Goal: Task Accomplishment & Management: Use online tool/utility

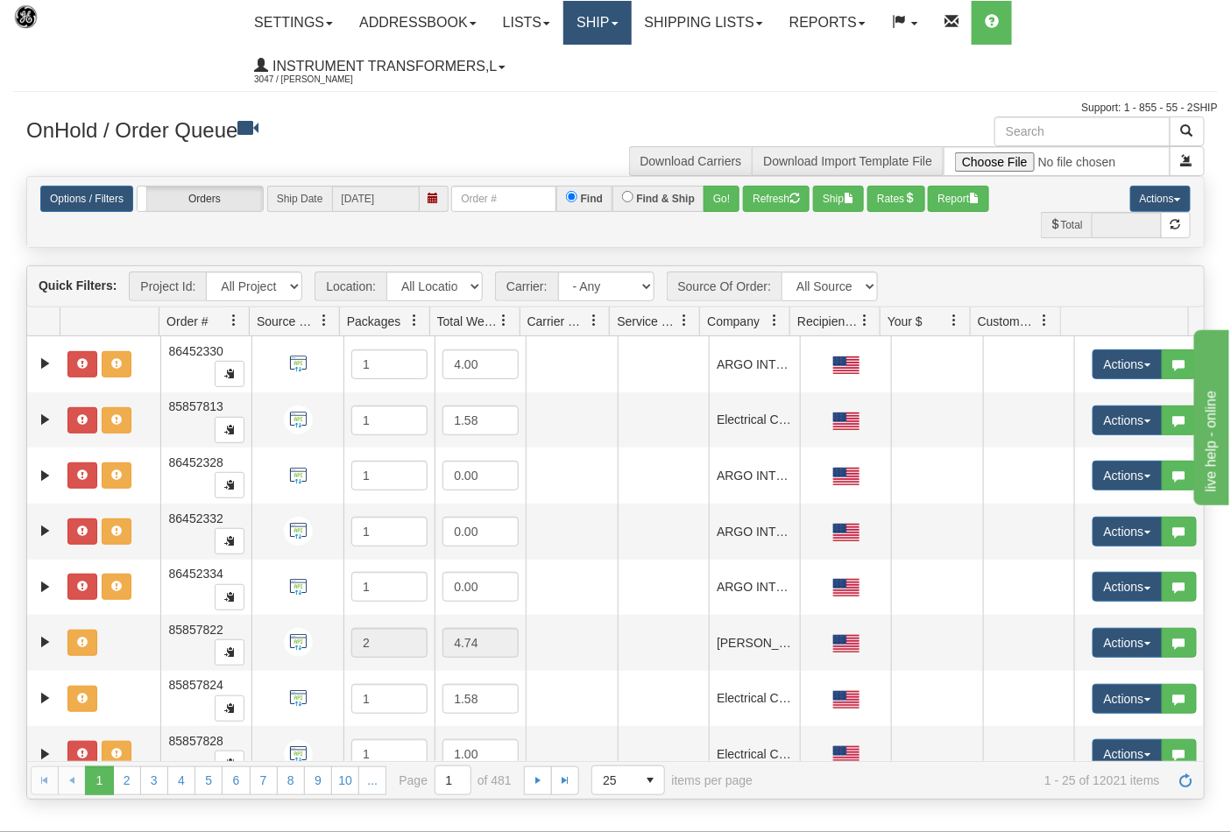
click at [597, 44] on link "Ship" at bounding box center [596, 23] width 67 height 44
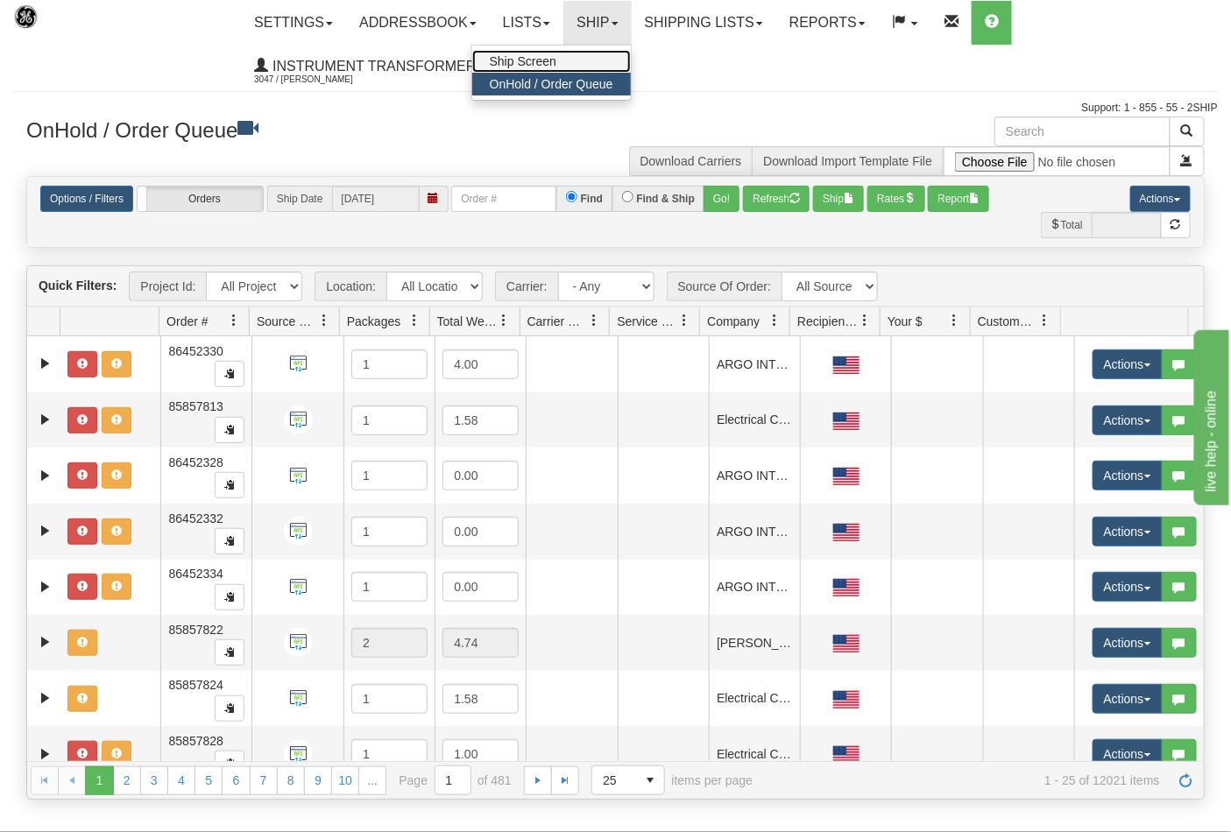
click at [601, 58] on link "Ship Screen" at bounding box center [551, 61] width 159 height 23
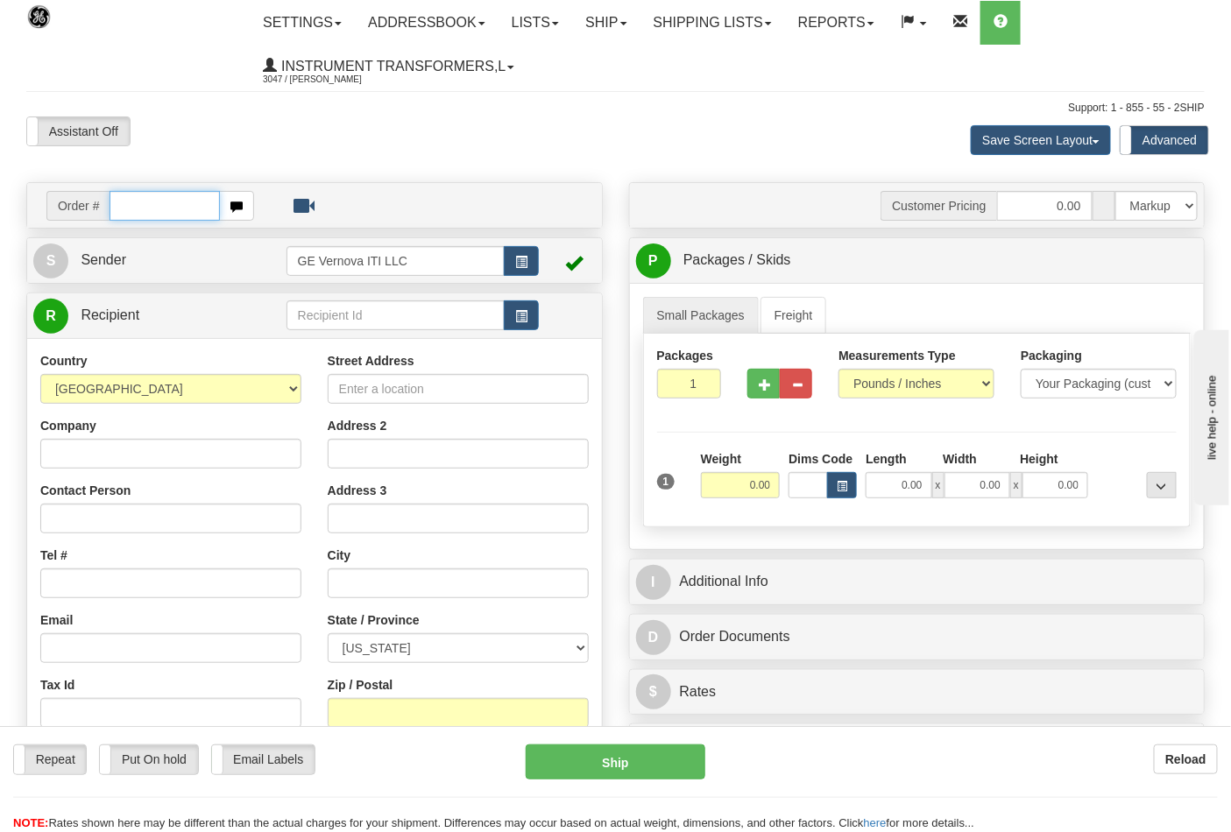
click at [138, 208] on input "text" at bounding box center [165, 206] width 110 height 30
type input "86707374"
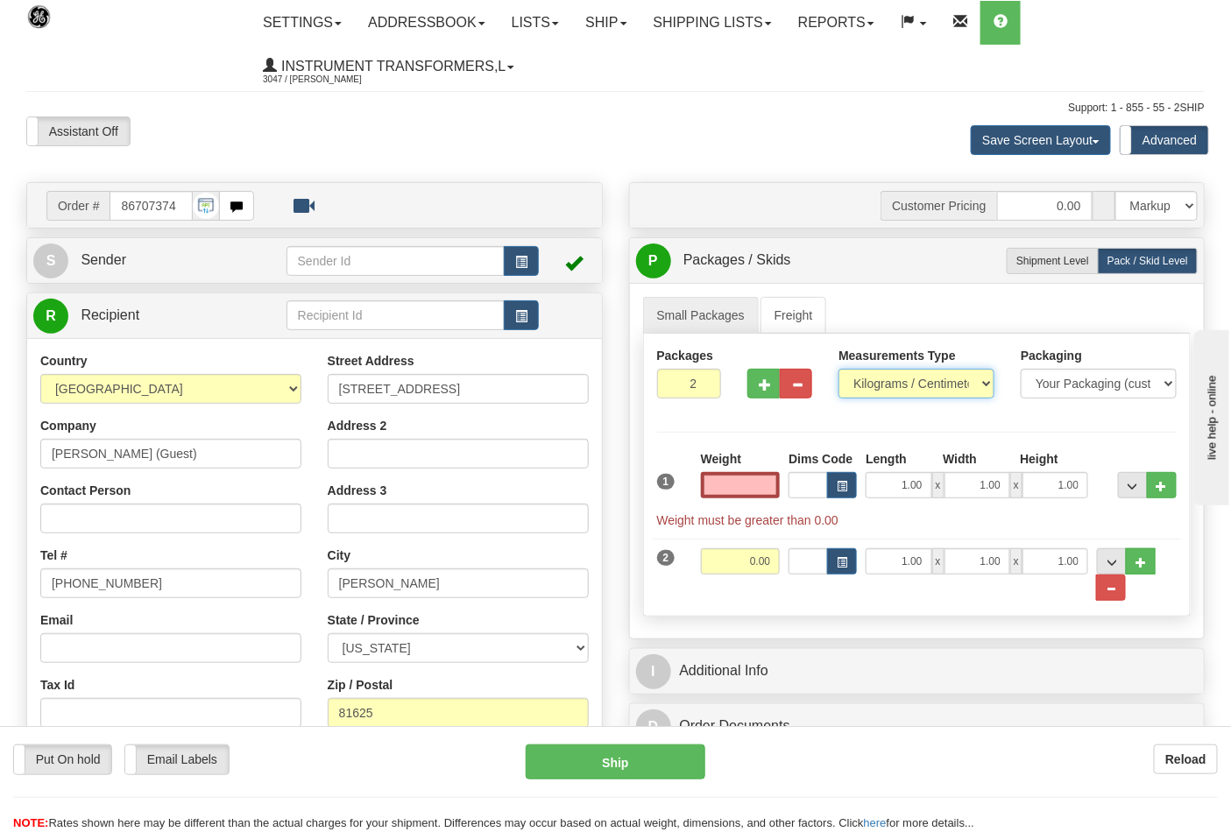
type input "0.00"
click at [948, 386] on select "Pounds / Inches Kilograms / Centimeters" at bounding box center [916, 384] width 156 height 30
select select "0"
click at [838, 370] on select "Pounds / Inches Kilograms / Centimeters" at bounding box center [916, 384] width 156 height 30
click at [724, 483] on input "0.00" at bounding box center [741, 485] width 80 height 26
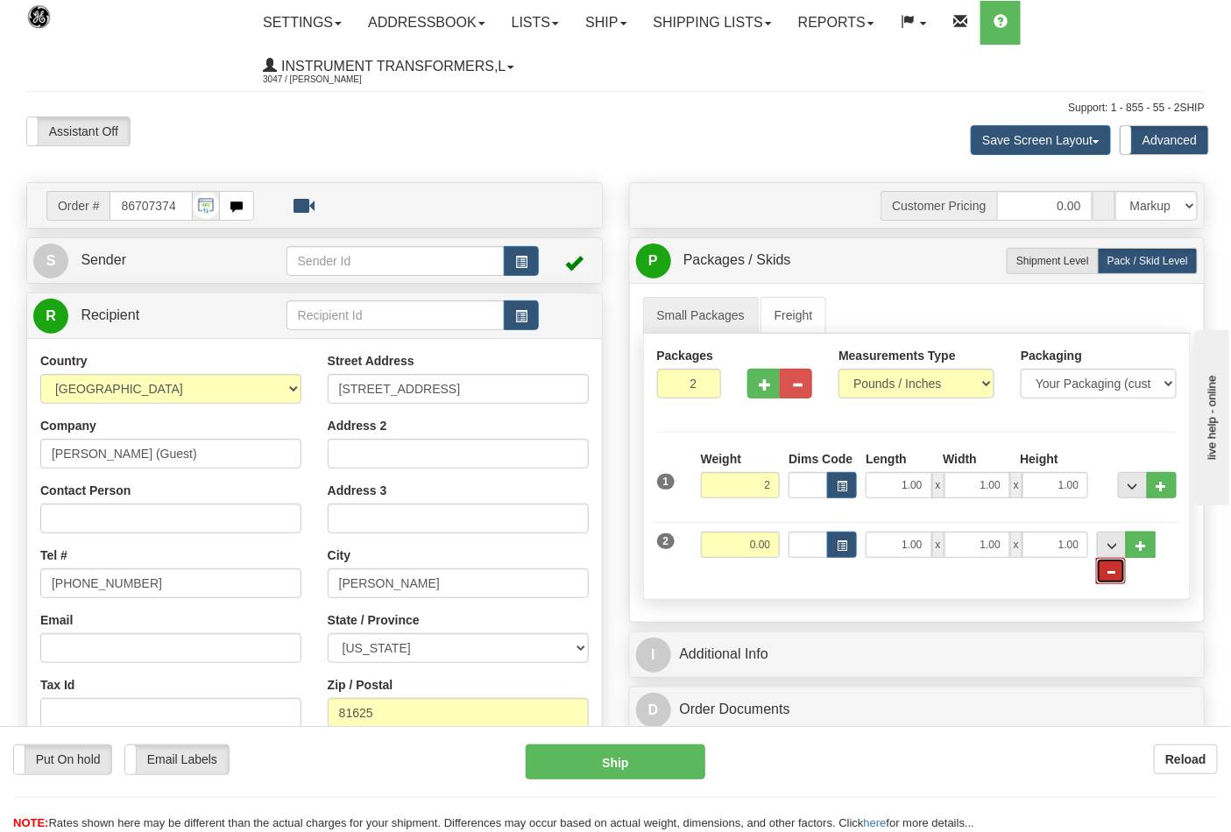
type input "2.00"
click at [1120, 582] on button "..." at bounding box center [1111, 571] width 30 height 26
radio input "true"
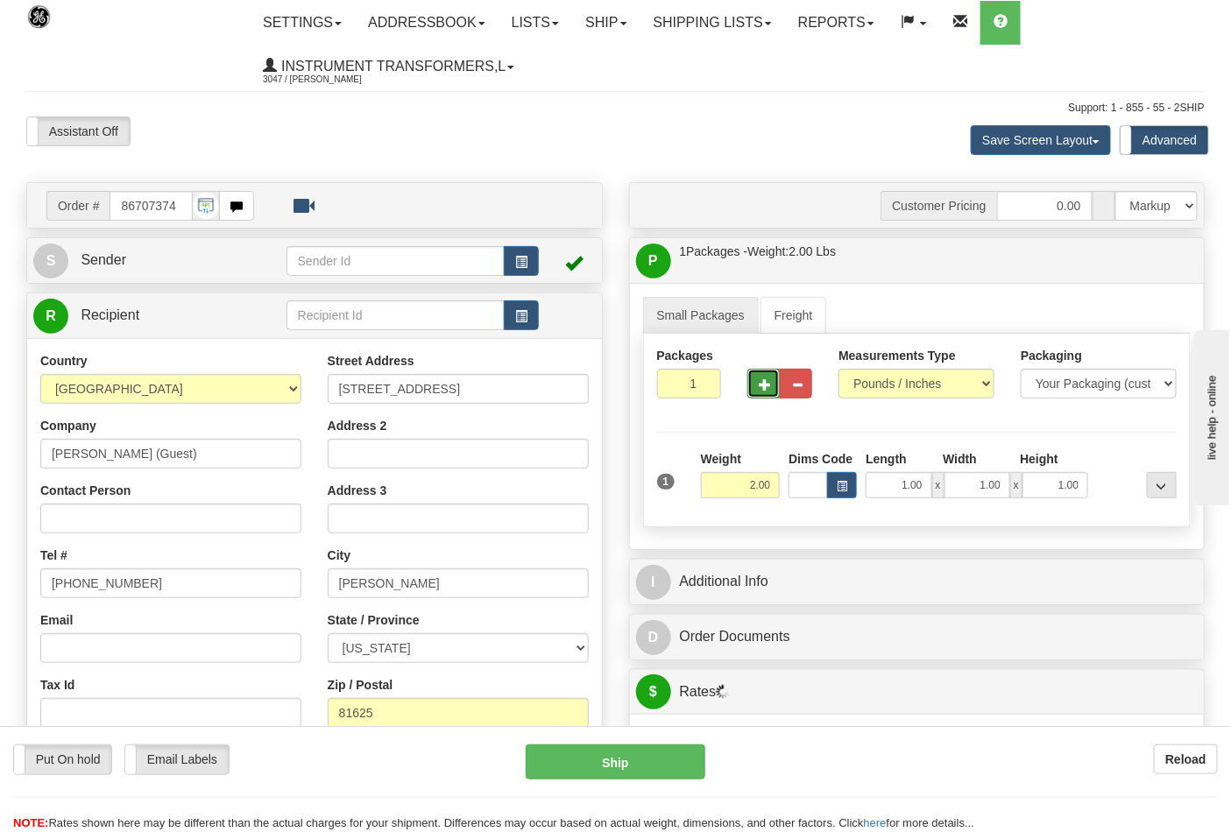
click at [755, 390] on button "button" at bounding box center [763, 384] width 32 height 30
type input "2"
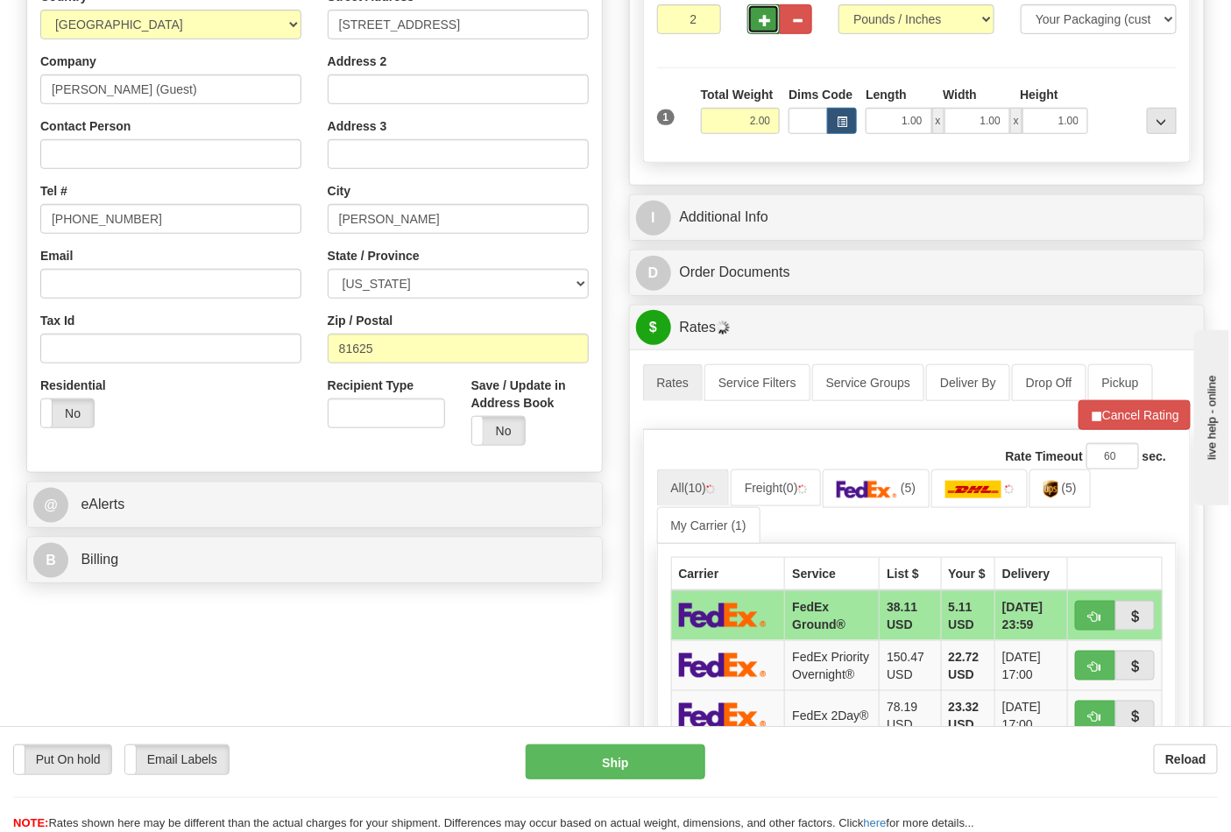
scroll to position [486, 0]
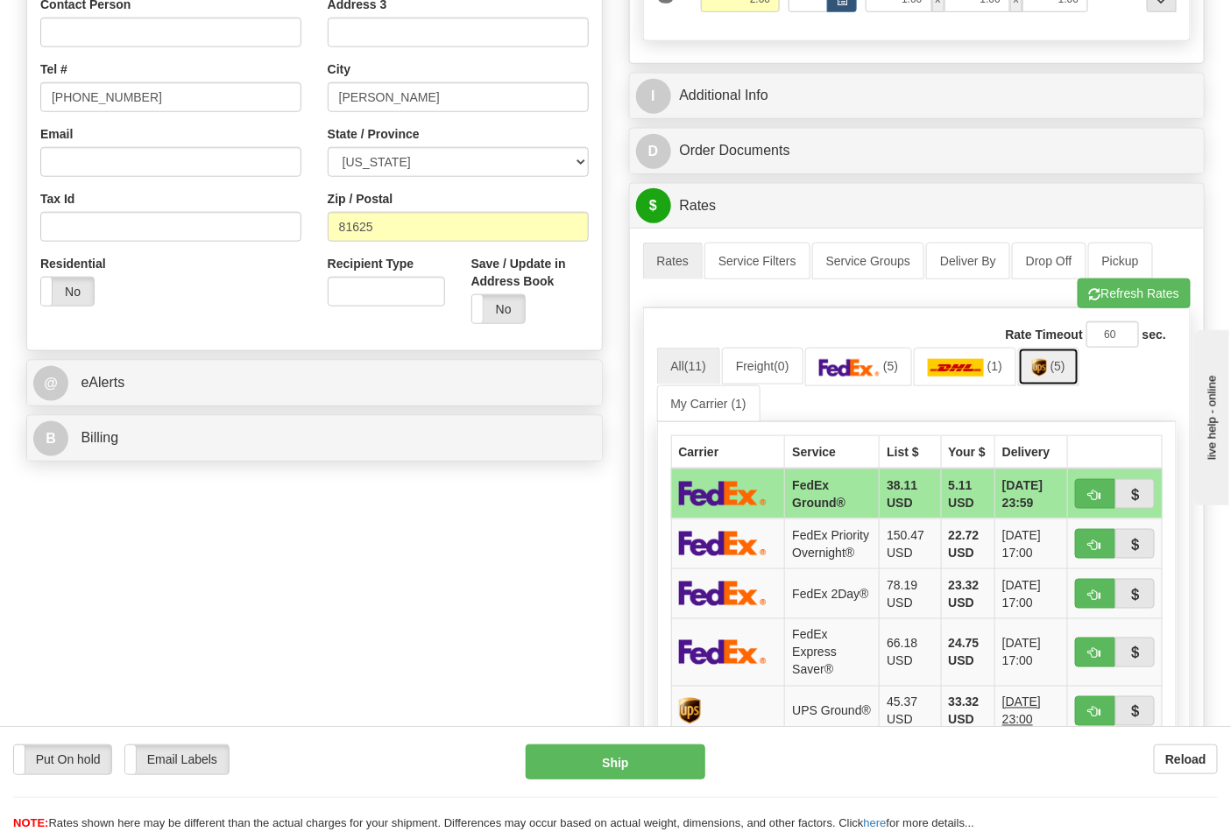
click at [1054, 383] on link "(5)" at bounding box center [1048, 367] width 61 height 38
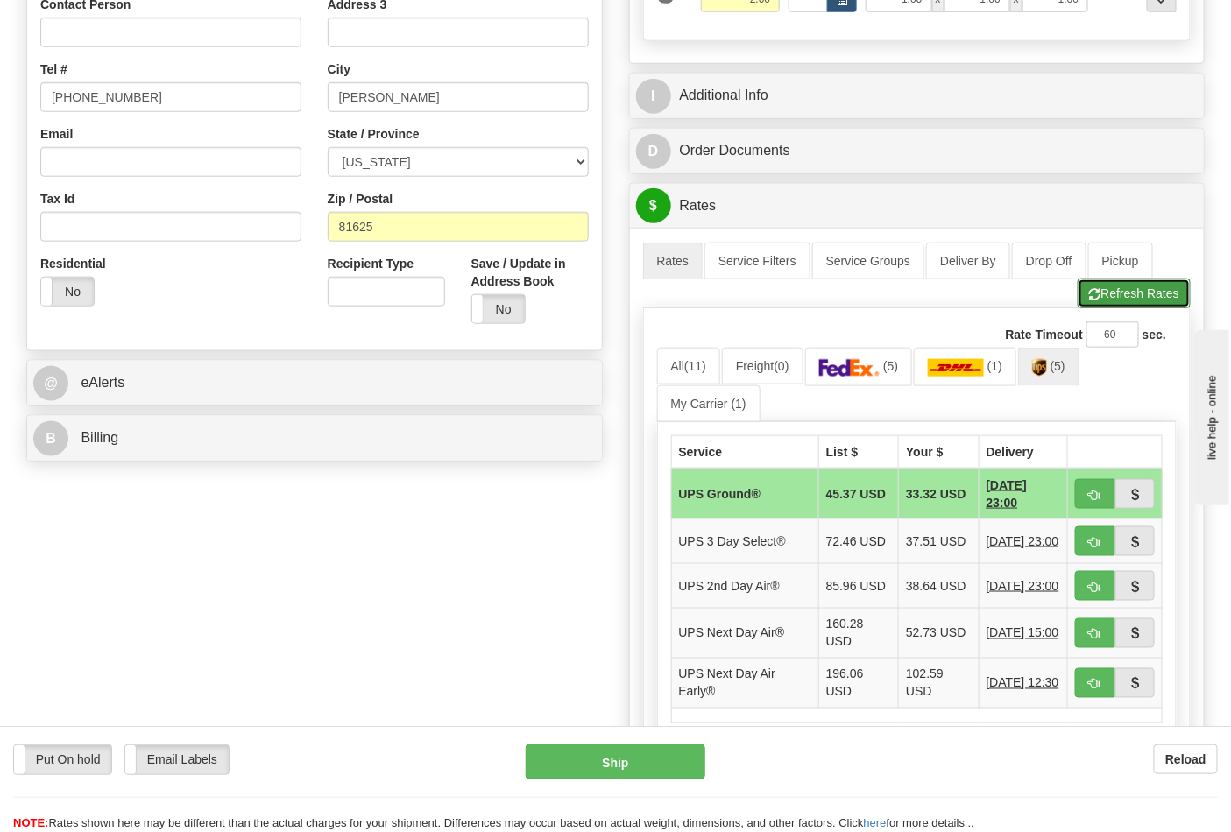
click at [1123, 293] on button "Refresh Rates" at bounding box center [1134, 294] width 113 height 30
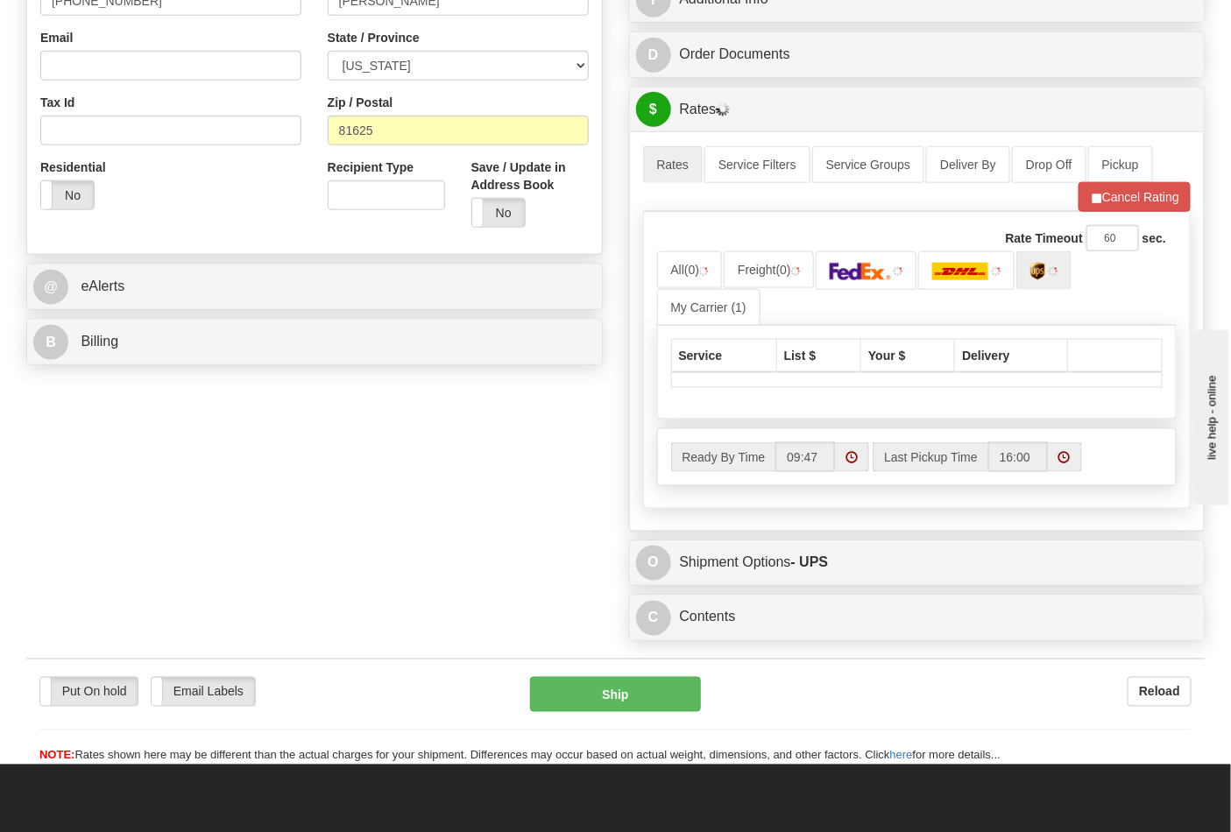
scroll to position [583, 0]
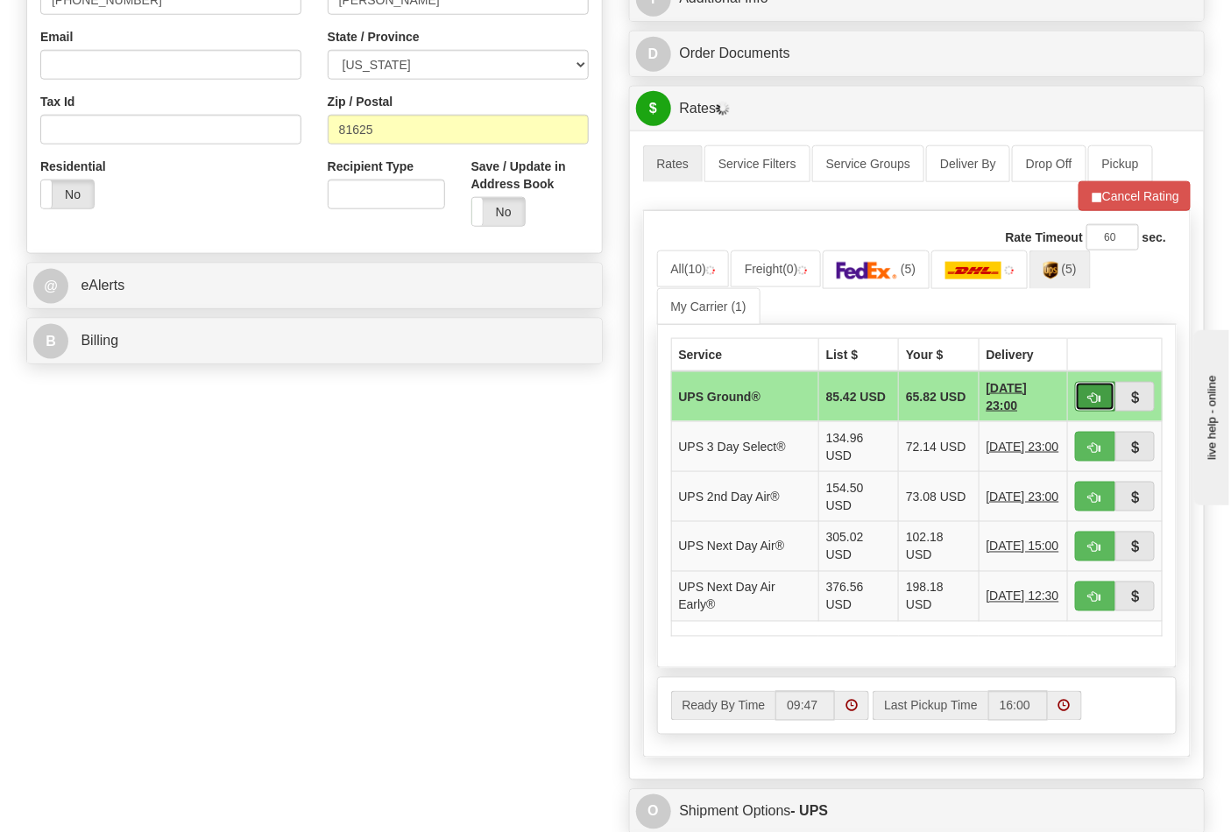
click at [1095, 400] on span "button" at bounding box center [1095, 397] width 12 height 11
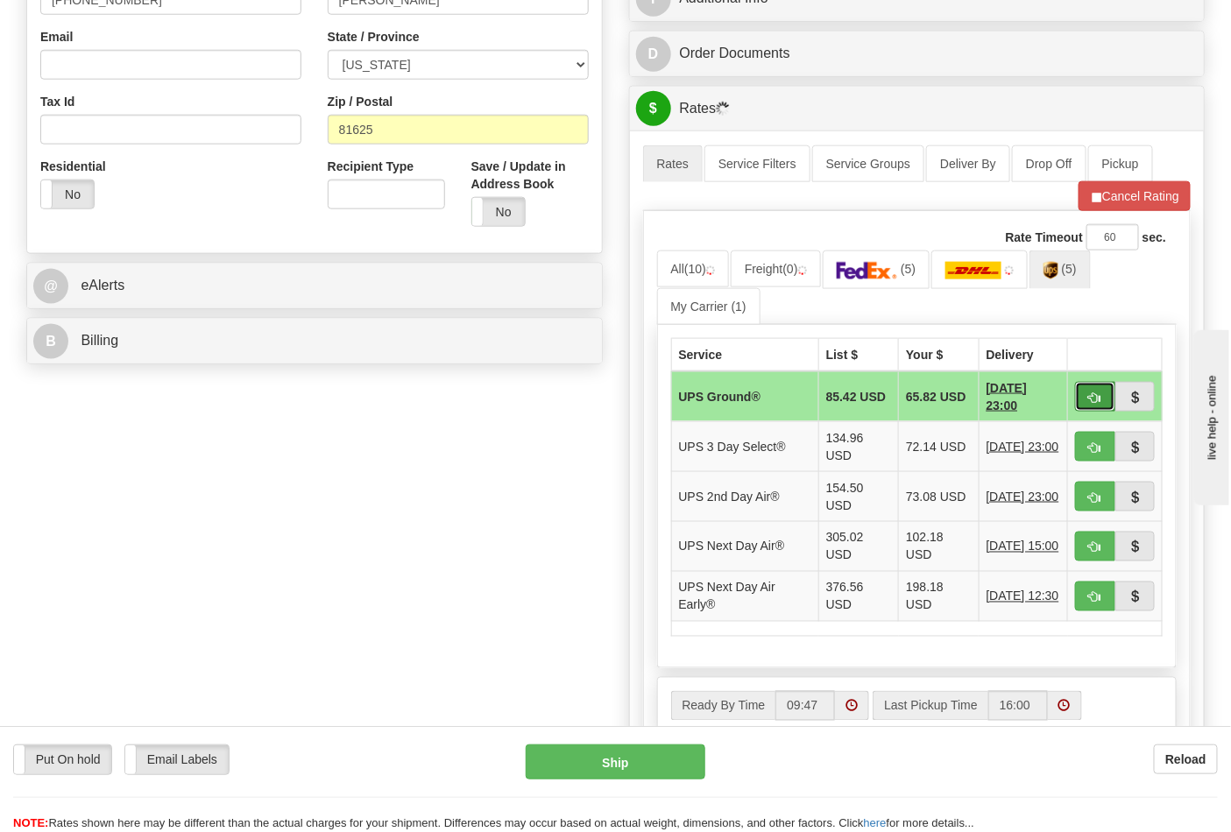
click at [1095, 400] on span "button" at bounding box center [1095, 397] width 12 height 11
click at [1092, 396] on span "button" at bounding box center [1095, 397] width 12 height 11
type input "03"
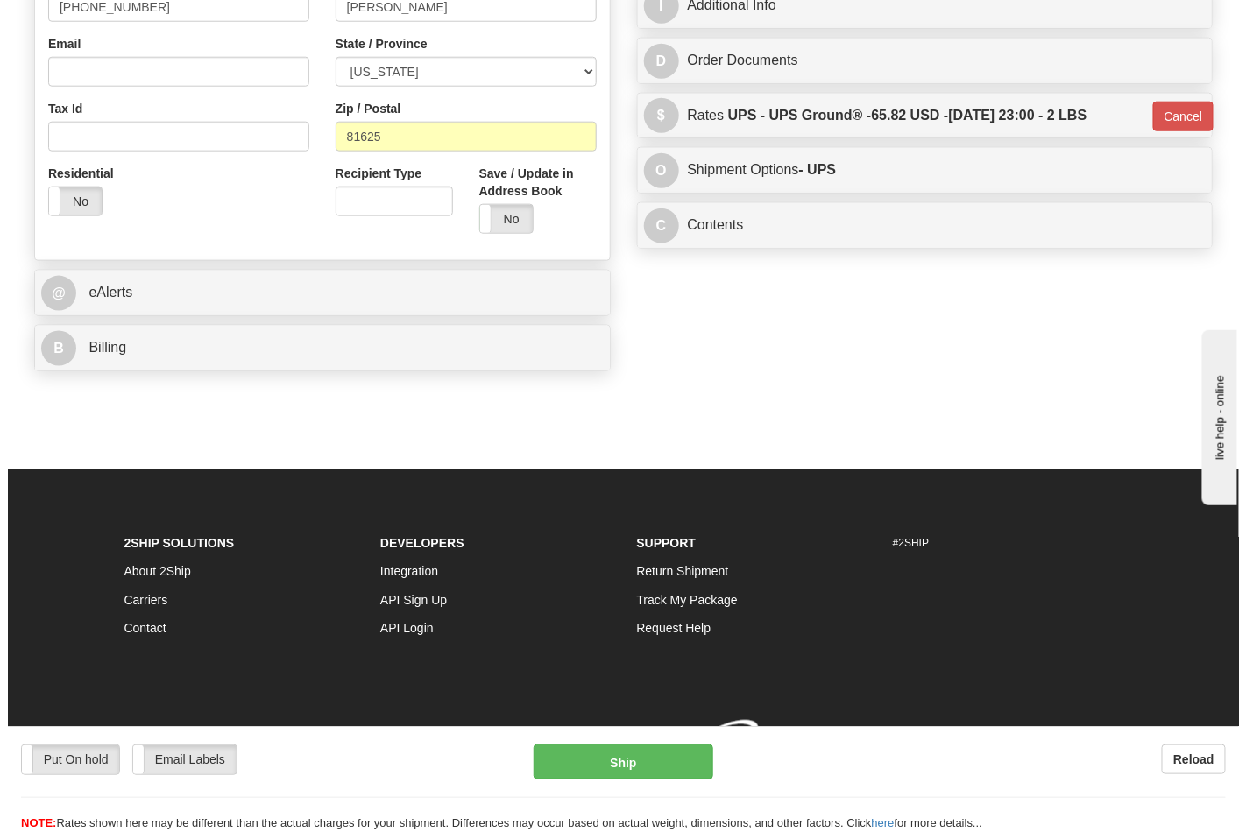
scroll to position [579, 0]
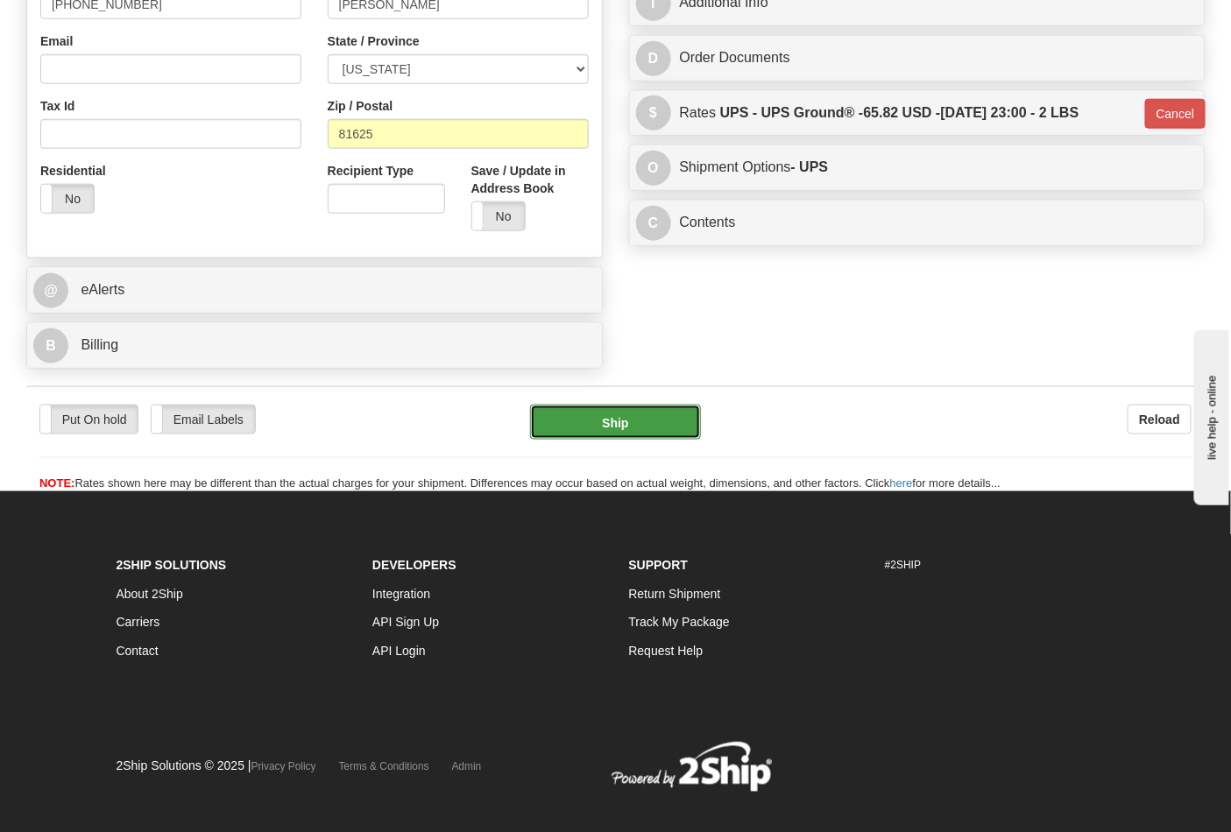
click at [681, 421] on button "Ship" at bounding box center [615, 422] width 170 height 35
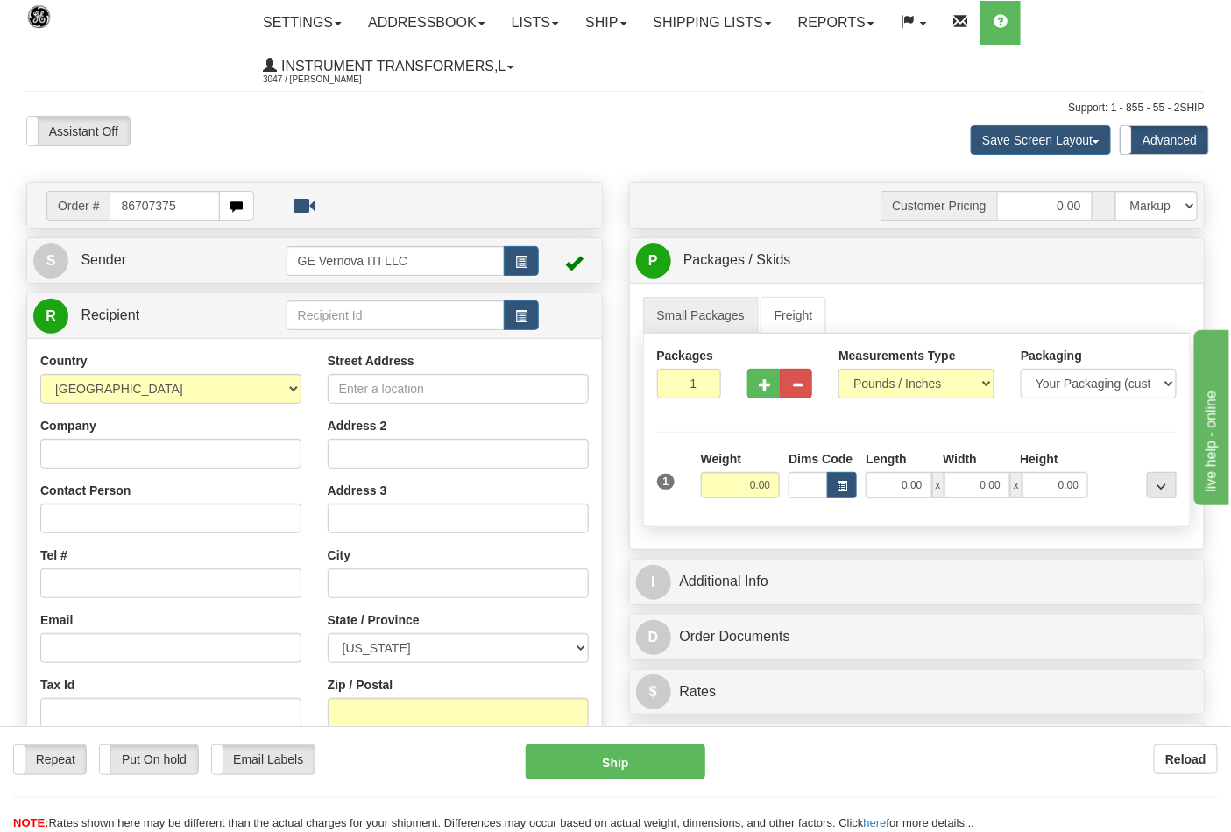
type input "86707375"
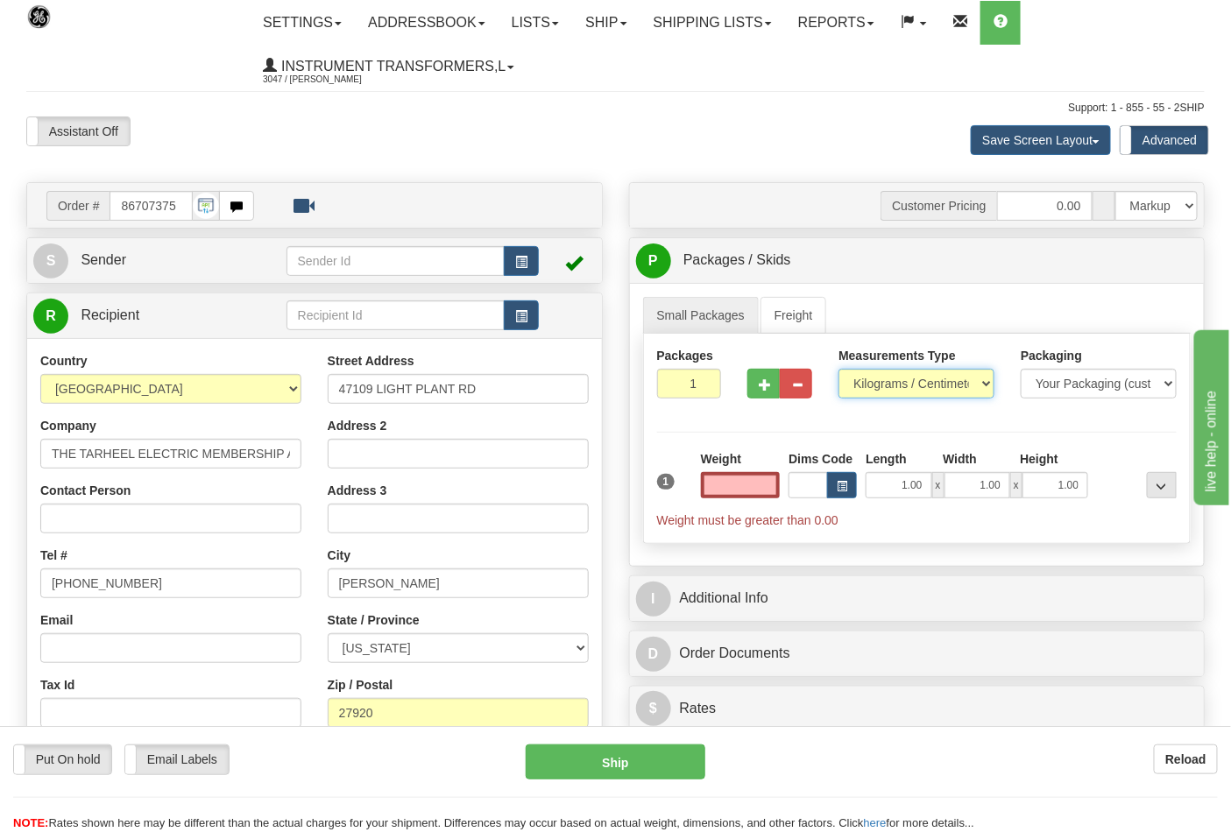
type input "0.00"
click at [870, 384] on select "Pounds / Inches Kilograms / Centimeters" at bounding box center [916, 384] width 156 height 30
select select "0"
click at [838, 370] on select "Pounds / Inches Kilograms / Centimeters" at bounding box center [916, 384] width 156 height 30
click at [763, 384] on span "button" at bounding box center [765, 384] width 12 height 11
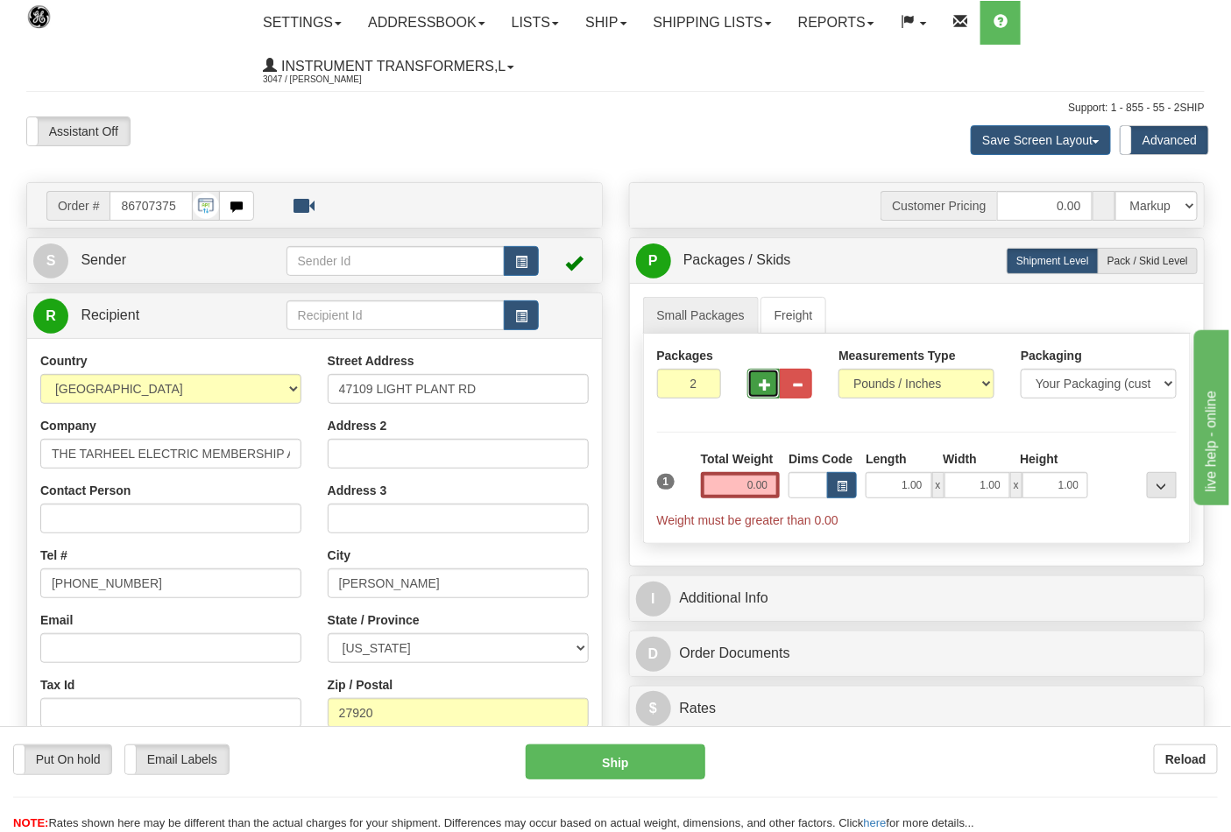
click at [763, 384] on span "button" at bounding box center [765, 384] width 12 height 11
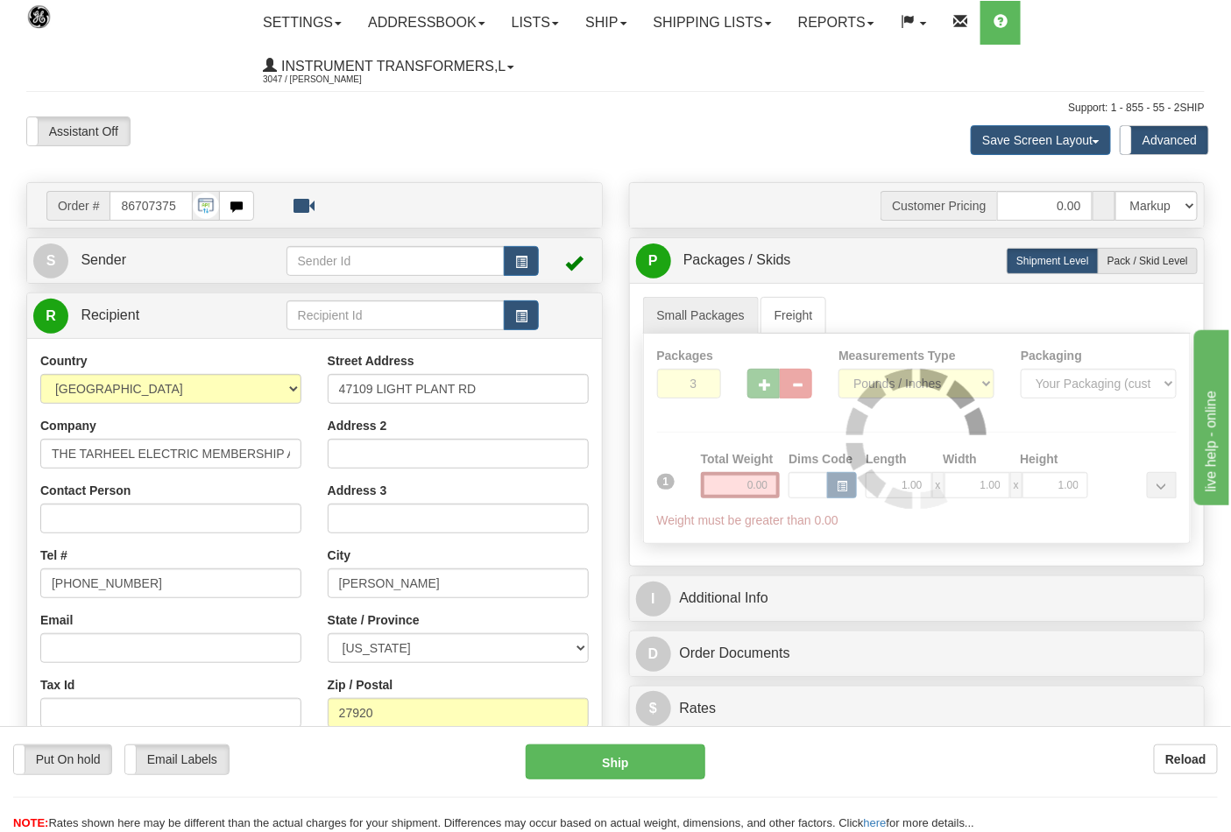
click at [763, 384] on div at bounding box center [917, 438] width 547 height 209
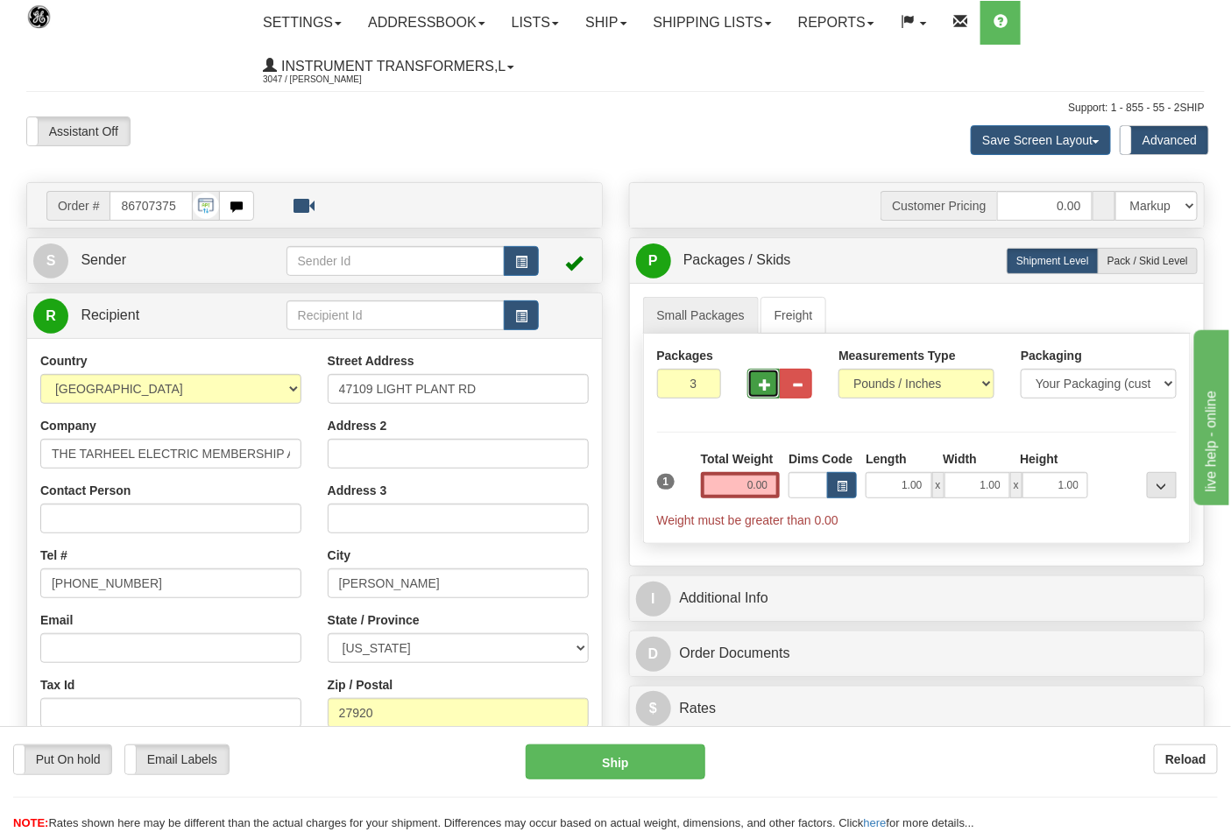
click at [764, 392] on button "button" at bounding box center [763, 384] width 32 height 30
type input "4"
click at [737, 482] on input "0.00" at bounding box center [741, 485] width 80 height 26
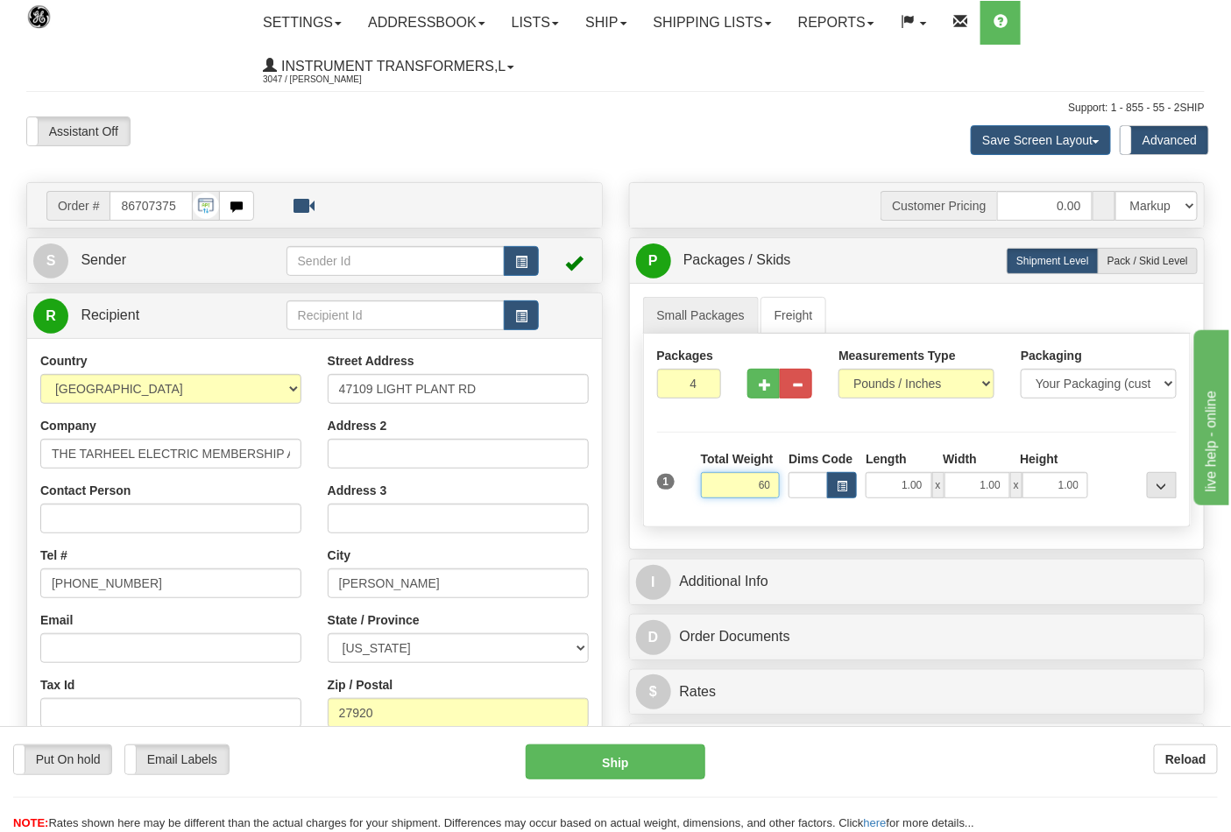
click button "Delete" at bounding box center [0, 0] width 0 height 0
type input "60.00"
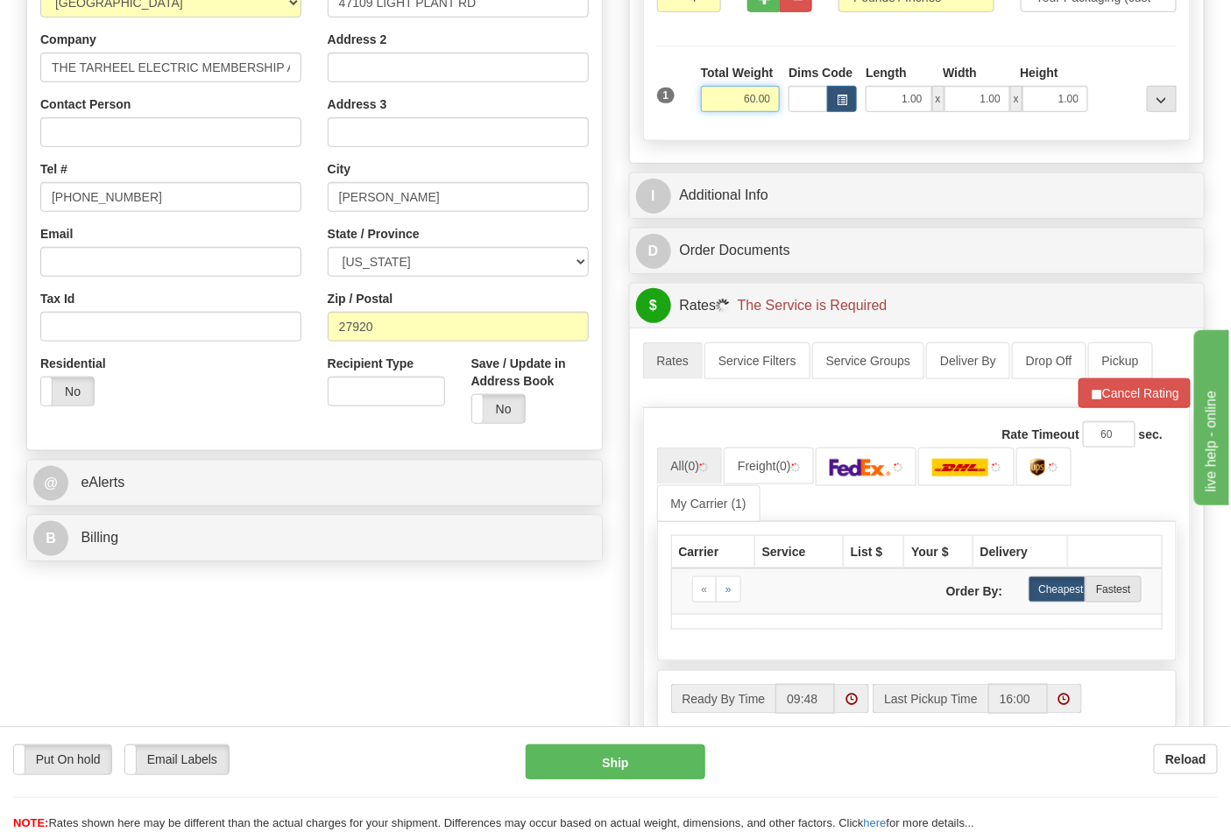
scroll to position [389, 0]
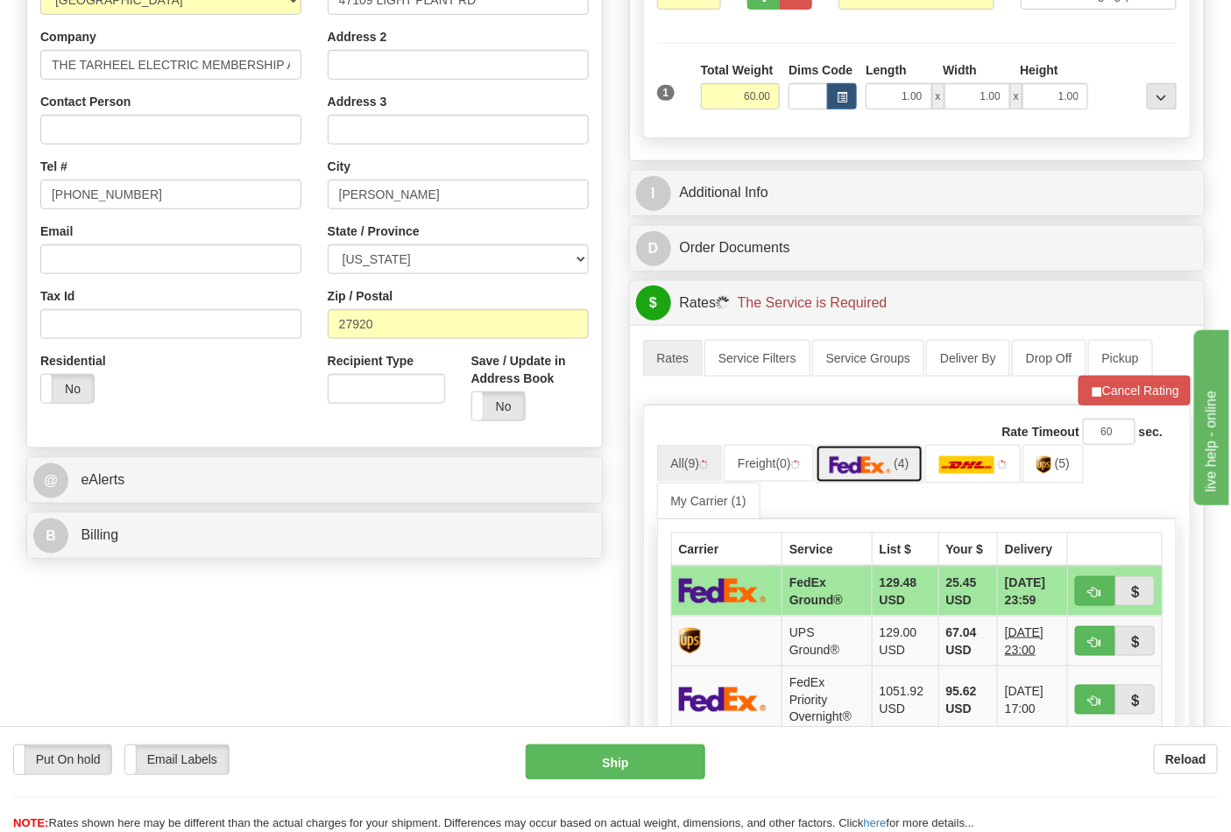
click at [872, 469] on img at bounding box center [860, 465] width 61 height 18
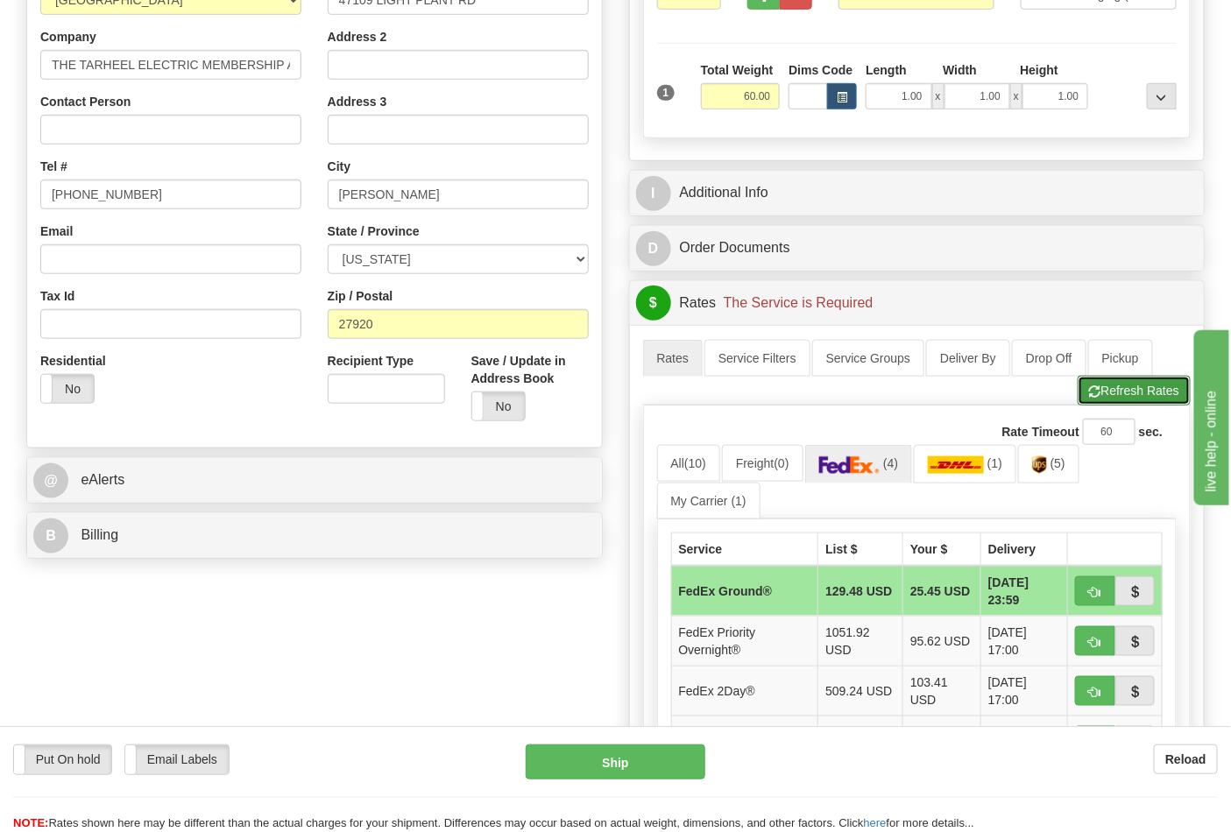
click at [1111, 396] on button "Refresh Rates" at bounding box center [1134, 391] width 113 height 30
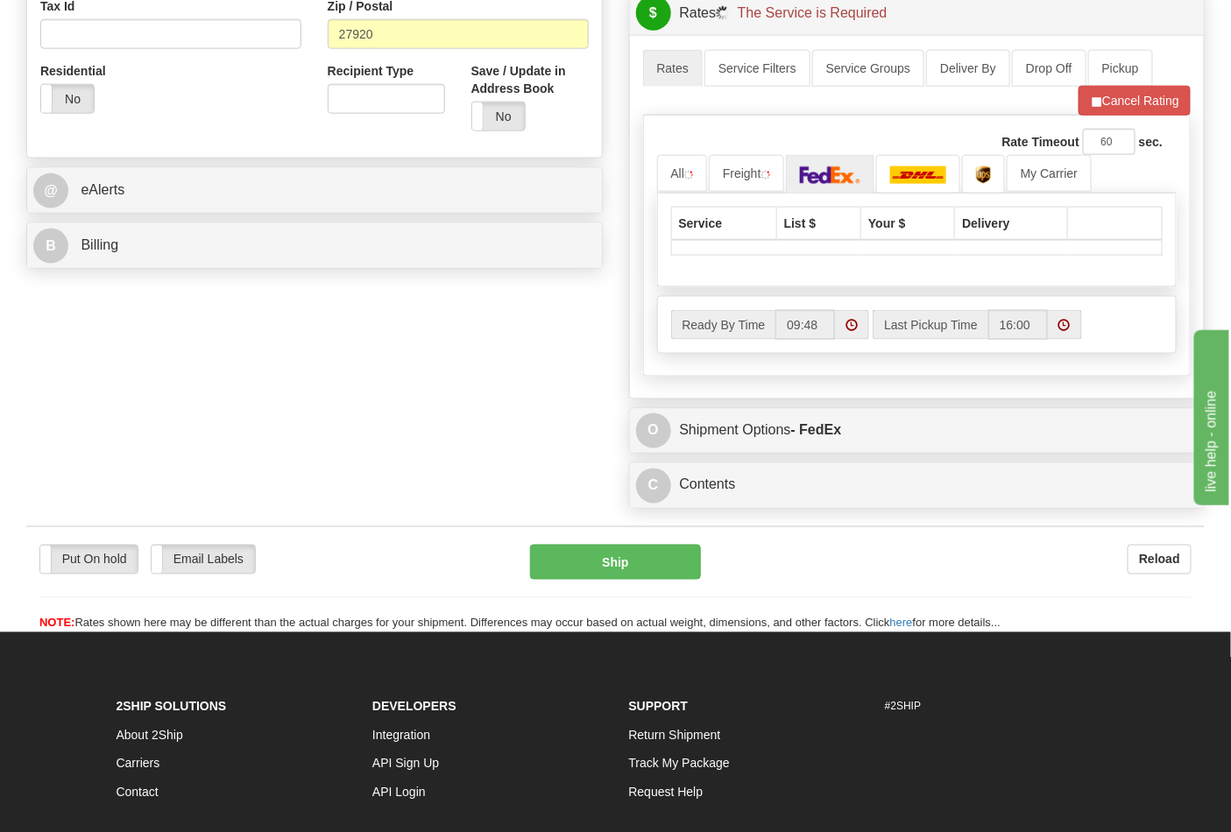
scroll to position [681, 0]
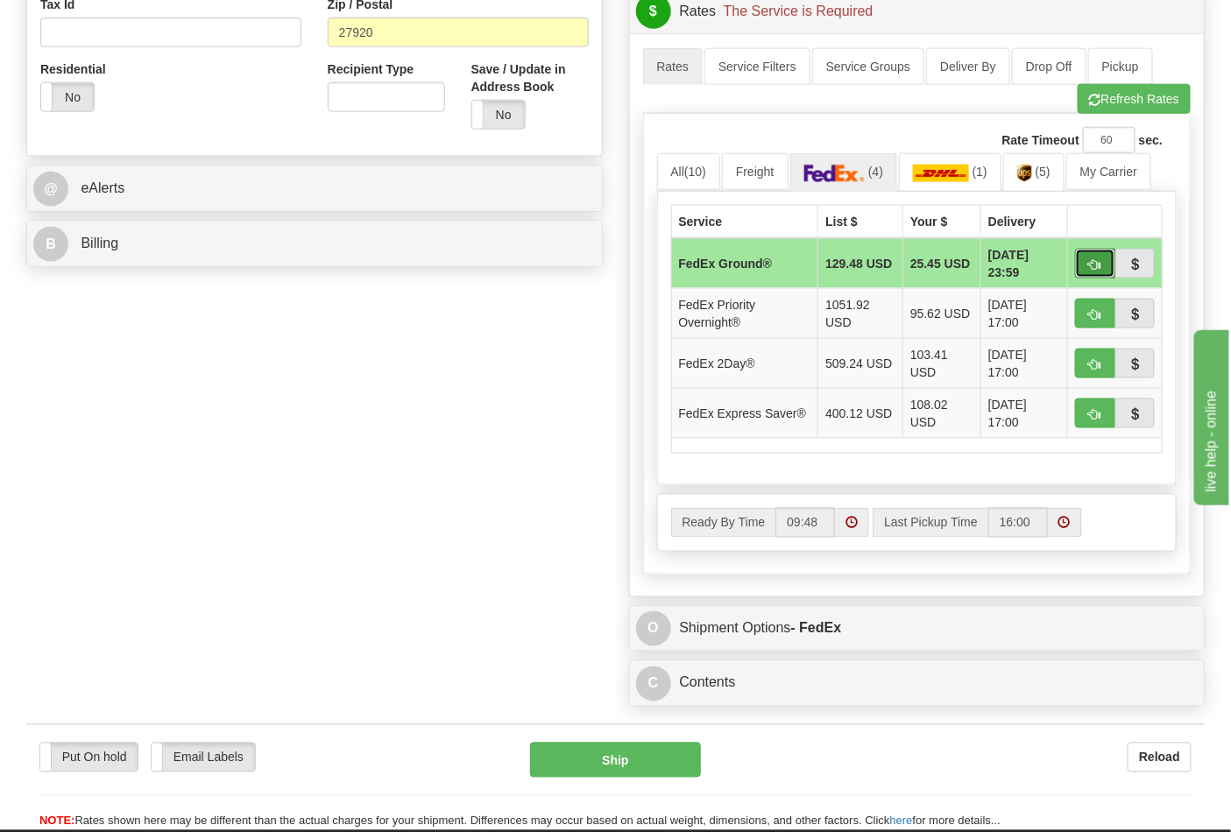
click at [1096, 268] on span "button" at bounding box center [1095, 264] width 12 height 11
type input "92"
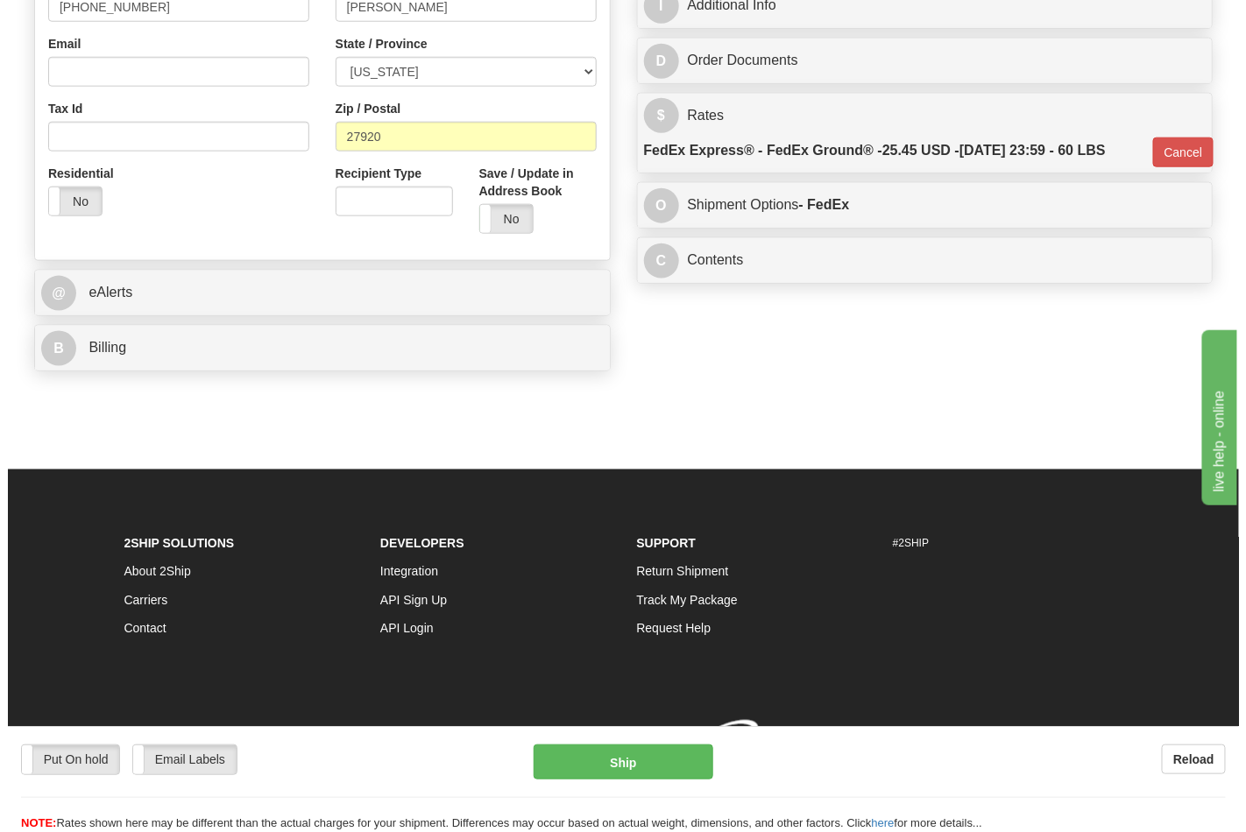
scroll to position [604, 0]
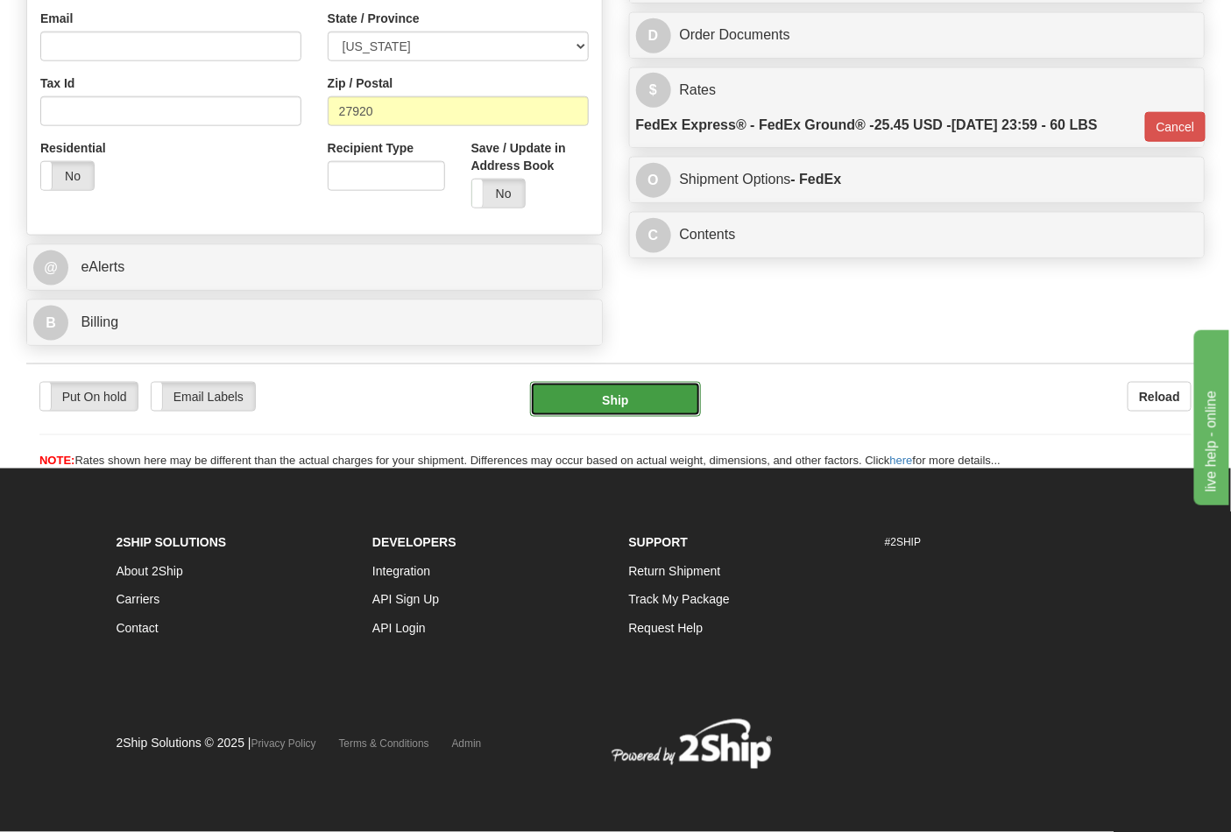
click at [625, 398] on button "Ship" at bounding box center [615, 399] width 170 height 35
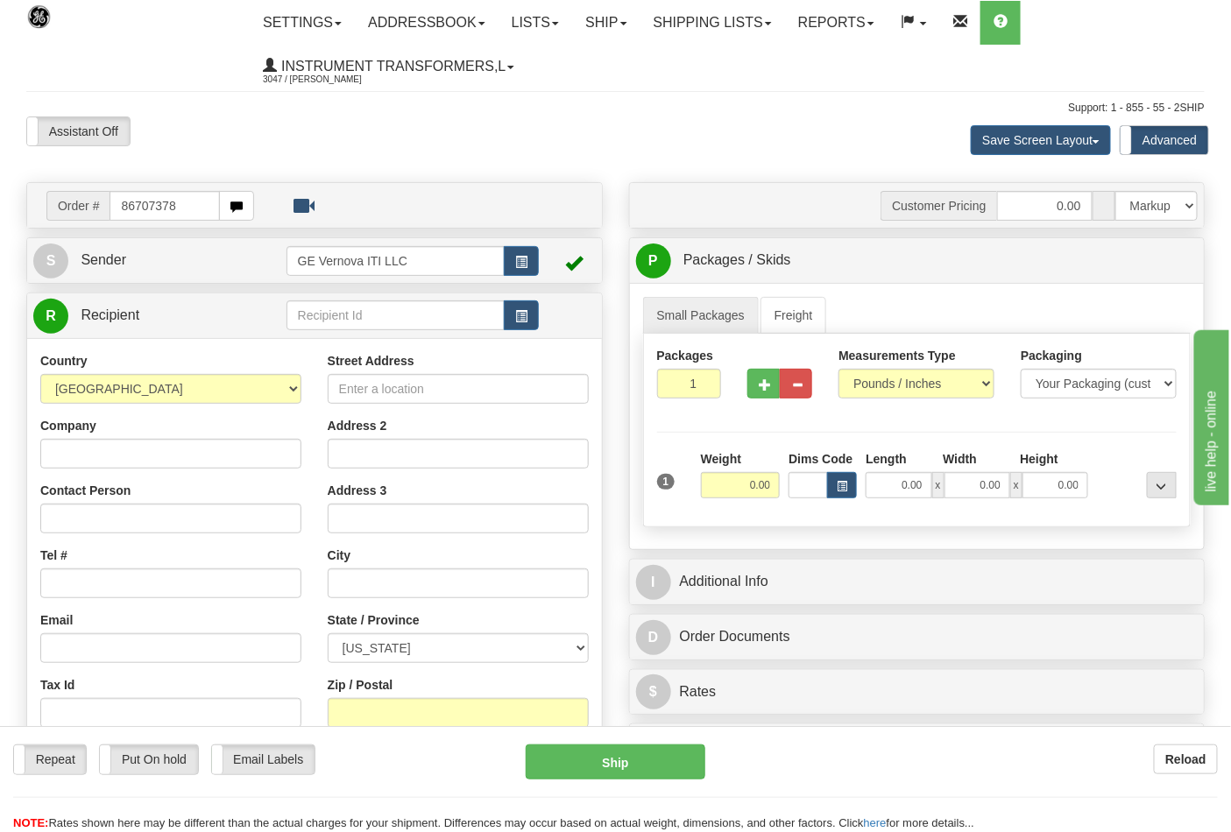
type input "86707378"
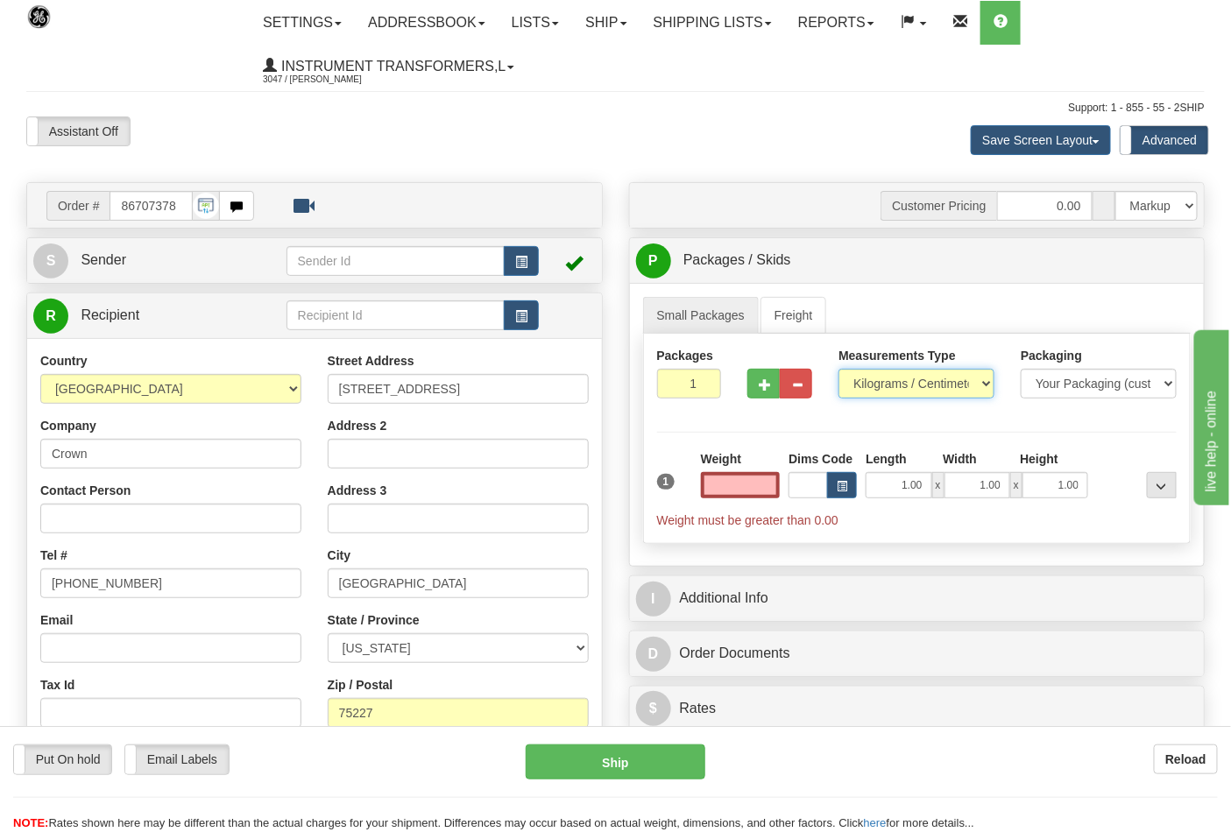
type input "0.00"
click at [888, 375] on select "Pounds / Inches Kilograms / Centimeters" at bounding box center [916, 384] width 156 height 30
select select "0"
click at [838, 370] on select "Pounds / Inches Kilograms / Centimeters" at bounding box center [916, 384] width 156 height 30
click at [759, 380] on button "button" at bounding box center [763, 384] width 32 height 30
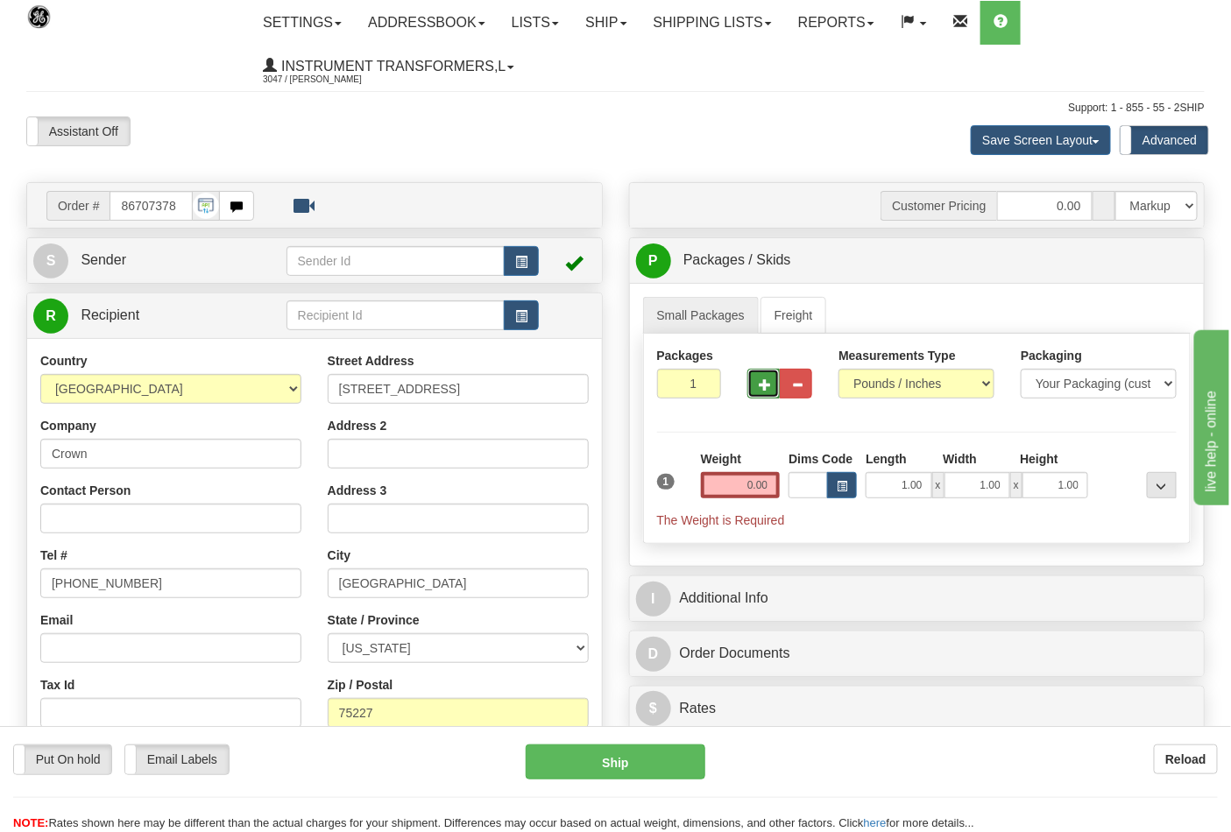
type input "2"
click at [723, 480] on input "0.00" at bounding box center [741, 485] width 80 height 26
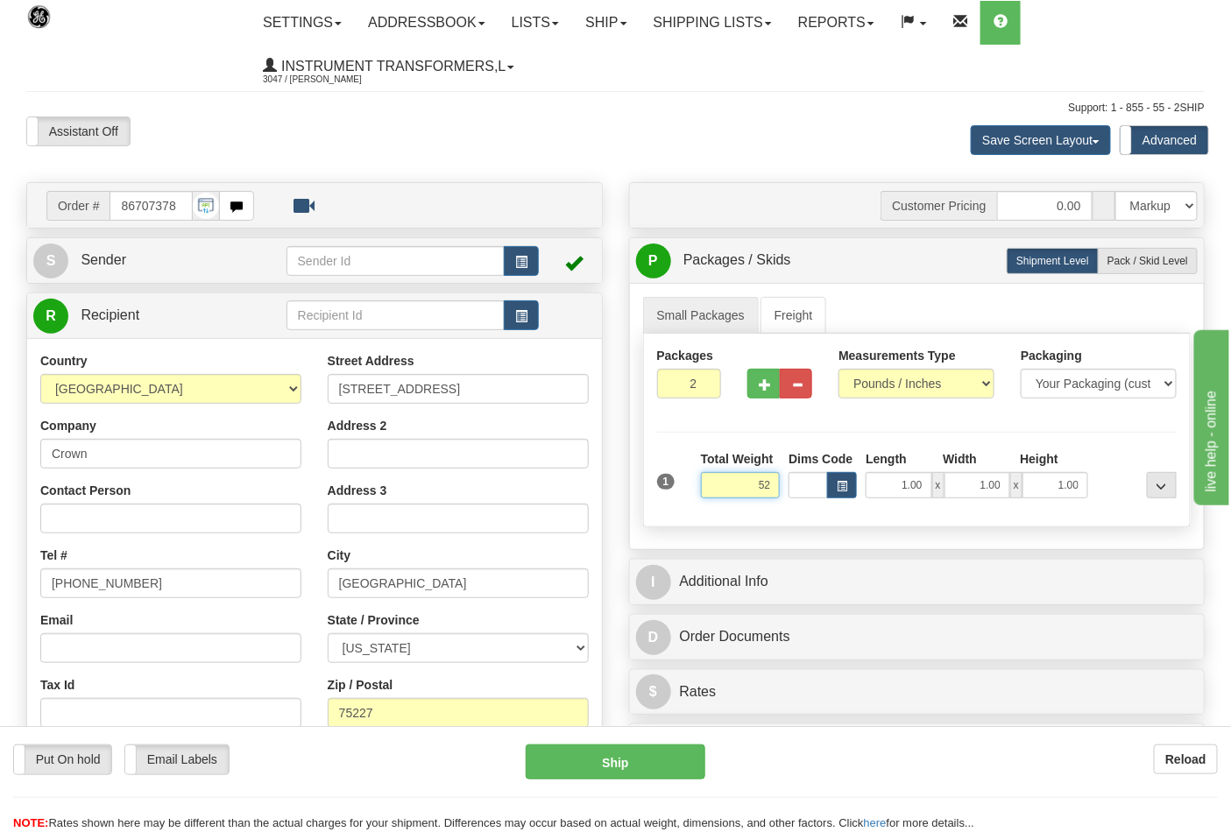
click button "Delete" at bounding box center [0, 0] width 0 height 0
type input "52.00"
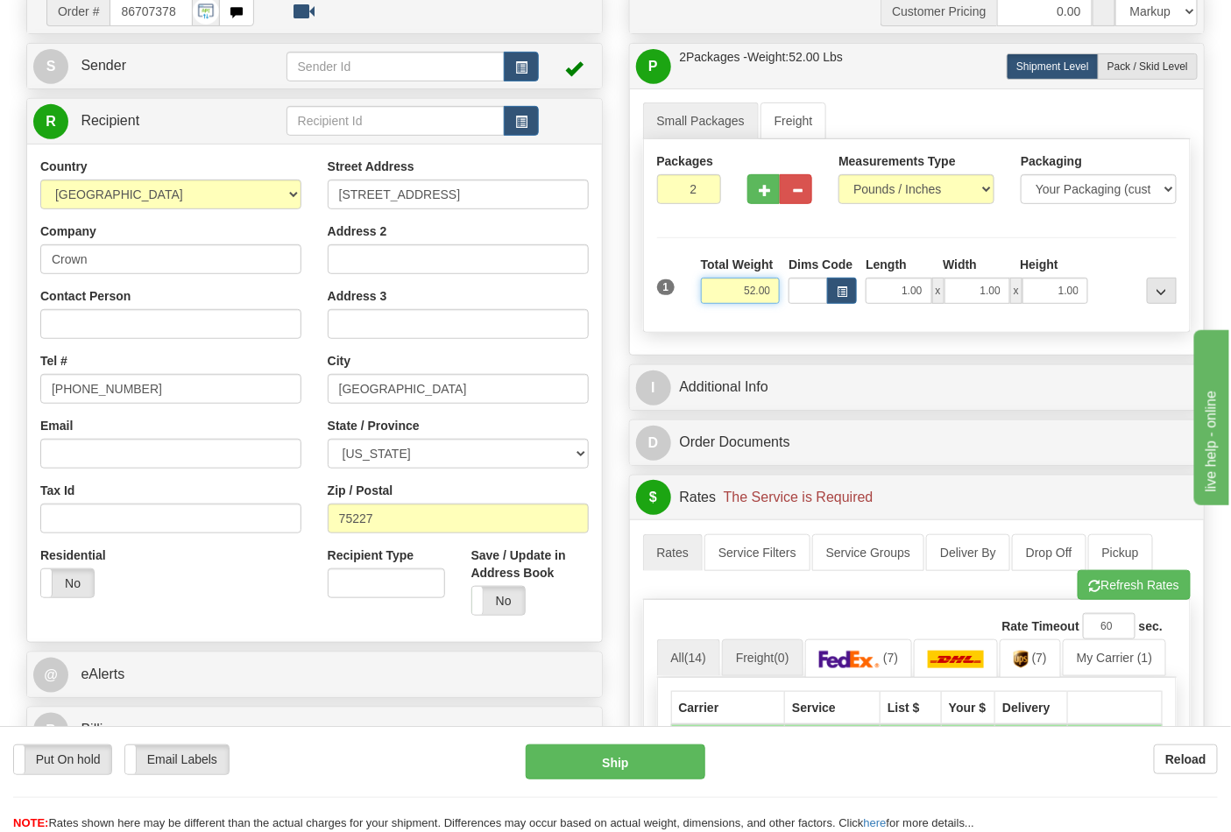
scroll to position [389, 0]
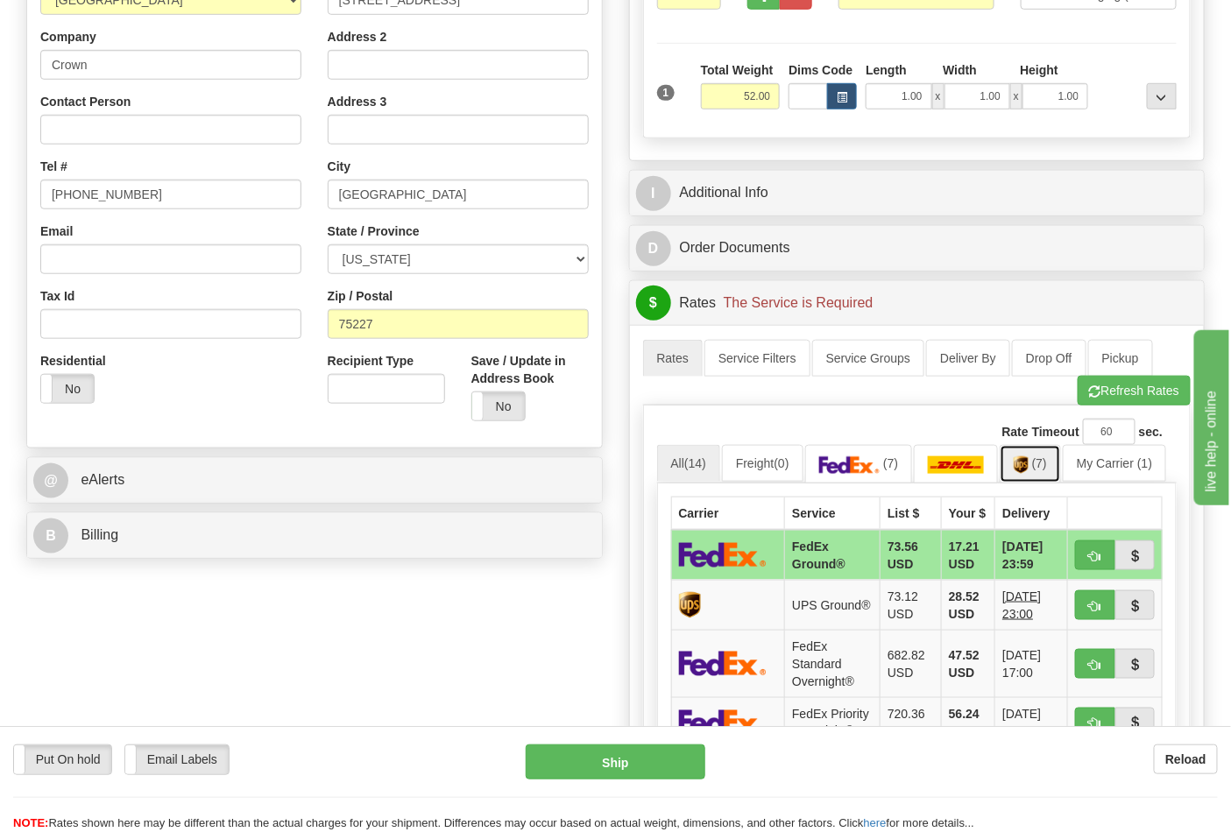
click at [1028, 470] on img at bounding box center [1021, 465] width 15 height 18
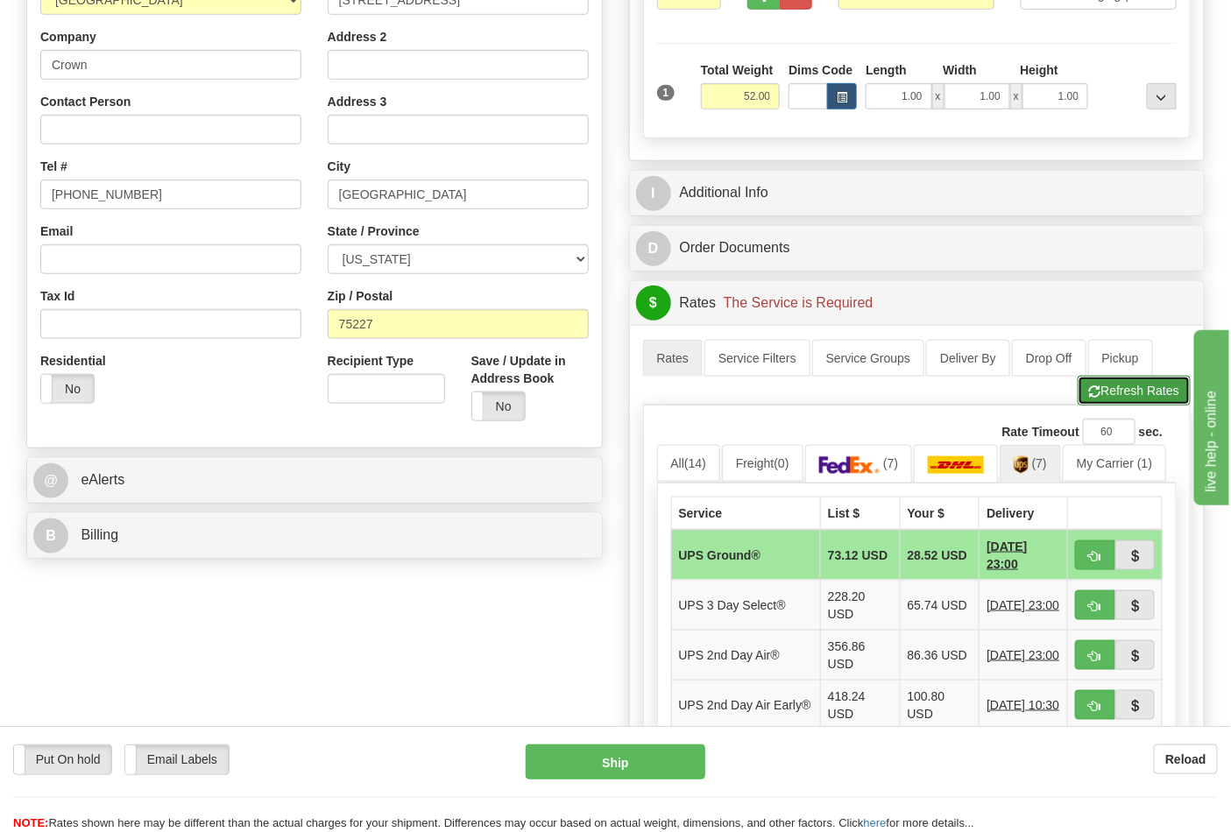
click at [1113, 398] on button "Refresh Rates" at bounding box center [1134, 391] width 113 height 30
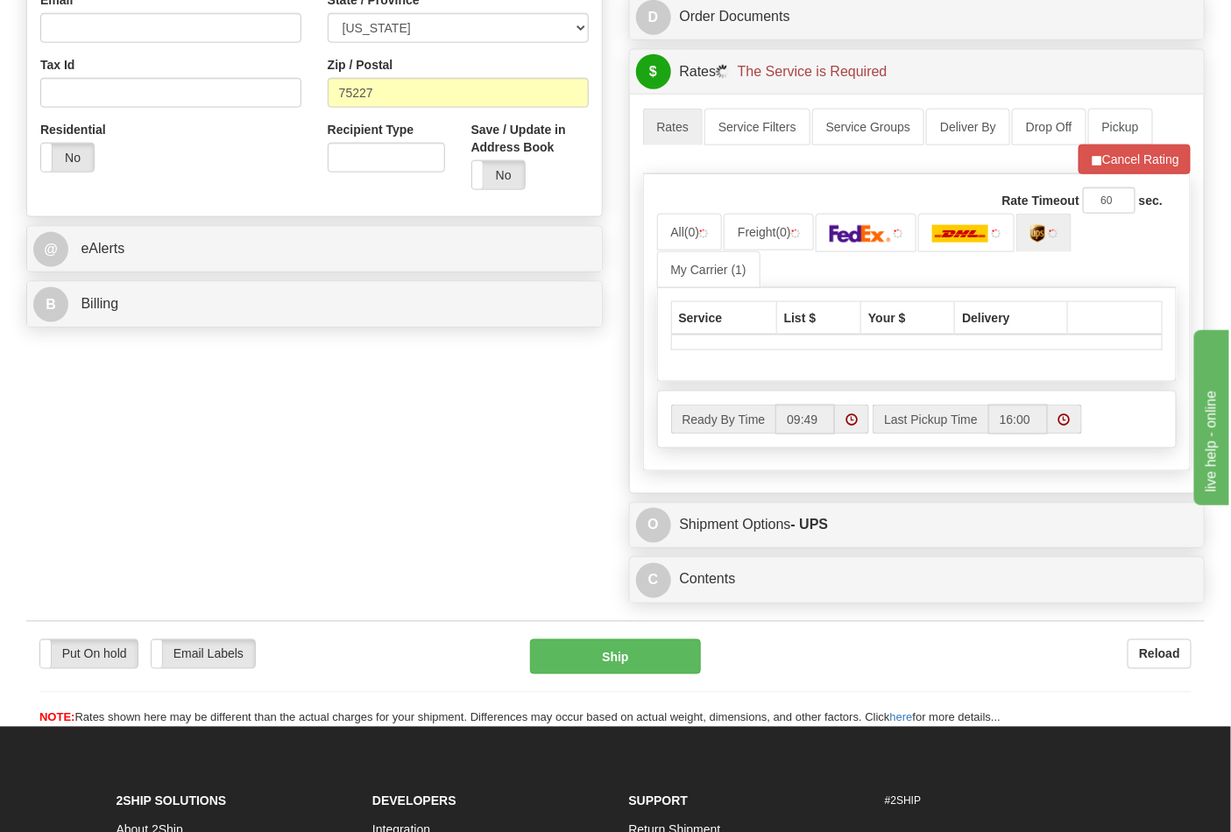
scroll to position [681, 0]
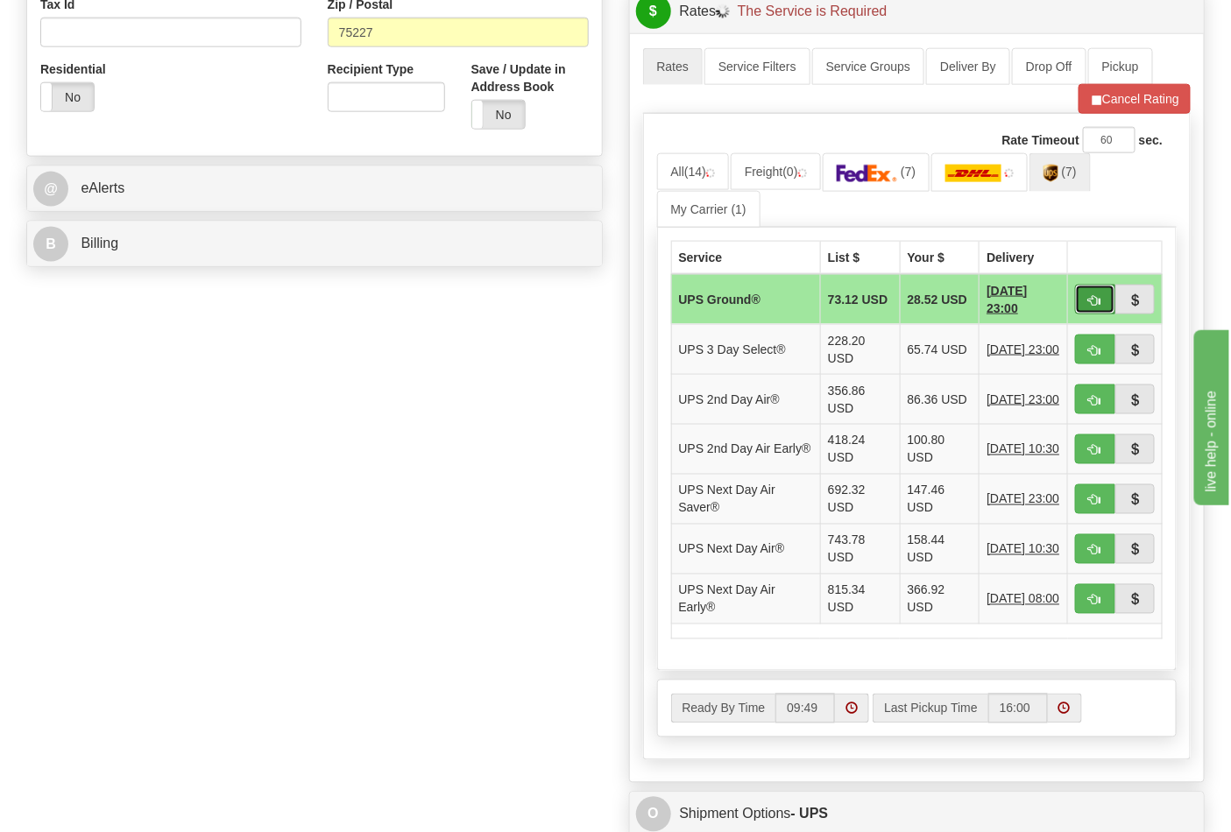
click at [1089, 299] on span "button" at bounding box center [1095, 300] width 12 height 11
type input "03"
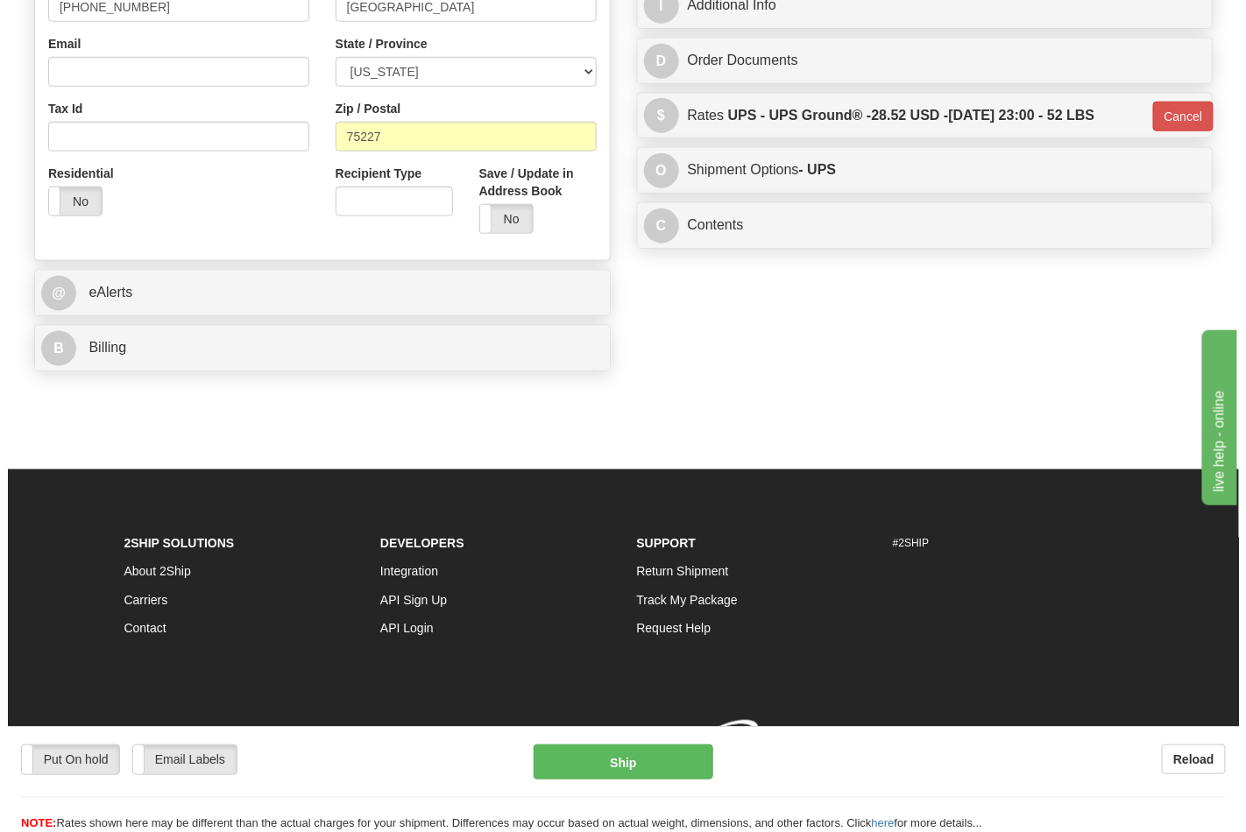
scroll to position [604, 0]
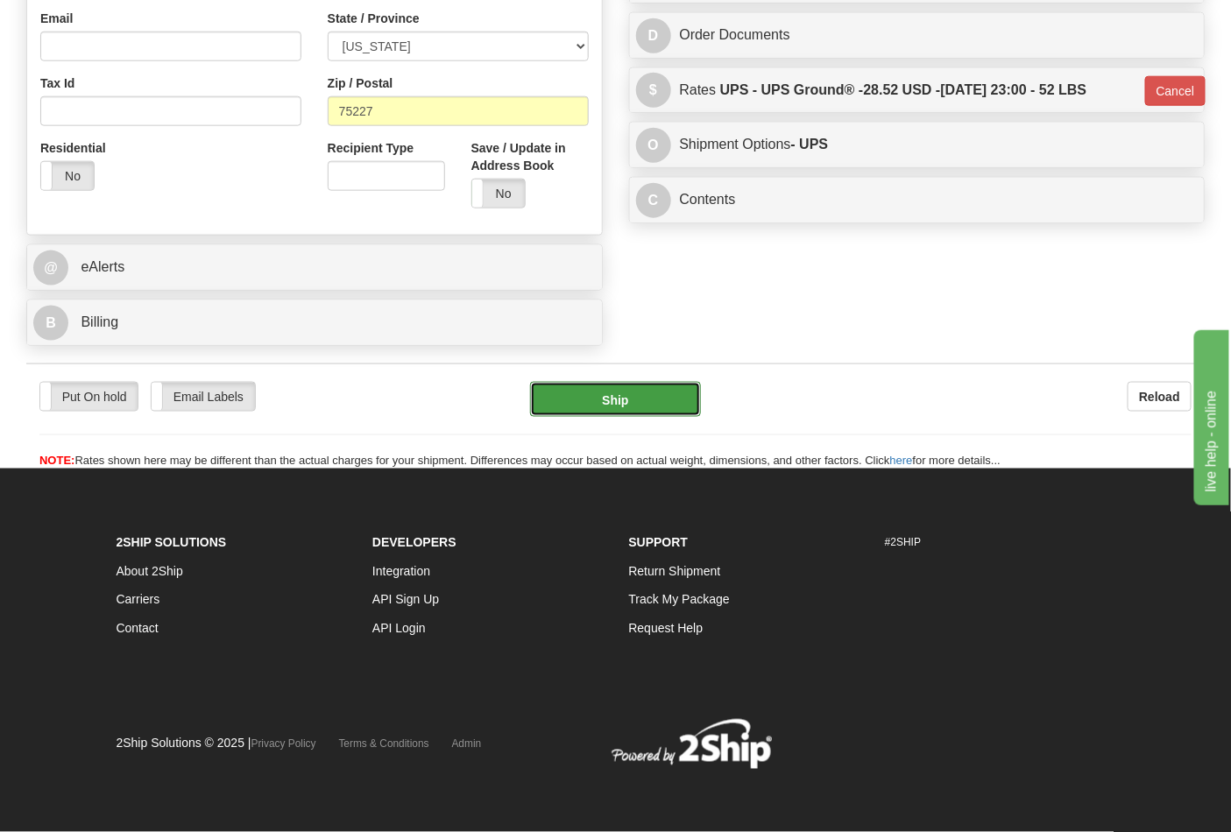
click at [633, 385] on button "Ship" at bounding box center [615, 399] width 170 height 35
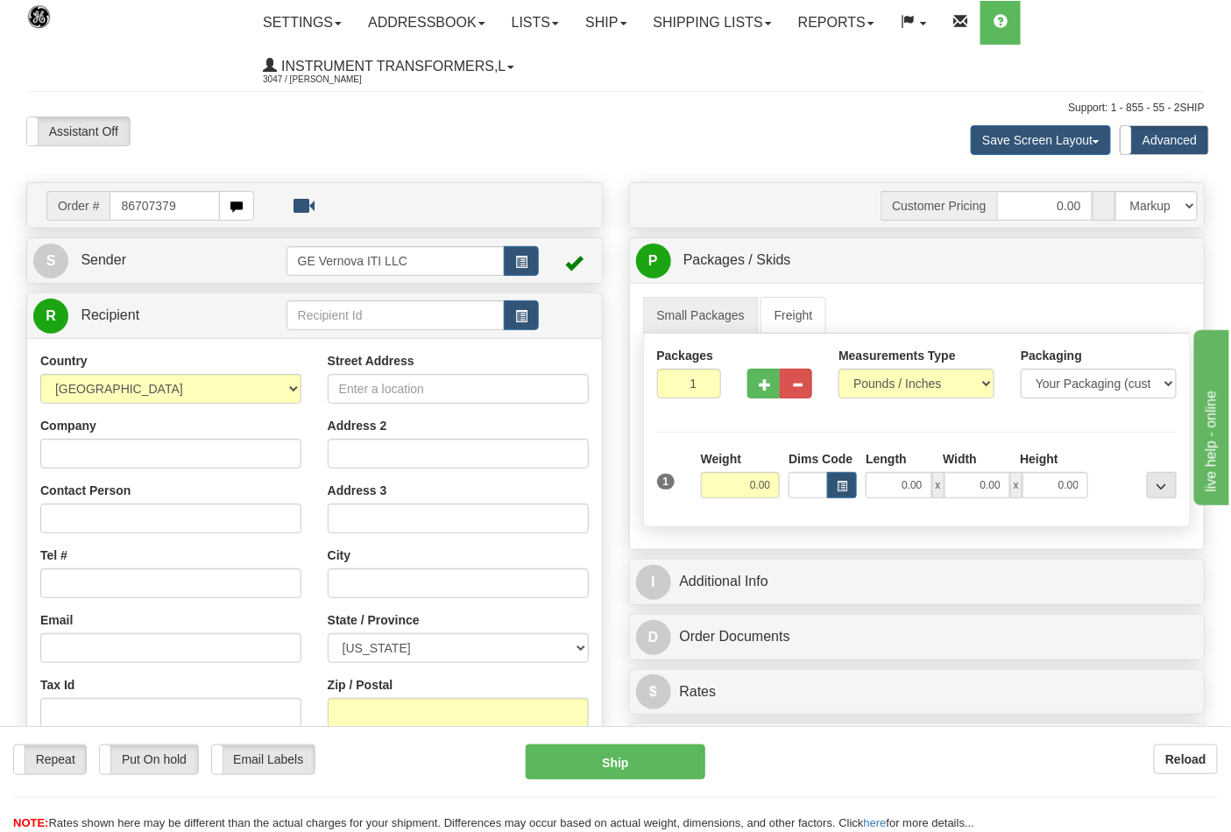
type input "86707379"
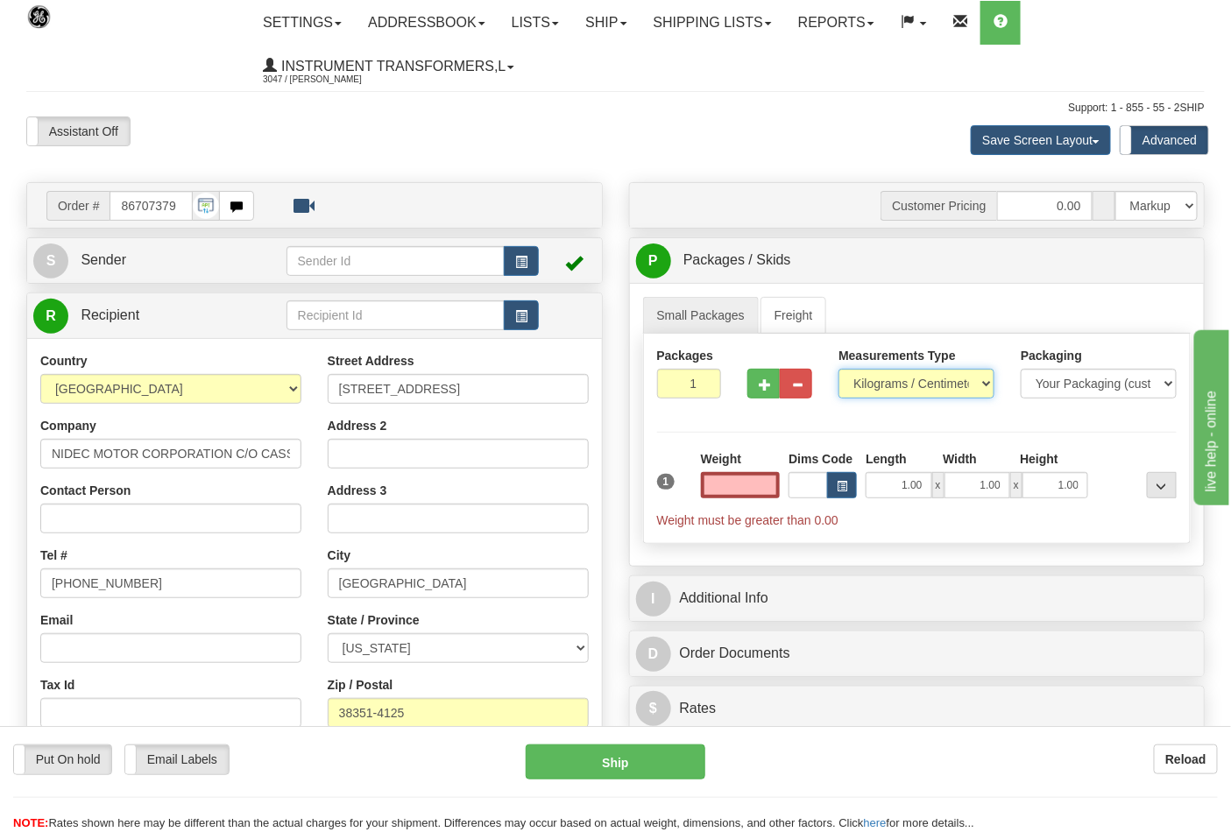
type input "0.00"
click at [929, 379] on select "Pounds / Inches Kilograms / Centimeters" at bounding box center [916, 384] width 156 height 30
click at [894, 391] on select "Pounds / Inches Kilograms / Centimeters" at bounding box center [916, 384] width 156 height 30
click at [891, 387] on select "Pounds / Inches Kilograms / Centimeters" at bounding box center [916, 384] width 156 height 30
select select "0"
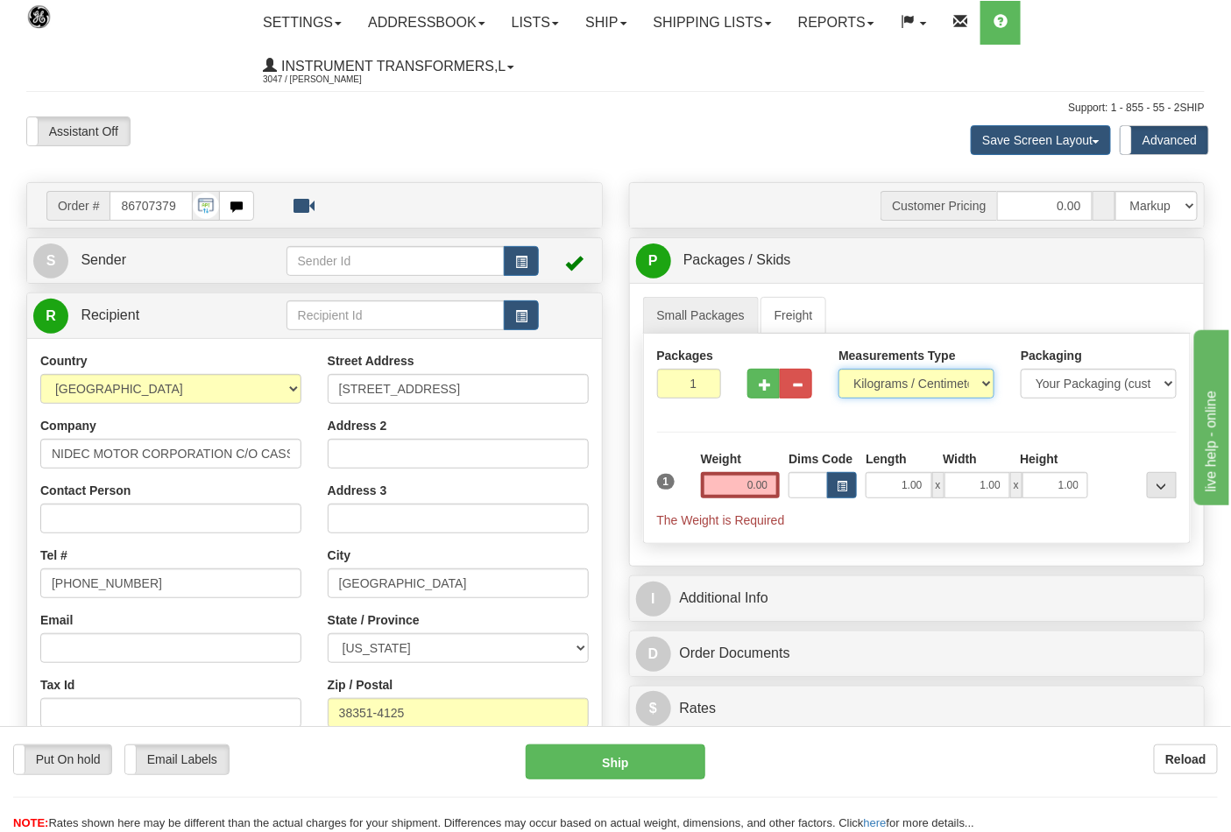
click at [838, 370] on select "Pounds / Inches Kilograms / Centimeters" at bounding box center [916, 384] width 156 height 30
click at [755, 391] on button "button" at bounding box center [763, 384] width 32 height 30
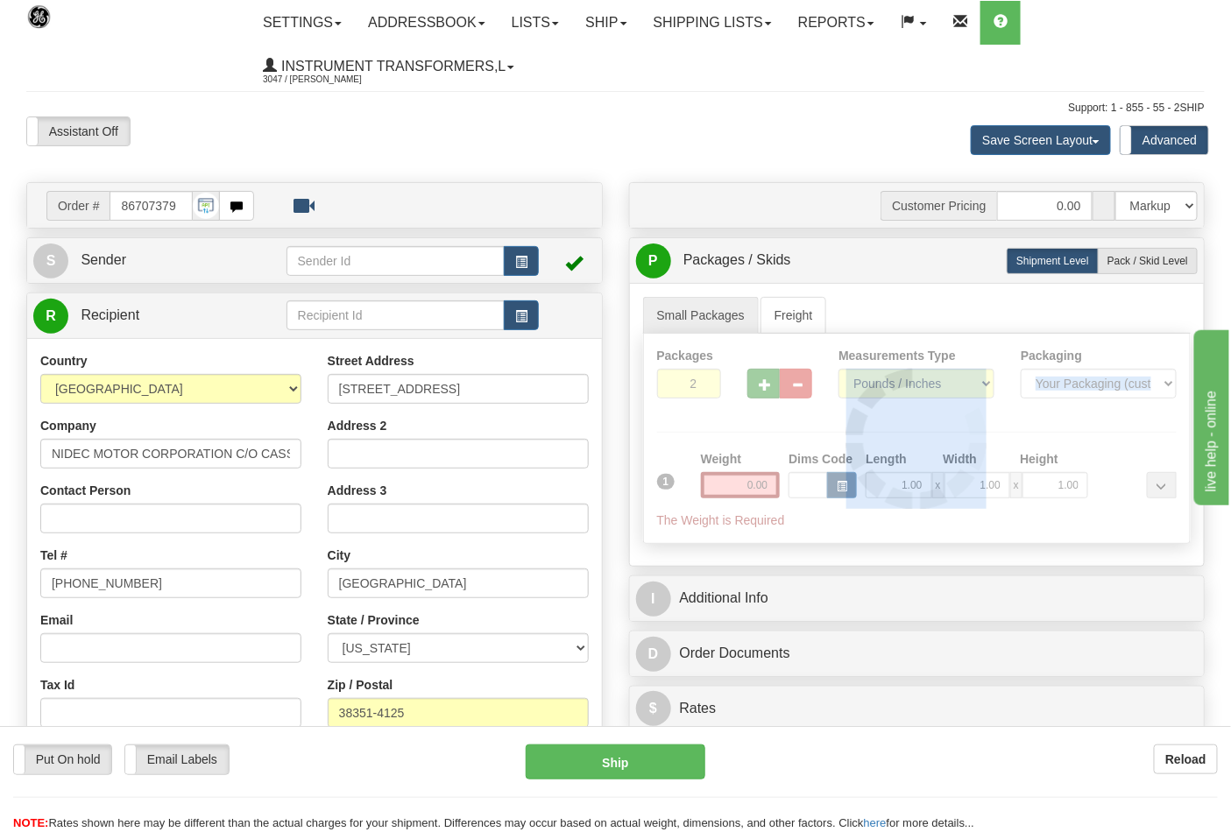
click at [755, 391] on div at bounding box center [917, 438] width 547 height 209
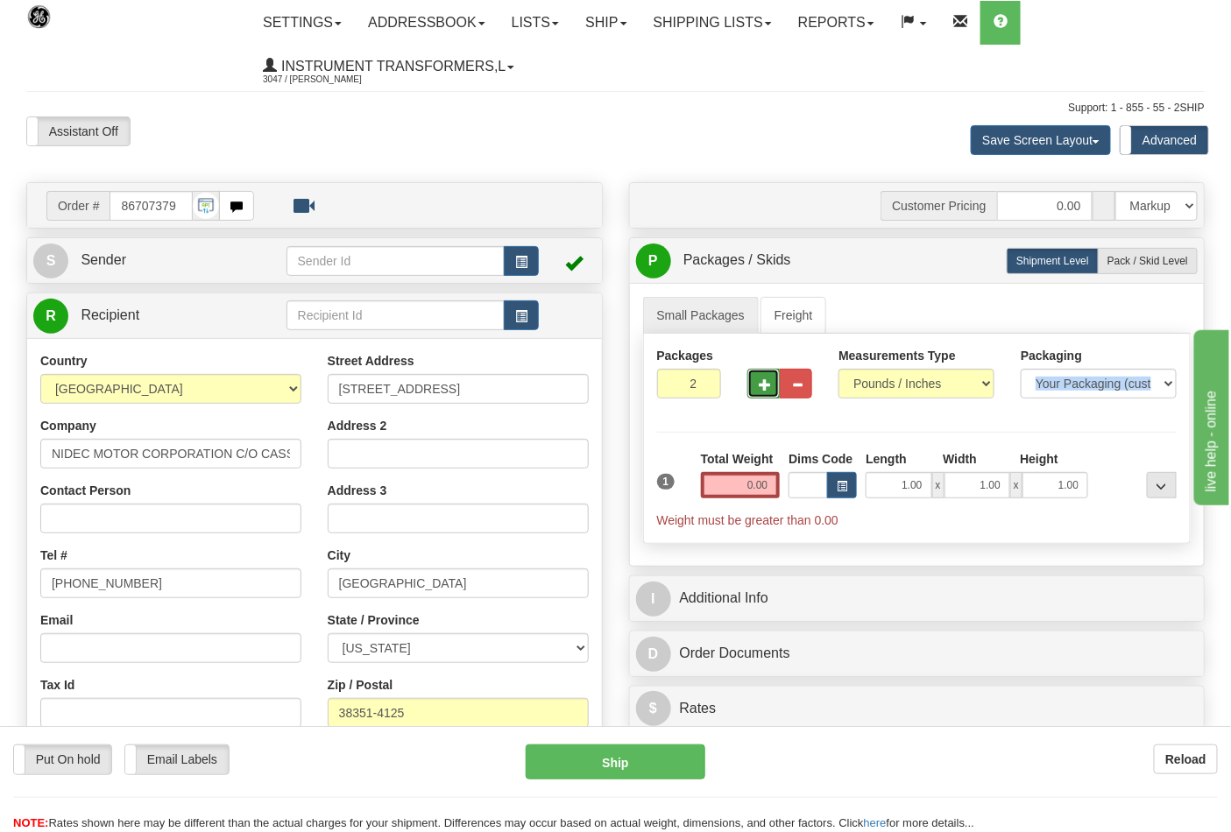
click at [755, 390] on button "button" at bounding box center [763, 384] width 32 height 30
type input "5"
click at [731, 485] on input "0.00" at bounding box center [741, 485] width 80 height 26
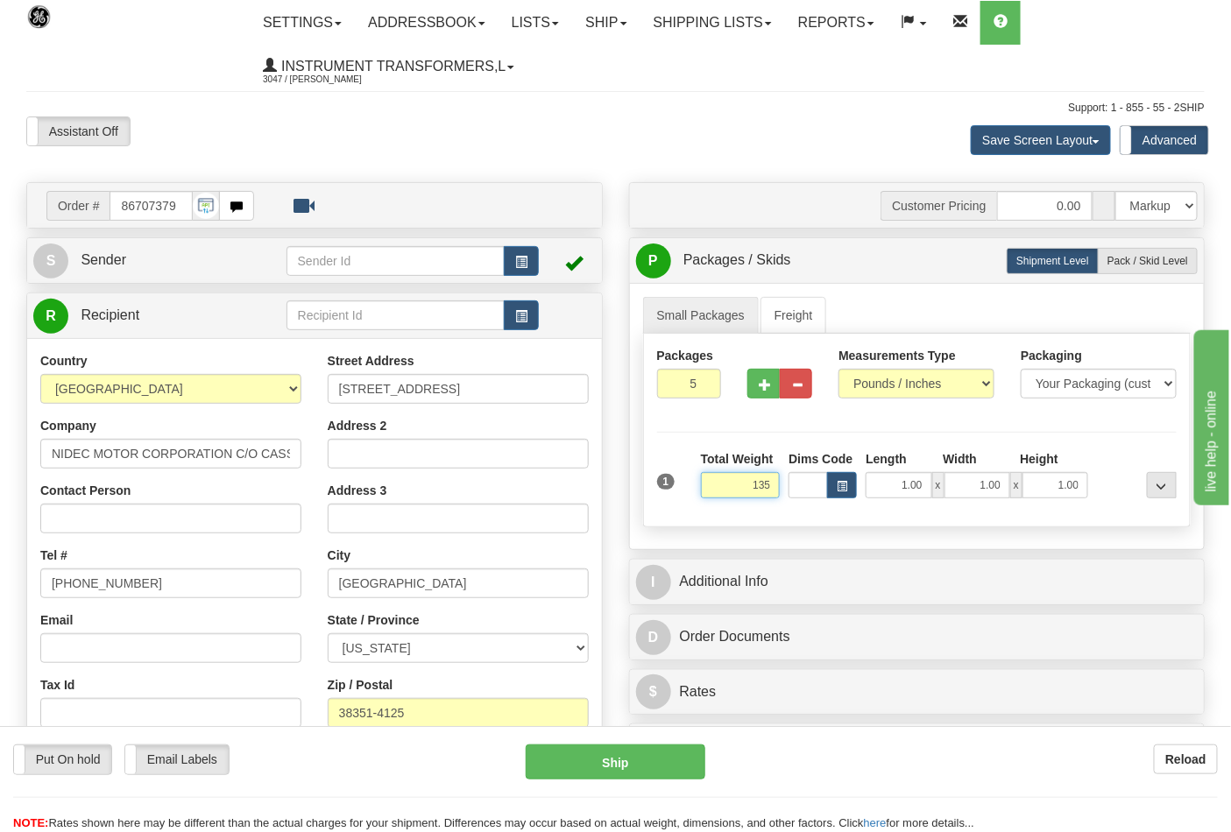
click button "Delete" at bounding box center [0, 0] width 0 height 0
type input "135.00"
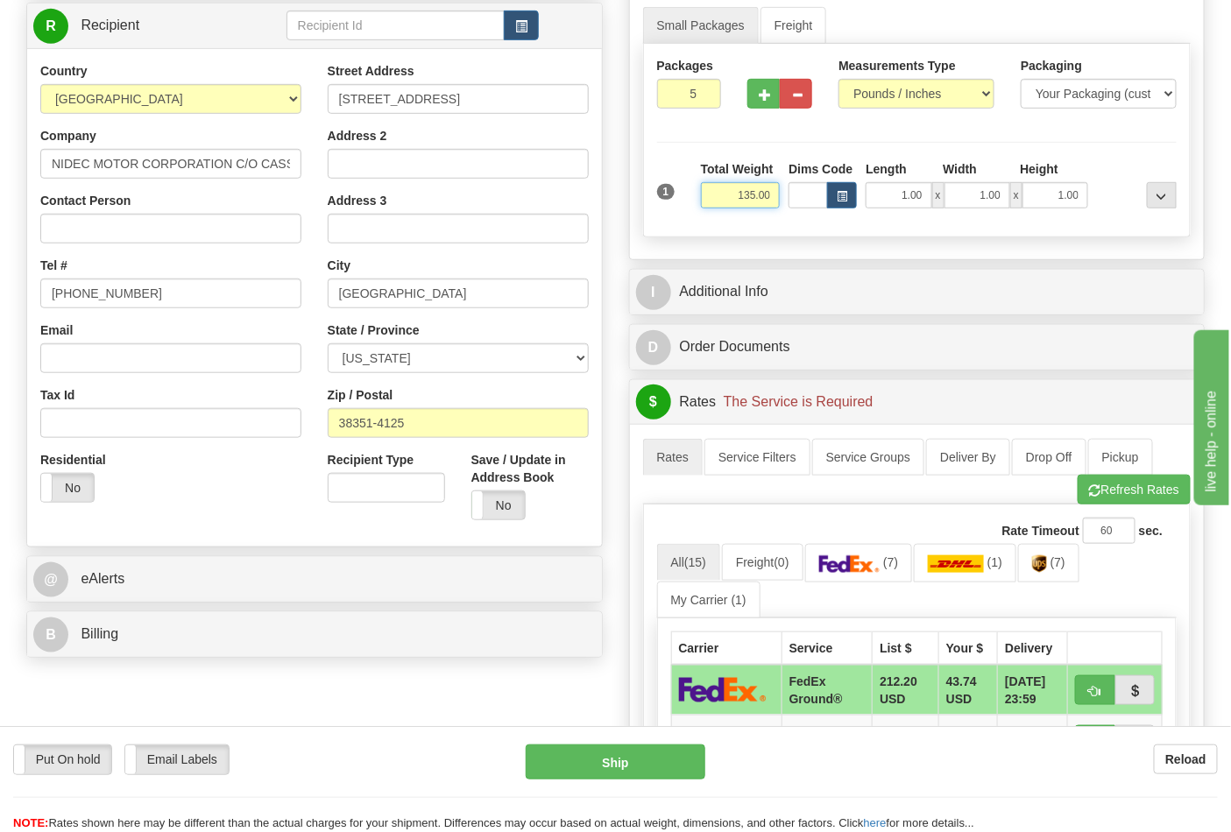
scroll to position [292, 0]
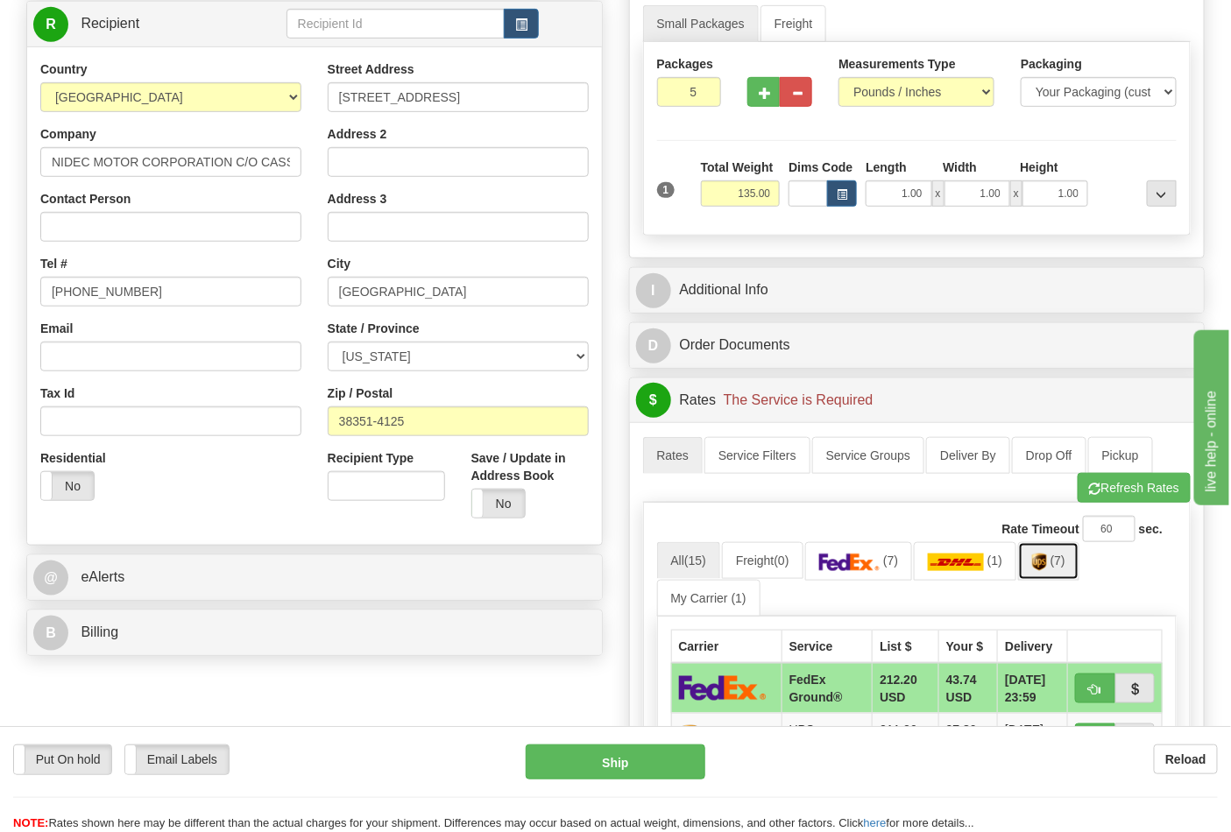
click at [1055, 564] on link "(7)" at bounding box center [1048, 561] width 61 height 38
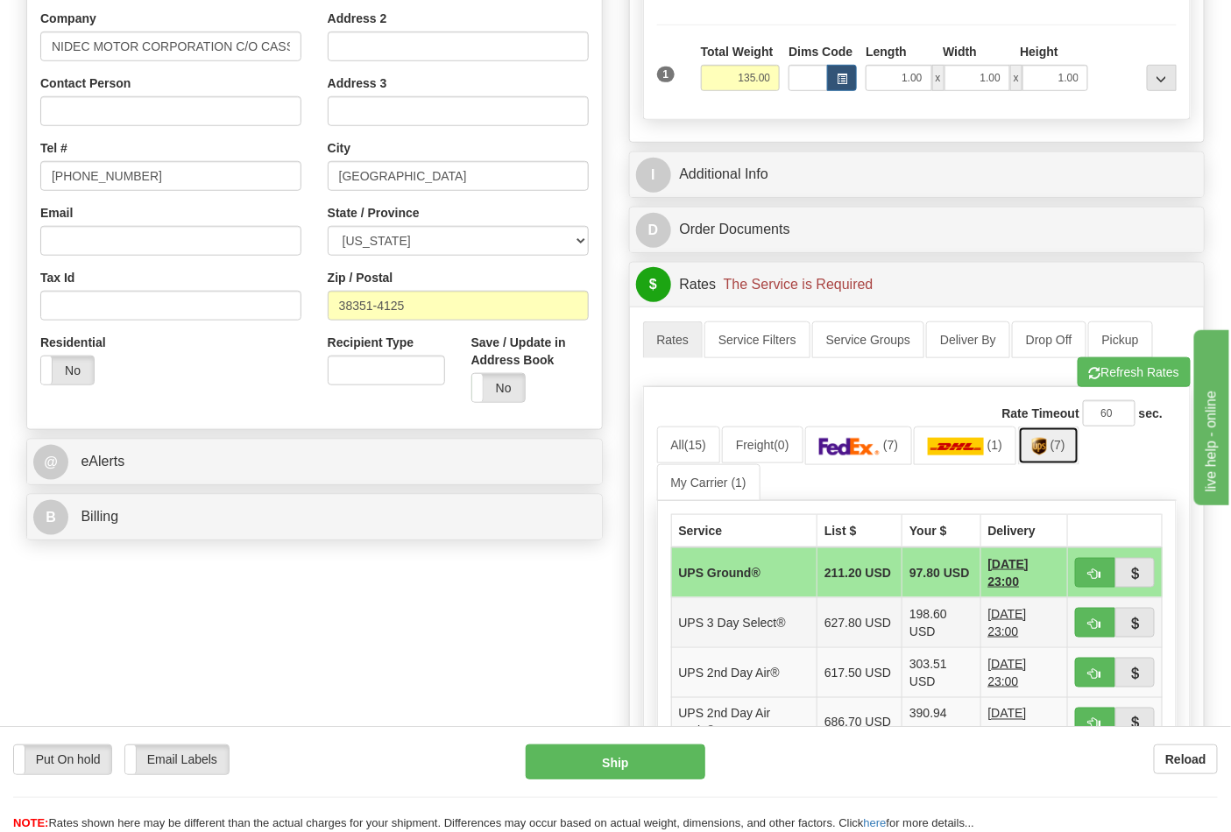
scroll to position [486, 0]
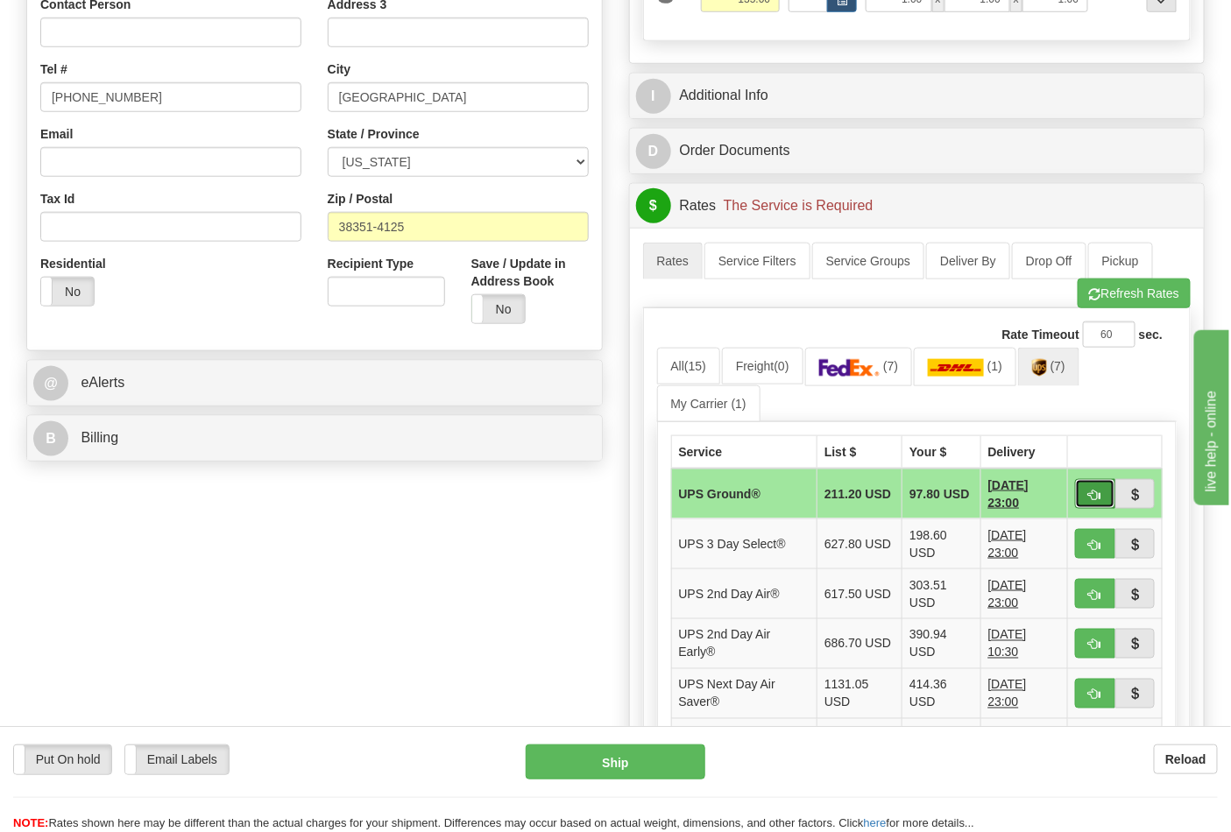
click at [1082, 491] on button "button" at bounding box center [1095, 494] width 40 height 30
type input "03"
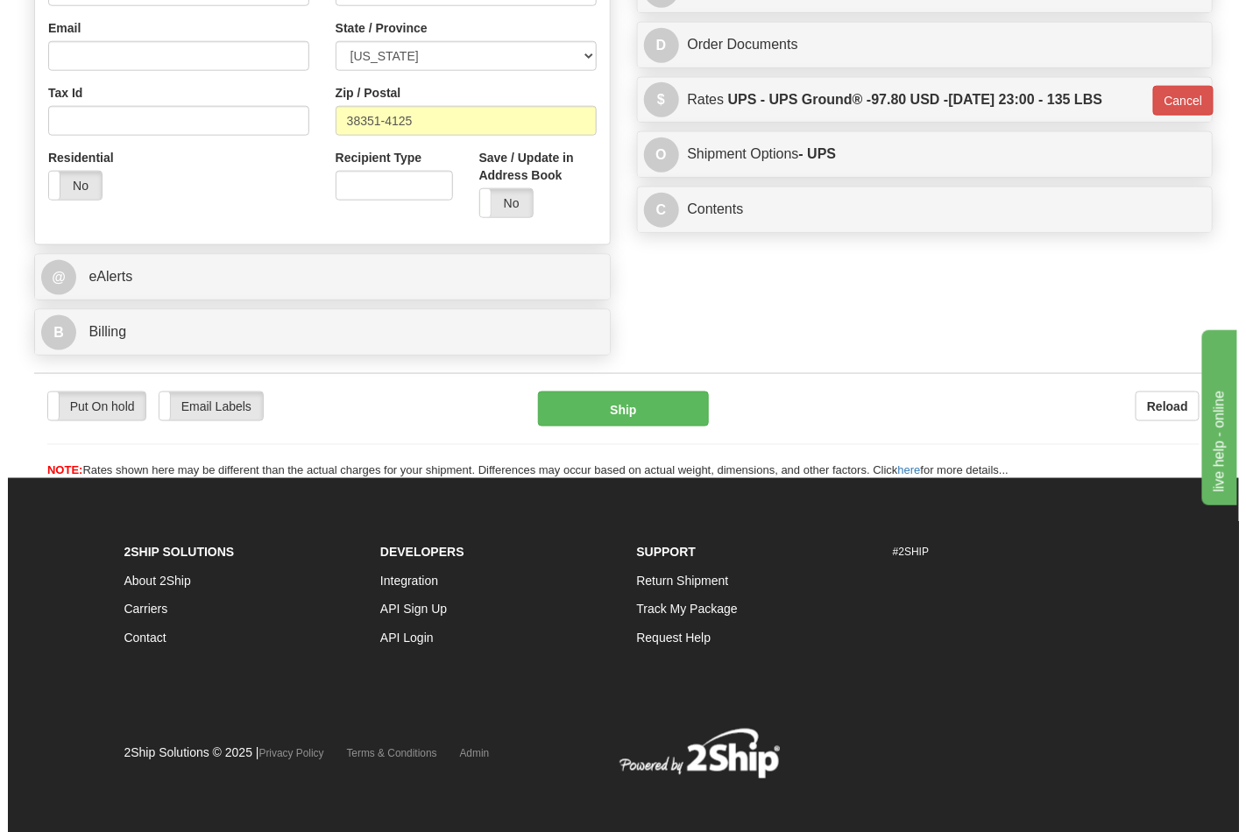
scroll to position [604, 0]
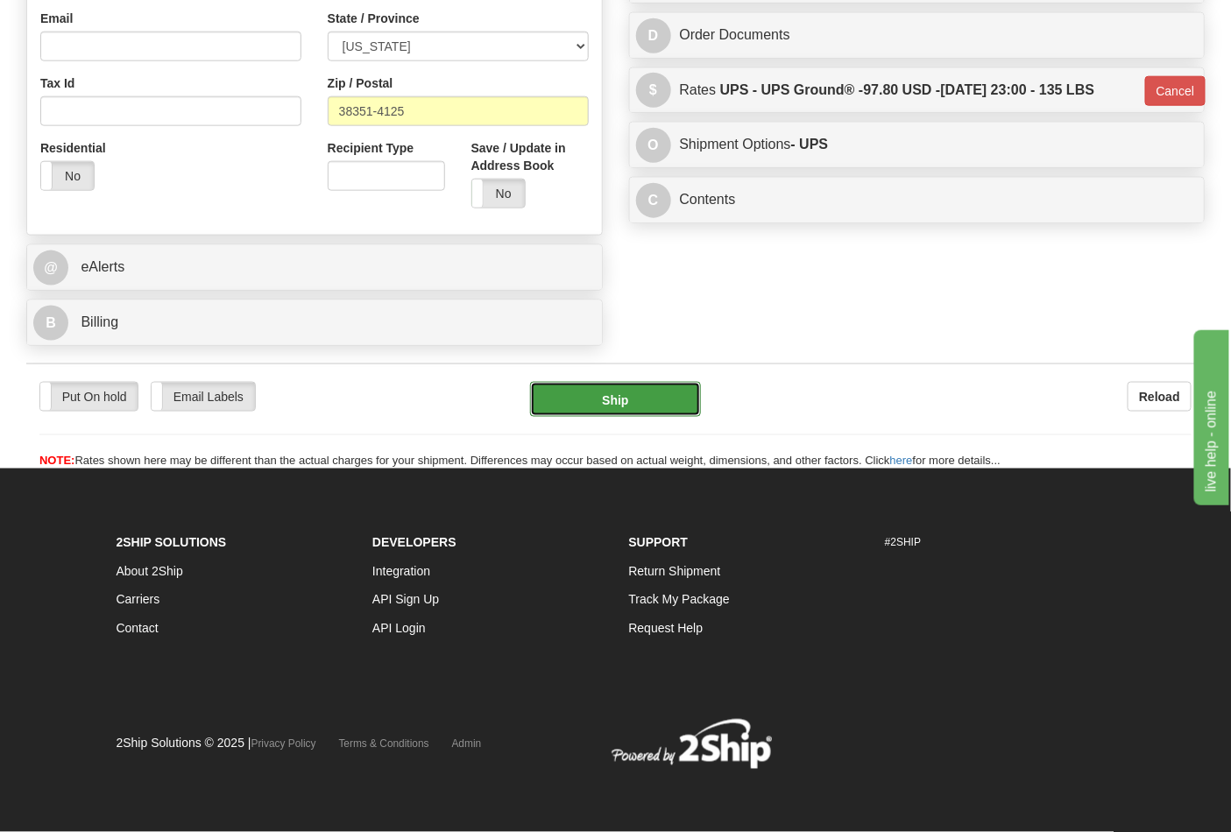
click at [689, 391] on button "Ship" at bounding box center [615, 399] width 170 height 35
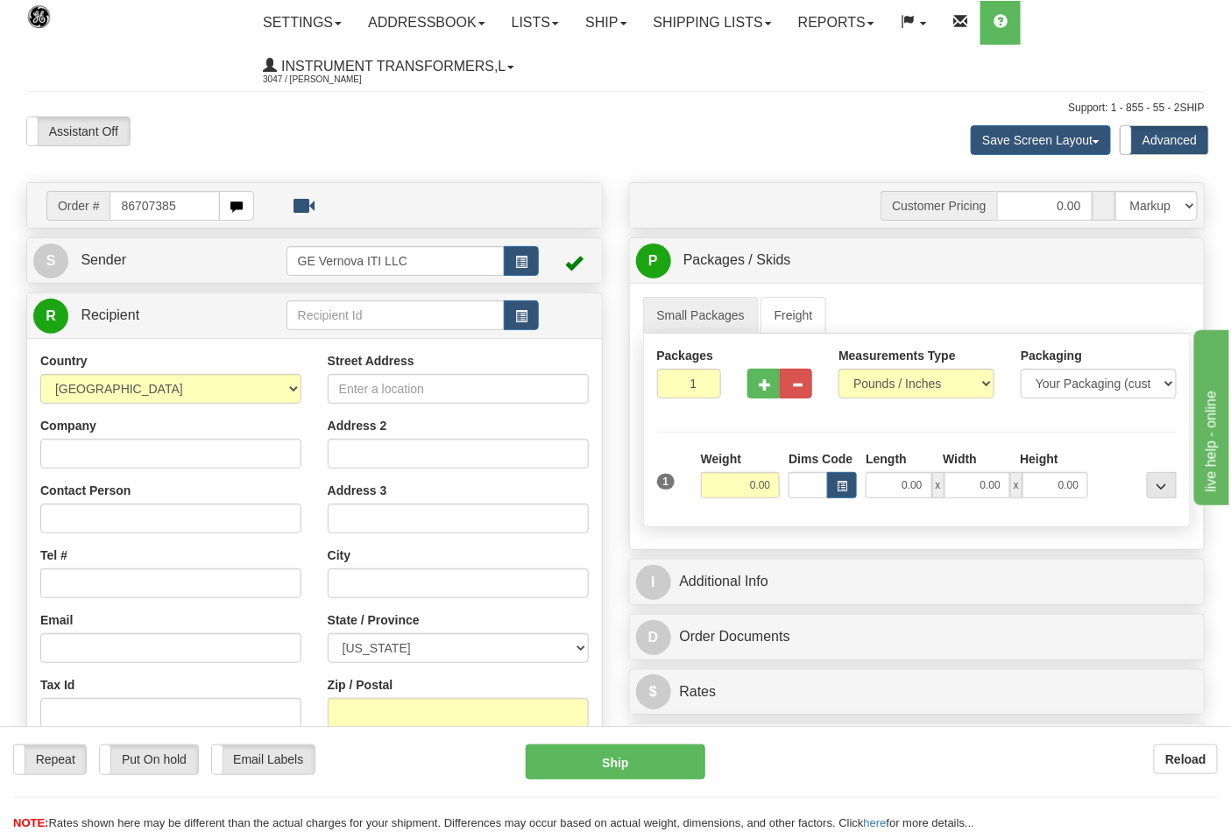
type input "86707385"
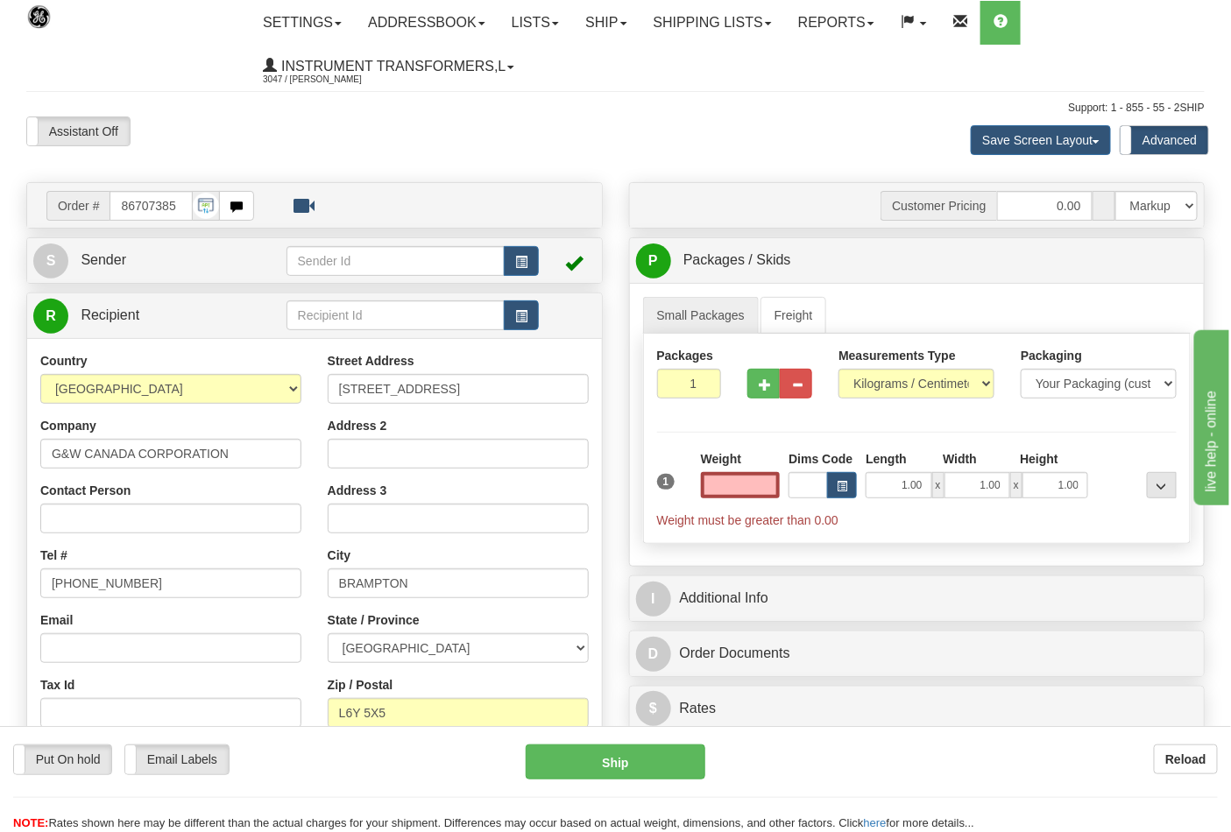
click at [741, 494] on input "text" at bounding box center [741, 485] width 80 height 26
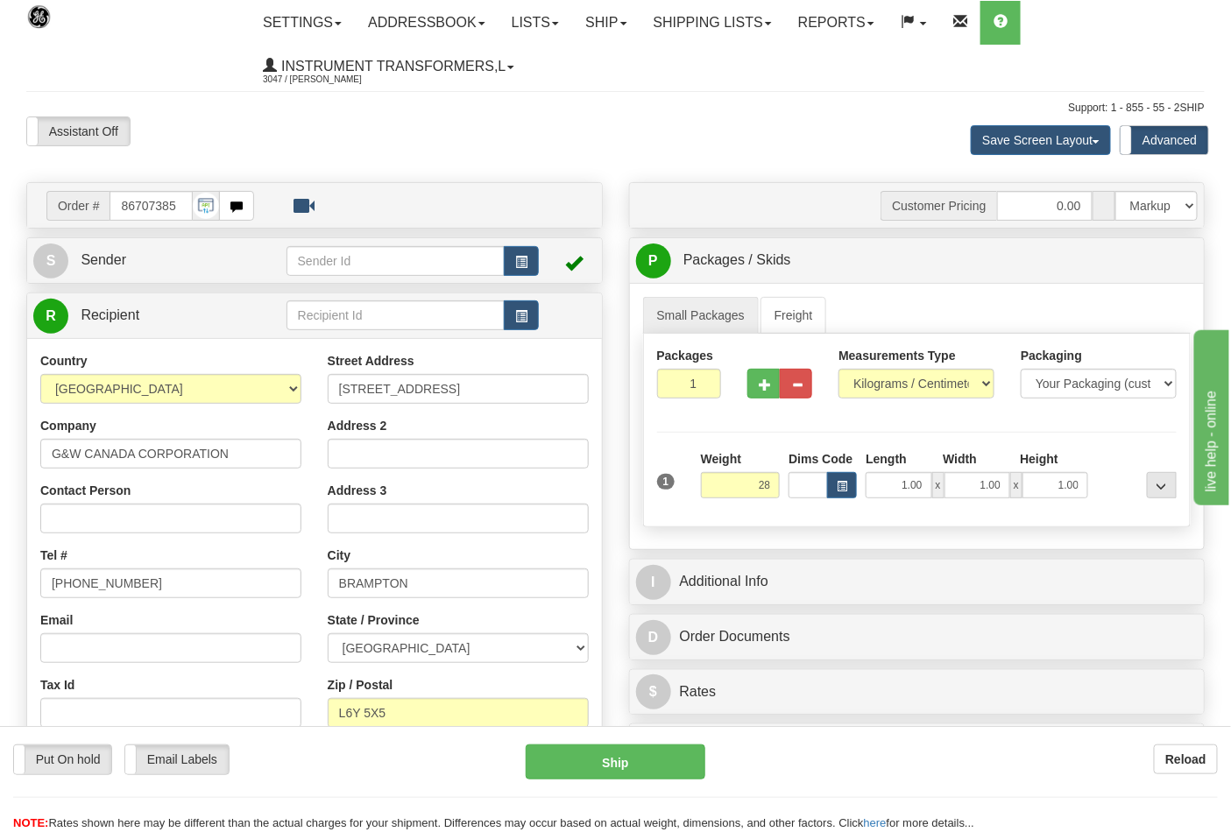
click button "Delete" at bounding box center [0, 0] width 0 height 0
type input "28.00"
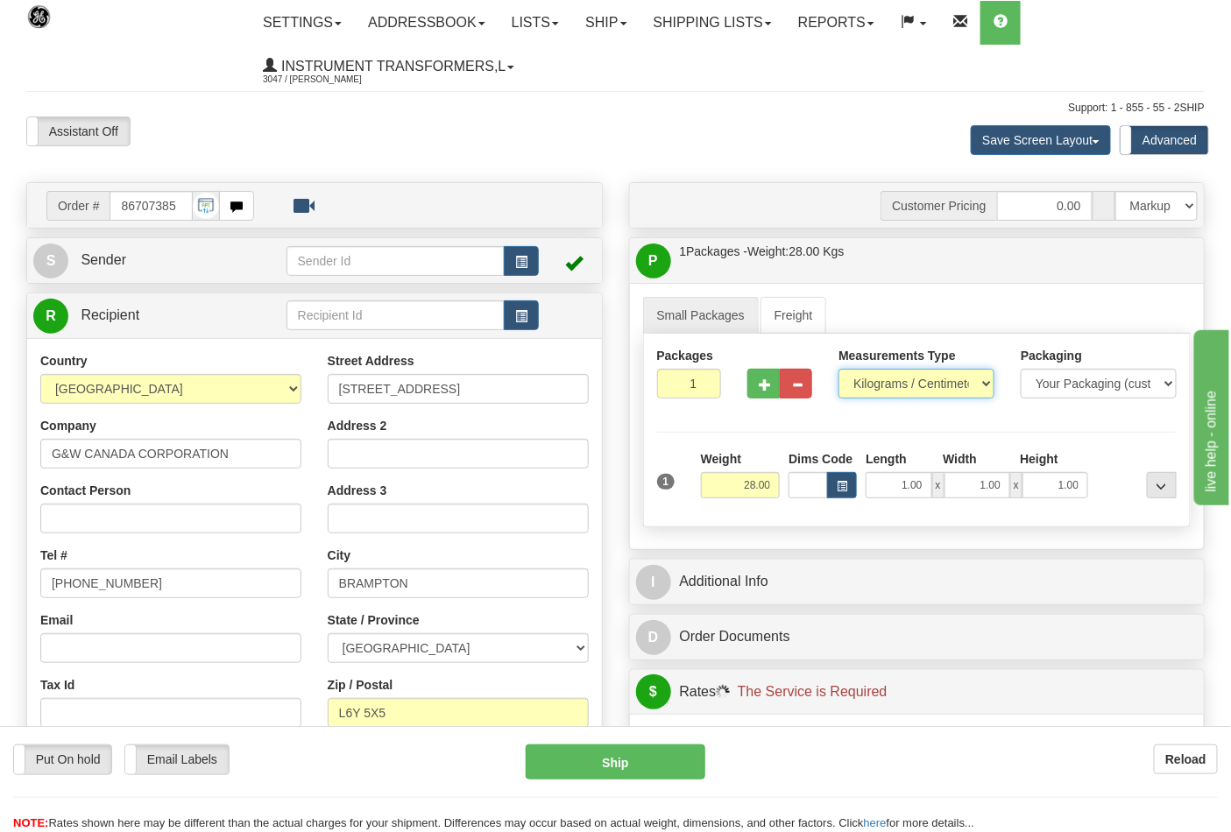
click at [859, 378] on select "Pounds / Inches Kilograms / Centimeters" at bounding box center [916, 384] width 156 height 30
select select "0"
click at [838, 370] on select "Pounds / Inches Kilograms / Centimeters" at bounding box center [916, 384] width 156 height 30
click at [751, 387] on button "button" at bounding box center [763, 384] width 32 height 30
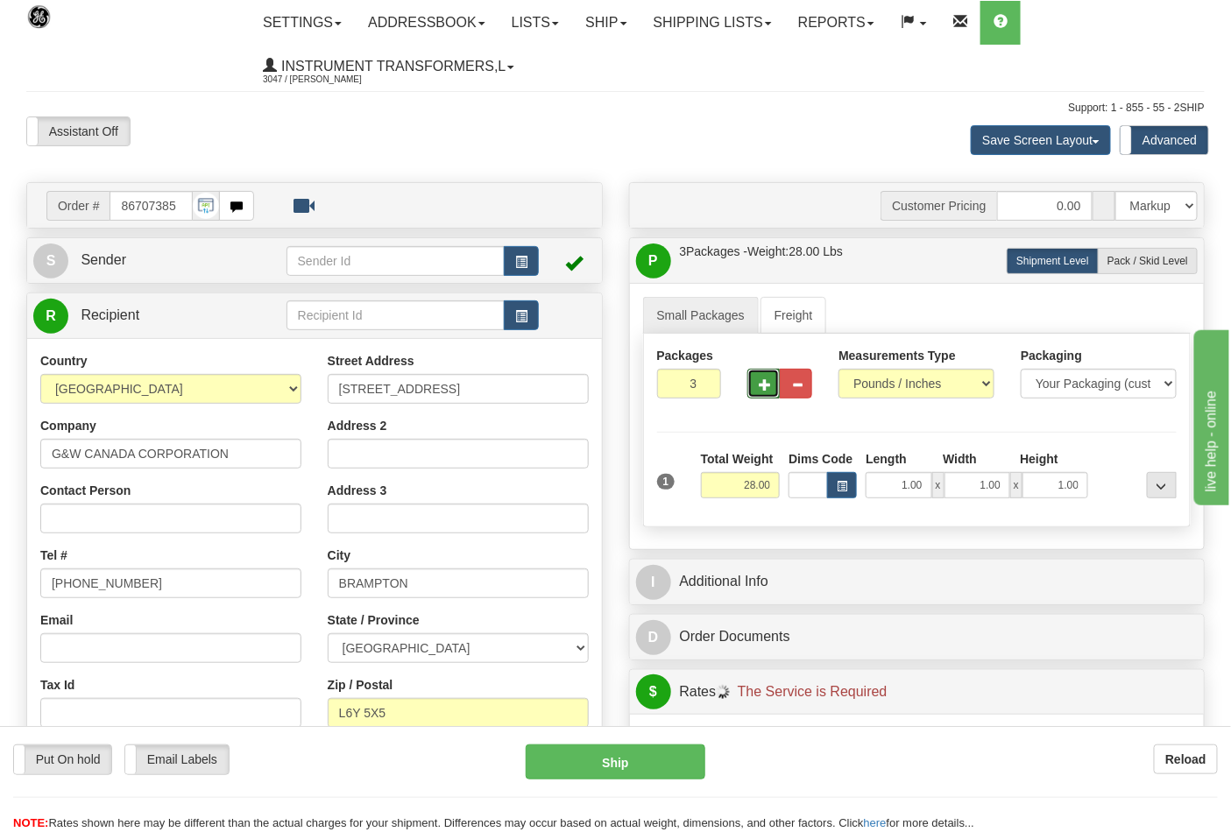
click at [751, 387] on button "button" at bounding box center [763, 384] width 32 height 30
type input "4"
click at [1134, 266] on span "Pack / Skid Level" at bounding box center [1147, 261] width 81 height 12
radio input "true"
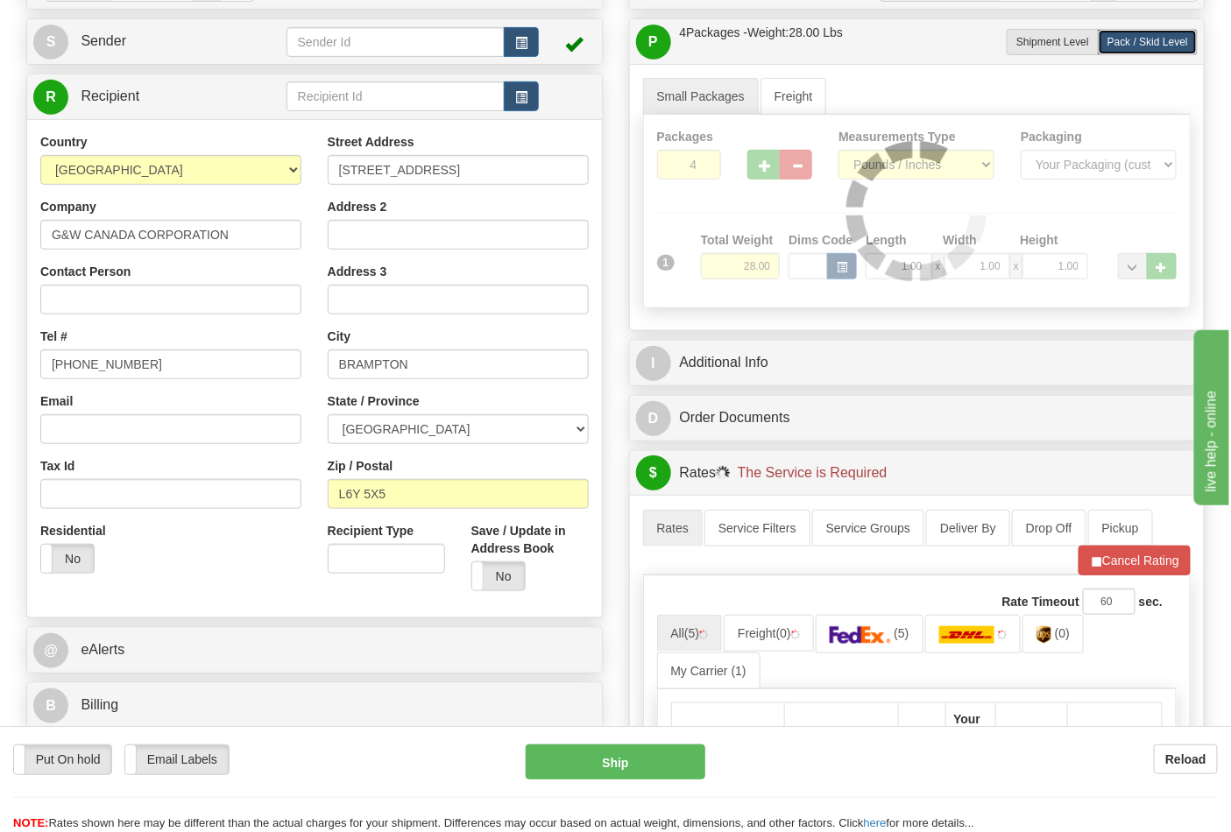
scroll to position [194, 0]
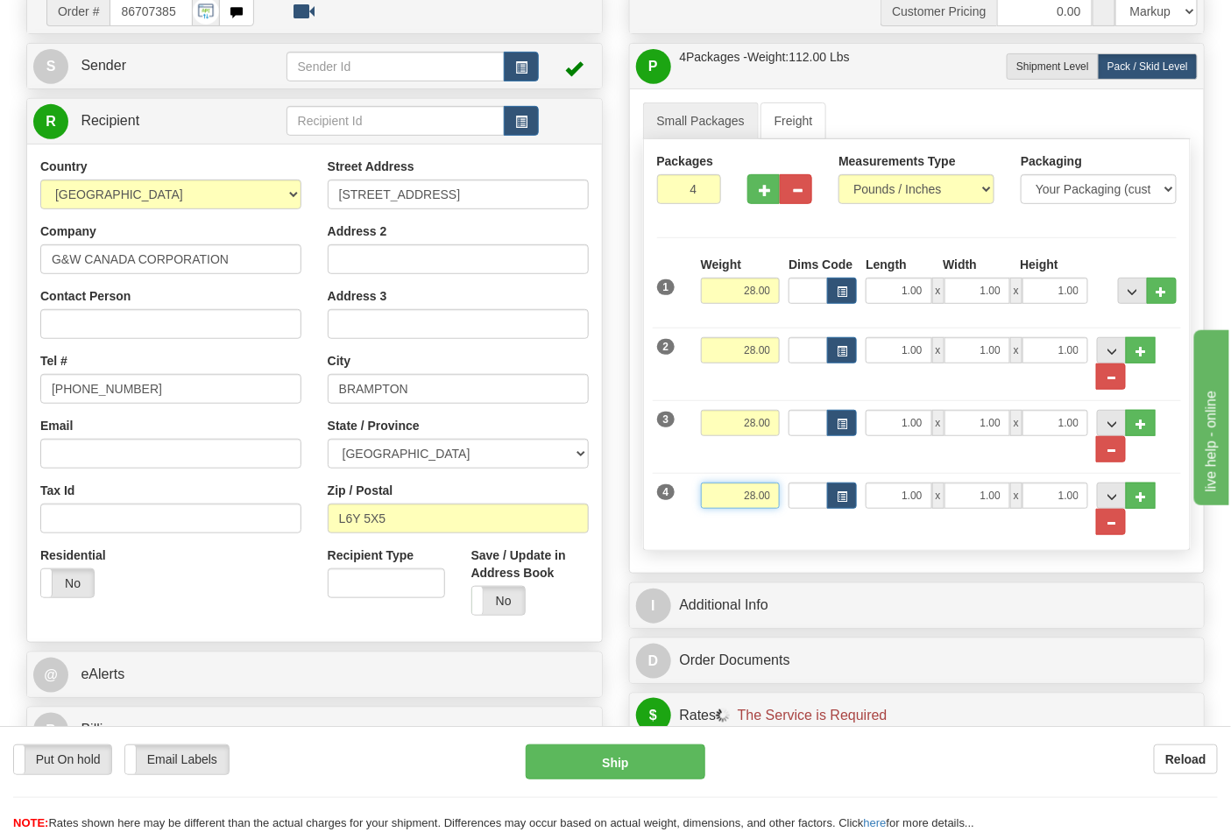
drag, startPoint x: 731, startPoint y: 493, endPoint x: 781, endPoint y: 495, distance: 49.1
click at [781, 495] on div "Weight 28.00" at bounding box center [740, 502] width 88 height 39
click button "Delete" at bounding box center [0, 0] width 0 height 0
type input "15.00"
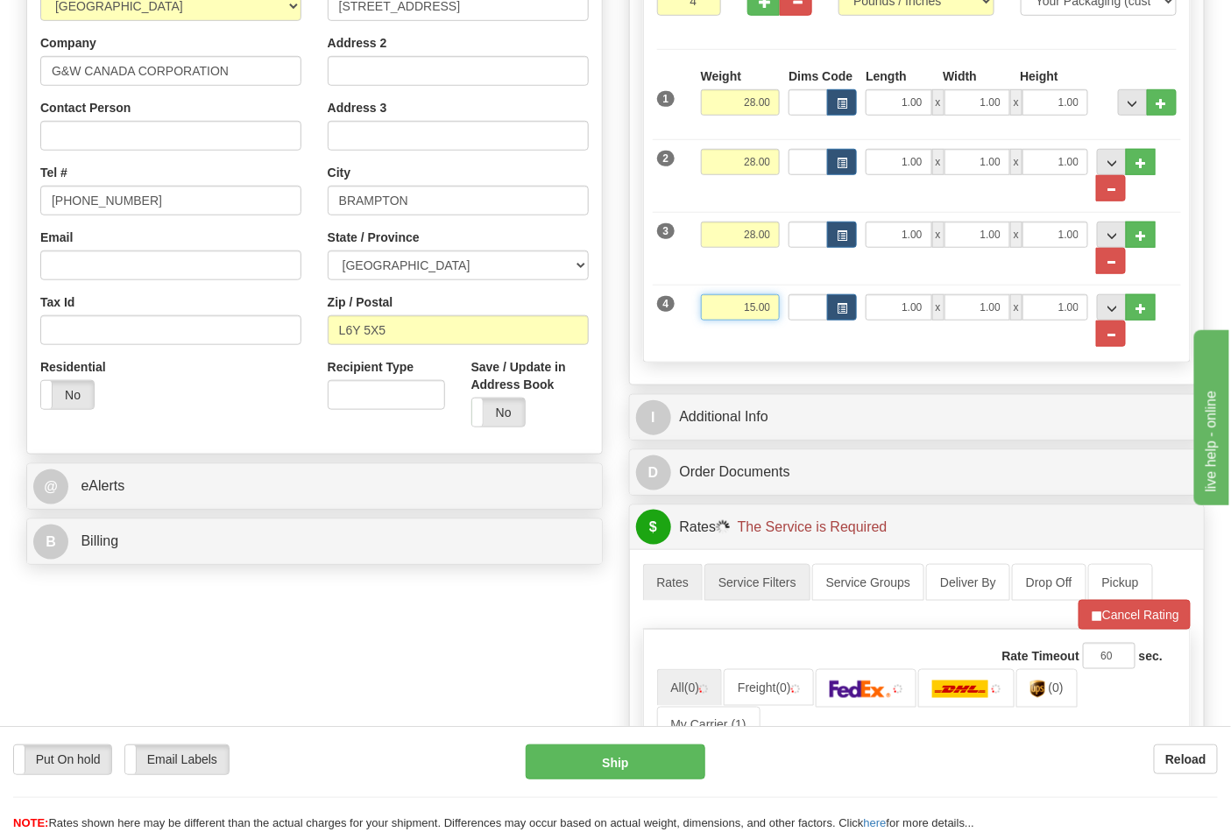
scroll to position [486, 0]
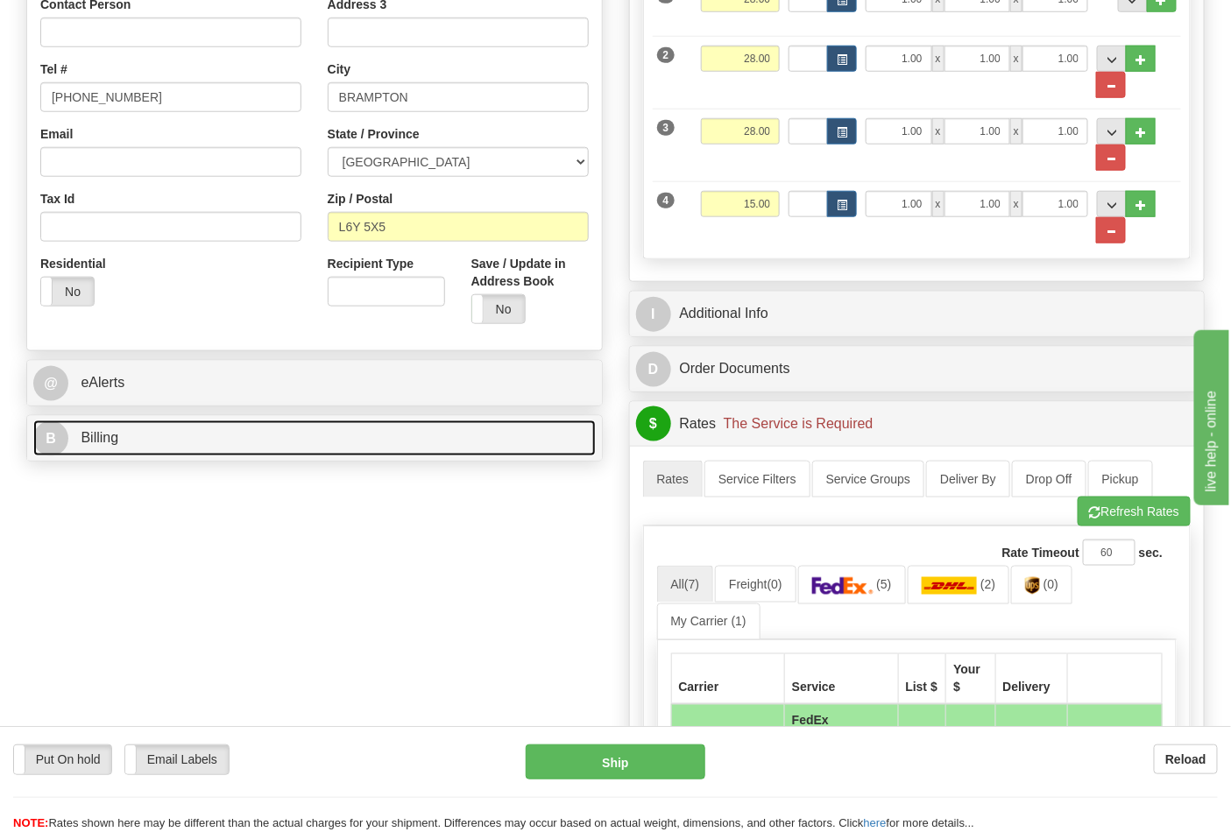
click at [399, 435] on link "B Billing" at bounding box center [314, 438] width 562 height 36
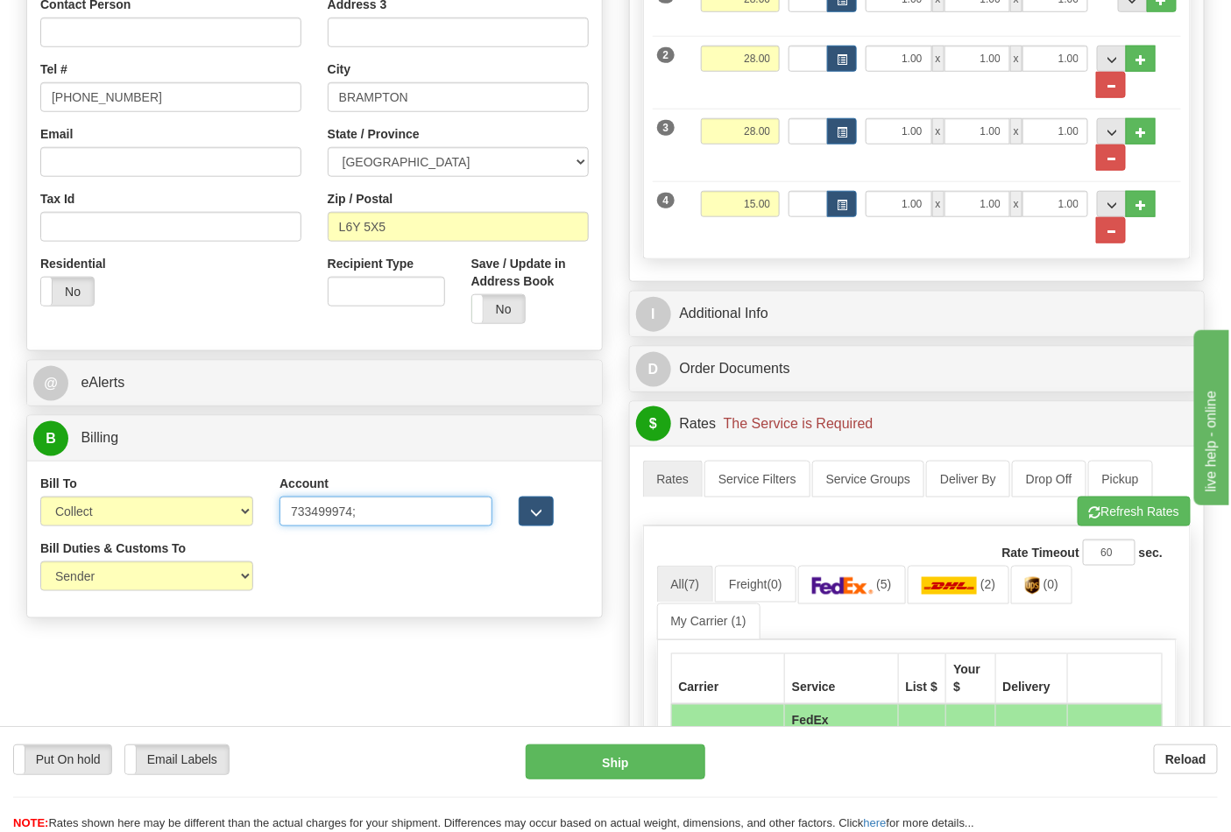
click at [383, 511] on input "733499974;" at bounding box center [385, 512] width 213 height 30
type input "733499974"
click at [208, 504] on select "Sender Recipient Third Party Collect" at bounding box center [146, 512] width 213 height 30
select select "2"
click at [40, 498] on select "Sender Recipient Third Party Collect" at bounding box center [146, 512] width 213 height 30
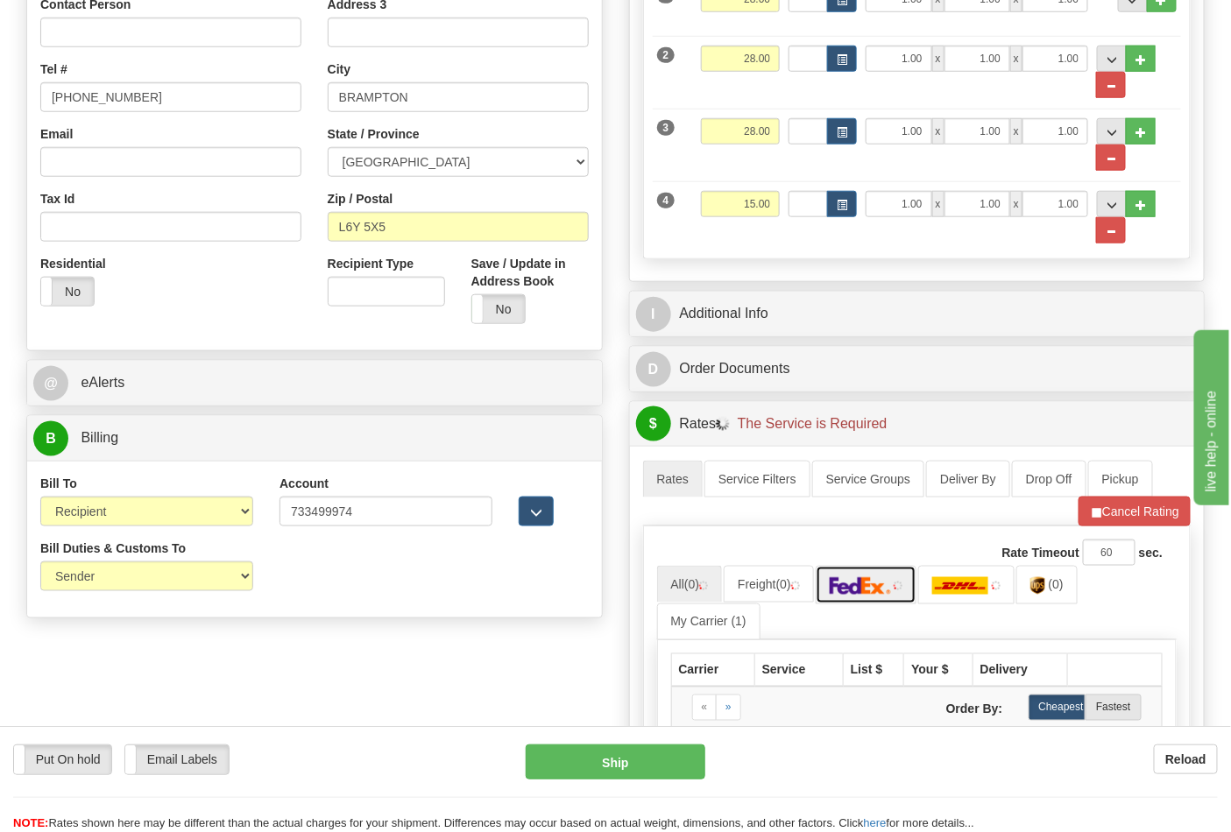
click at [895, 580] on link at bounding box center [867, 585] width 102 height 38
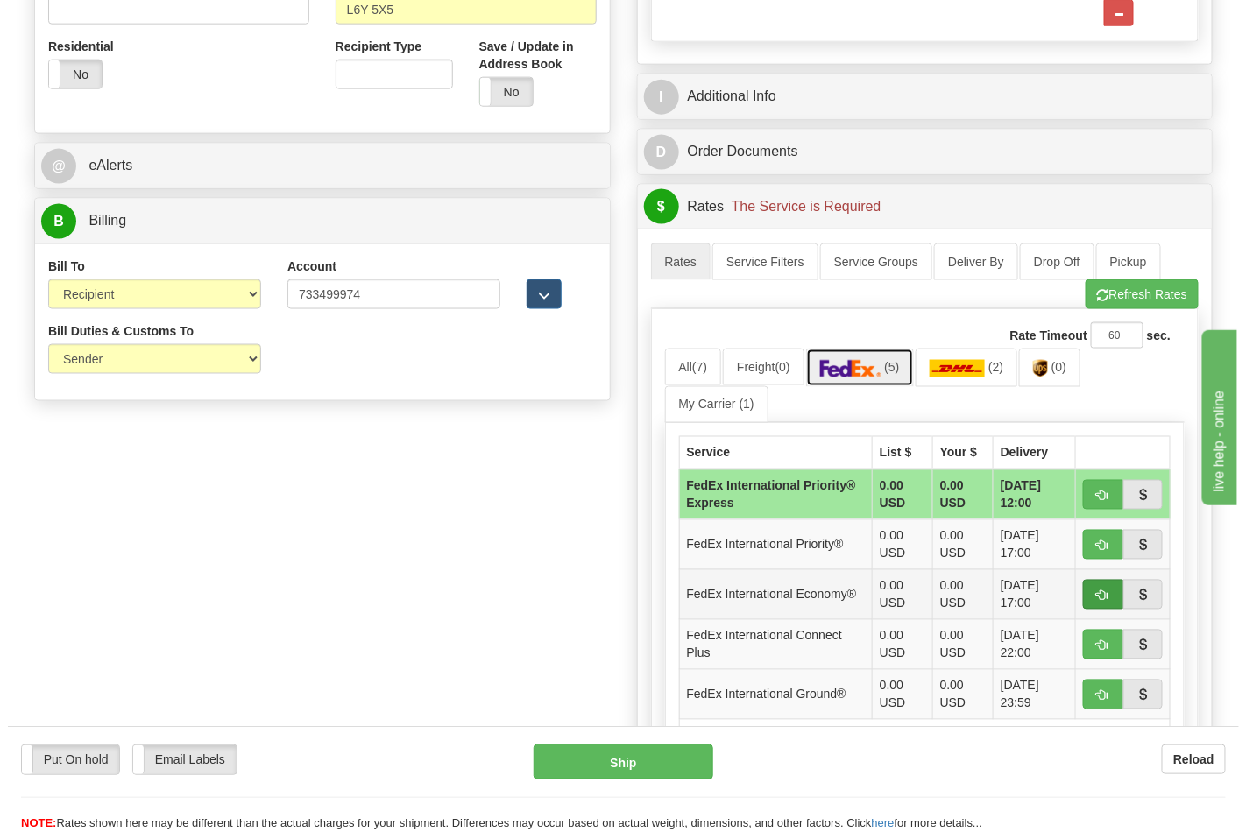
scroll to position [778, 0]
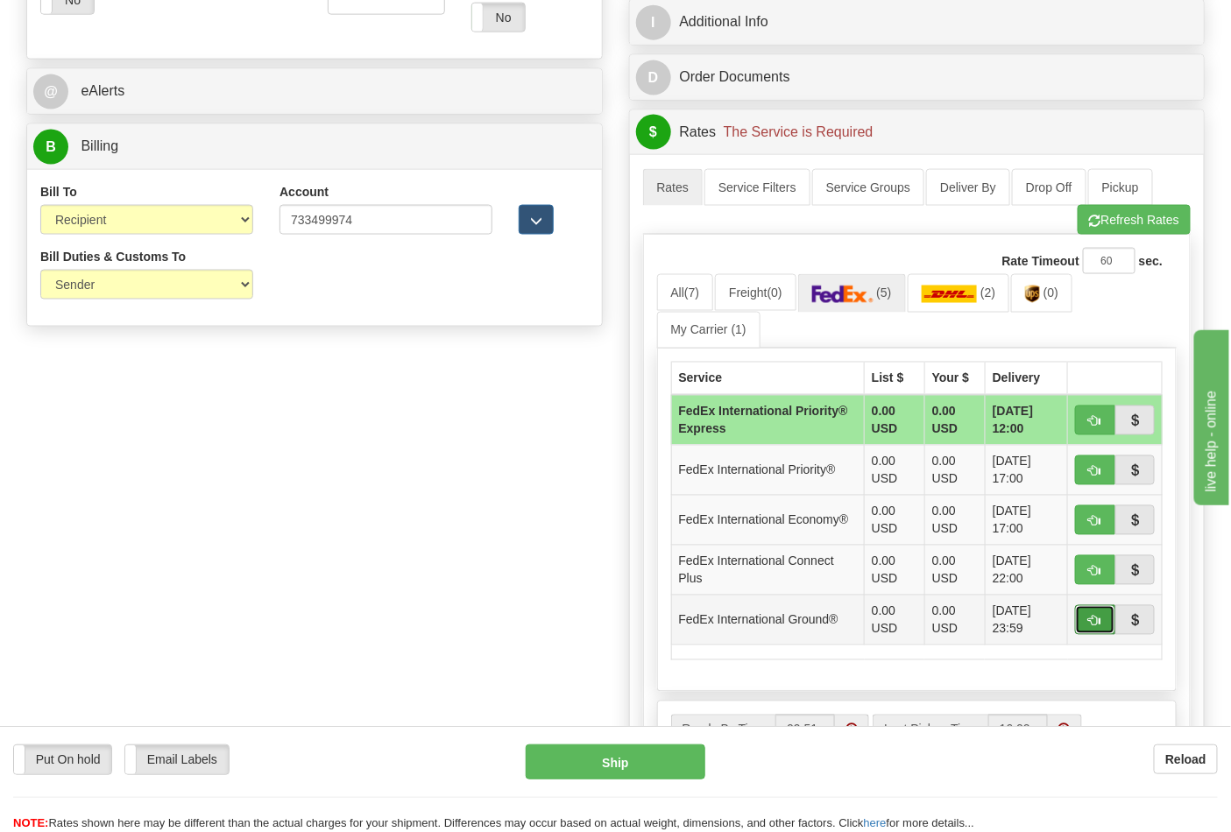
click at [1102, 625] on button "button" at bounding box center [1095, 620] width 40 height 30
type input "92"
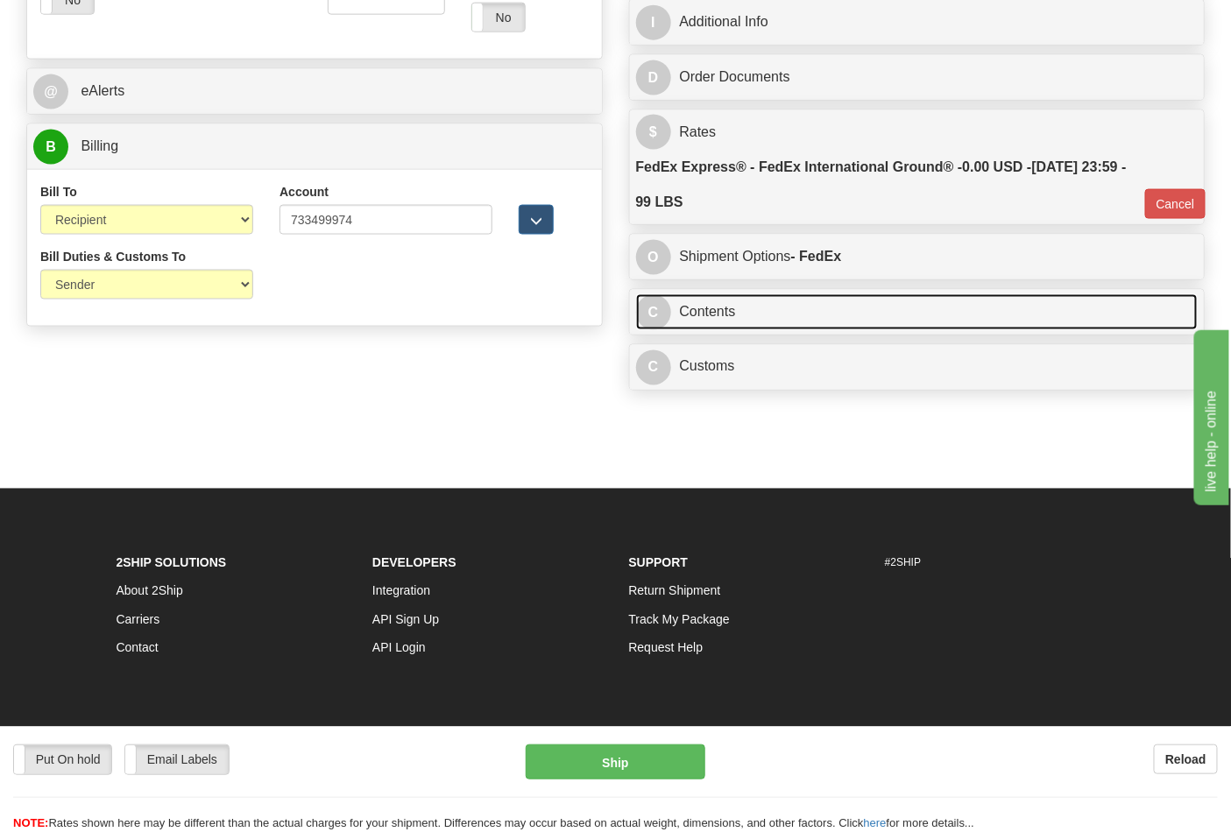
click at [809, 315] on link "C Contents" at bounding box center [917, 312] width 562 height 36
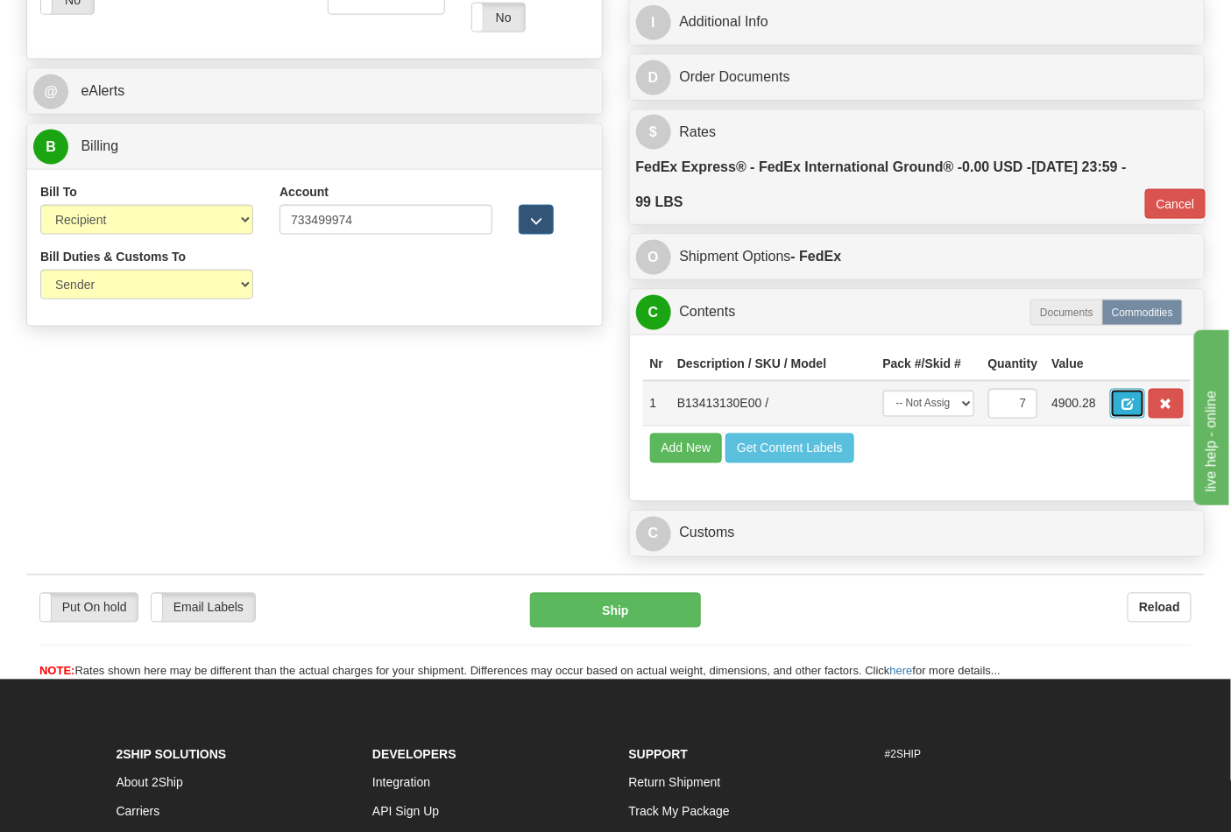
click at [1134, 409] on span "button" at bounding box center [1127, 404] width 12 height 11
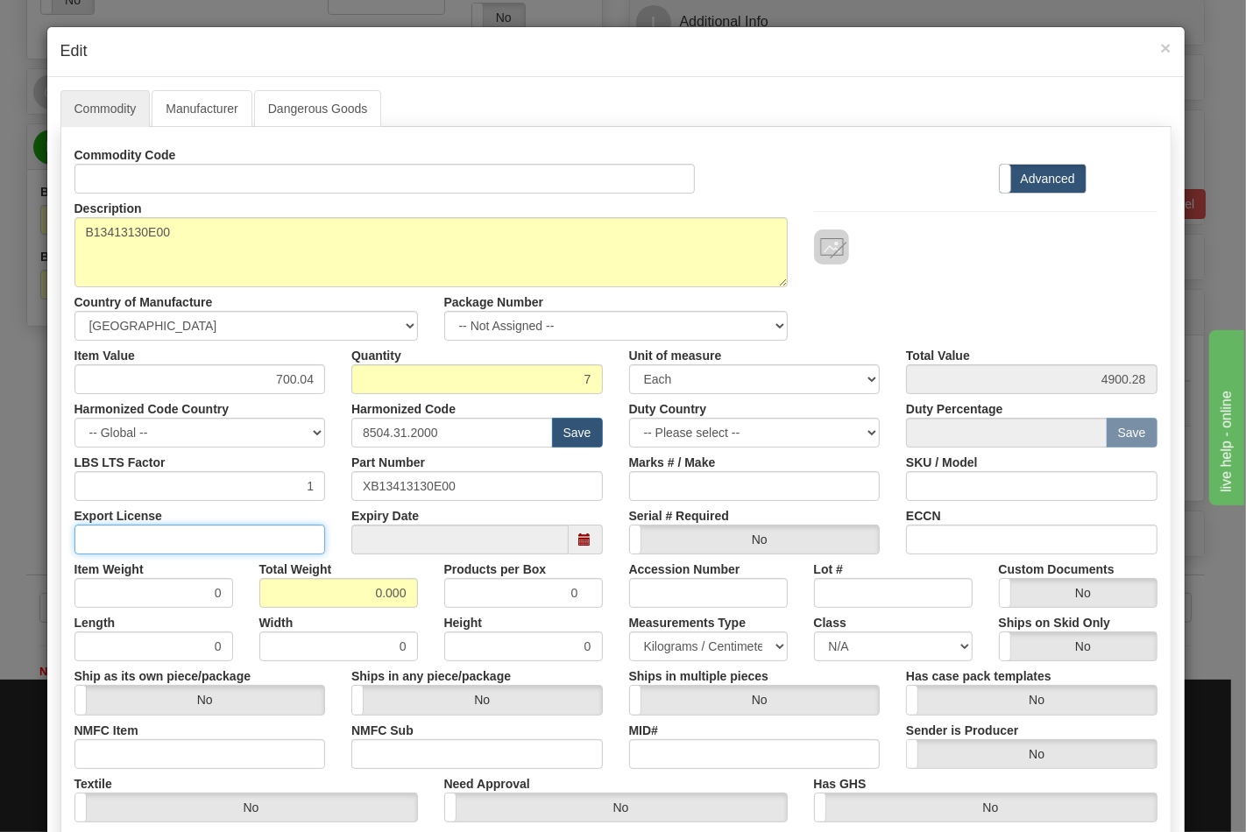
click at [131, 538] on input "Export License" at bounding box center [199, 540] width 251 height 30
type input "NLR"
click at [110, 747] on input "NMFC Item" at bounding box center [199, 754] width 251 height 30
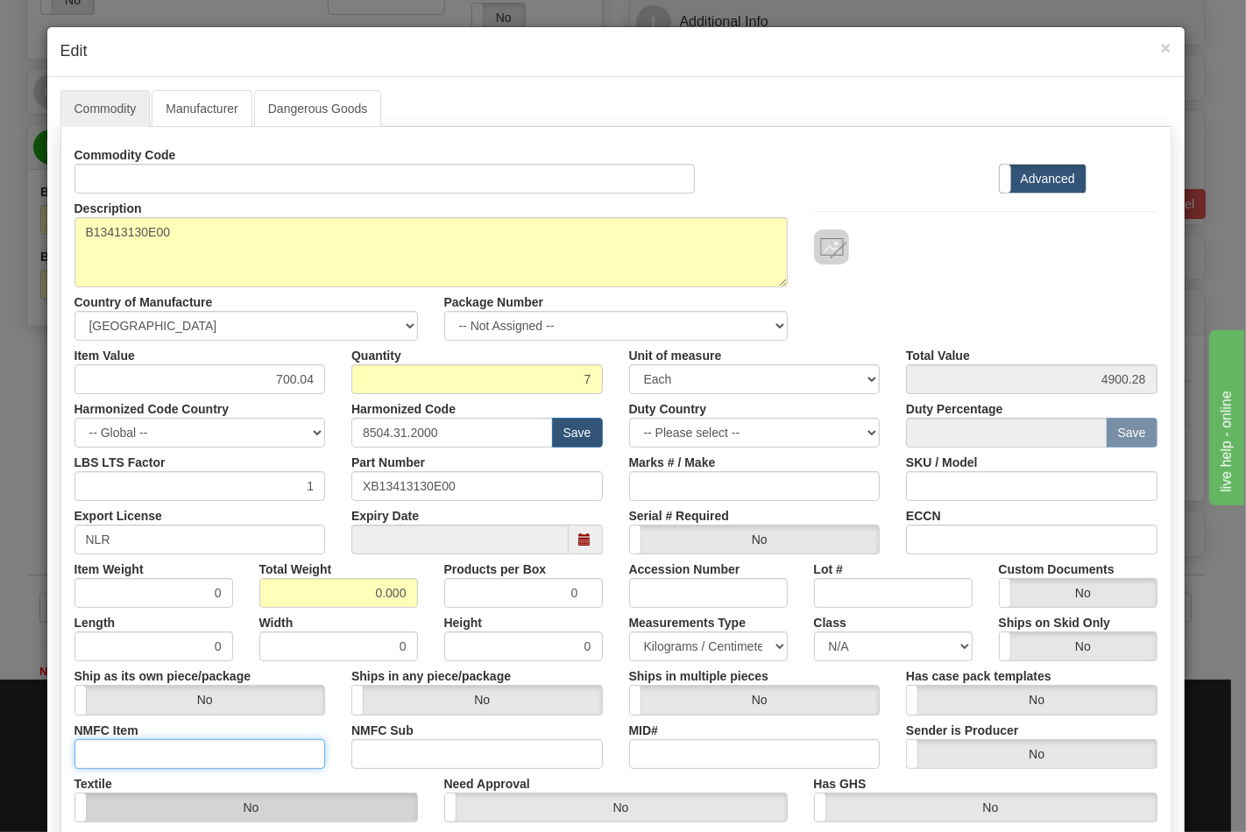
type input "63170"
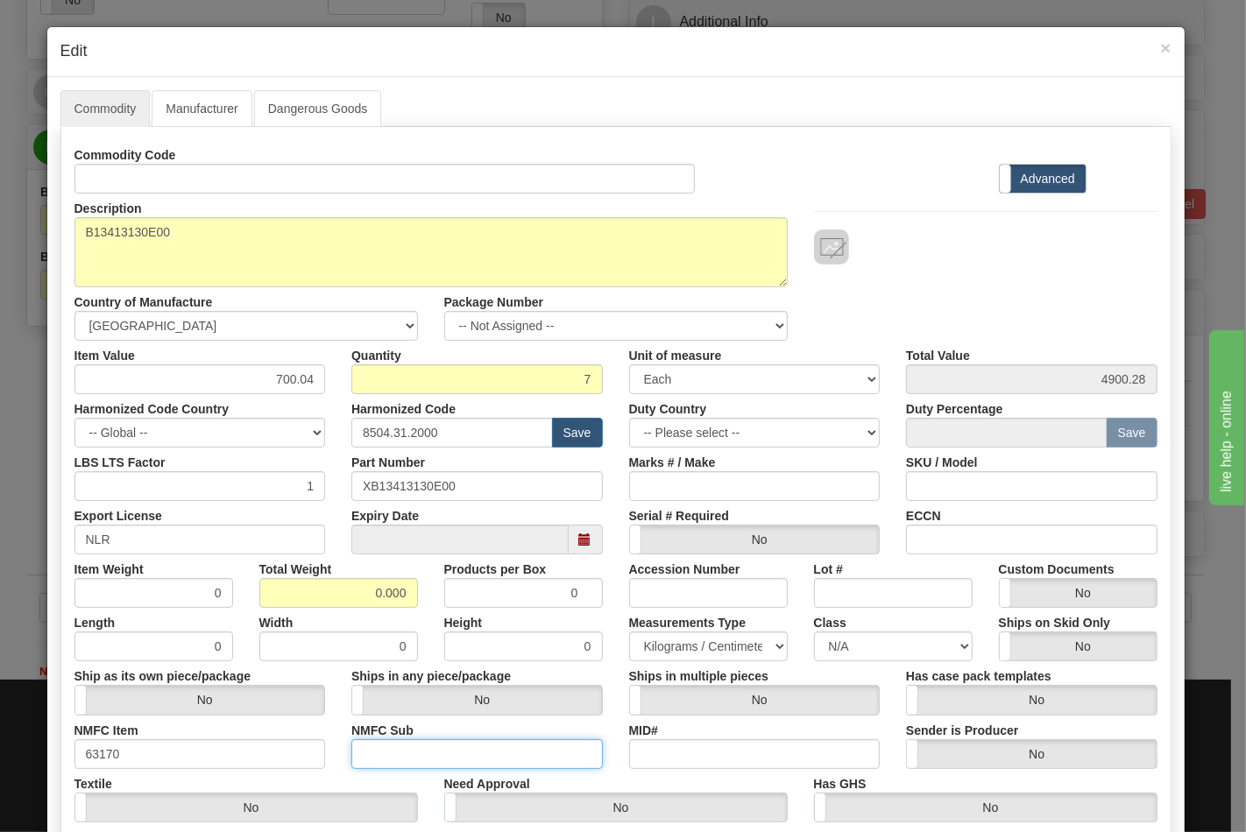
click at [401, 748] on input "NMFC Sub" at bounding box center [476, 754] width 251 height 30
type input "4"
drag, startPoint x: 360, startPoint y: 592, endPoint x: 452, endPoint y: 583, distance: 92.4
click at [452, 583] on div "Item Weight 0 Total Weight 0.000 Products per Box 0 Accession Number Lot # Cust…" at bounding box center [615, 581] width 1109 height 53
type input "99"
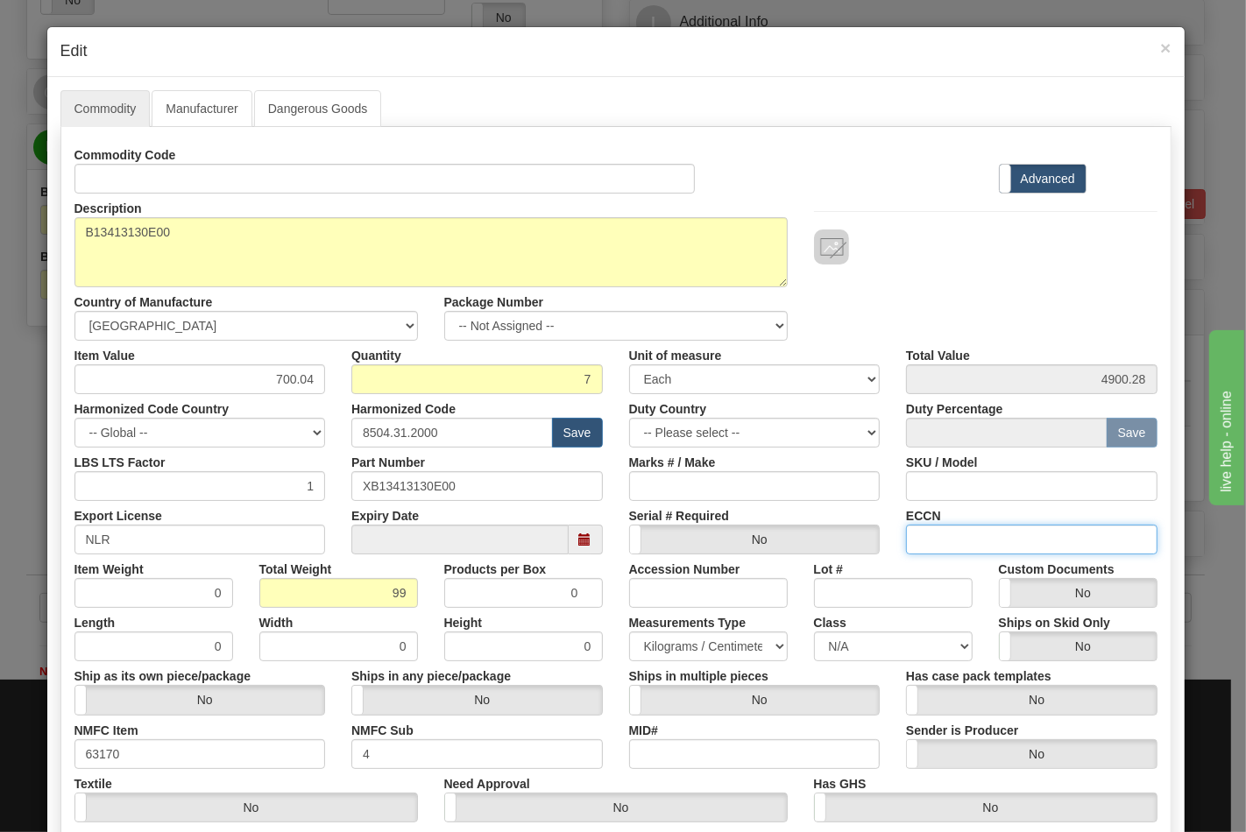
type input "14.1429"
click at [932, 537] on input "ECCN" at bounding box center [1031, 540] width 251 height 30
type input "EAR99"
click at [885, 652] on select "N/A 50.0 55.0 60.0 65.0 70.0 85.0 92.5 100.0 125.0 175.0 250.0 300.0 400.0" at bounding box center [893, 647] width 159 height 30
select select "70.0"
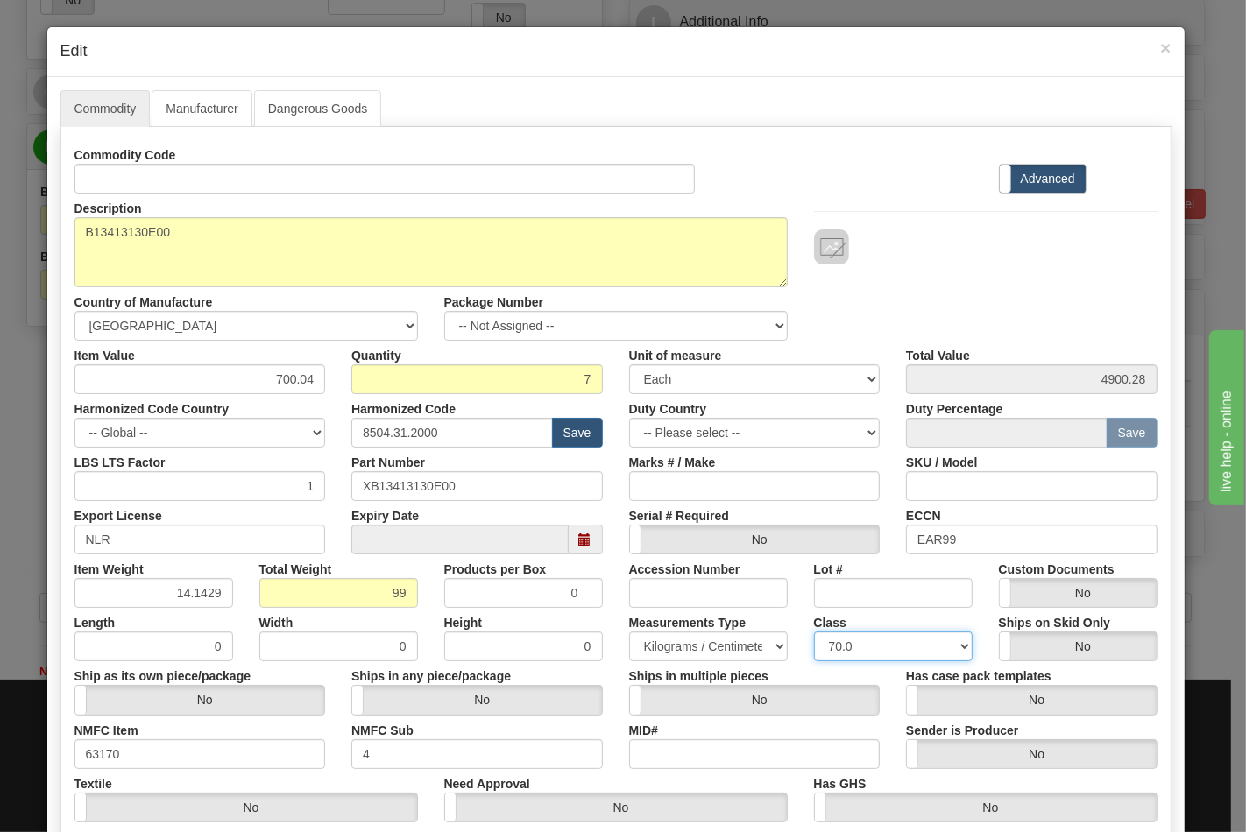
click at [814, 632] on select "N/A 50.0 55.0 60.0 65.0 70.0 85.0 92.5 100.0 125.0 175.0 250.0 300.0 400.0" at bounding box center [893, 647] width 159 height 30
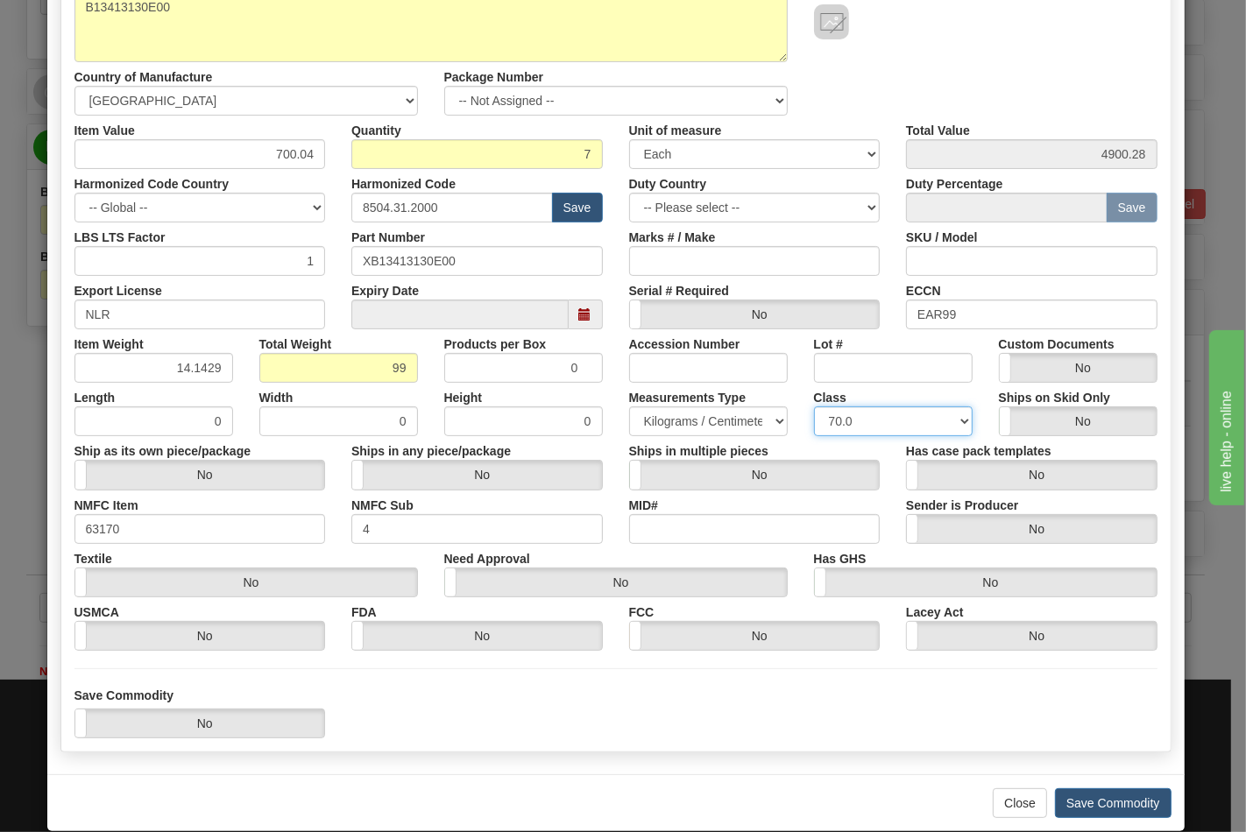
scroll to position [251, 0]
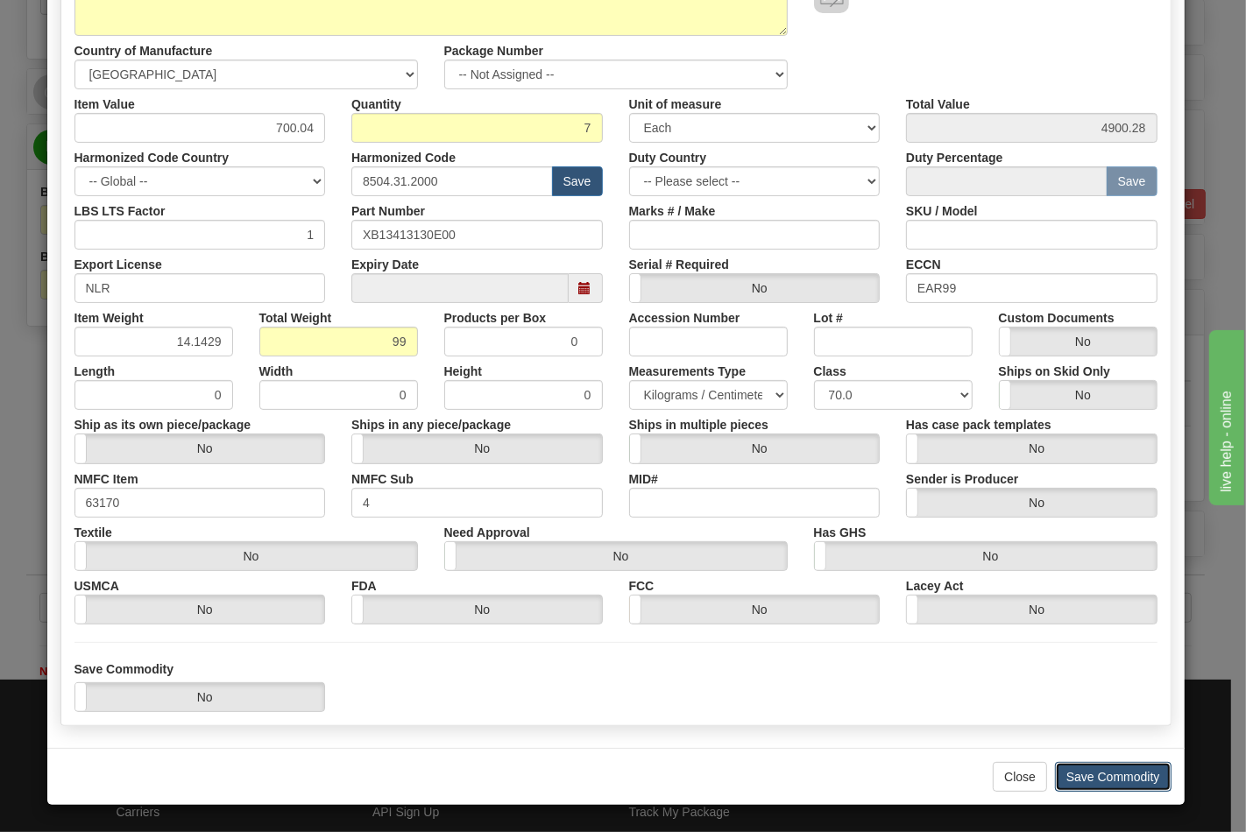
click at [1085, 765] on button "Save Commodity" at bounding box center [1113, 777] width 117 height 30
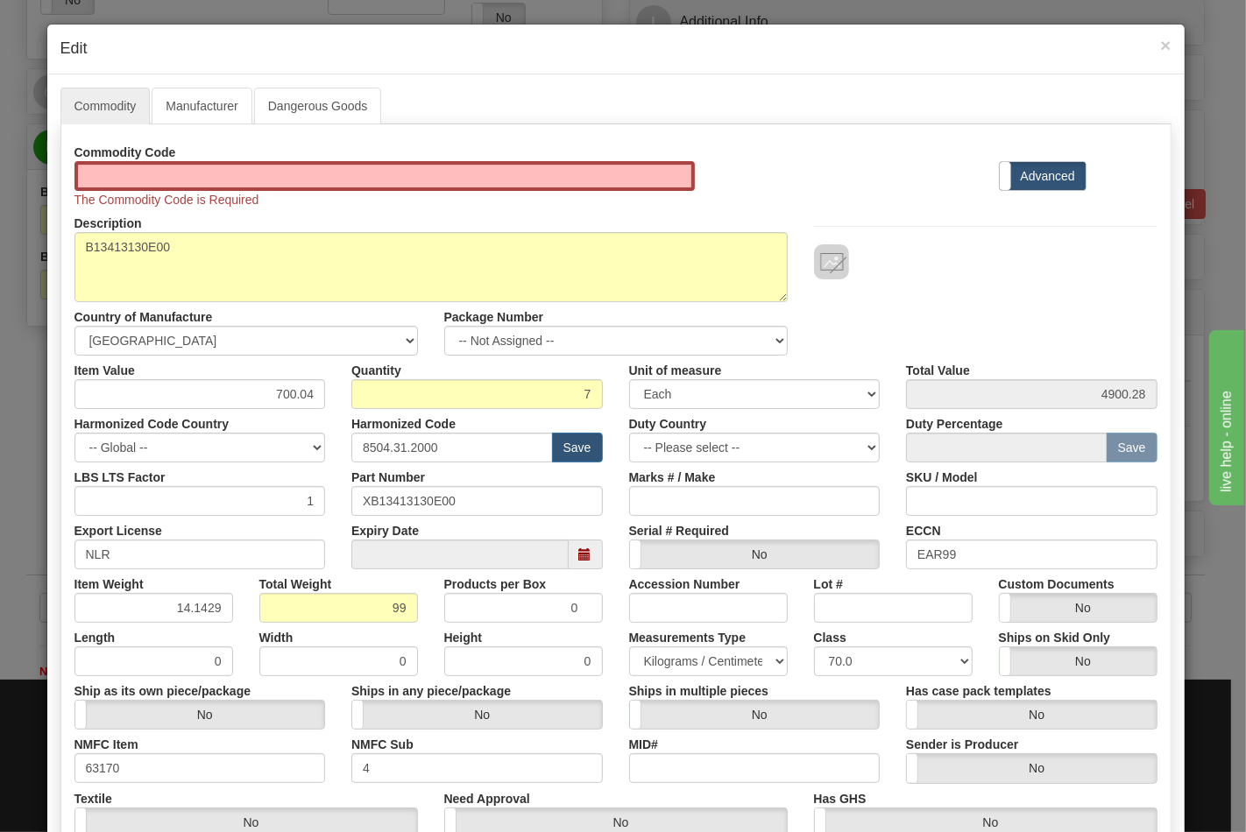
scroll to position [0, 0]
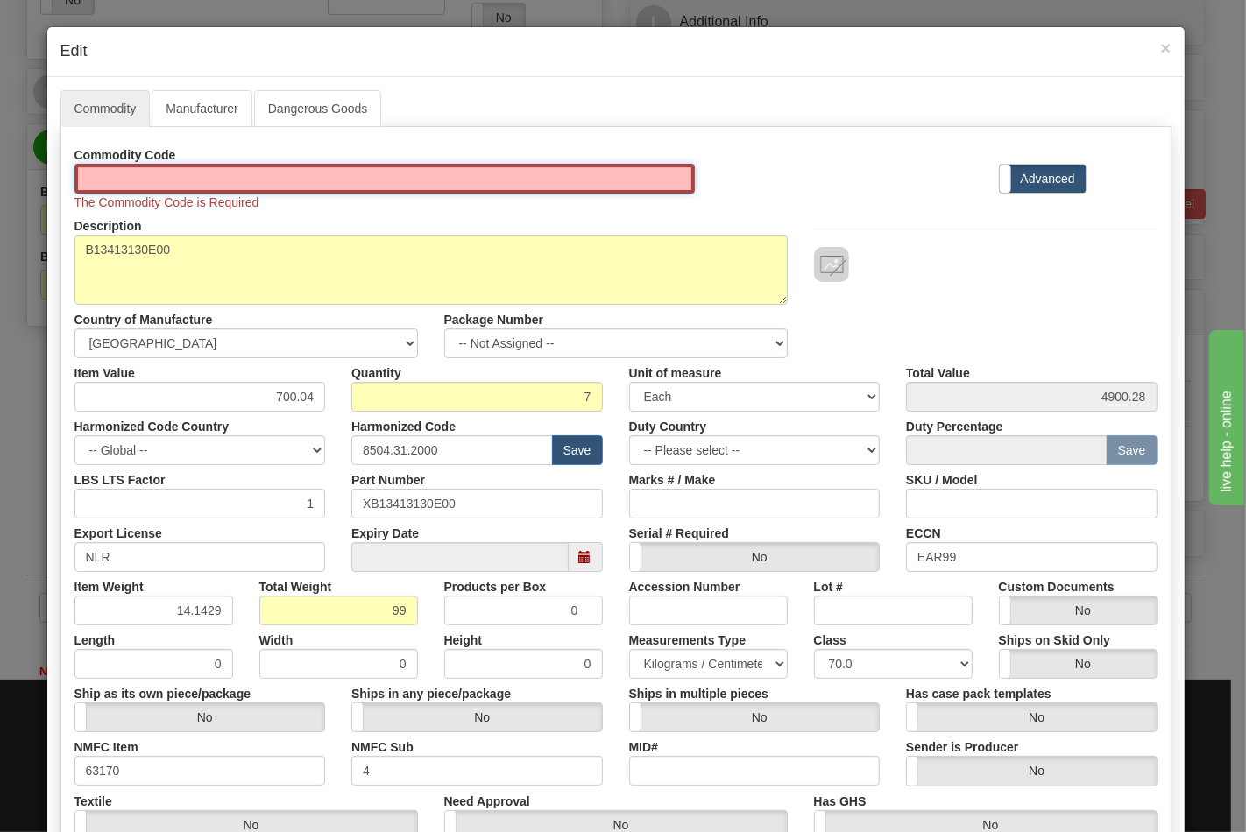
click at [221, 171] on input "Id" at bounding box center [384, 179] width 621 height 30
type input "TRANSFORMERS"
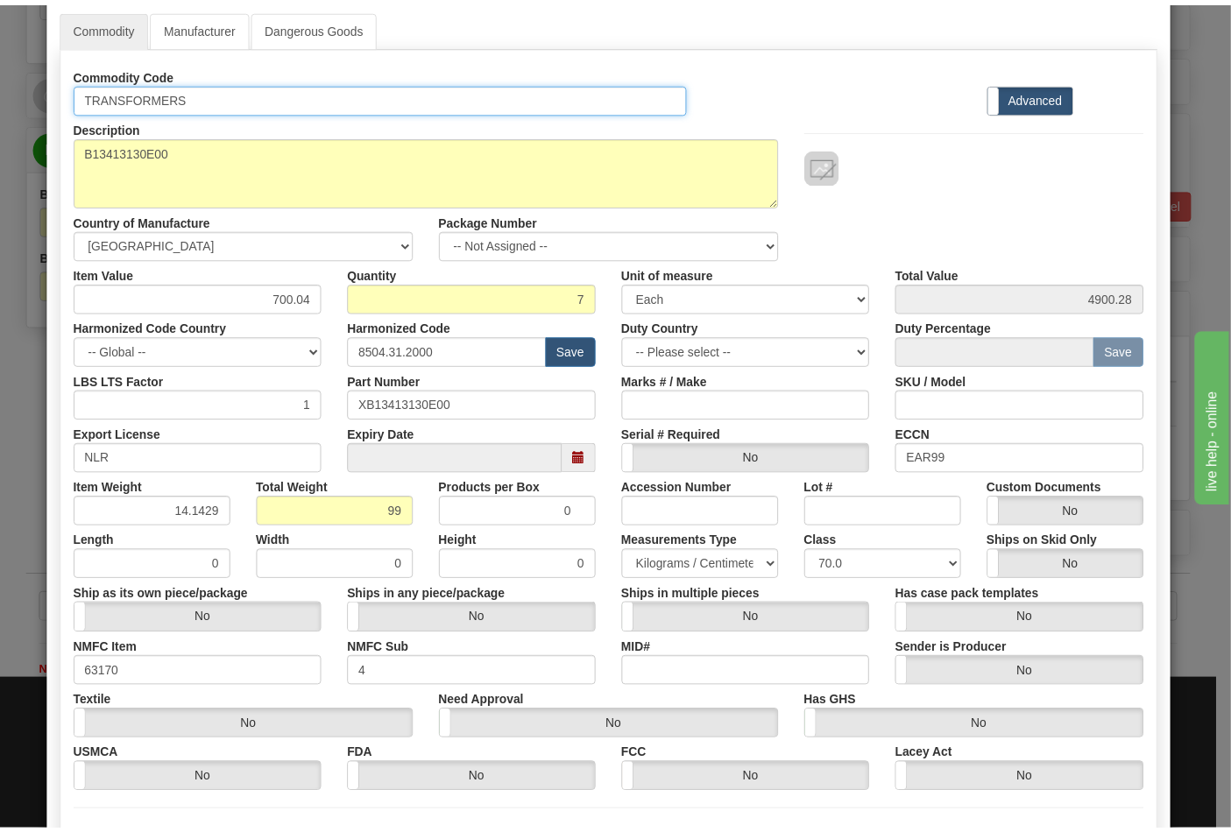
scroll to position [251, 0]
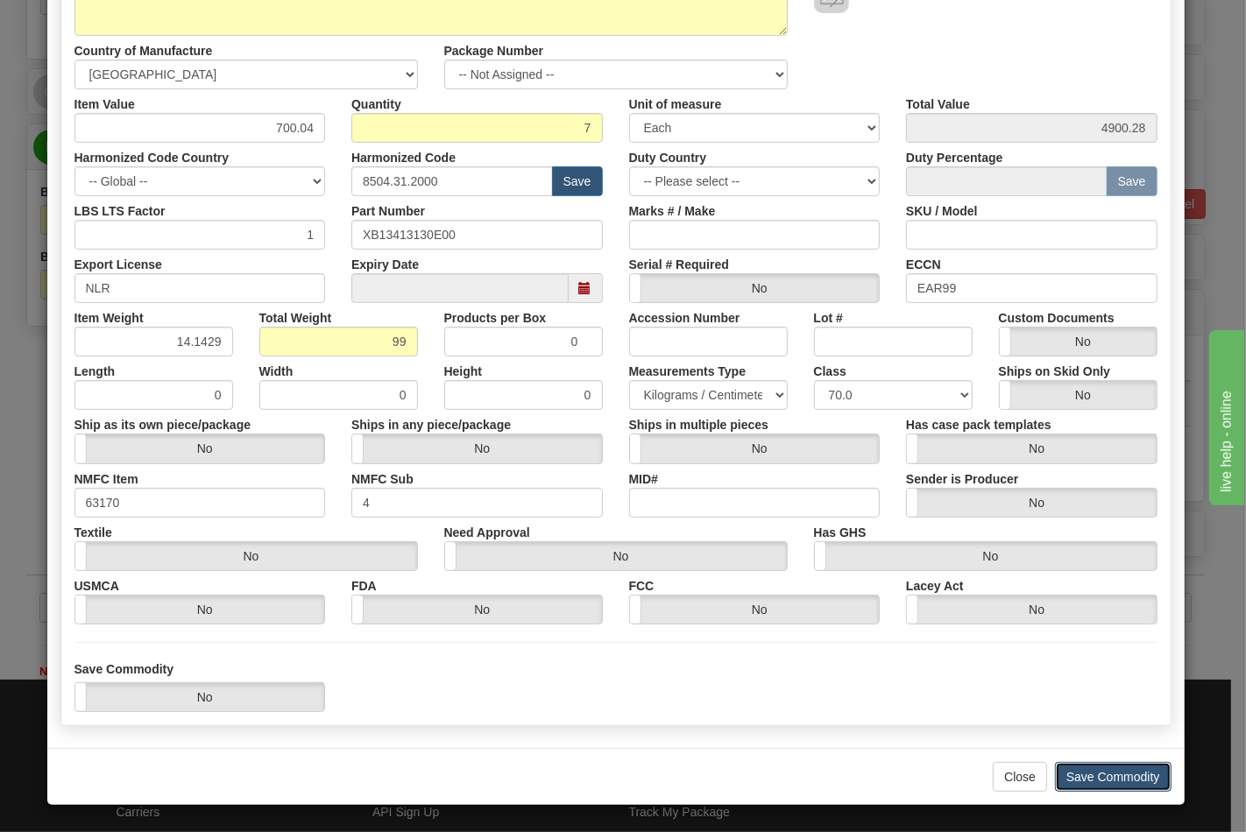
click at [1130, 768] on button "Save Commodity" at bounding box center [1113, 777] width 117 height 30
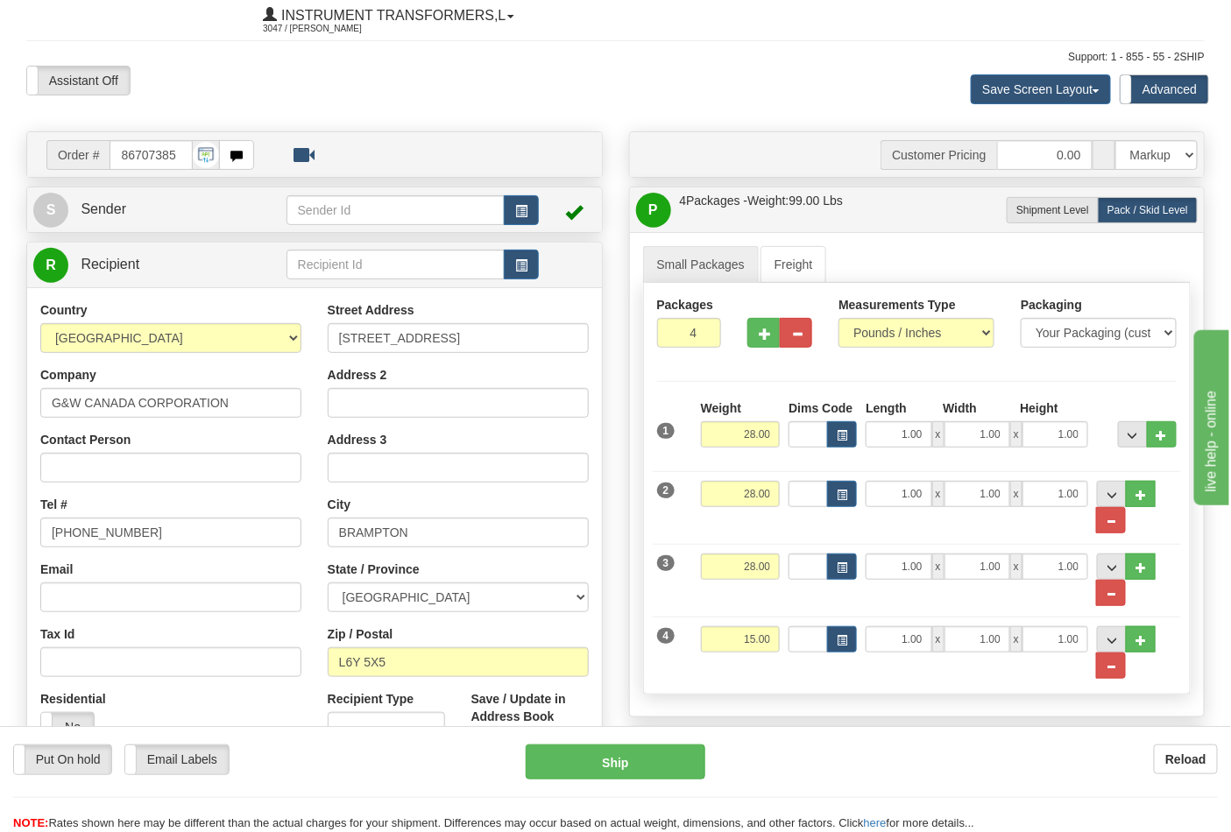
scroll to position [0, 0]
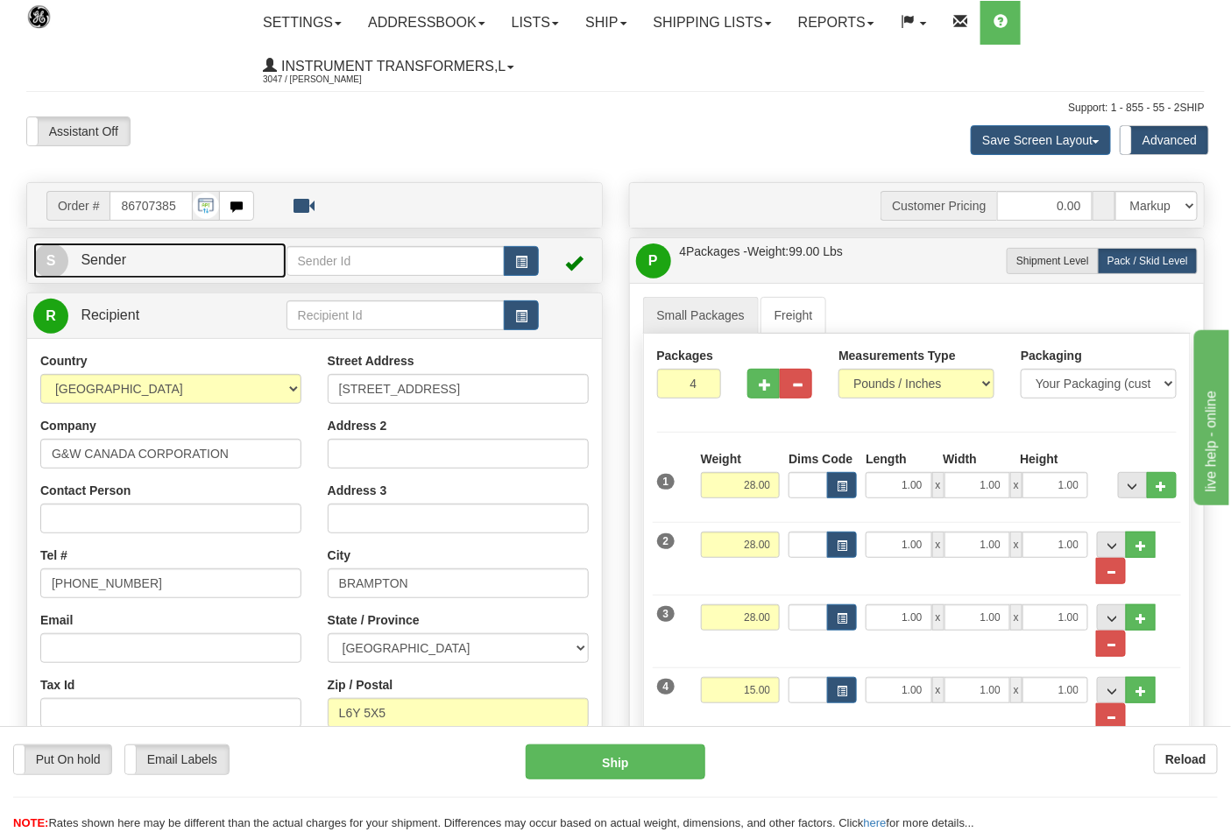
click at [225, 270] on link "S Sender" at bounding box center [159, 261] width 253 height 36
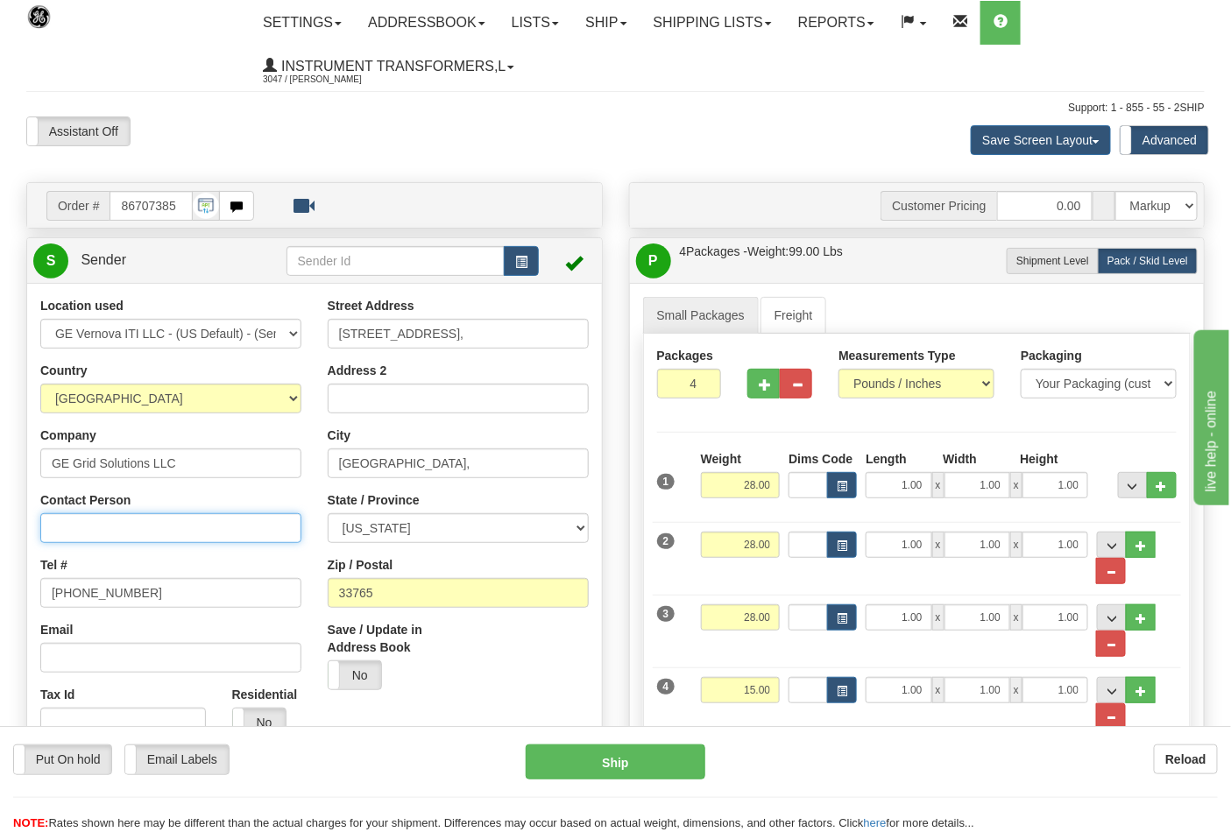
click at [102, 526] on input "Contact Person" at bounding box center [170, 528] width 261 height 30
type input "Nephtali Linares"
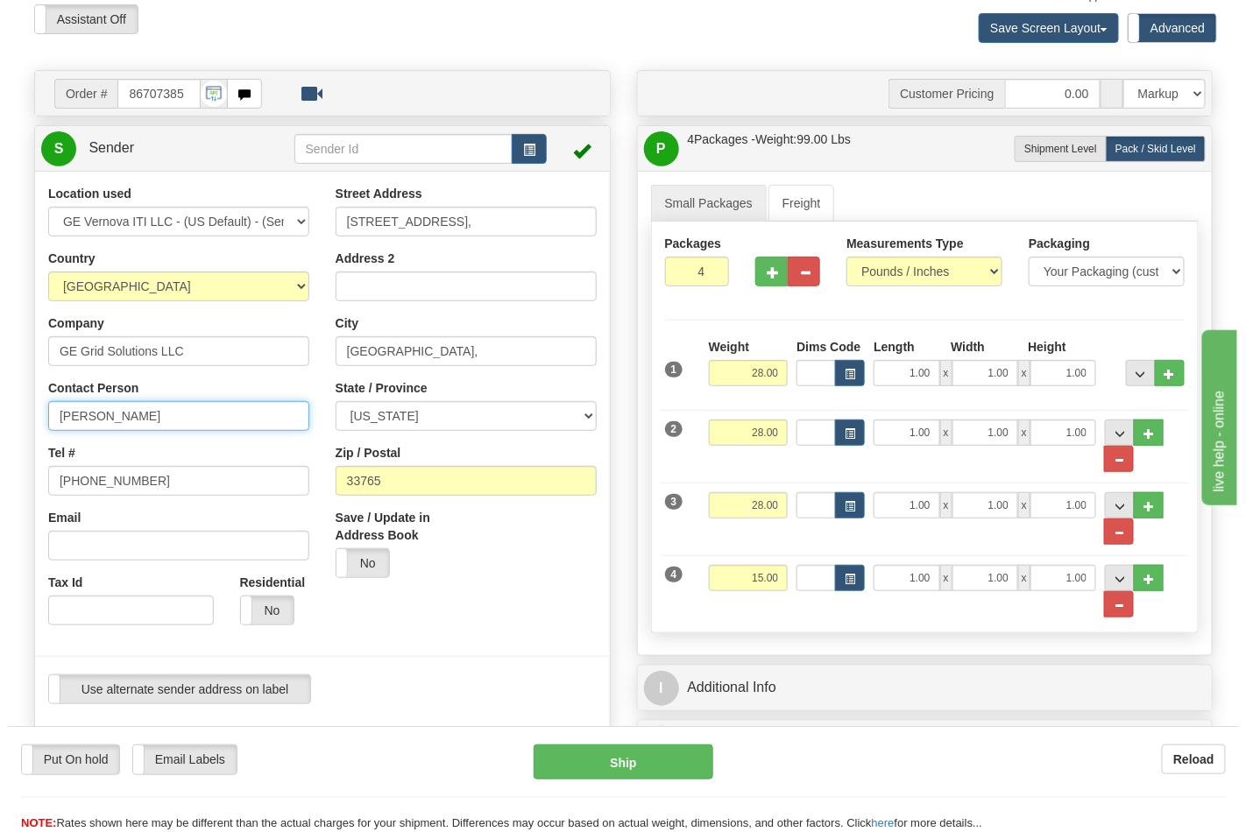
scroll to position [389, 0]
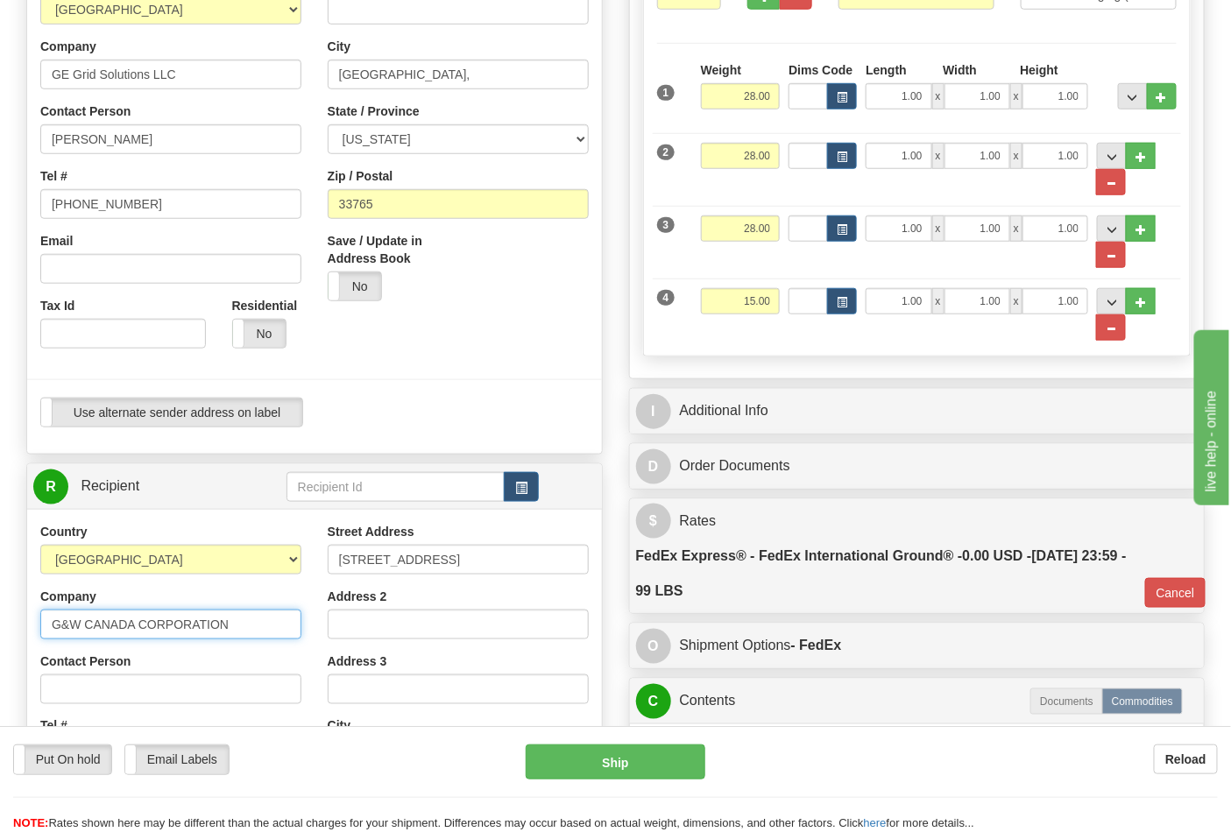
drag, startPoint x: 240, startPoint y: 618, endPoint x: 1, endPoint y: 637, distance: 239.9
click at [0, 641] on div "Toggle navigation Settings Shipping Preferences Fields Preferences New" at bounding box center [615, 492] width 1231 height 1763
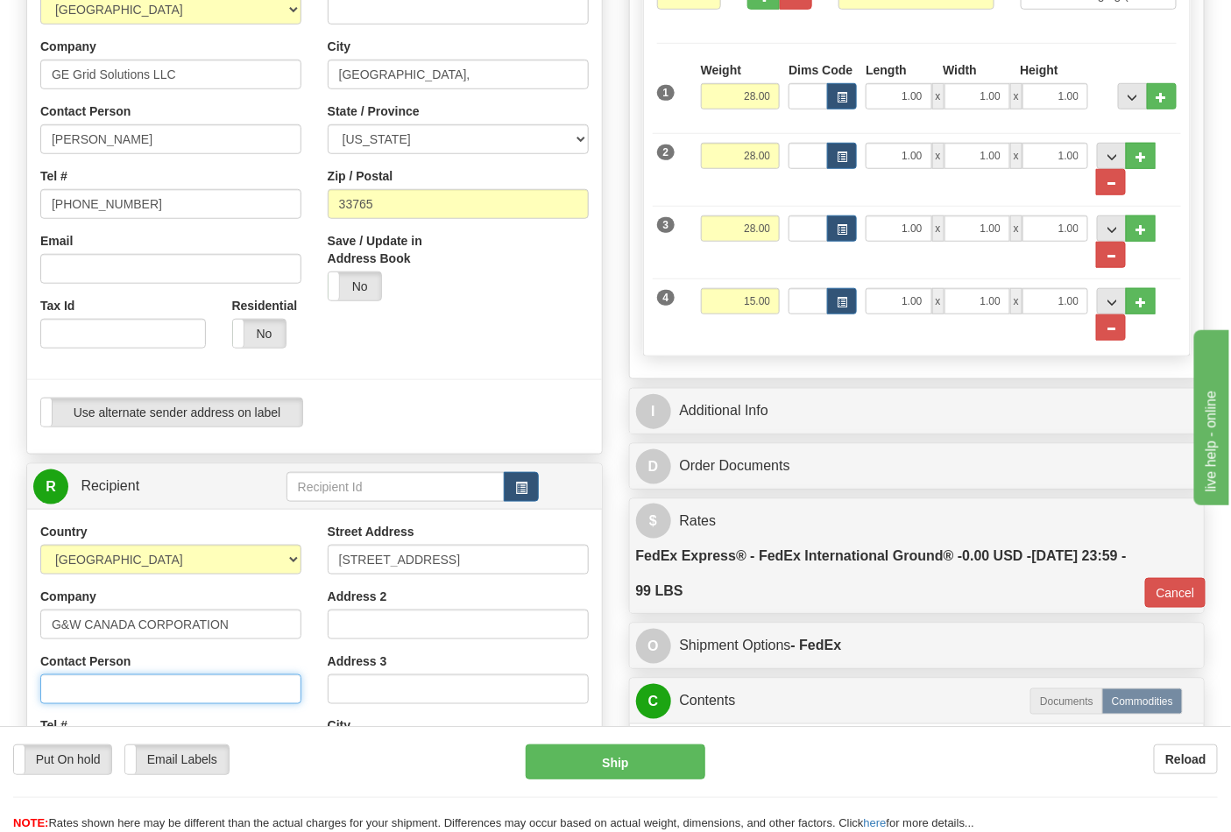
click at [126, 689] on input "Contact Person" at bounding box center [170, 690] width 261 height 30
paste input "G&W CANADA CORPORATION"
type input "G&W CANADA CORPORATION"
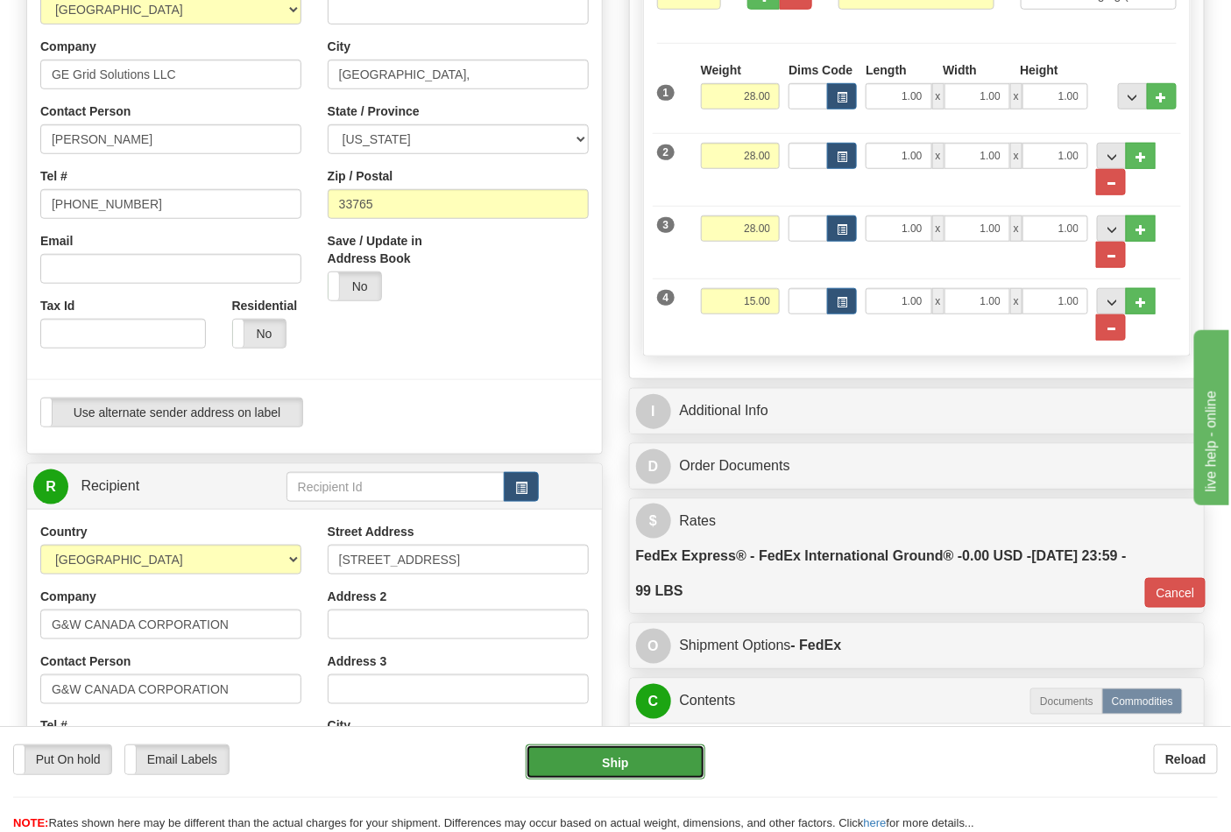
click at [672, 772] on button "Ship" at bounding box center [615, 762] width 179 height 35
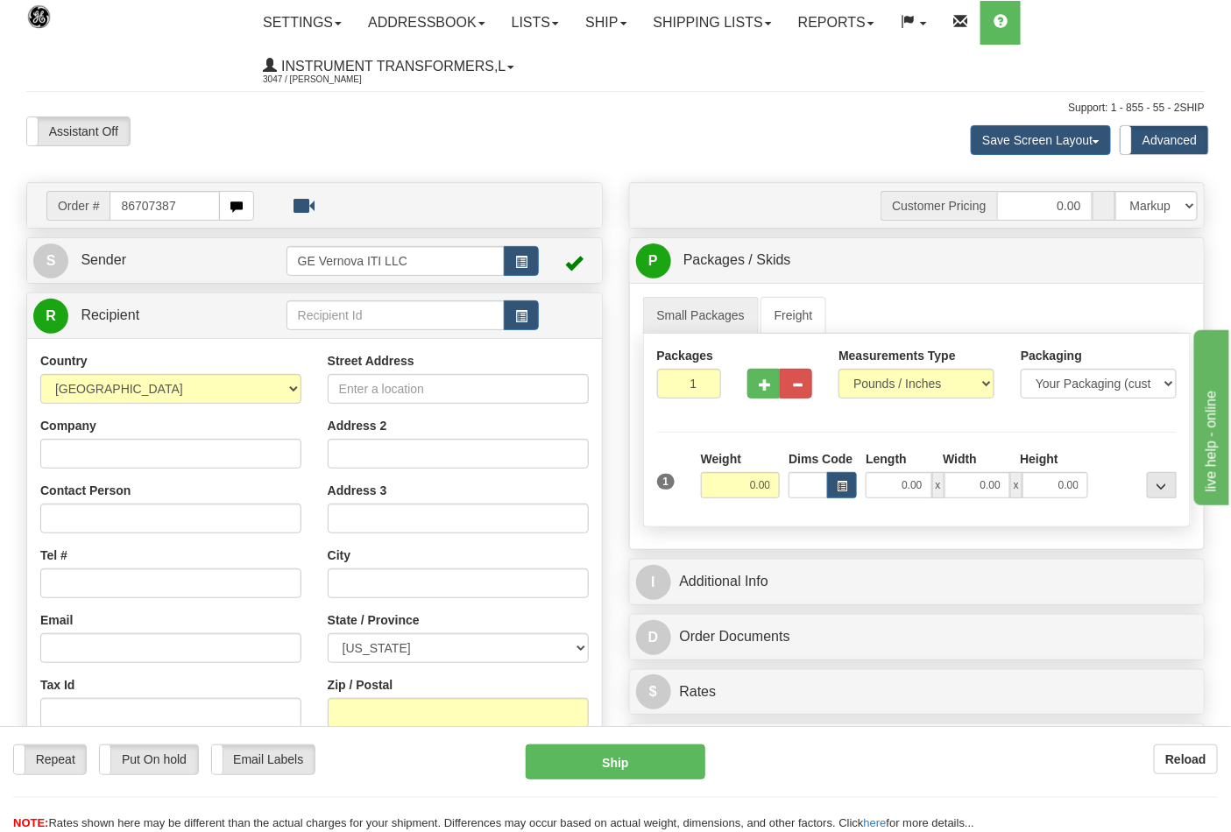
type input "86707387"
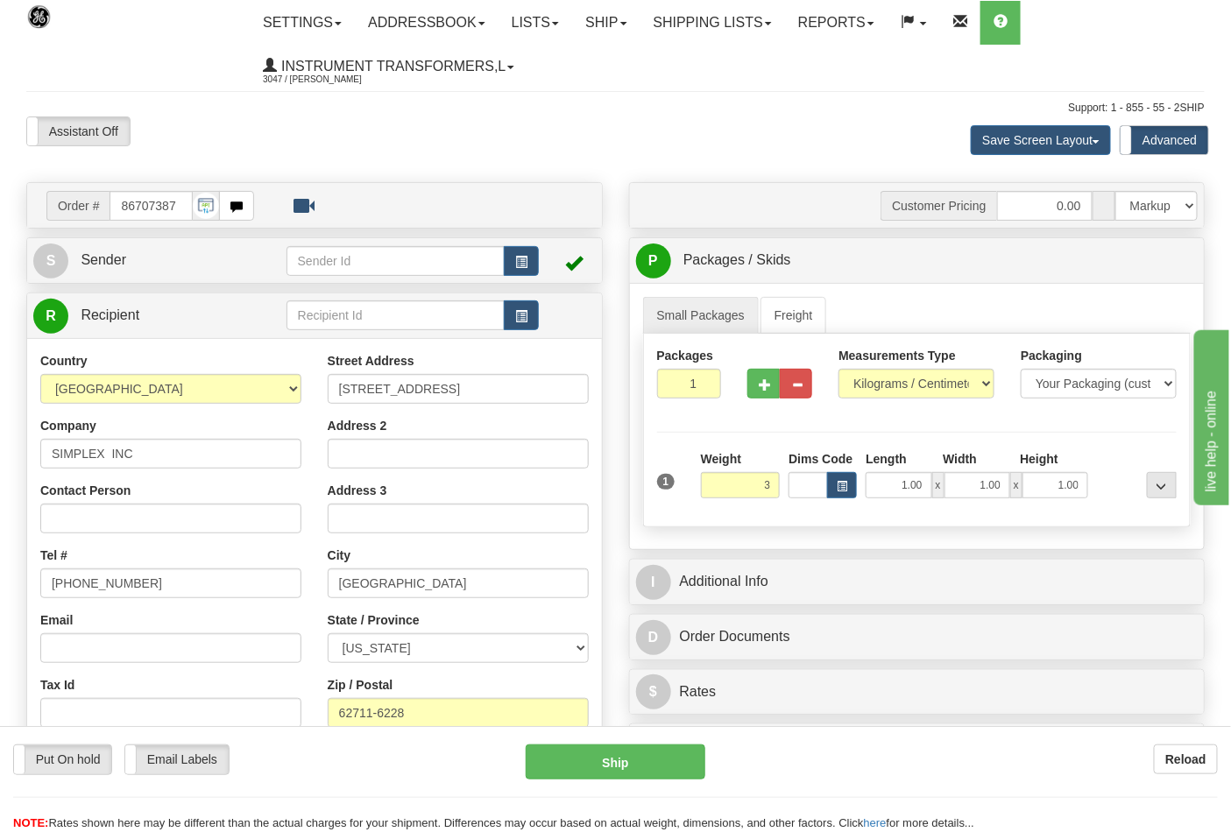
click button "Delete" at bounding box center [0, 0] width 0 height 0
type input "3.00"
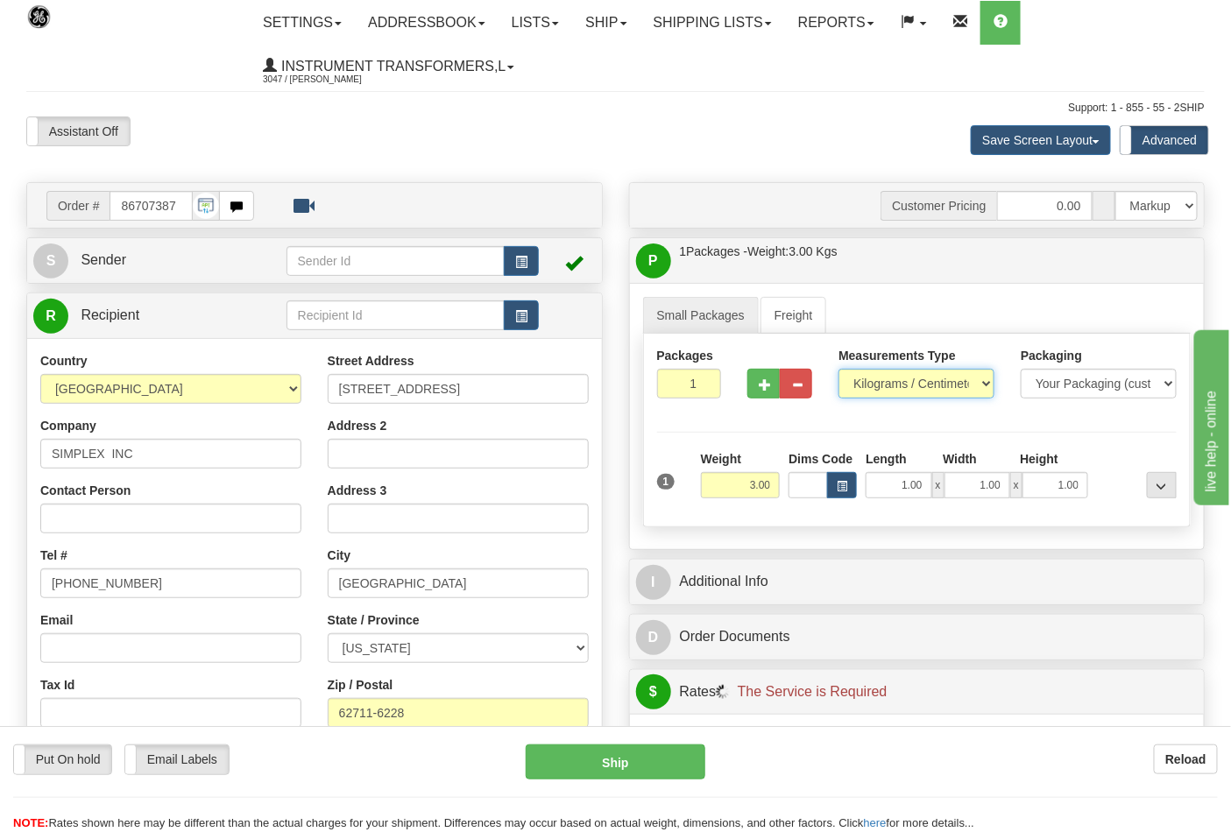
click at [939, 392] on select "Pounds / Inches Kilograms / Centimeters" at bounding box center [916, 384] width 156 height 30
select select "0"
click at [838, 370] on select "Pounds / Inches Kilograms / Centimeters" at bounding box center [916, 384] width 156 height 30
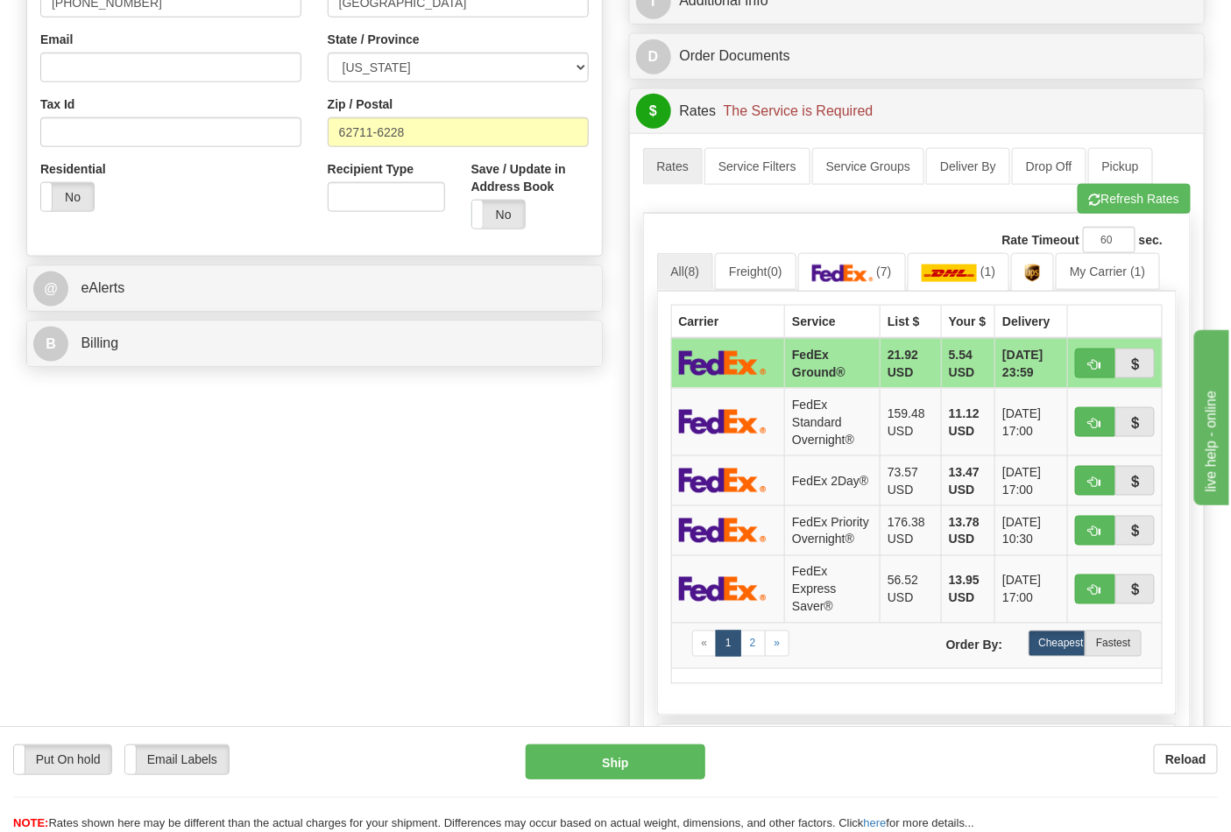
scroll to position [583, 0]
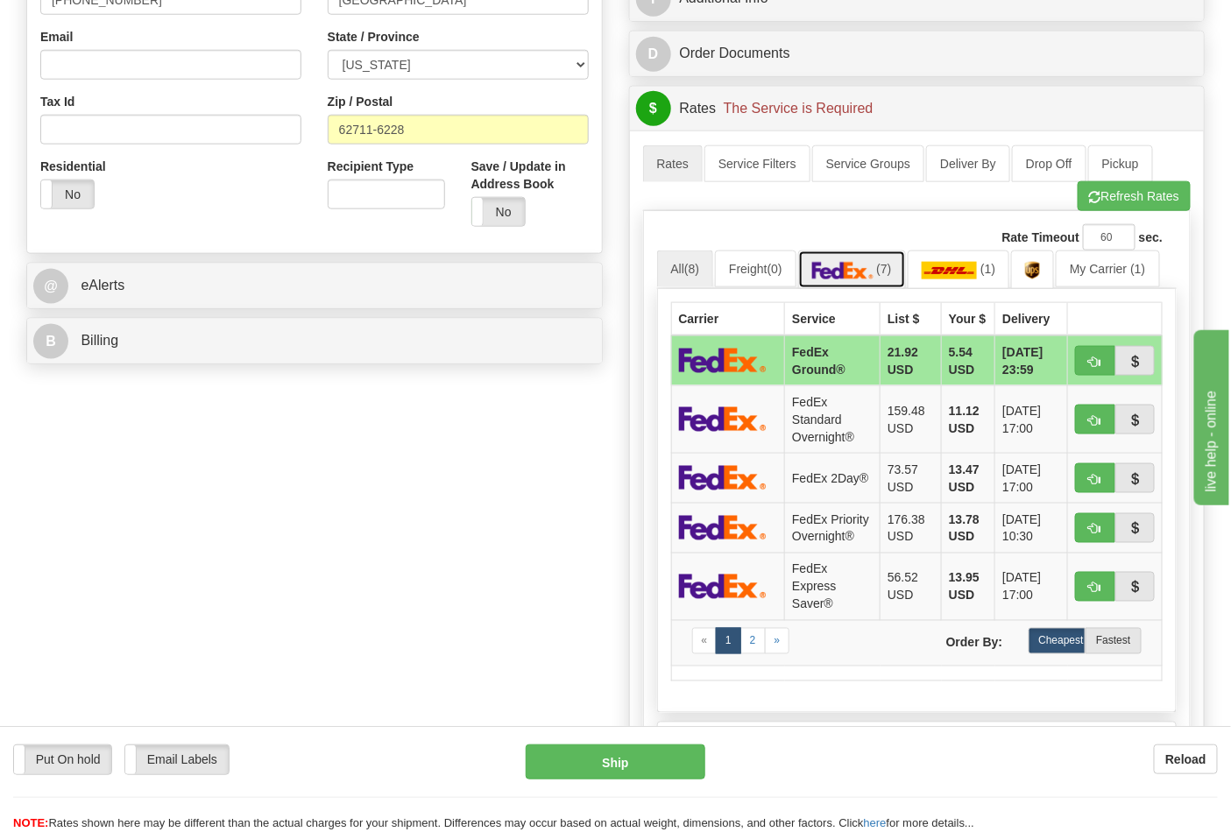
click at [886, 282] on link "(7)" at bounding box center [852, 270] width 108 height 38
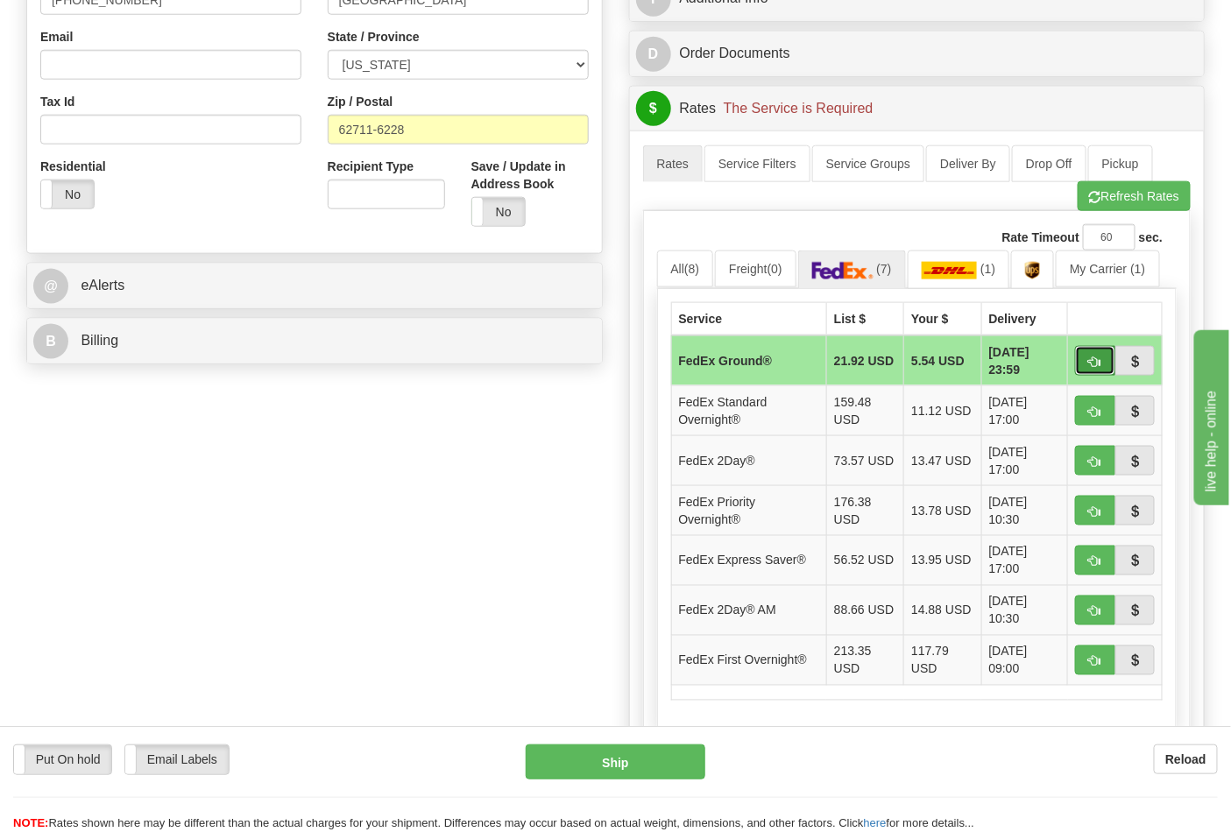
click at [1099, 357] on span "button" at bounding box center [1095, 362] width 12 height 11
type input "92"
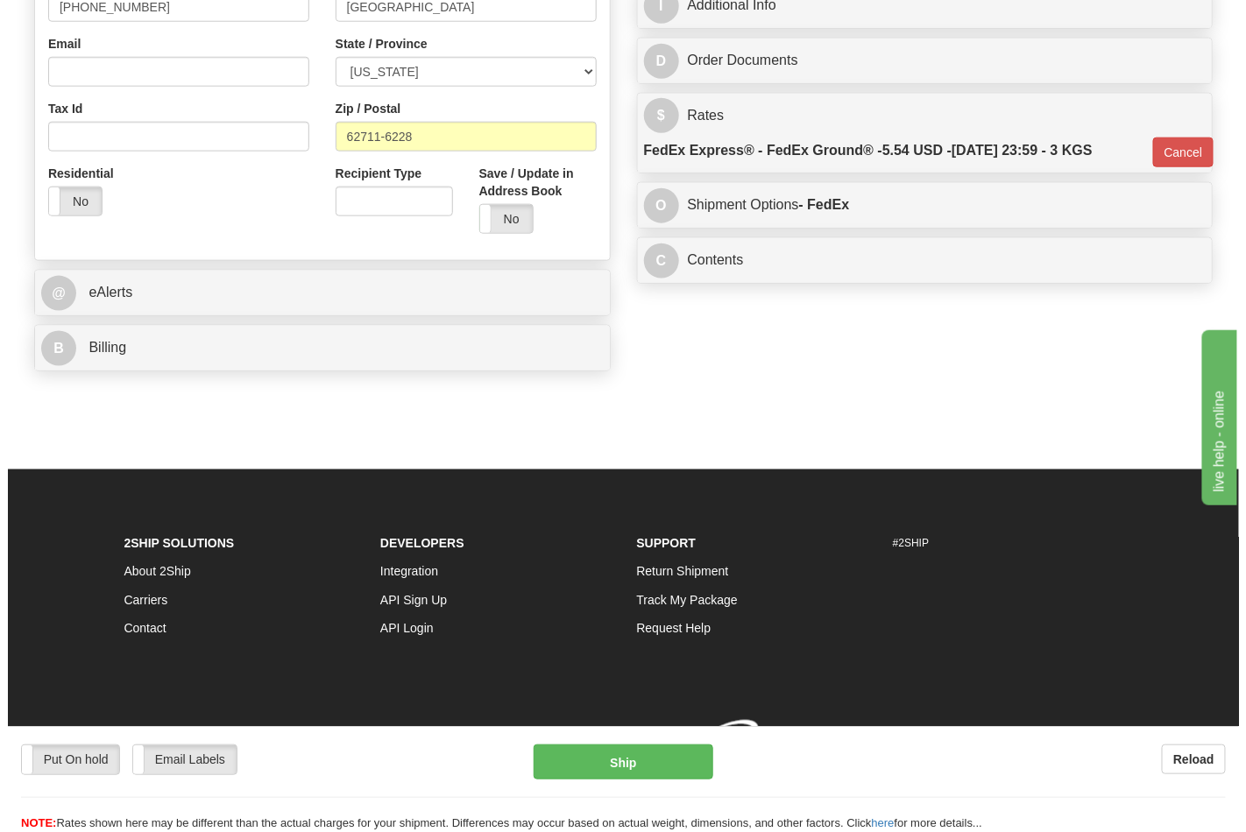
scroll to position [579, 0]
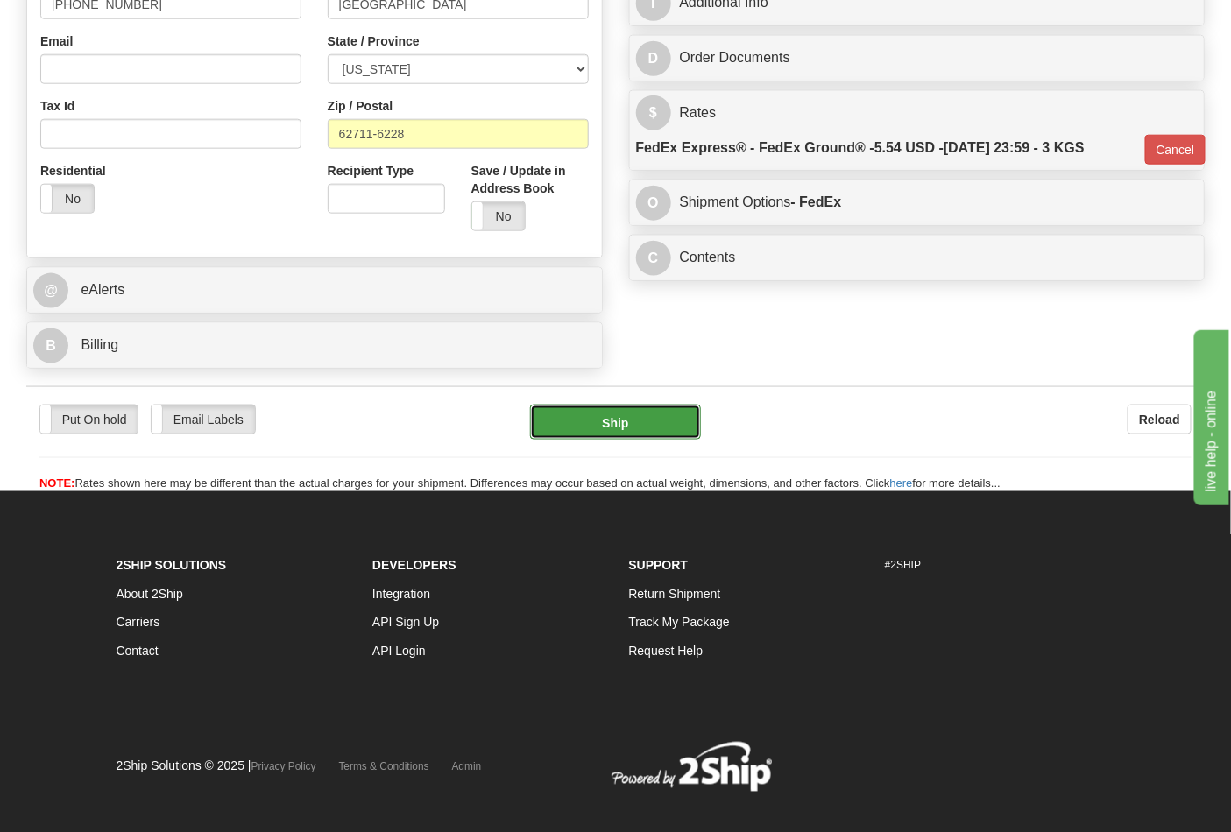
click at [677, 415] on button "Ship" at bounding box center [615, 422] width 170 height 35
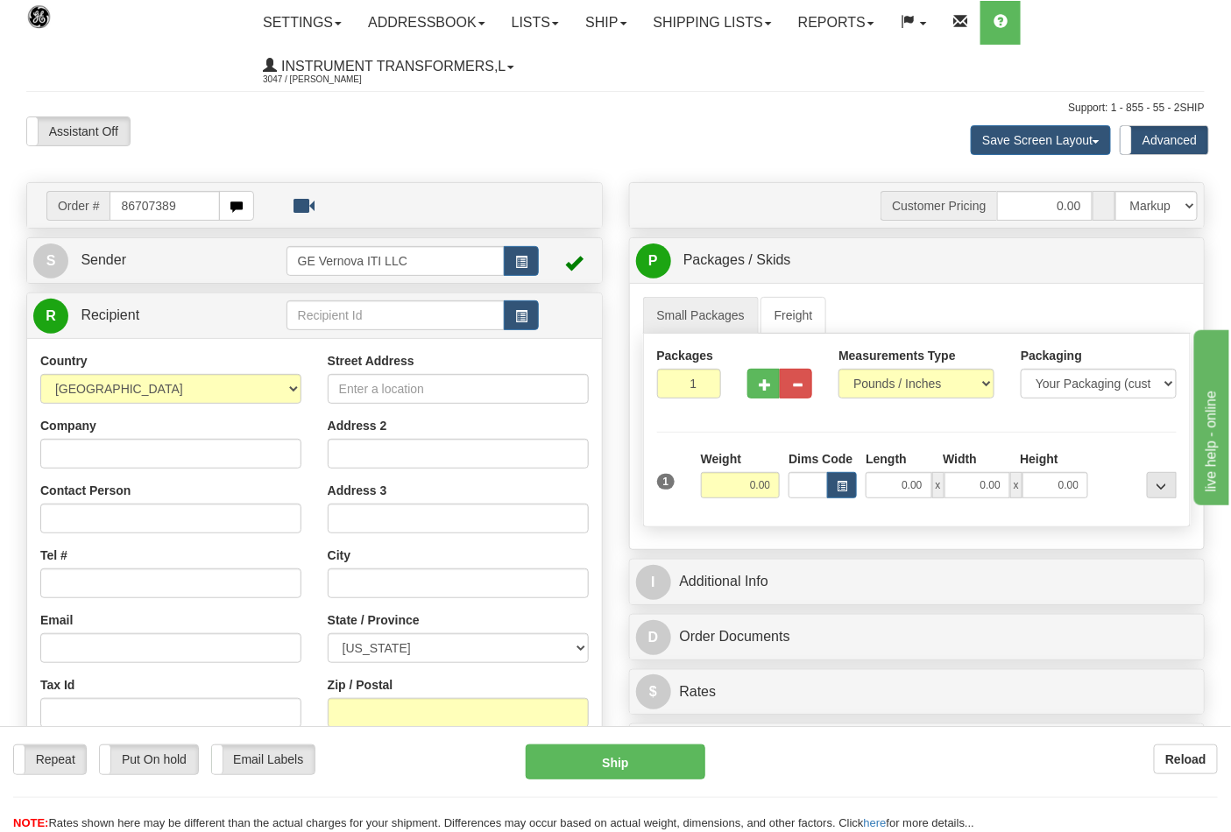
type input "86707389"
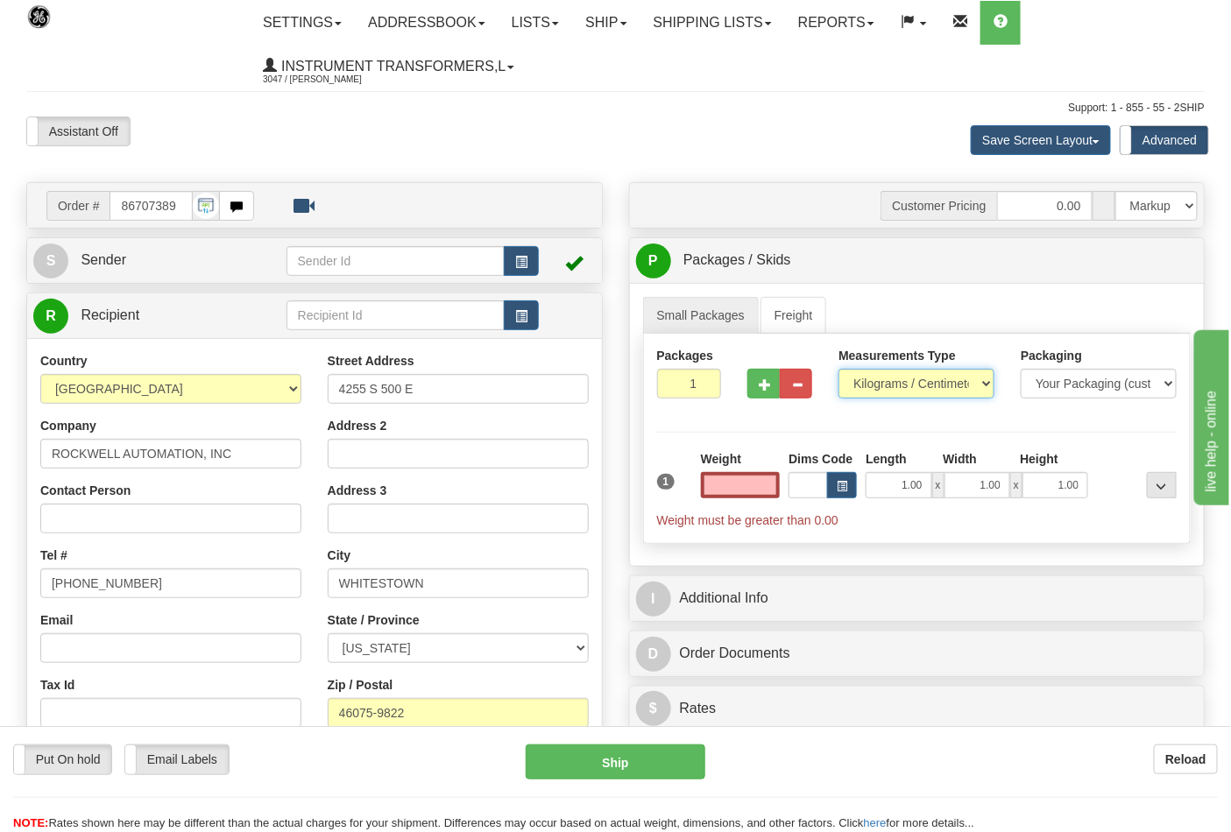
type input "0.00"
click at [892, 384] on select "Pounds / Inches Kilograms / Centimeters" at bounding box center [916, 384] width 156 height 30
select select "0"
click at [838, 370] on select "Pounds / Inches Kilograms / Centimeters" at bounding box center [916, 384] width 156 height 30
drag, startPoint x: 723, startPoint y: 503, endPoint x: 716, endPoint y: 495, distance: 10.5
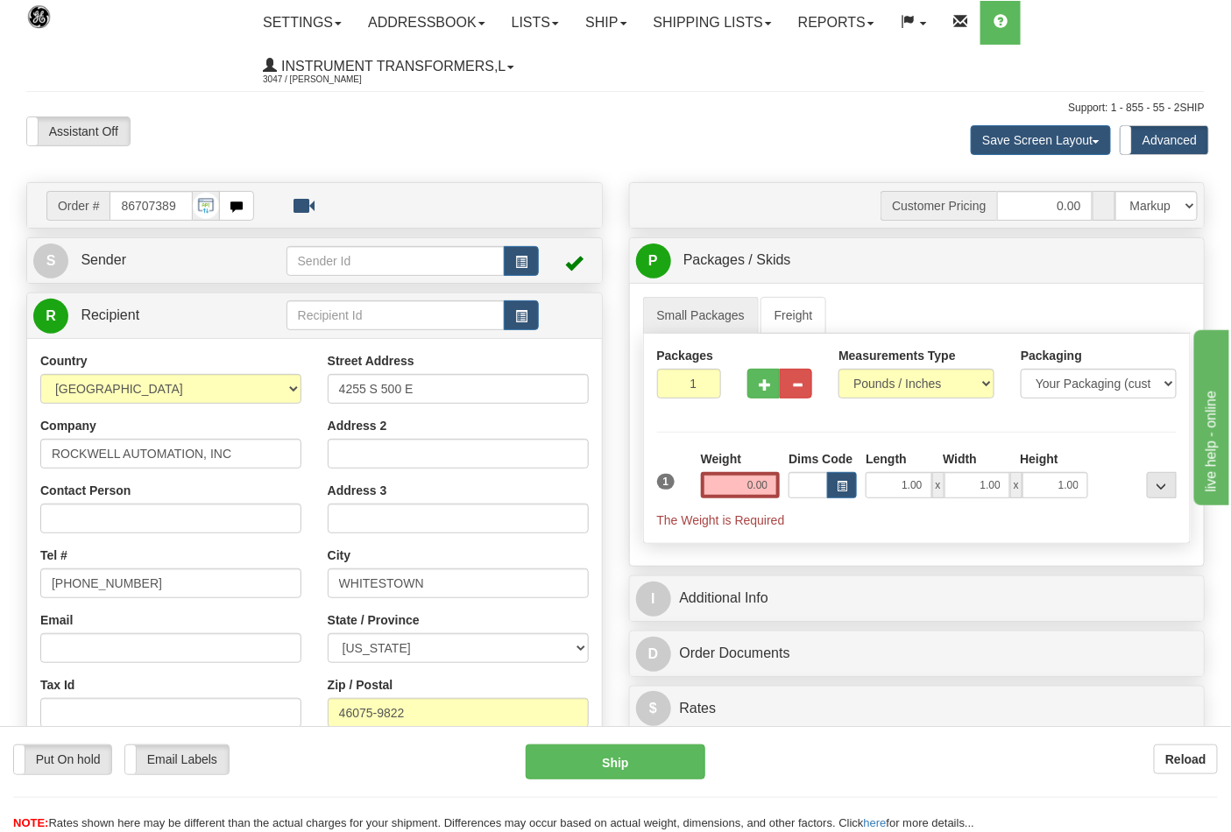
click at [721, 502] on div "Weight 0.00" at bounding box center [740, 480] width 88 height 61
click at [716, 491] on input "0.00" at bounding box center [741, 485] width 80 height 26
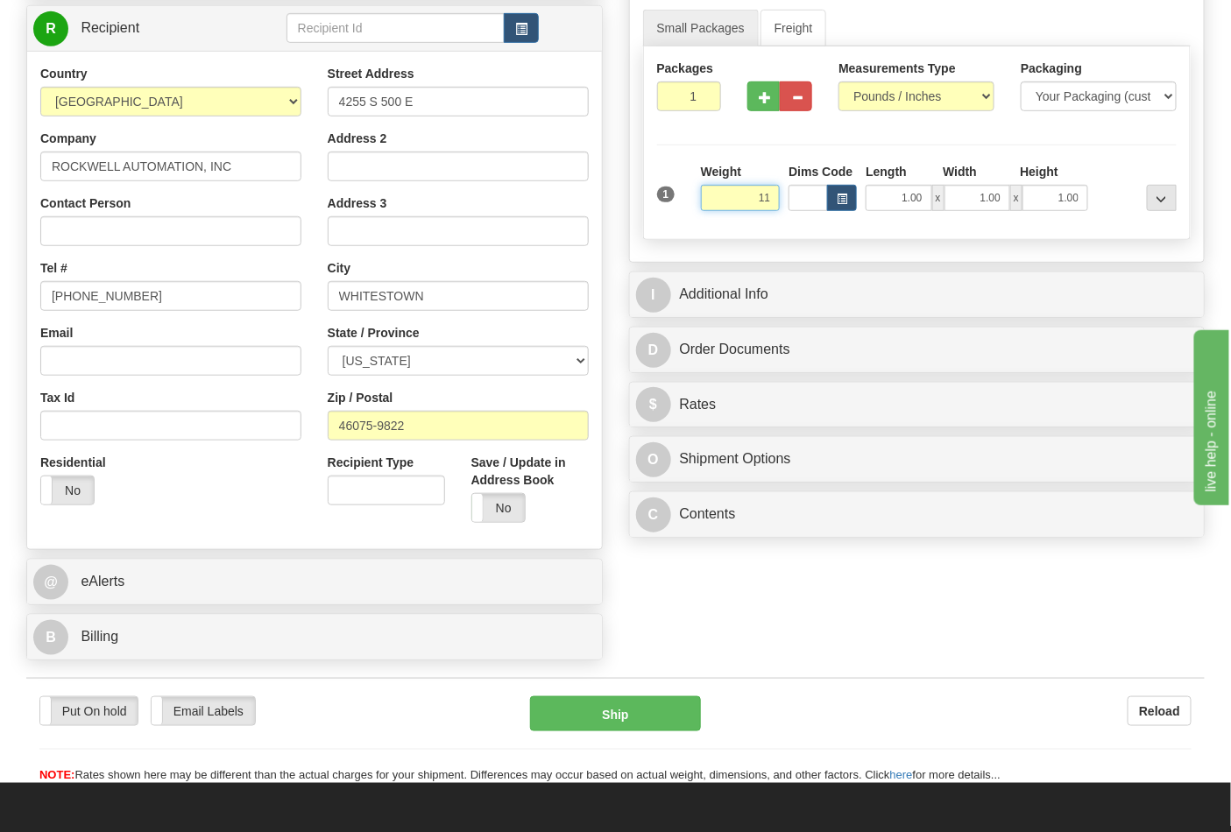
scroll to position [292, 0]
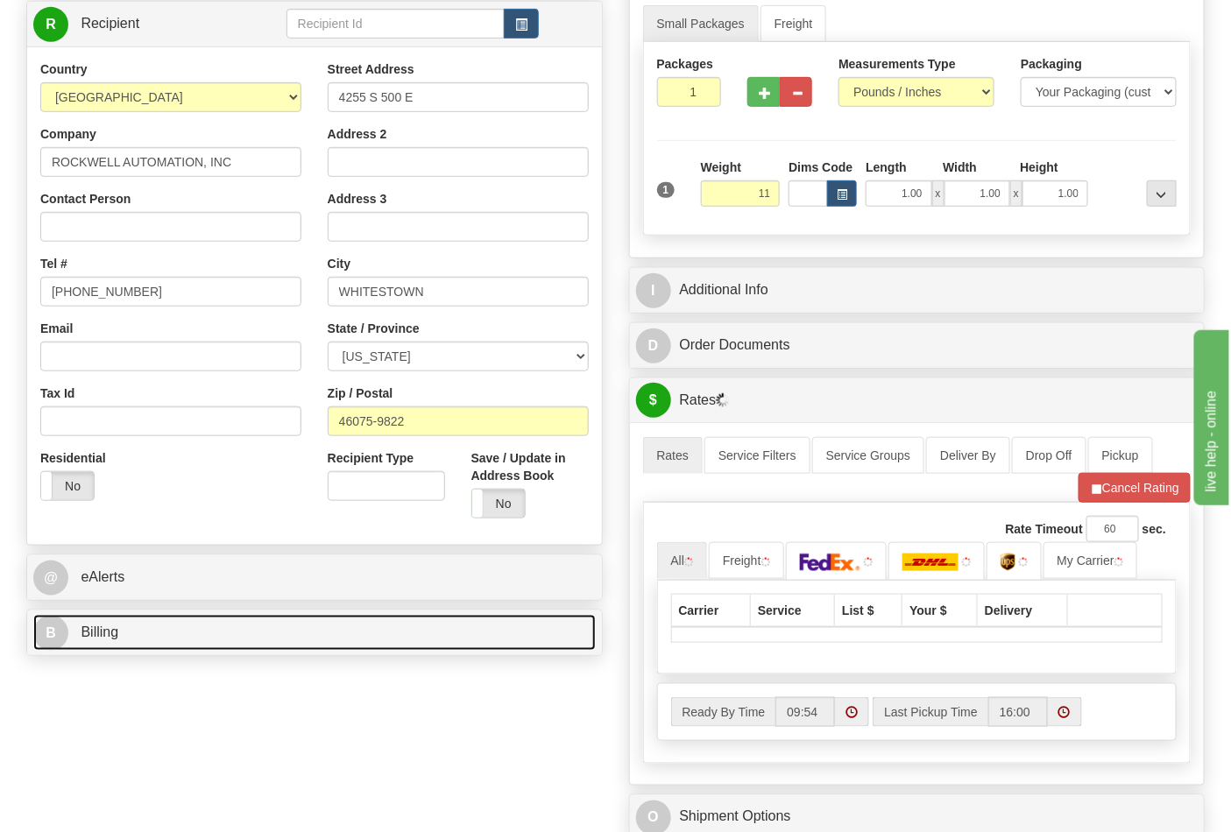
type input "11.00"
click at [335, 638] on link "B Billing" at bounding box center [314, 633] width 562 height 36
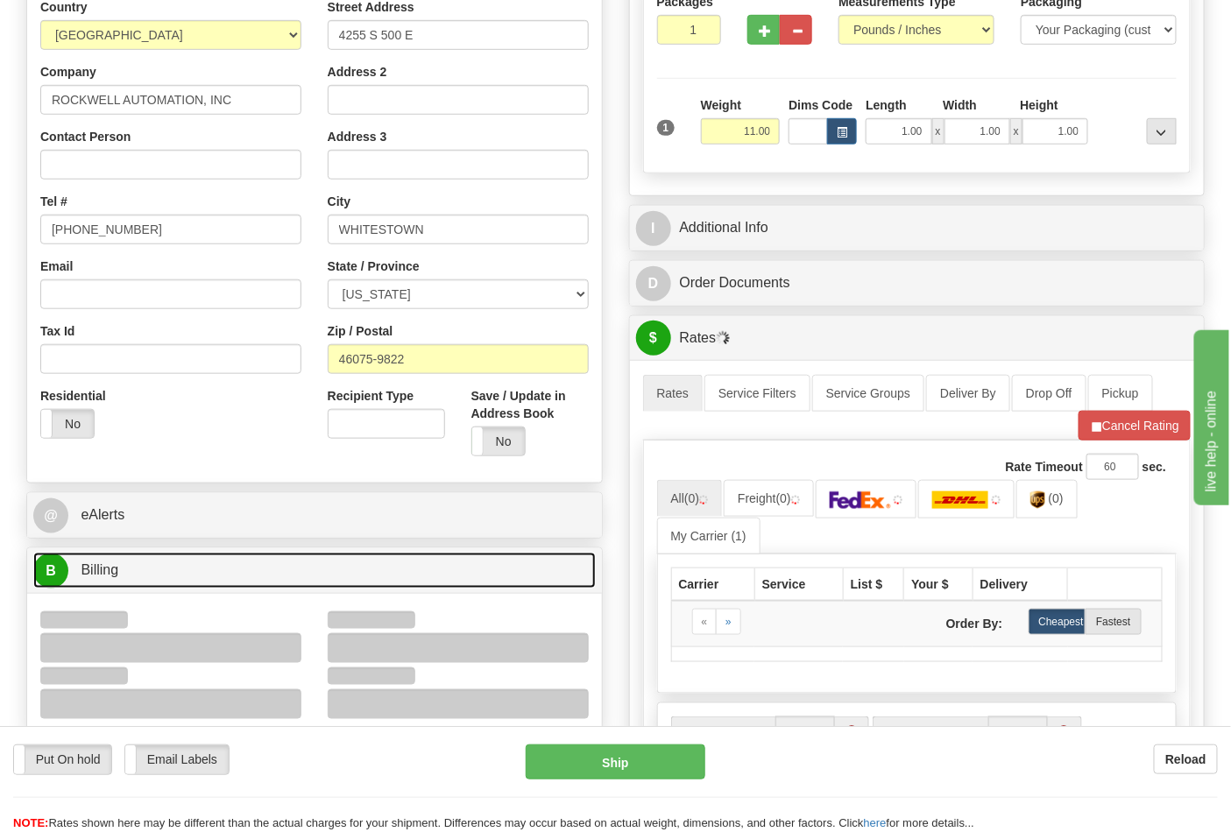
scroll to position [389, 0]
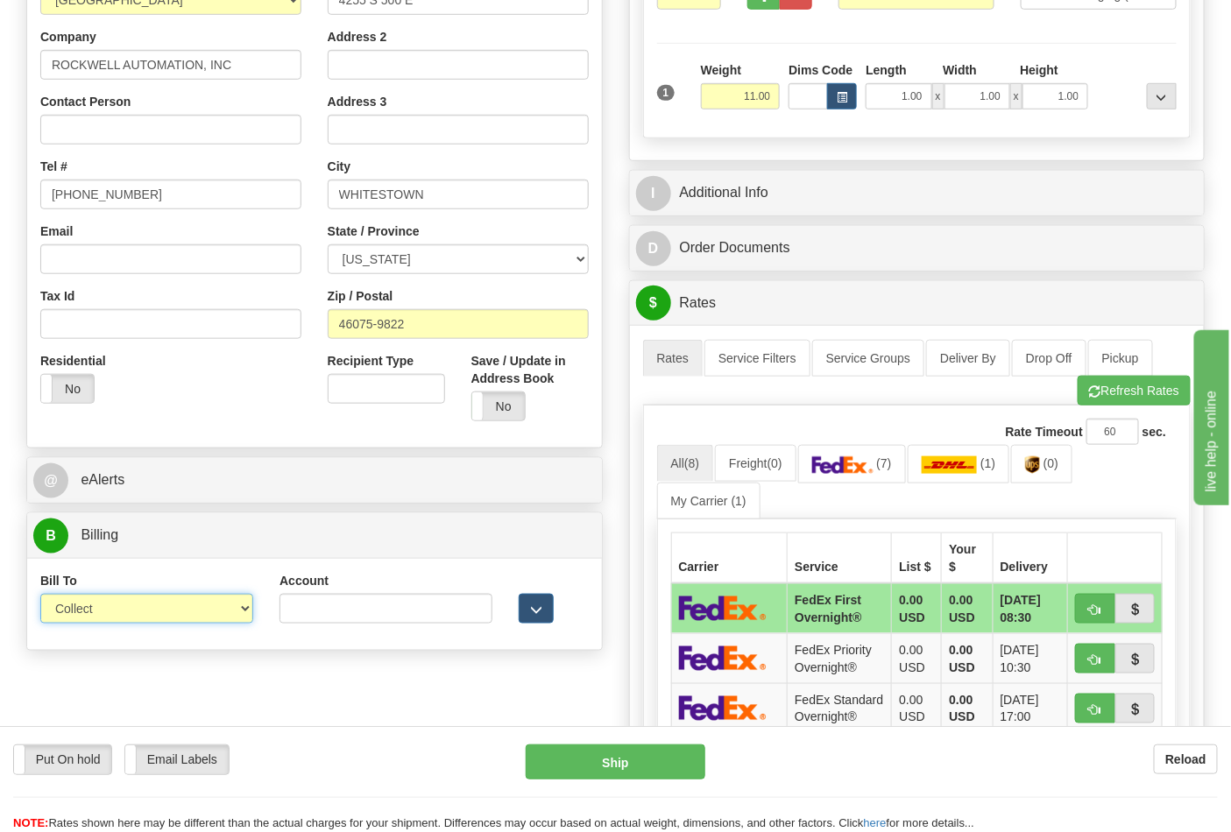
click at [179, 597] on select "Sender Recipient Third Party Collect" at bounding box center [146, 609] width 213 height 30
select select "2"
click at [40, 596] on select "Sender Recipient Third Party Collect" at bounding box center [146, 609] width 213 height 30
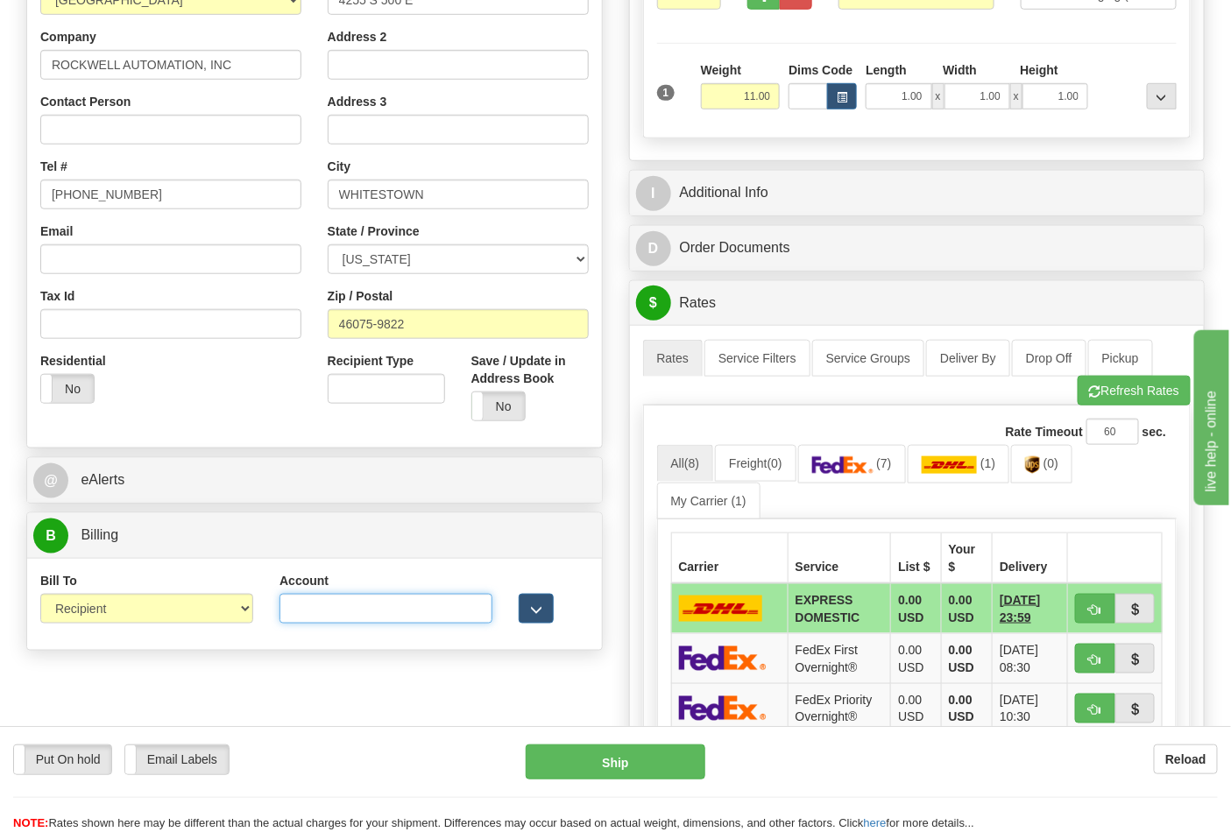
click at [348, 623] on input "Account" at bounding box center [385, 609] width 213 height 30
paste input "587102"
type input "587102"
click at [1029, 466] on link "(0)" at bounding box center [1041, 464] width 61 height 38
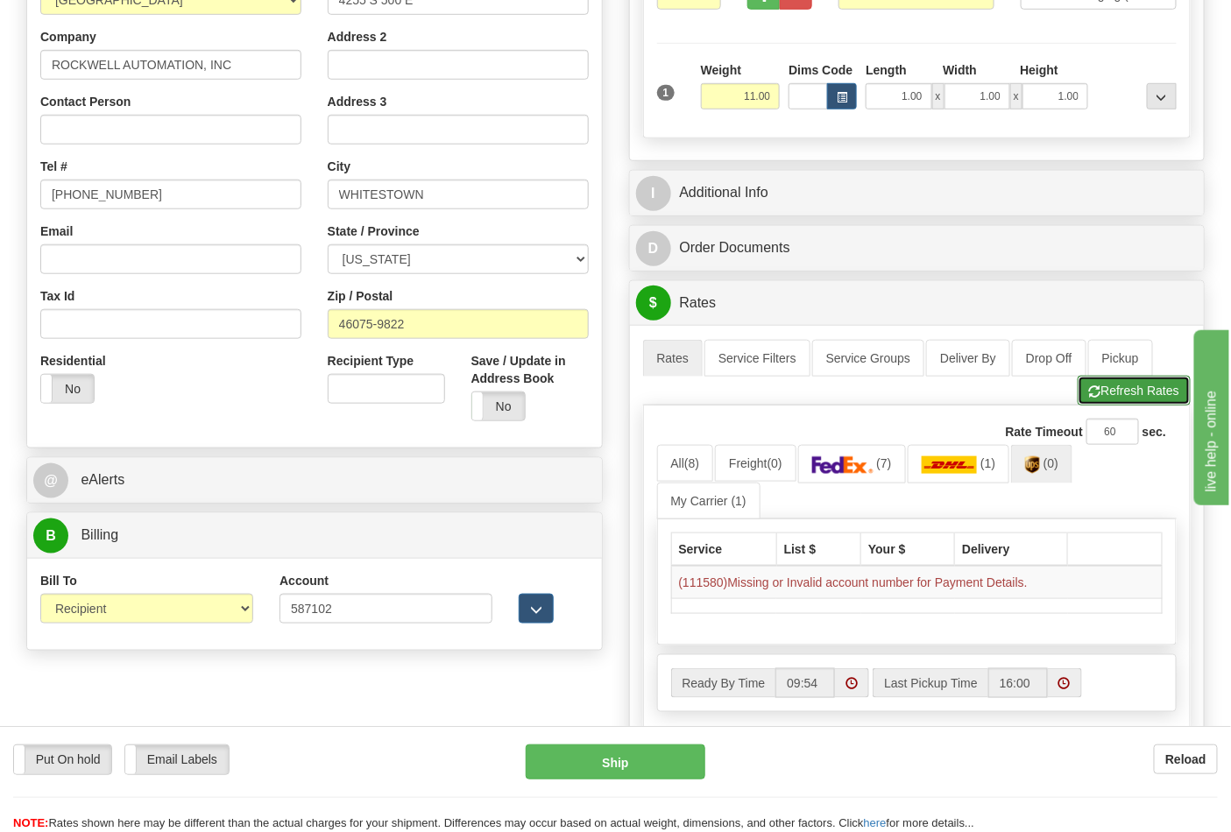
click at [1111, 395] on button "Refresh Rates" at bounding box center [1134, 391] width 113 height 30
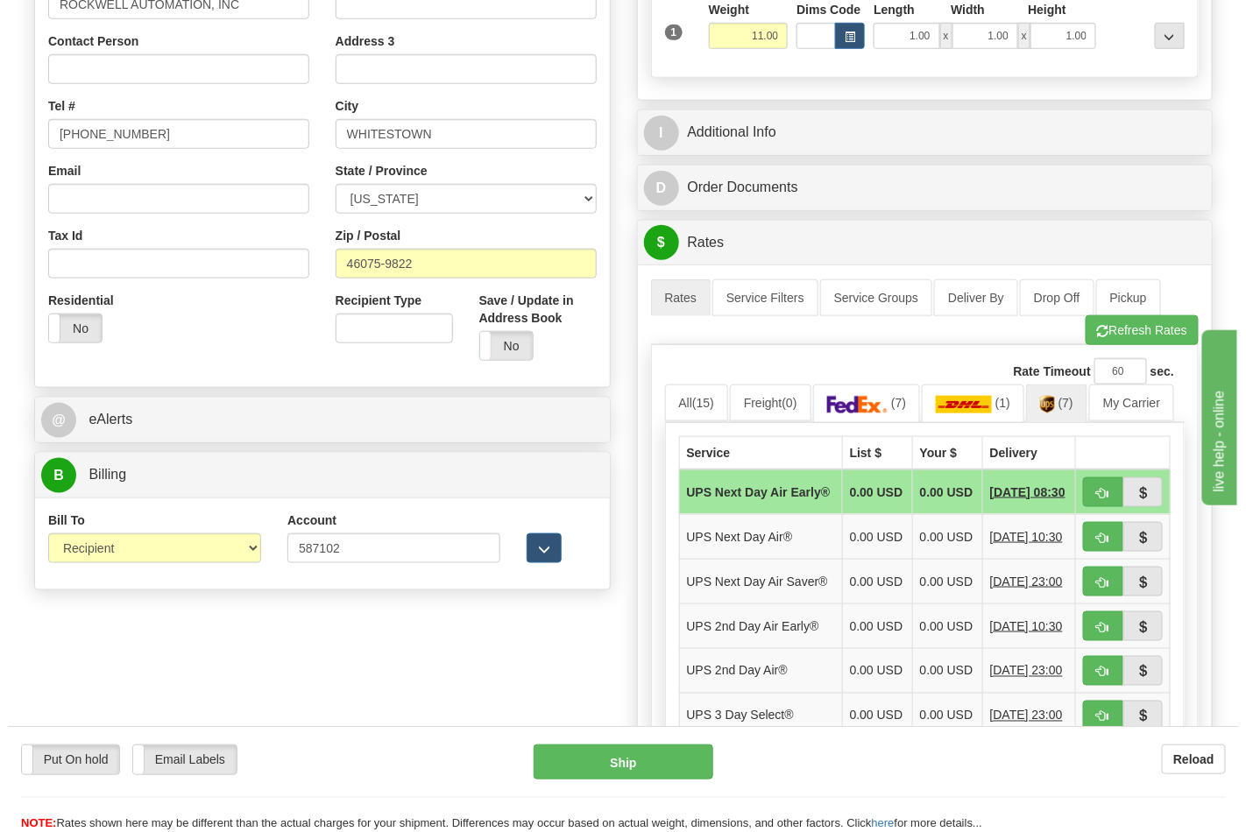
scroll to position [583, 0]
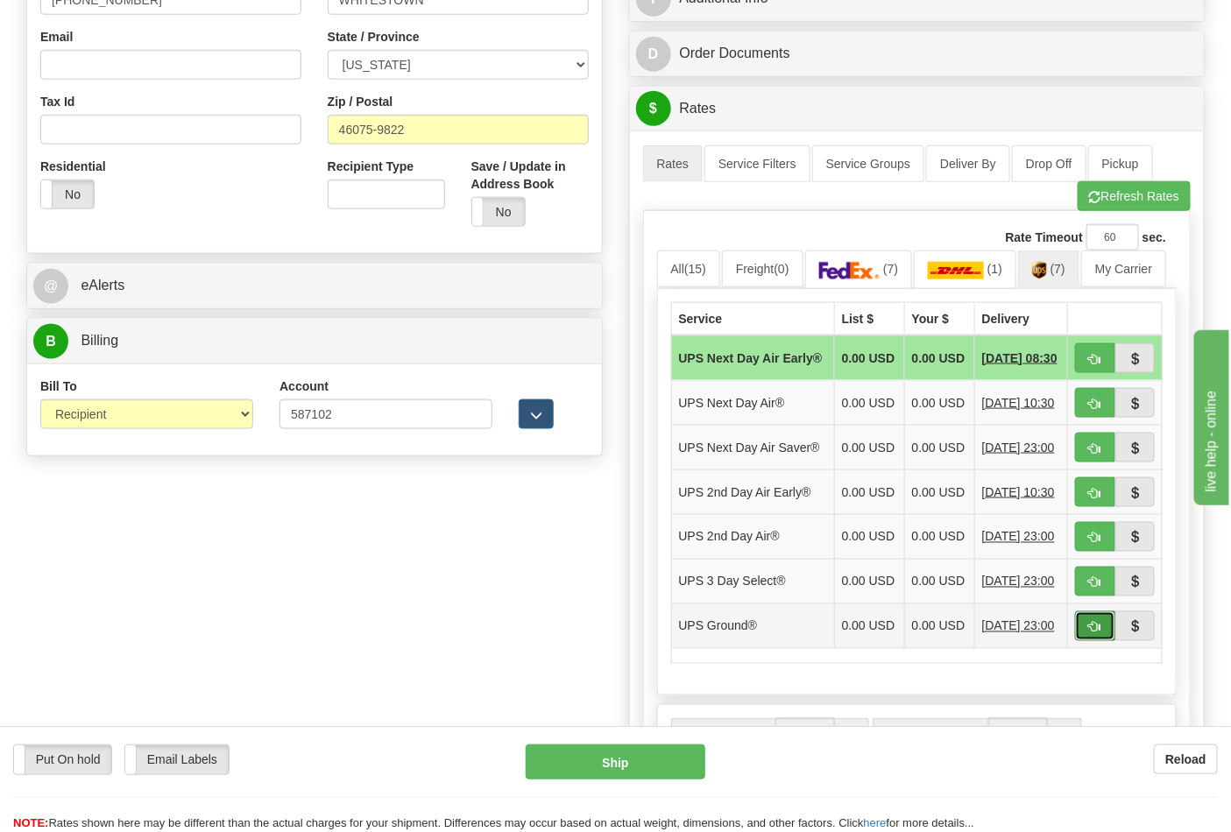
click at [1076, 641] on button "button" at bounding box center [1095, 626] width 40 height 30
type input "03"
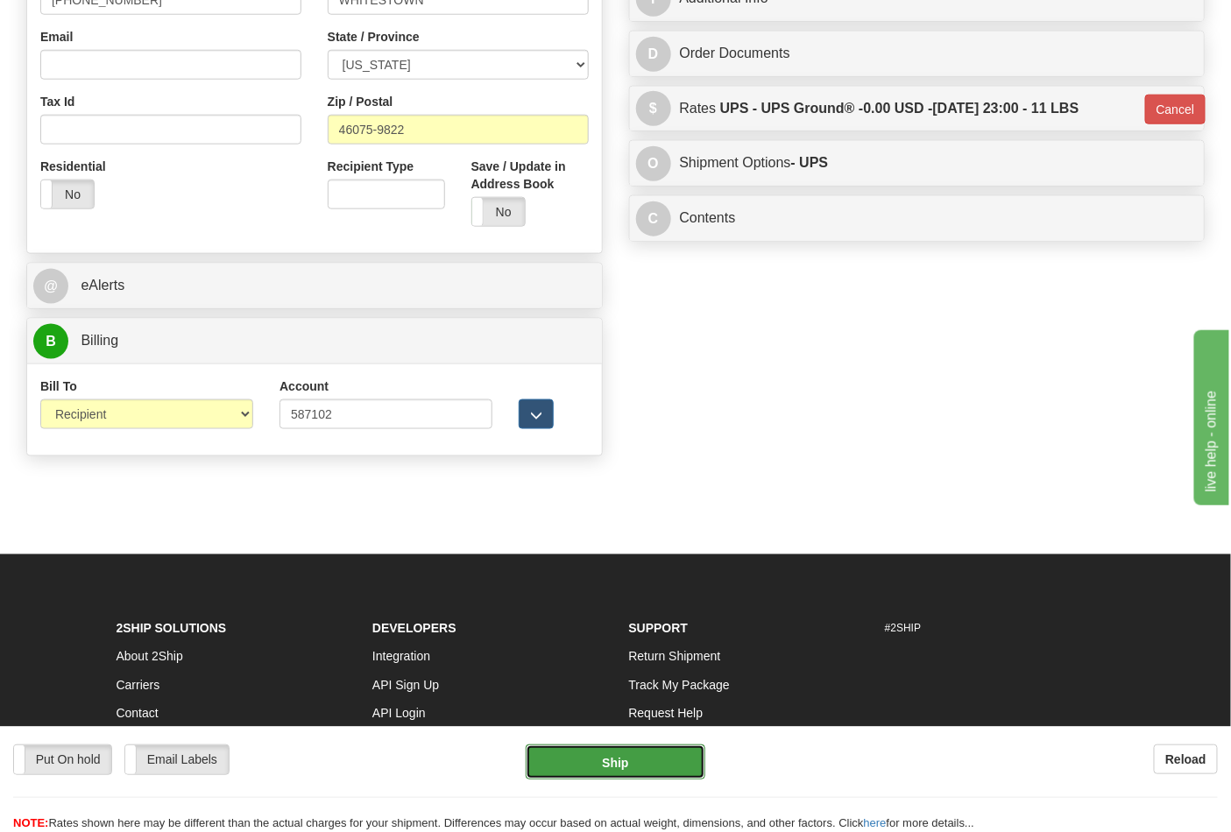
click at [633, 767] on button "Ship" at bounding box center [615, 762] width 179 height 35
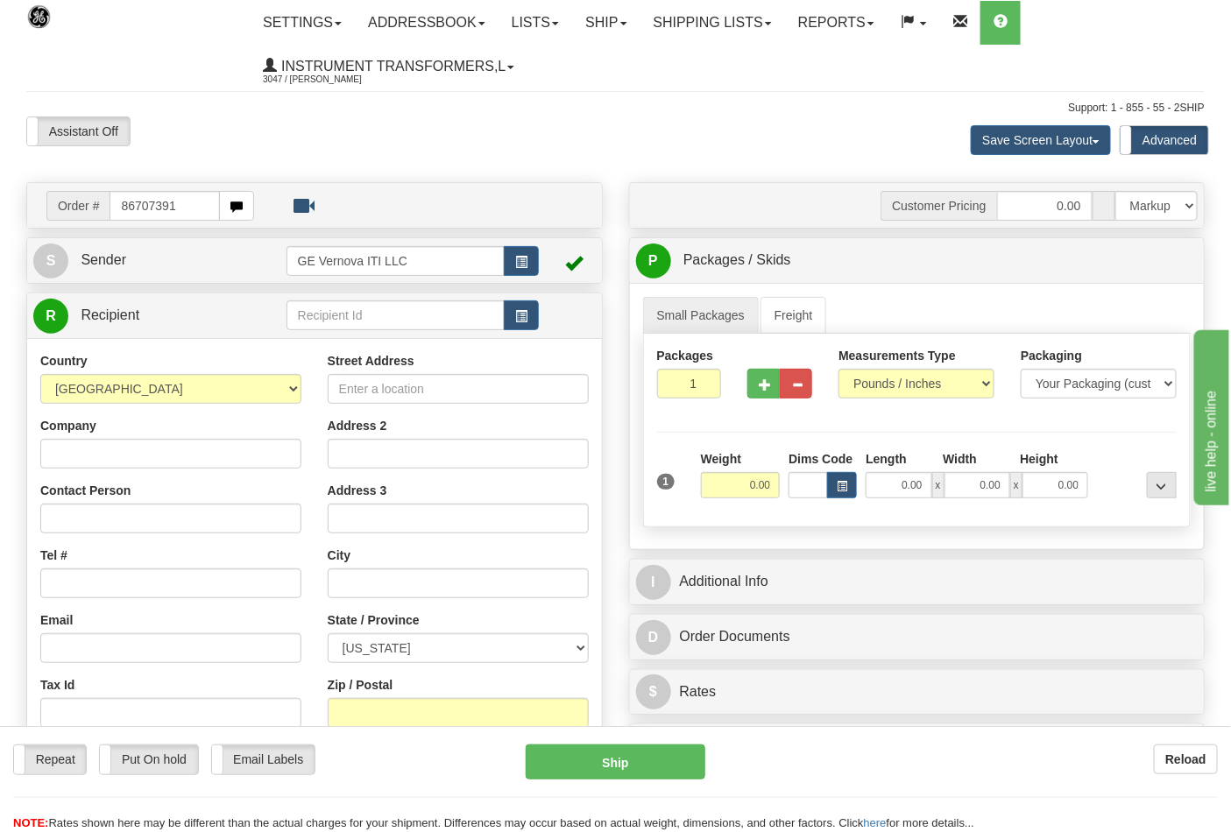
type input "86707391"
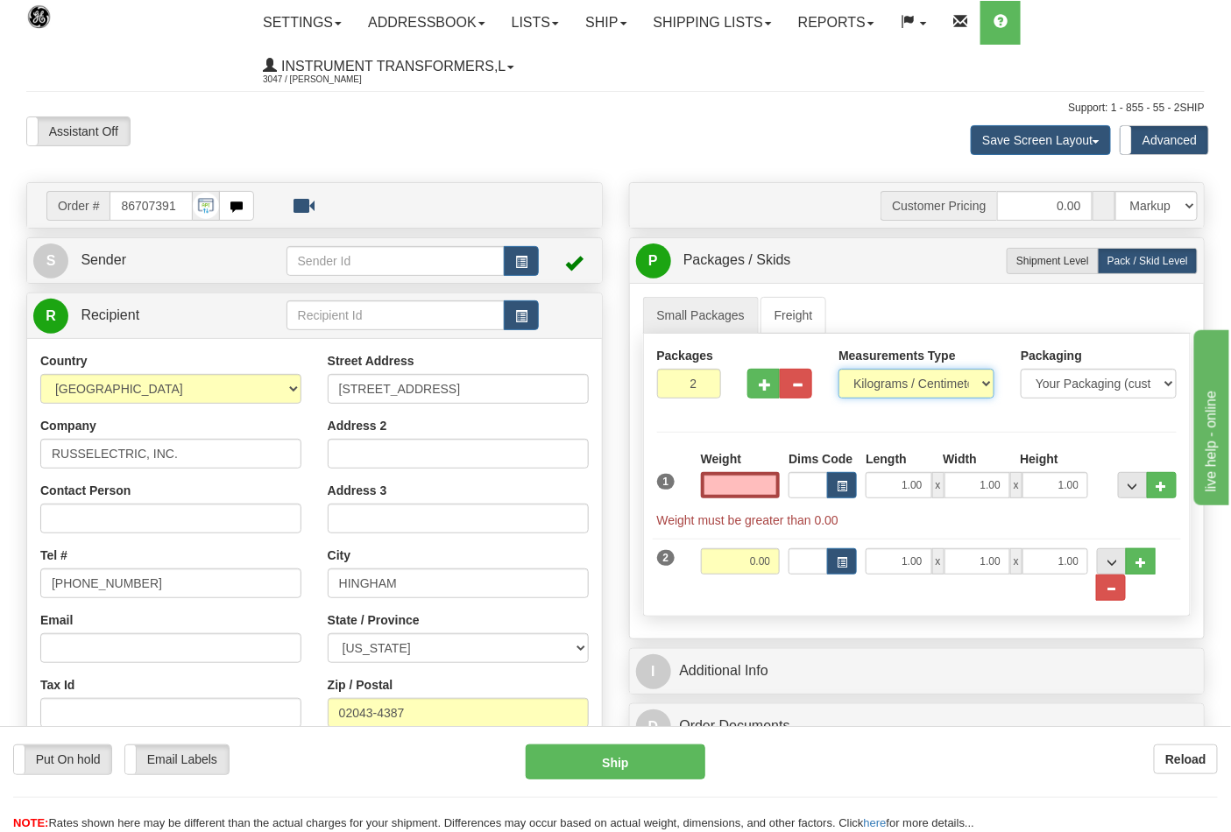
type input "0.00"
click at [906, 384] on select "Pounds / Inches Kilograms / Centimeters" at bounding box center [916, 384] width 156 height 30
select select "0"
click at [838, 370] on select "Pounds / Inches Kilograms / Centimeters" at bounding box center [916, 384] width 156 height 30
click at [760, 489] on input "0.00" at bounding box center [741, 485] width 80 height 26
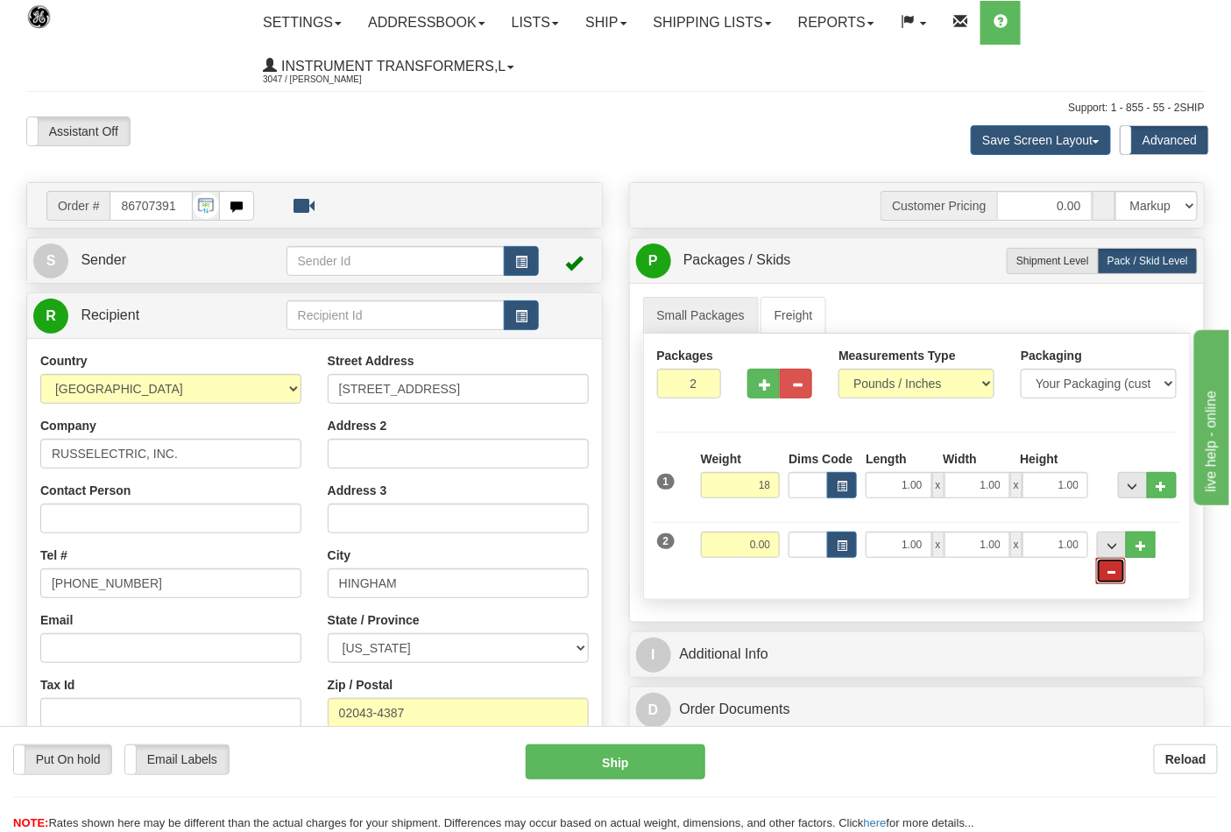
type input "18.00"
click at [1120, 575] on button "..." at bounding box center [1111, 571] width 30 height 26
radio input "true"
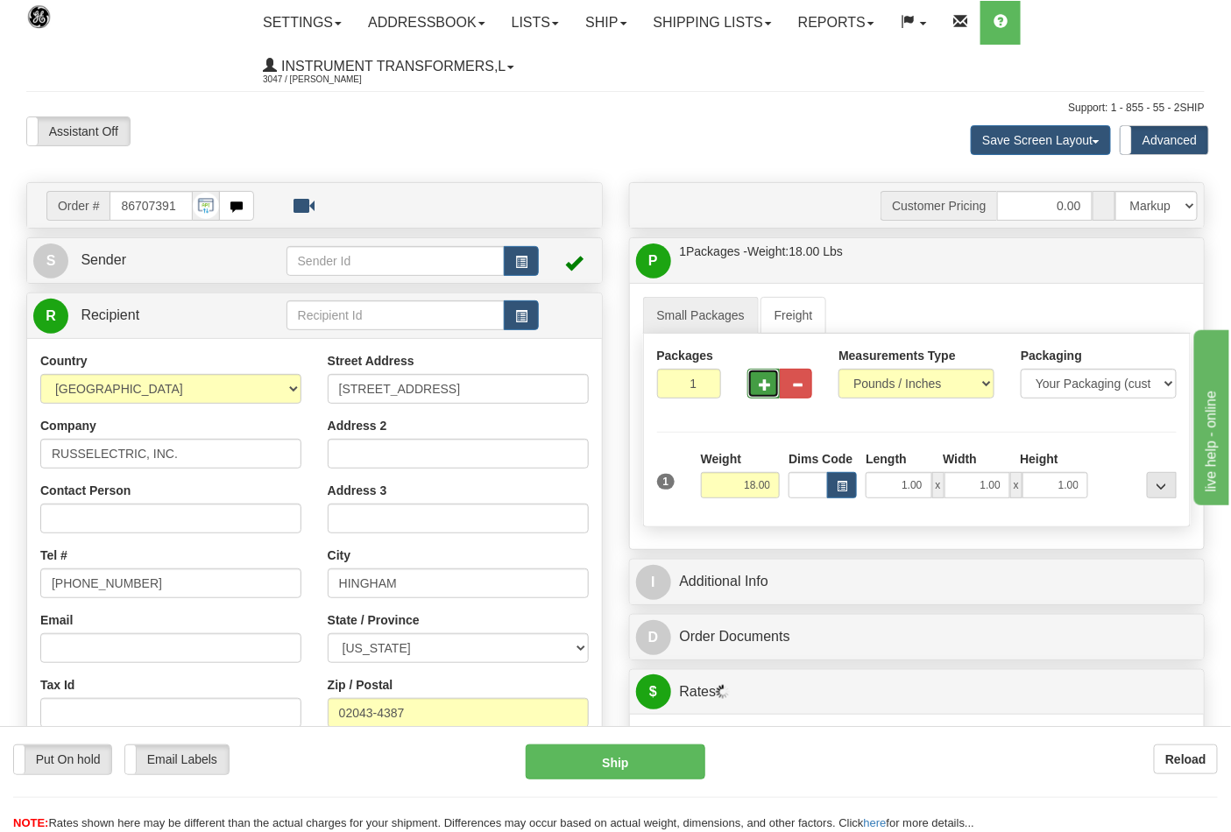
click at [767, 388] on span "button" at bounding box center [765, 384] width 12 height 11
type input "2"
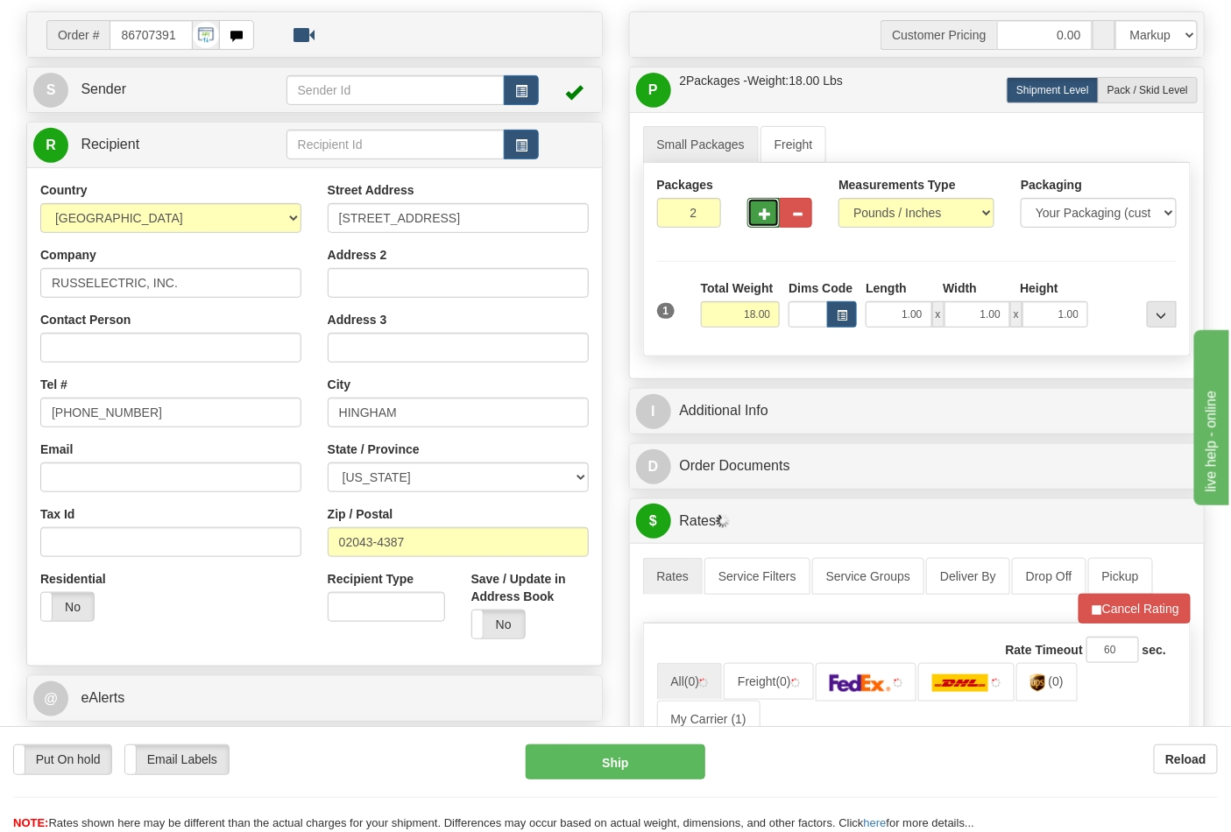
scroll to position [486, 0]
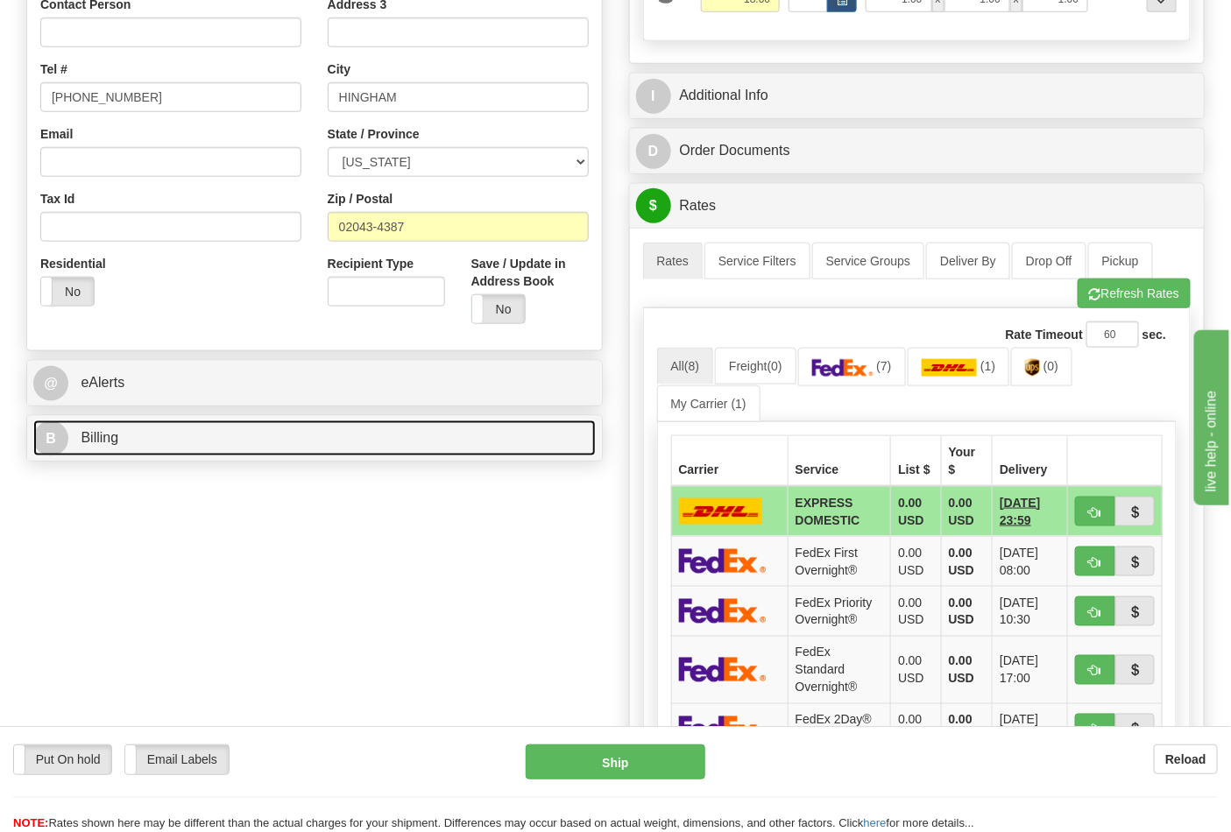
click at [496, 442] on link "B Billing" at bounding box center [314, 438] width 562 height 36
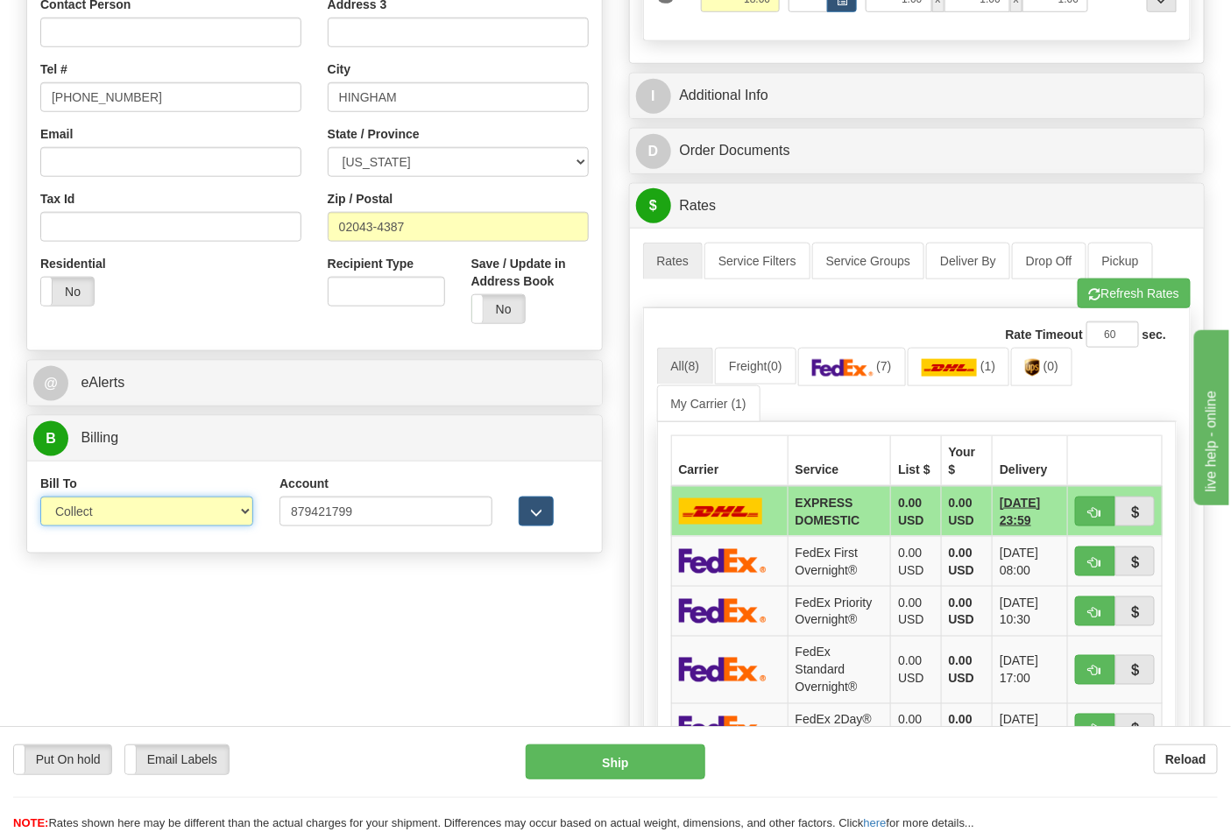
click at [198, 512] on select "Sender Recipient Third Party Collect" at bounding box center [146, 512] width 213 height 30
select select "2"
click at [40, 498] on select "Sender Recipient Third Party Collect" at bounding box center [146, 512] width 213 height 30
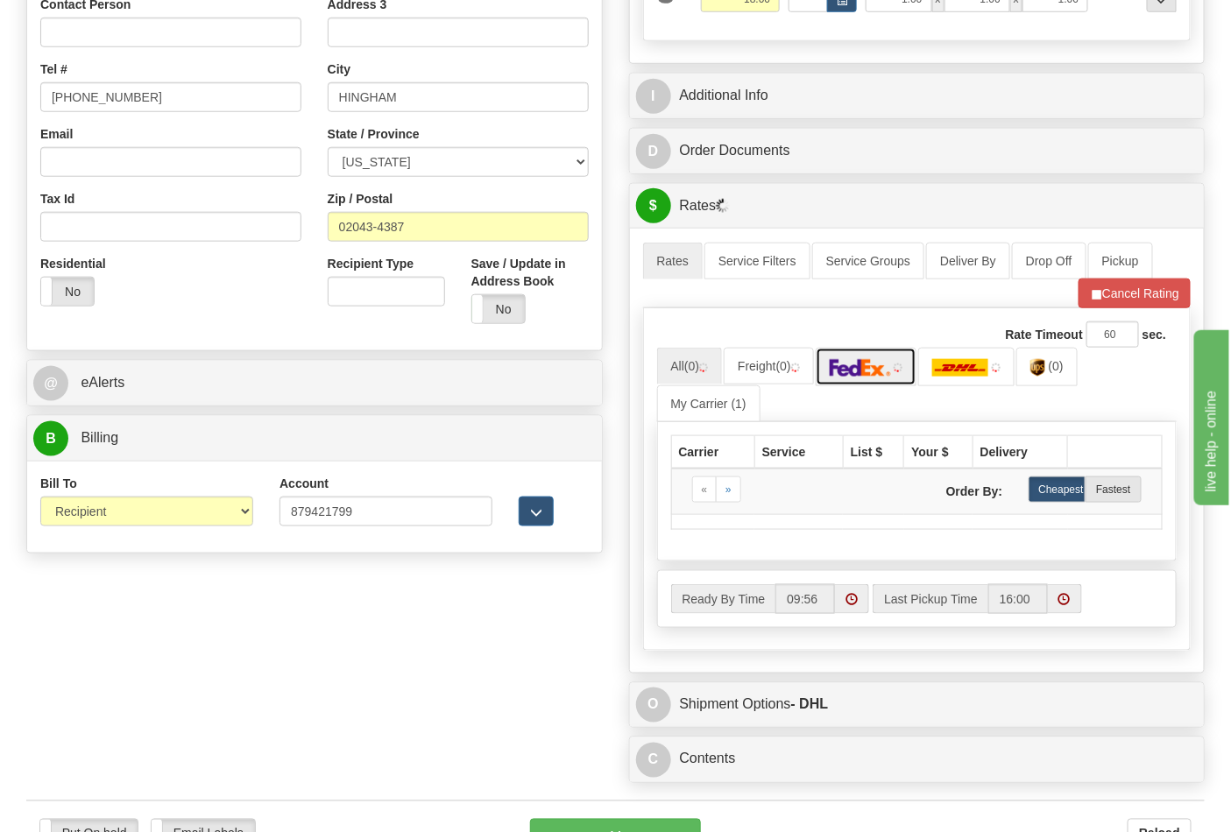
click at [855, 375] on img at bounding box center [860, 368] width 61 height 18
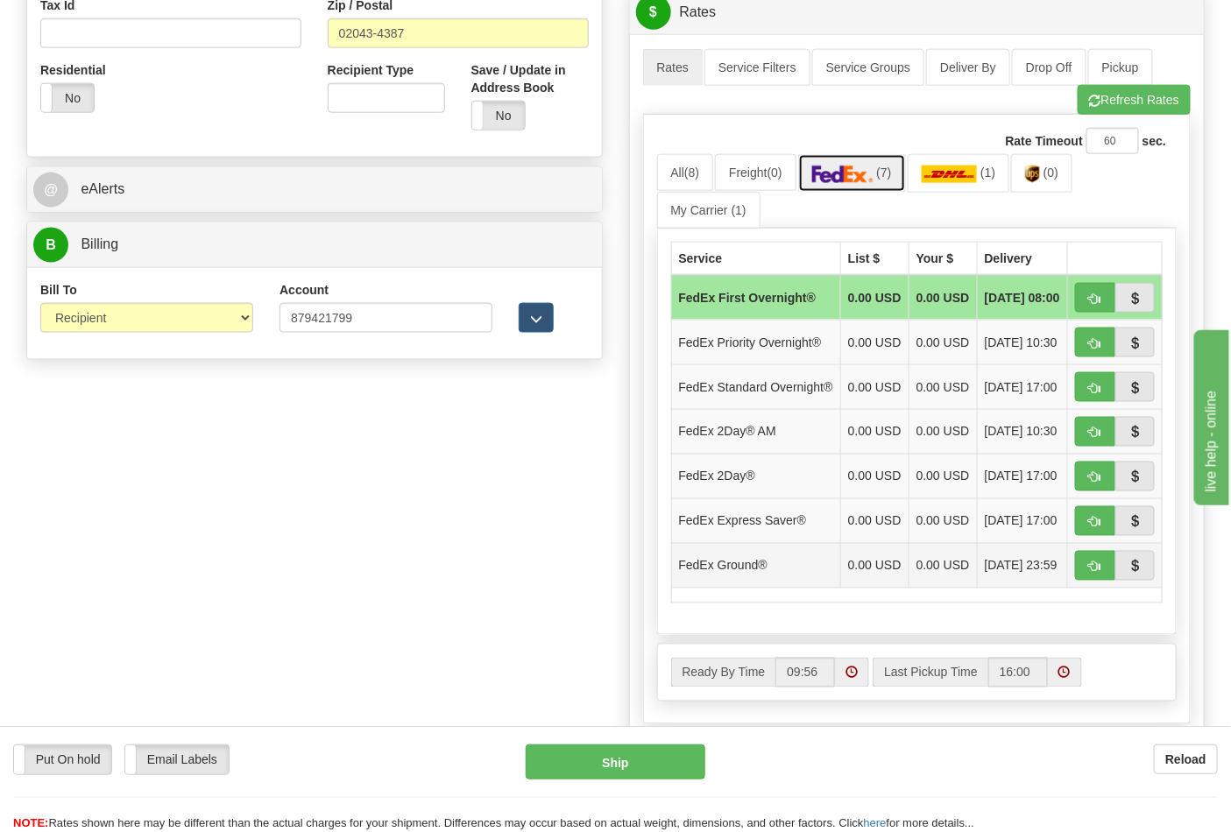
scroll to position [681, 0]
click at [1102, 580] on button "button" at bounding box center [1095, 565] width 40 height 30
type input "92"
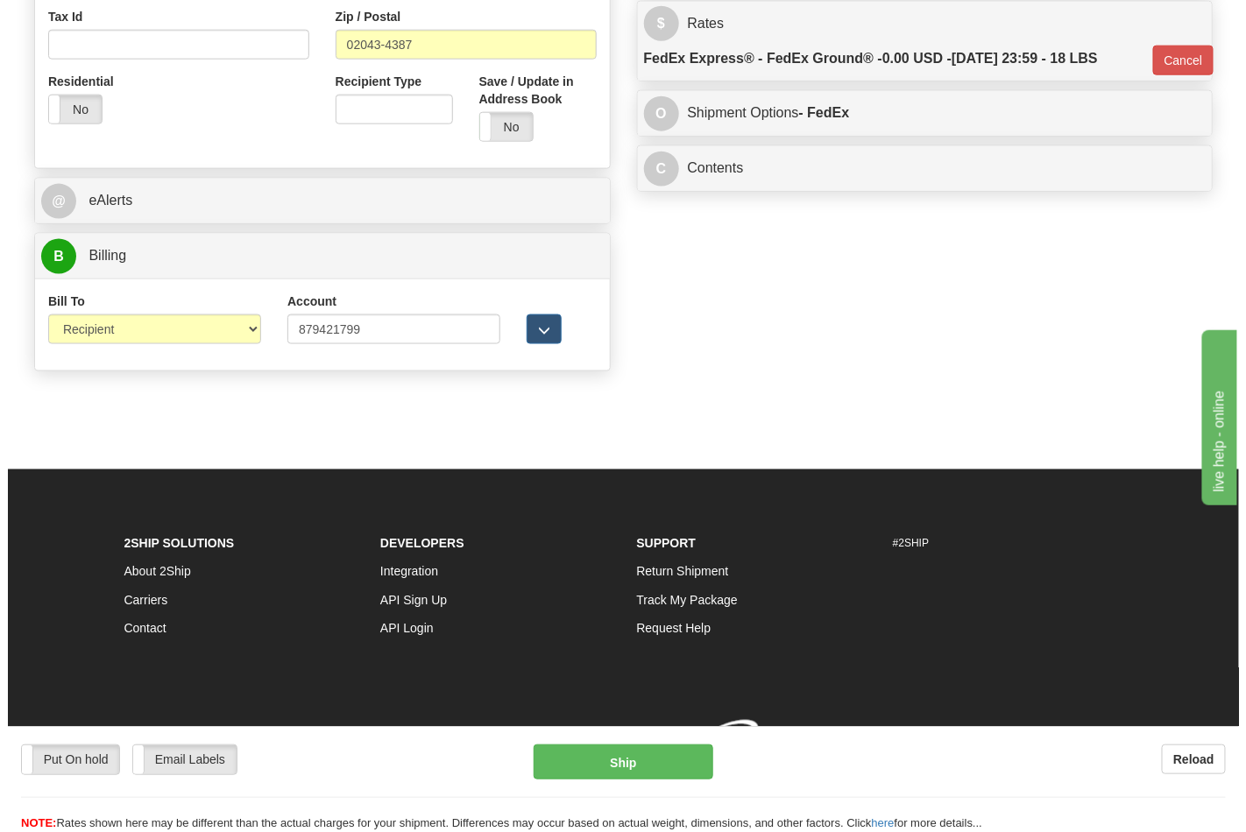
scroll to position [671, 0]
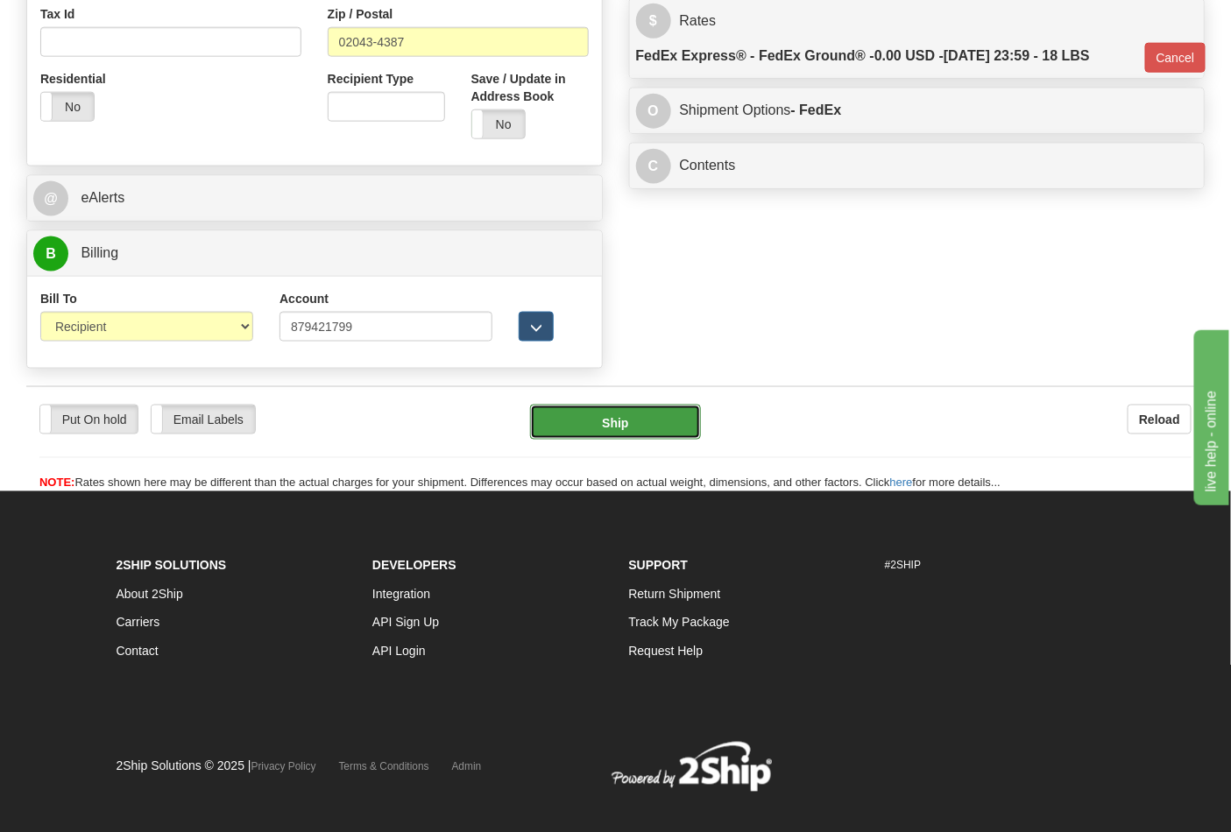
click at [661, 426] on button "Ship" at bounding box center [615, 422] width 170 height 35
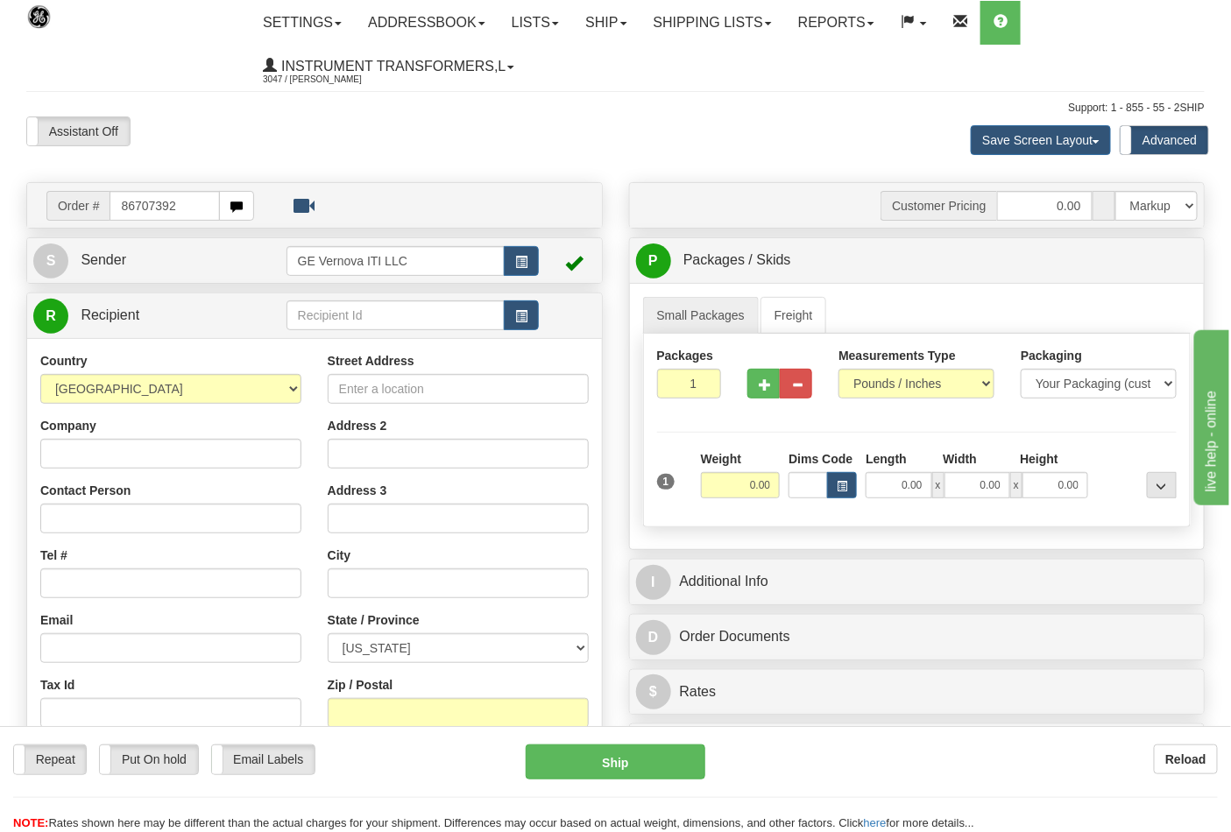
type input "86707392"
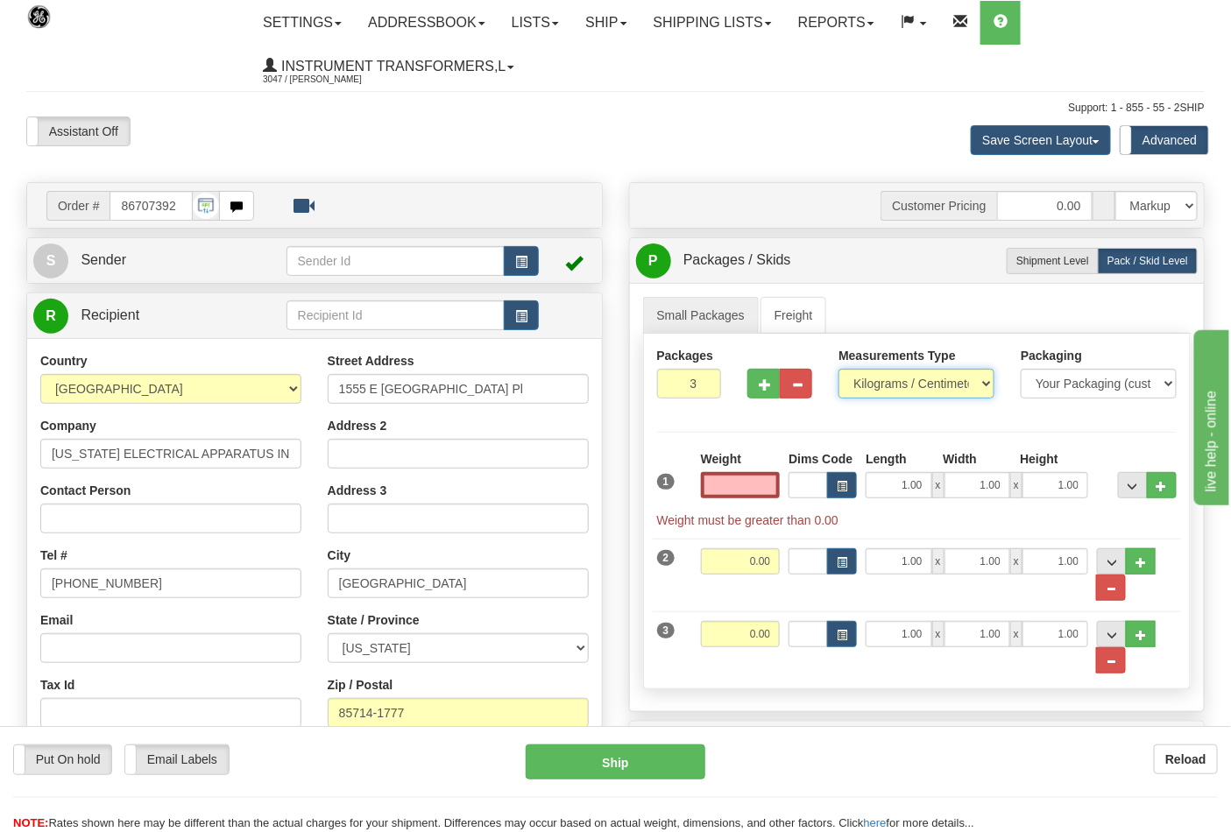
type input "0.00"
click at [925, 399] on select "Pounds / Inches Kilograms / Centimeters" at bounding box center [916, 384] width 156 height 30
select select "0"
click at [838, 370] on select "Pounds / Inches Kilograms / Centimeters" at bounding box center [916, 384] width 156 height 30
click at [742, 484] on input "0.00" at bounding box center [741, 485] width 80 height 26
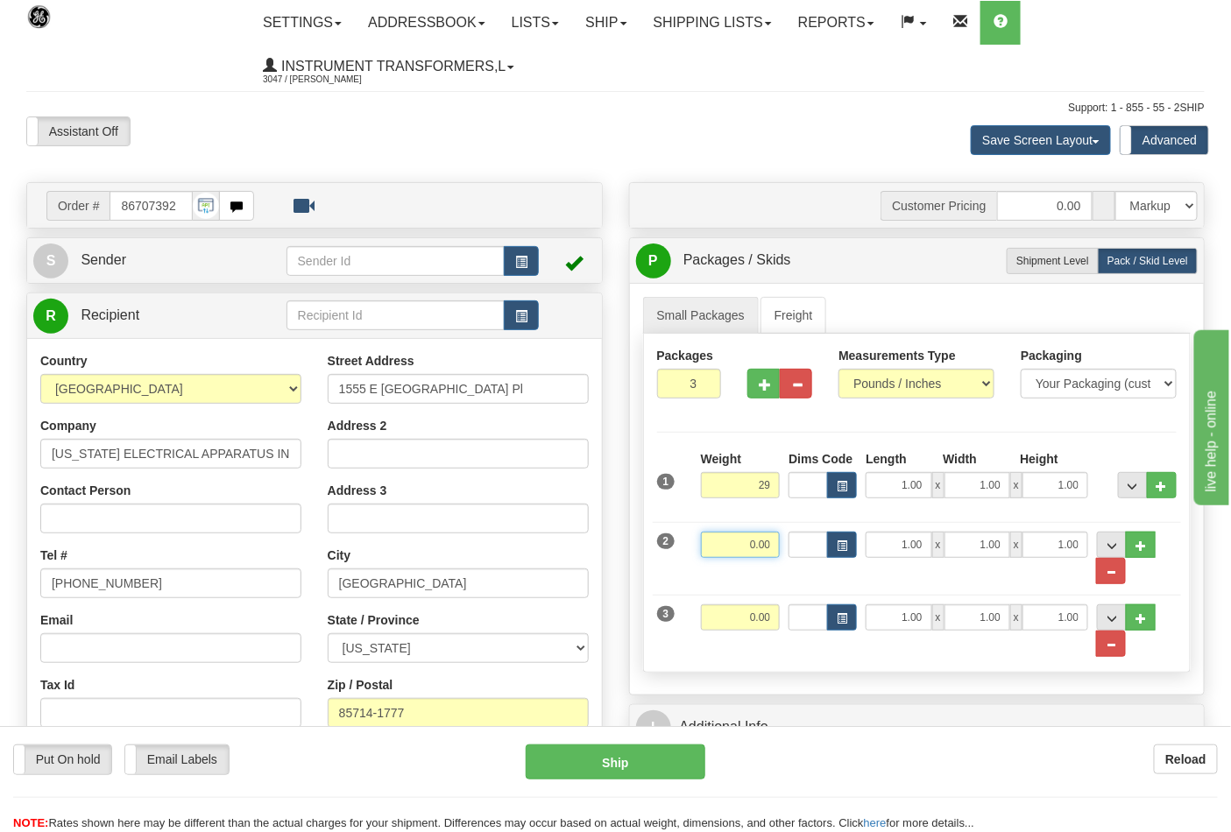
type input "29.00"
click at [774, 548] on input "0.00" at bounding box center [741, 545] width 80 height 26
type input "29.00"
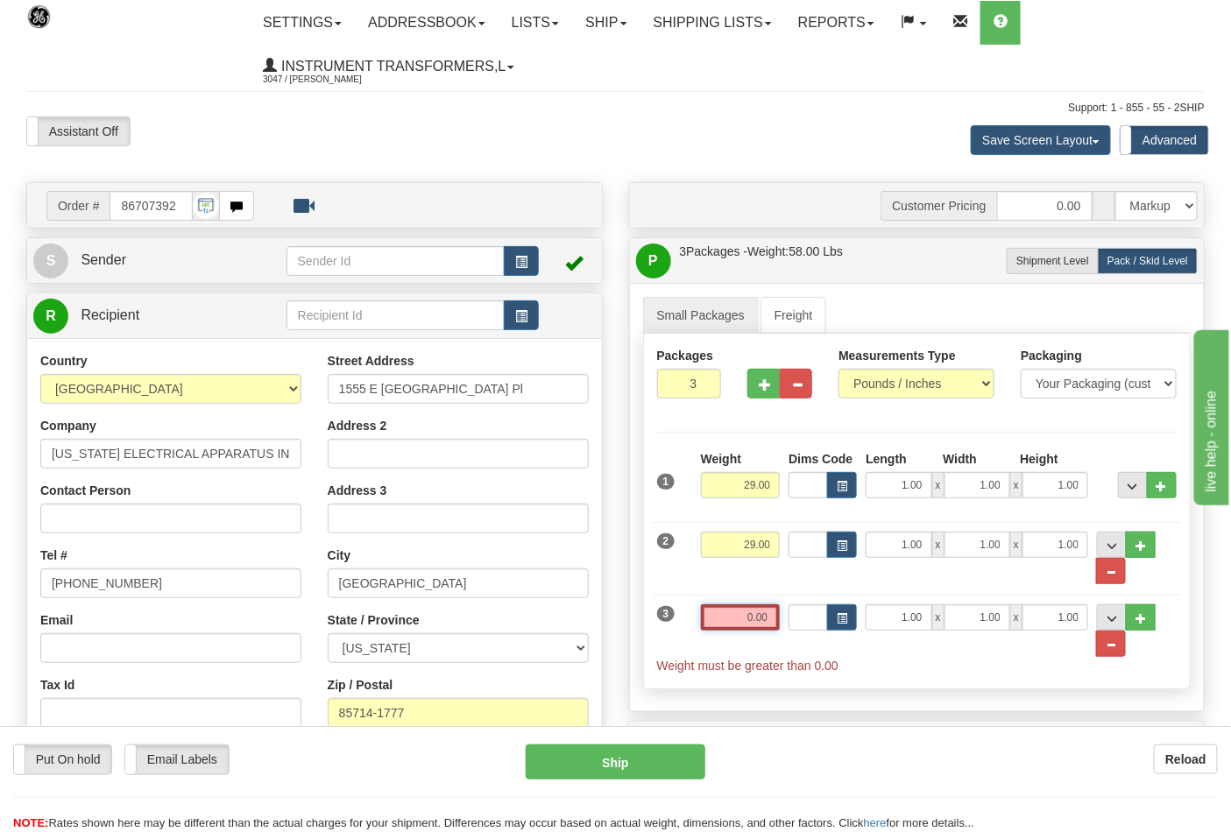
click at [747, 623] on input "0.00" at bounding box center [741, 617] width 80 height 26
click button "Delete" at bounding box center [0, 0] width 0 height 0
type input "26.00"
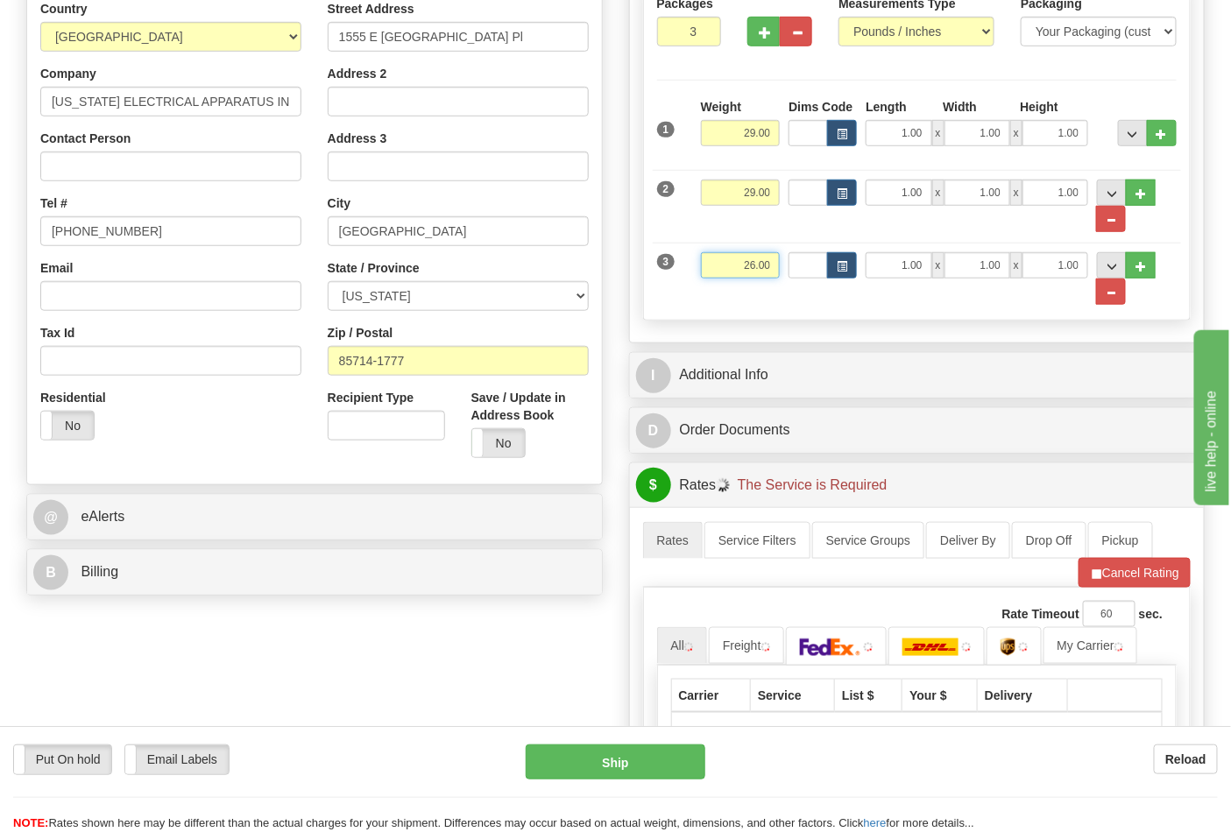
scroll to position [389, 0]
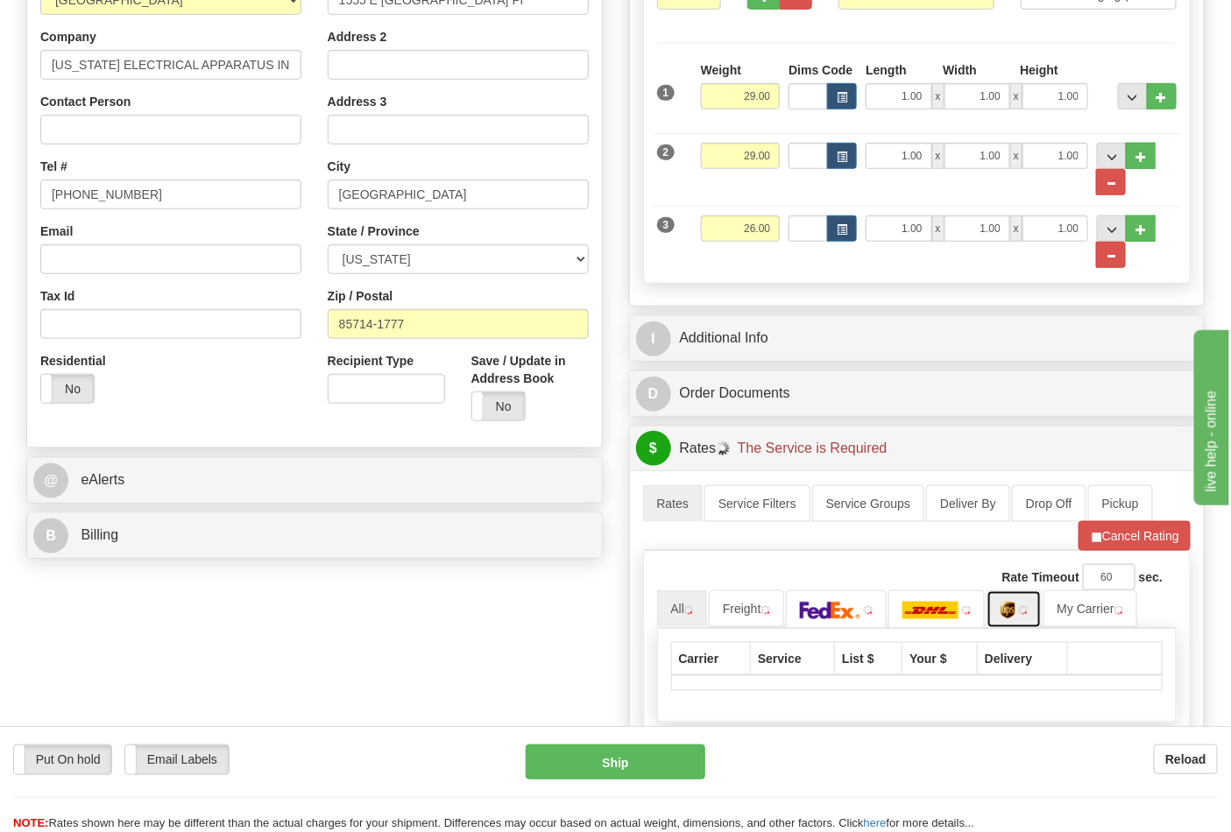
click at [1028, 610] on img at bounding box center [1023, 610] width 9 height 9
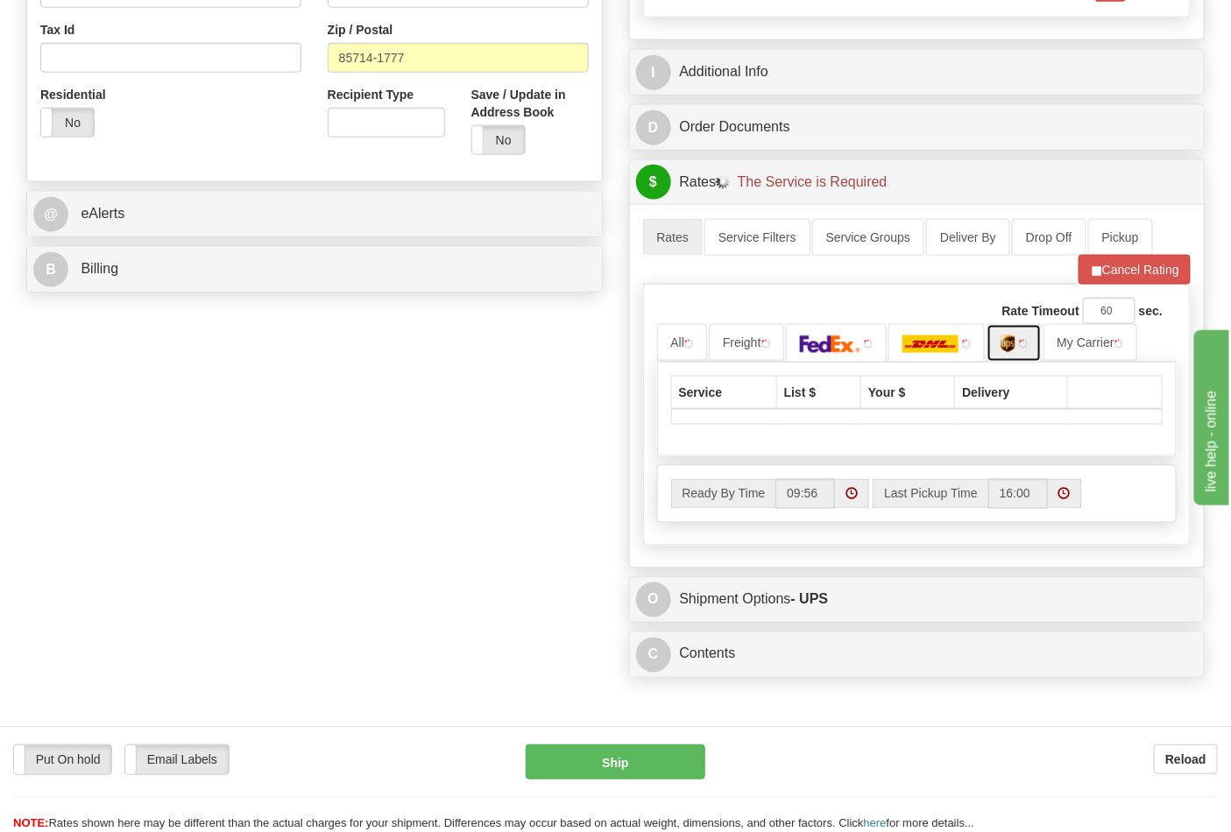
scroll to position [681, 0]
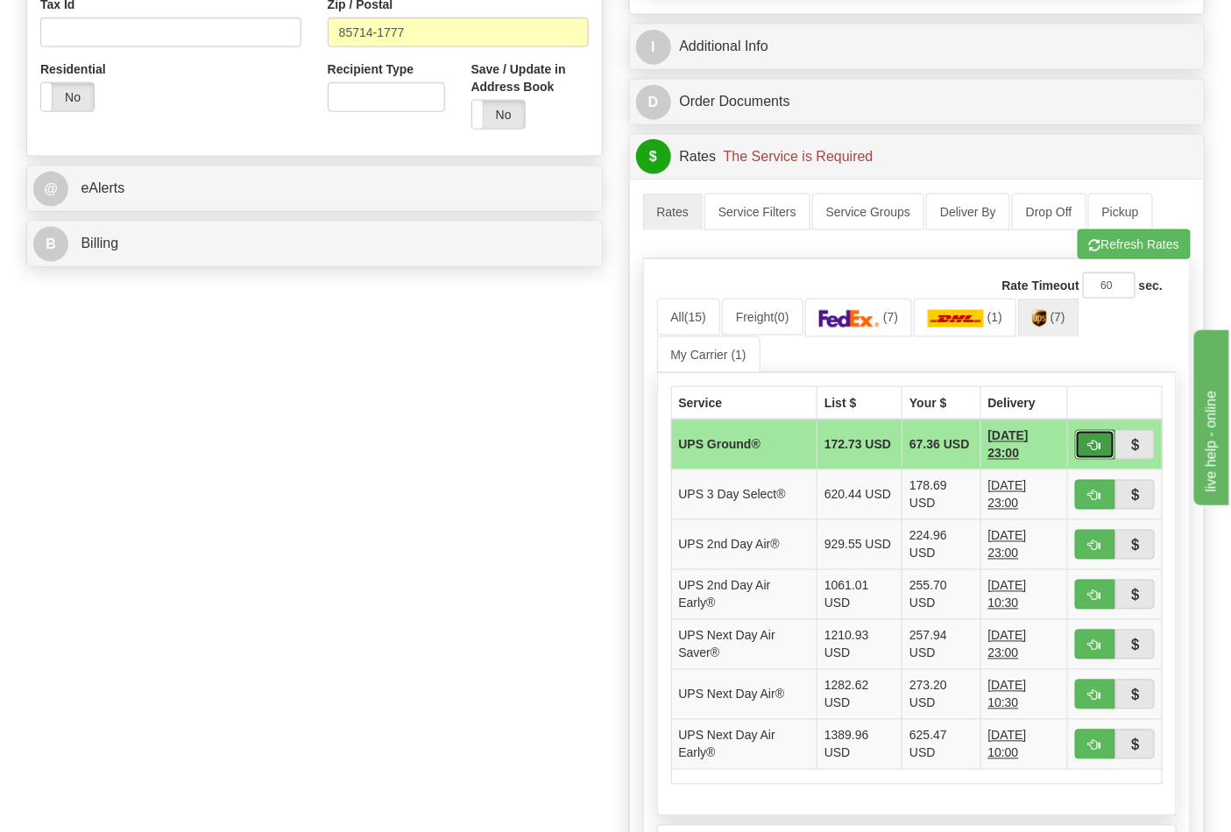
click at [1099, 449] on span "button" at bounding box center [1095, 446] width 12 height 11
type input "03"
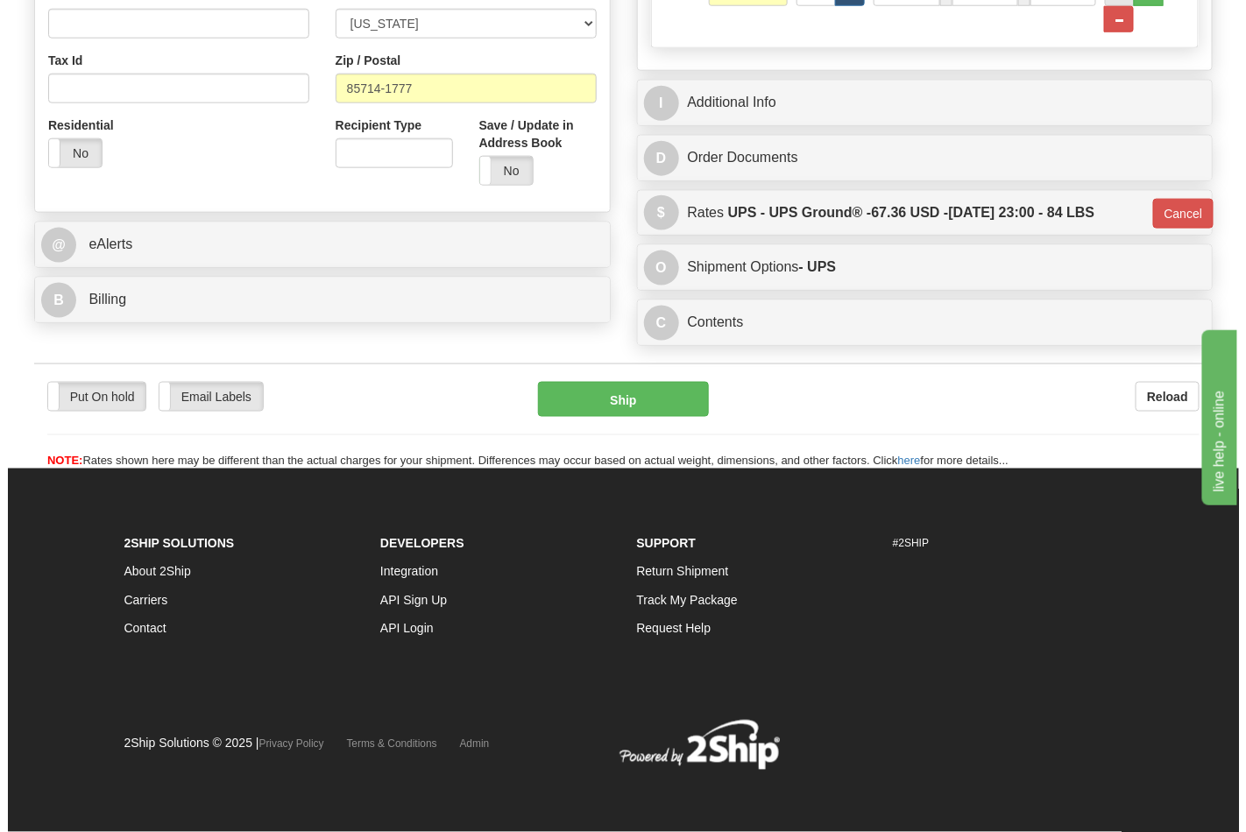
scroll to position [631, 0]
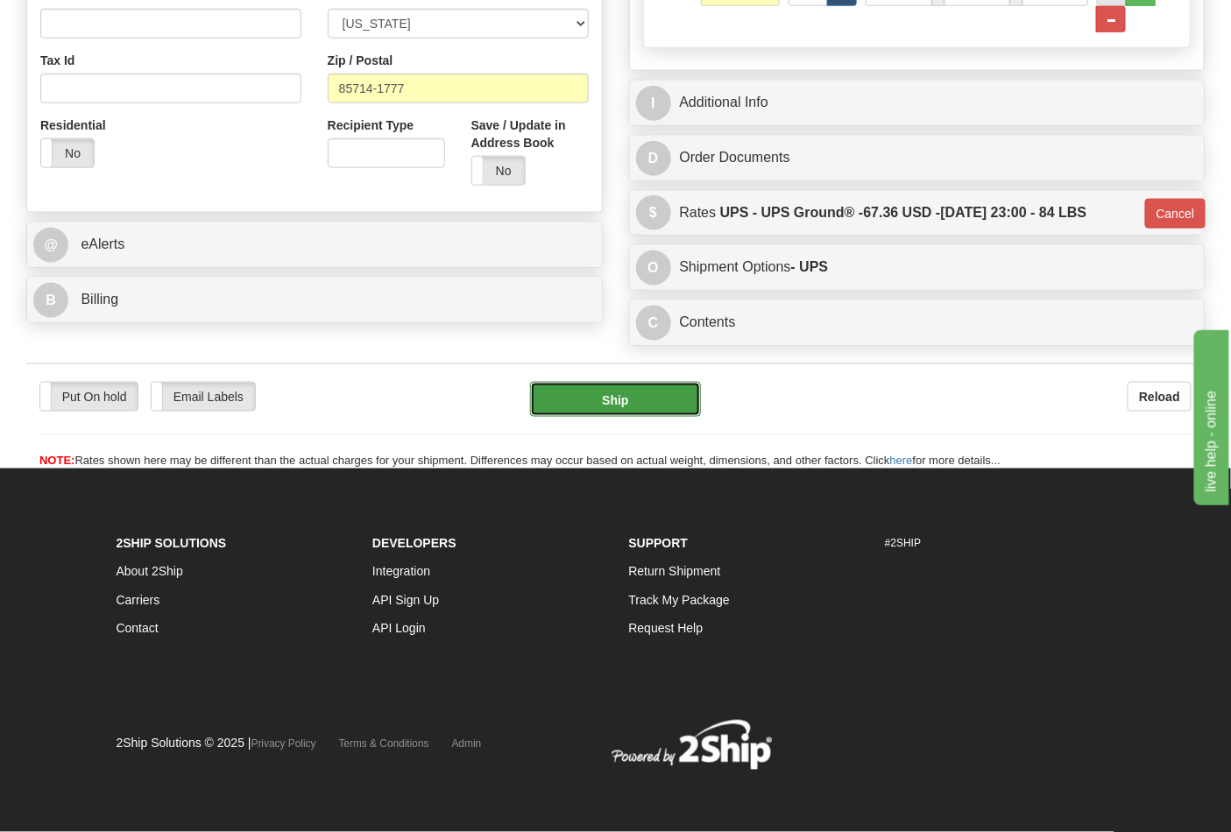
click at [672, 405] on button "Ship" at bounding box center [615, 399] width 170 height 35
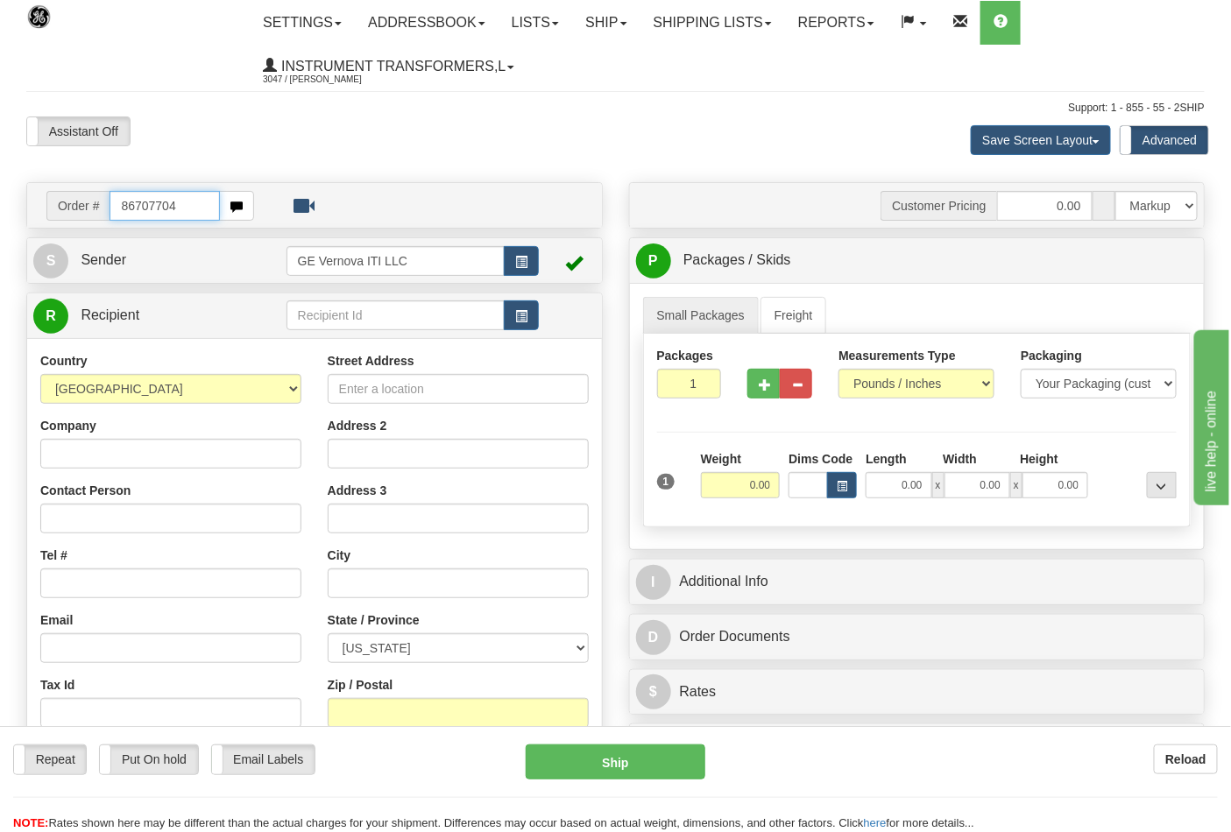
type input "86707704"
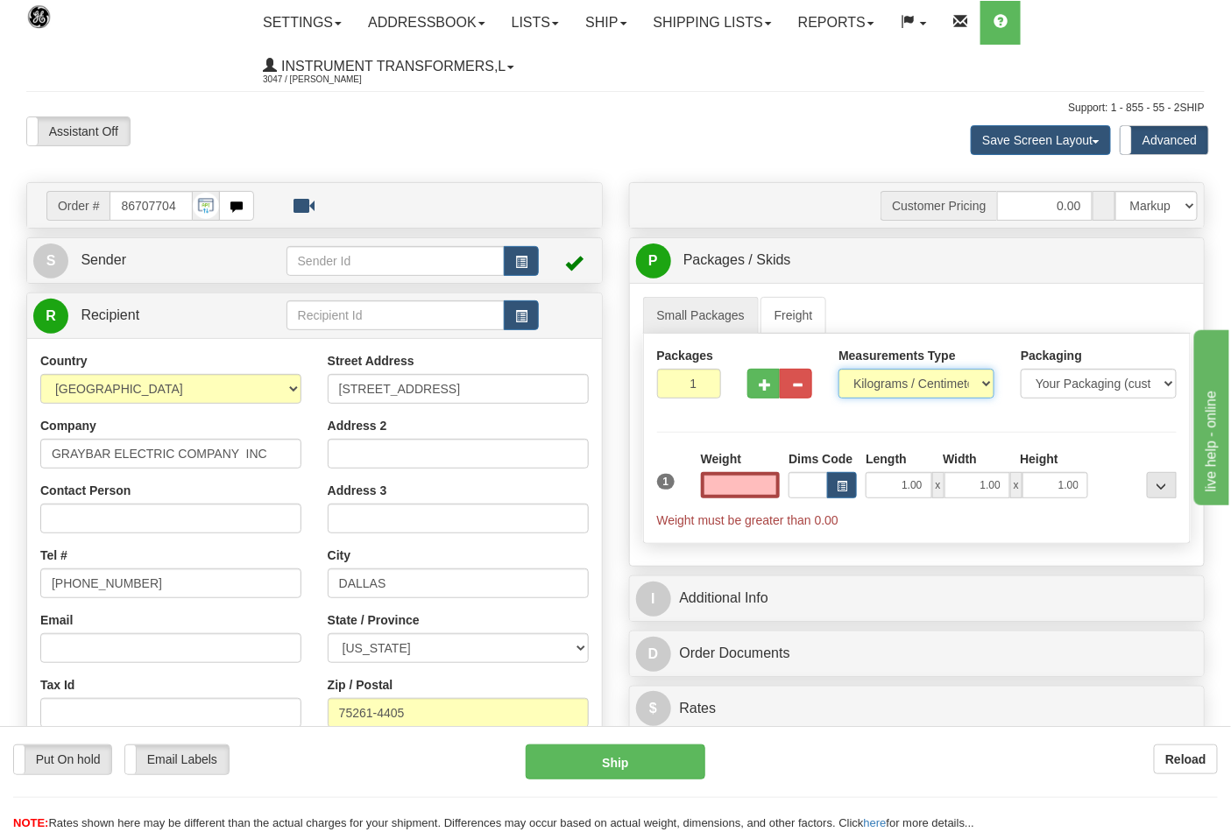
type input "0.00"
click at [885, 379] on select "Pounds / Inches Kilograms / Centimeters" at bounding box center [916, 384] width 156 height 30
select select "0"
click at [838, 370] on select "Pounds / Inches Kilograms / Centimeters" at bounding box center [916, 384] width 156 height 30
click at [733, 492] on input "0.00" at bounding box center [741, 485] width 80 height 26
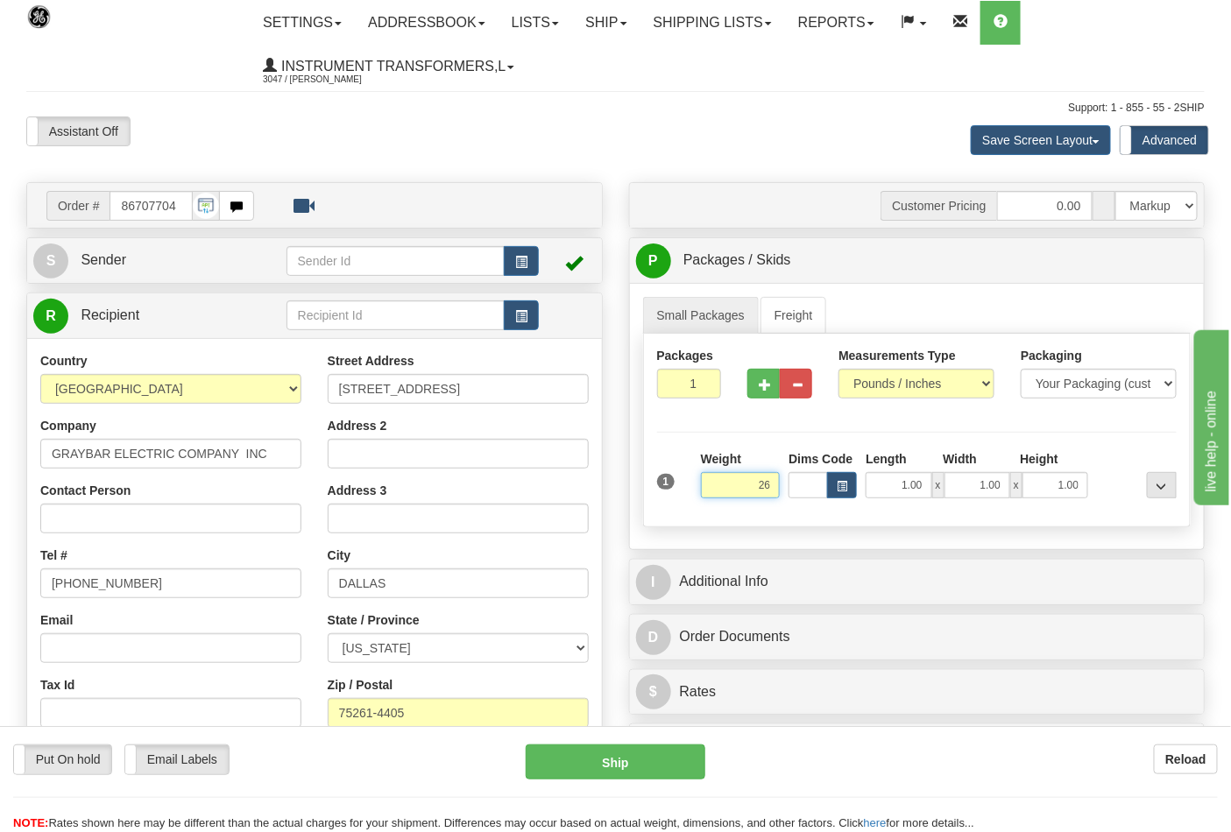
click button "Delete" at bounding box center [0, 0] width 0 height 0
type input "26.00"
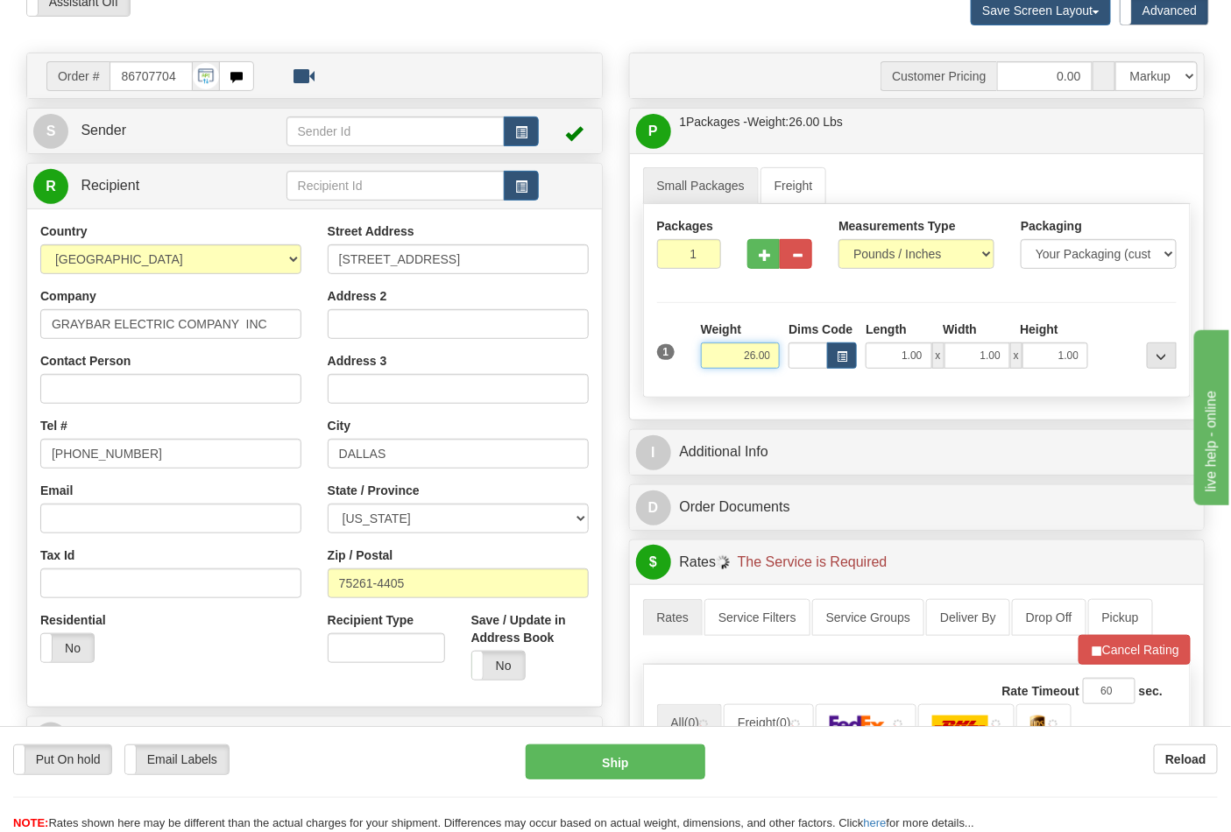
scroll to position [486, 0]
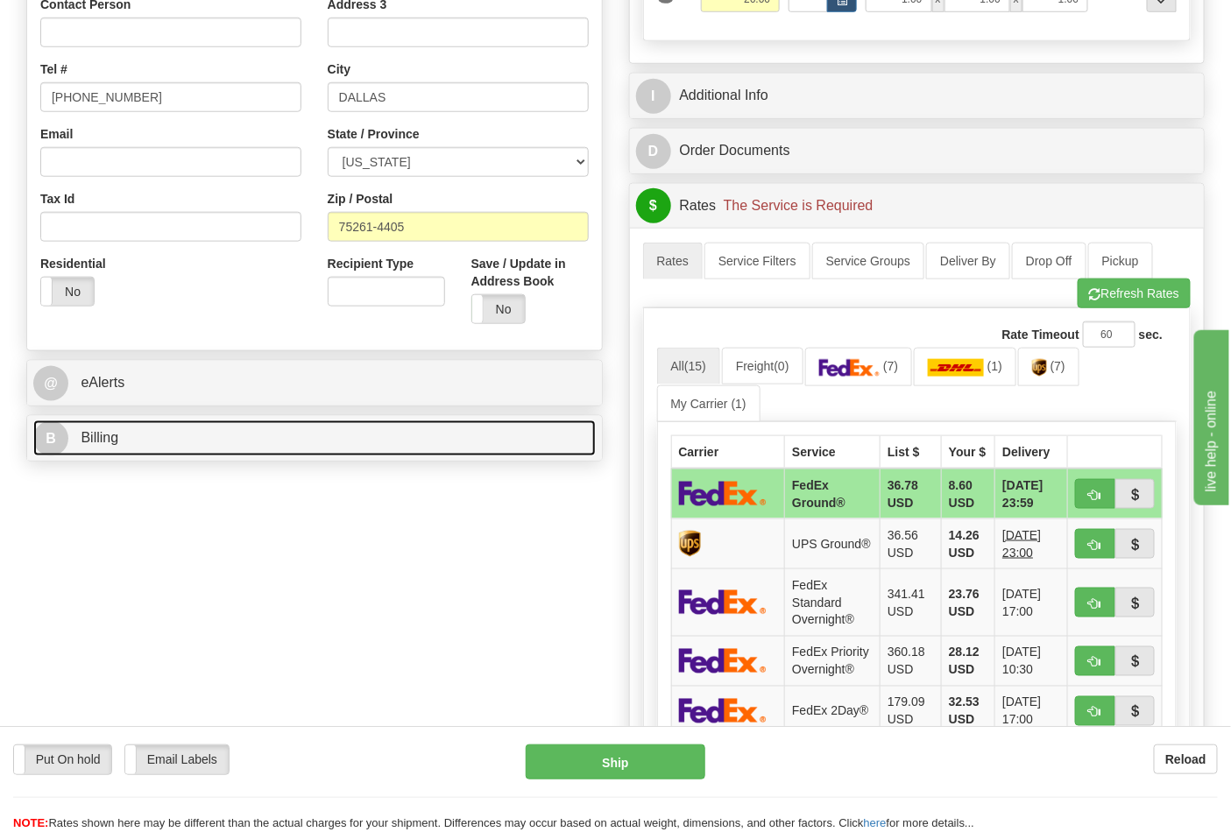
click at [457, 453] on link "B Billing" at bounding box center [314, 438] width 562 height 36
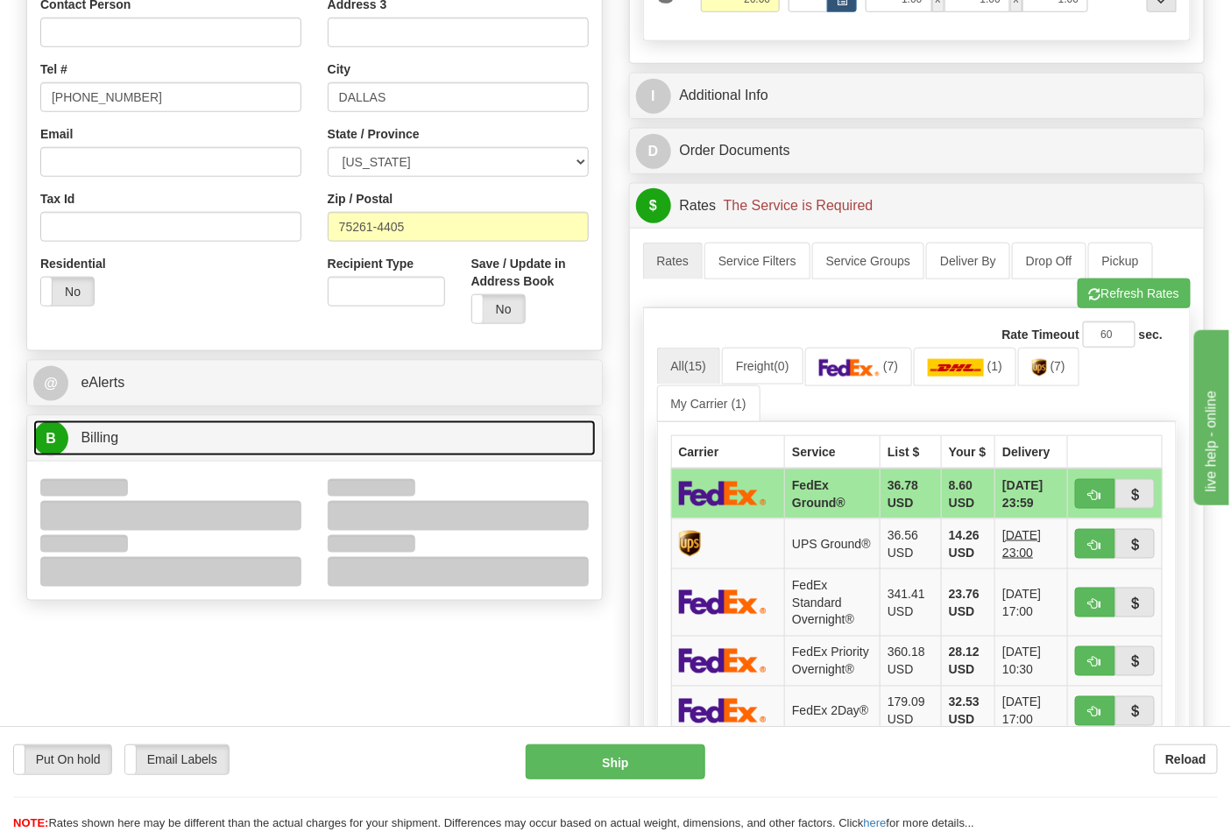
scroll to position [681, 0]
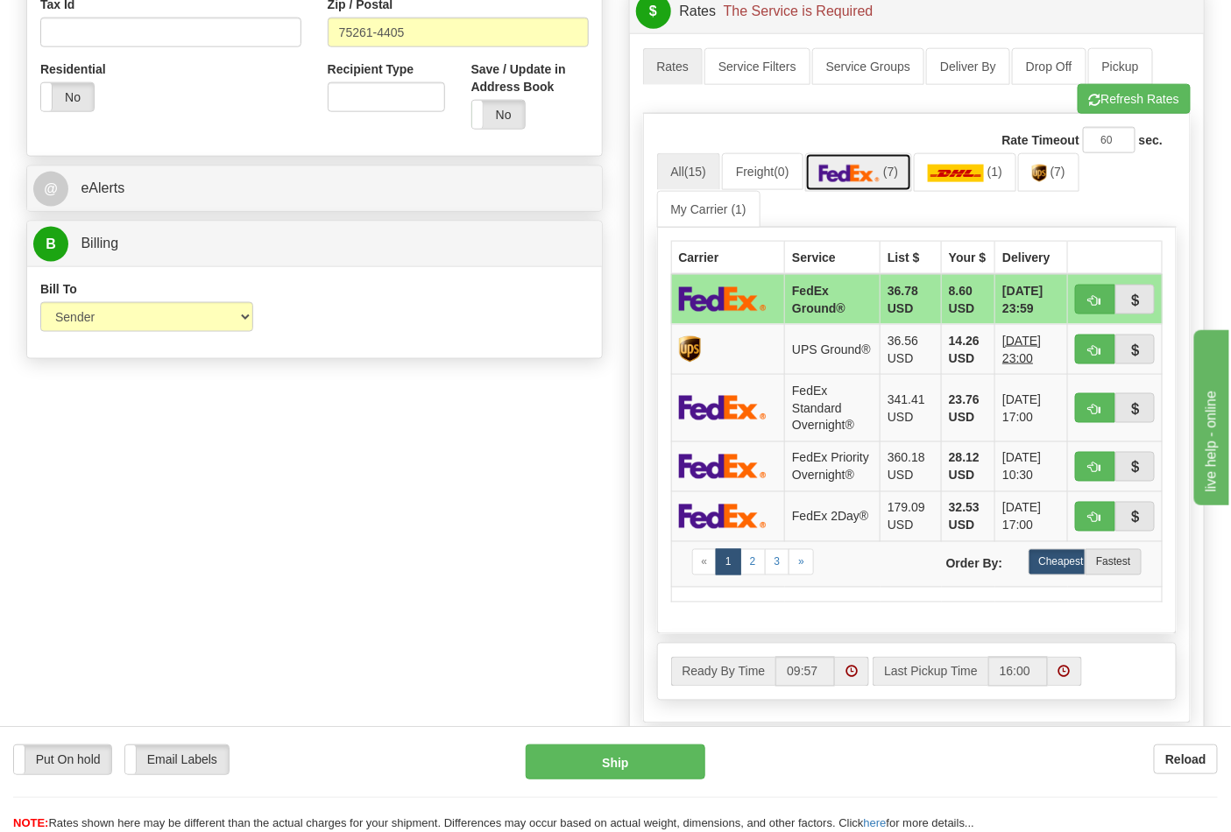
click at [878, 173] on img at bounding box center [849, 174] width 61 height 18
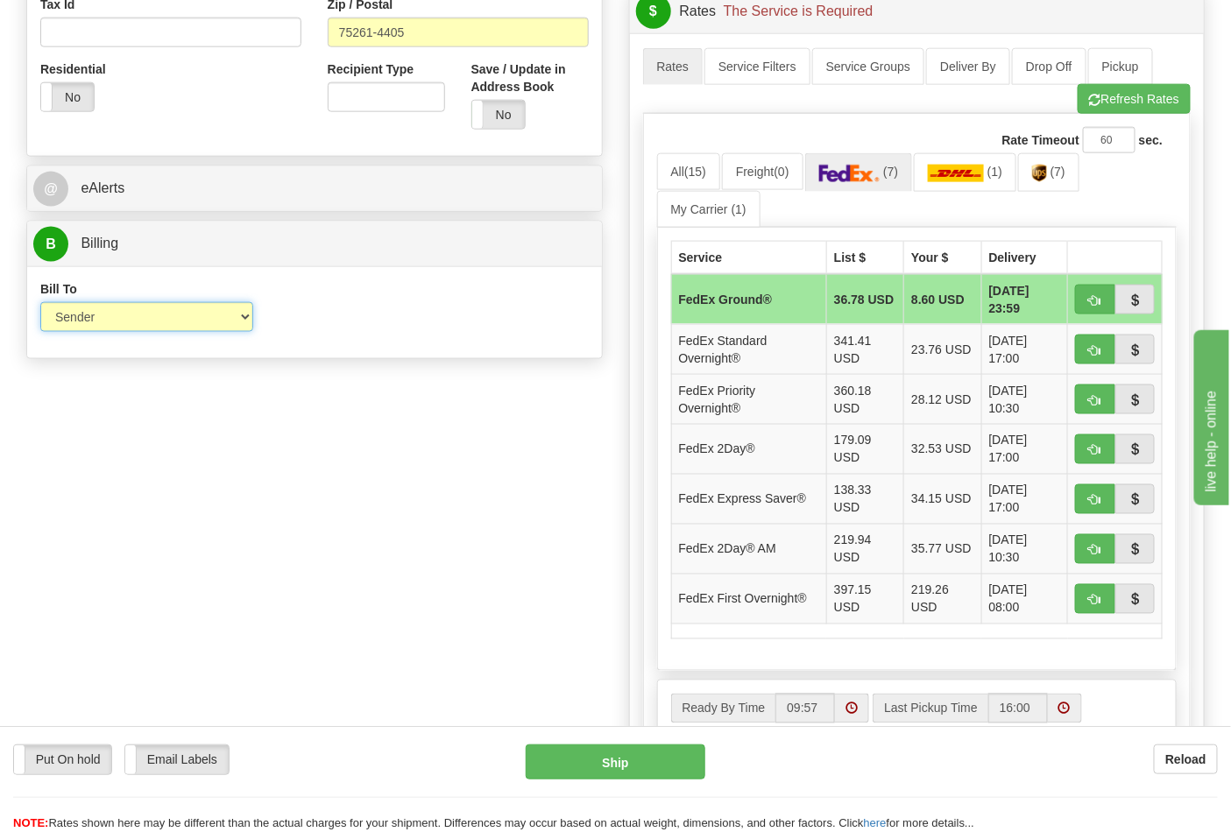
click at [232, 311] on select "Sender Recipient Third Party Collect" at bounding box center [146, 317] width 213 height 30
select select "2"
click at [40, 304] on select "Sender Recipient Third Party Collect" at bounding box center [146, 317] width 213 height 30
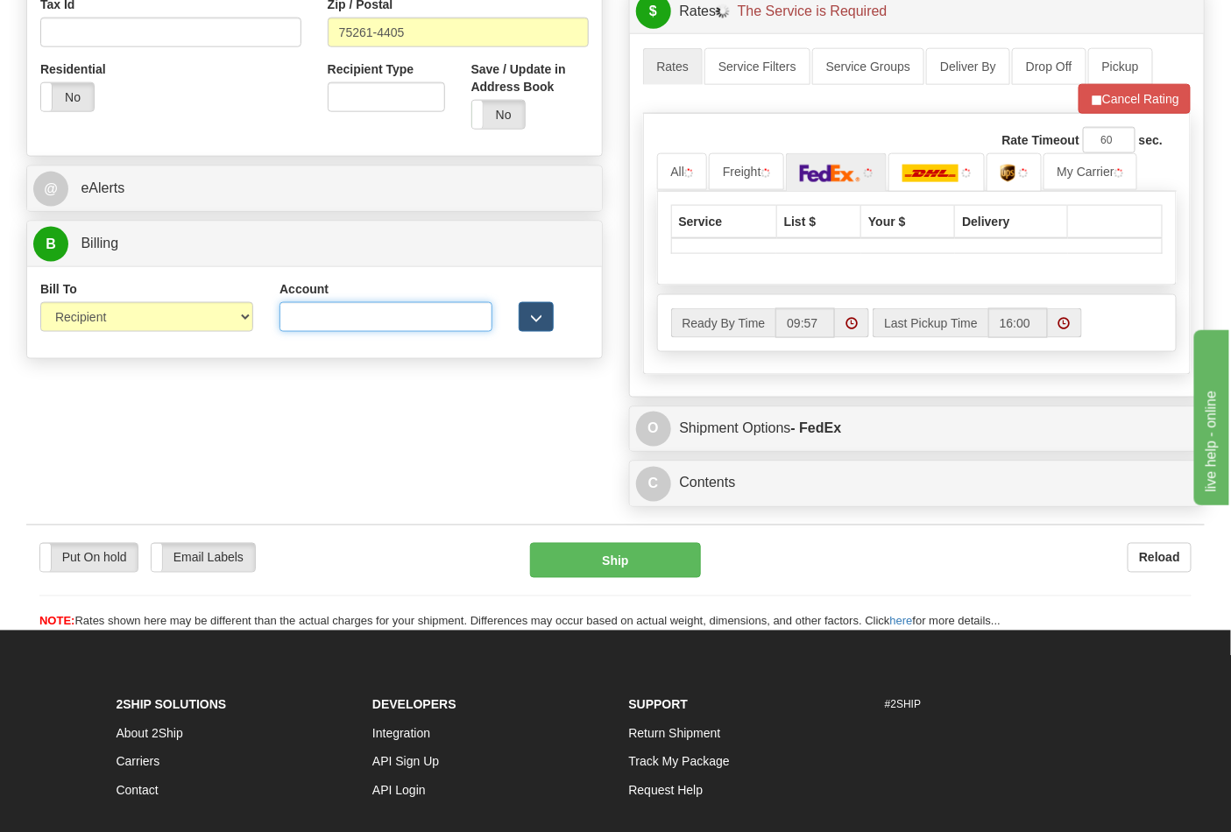
click at [321, 318] on input "Account" at bounding box center [385, 317] width 213 height 30
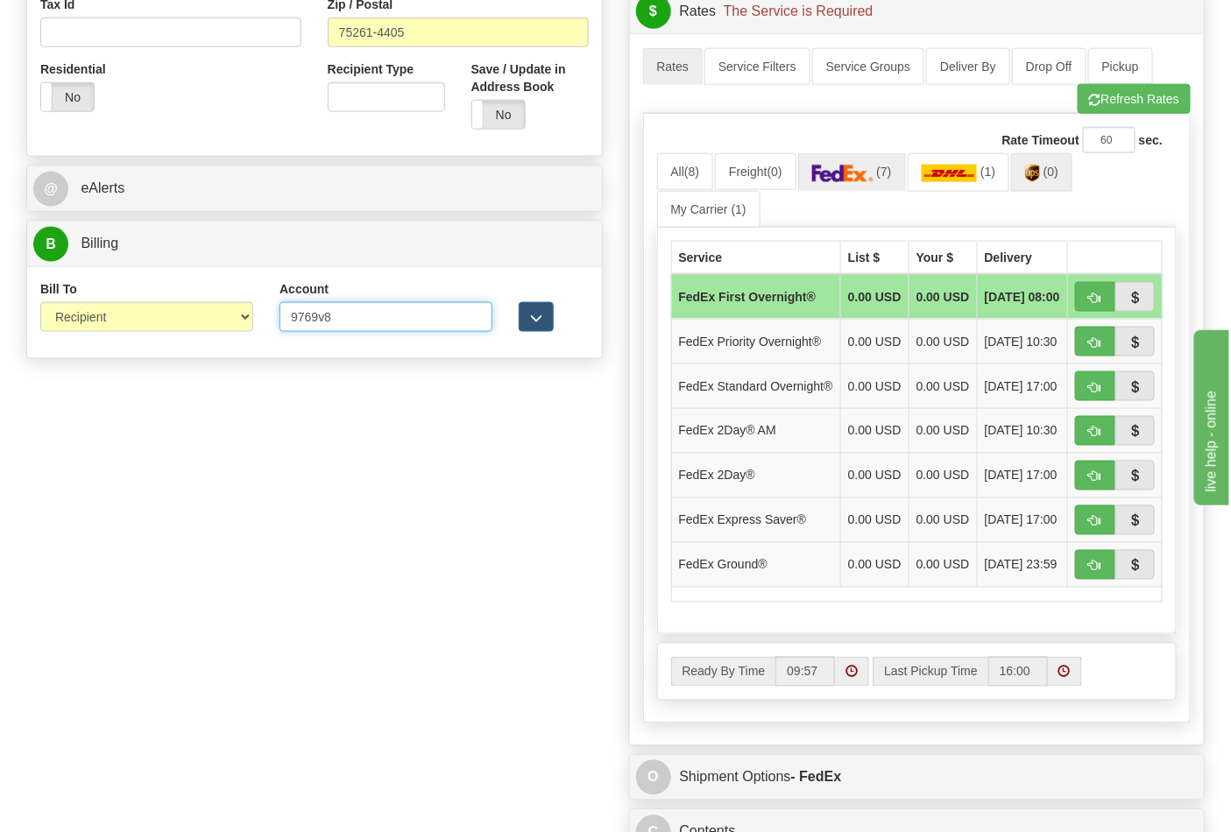
type input "9769v8"
click at [1057, 173] on span "(0)" at bounding box center [1050, 172] width 15 height 14
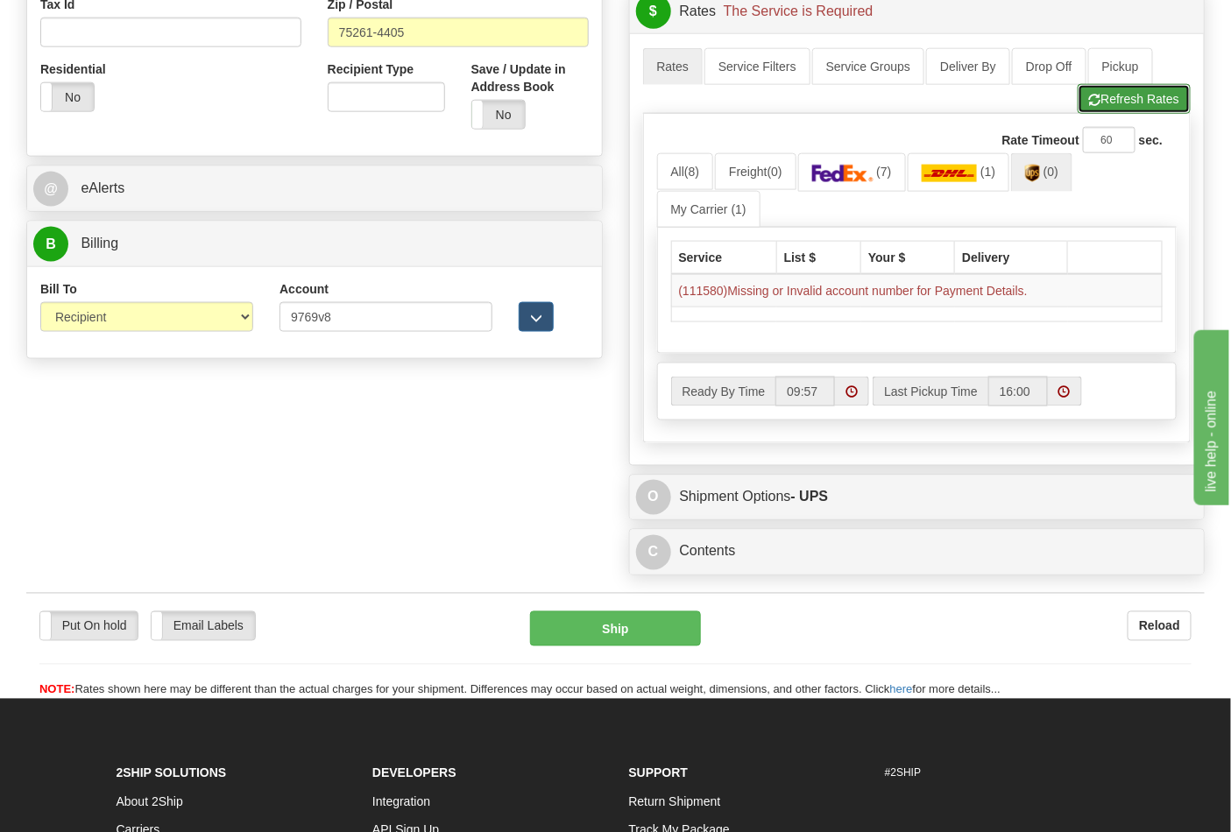
click at [1107, 102] on button "Refresh Rates" at bounding box center [1134, 99] width 113 height 30
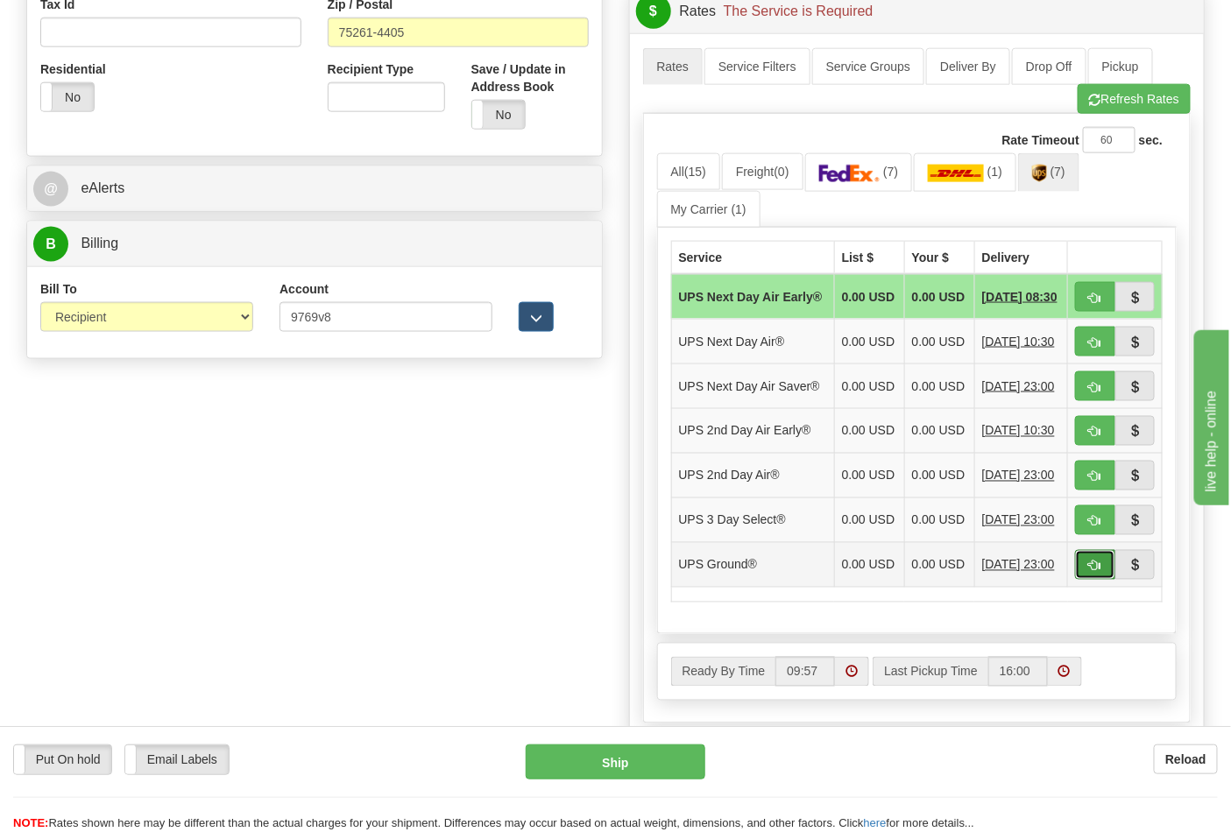
click at [1082, 580] on button "button" at bounding box center [1095, 565] width 40 height 30
type input "03"
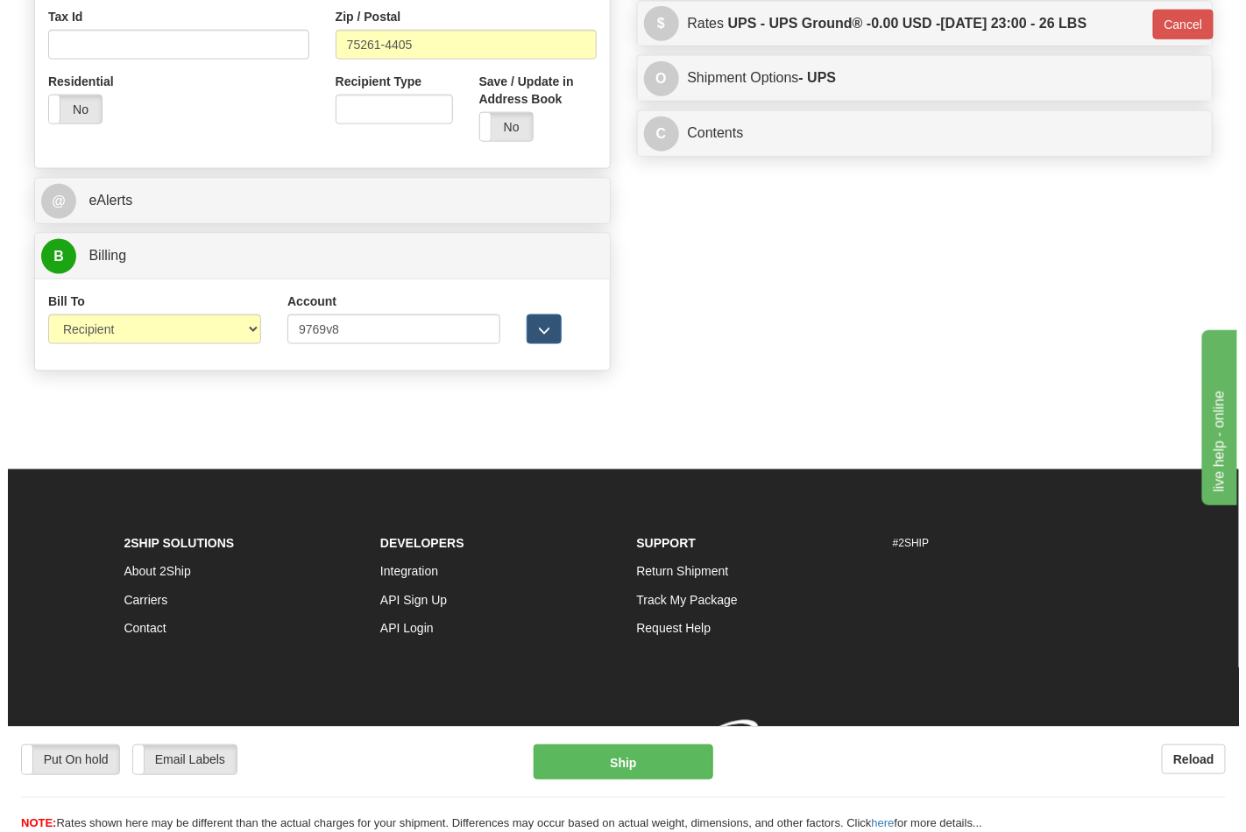
scroll to position [671, 0]
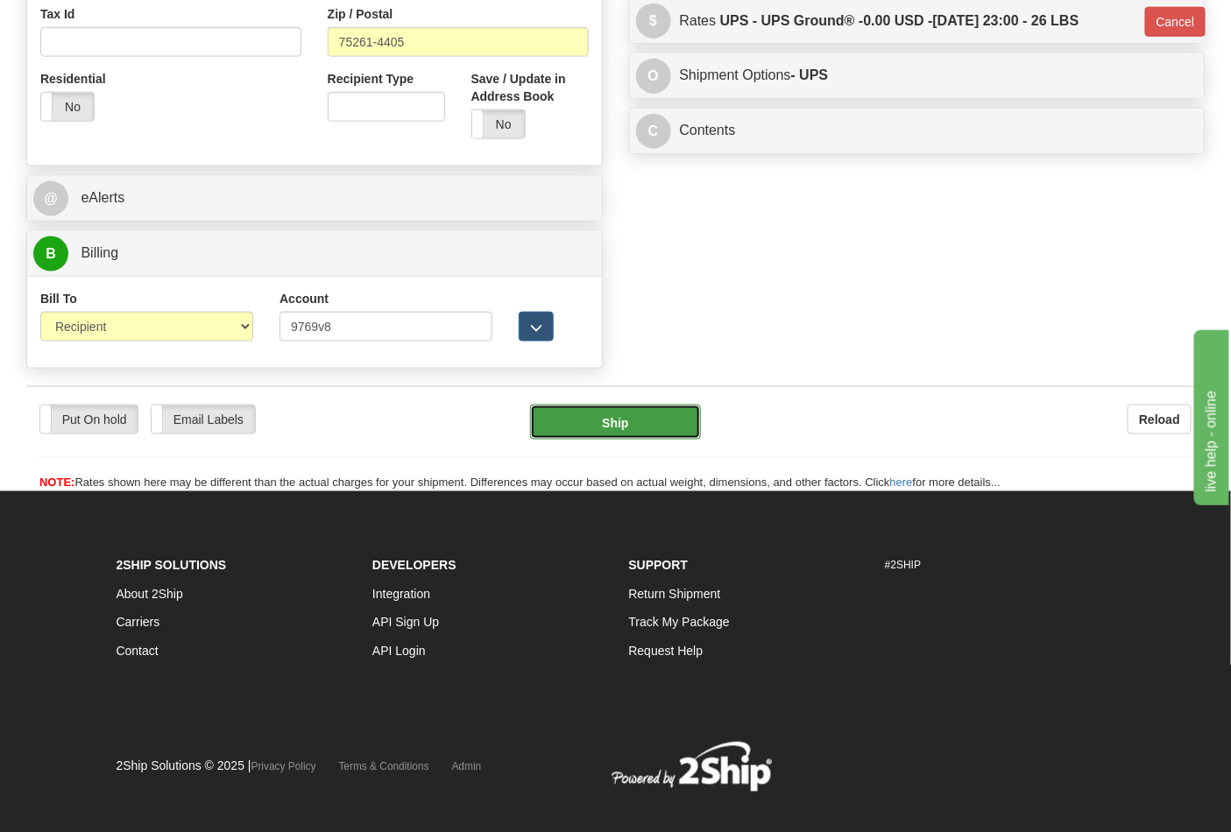
click at [659, 425] on button "Ship" at bounding box center [615, 422] width 170 height 35
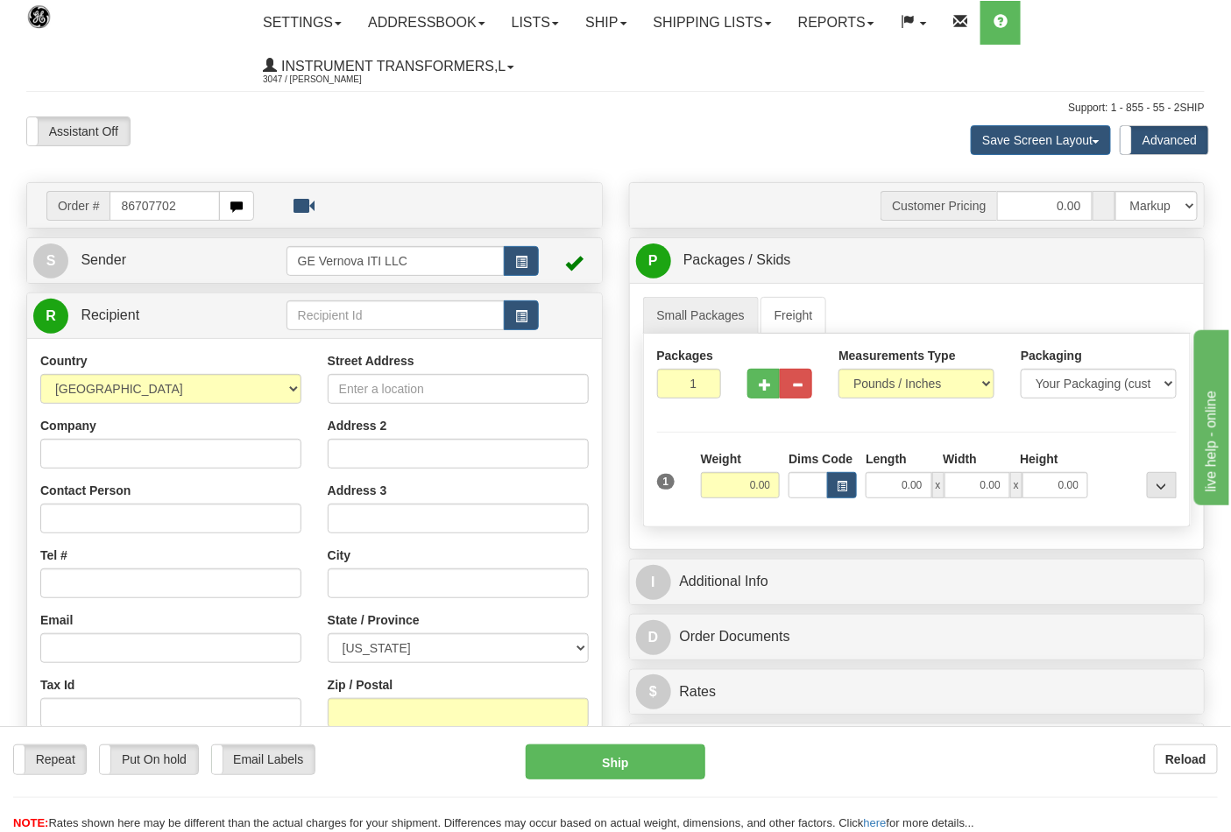
type input "86707702"
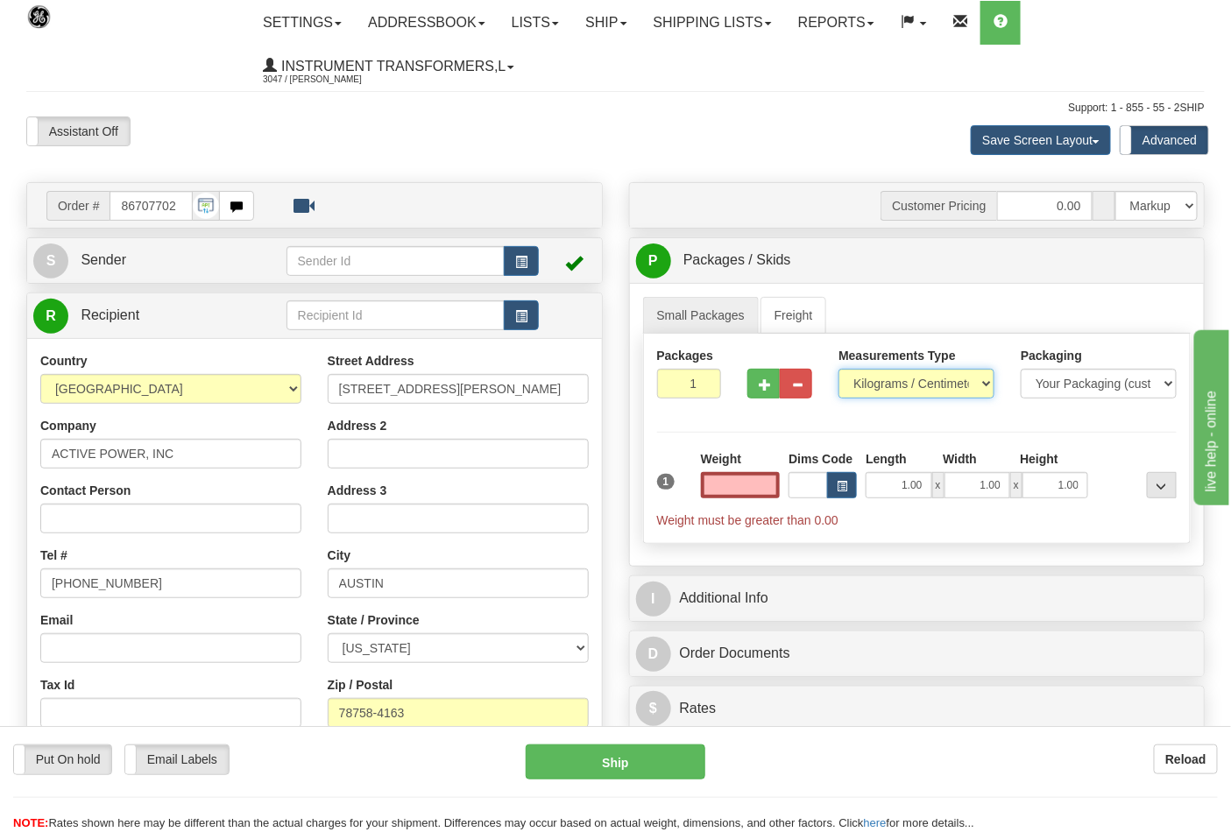
type input "0.00"
click at [868, 381] on select "Pounds / Inches Kilograms / Centimeters" at bounding box center [916, 384] width 156 height 30
select select "0"
click at [838, 370] on select "Pounds / Inches Kilograms / Centimeters" at bounding box center [916, 384] width 156 height 30
click at [747, 478] on input "0.00" at bounding box center [741, 485] width 80 height 26
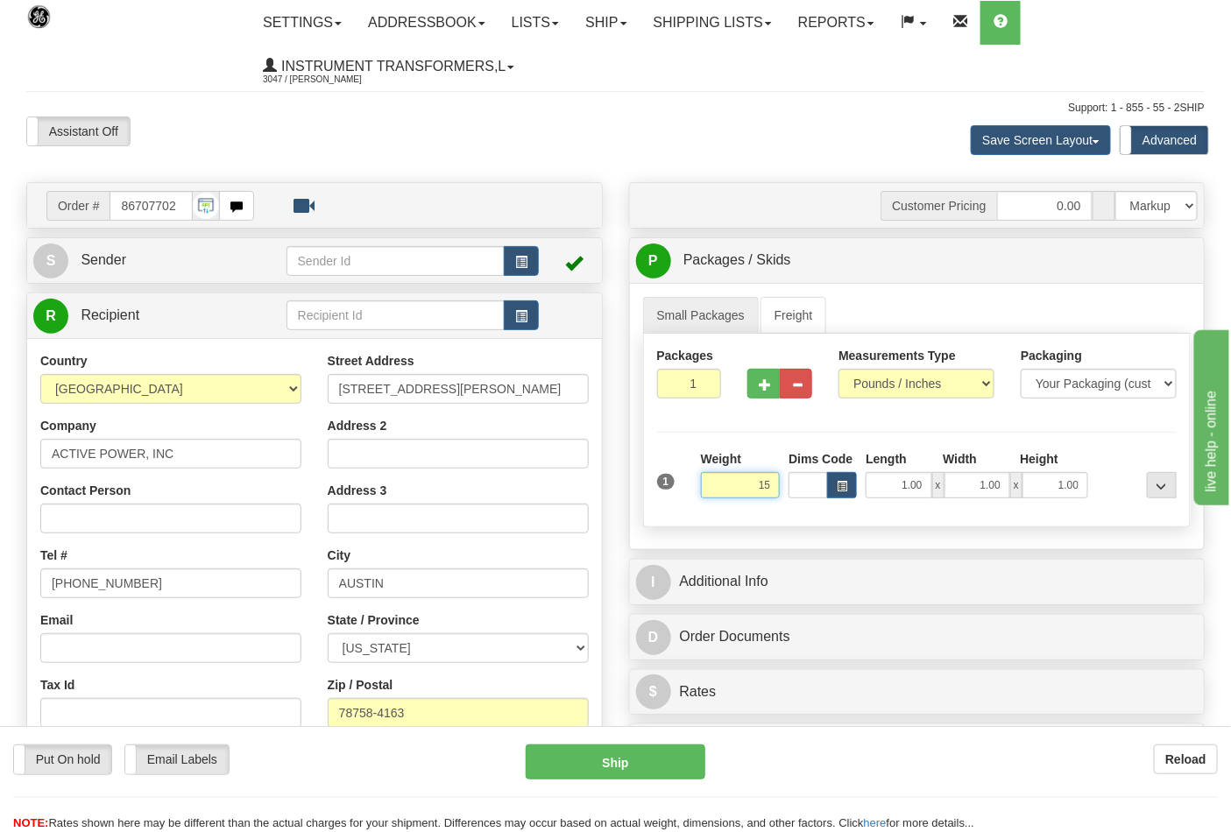
click button "Delete" at bounding box center [0, 0] width 0 height 0
type input "15.00"
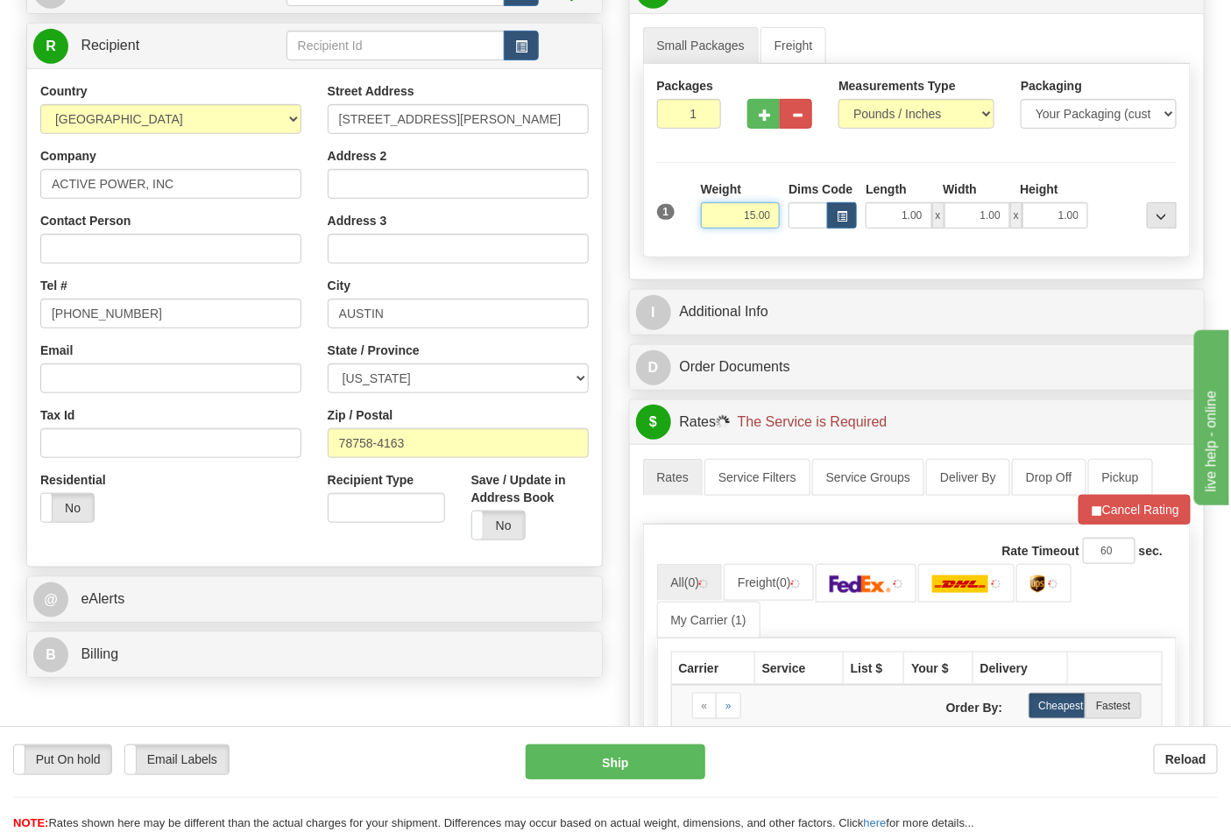
scroll to position [292, 0]
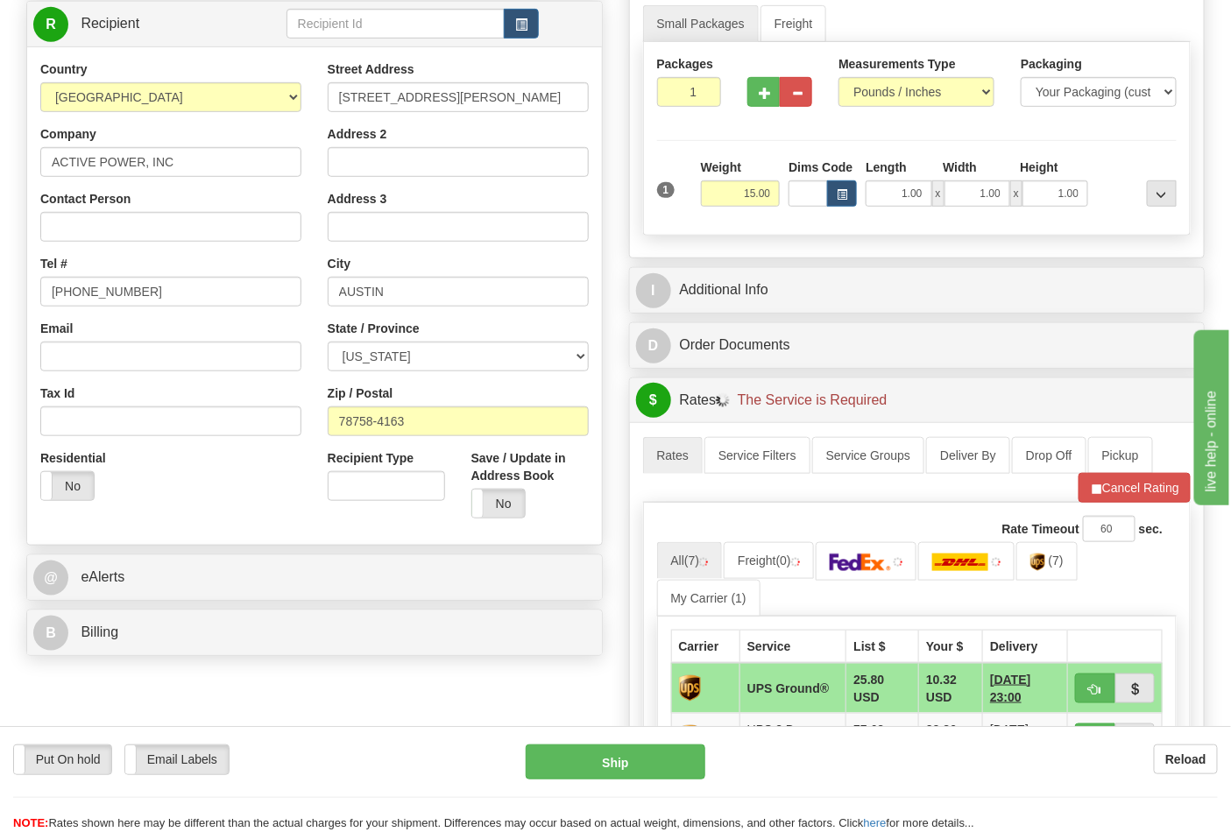
click at [396, 655] on div "B Billing" at bounding box center [314, 633] width 575 height 45
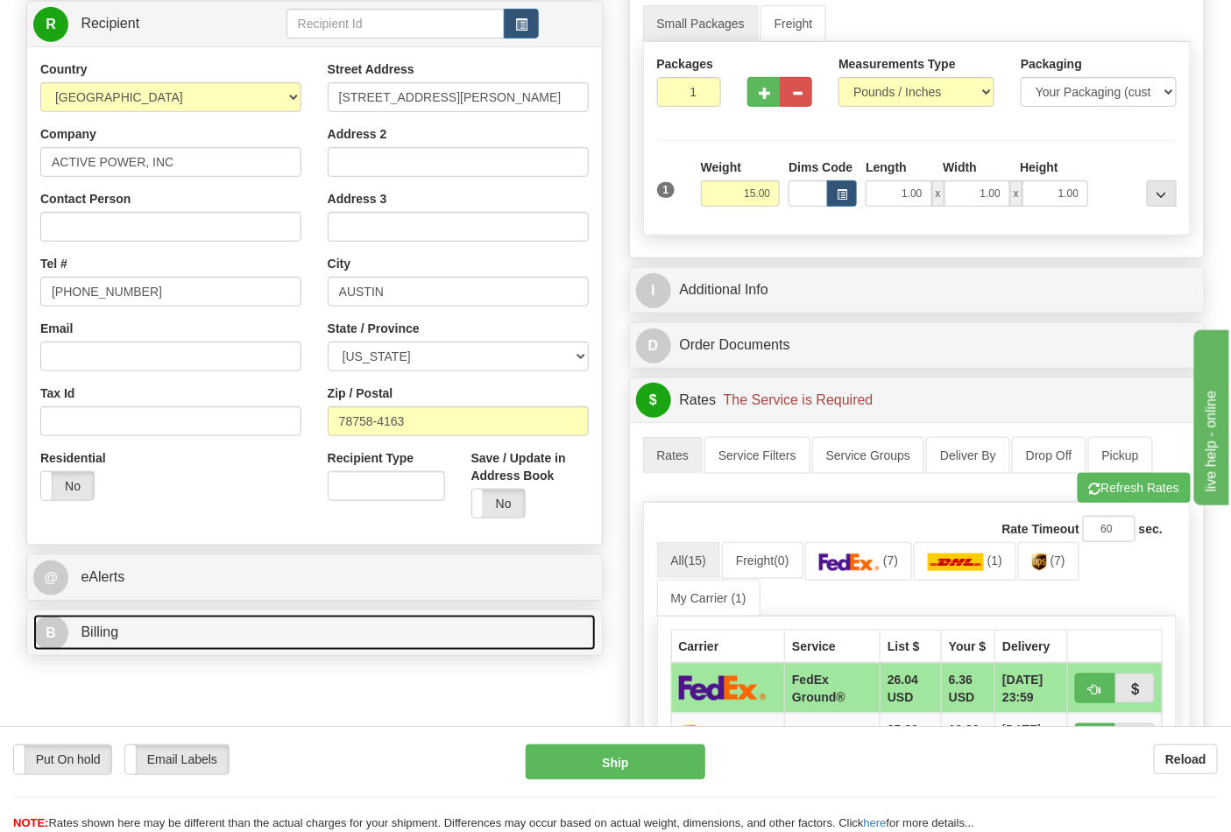
click at [408, 640] on link "B Billing" at bounding box center [314, 633] width 562 height 36
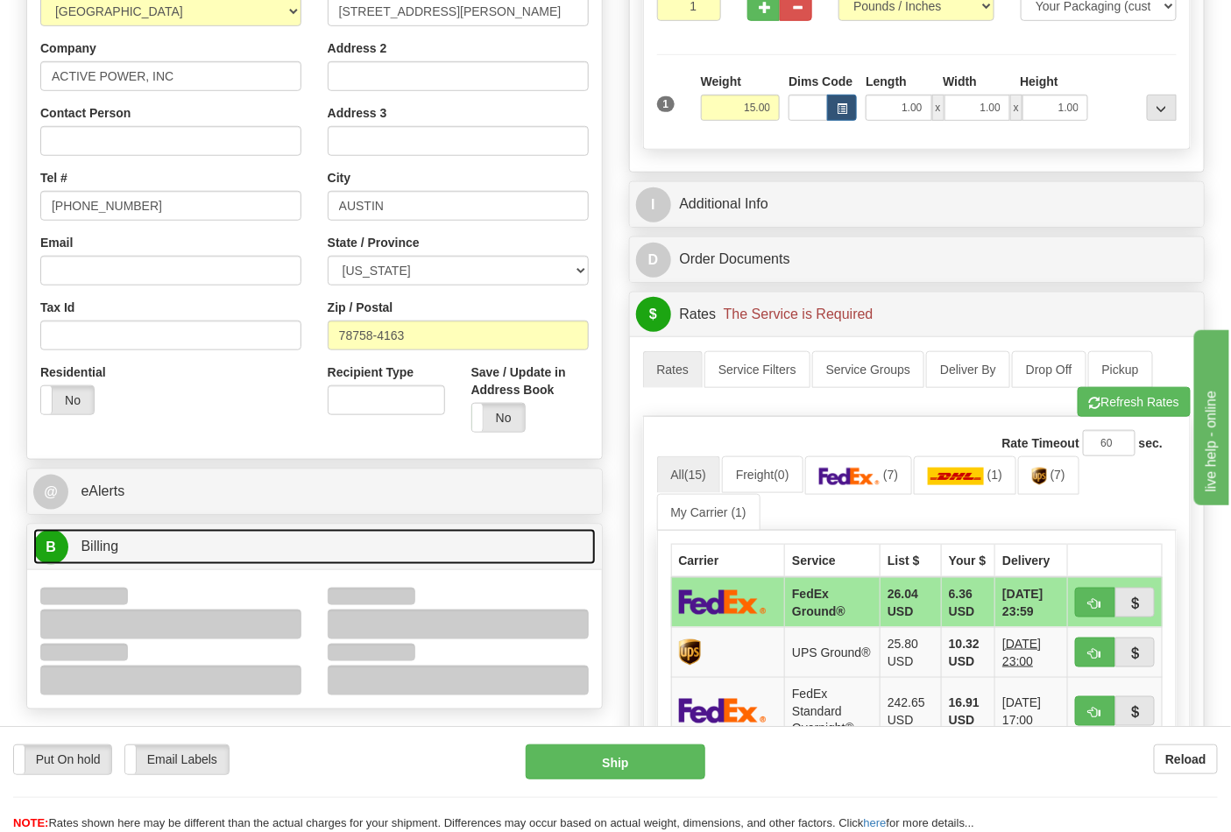
scroll to position [486, 0]
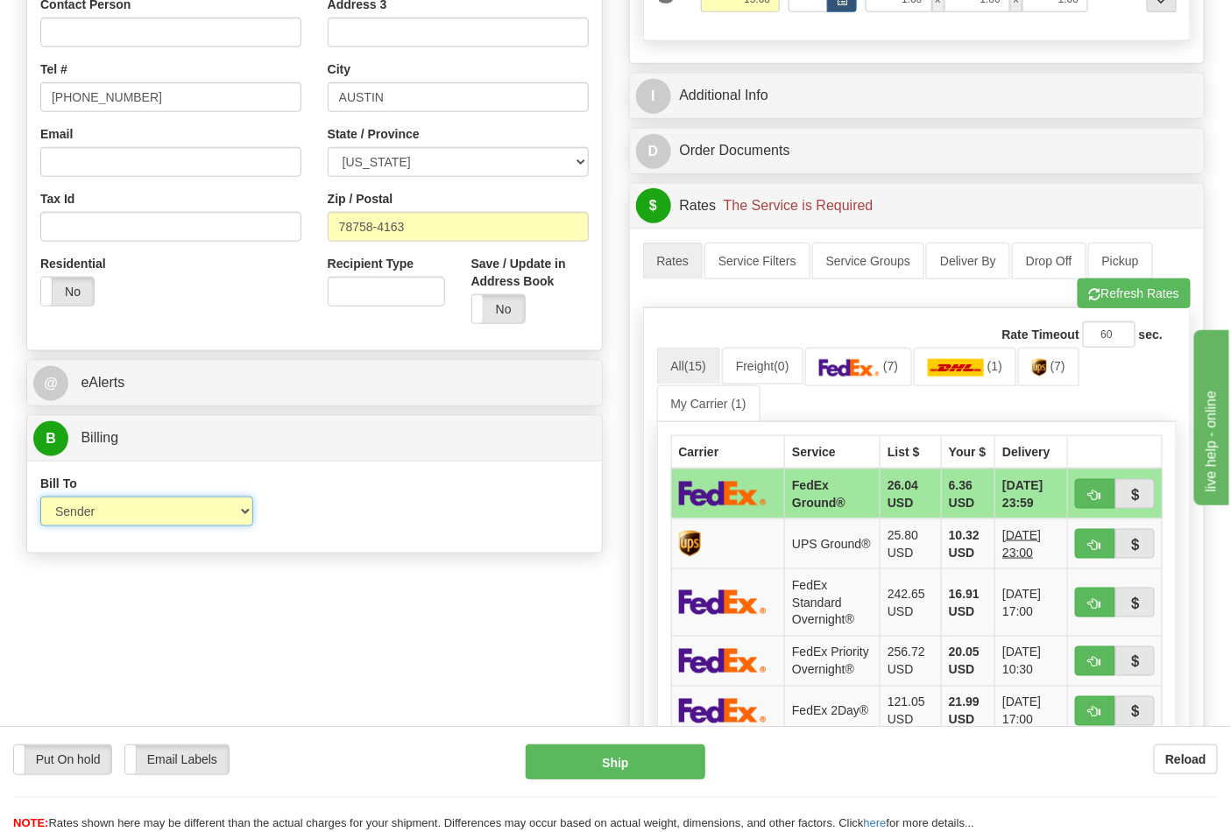
drag, startPoint x: 231, startPoint y: 515, endPoint x: 219, endPoint y: 527, distance: 17.3
click at [231, 515] on select "Sender Recipient Third Party Collect" at bounding box center [146, 512] width 213 height 30
select select "2"
click at [40, 498] on select "Sender Recipient Third Party Collect" at bounding box center [146, 512] width 213 height 30
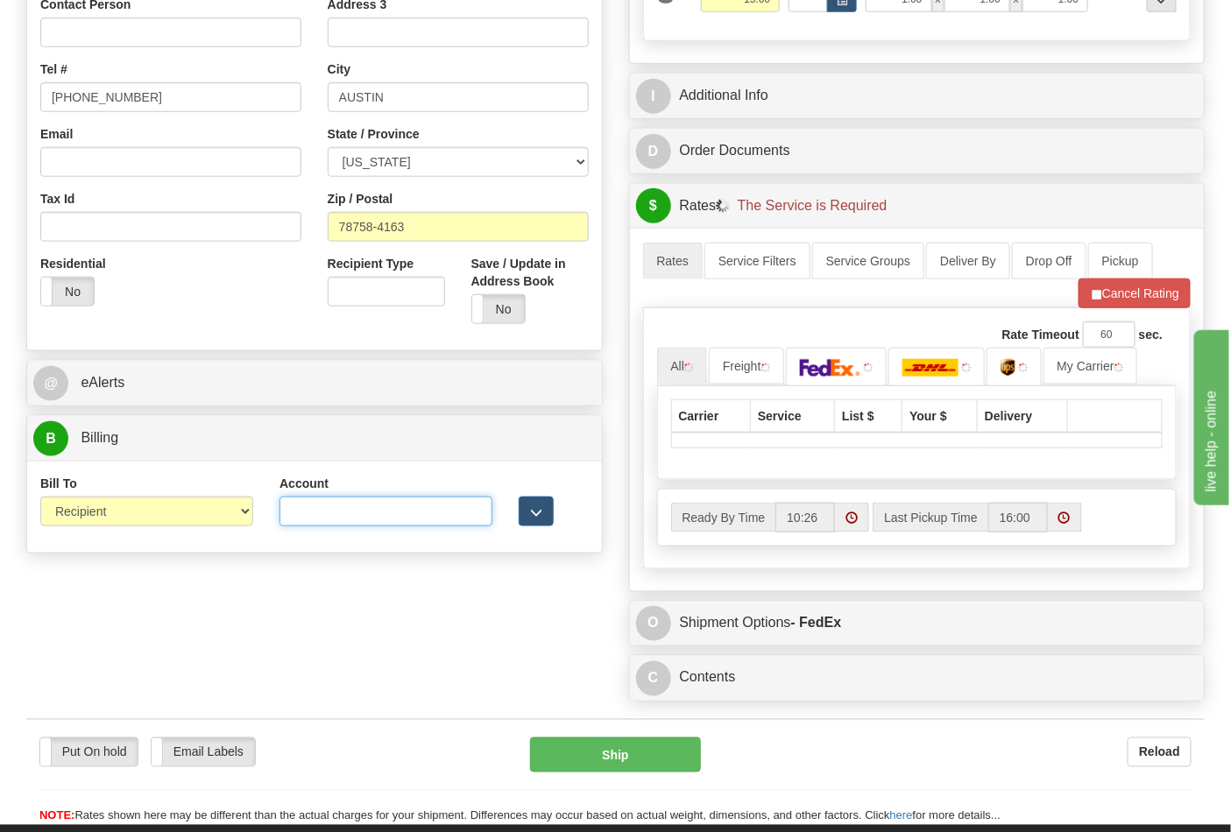
click at [347, 515] on input "Account" at bounding box center [385, 512] width 213 height 30
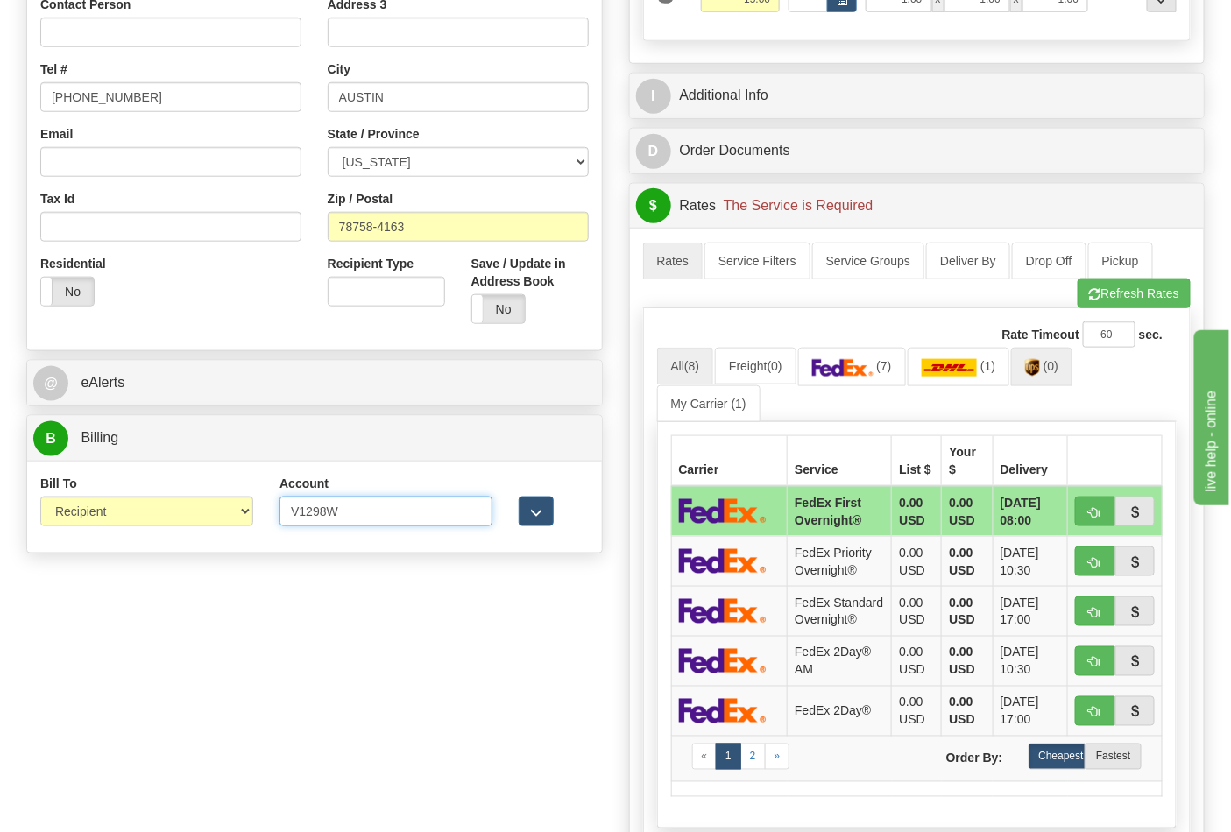
type input "V1298W"
click at [1052, 369] on span "(0)" at bounding box center [1050, 366] width 15 height 14
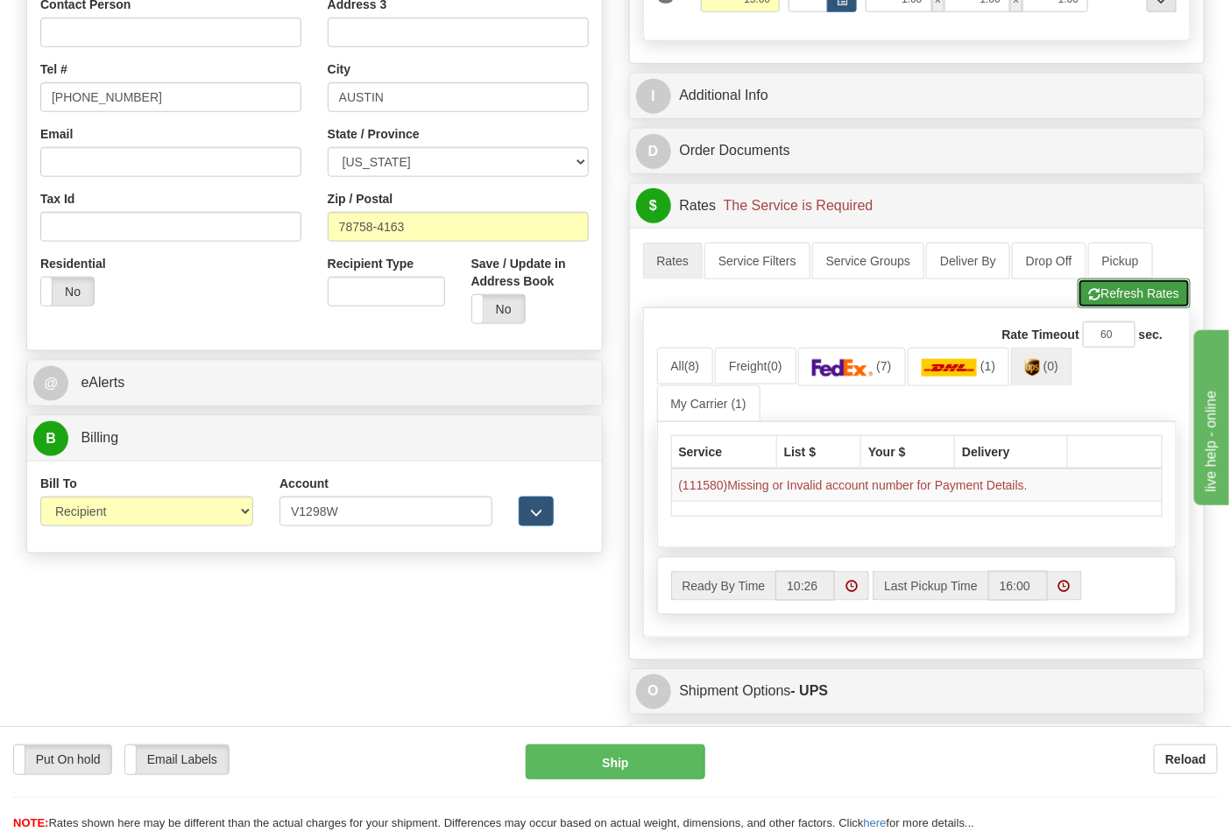
click at [1113, 308] on button "Refresh Rates" at bounding box center [1134, 294] width 113 height 30
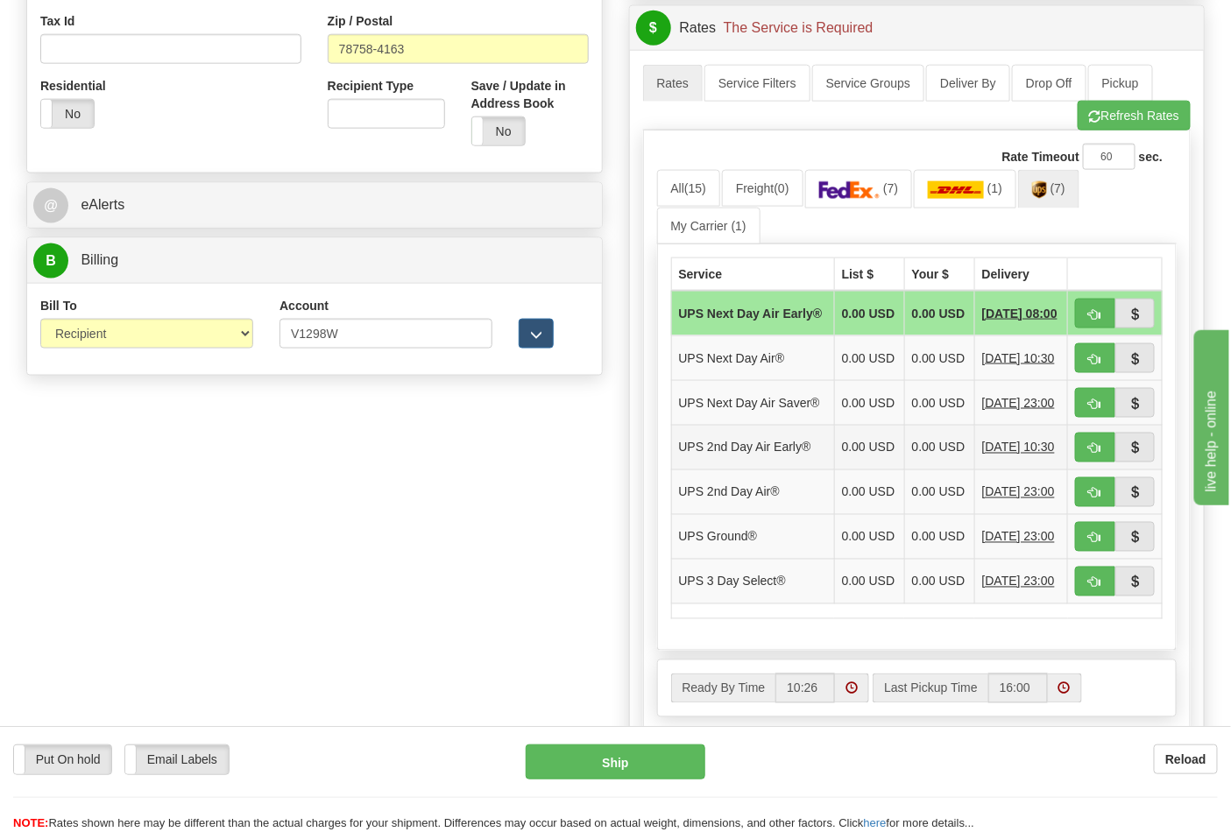
scroll to position [681, 0]
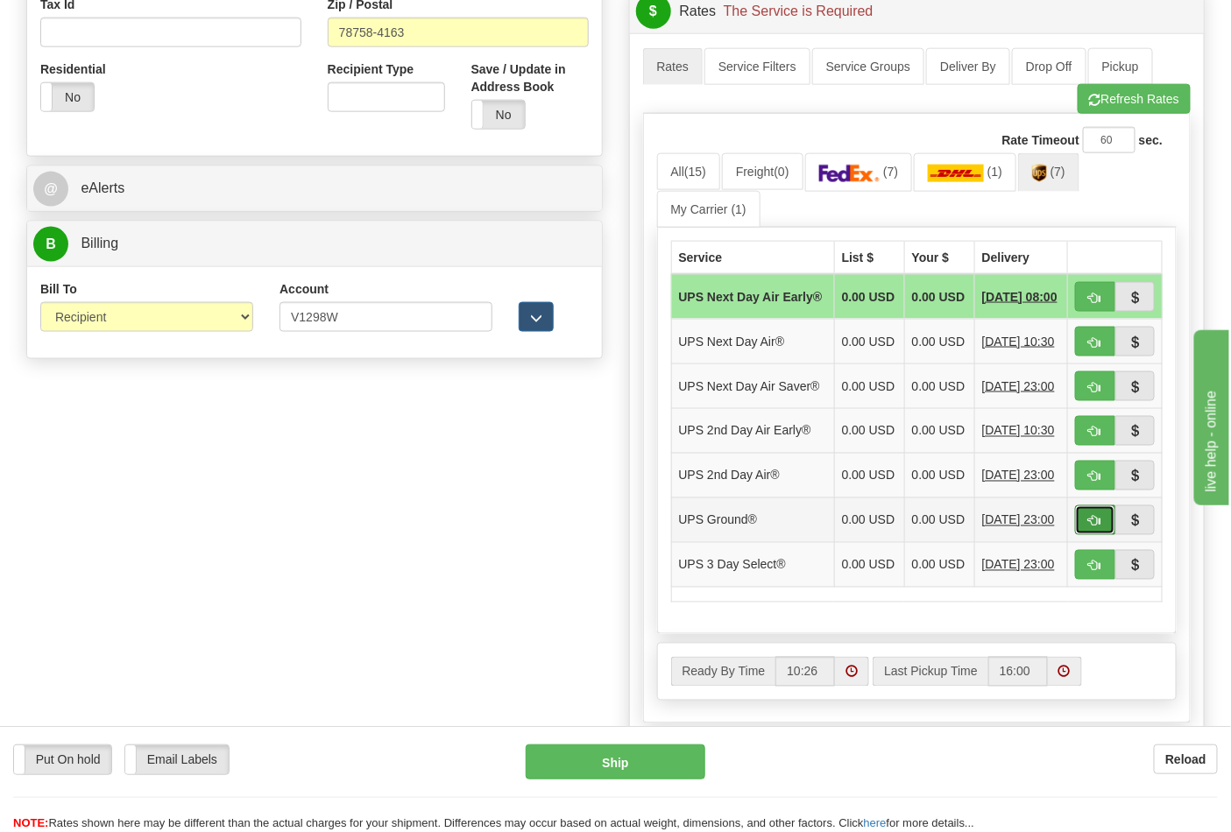
click at [1096, 527] on span "button" at bounding box center [1095, 521] width 12 height 11
type input "03"
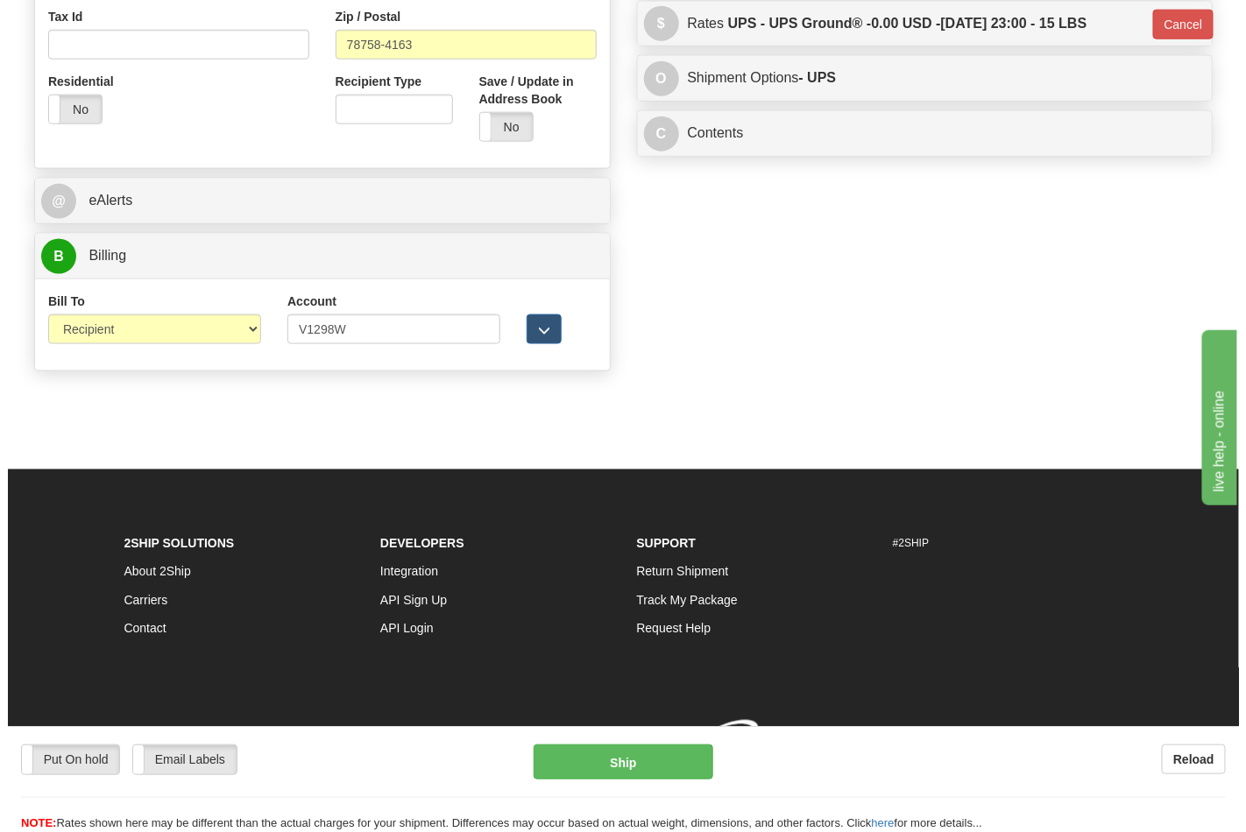
scroll to position [671, 0]
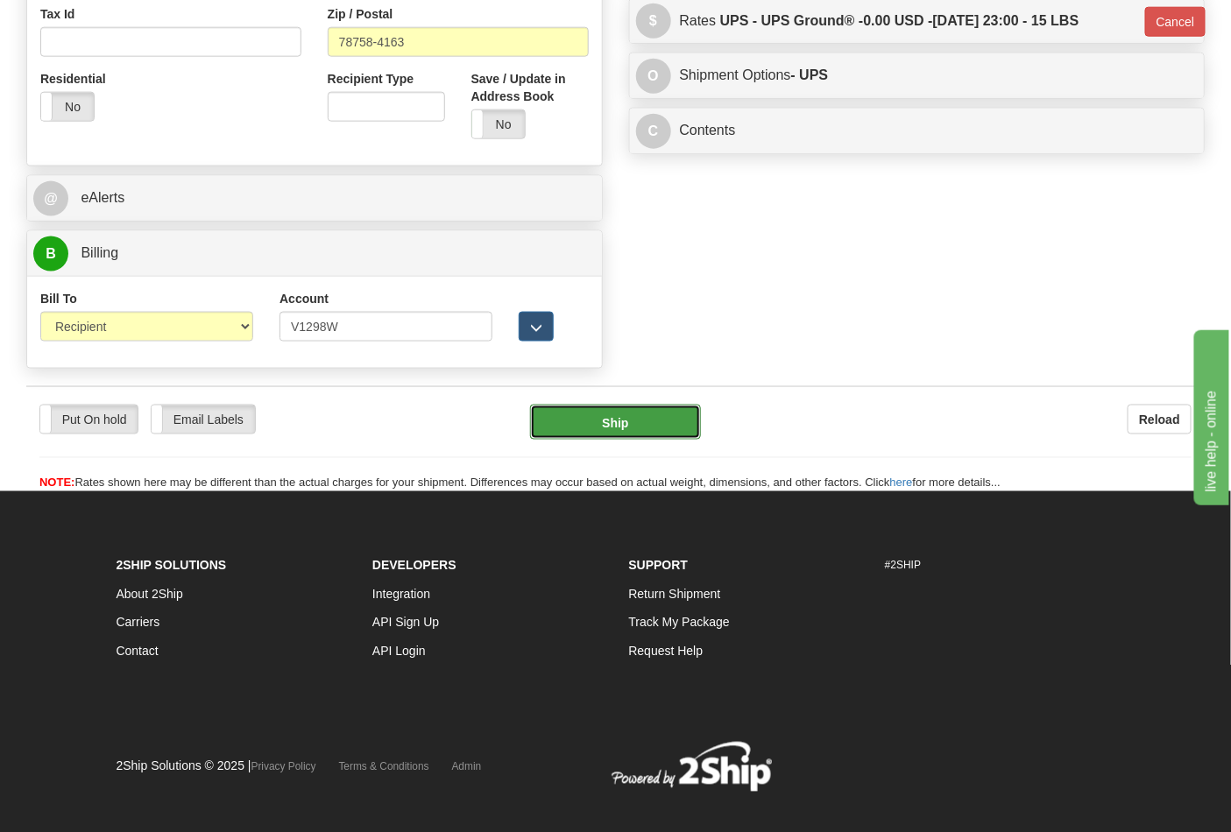
click at [675, 434] on button "Ship" at bounding box center [615, 422] width 170 height 35
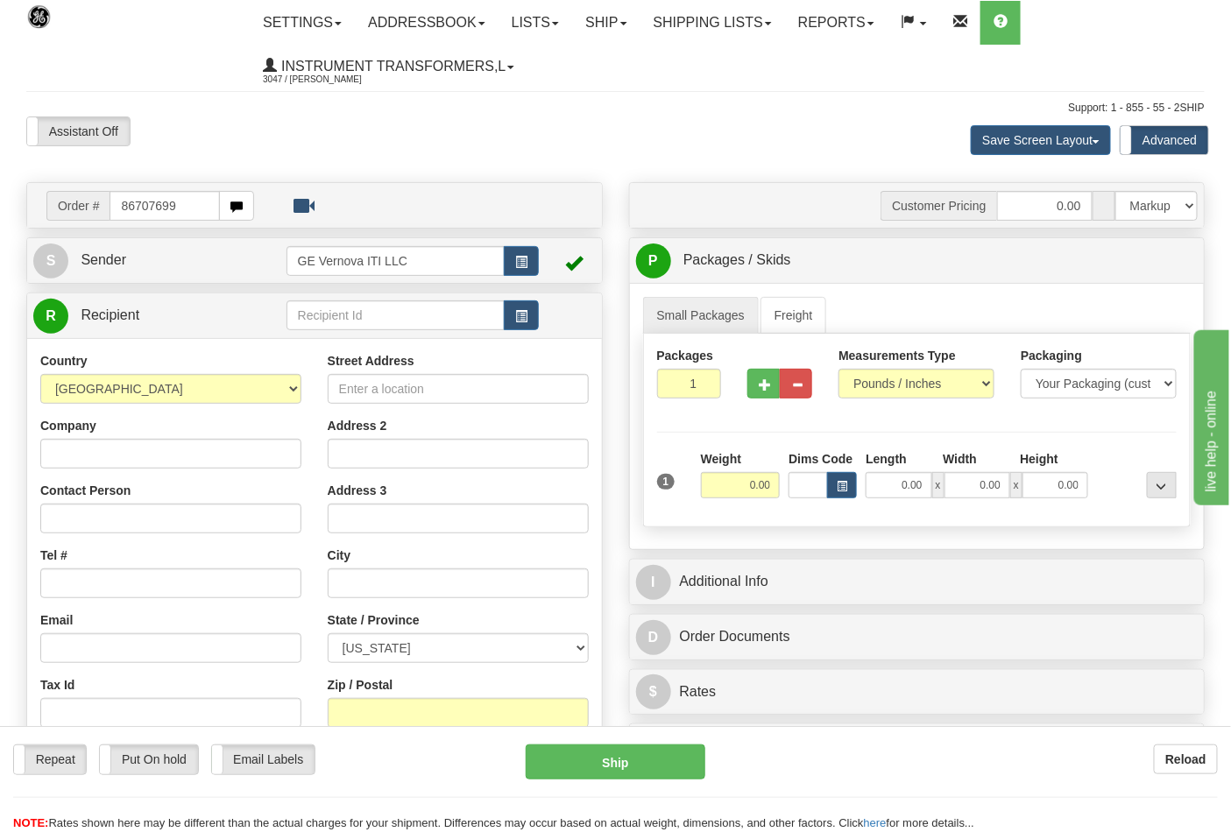
type input "86707699"
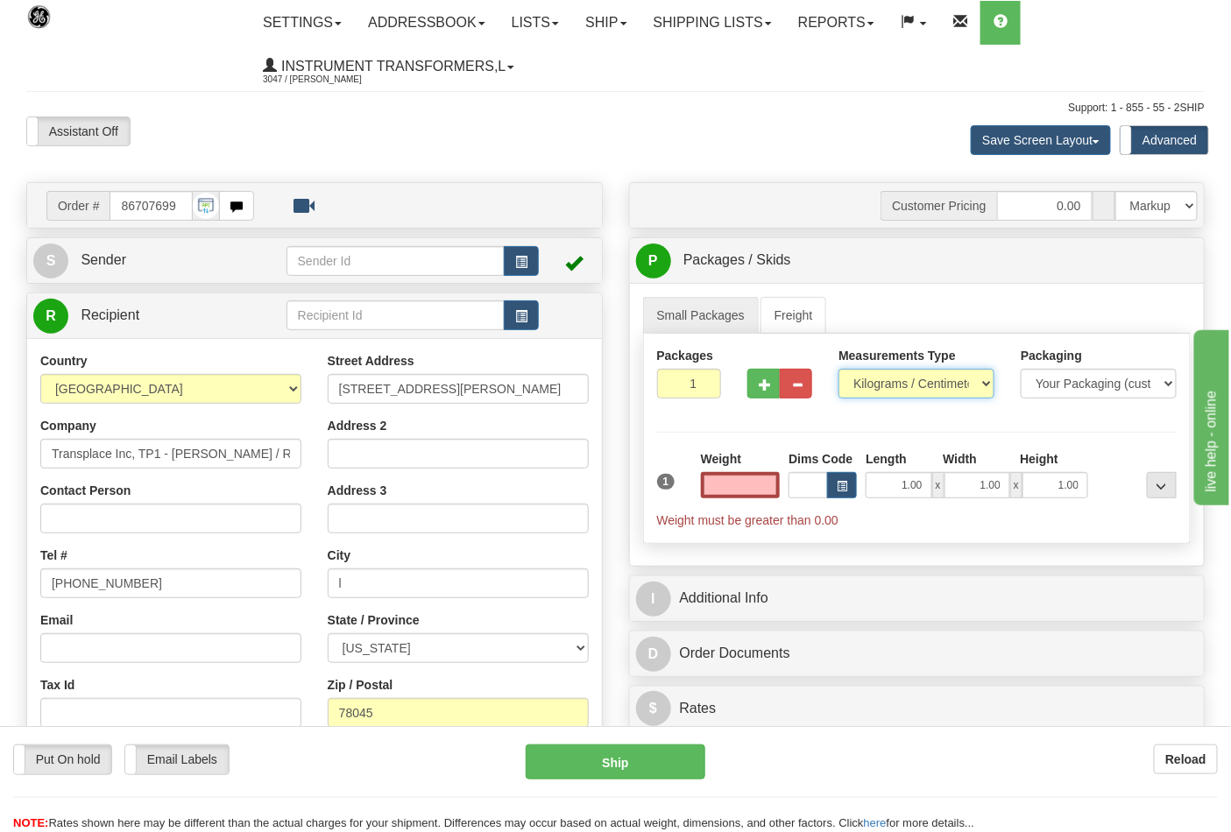
type input "0.00"
click at [960, 389] on select "Pounds / Inches Kilograms / Centimeters" at bounding box center [916, 384] width 156 height 30
select select "0"
click at [838, 370] on select "Pounds / Inches Kilograms / Centimeters" at bounding box center [916, 384] width 156 height 30
click at [746, 482] on input "0.00" at bounding box center [741, 485] width 80 height 26
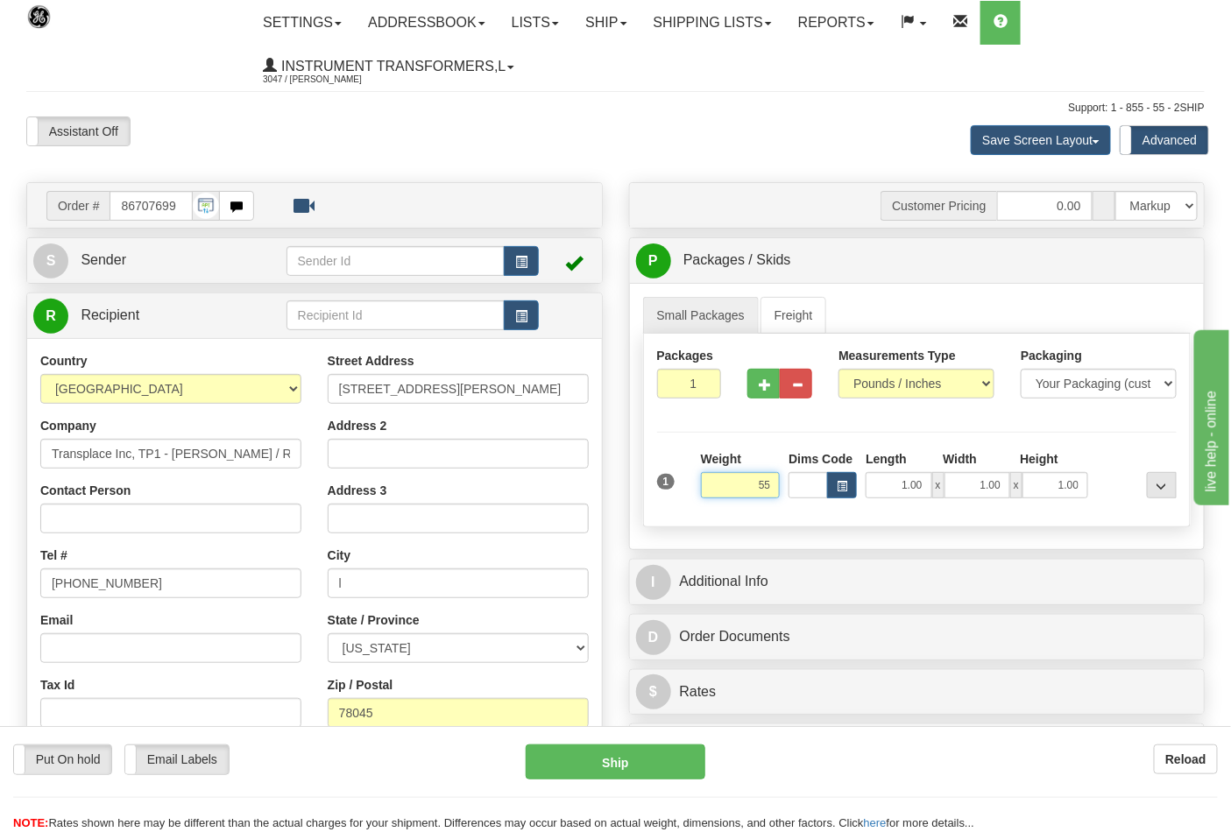
click button "Delete" at bounding box center [0, 0] width 0 height 0
type input "55.00"
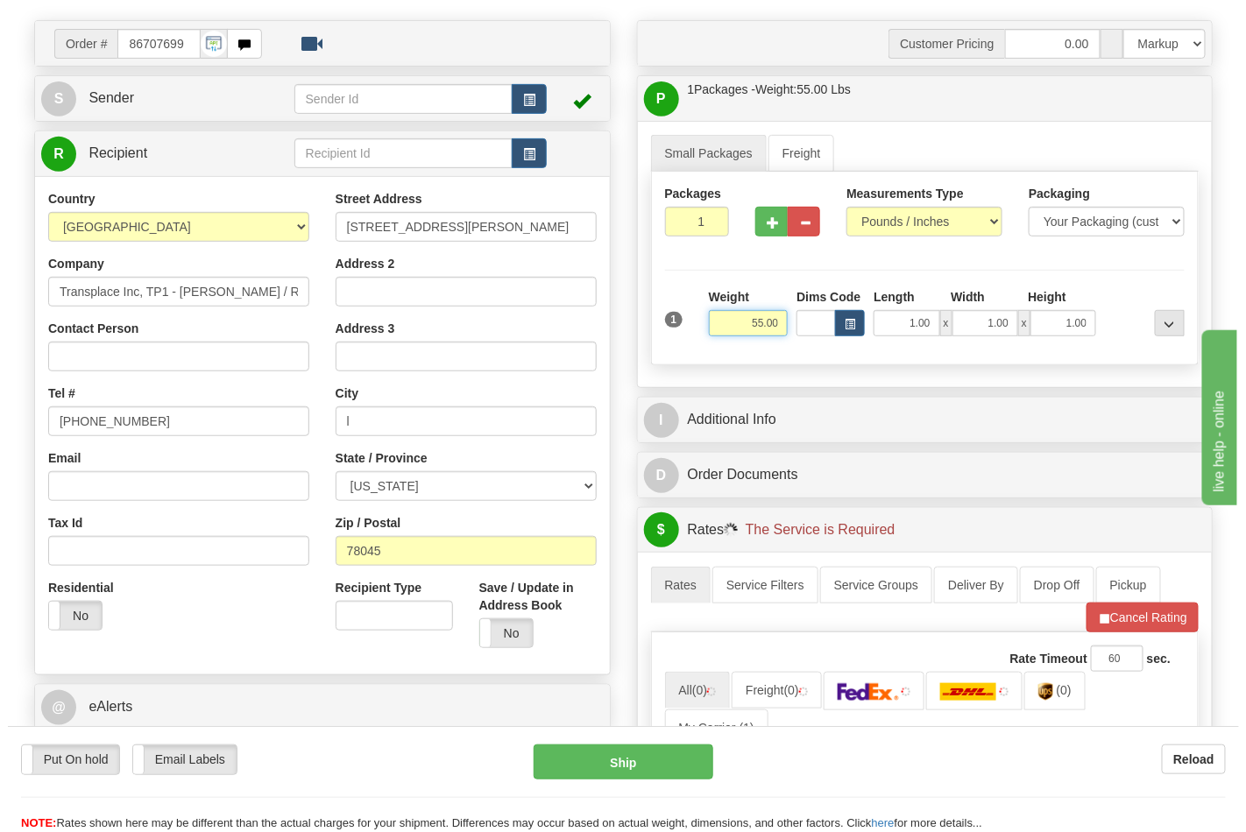
scroll to position [583, 0]
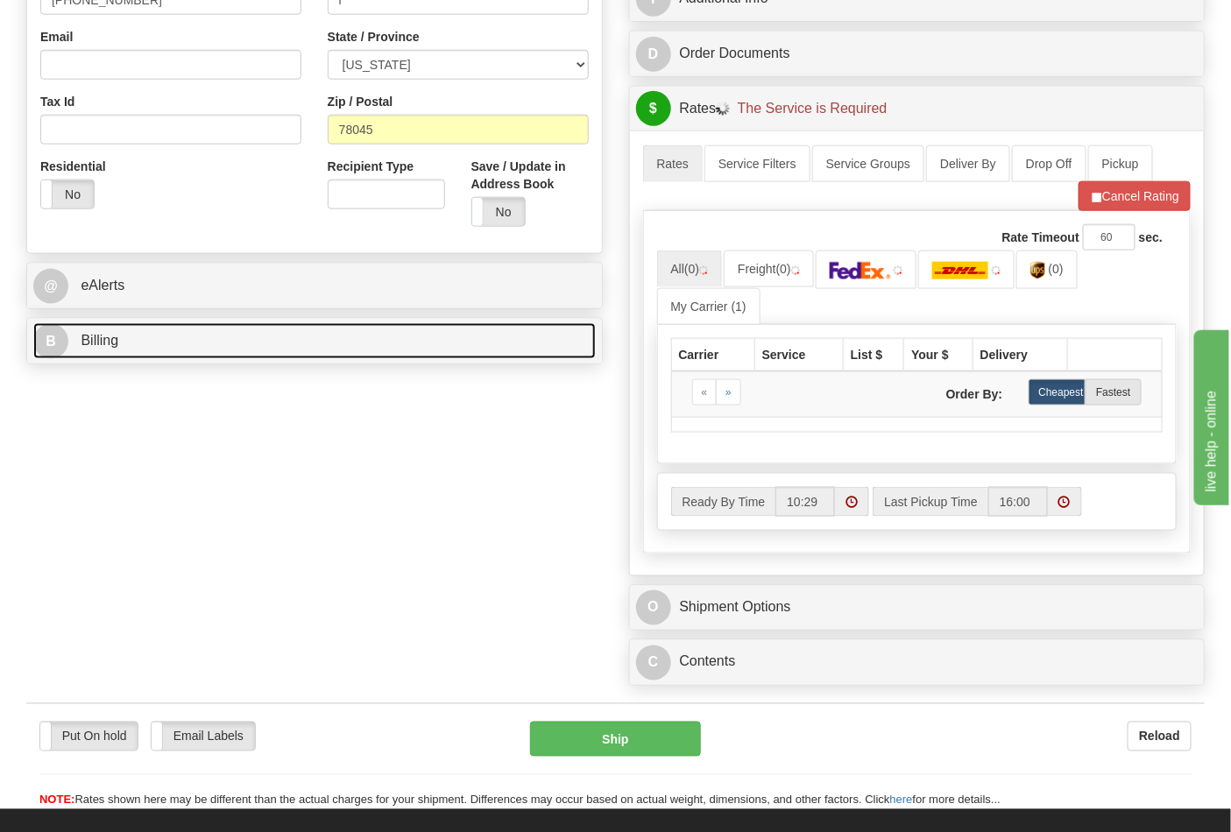
click at [283, 335] on link "B Billing" at bounding box center [314, 341] width 562 height 36
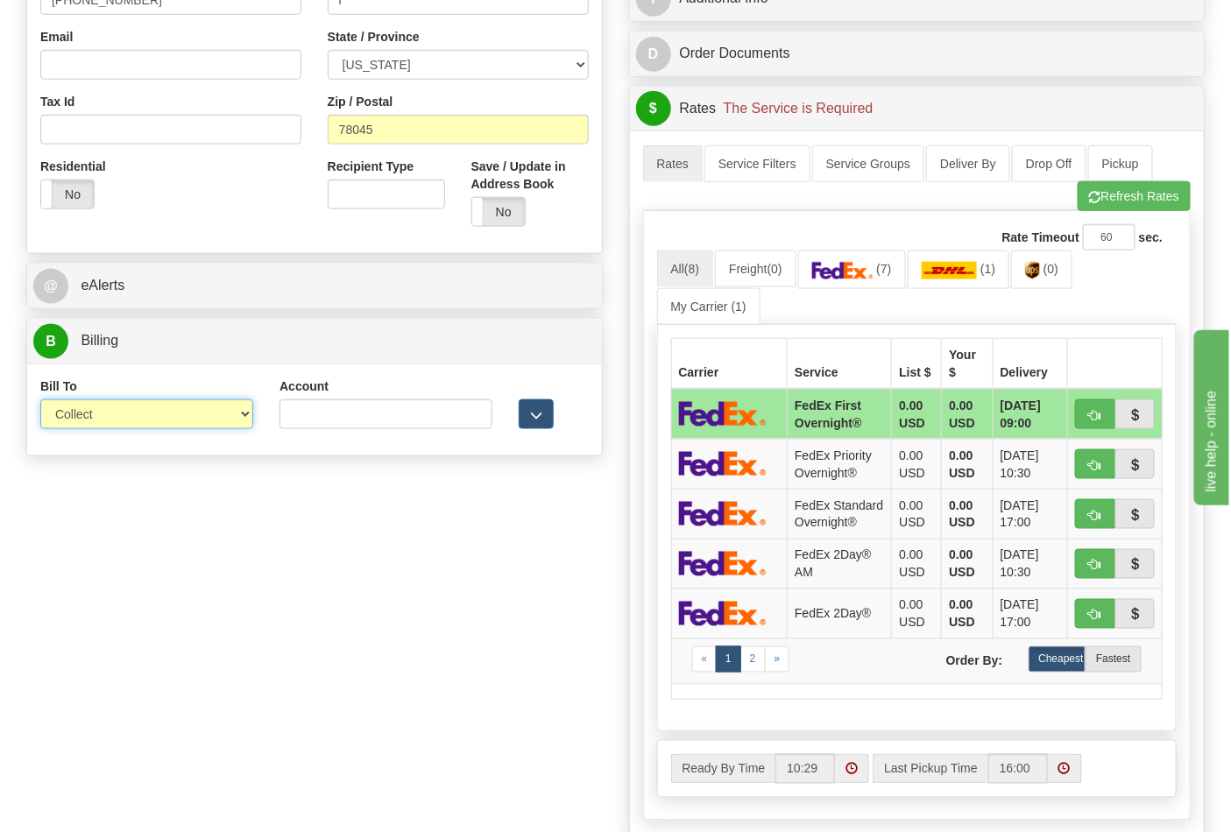
click at [176, 421] on select "Sender Recipient Third Party Collect" at bounding box center [146, 414] width 213 height 30
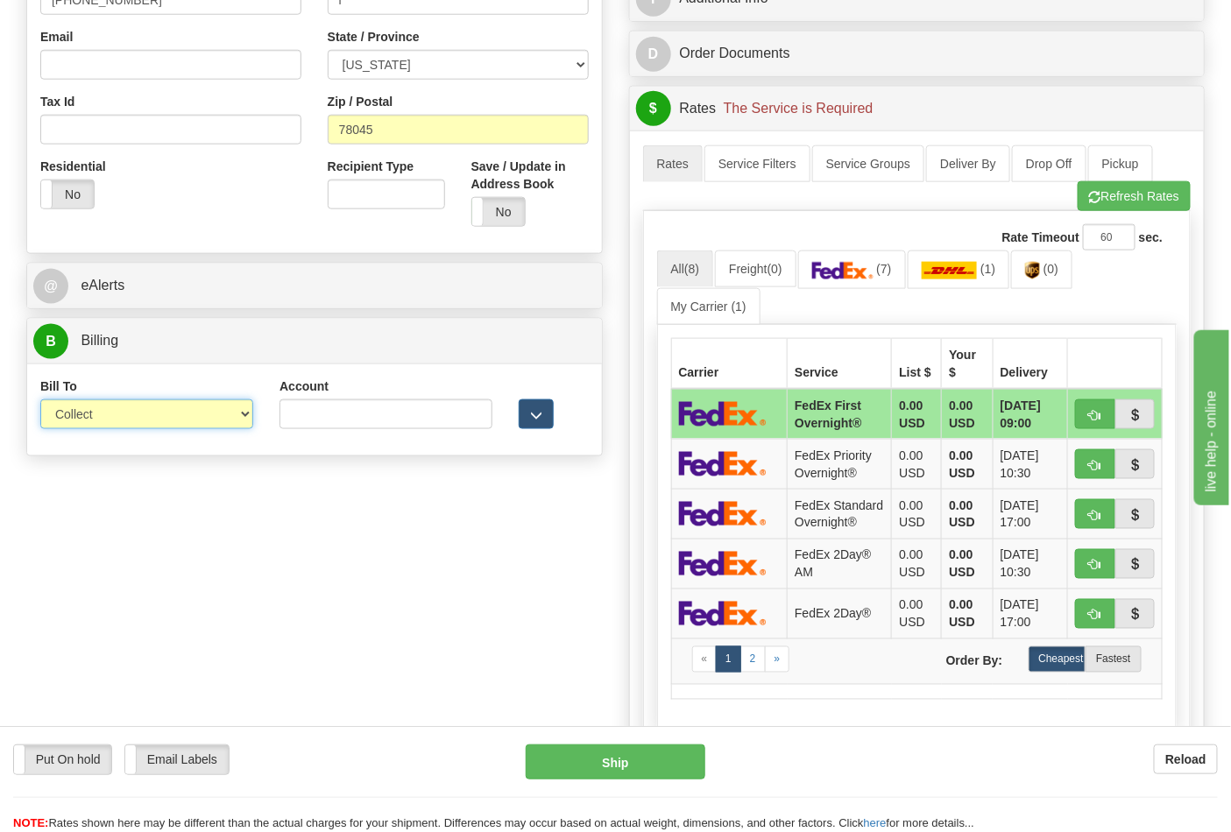
select select "2"
click at [40, 401] on select "Sender Recipient Third Party Collect" at bounding box center [146, 414] width 213 height 30
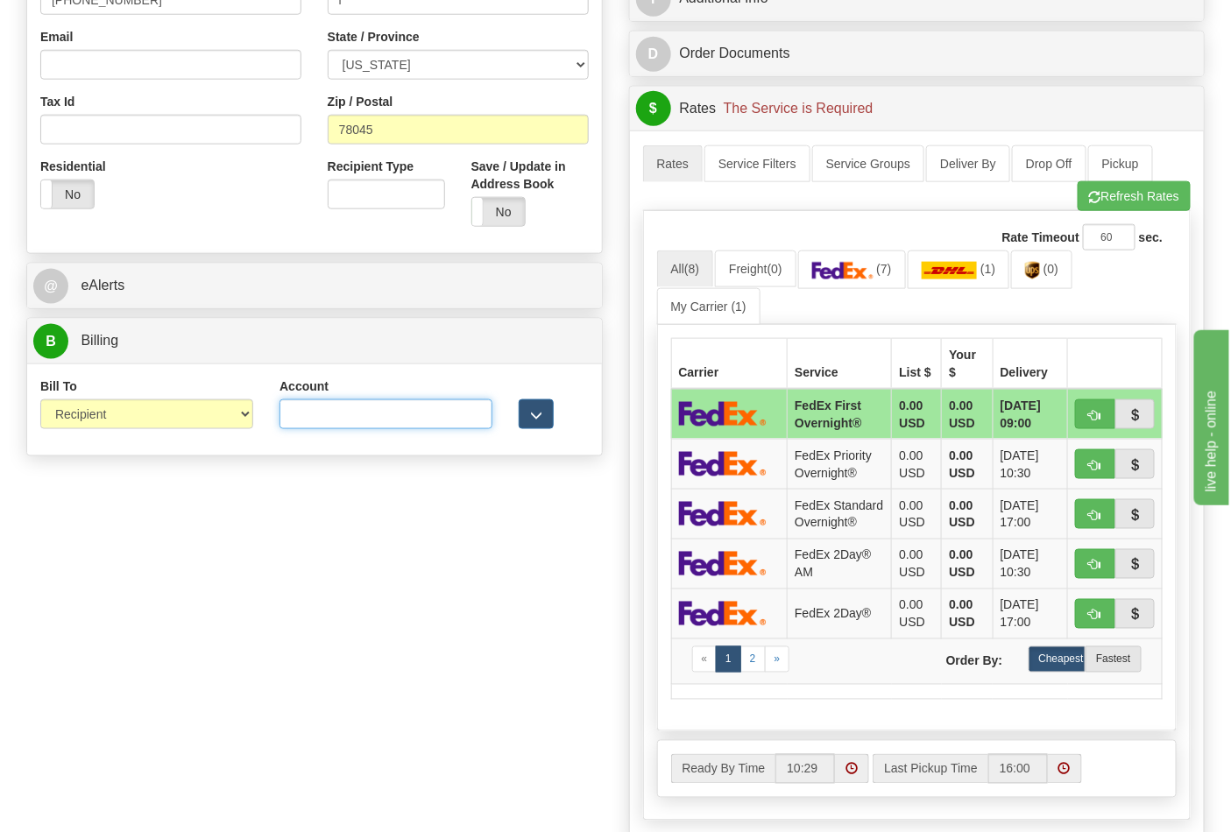
click at [424, 410] on input "Account" at bounding box center [385, 414] width 213 height 30
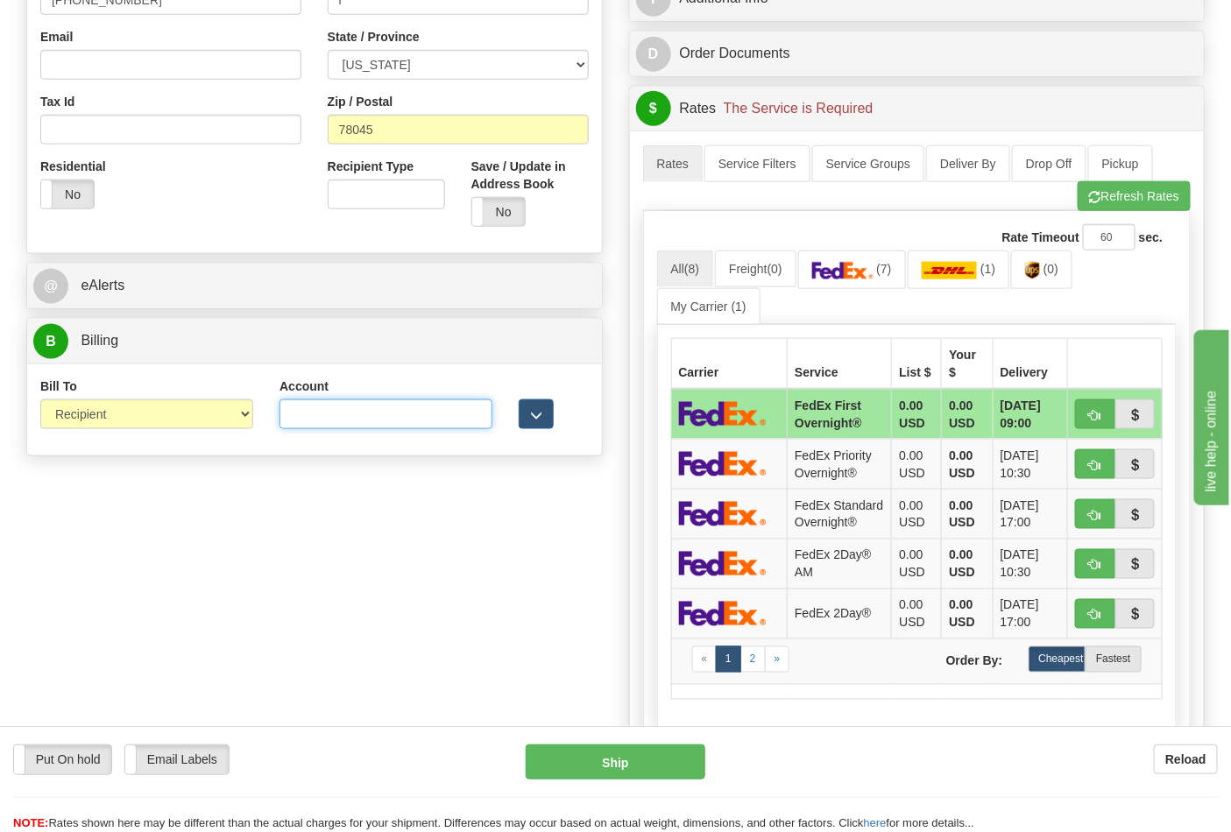
paste input "106052662"
type input "106052662"
click at [871, 268] on img at bounding box center [842, 271] width 61 height 18
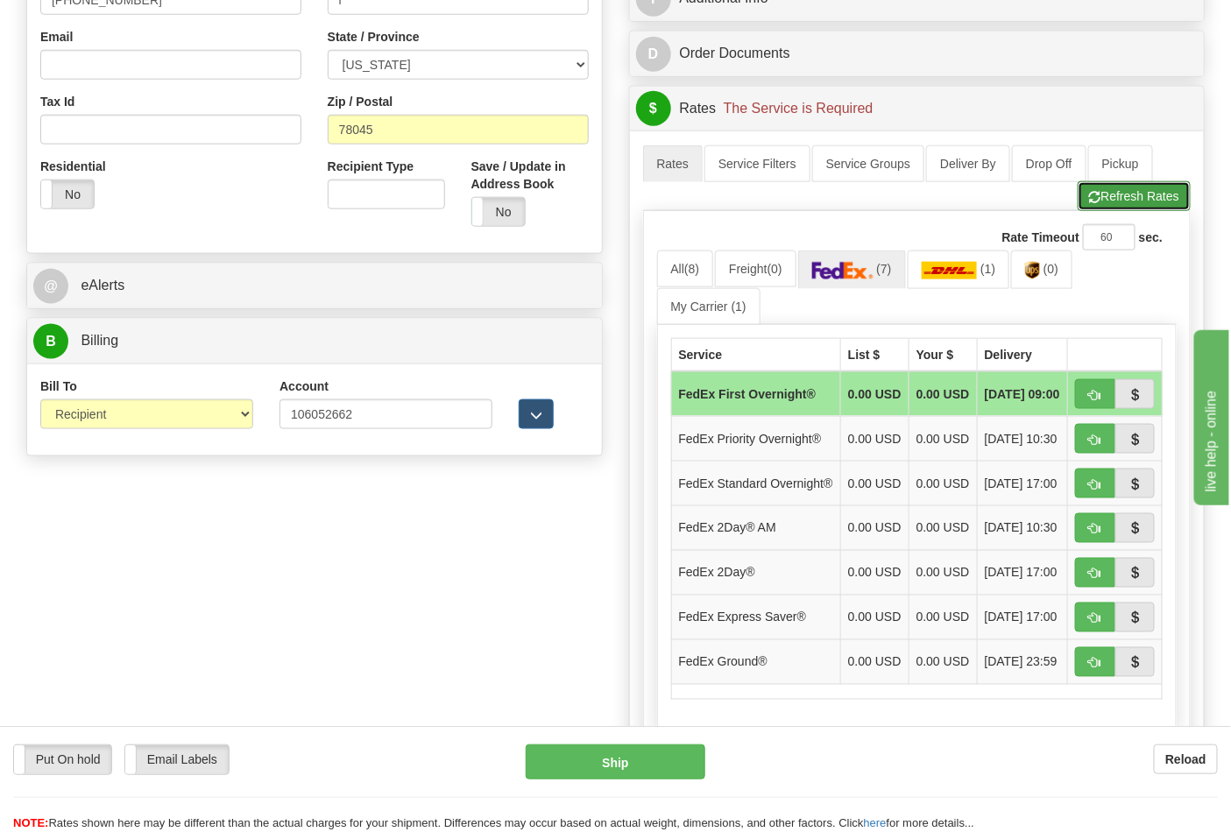
click at [1083, 196] on button "Refresh Rates" at bounding box center [1134, 196] width 113 height 30
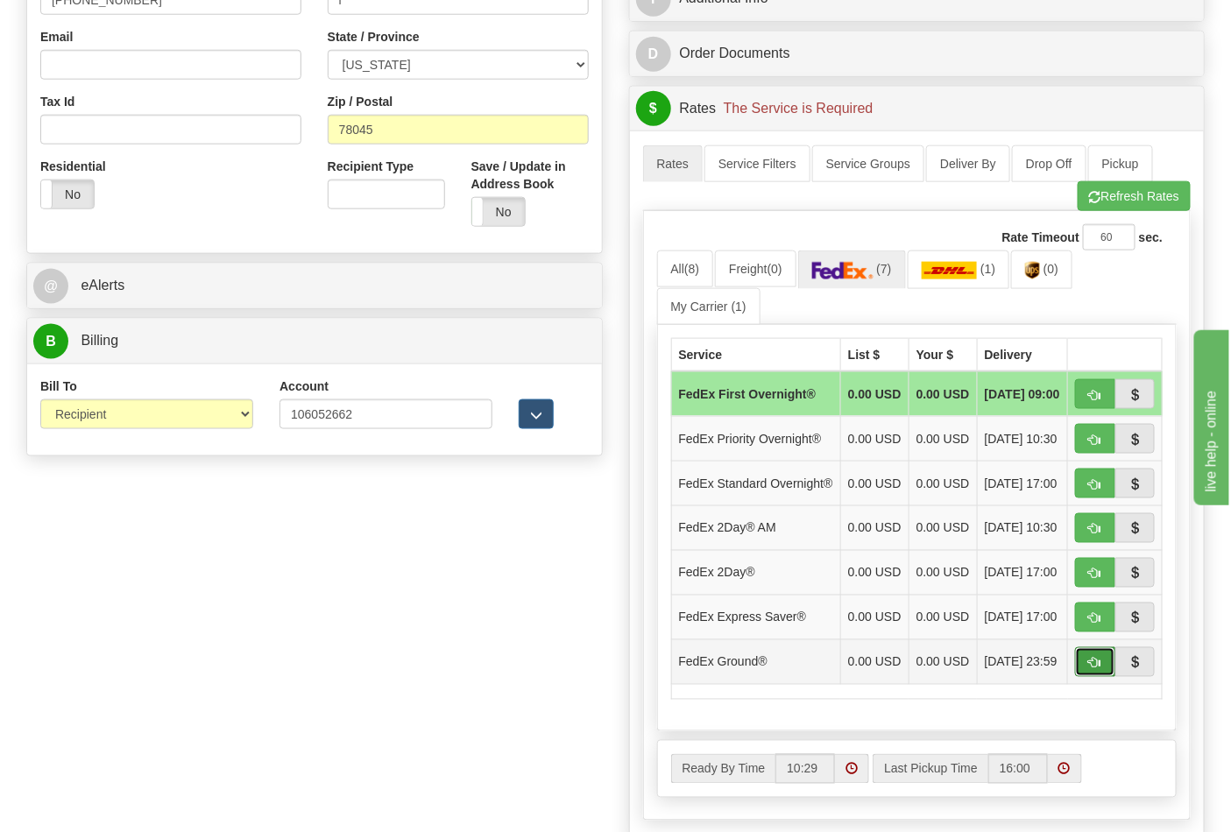
click at [1088, 677] on button "button" at bounding box center [1095, 662] width 40 height 30
type input "92"
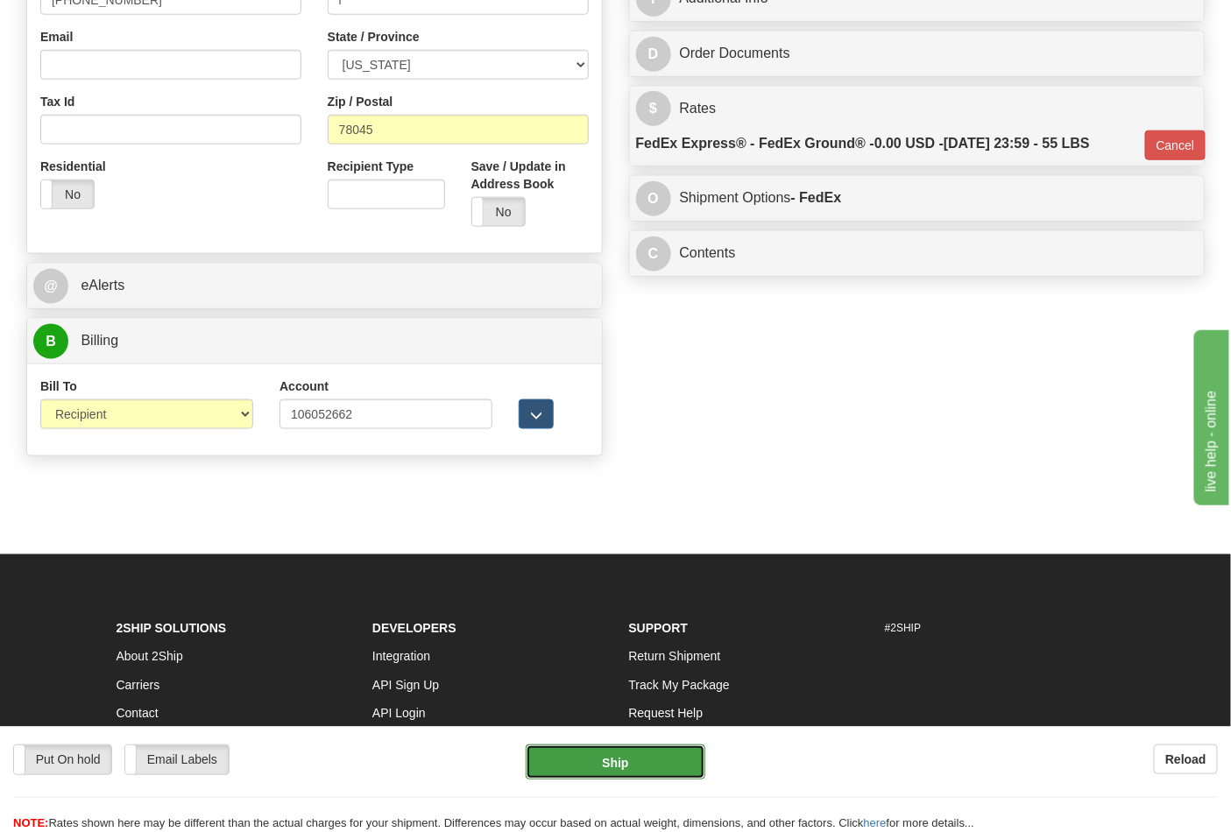
click at [618, 748] on button "Ship" at bounding box center [615, 762] width 179 height 35
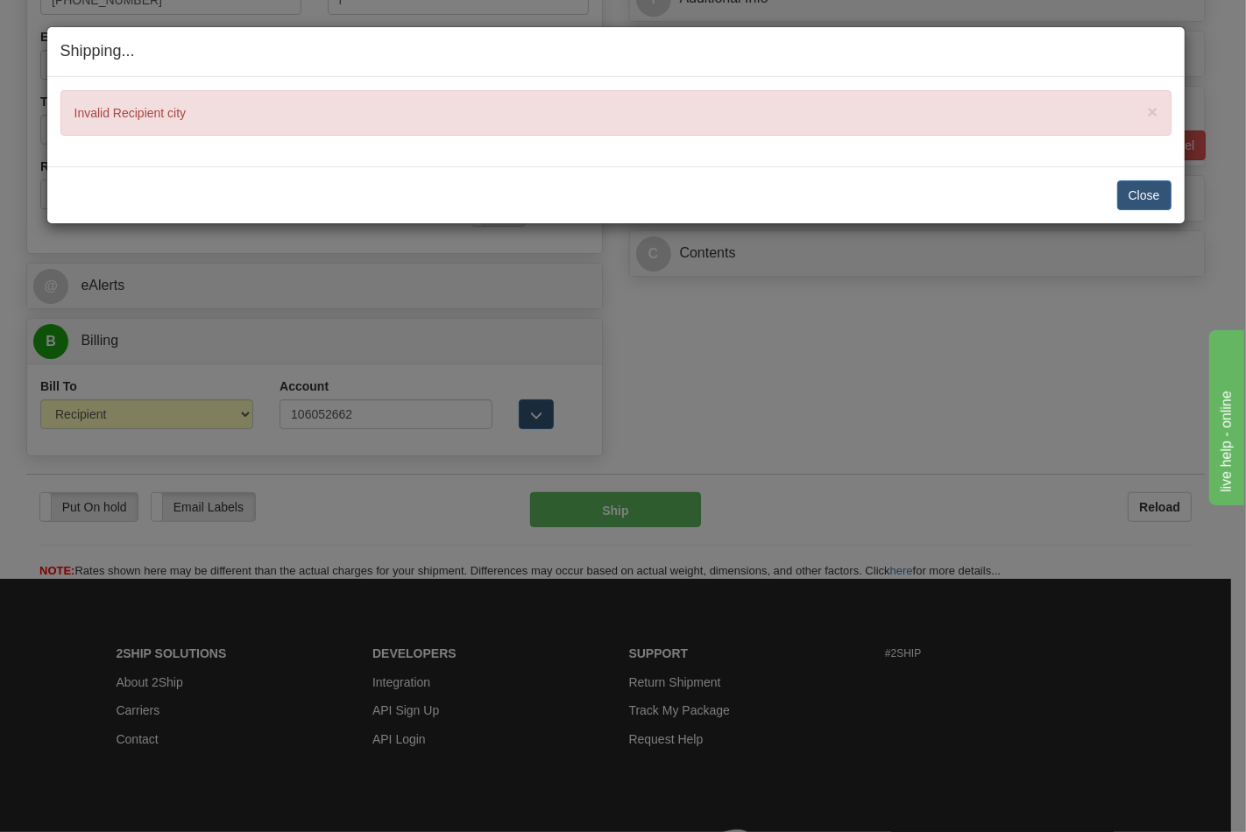
click at [1172, 195] on div "Close Cancel Cancel Shipment and Quit Pickup Quit Pickup ONLY" at bounding box center [615, 194] width 1137 height 57
click at [1146, 196] on button "Close" at bounding box center [1144, 195] width 54 height 30
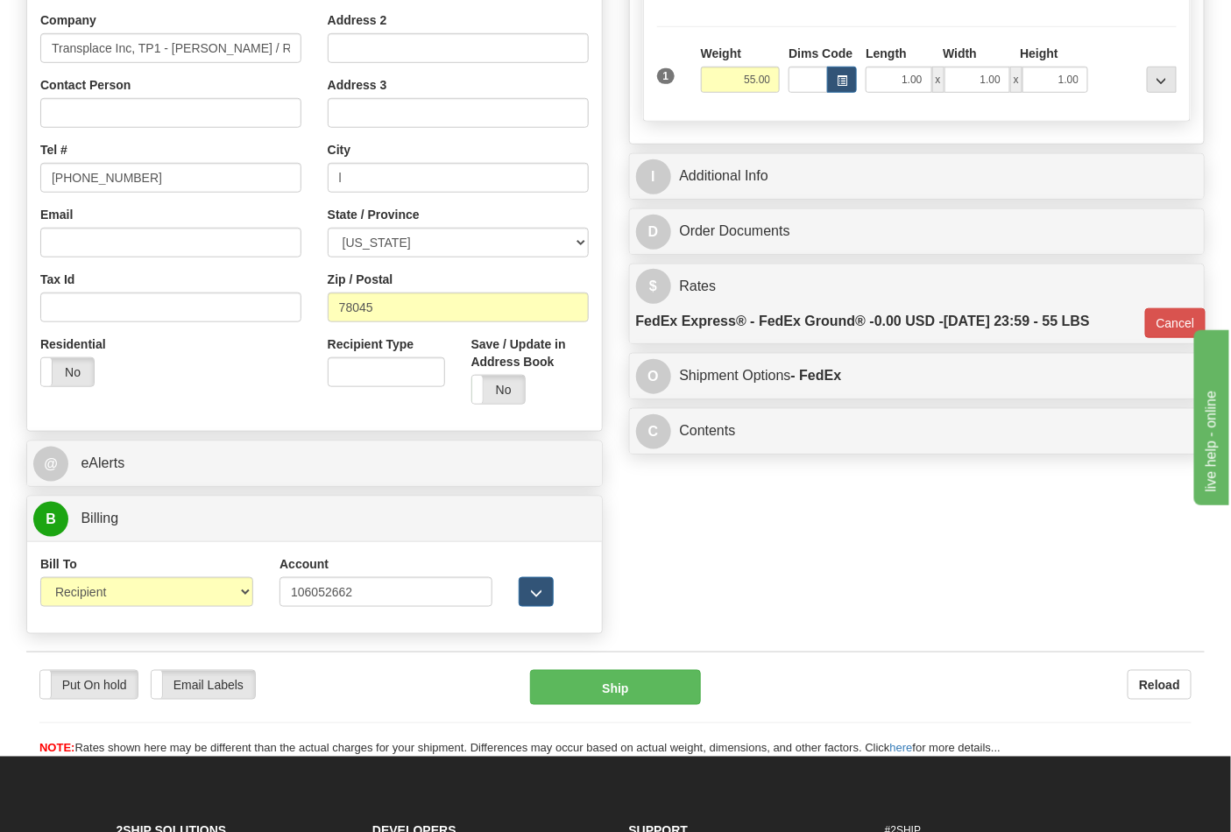
scroll to position [389, 0]
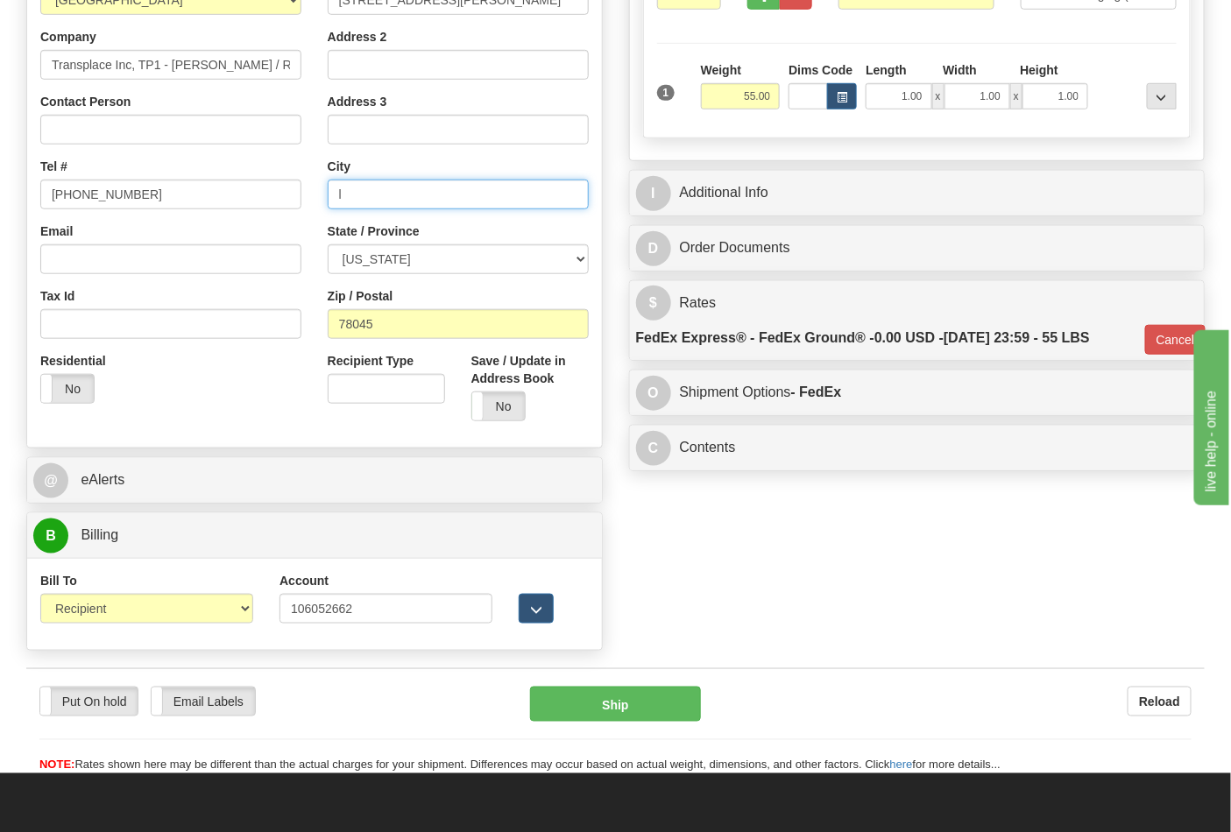
click at [377, 196] on input "l" at bounding box center [458, 195] width 261 height 30
type input "LAREDO"
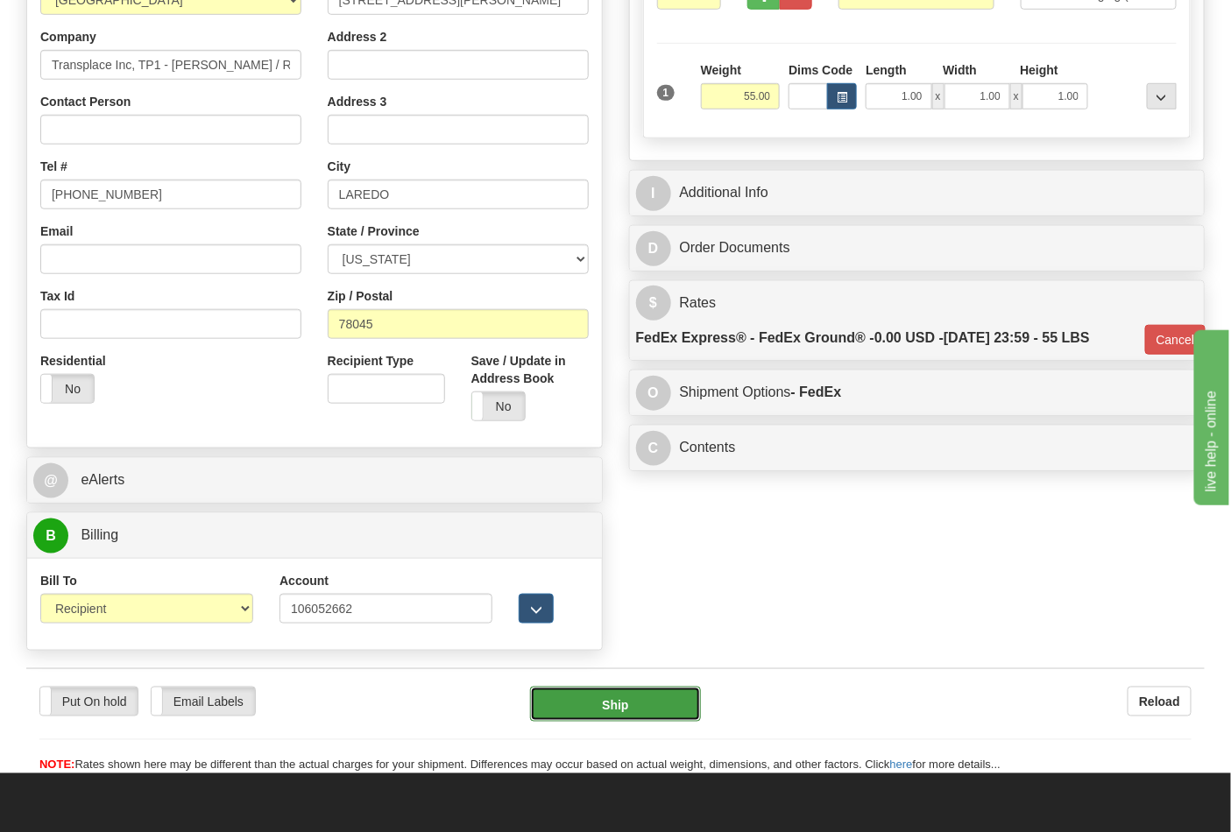
click at [618, 704] on button "Ship" at bounding box center [615, 704] width 170 height 35
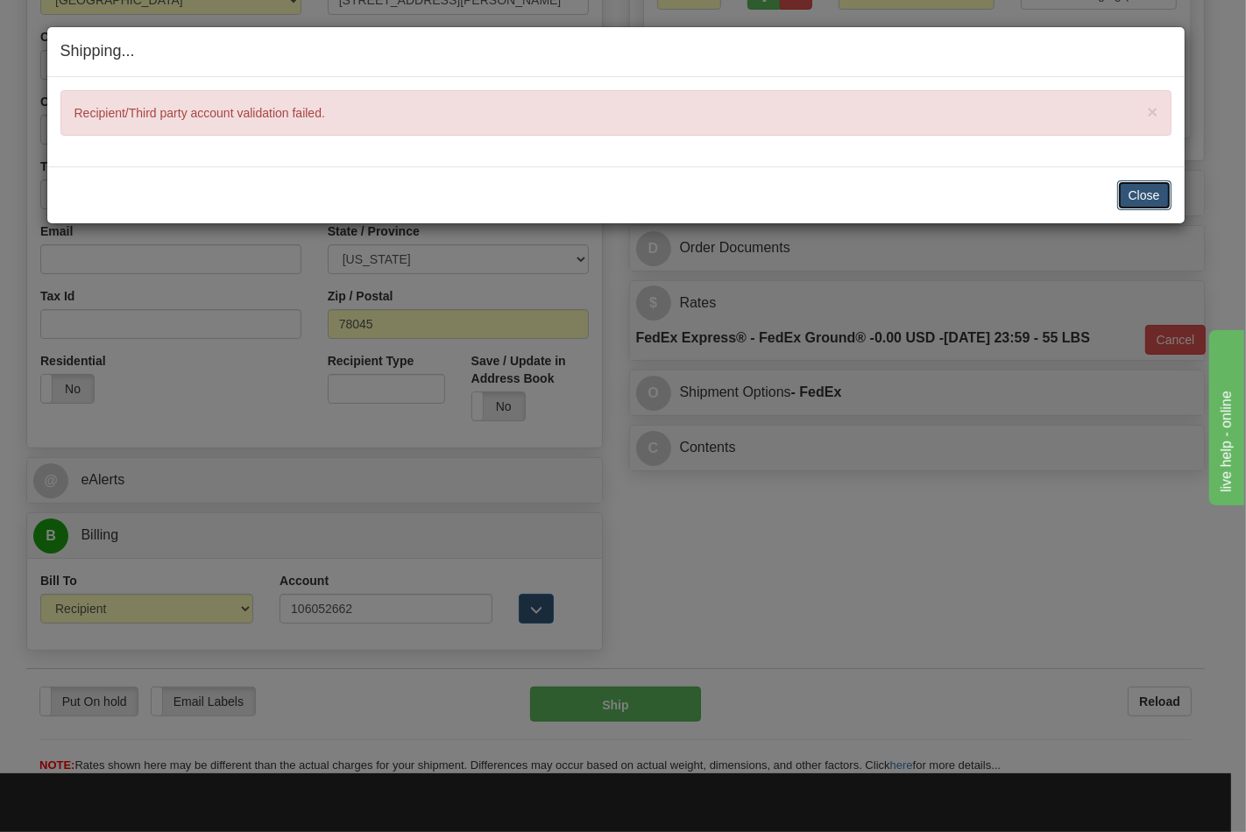
click at [1158, 182] on button "Close" at bounding box center [1144, 195] width 54 height 30
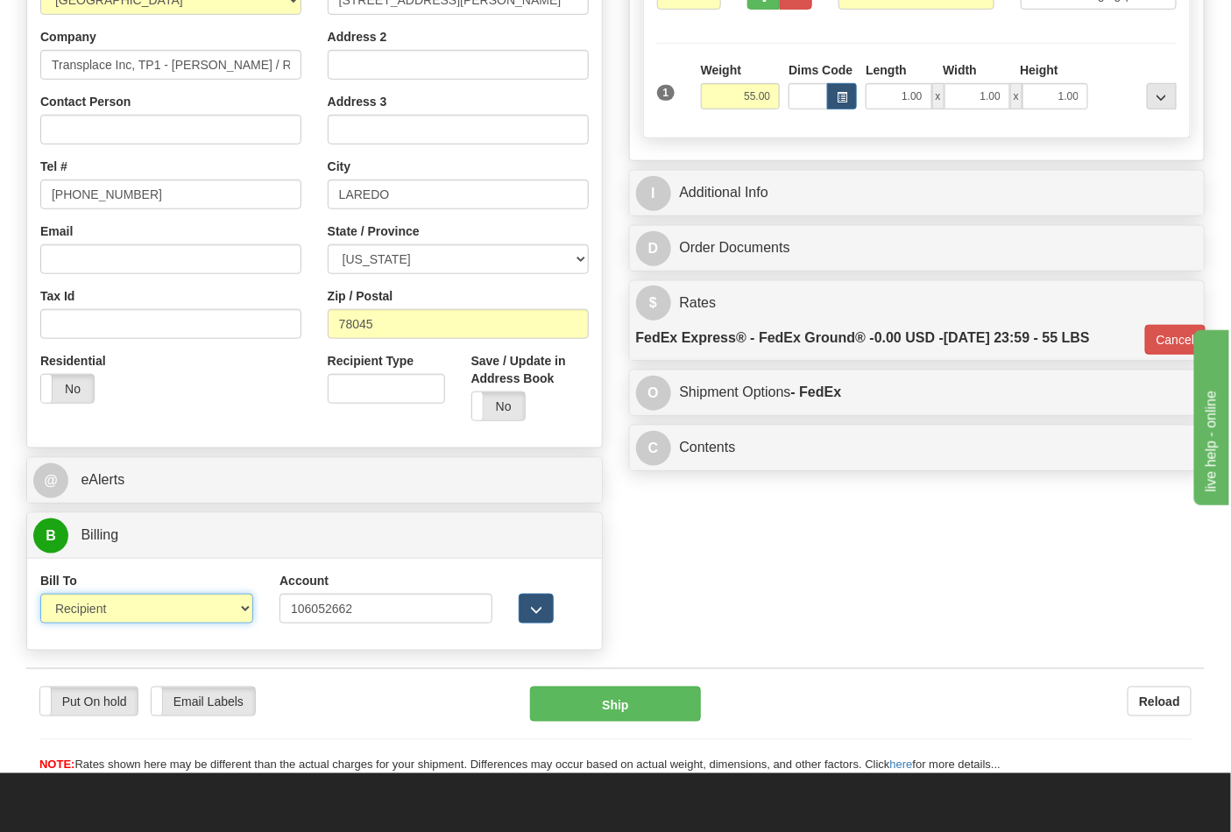
click at [186, 619] on select "Sender Recipient Third Party Collect" at bounding box center [146, 609] width 213 height 30
select select "4"
click at [40, 596] on select "Sender Recipient Third Party Collect" at bounding box center [146, 609] width 213 height 30
type input "92"
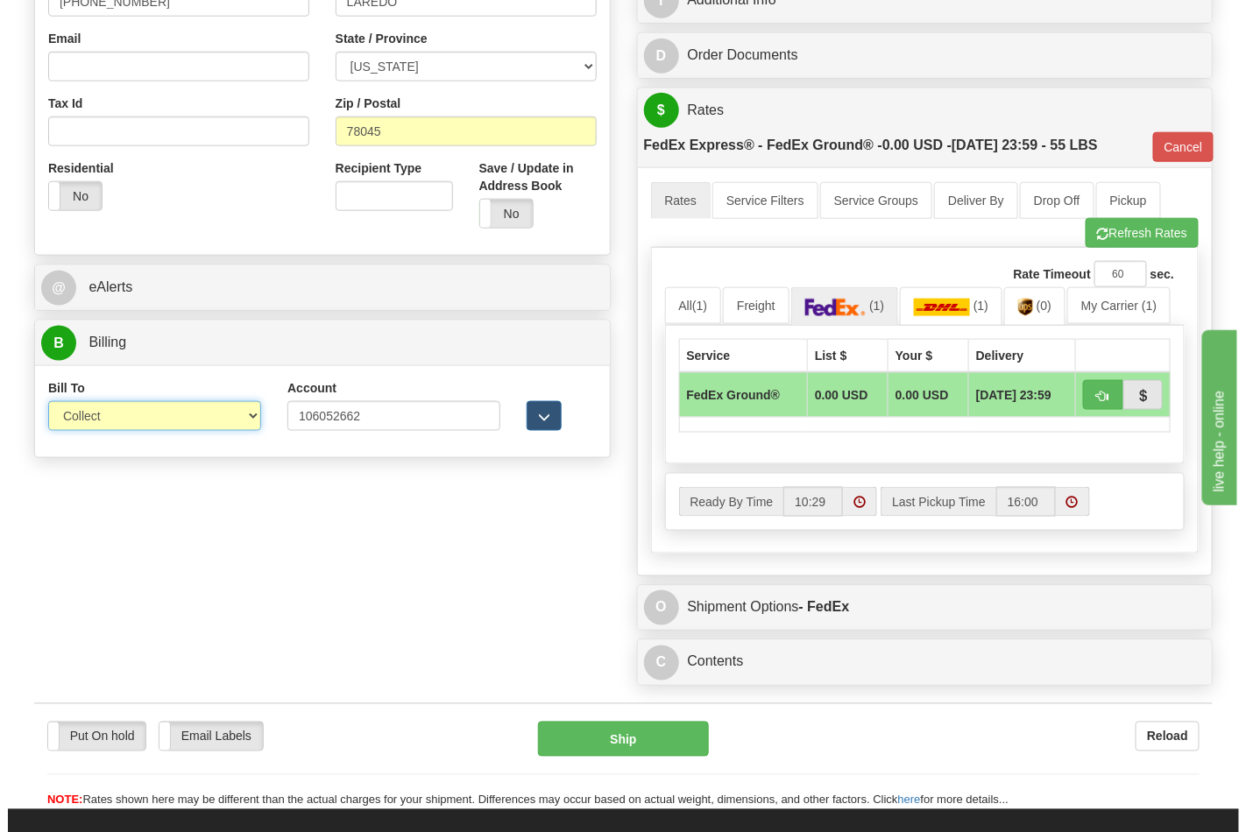
scroll to position [583, 0]
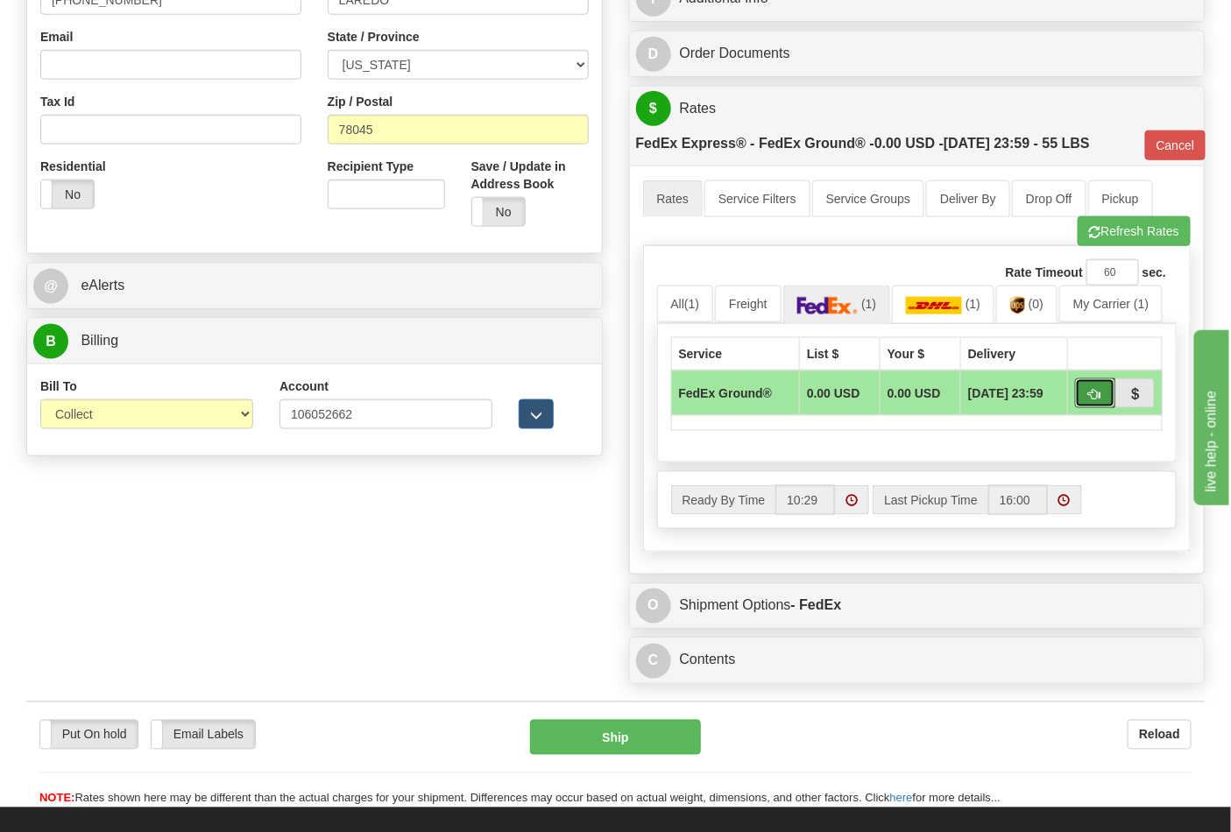
drag, startPoint x: 1105, startPoint y: 392, endPoint x: 952, endPoint y: 465, distance: 168.9
click at [1104, 392] on button "button" at bounding box center [1095, 393] width 40 height 30
click at [593, 734] on button "Ship" at bounding box center [615, 737] width 170 height 35
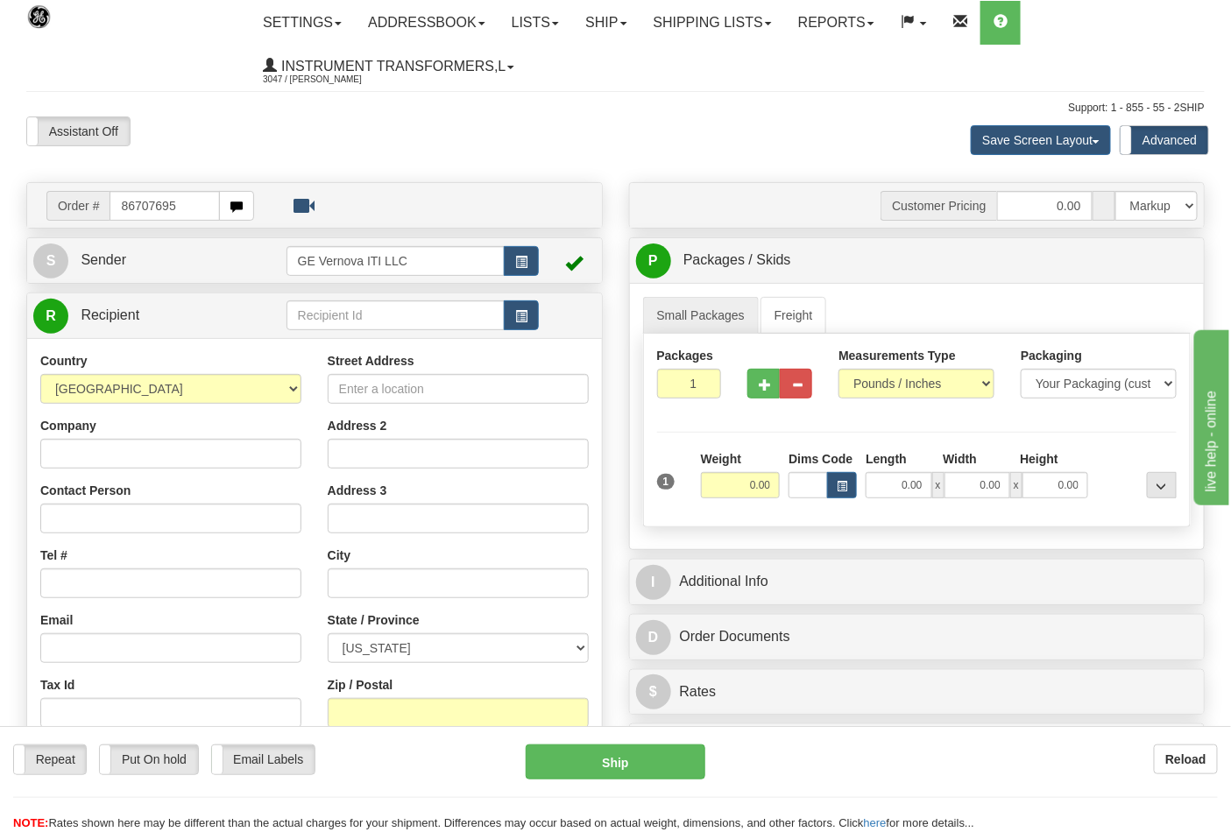
type input "86707695"
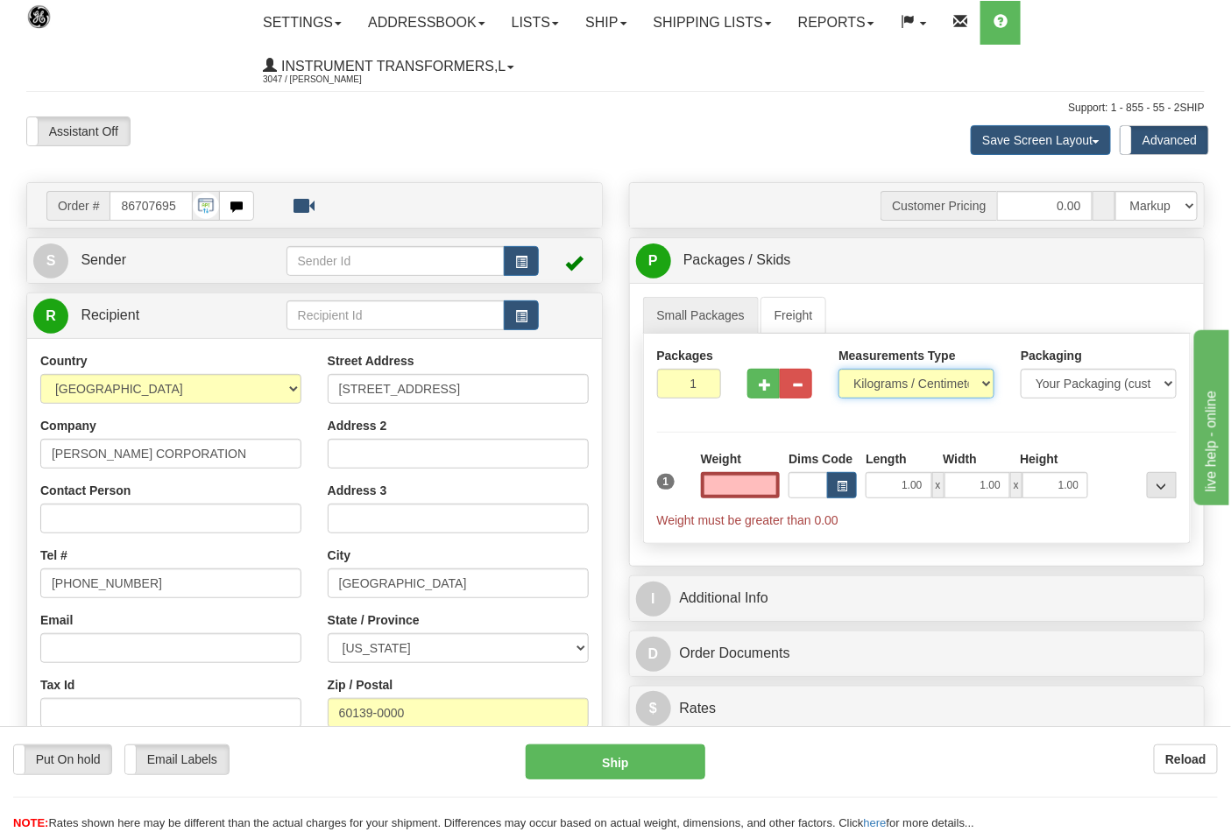
type input "0.00"
click at [929, 389] on select "Pounds / Inches Kilograms / Centimeters" at bounding box center [916, 384] width 156 height 30
select select "0"
click at [838, 370] on select "Pounds / Inches Kilograms / Centimeters" at bounding box center [916, 384] width 156 height 30
click at [750, 484] on input "0.00" at bounding box center [741, 485] width 80 height 26
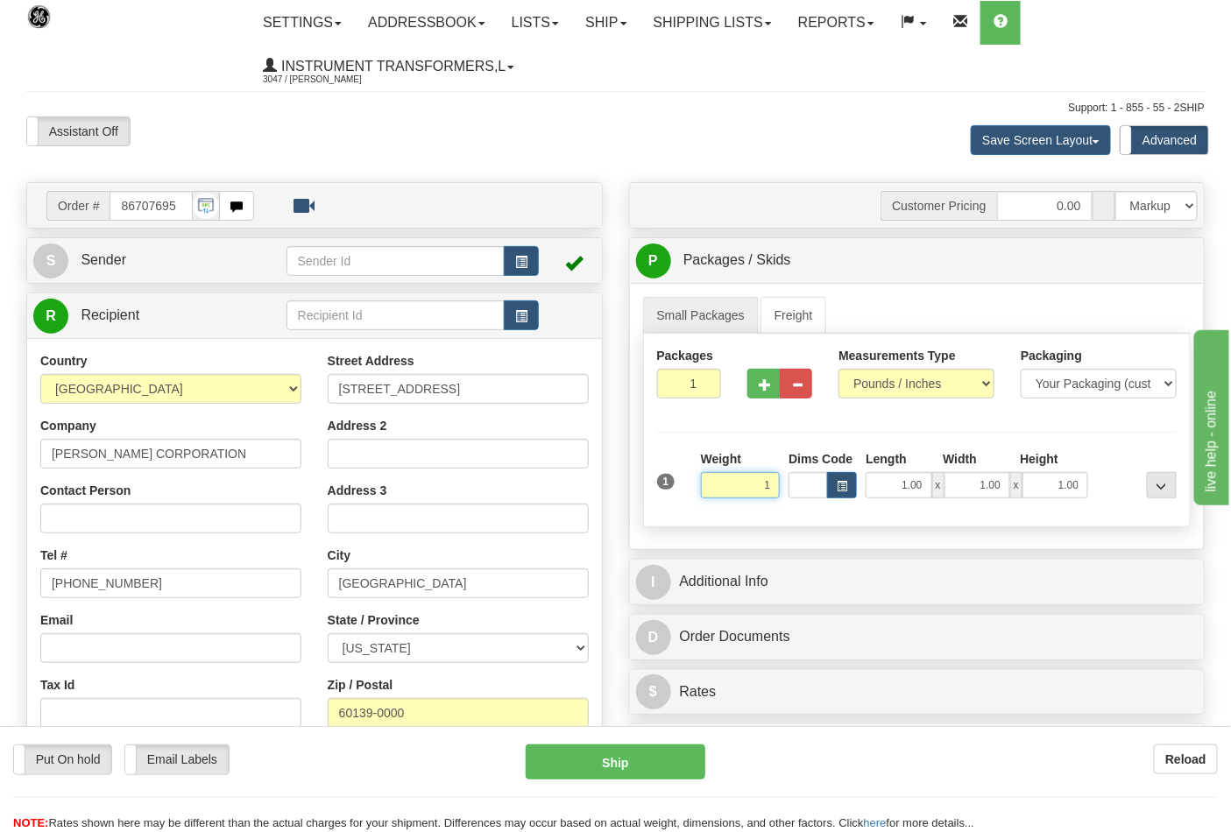
click button "Delete" at bounding box center [0, 0] width 0 height 0
type input "1.00"
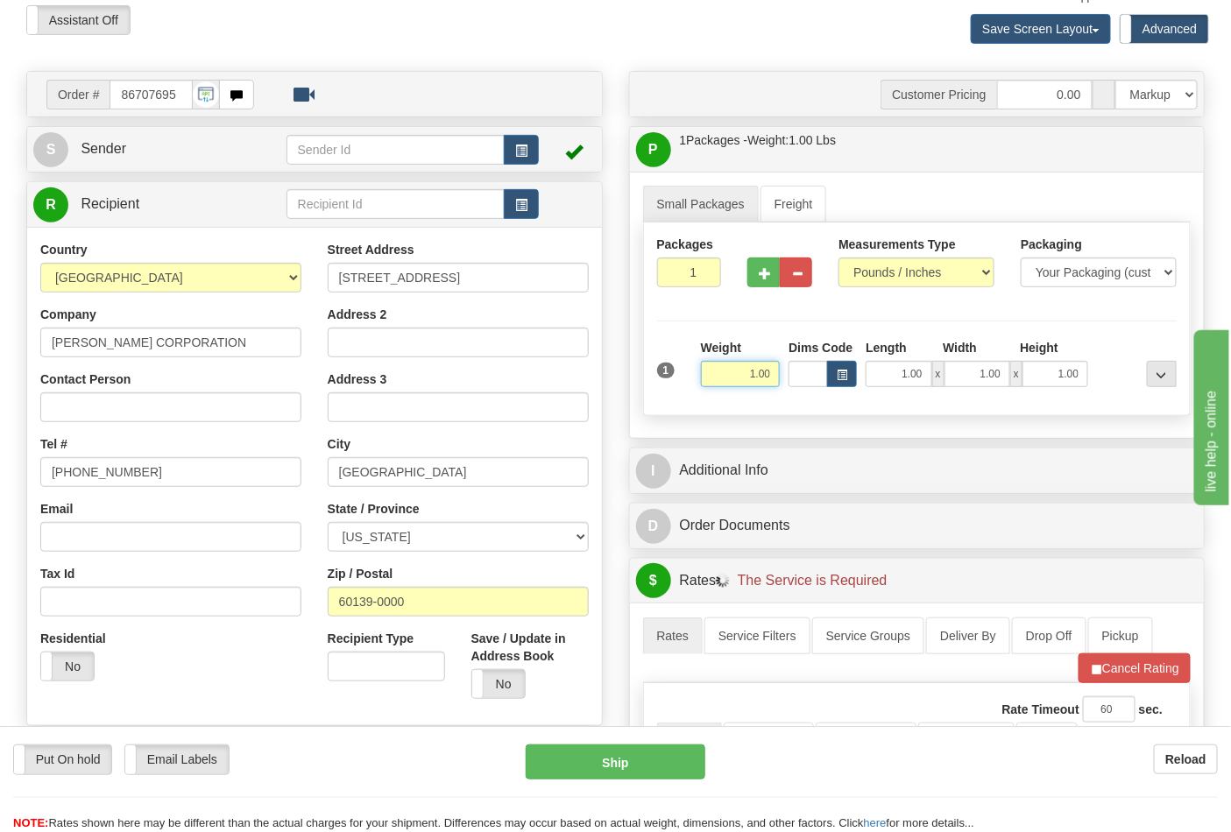
scroll to position [389, 0]
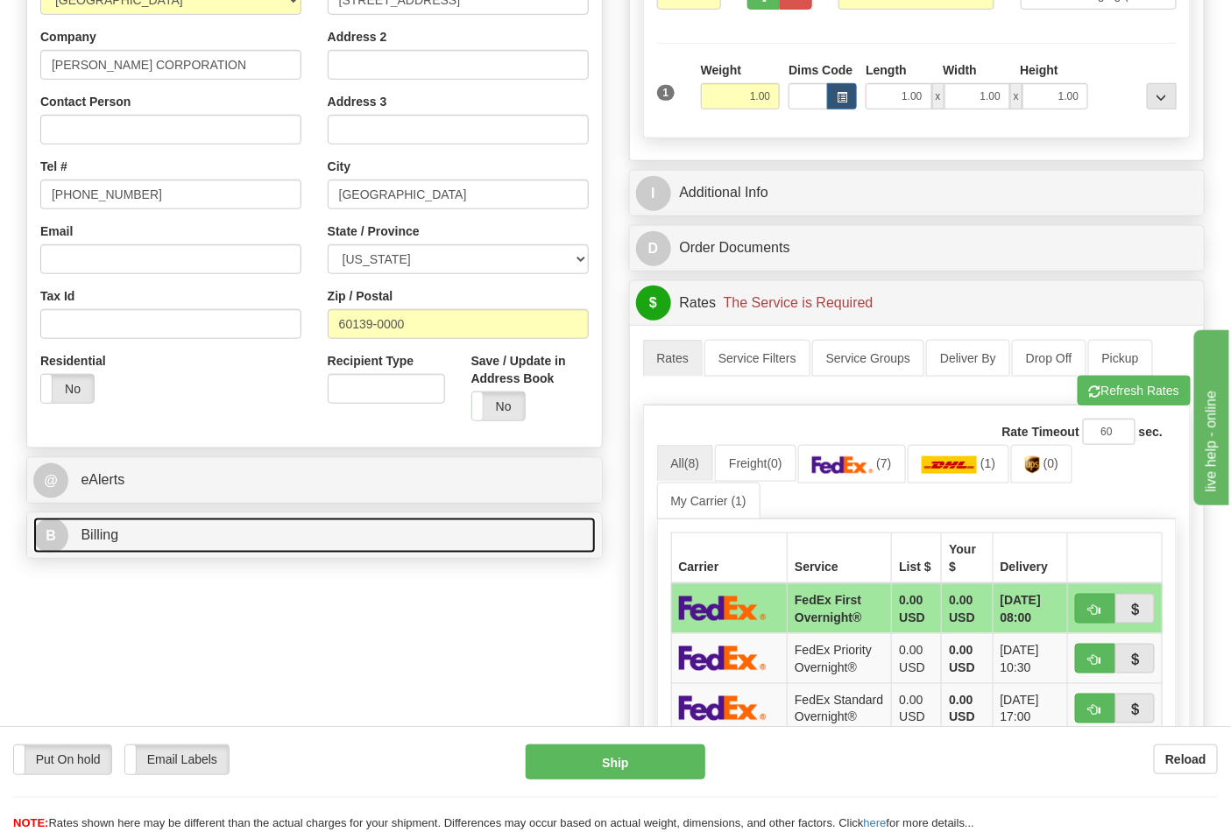
click at [299, 538] on link "B Billing" at bounding box center [314, 536] width 562 height 36
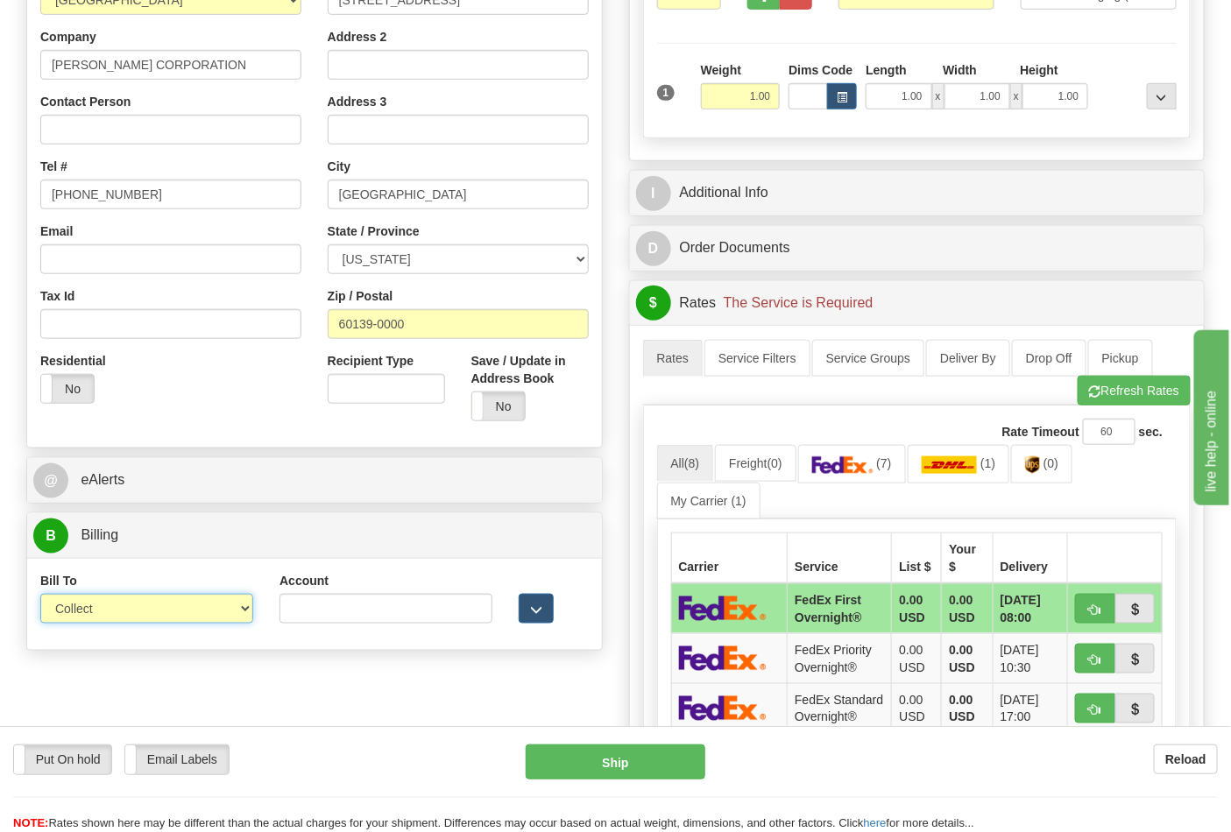
click at [189, 617] on select "Sender Recipient Third Party Collect" at bounding box center [146, 609] width 213 height 30
select select "2"
click at [40, 596] on select "Sender Recipient Third Party Collect" at bounding box center [146, 609] width 213 height 30
click at [436, 591] on div "Account" at bounding box center [385, 598] width 213 height 52
click at [428, 604] on input "Account" at bounding box center [385, 609] width 213 height 30
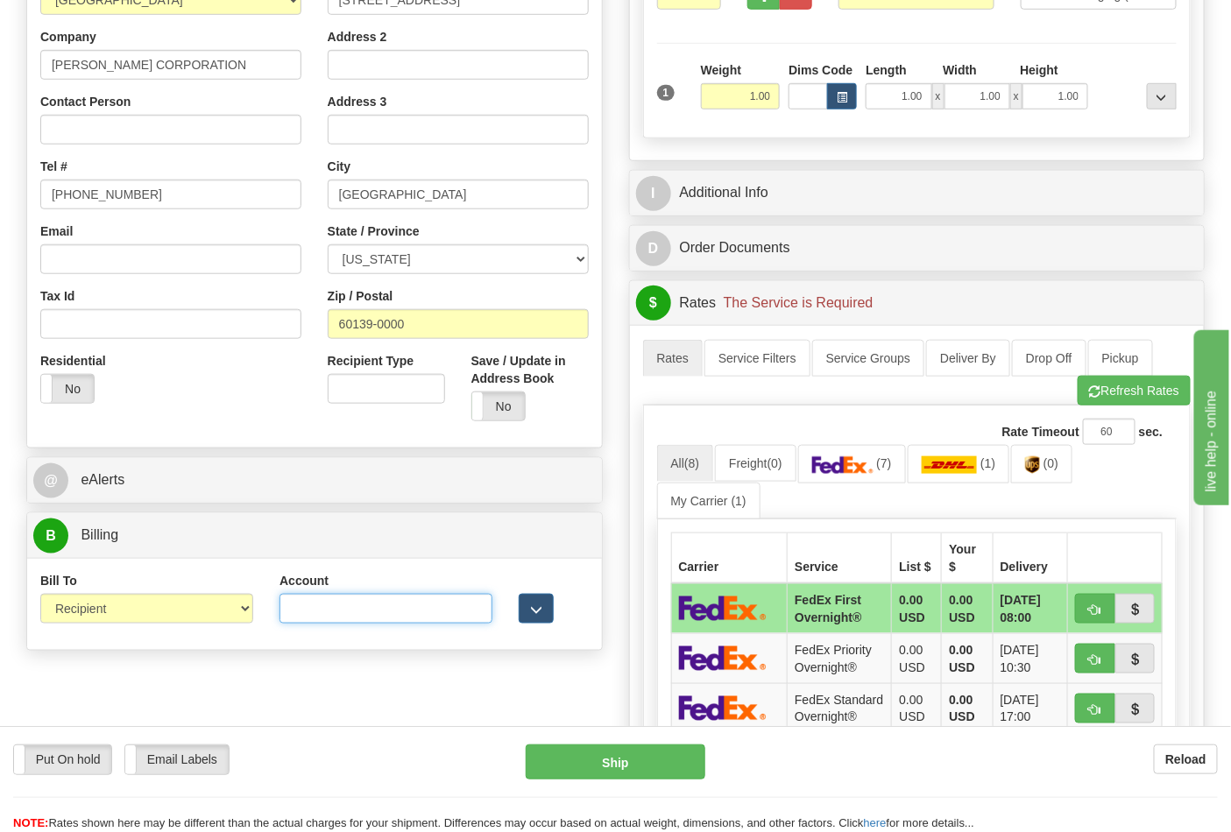
paste input "103538629"
type input "103538629"
click at [873, 459] on img at bounding box center [842, 465] width 61 height 18
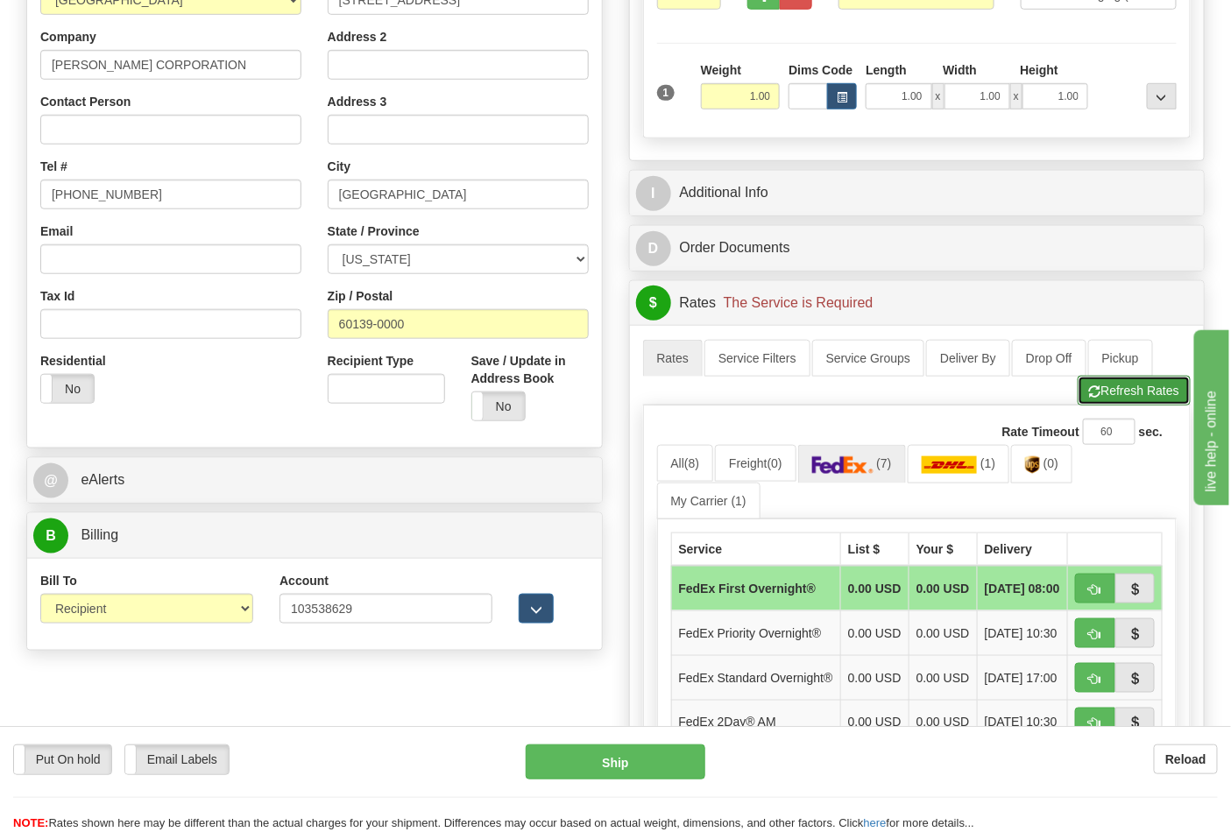
click at [1162, 391] on button "Refresh Rates" at bounding box center [1134, 391] width 113 height 30
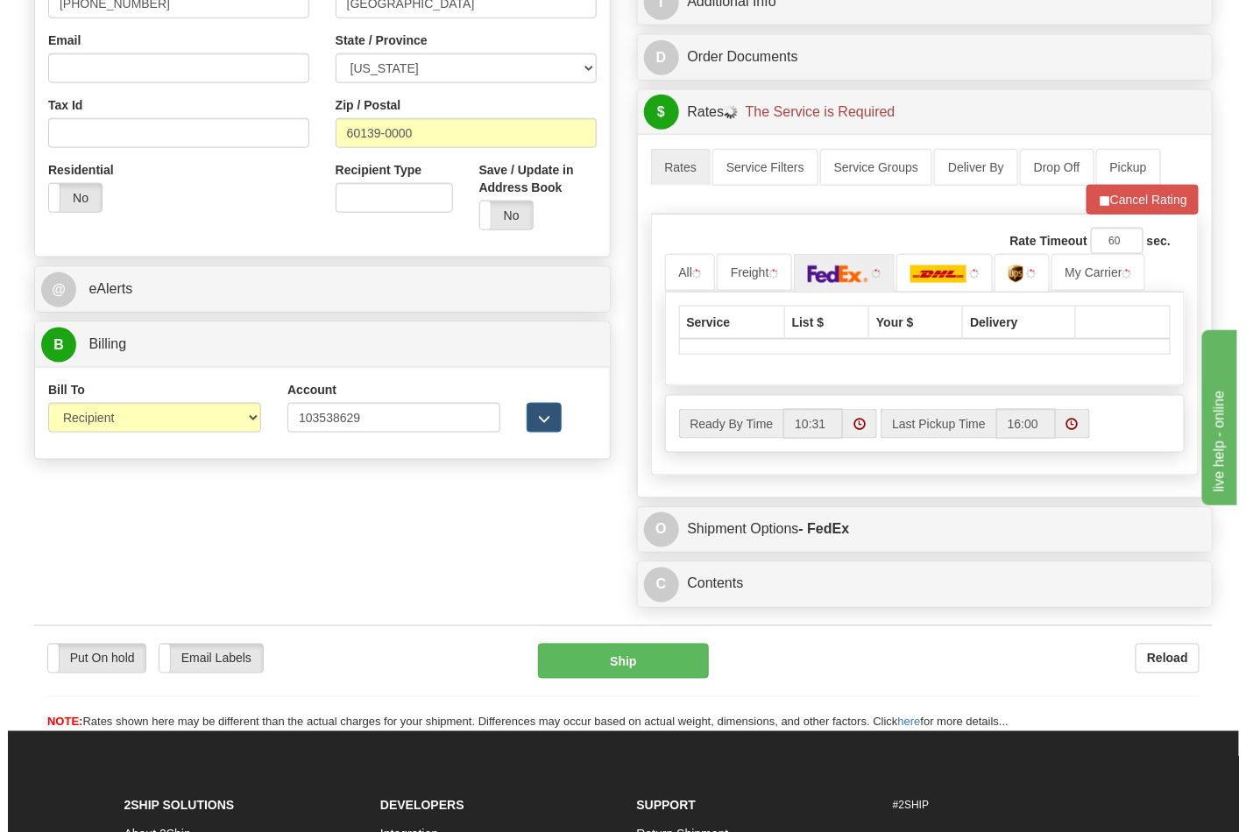
scroll to position [583, 0]
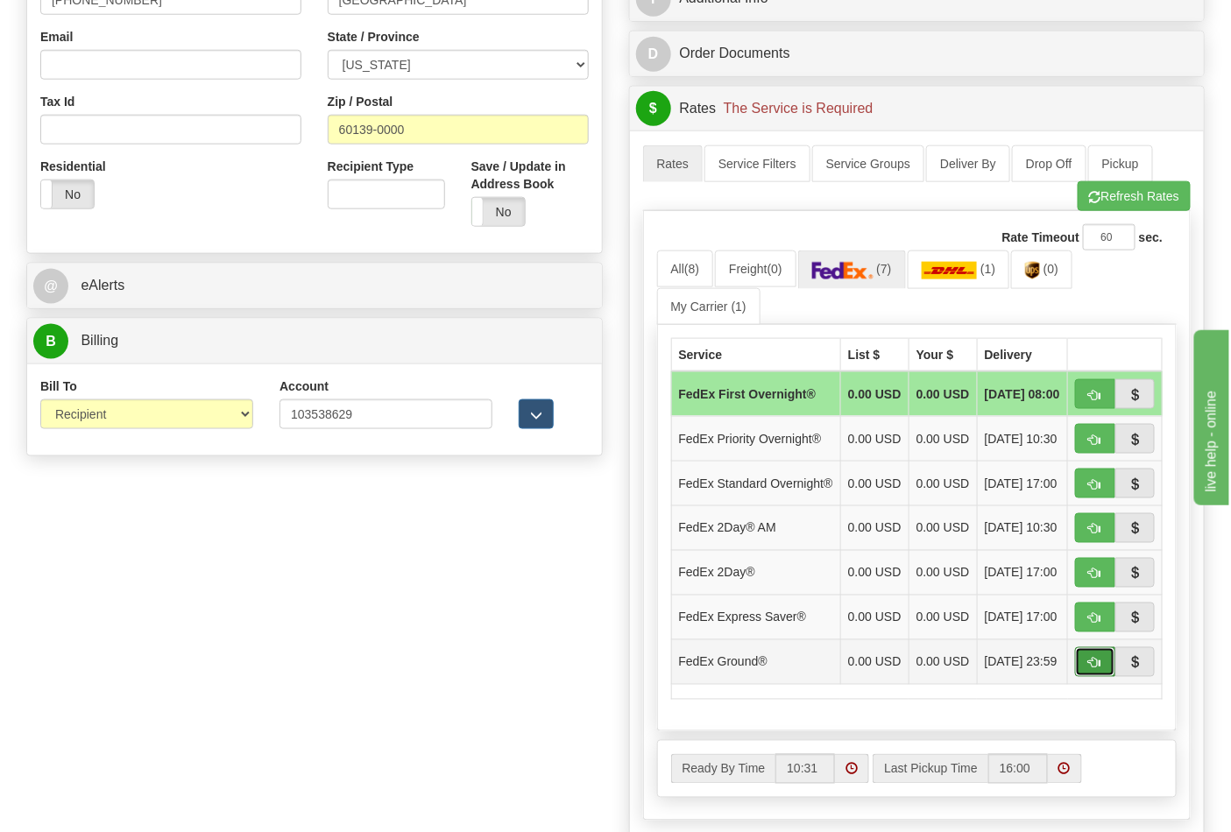
click at [1099, 669] on span "button" at bounding box center [1095, 663] width 12 height 11
type input "92"
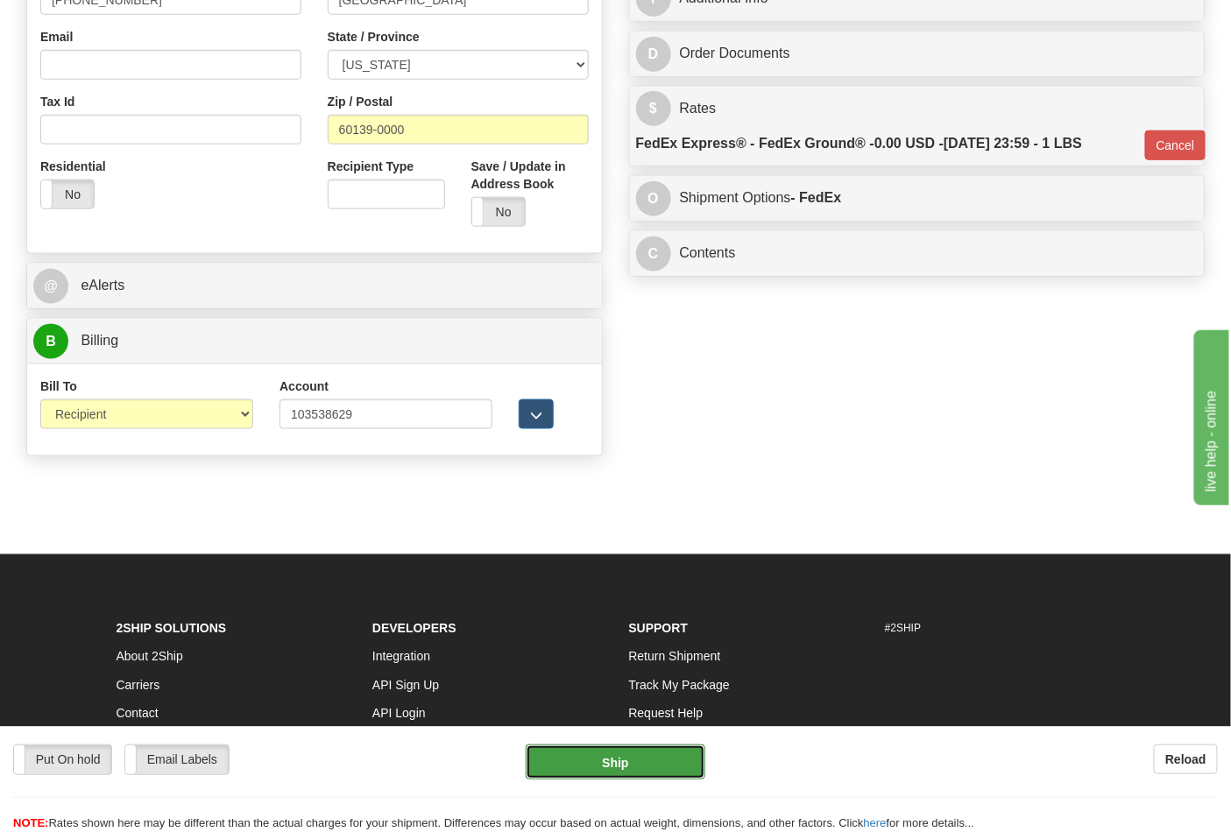
click at [619, 762] on button "Ship" at bounding box center [615, 762] width 179 height 35
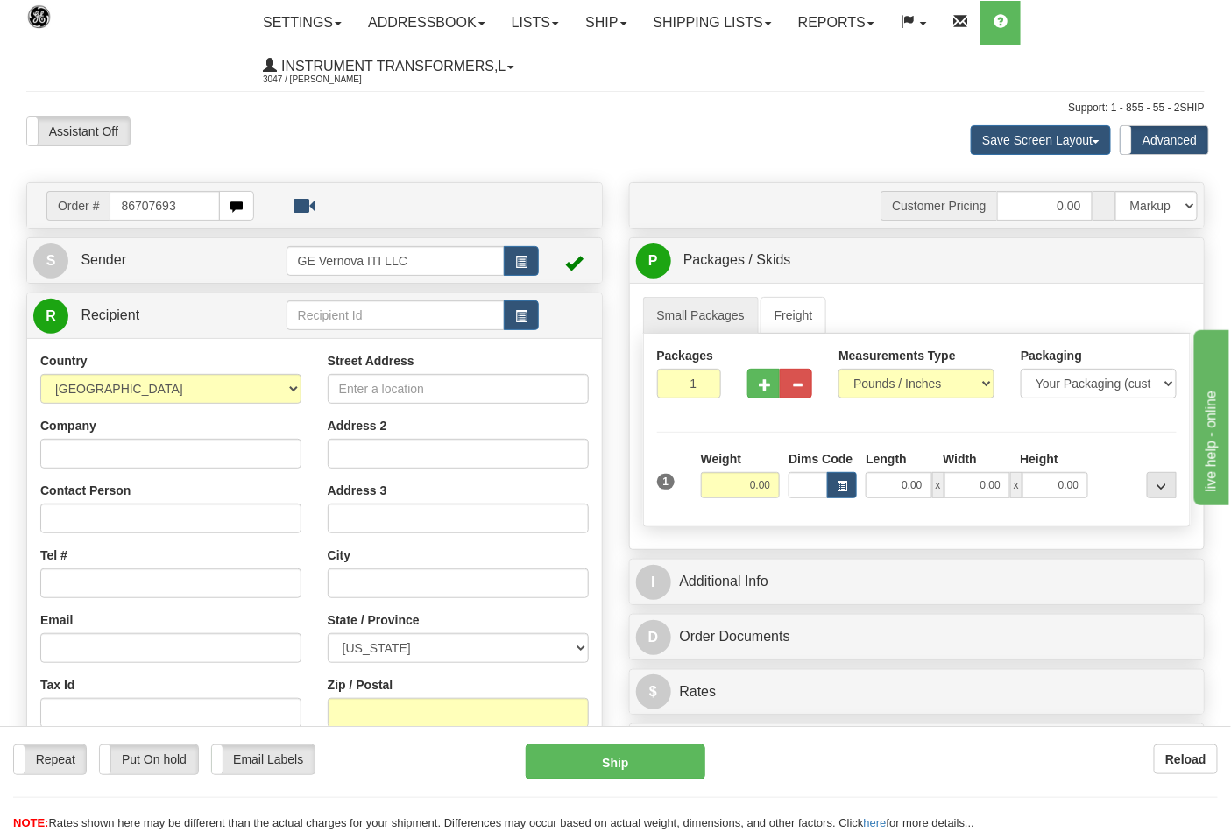
type input "86707693"
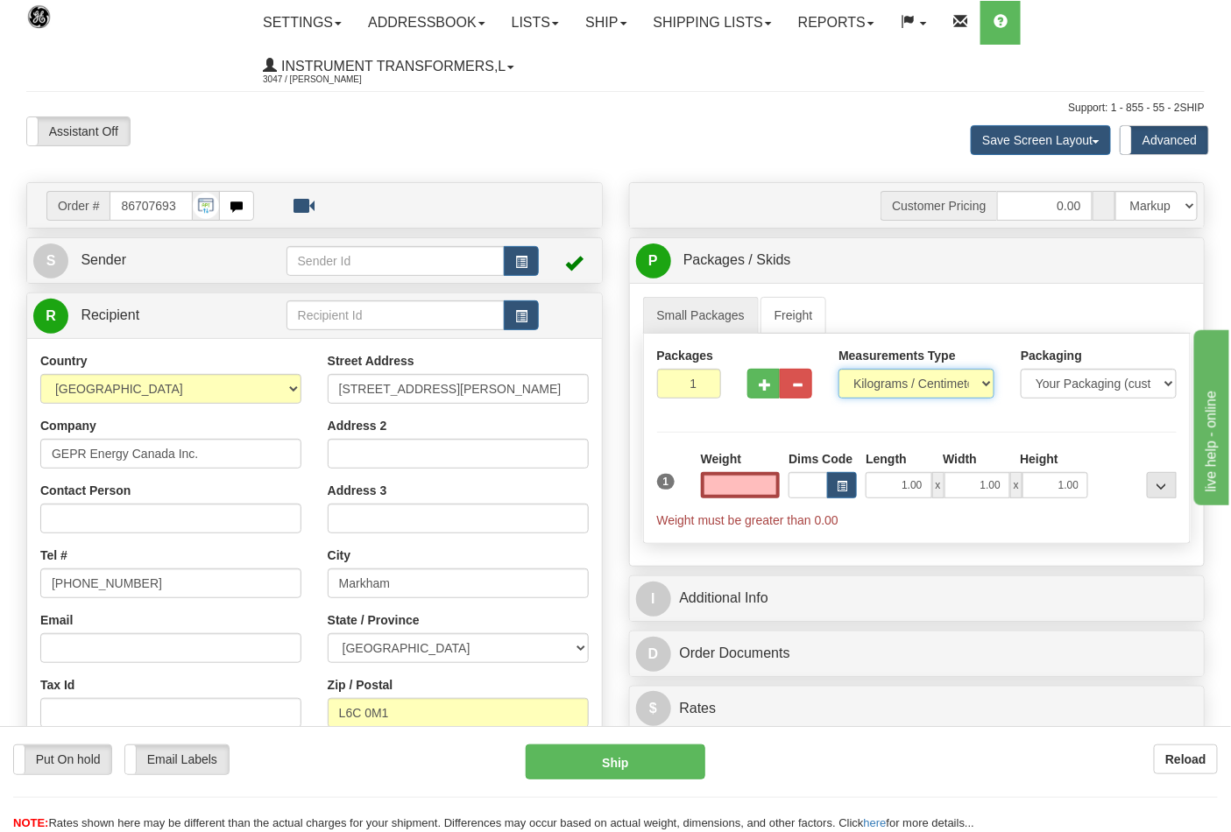
type input "0.00"
click at [927, 378] on select "Pounds / Inches Kilograms / Centimeters" at bounding box center [916, 384] width 156 height 30
select select "0"
click at [838, 370] on select "Pounds / Inches Kilograms / Centimeters" at bounding box center [916, 384] width 156 height 30
click at [721, 480] on input "0.00" at bounding box center [741, 485] width 80 height 26
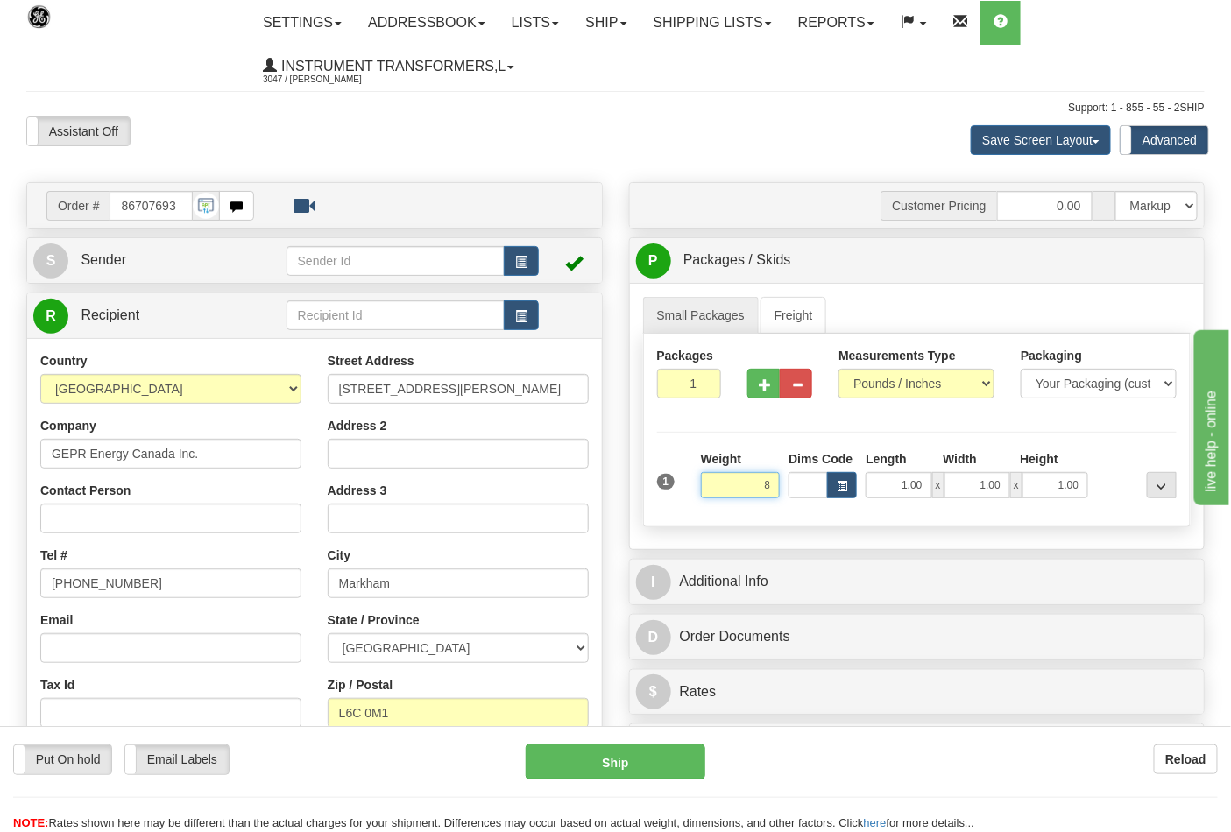
click button "Delete" at bounding box center [0, 0] width 0 height 0
type input "8.00"
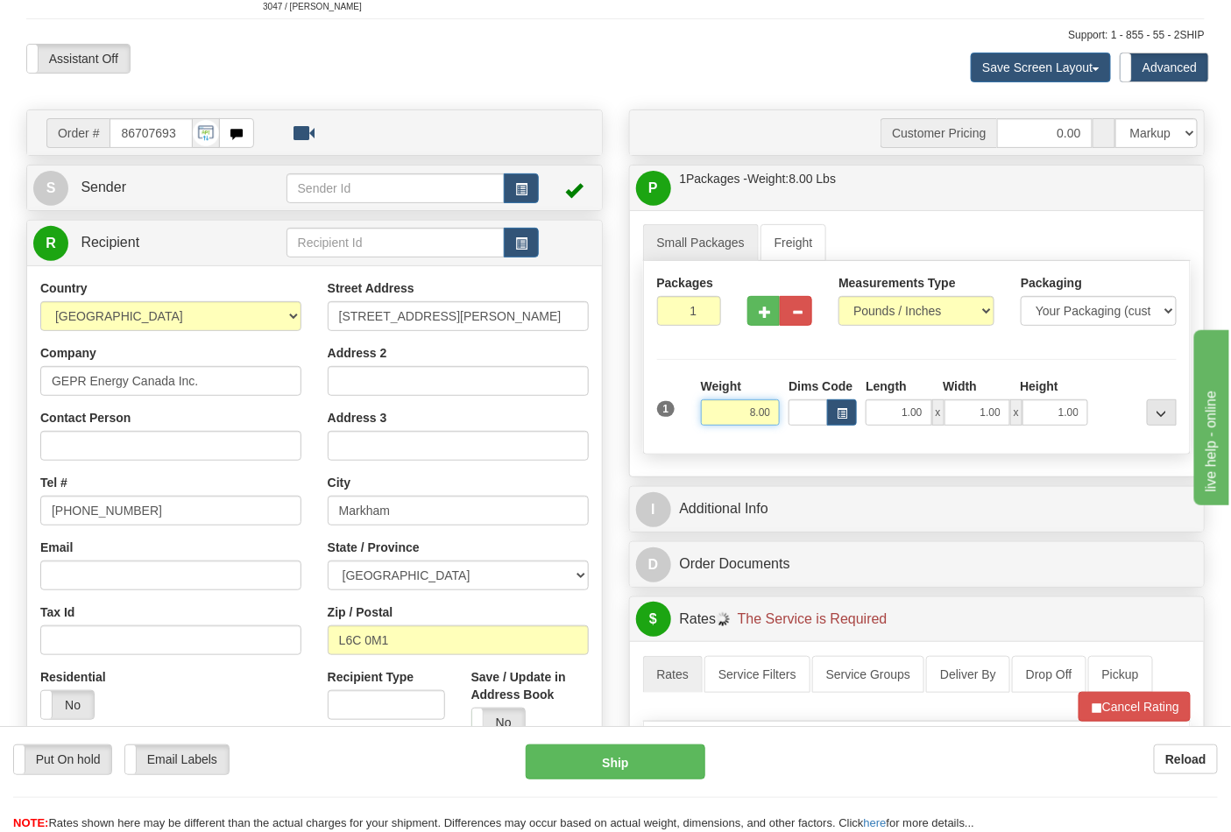
scroll to position [292, 0]
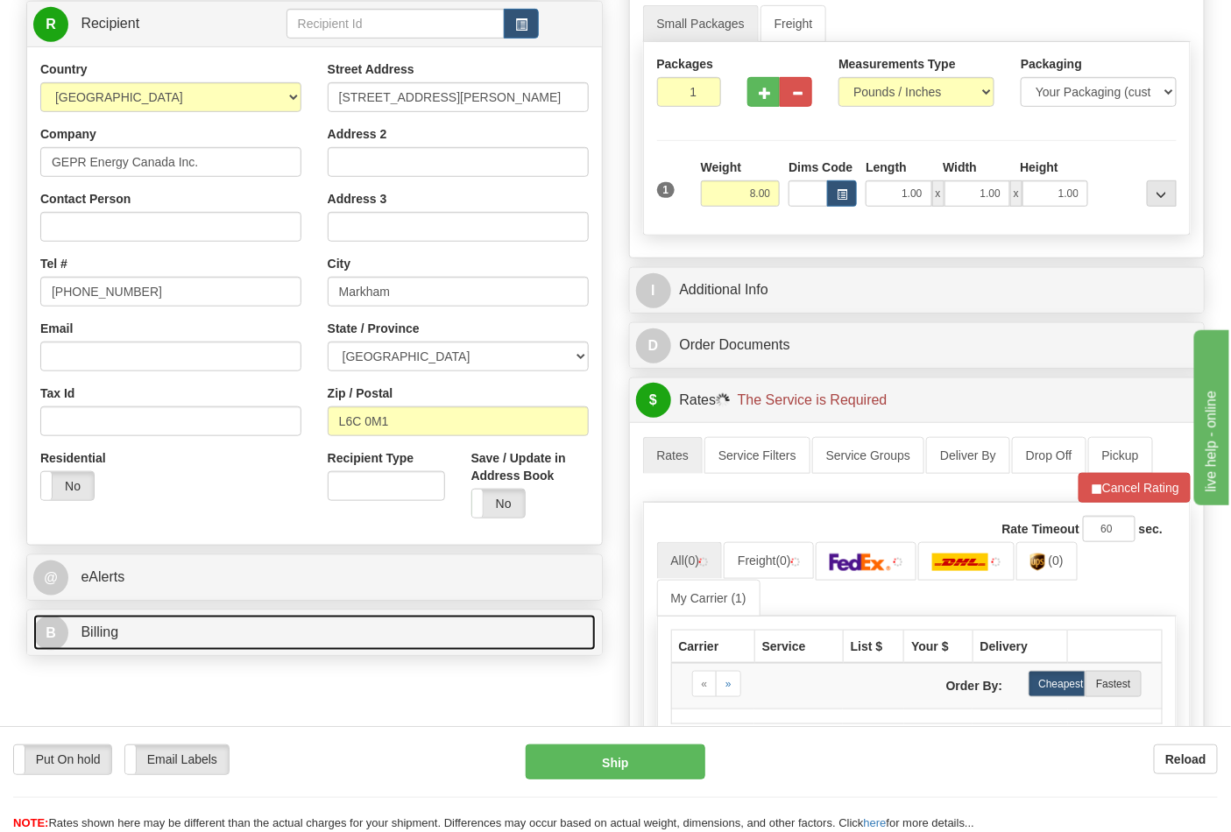
click at [267, 632] on link "B Billing" at bounding box center [314, 633] width 562 height 36
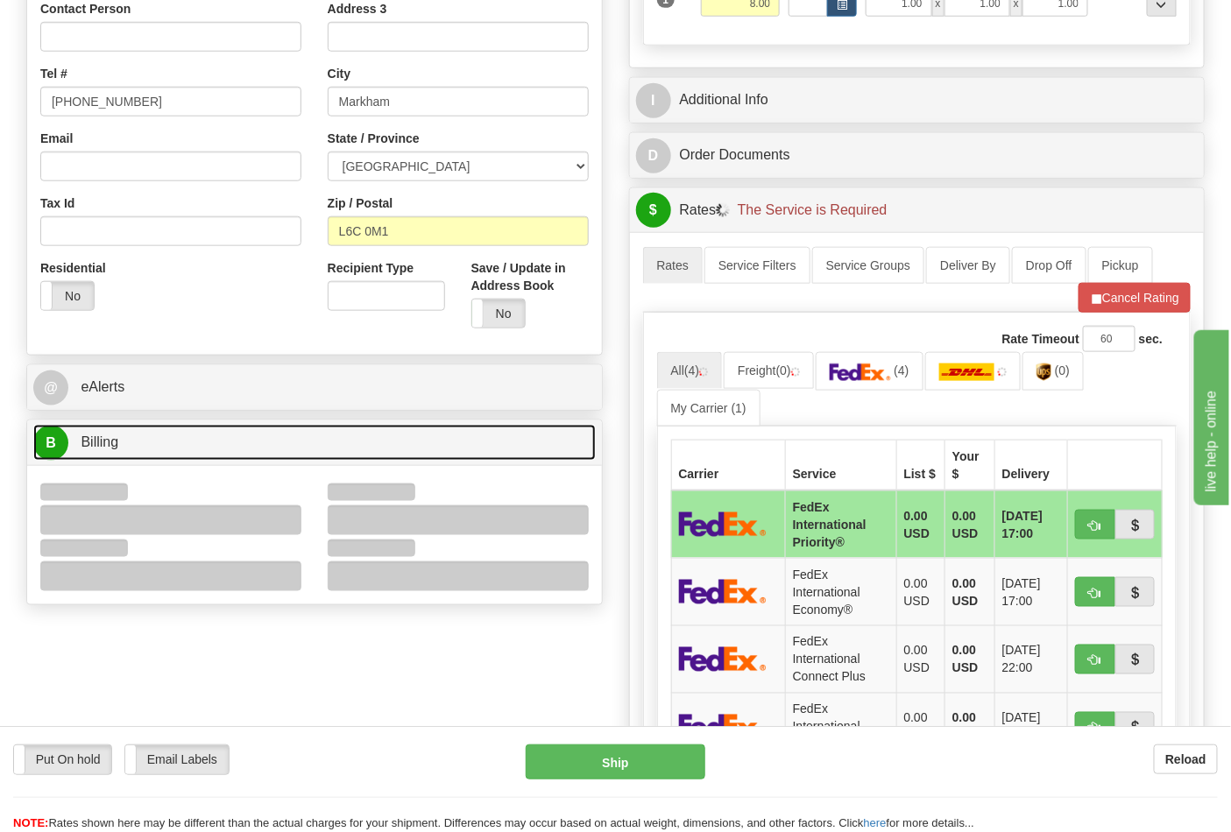
scroll to position [486, 0]
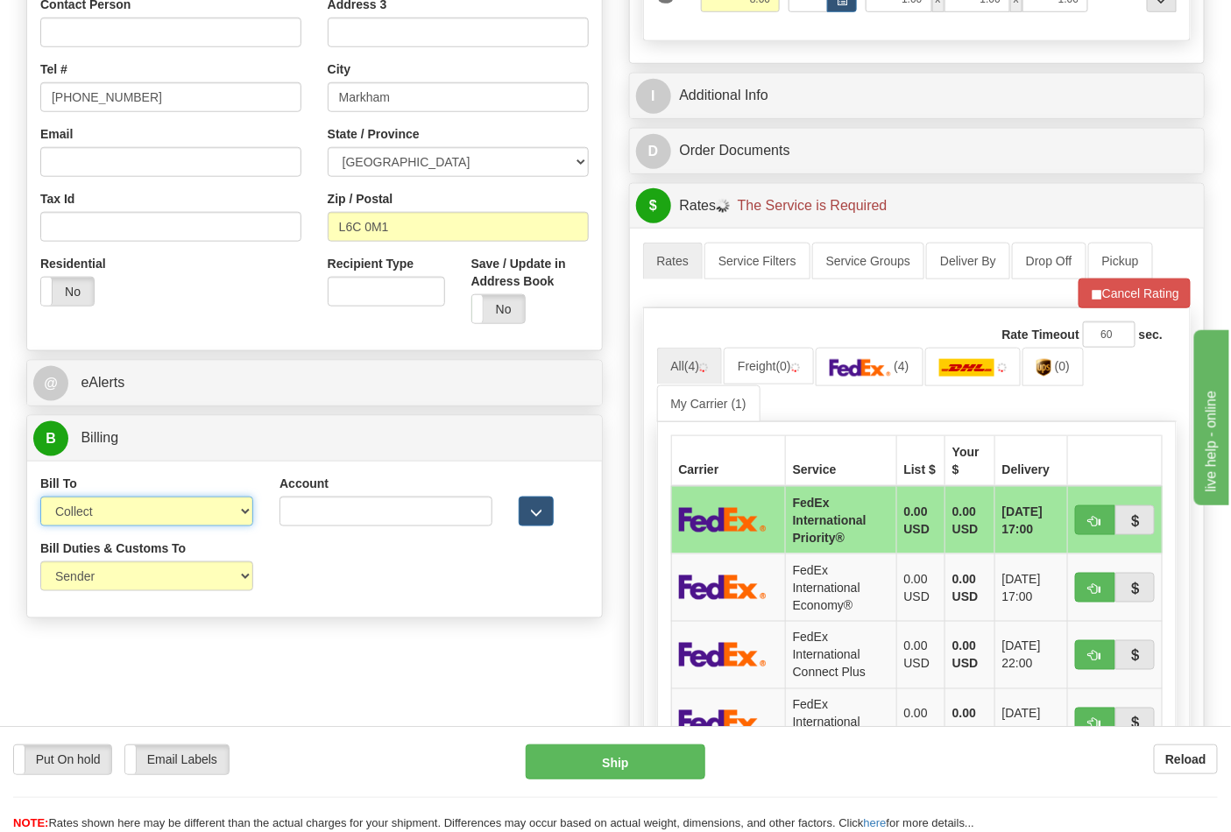
click at [233, 518] on select "Sender Recipient Third Party Collect" at bounding box center [146, 512] width 213 height 30
select select "2"
click at [40, 498] on select "Sender Recipient Third Party Collect" at bounding box center [146, 512] width 213 height 30
click at [349, 511] on input "Account" at bounding box center [385, 512] width 213 height 30
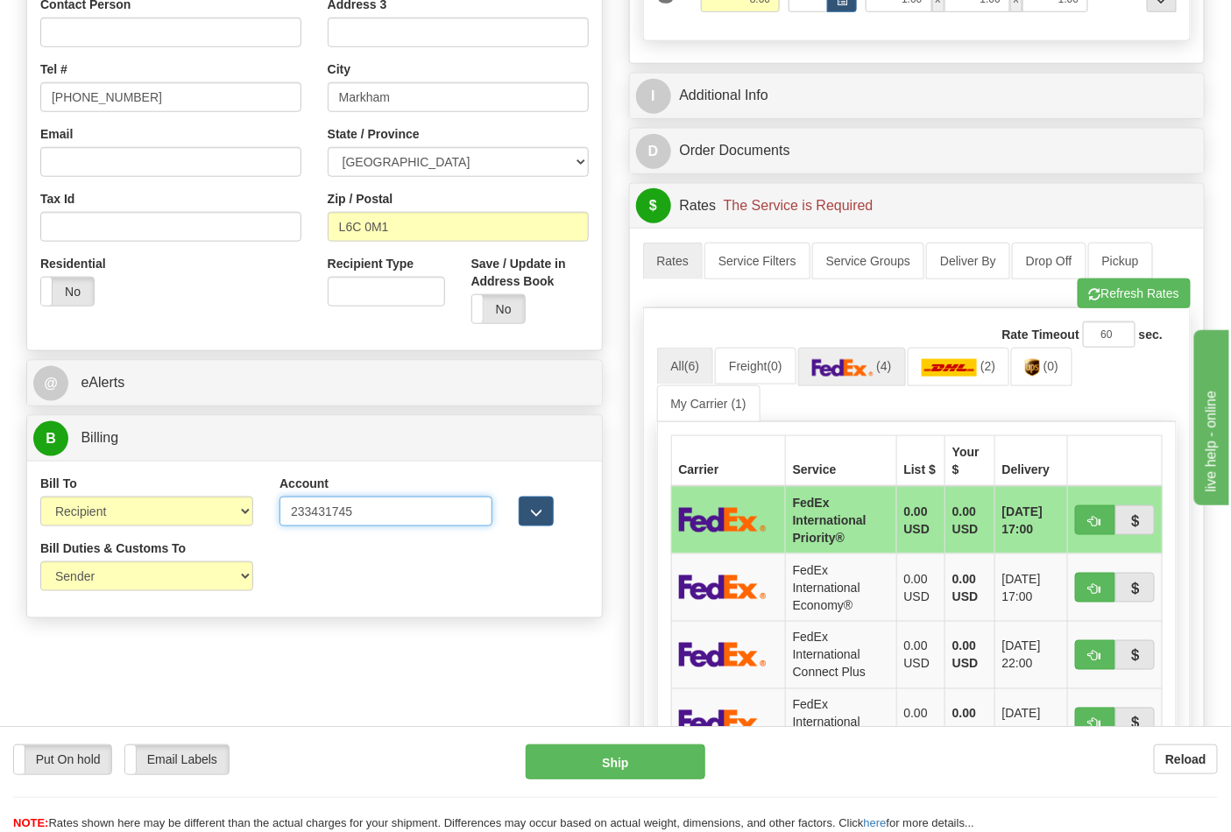
type input "233431745"
click at [869, 357] on link "(4)" at bounding box center [852, 367] width 108 height 38
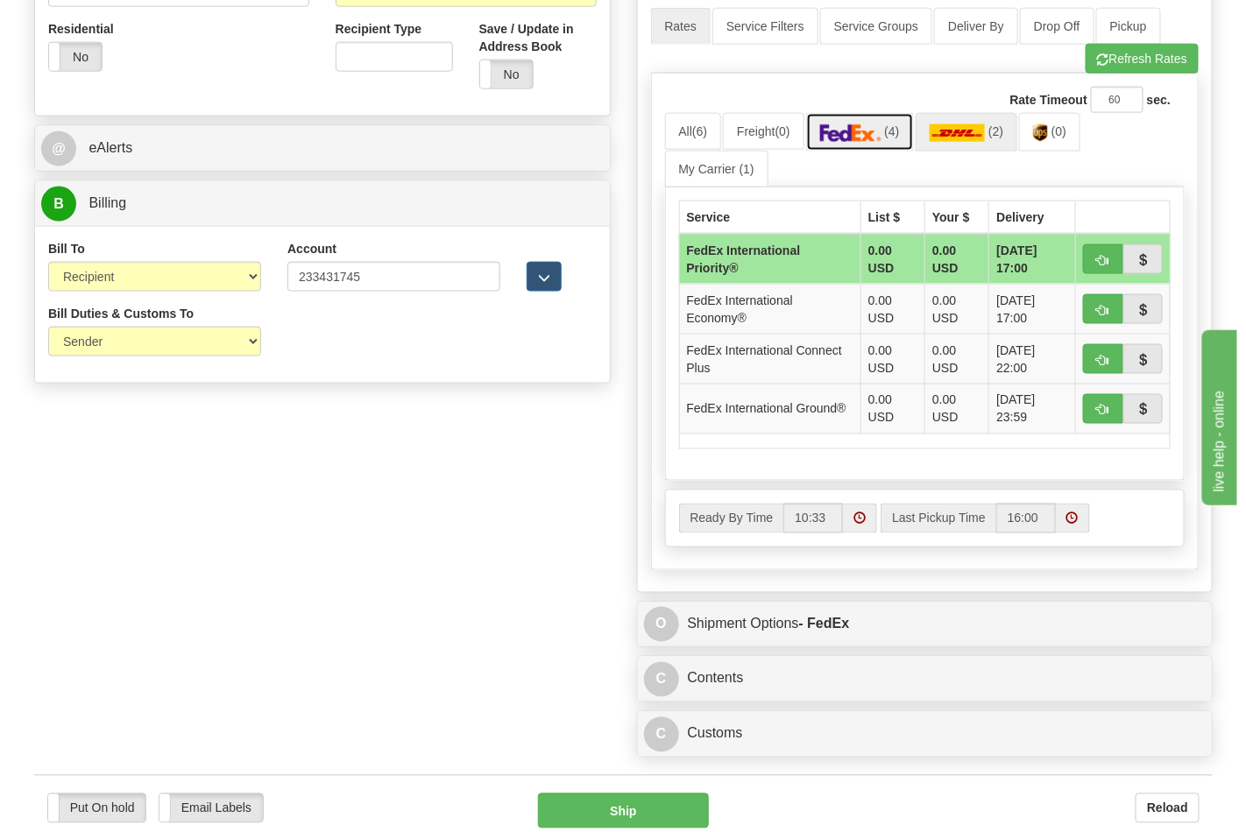
scroll to position [876, 0]
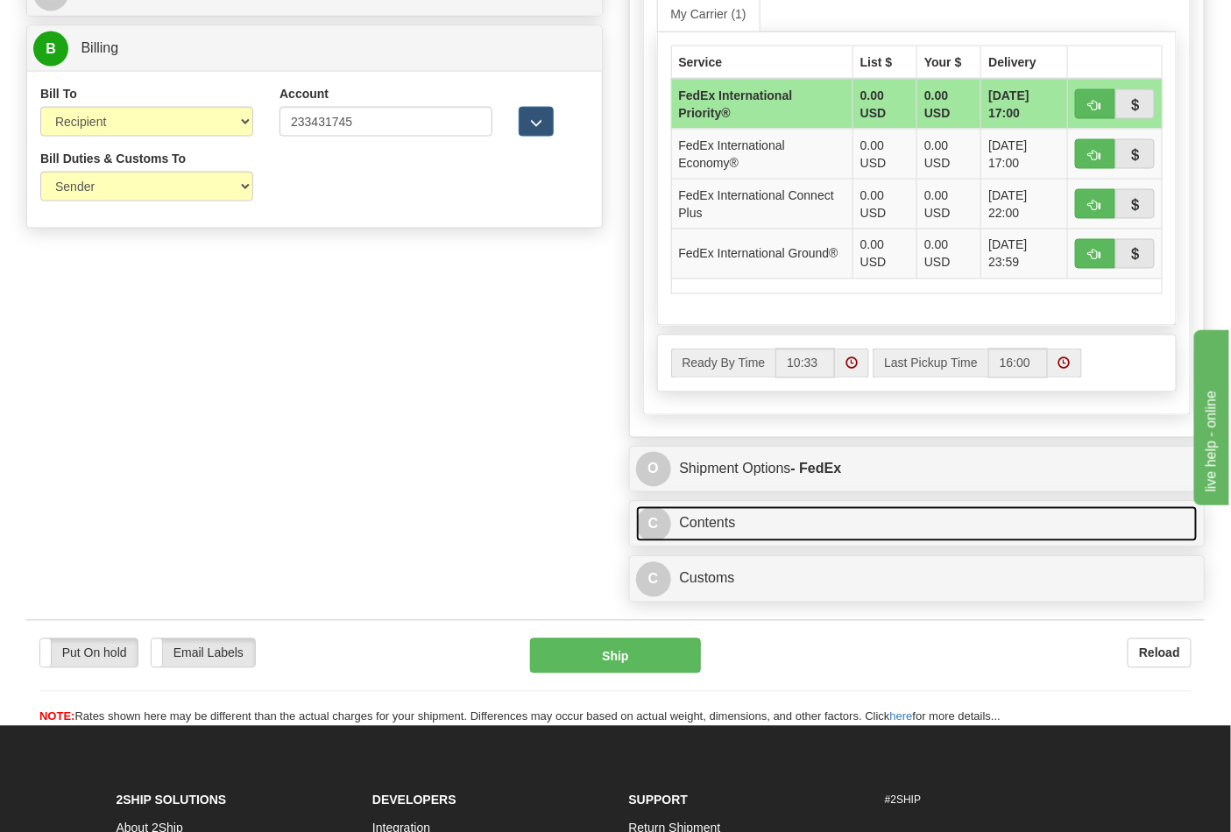
click at [795, 528] on link "C Contents" at bounding box center [917, 524] width 562 height 36
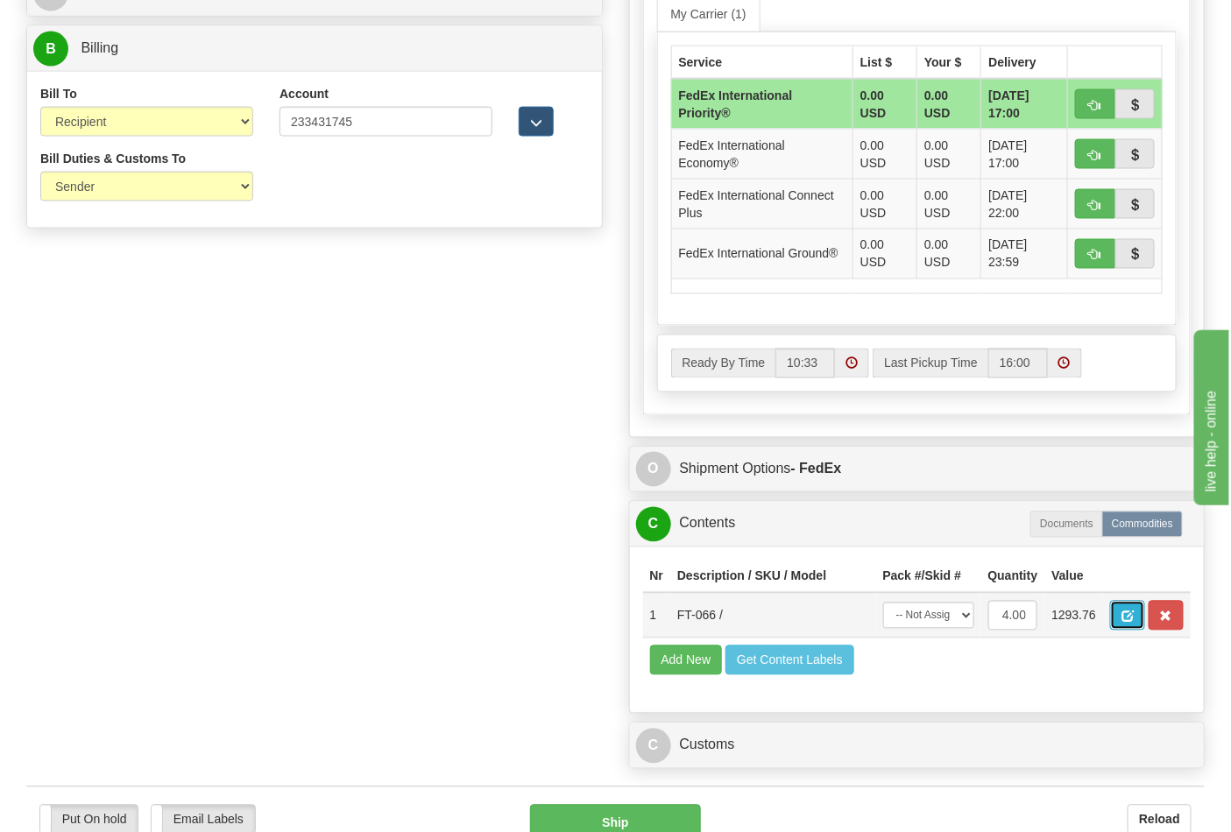
click at [1145, 616] on button "button" at bounding box center [1127, 616] width 35 height 30
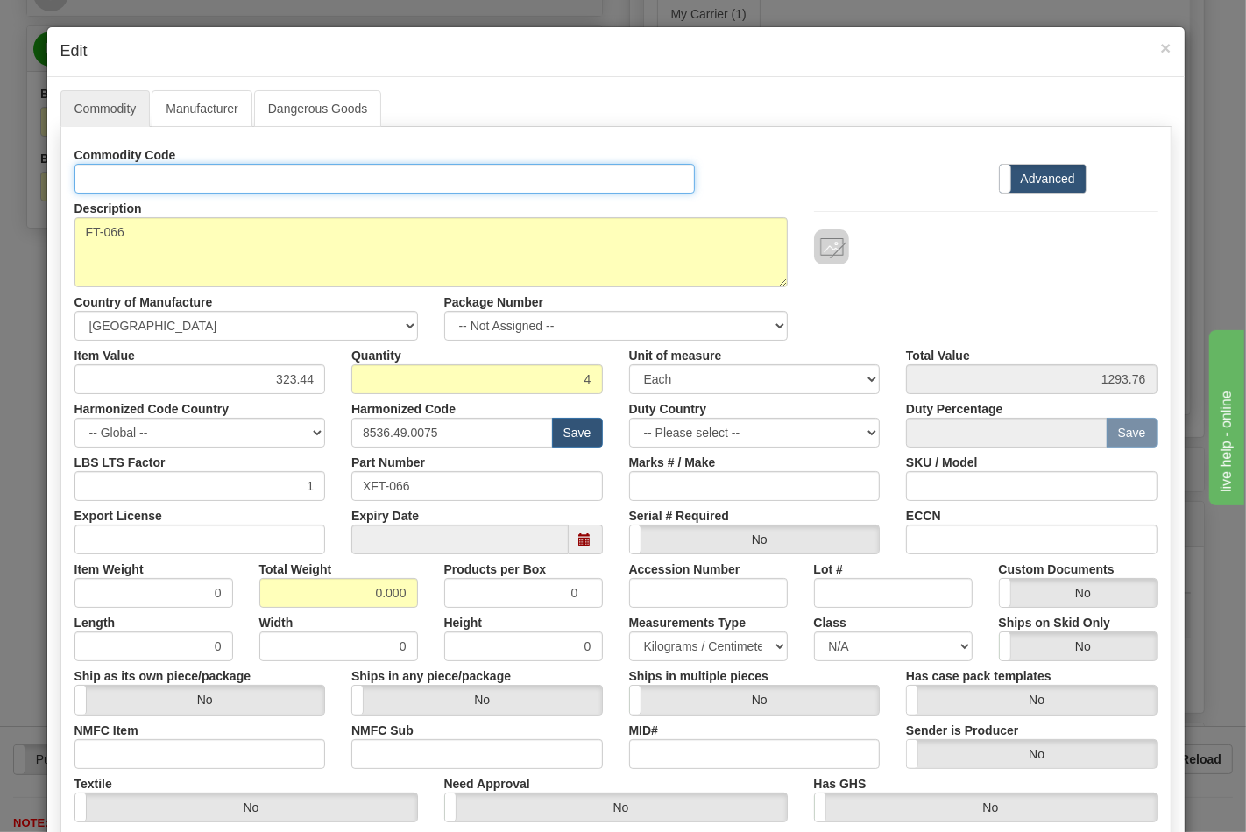
click at [214, 168] on input "Id" at bounding box center [384, 179] width 621 height 30
type input "TRANSFORMERS"
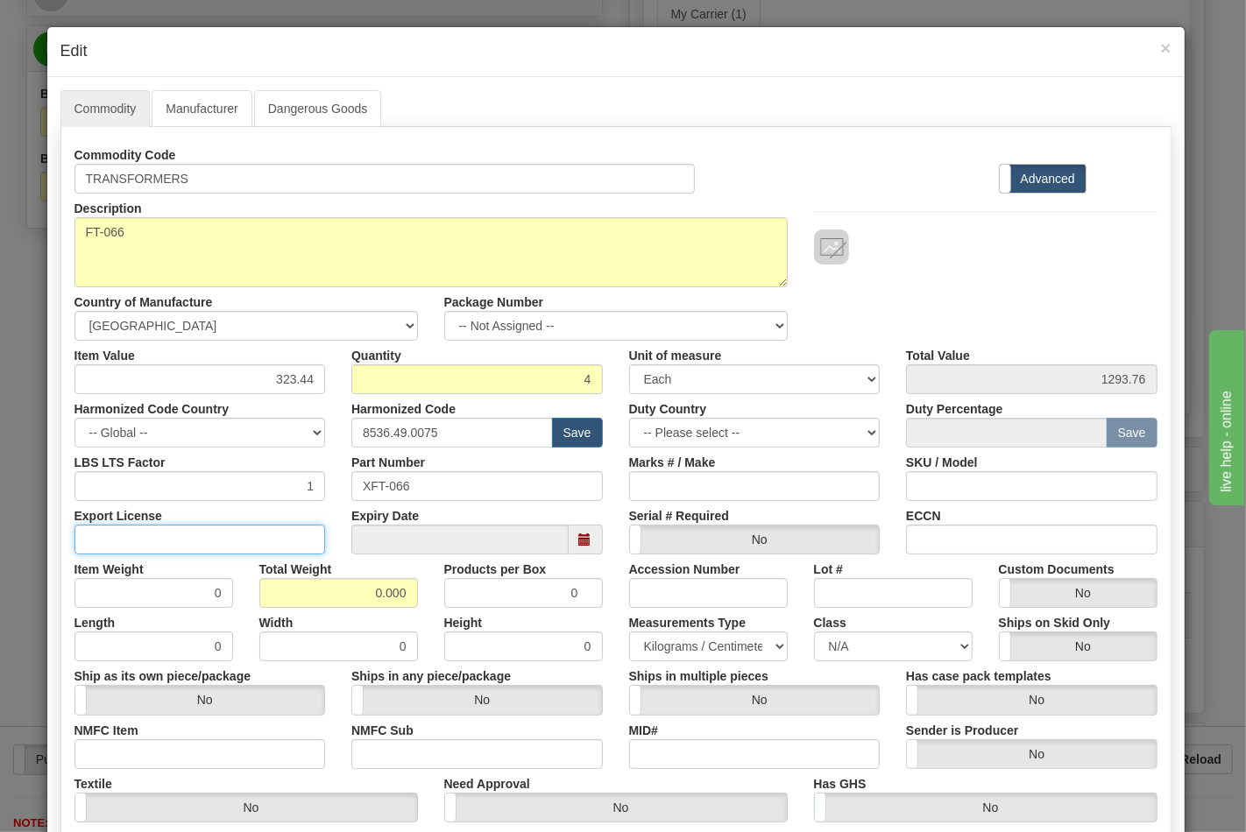
click at [159, 538] on input "Export License" at bounding box center [199, 540] width 251 height 30
type input "NLR"
click at [114, 758] on input "NMFC Item" at bounding box center [199, 754] width 251 height 30
type input "63170"
click at [375, 746] on input "NMFC Sub" at bounding box center [476, 754] width 251 height 30
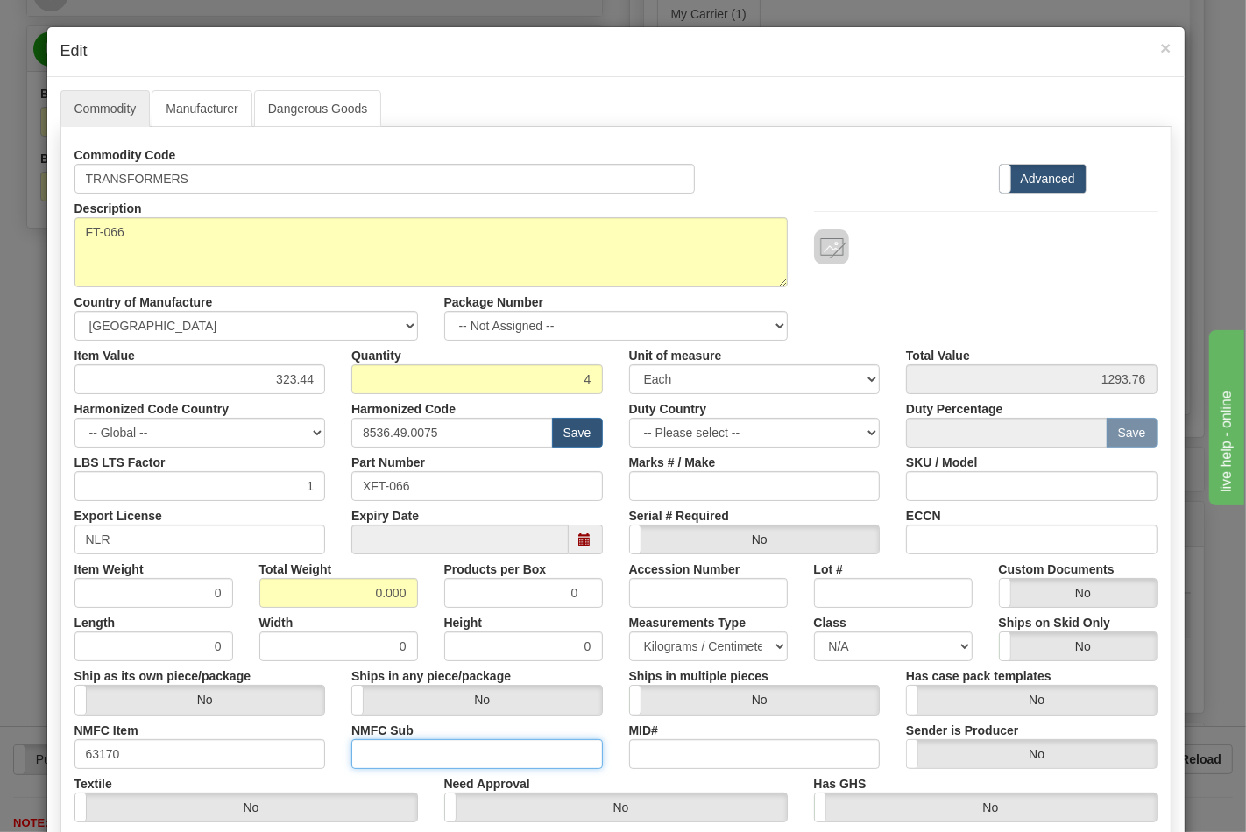
type input "4"
drag, startPoint x: 338, startPoint y: 597, endPoint x: 460, endPoint y: 597, distance: 121.8
click at [460, 597] on div "Item Weight 0 Total Weight 0.000 Products per Box 0 Accession Number Lot # Cust…" at bounding box center [615, 581] width 1109 height 53
type input "8"
type input "2.0000"
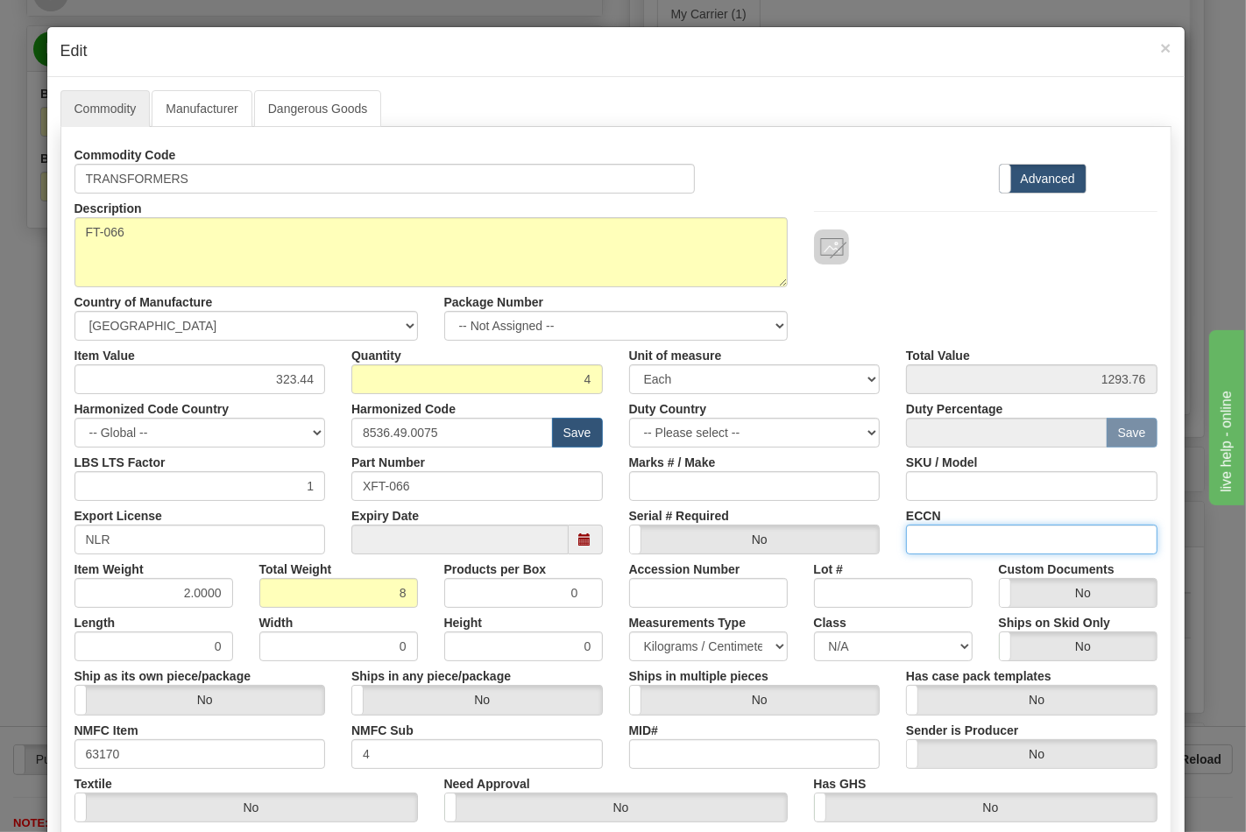
click at [978, 544] on input "ECCN" at bounding box center [1031, 540] width 251 height 30
type input "EAR99"
click at [912, 658] on select "N/A 50.0 55.0 60.0 65.0 70.0 85.0 92.5 100.0 125.0 175.0 250.0 300.0 400.0" at bounding box center [893, 647] width 159 height 30
select select "70.0"
click at [814, 632] on select "N/A 50.0 55.0 60.0 65.0 70.0 85.0 92.5 100.0 125.0 175.0 250.0 300.0 400.0" at bounding box center [893, 647] width 159 height 30
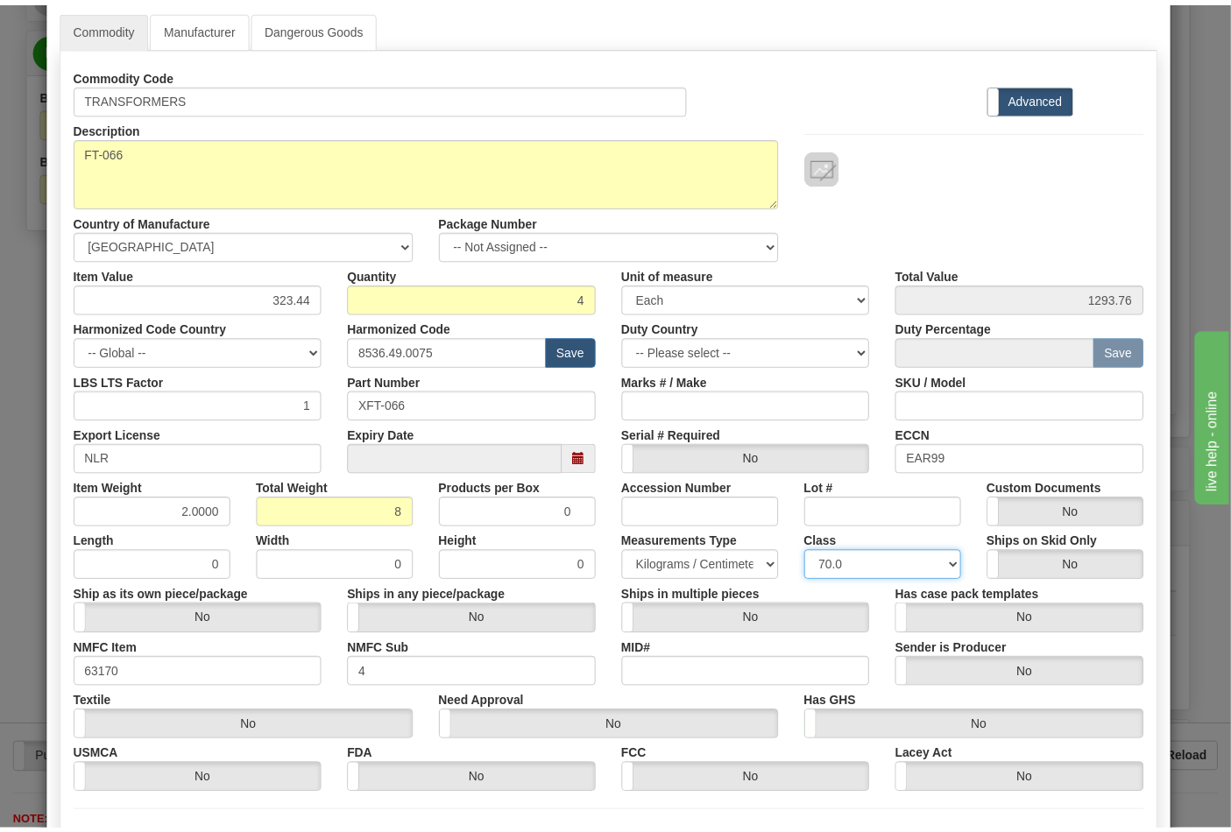
scroll to position [251, 0]
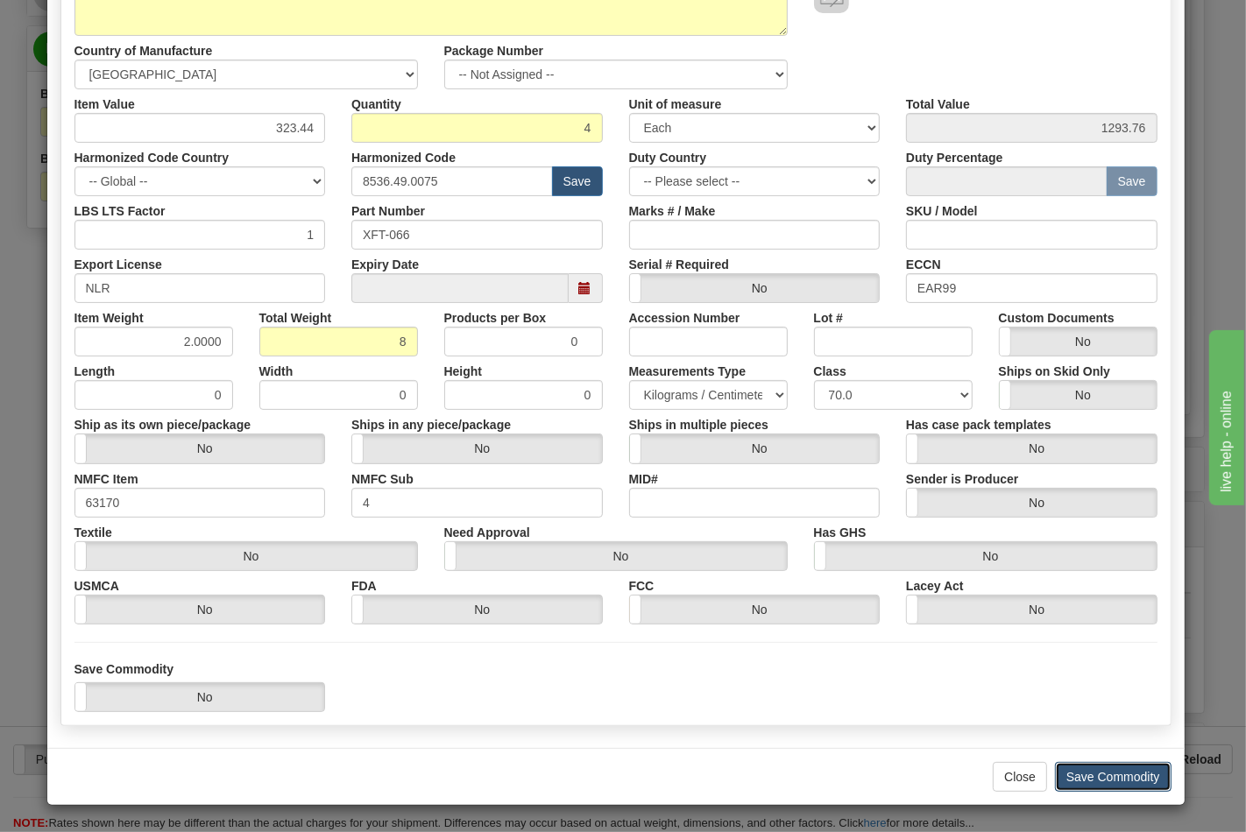
click at [1110, 786] on button "Save Commodity" at bounding box center [1113, 777] width 117 height 30
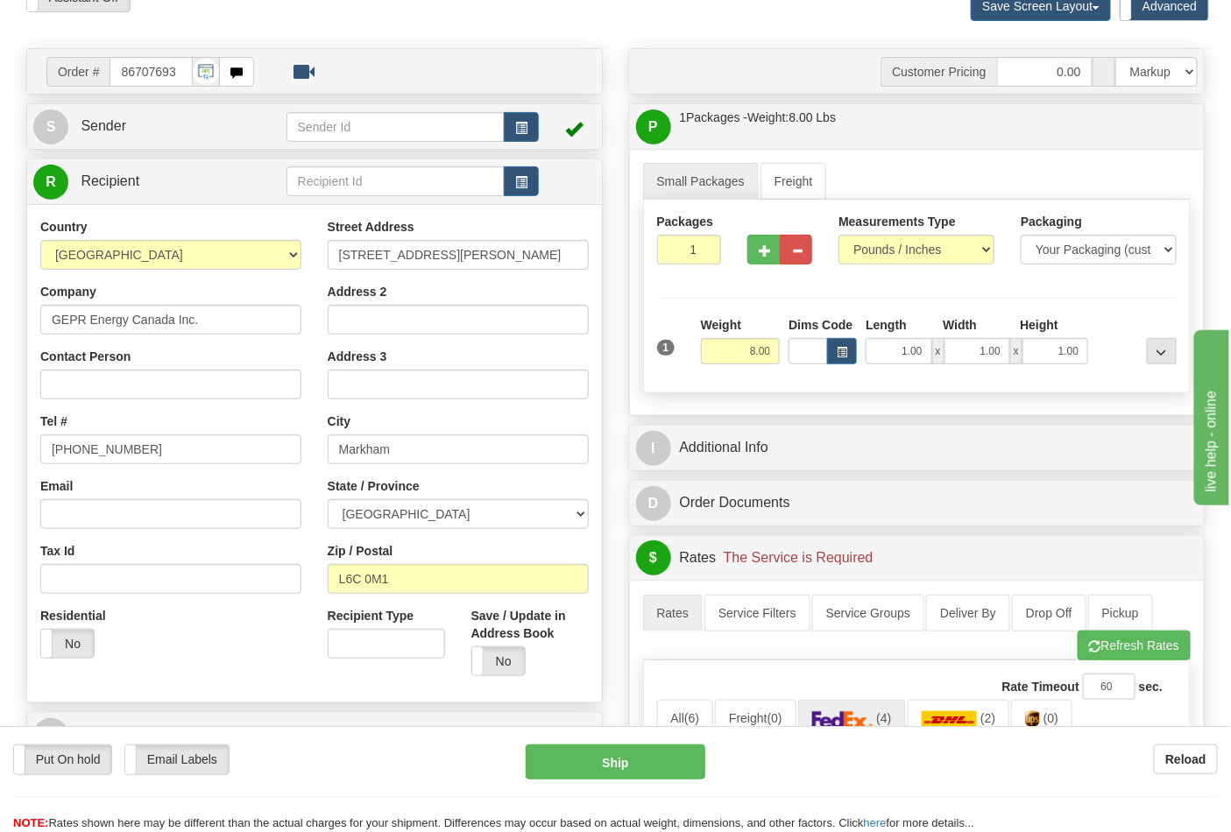
scroll to position [0, 0]
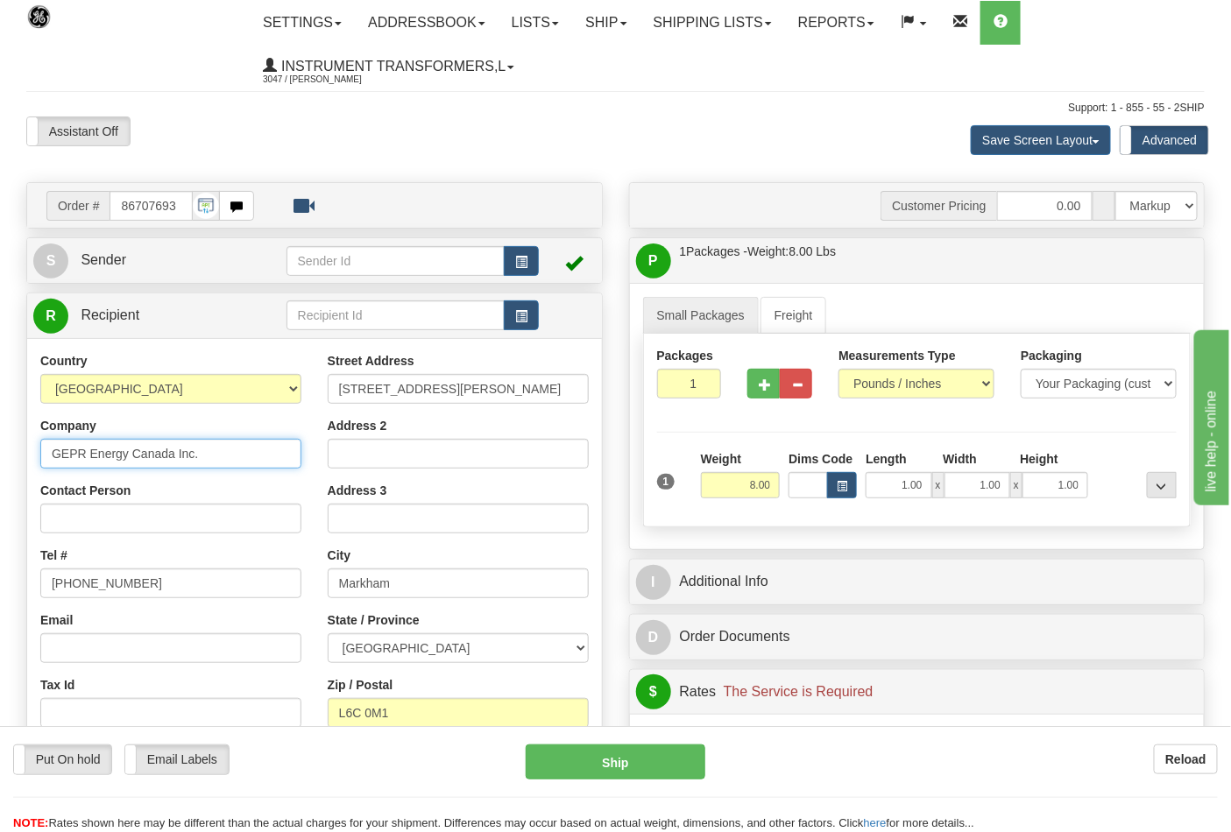
drag, startPoint x: 222, startPoint y: 456, endPoint x: 0, endPoint y: 466, distance: 221.9
click at [132, 530] on input "Contact Person" at bounding box center [170, 519] width 261 height 30
paste input "GEPR Energy Canada Inc."
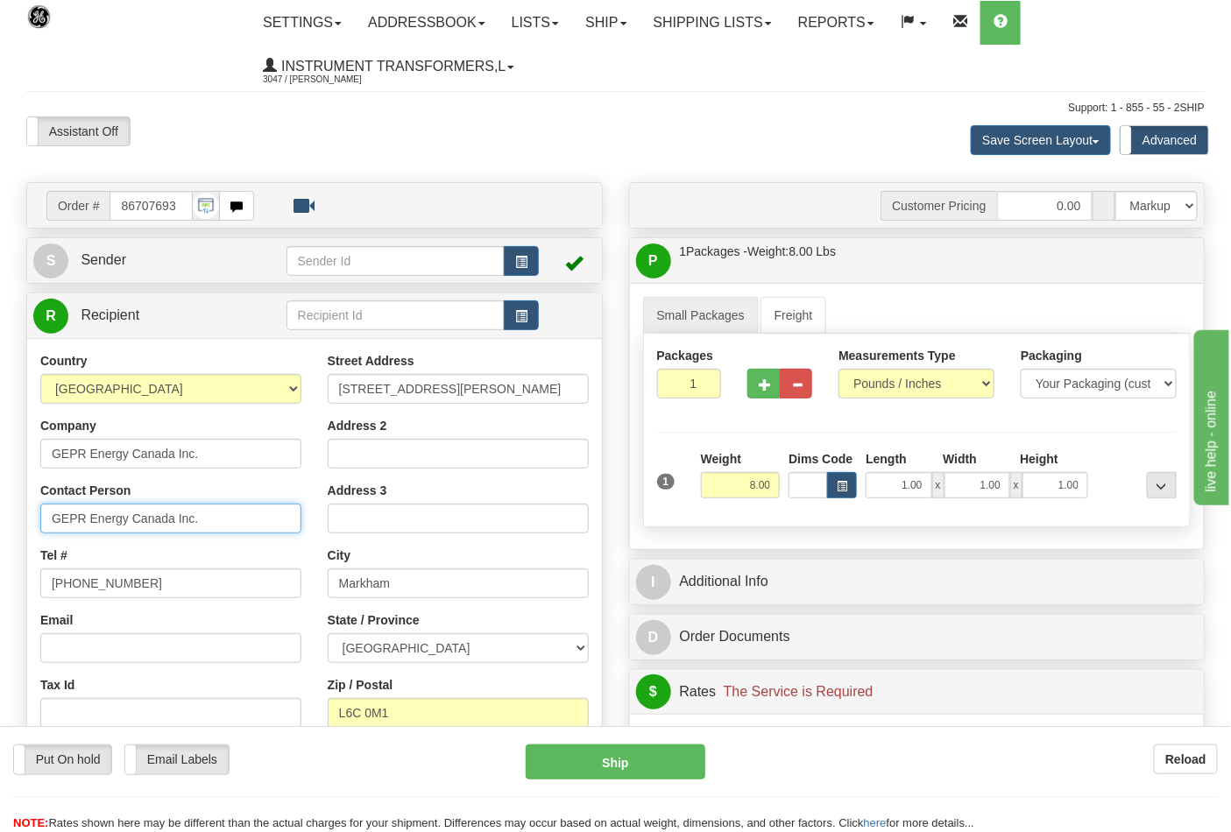
type input "GEPR Energy Canada Inc."
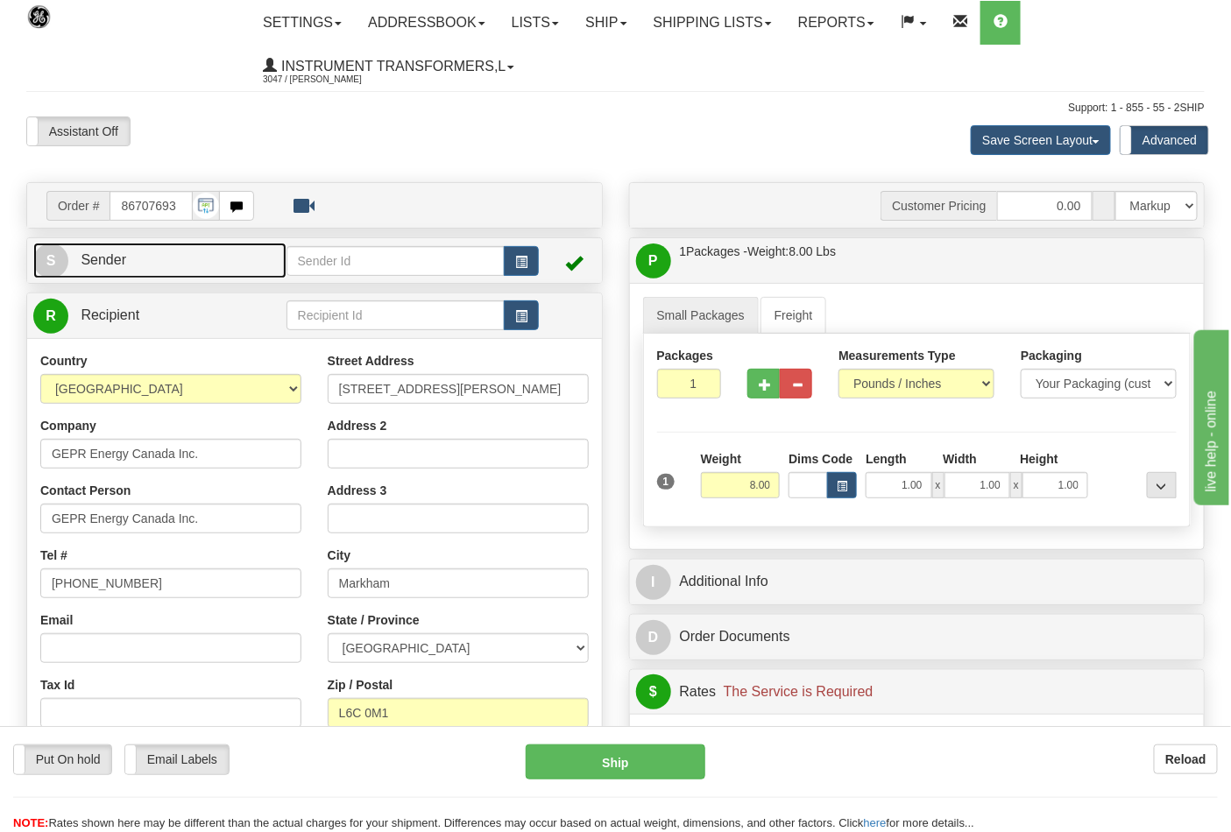
click at [120, 265] on span "Sender" at bounding box center [104, 259] width 46 height 15
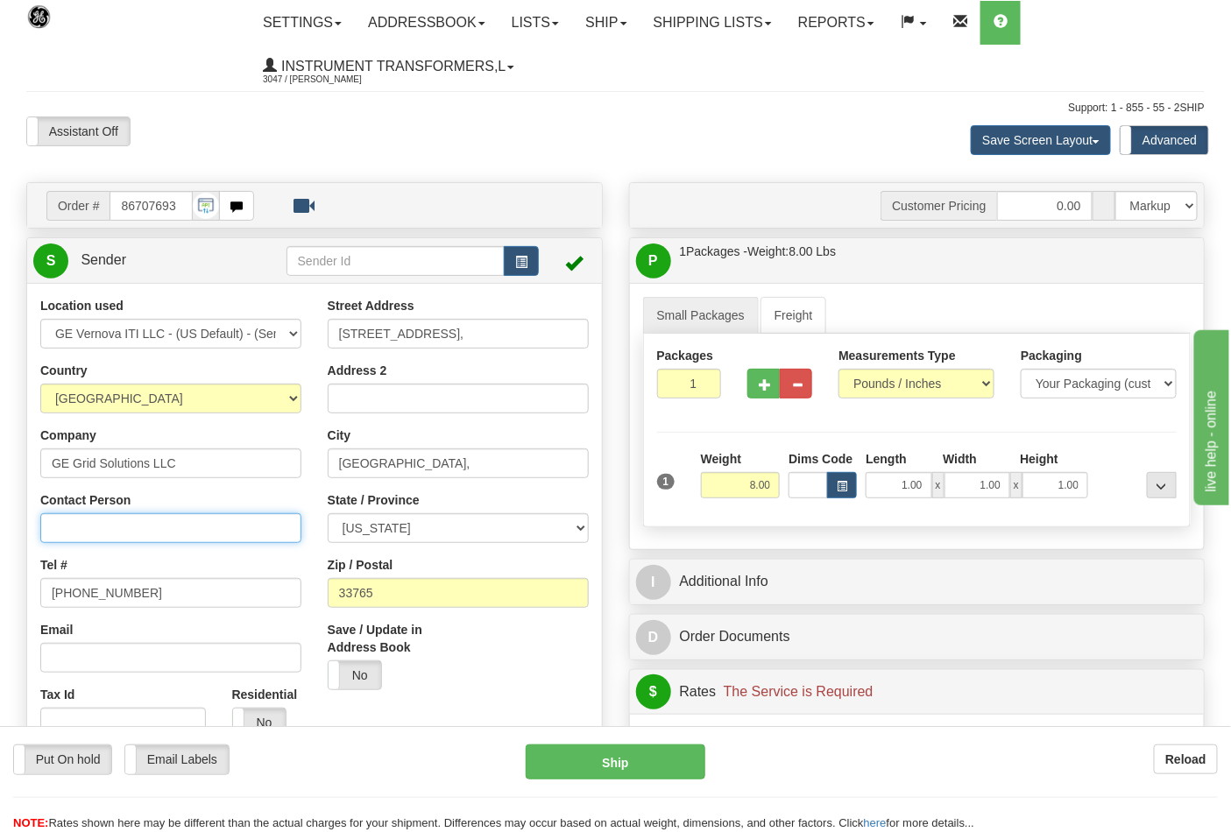
click at [65, 526] on input "Contact Person" at bounding box center [170, 528] width 261 height 30
type input "Nephtali Linares"
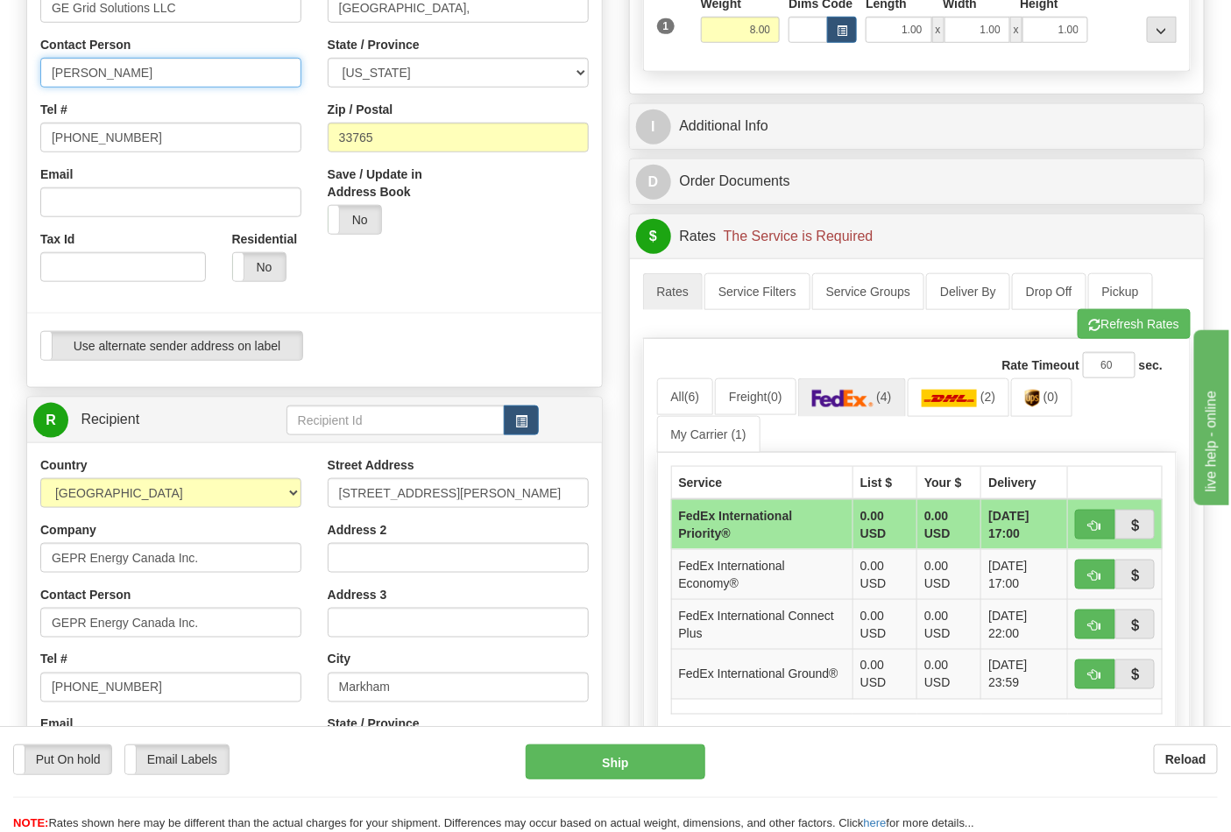
scroll to position [486, 0]
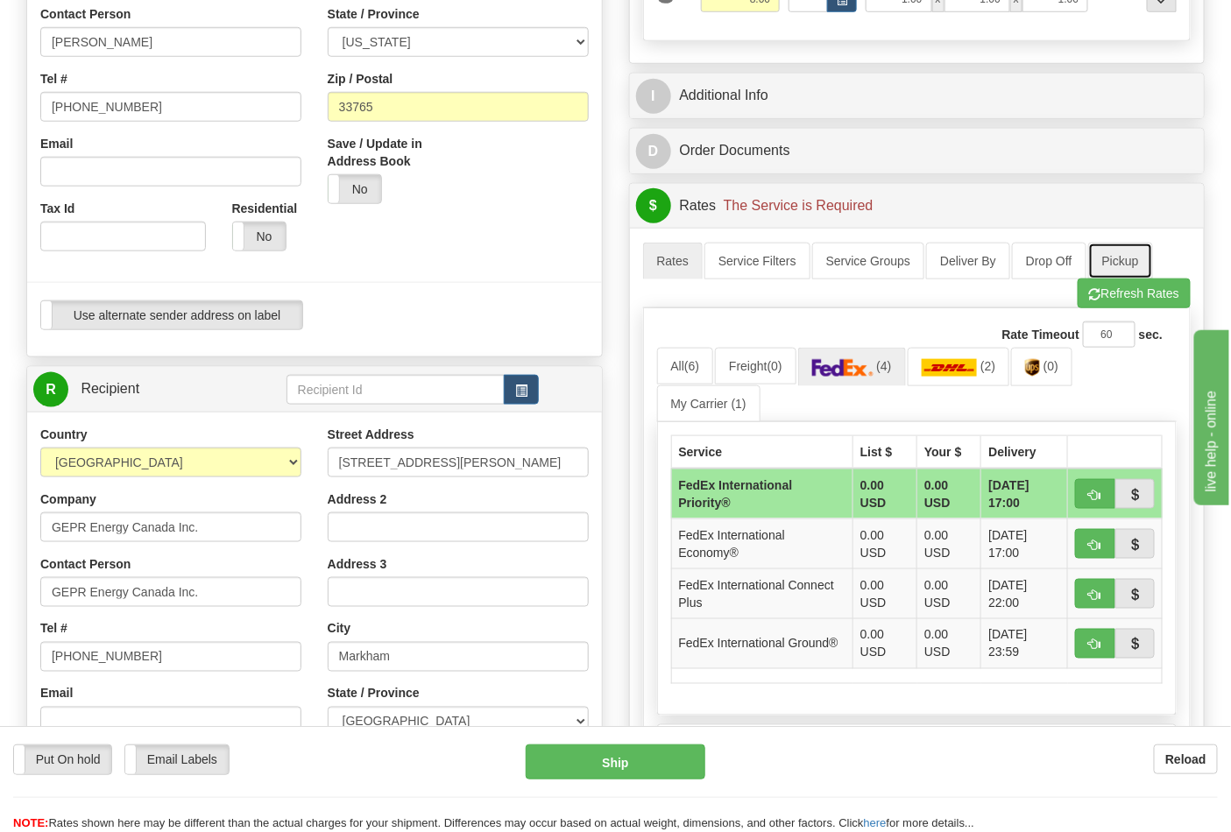
click at [1152, 278] on link "Pickup" at bounding box center [1120, 261] width 65 height 37
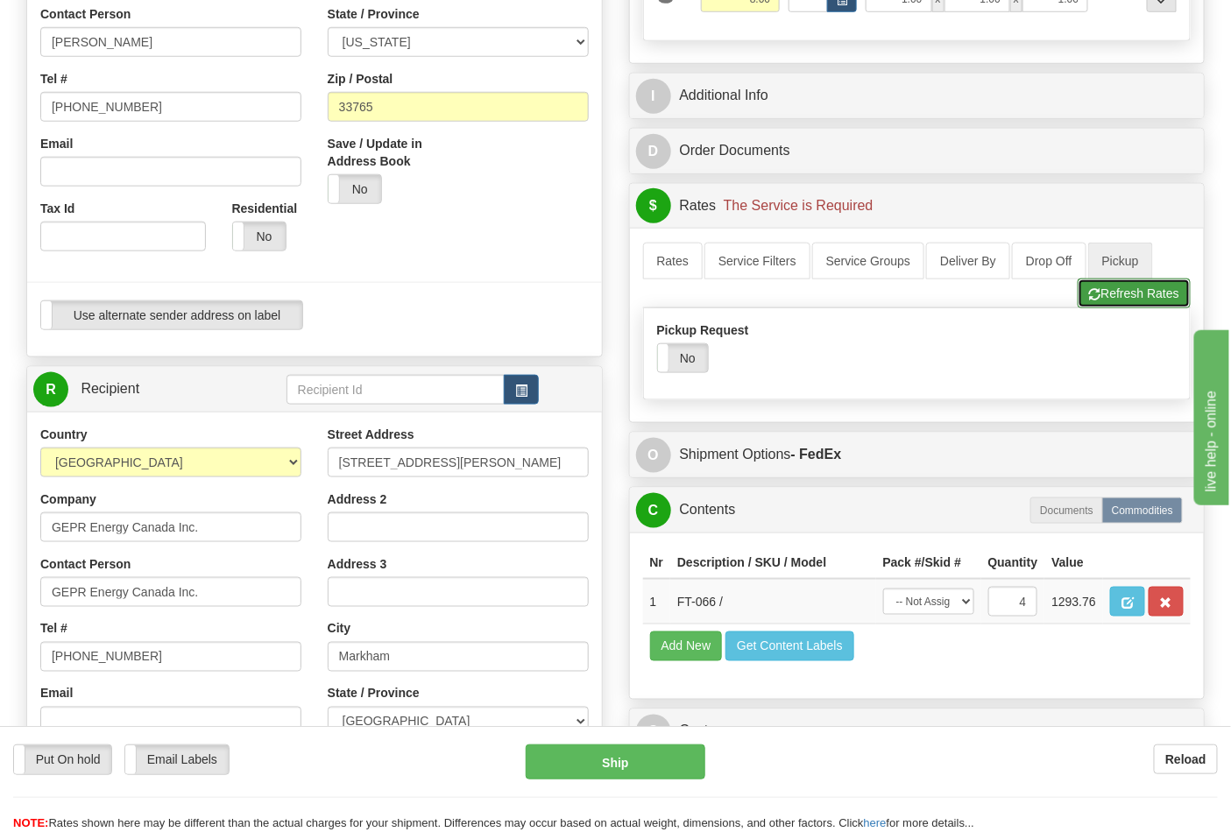
click at [1142, 286] on button "Refresh Rates" at bounding box center [1134, 294] width 113 height 30
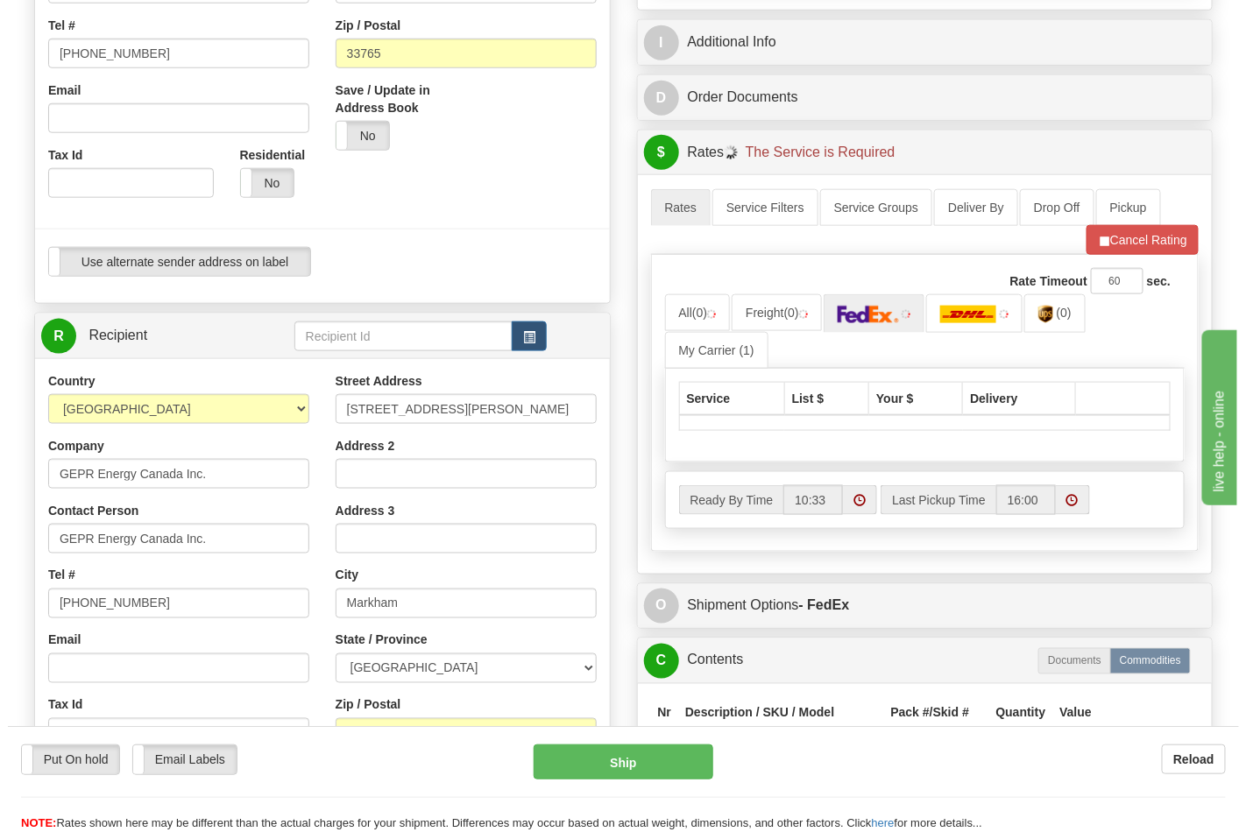
scroll to position [583, 0]
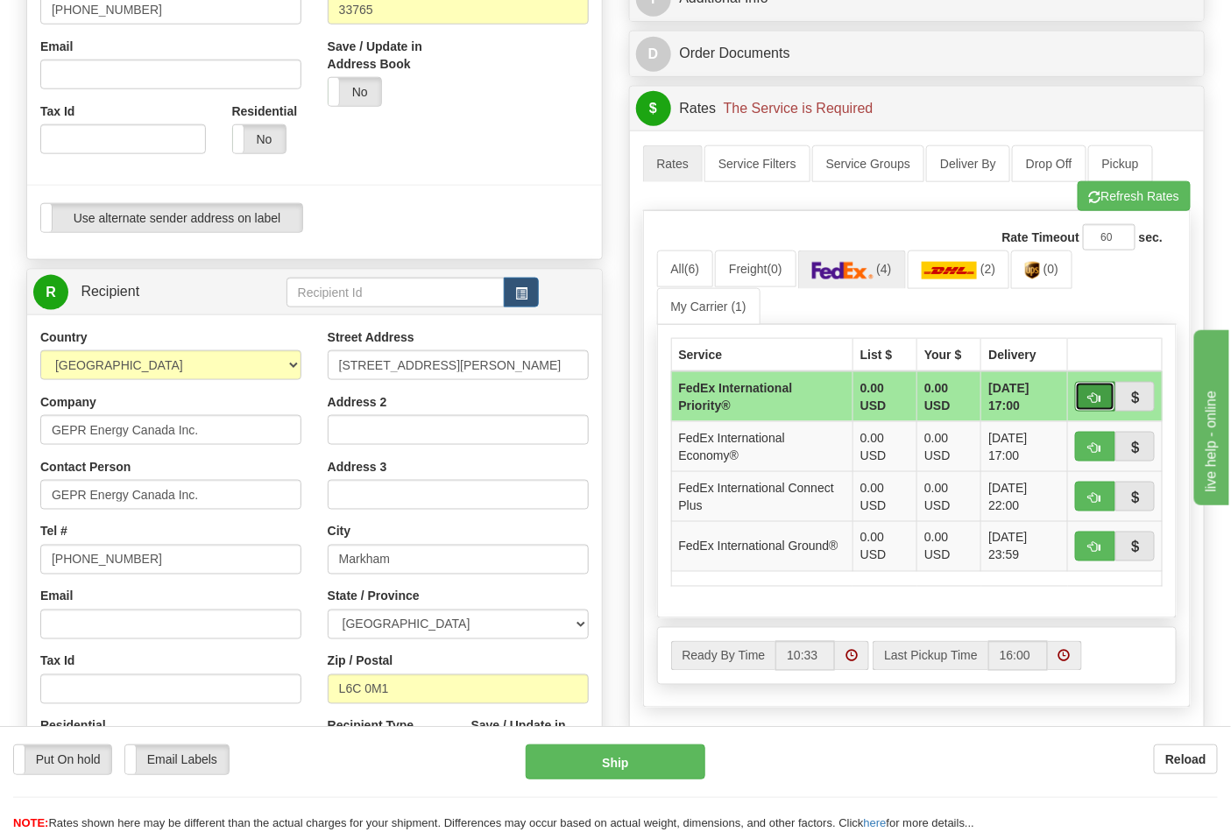
click at [1092, 395] on span "button" at bounding box center [1095, 397] width 12 height 11
type input "01"
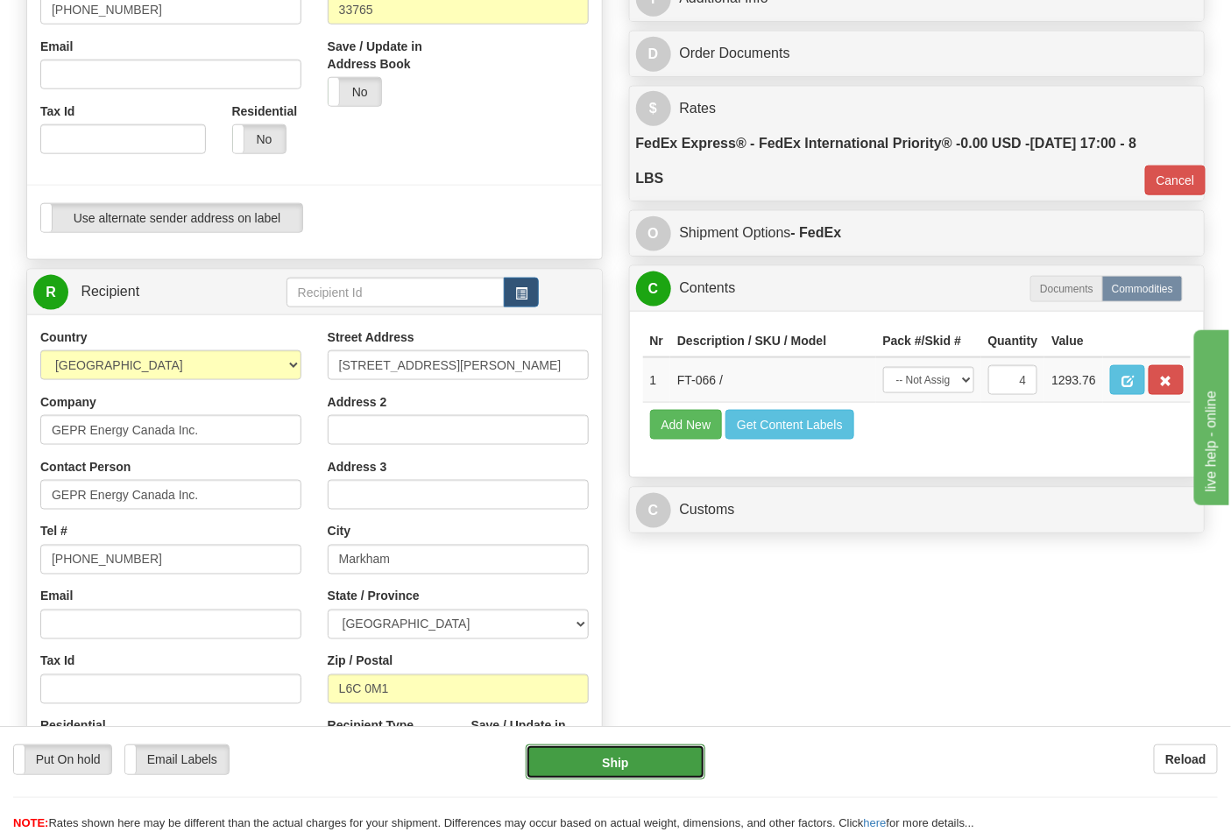
click at [637, 767] on button "Ship" at bounding box center [615, 762] width 179 height 35
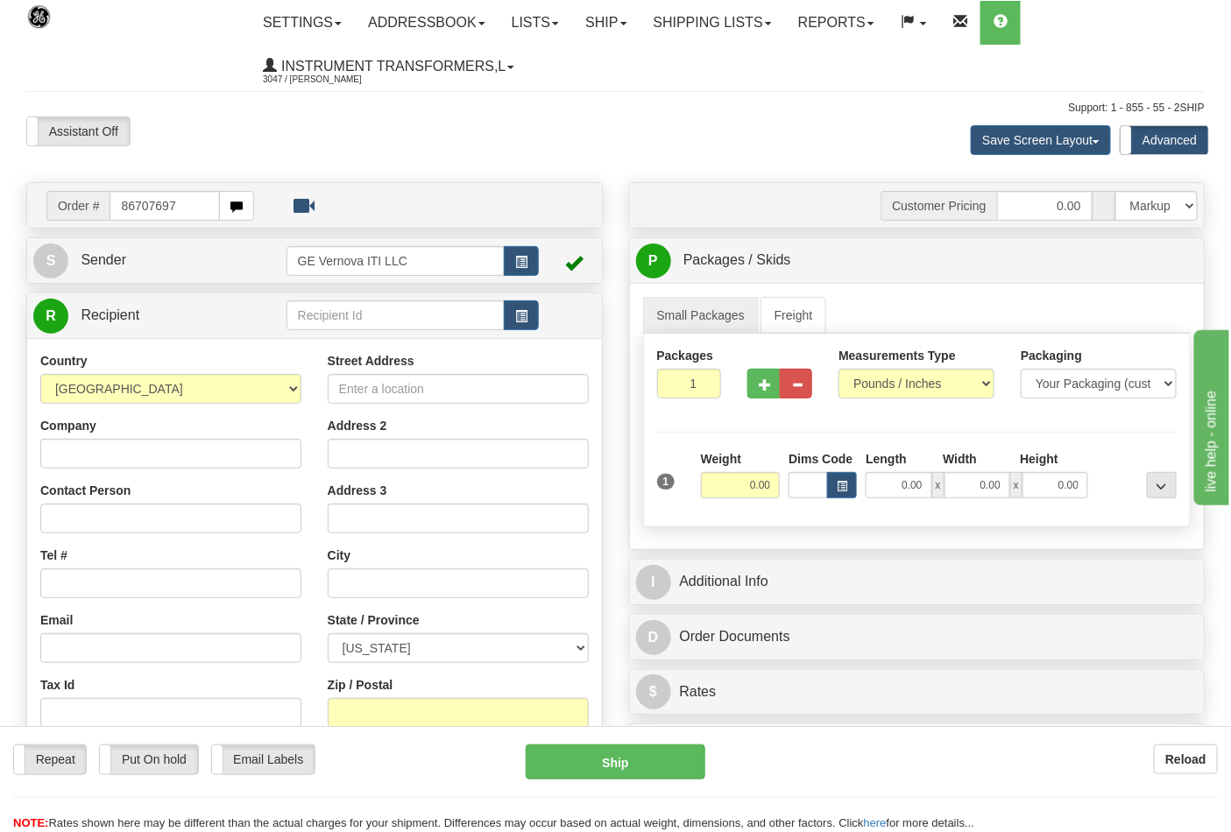
type input "86707697"
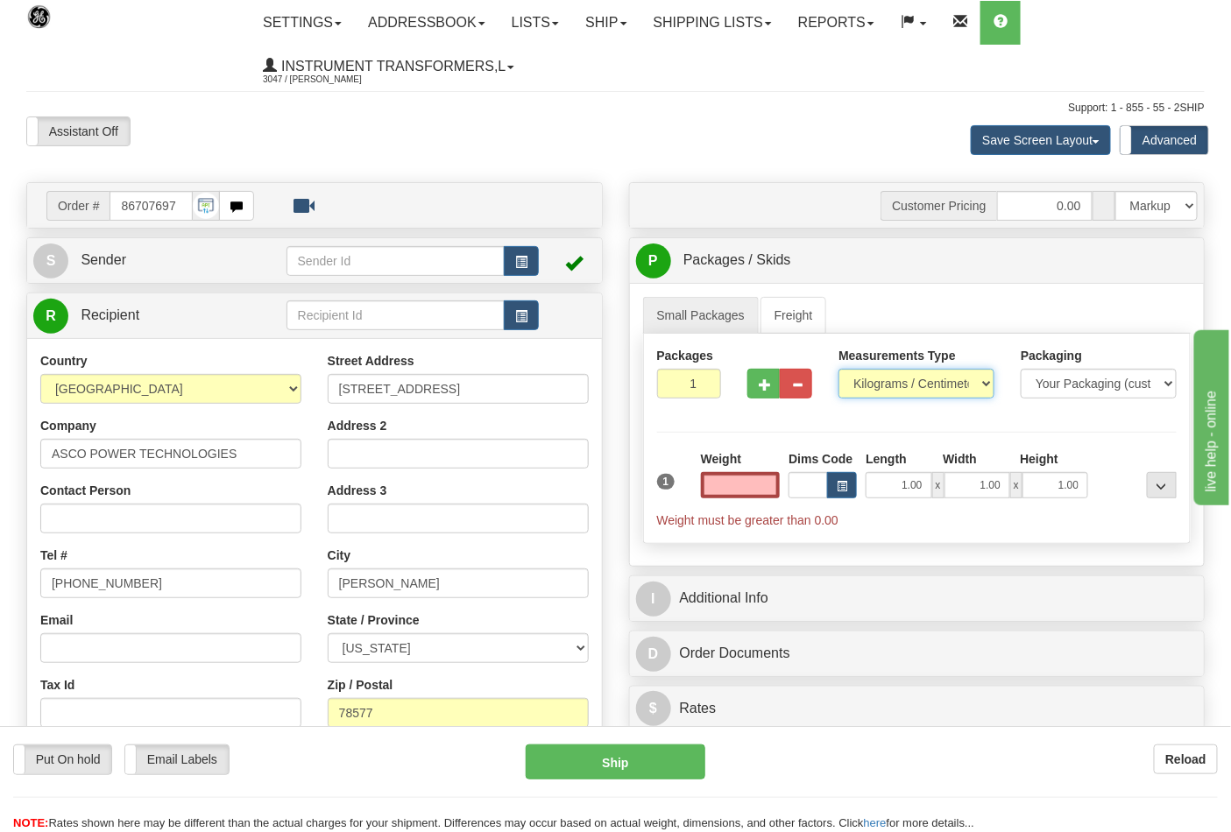
type input "0.00"
click at [952, 391] on select "Pounds / Inches Kilograms / Centimeters" at bounding box center [916, 384] width 156 height 30
select select "0"
click at [838, 370] on select "Pounds / Inches Kilograms / Centimeters" at bounding box center [916, 384] width 156 height 30
click at [768, 390] on span "button" at bounding box center [765, 384] width 12 height 11
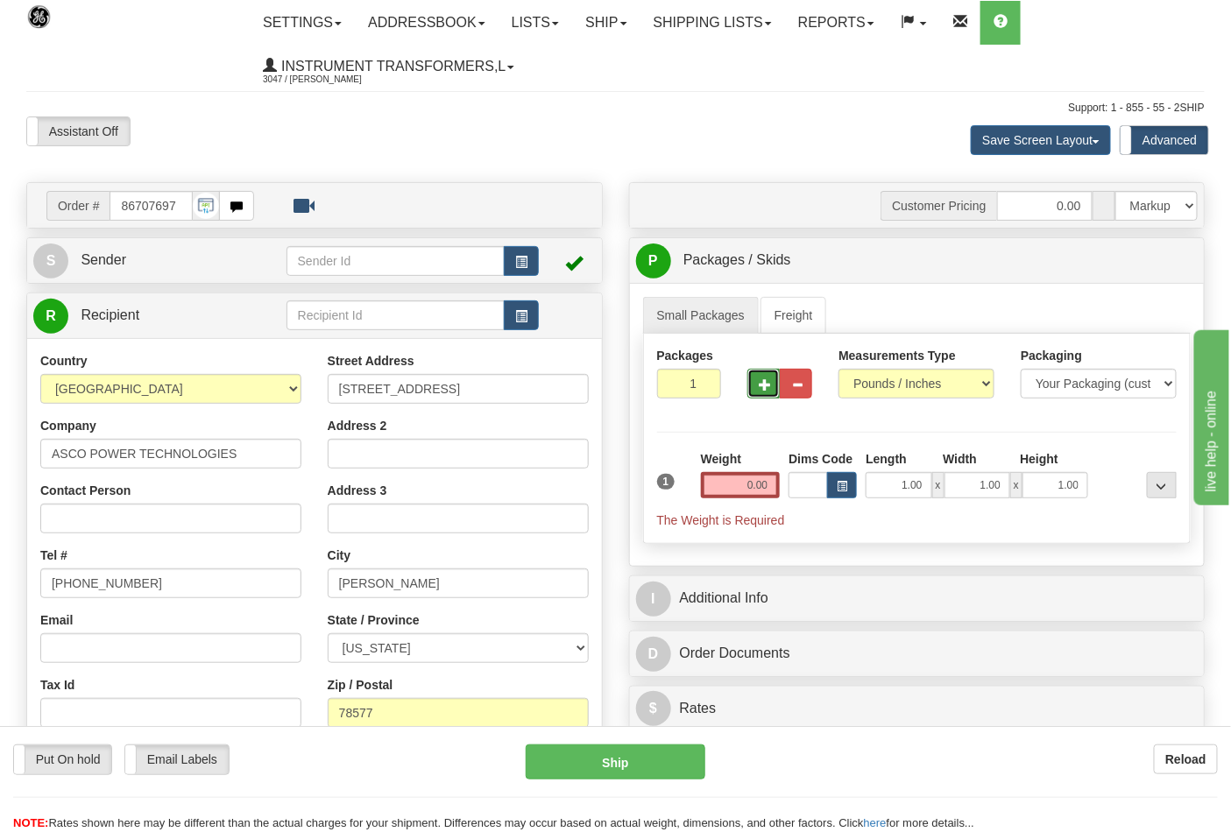
type input "2"
click at [746, 491] on input "0.00" at bounding box center [741, 485] width 80 height 26
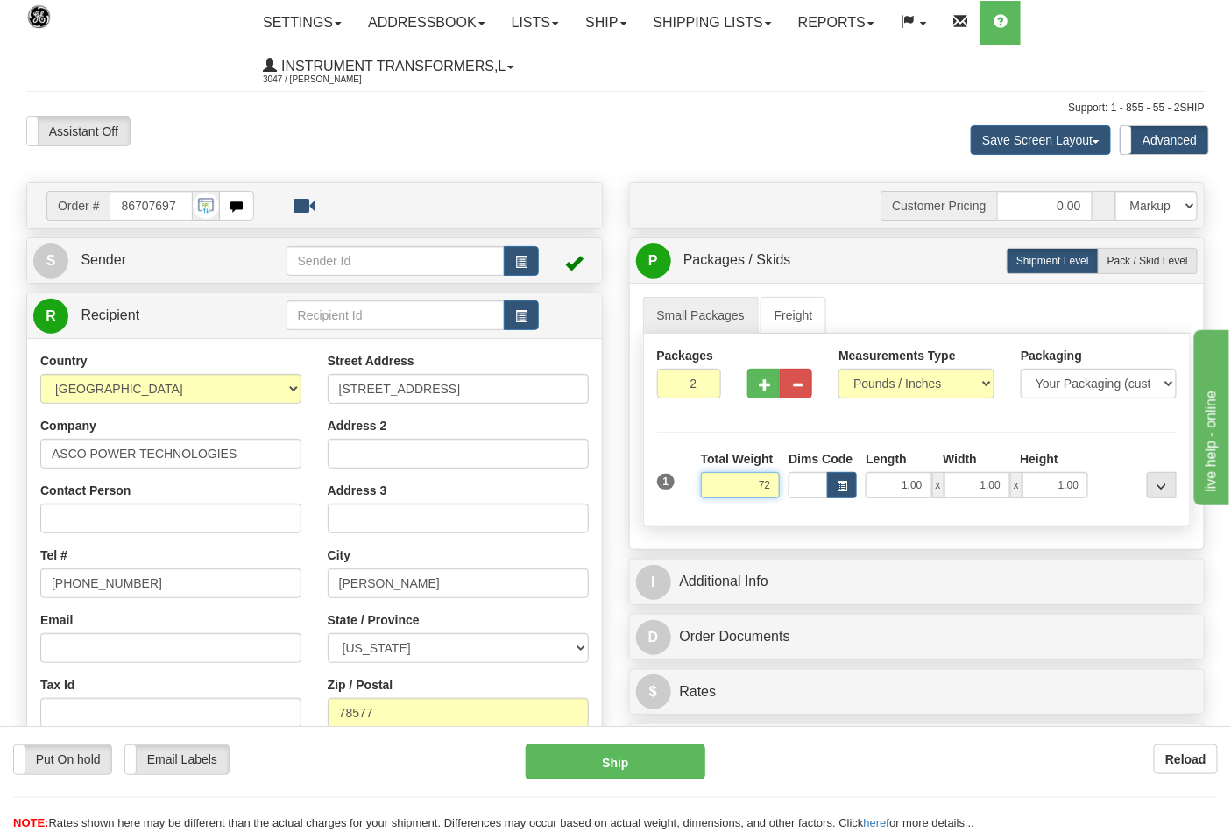
click button "Delete" at bounding box center [0, 0] width 0 height 0
type input "72.00"
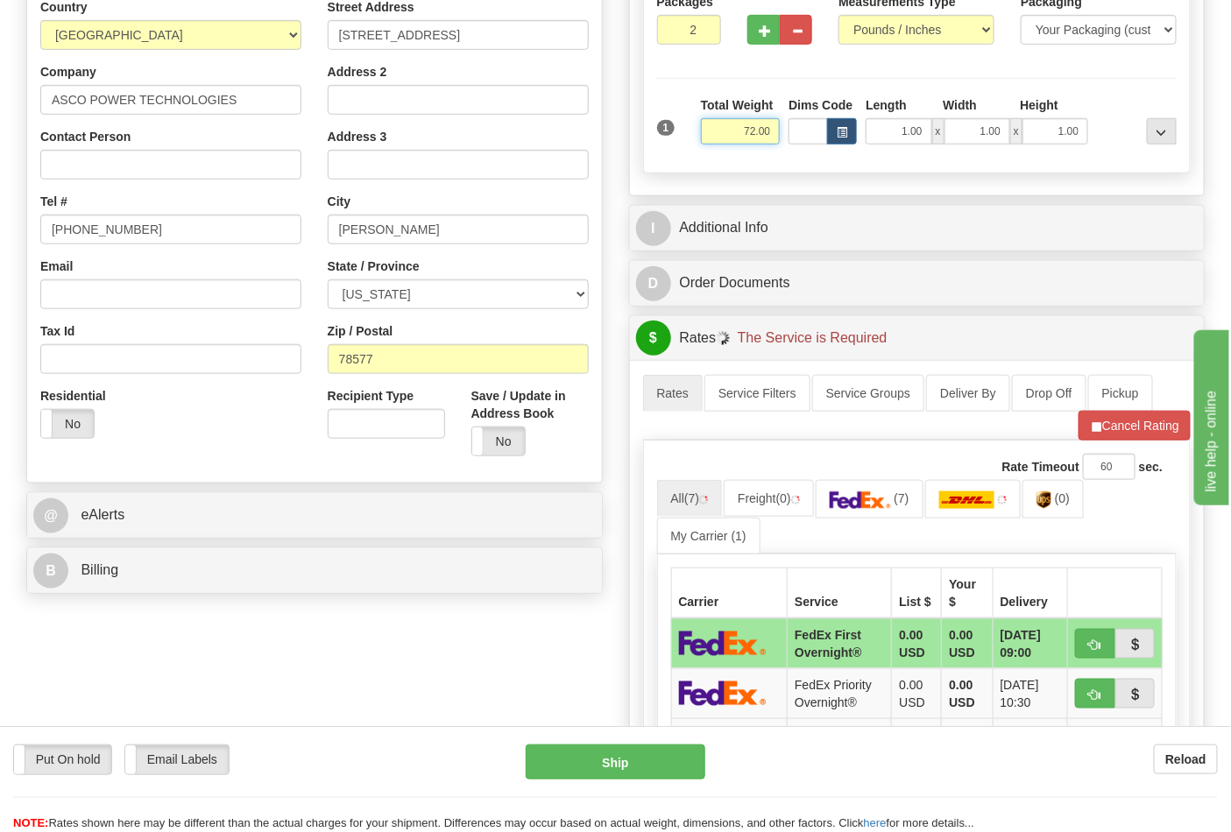
scroll to position [389, 0]
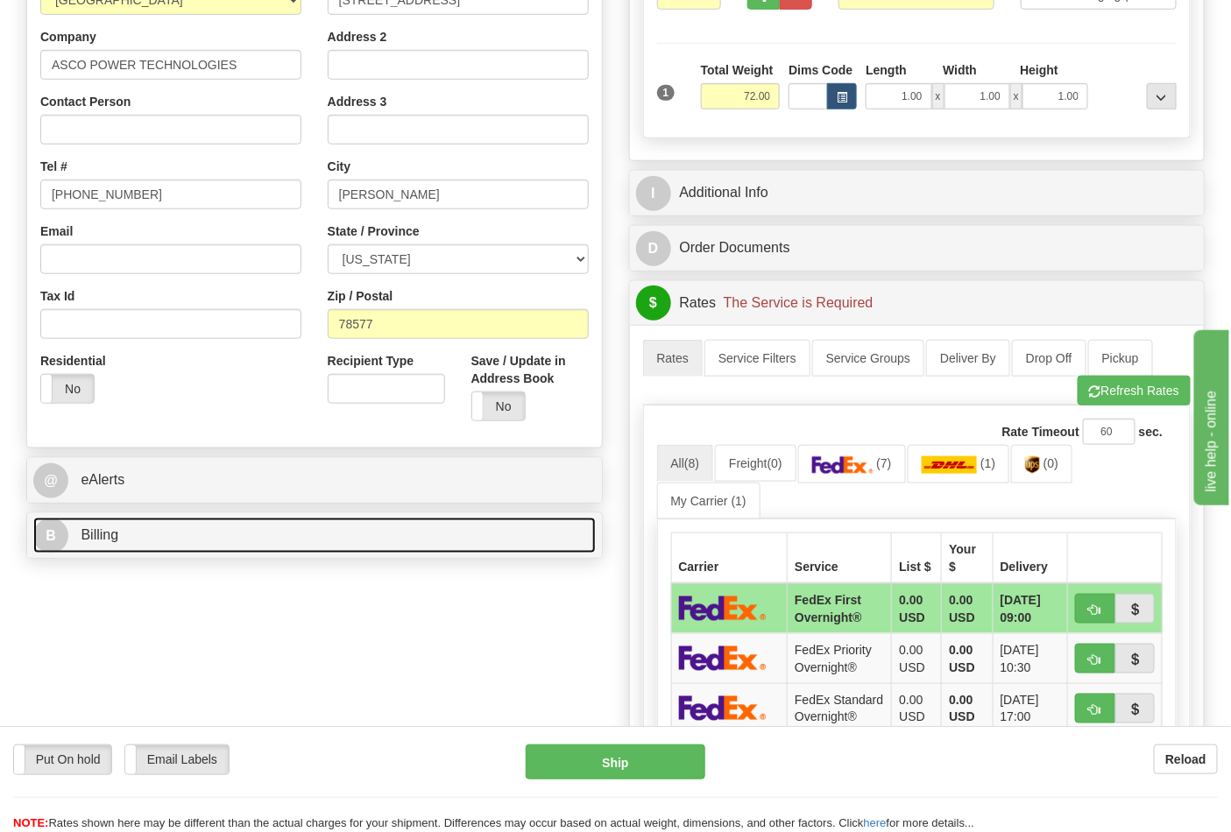
click at [447, 547] on link "B Billing" at bounding box center [314, 536] width 562 height 36
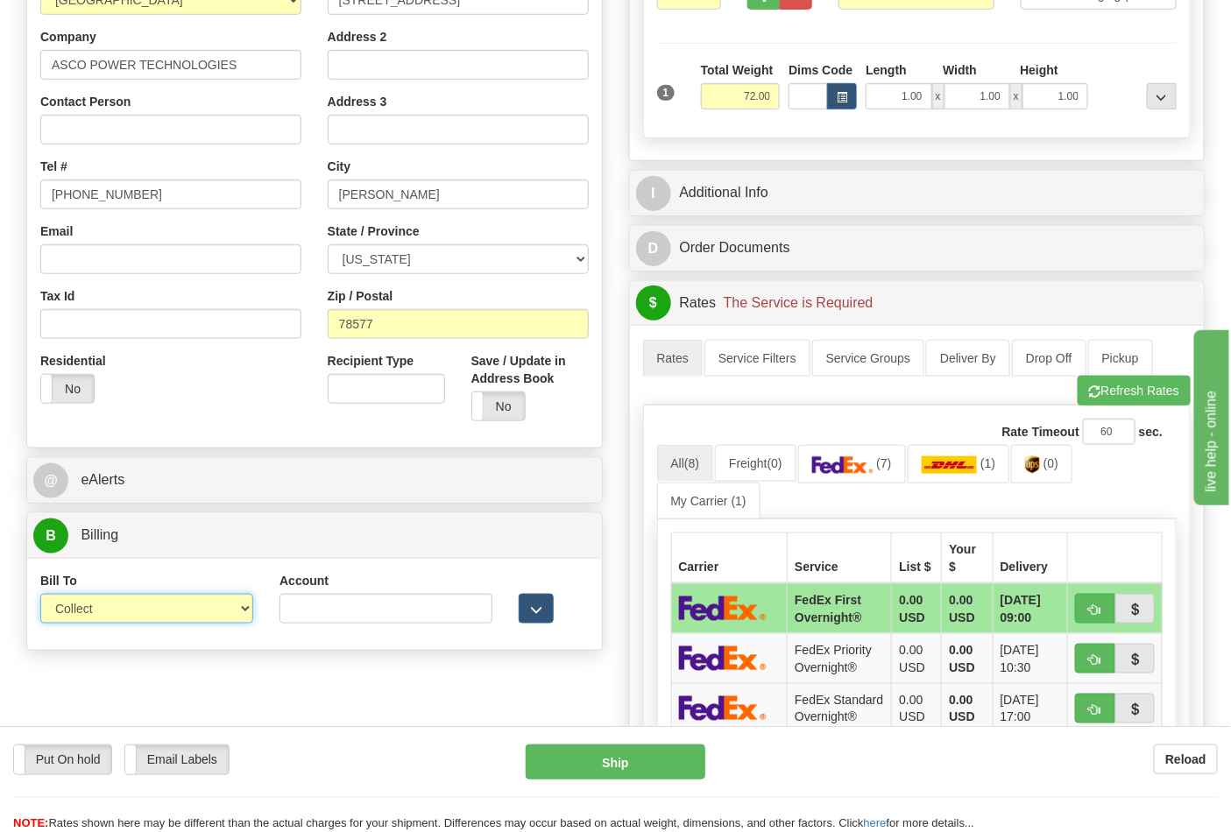
click at [201, 614] on select "Sender Recipient Third Party Collect" at bounding box center [146, 609] width 213 height 30
select select "2"
click at [40, 596] on select "Sender Recipient Third Party Collect" at bounding box center [146, 609] width 213 height 30
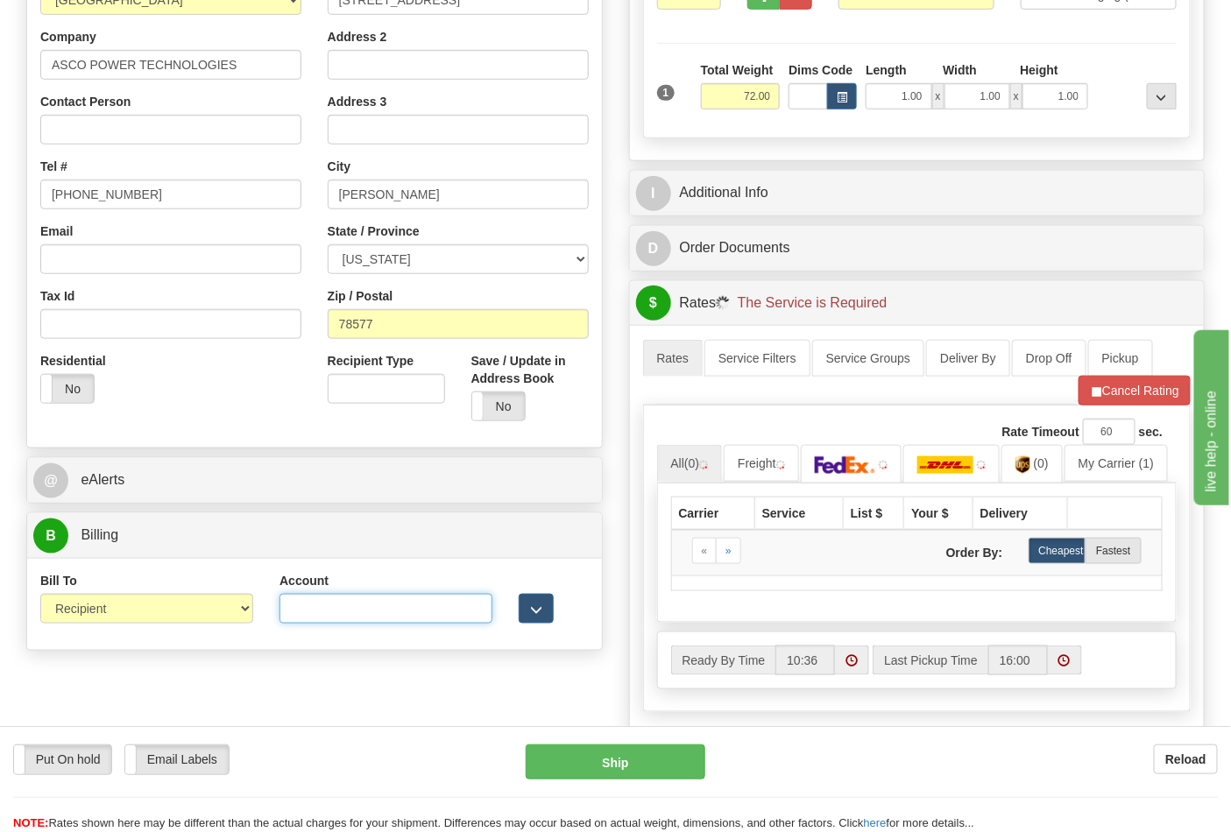
click at [309, 614] on input "Account" at bounding box center [385, 609] width 213 height 30
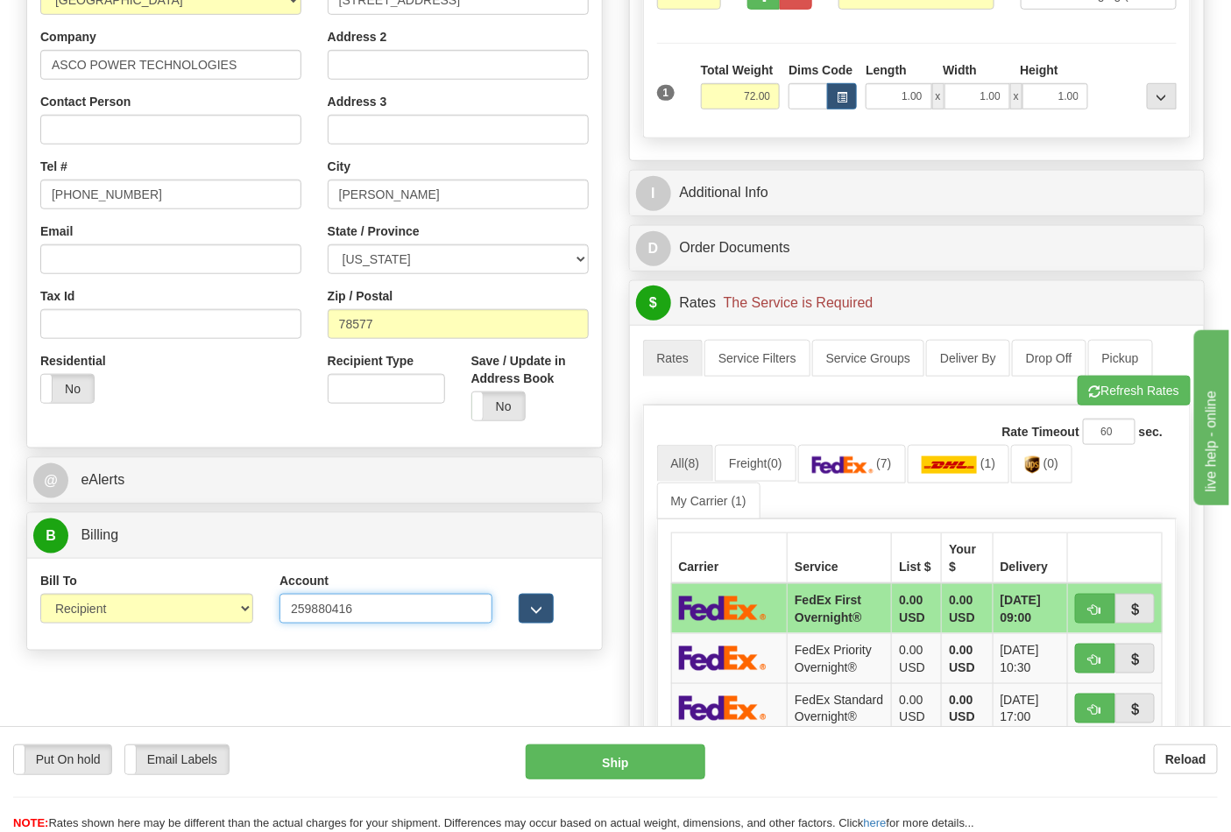
type input "259880416"
click button "Delete" at bounding box center [0, 0] width 0 height 0
click at [873, 462] on img at bounding box center [842, 465] width 61 height 18
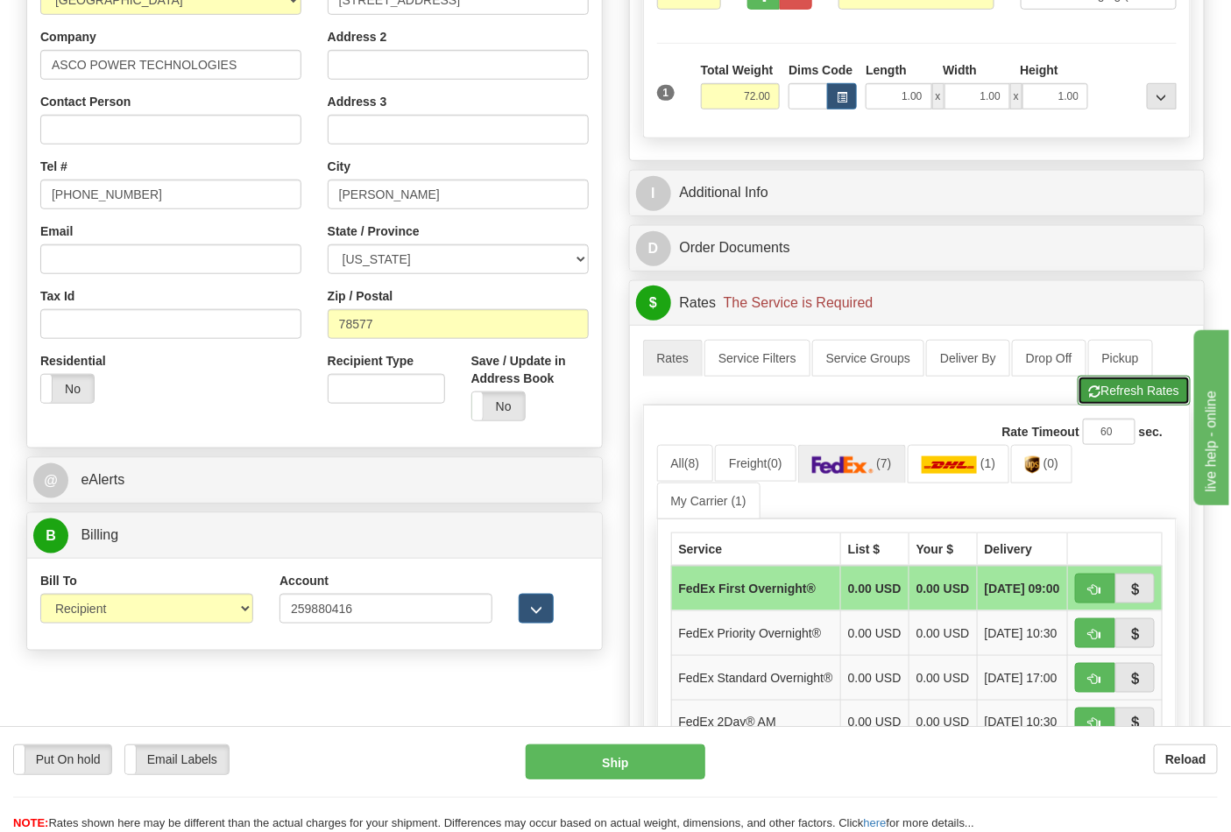
click at [1106, 397] on button "Refresh Rates" at bounding box center [1134, 391] width 113 height 30
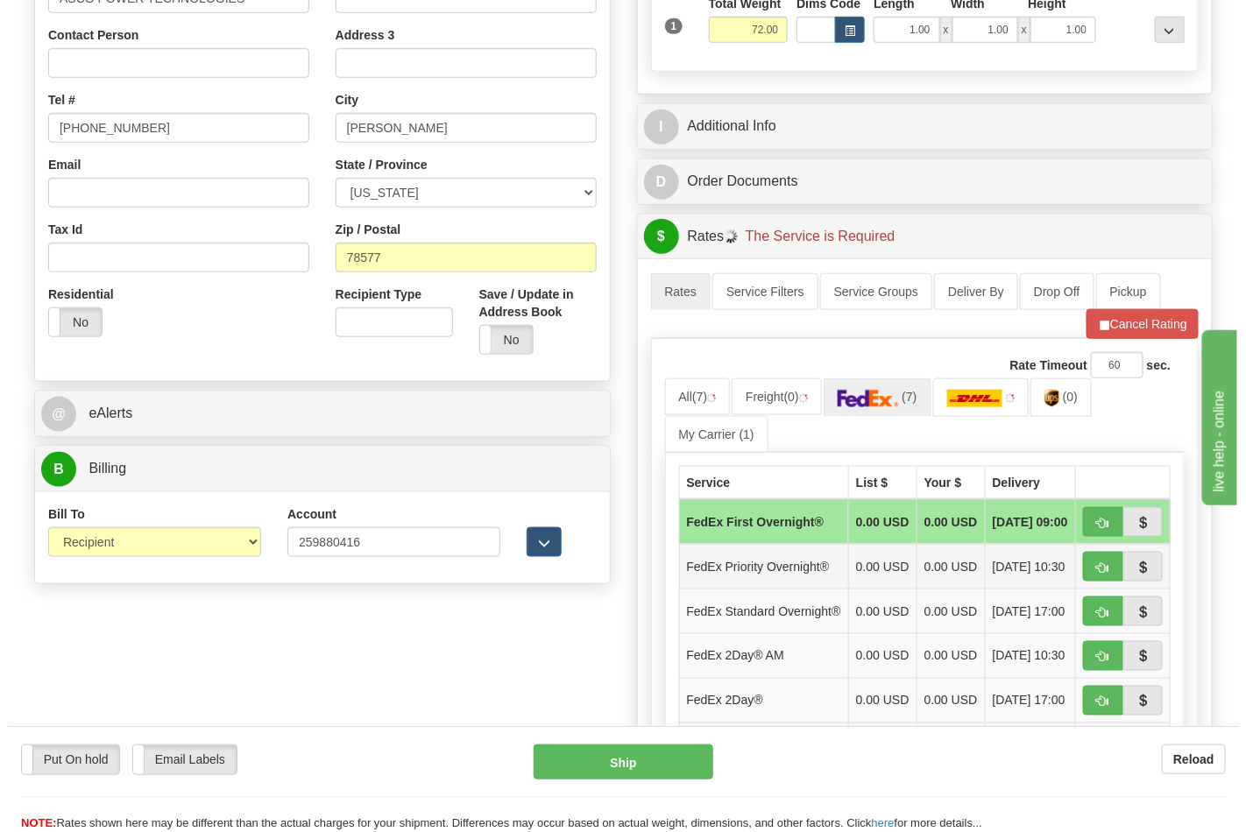
scroll to position [583, 0]
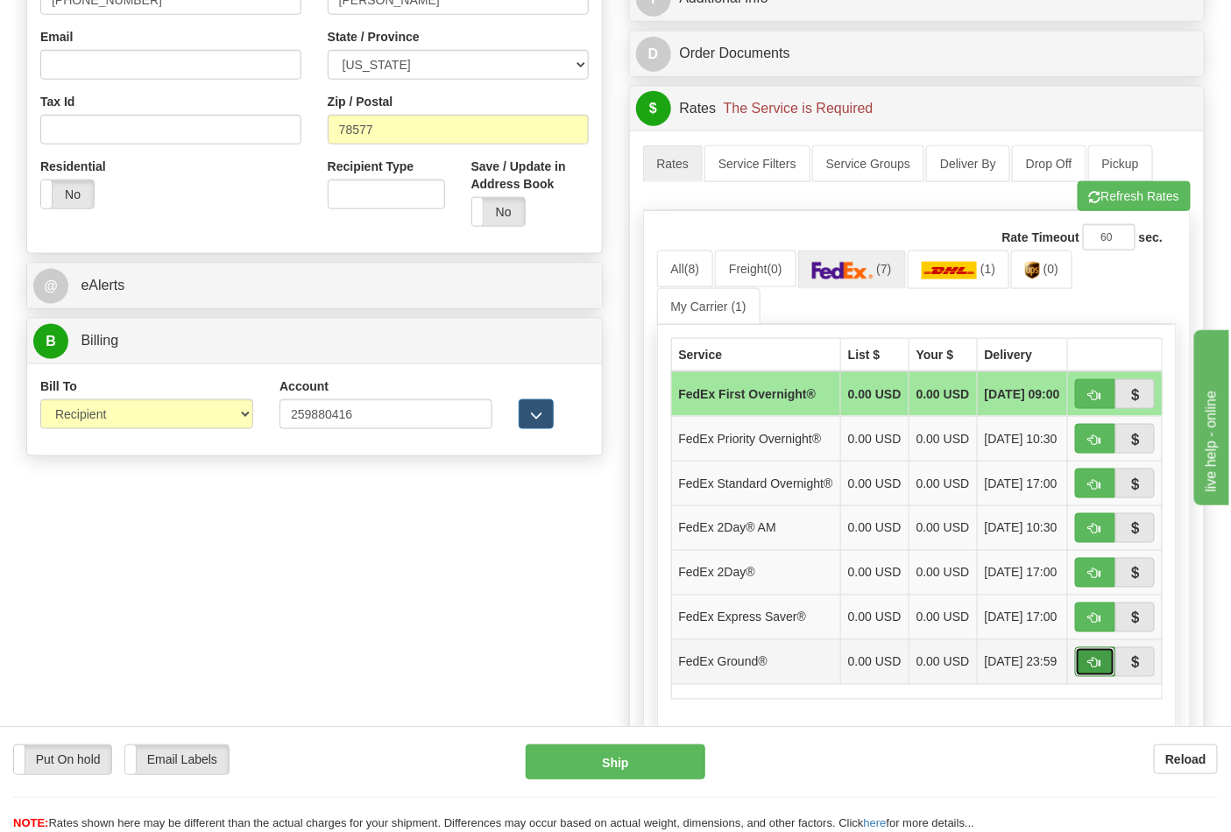
click at [1104, 677] on button "button" at bounding box center [1095, 662] width 40 height 30
type input "92"
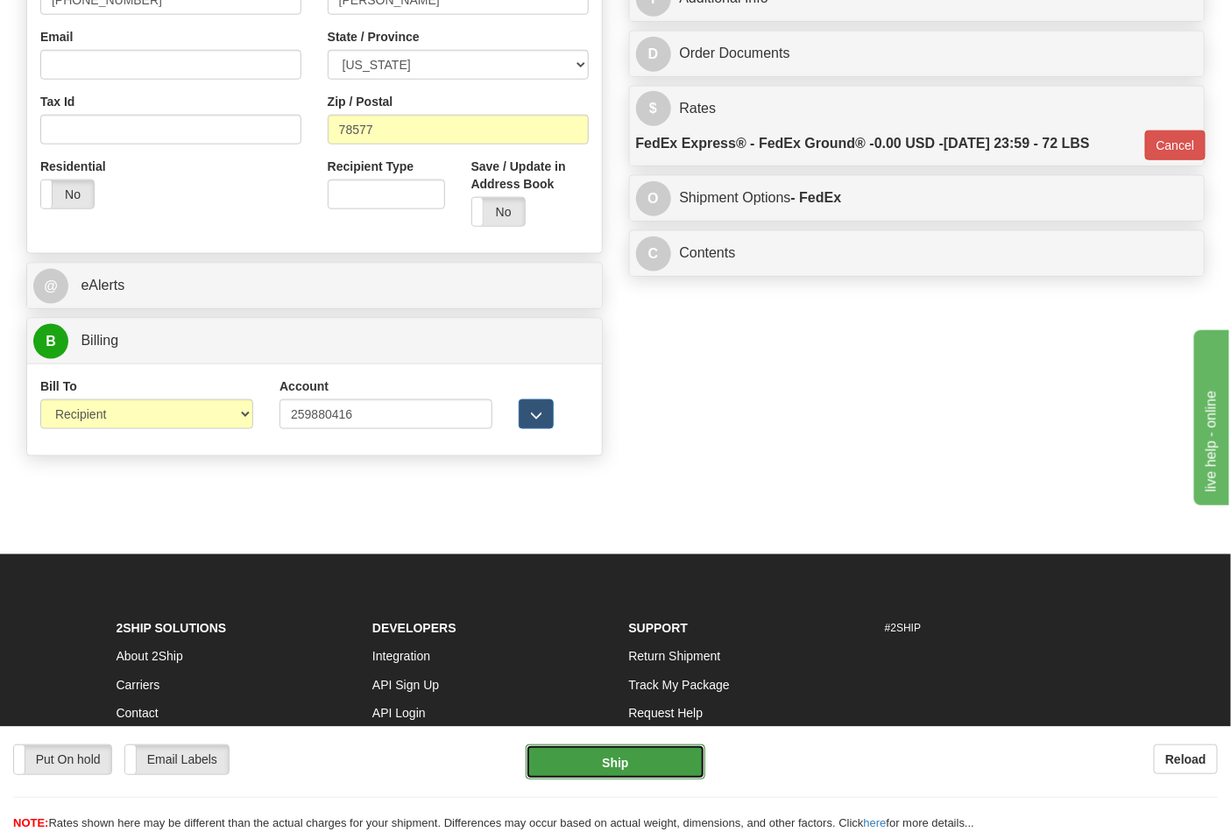
click at [624, 755] on button "Ship" at bounding box center [615, 762] width 179 height 35
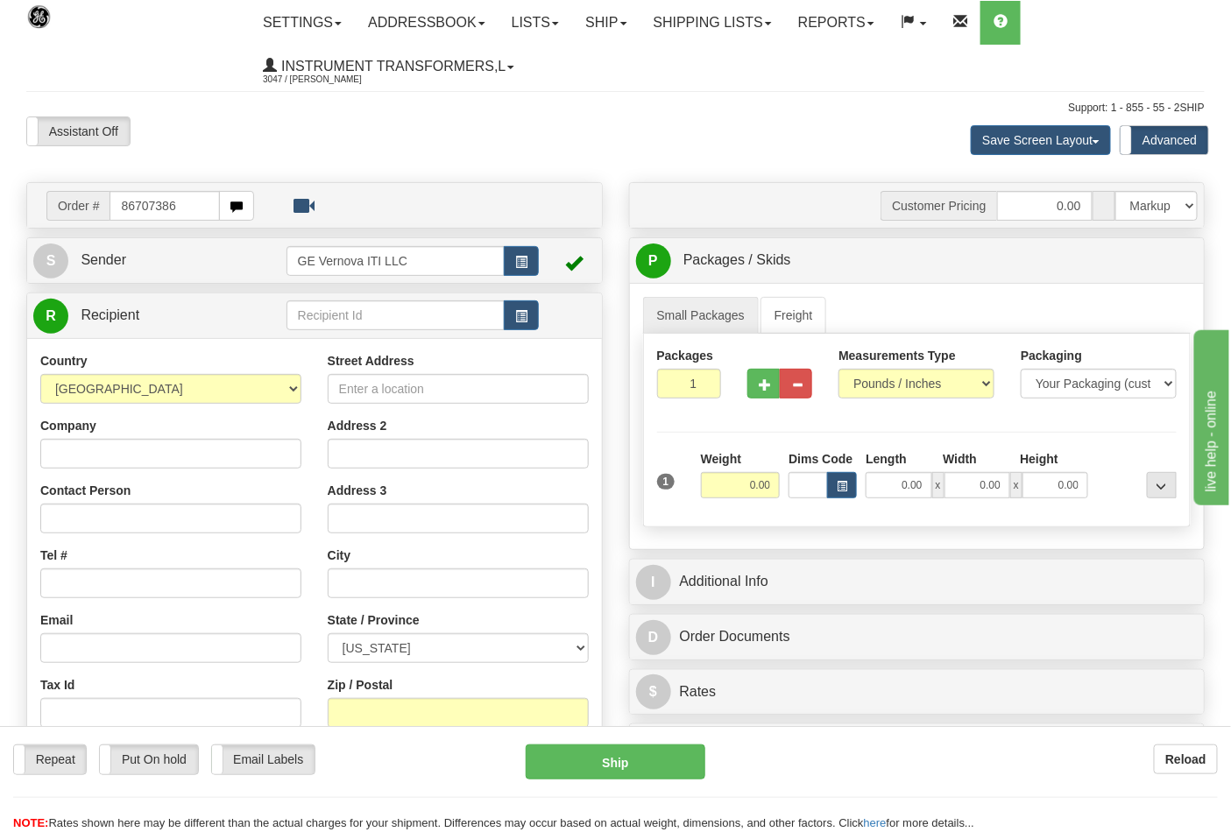
type input "86707386"
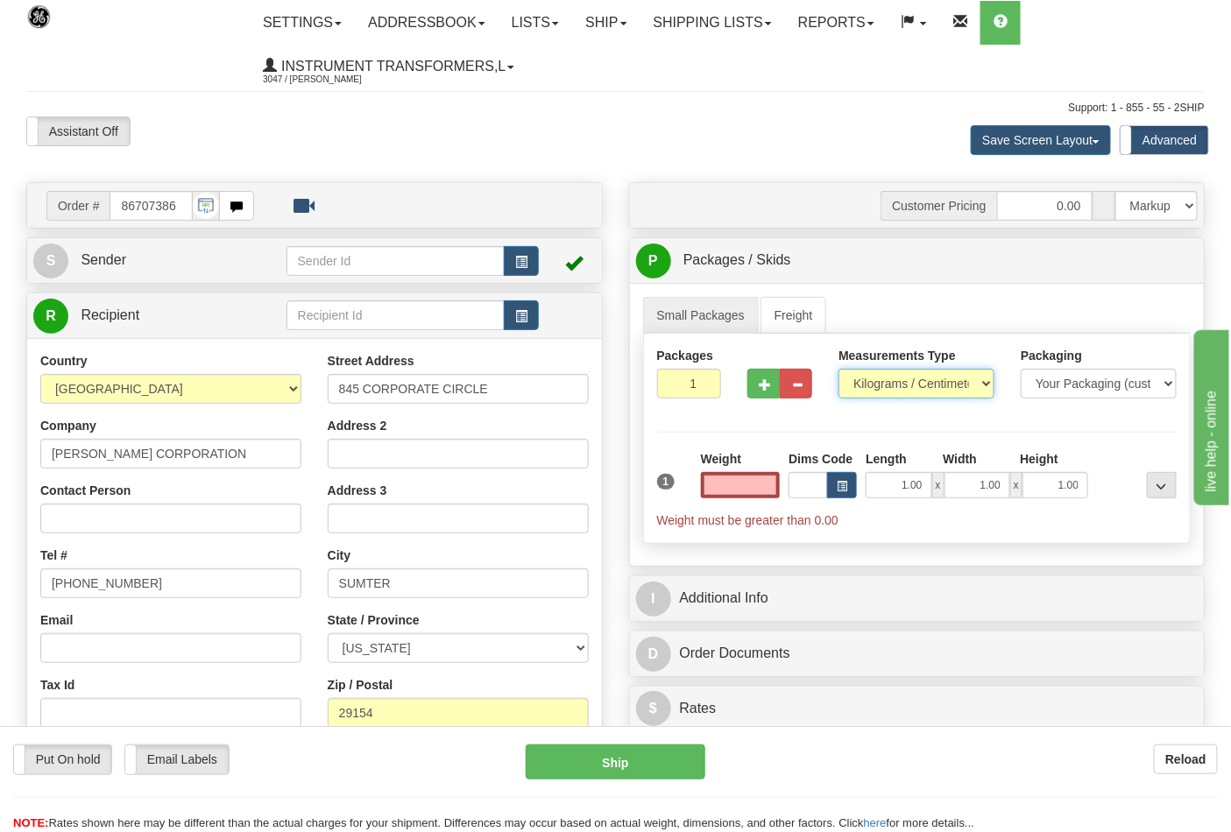
type input "0.00"
click at [911, 388] on select "Pounds / Inches Kilograms / Centimeters" at bounding box center [916, 384] width 156 height 30
select select "0"
click at [838, 370] on select "Pounds / Inches Kilograms / Centimeters" at bounding box center [916, 384] width 156 height 30
click at [745, 477] on input "0.00" at bounding box center [741, 485] width 80 height 26
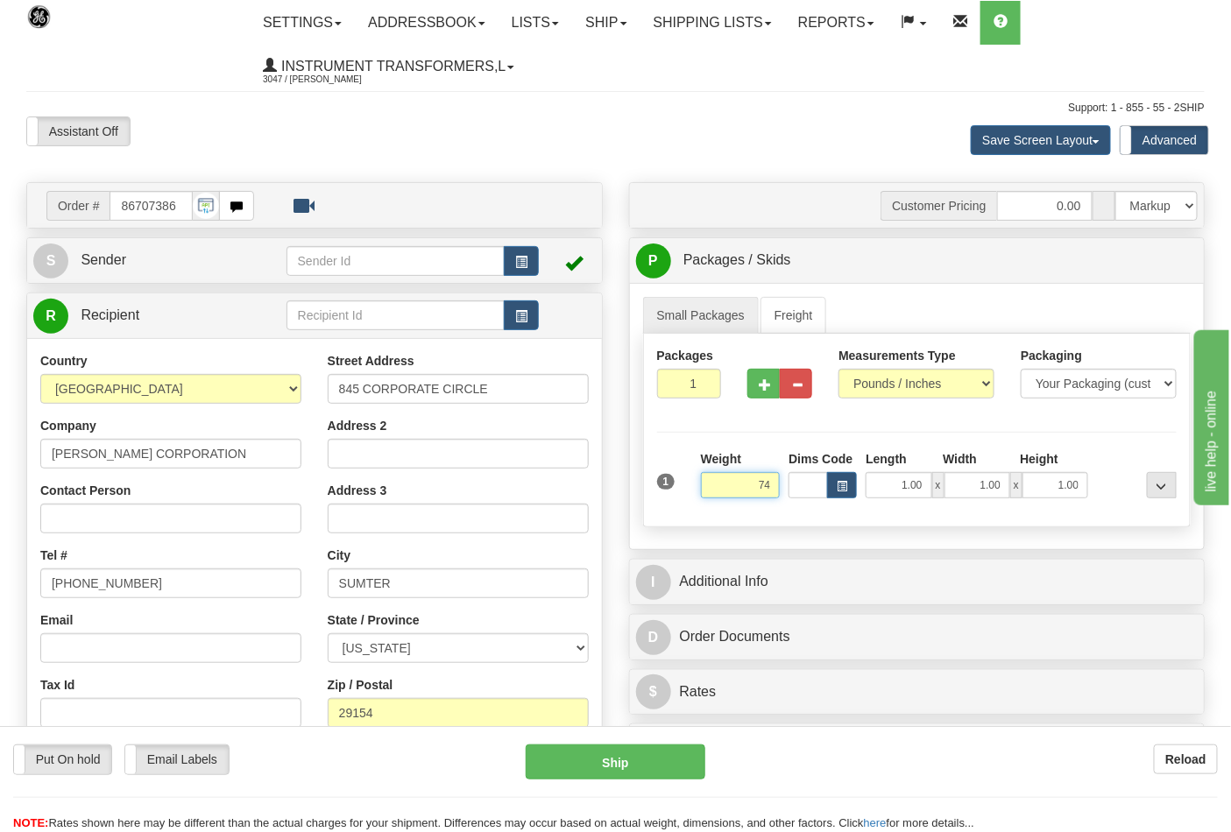
click button "Delete" at bounding box center [0, 0] width 0 height 0
type input "74.00"
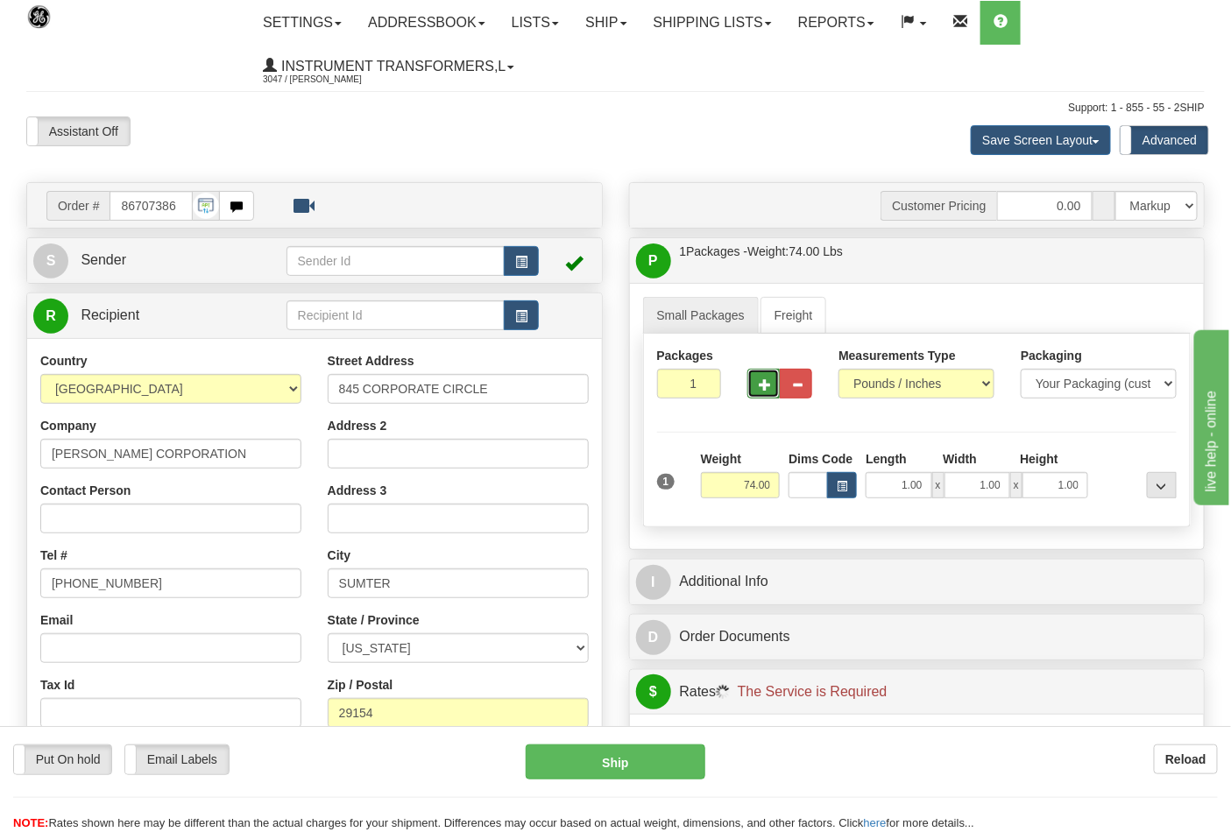
click at [758, 382] on button "button" at bounding box center [763, 384] width 32 height 30
type input "2"
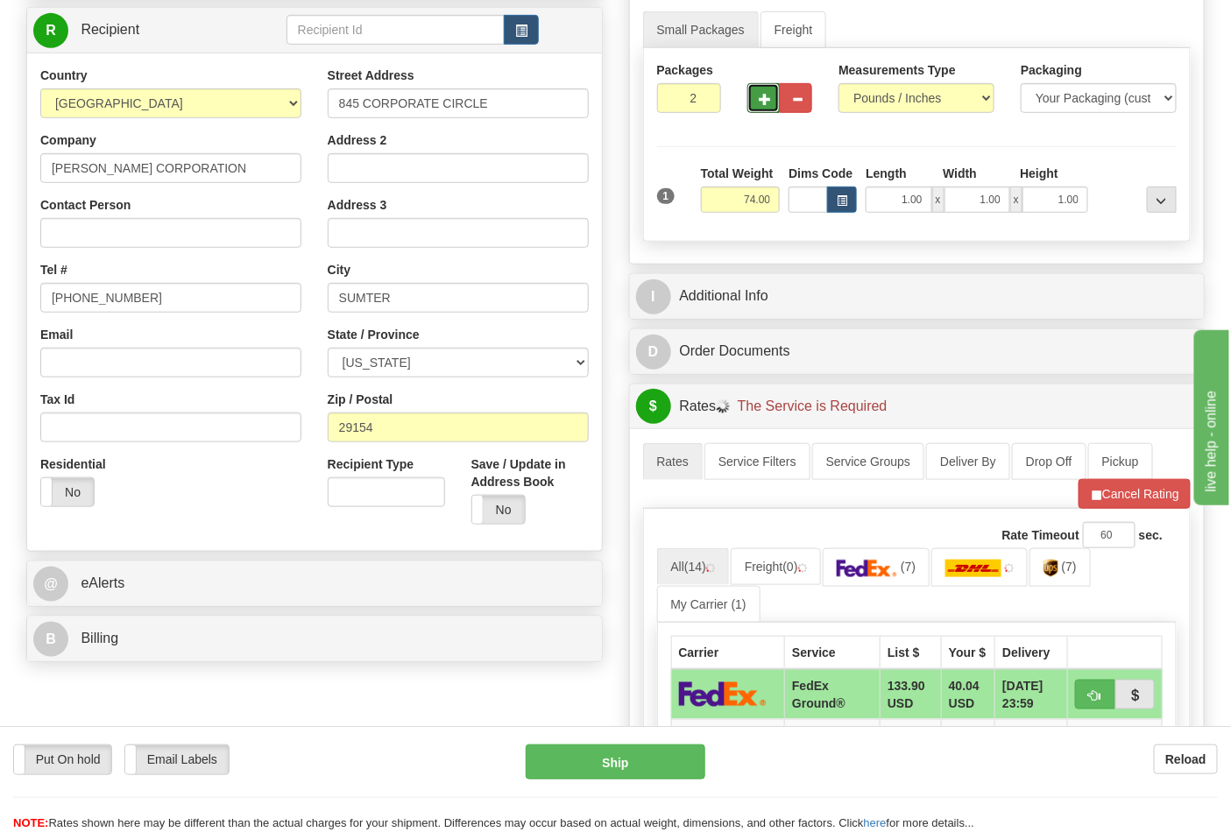
scroll to position [292, 0]
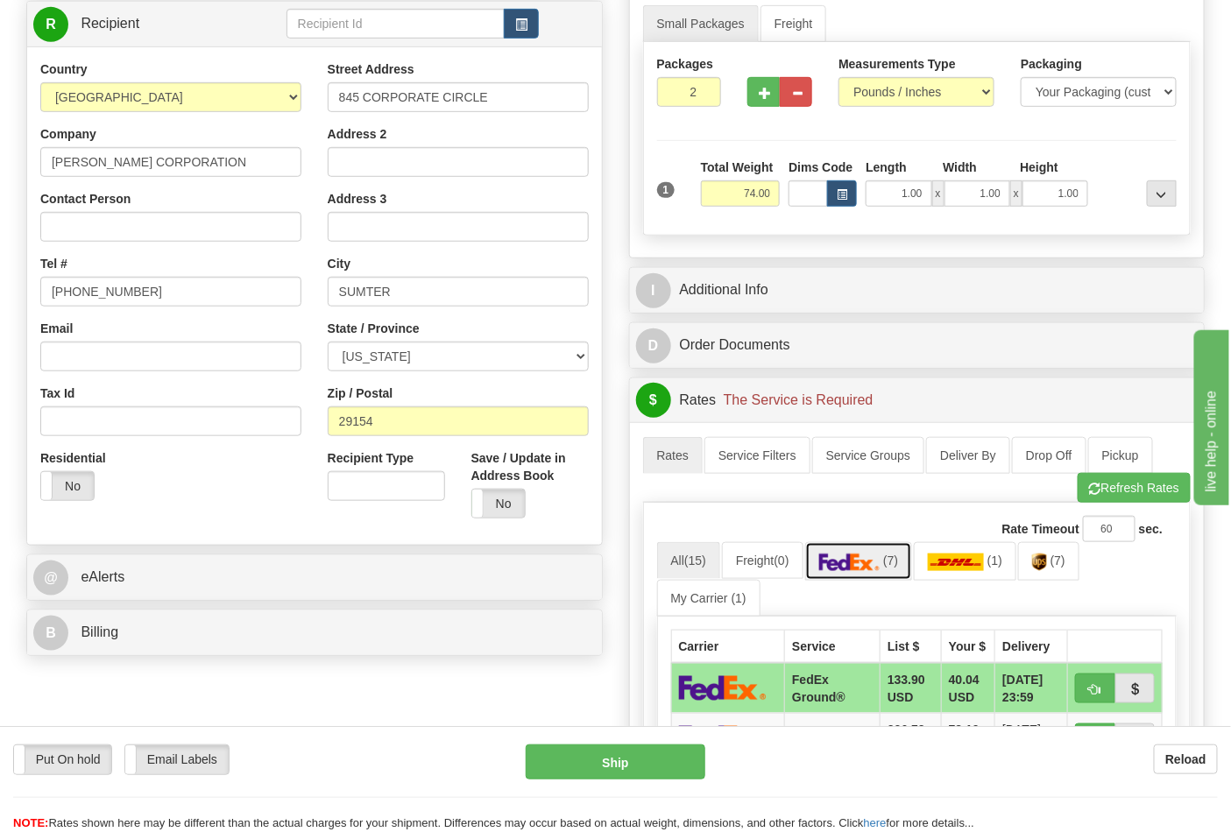
click at [898, 567] on span "(7)" at bounding box center [890, 561] width 15 height 14
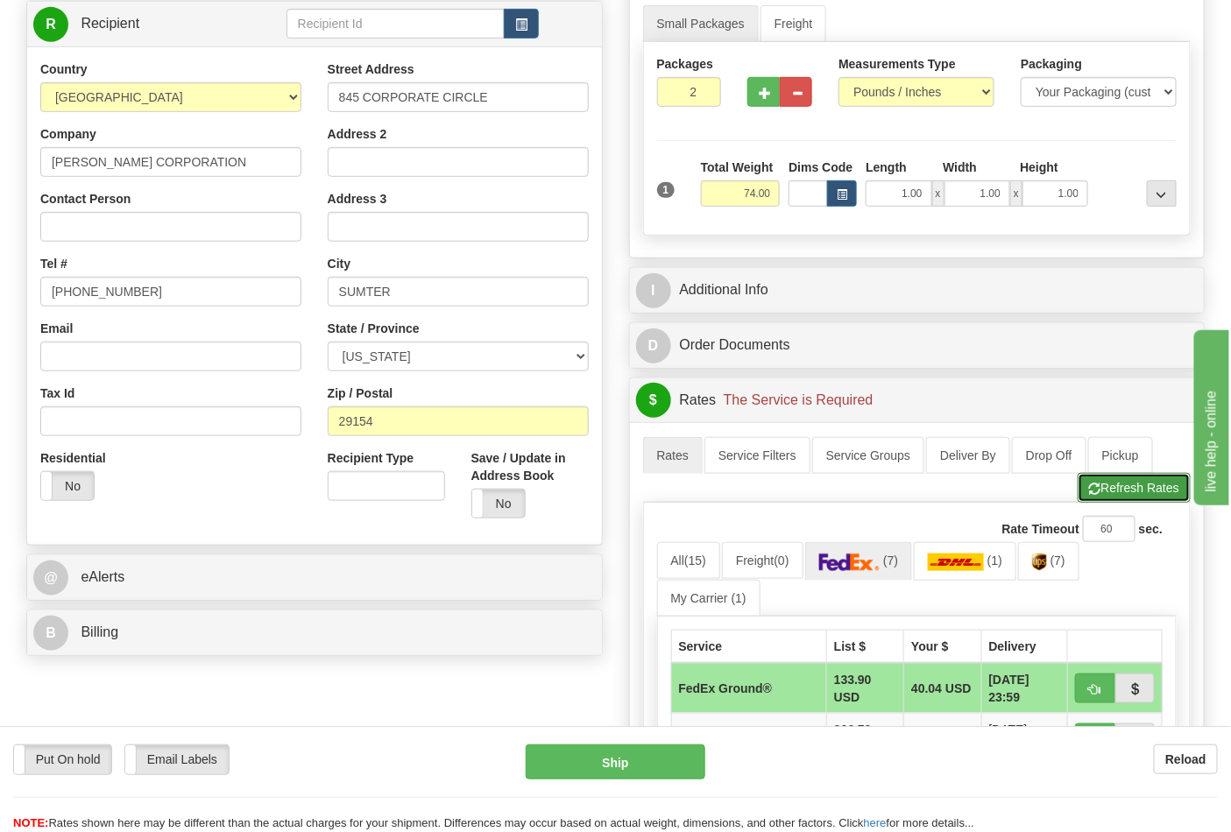
click at [1132, 497] on button "Refresh Rates" at bounding box center [1134, 488] width 113 height 30
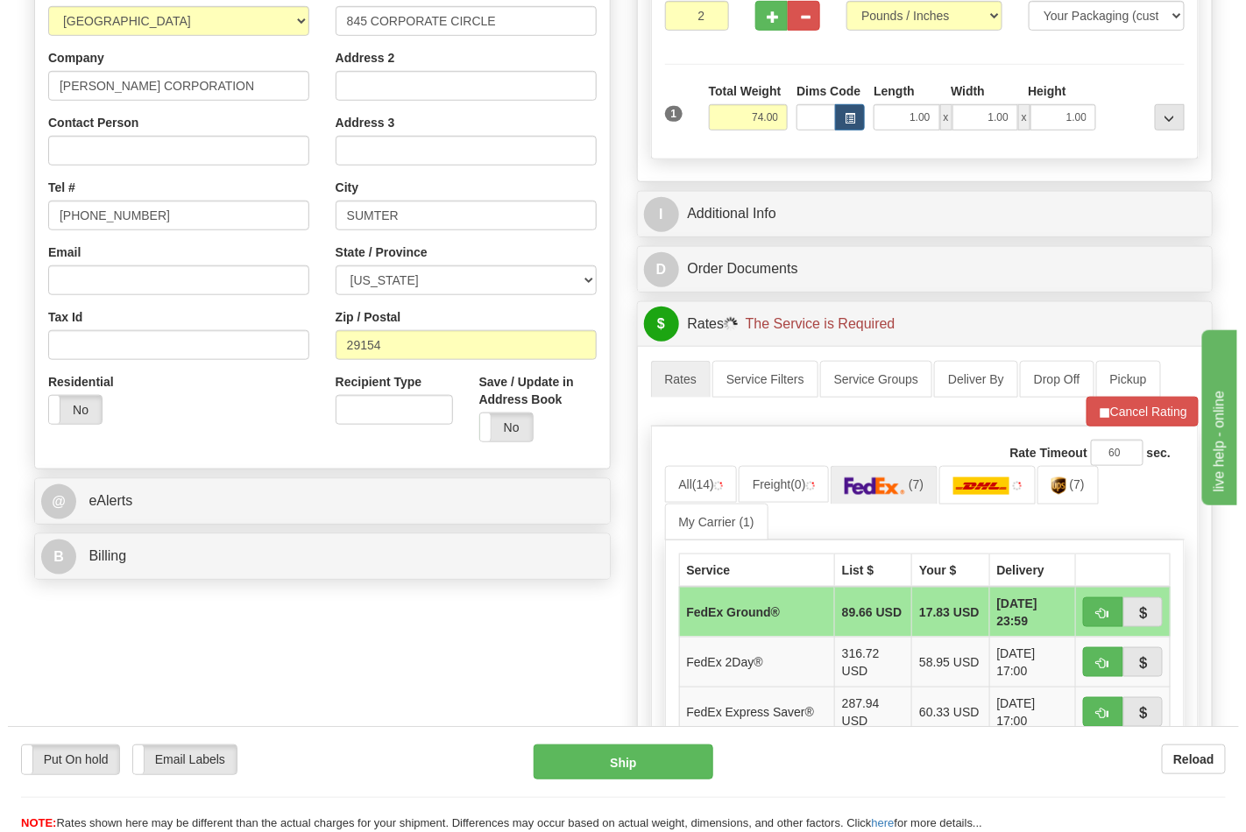
scroll to position [486, 0]
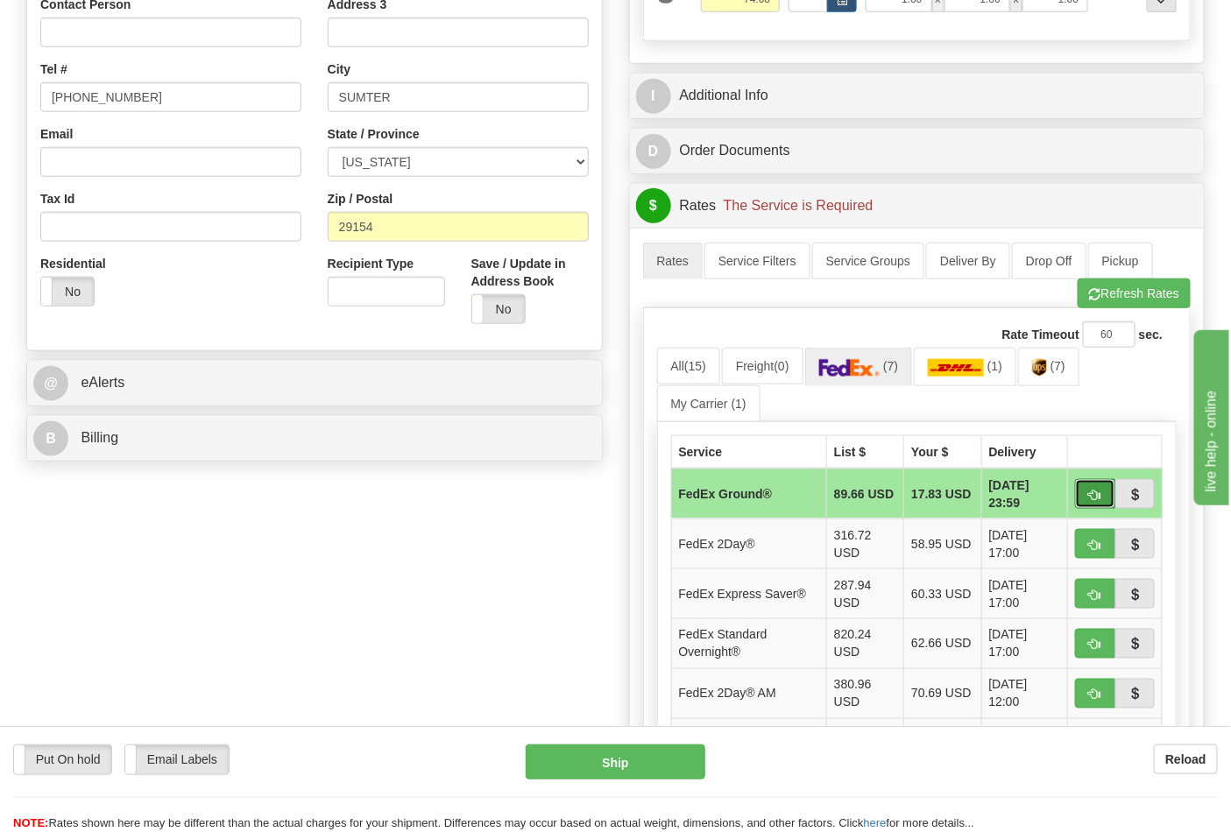
click at [1083, 506] on button "button" at bounding box center [1095, 494] width 40 height 30
type input "92"
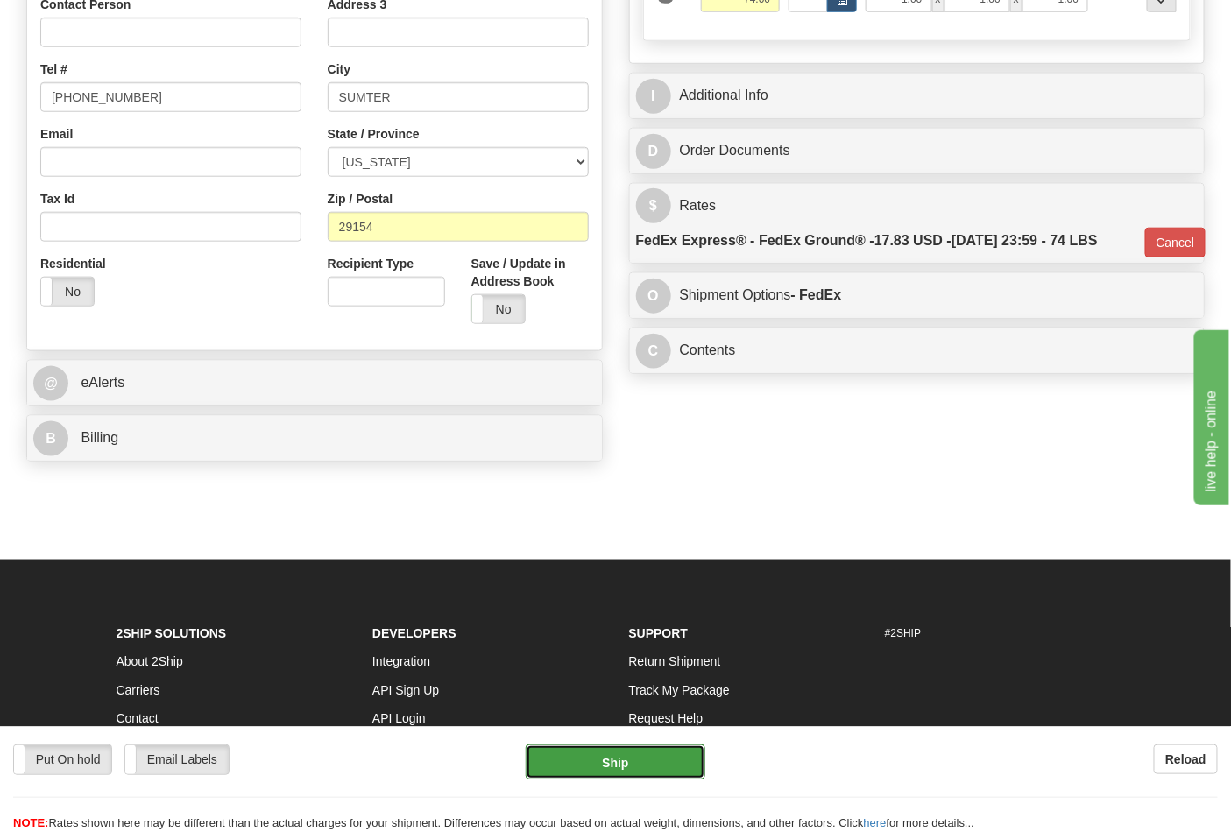
click at [625, 749] on button "Ship" at bounding box center [615, 762] width 179 height 35
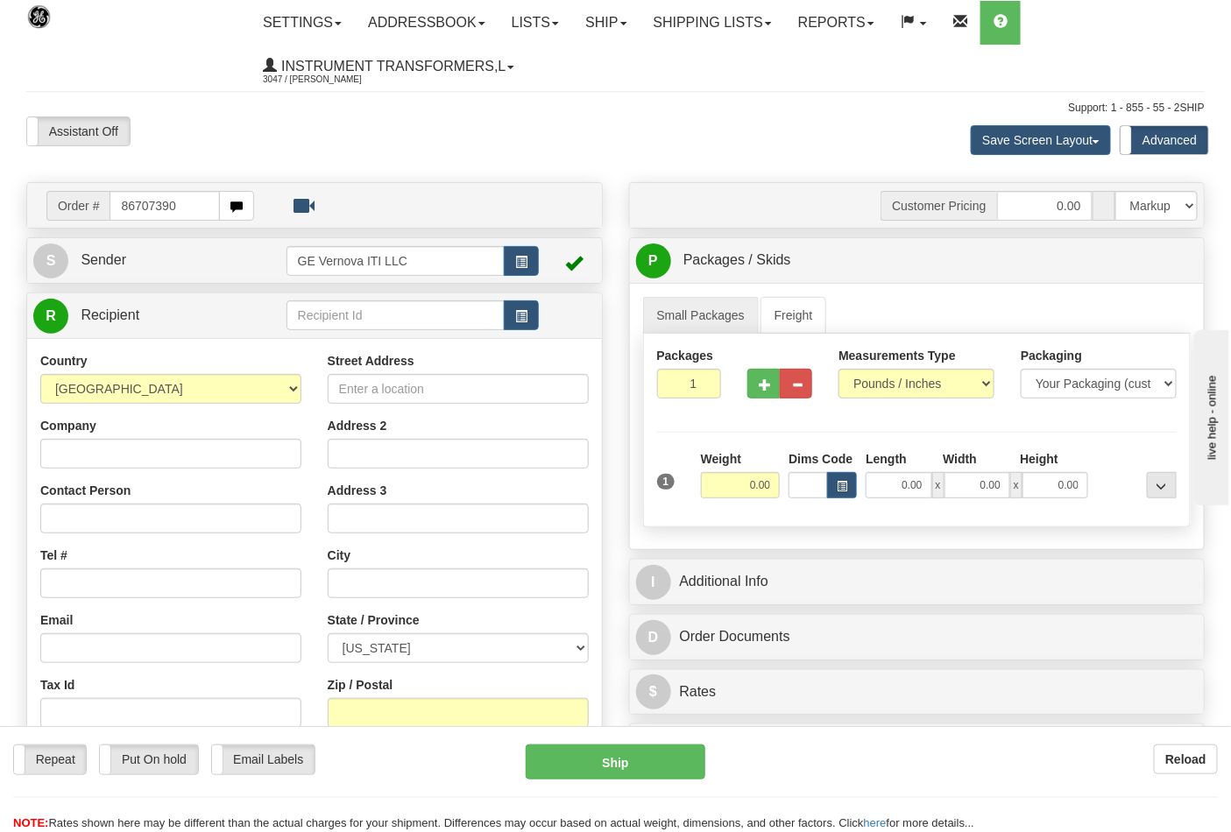
type input "86707390"
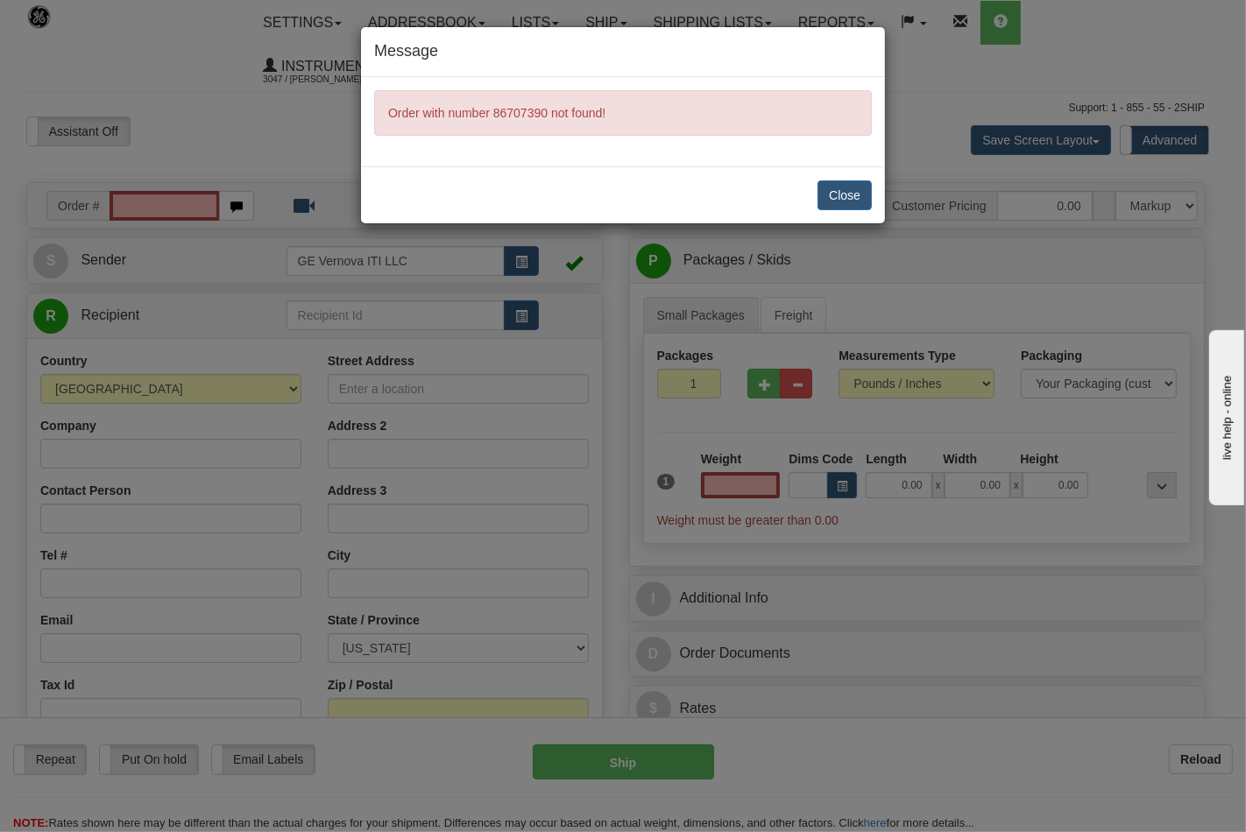
type input "0.00"
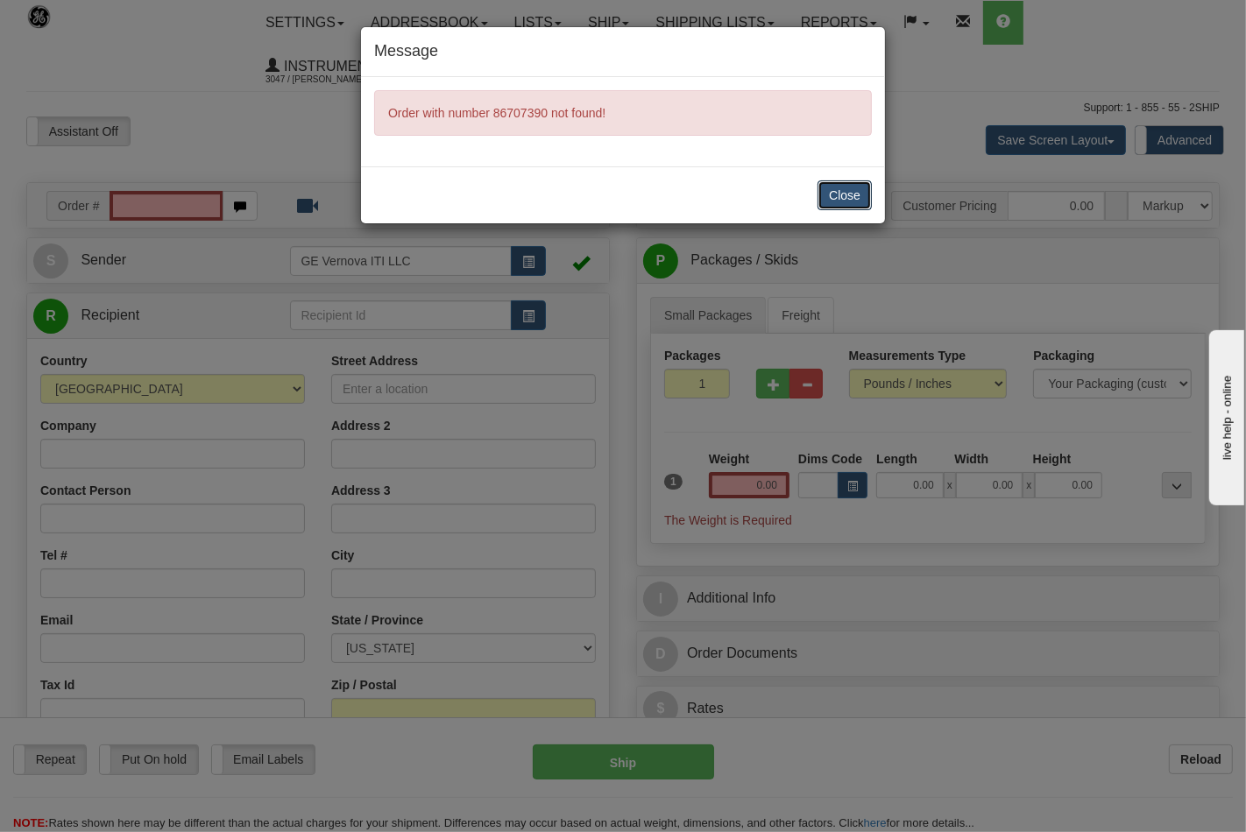
drag, startPoint x: 854, startPoint y: 190, endPoint x: 696, endPoint y: 230, distance: 163.6
click at [850, 190] on button "Close" at bounding box center [844, 195] width 54 height 30
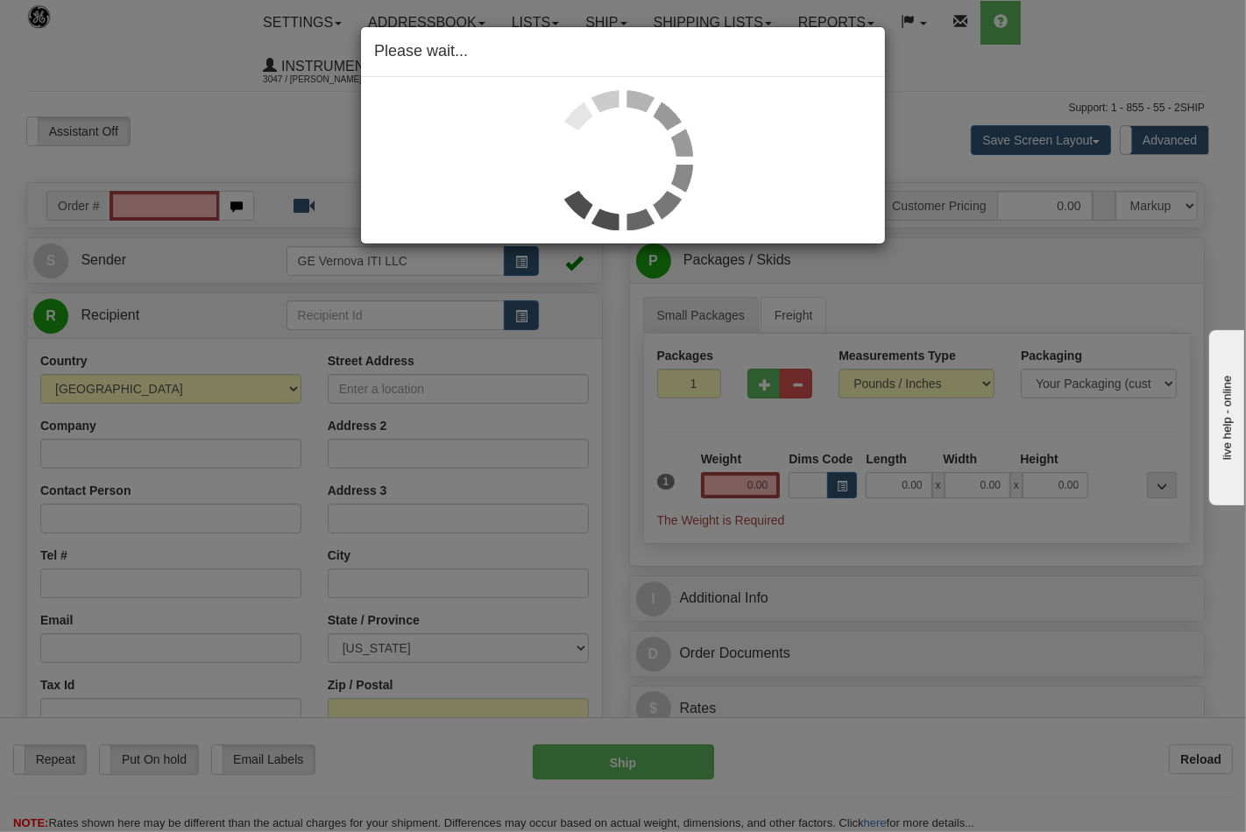
click at [159, 194] on div "Please wait..." at bounding box center [623, 416] width 1246 height 832
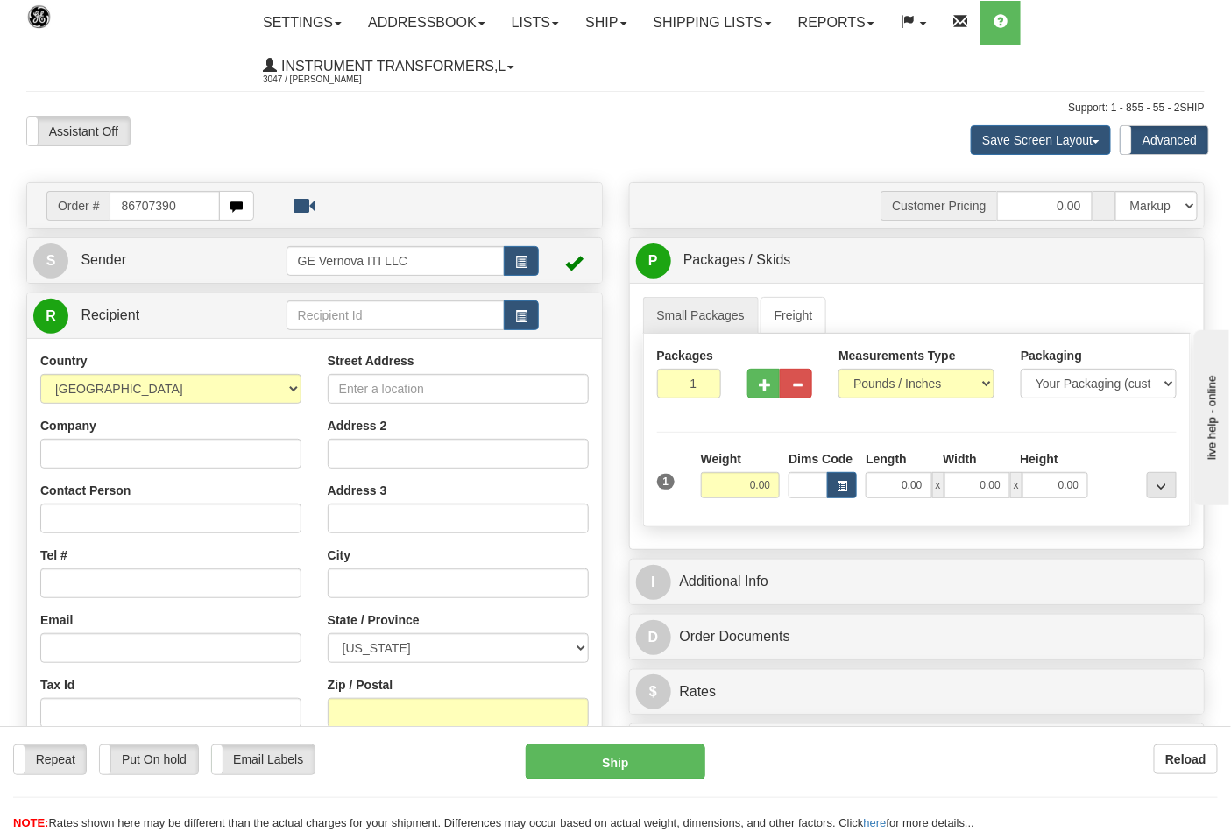
type input "86707390"
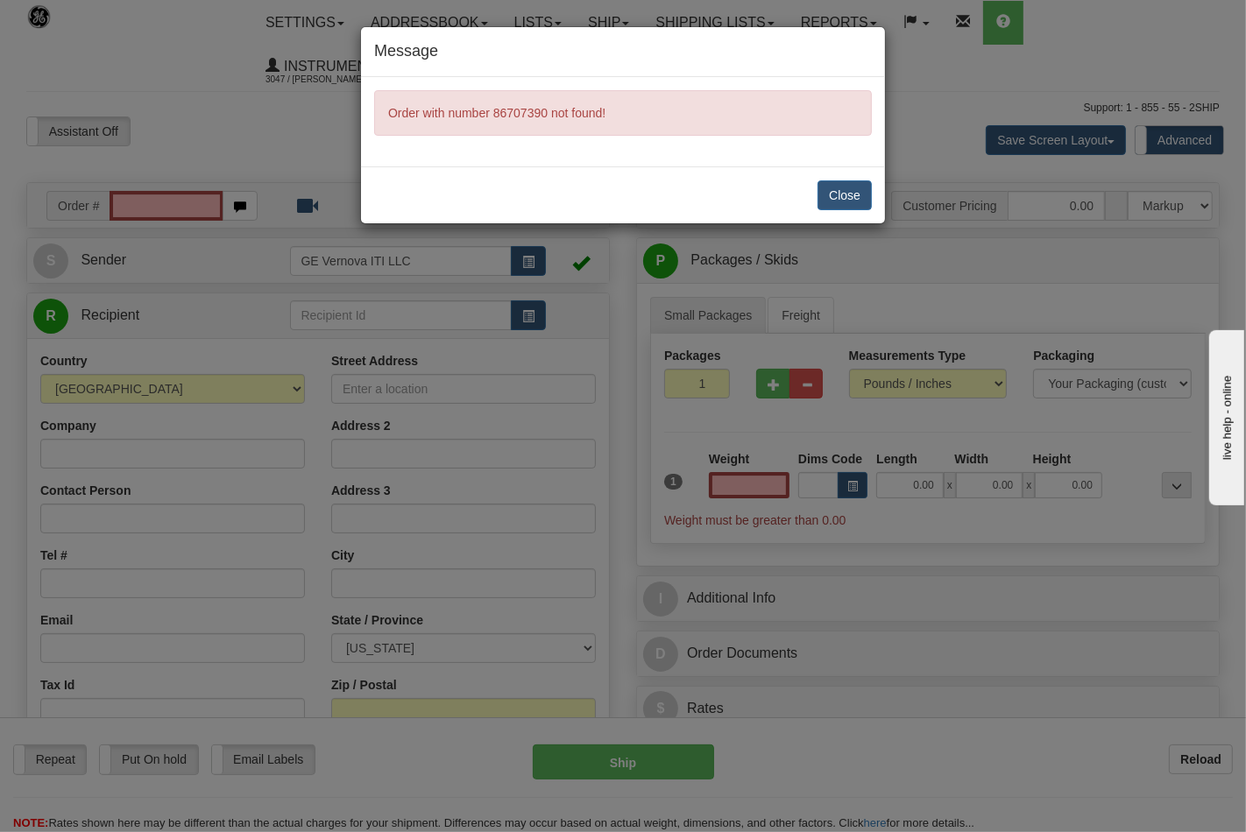
type input "0.00"
click at [859, 204] on button "Close" at bounding box center [844, 195] width 54 height 30
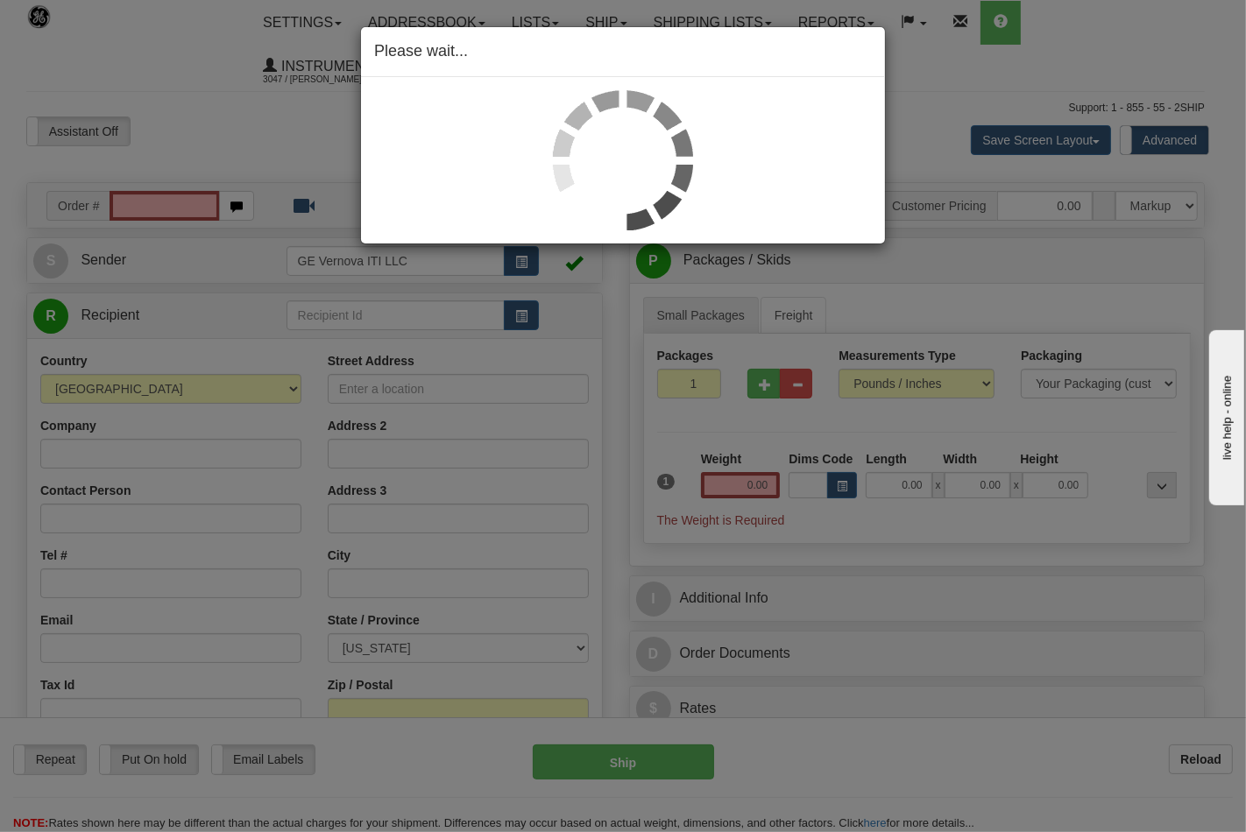
click at [891, 124] on div "Please wait..." at bounding box center [623, 416] width 1246 height 832
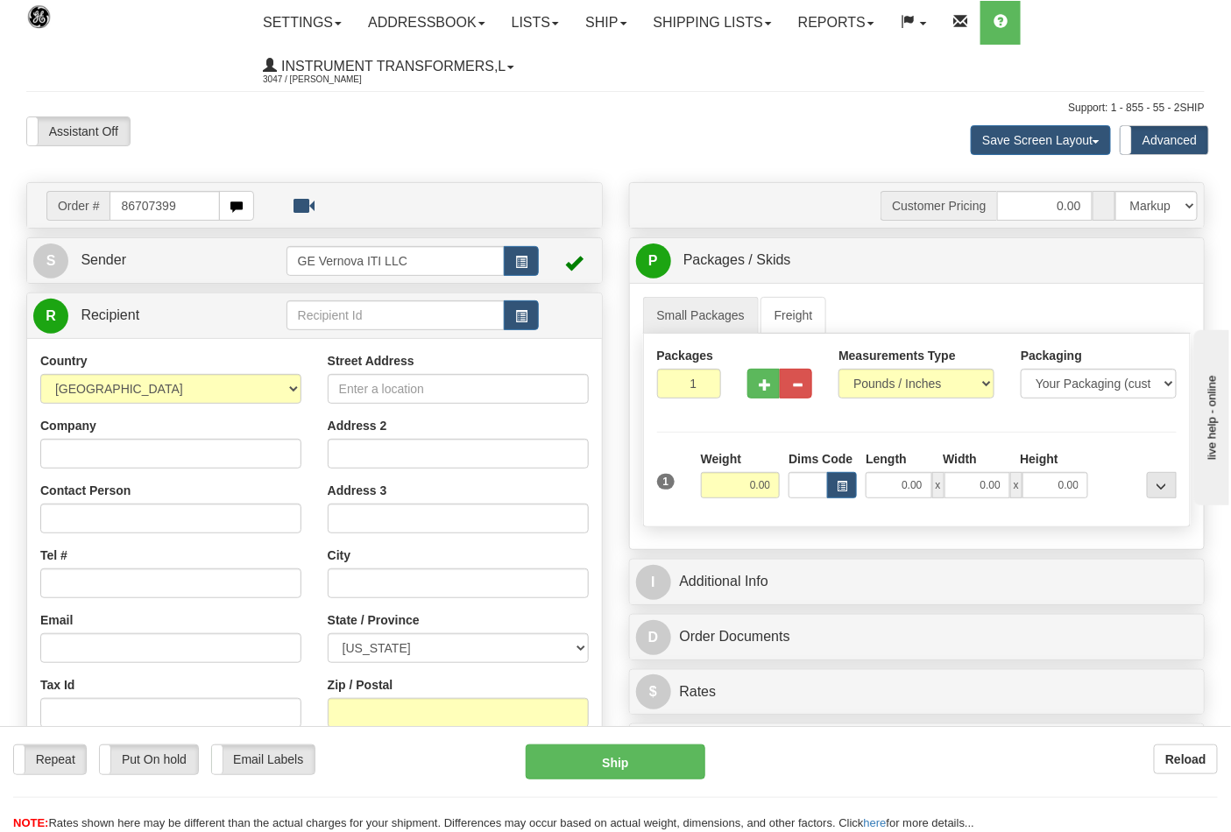
type input "86707399"
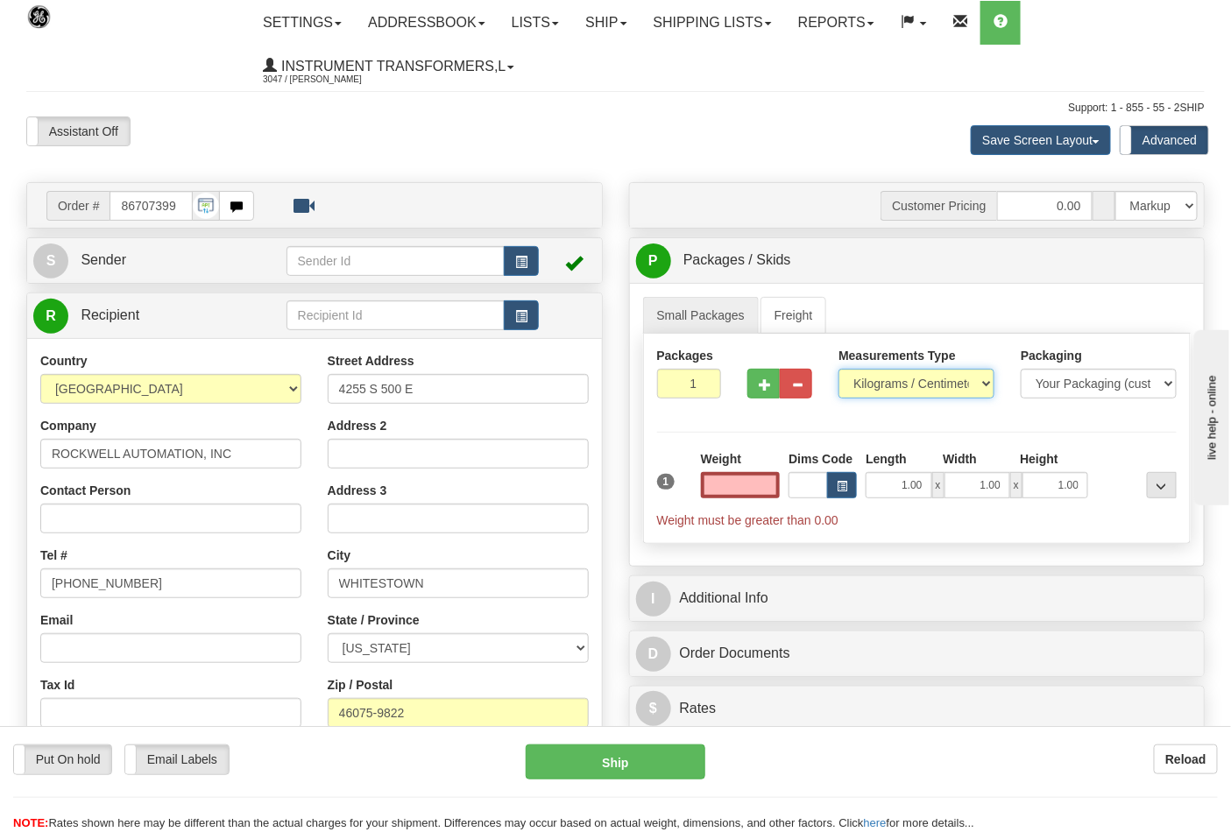
type input "0.00"
click at [927, 380] on select "Pounds / Inches Kilograms / Centimeters" at bounding box center [916, 384] width 156 height 30
select select "0"
click at [838, 370] on select "Pounds / Inches Kilograms / Centimeters" at bounding box center [916, 384] width 156 height 30
click at [733, 487] on input "0.00" at bounding box center [741, 485] width 80 height 26
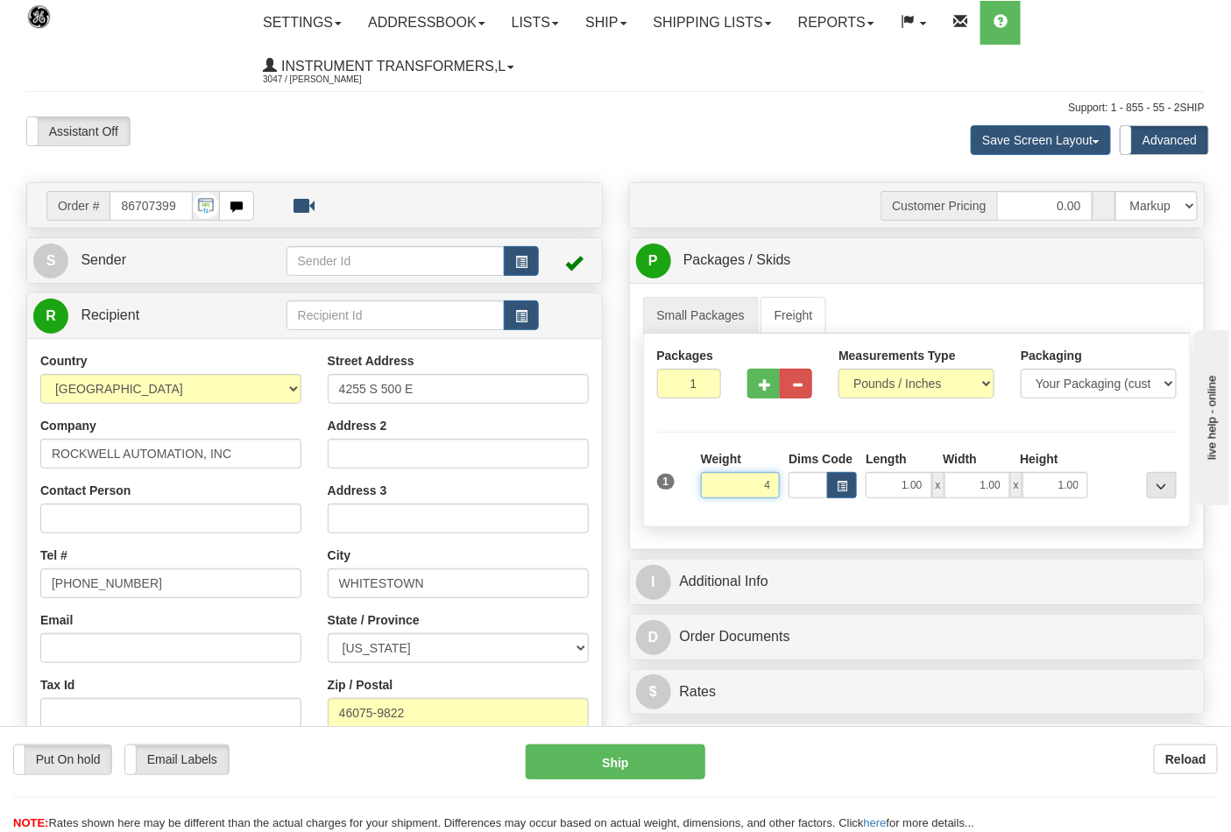
click button "Delete" at bounding box center [0, 0] width 0 height 0
type input "4.00"
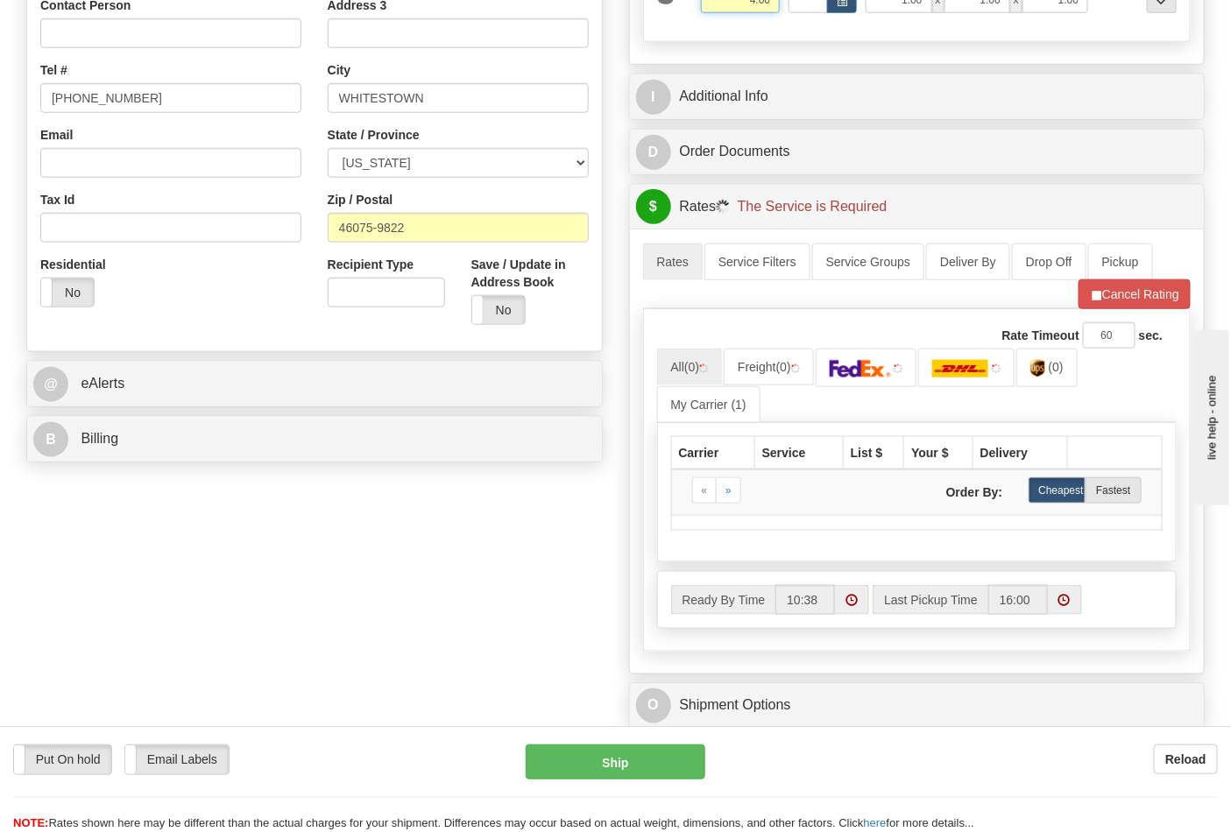
scroll to position [486, 0]
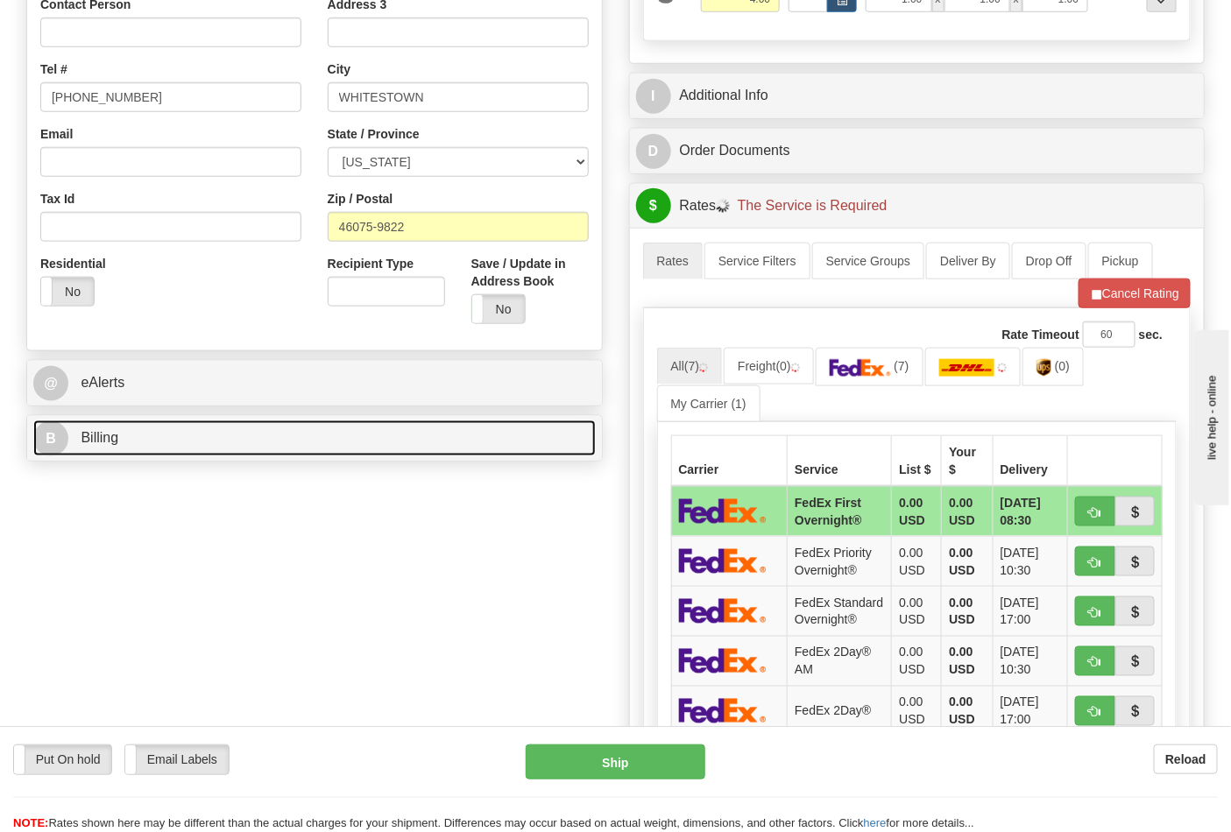
click at [527, 456] on link "B Billing" at bounding box center [314, 438] width 562 height 36
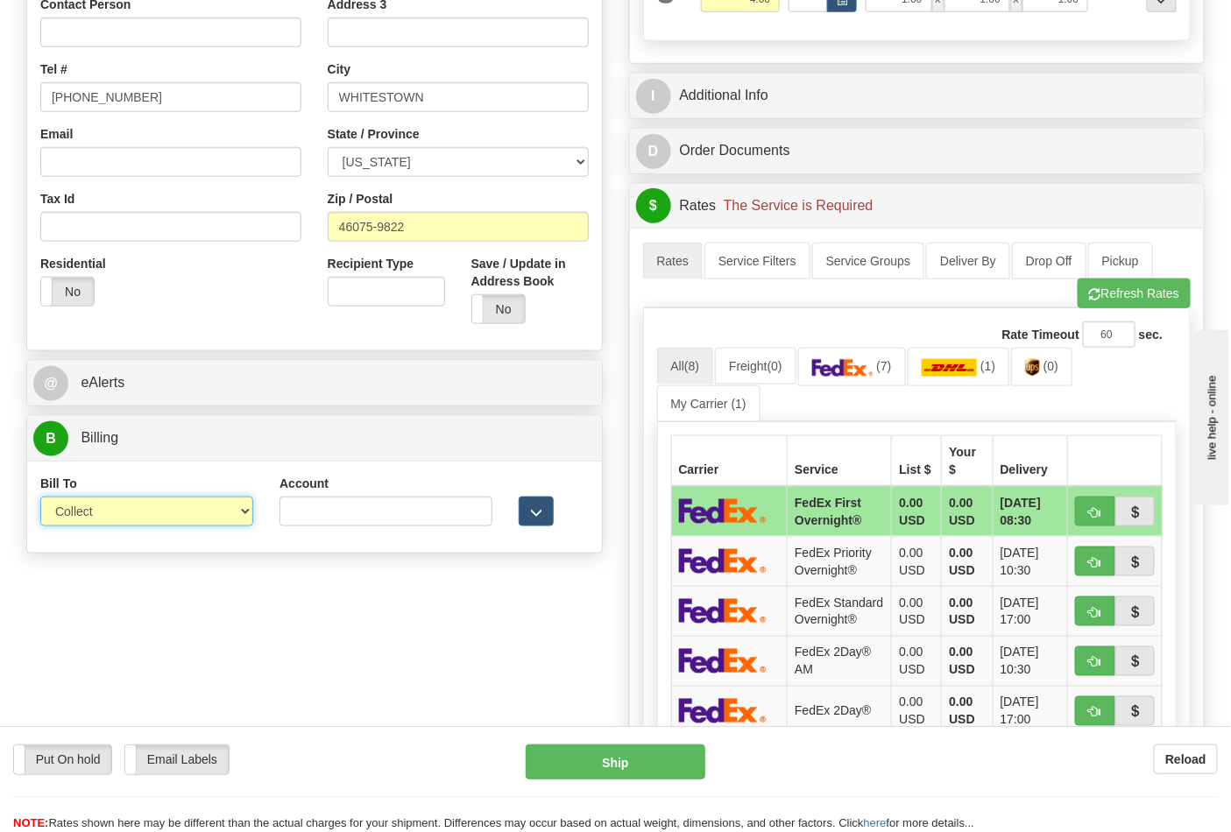
click at [149, 515] on select "Sender Recipient Third Party Collect" at bounding box center [146, 512] width 213 height 30
select select "2"
click at [40, 498] on select "Sender Recipient Third Party Collect" at bounding box center [146, 512] width 213 height 30
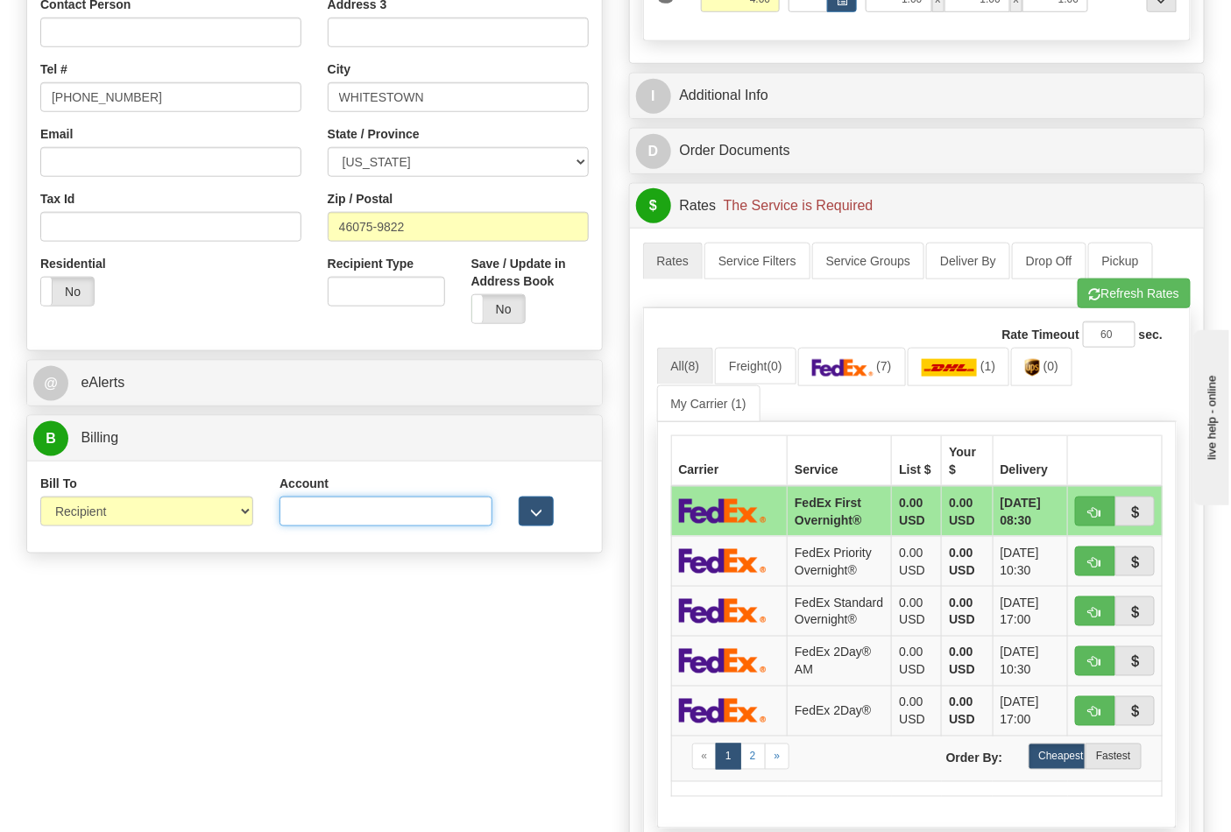
click at [391, 498] on input "Account" at bounding box center [385, 512] width 213 height 30
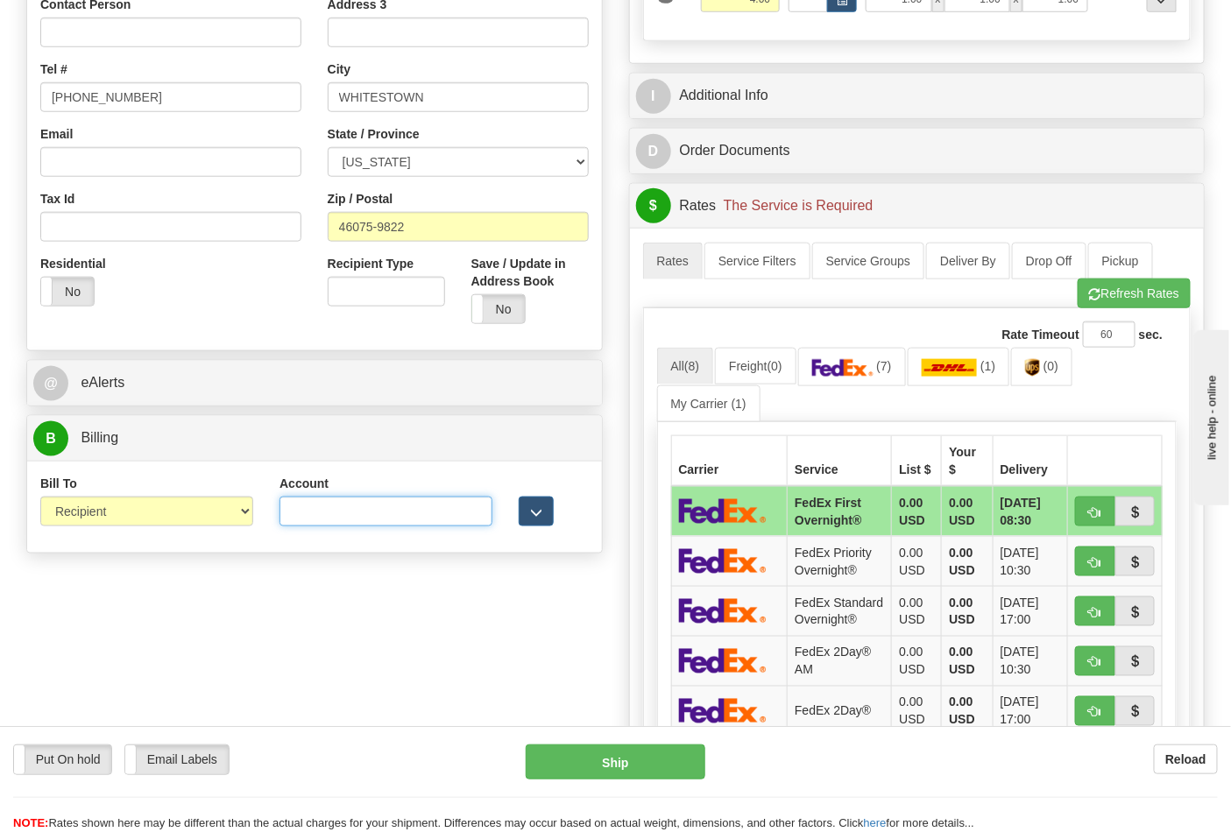
paste input "587102"
type input "587102"
drag, startPoint x: 1032, startPoint y: 368, endPoint x: 1055, endPoint y: 350, distance: 28.7
click at [1034, 368] on img at bounding box center [1032, 368] width 15 height 18
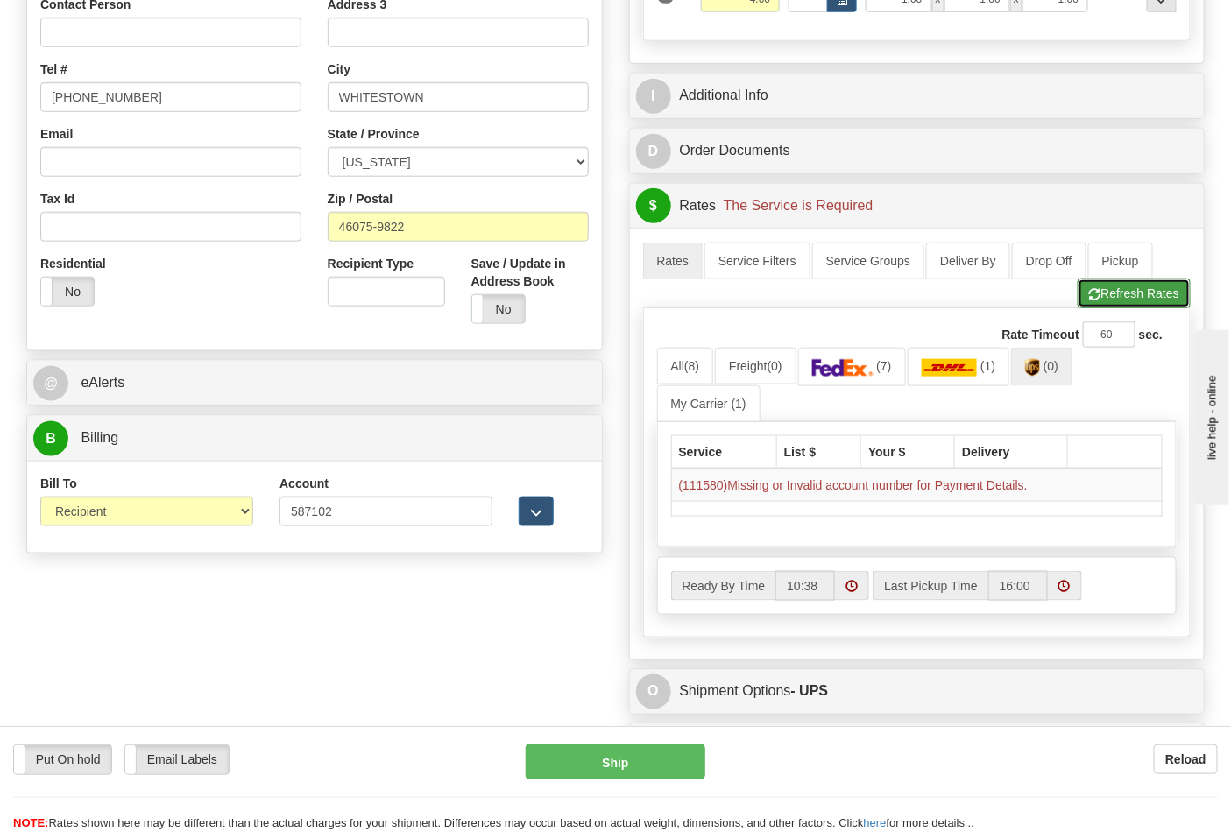
click at [1099, 304] on button "Refresh Rates" at bounding box center [1134, 294] width 113 height 30
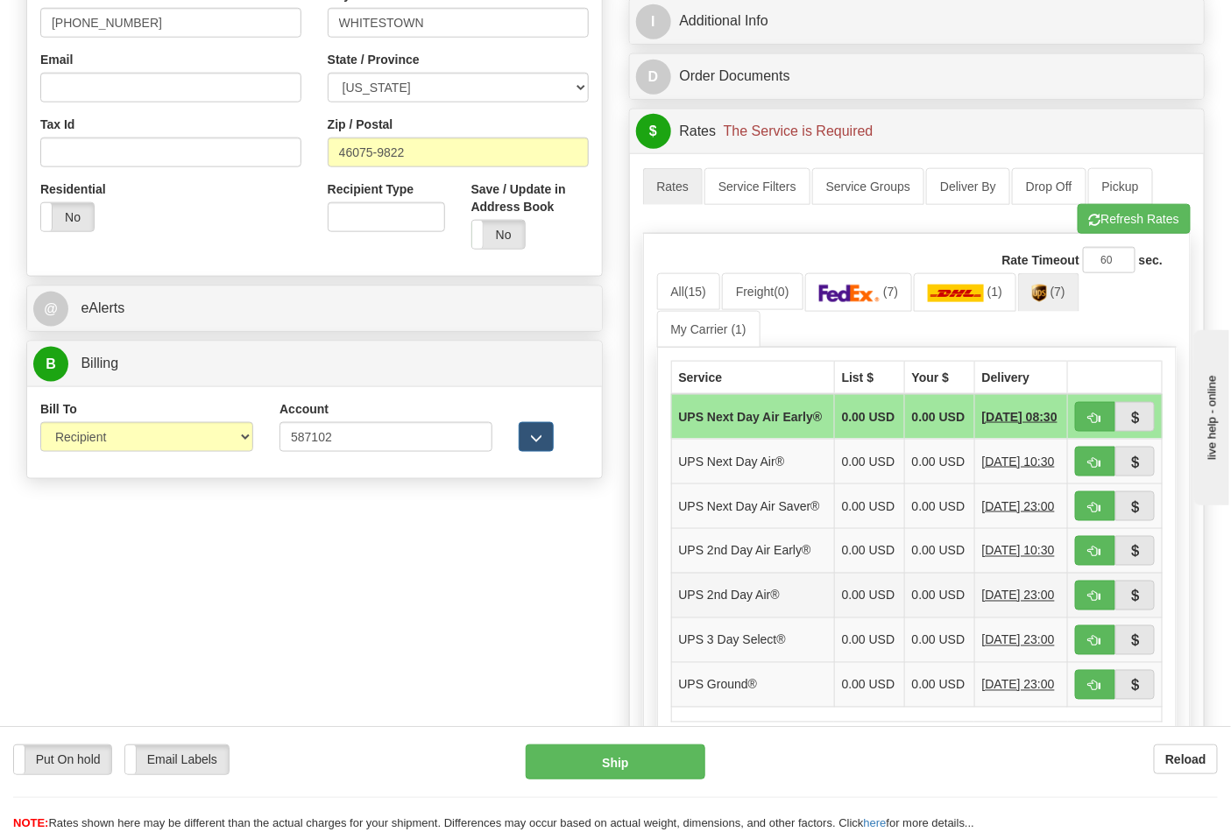
scroll to position [681, 0]
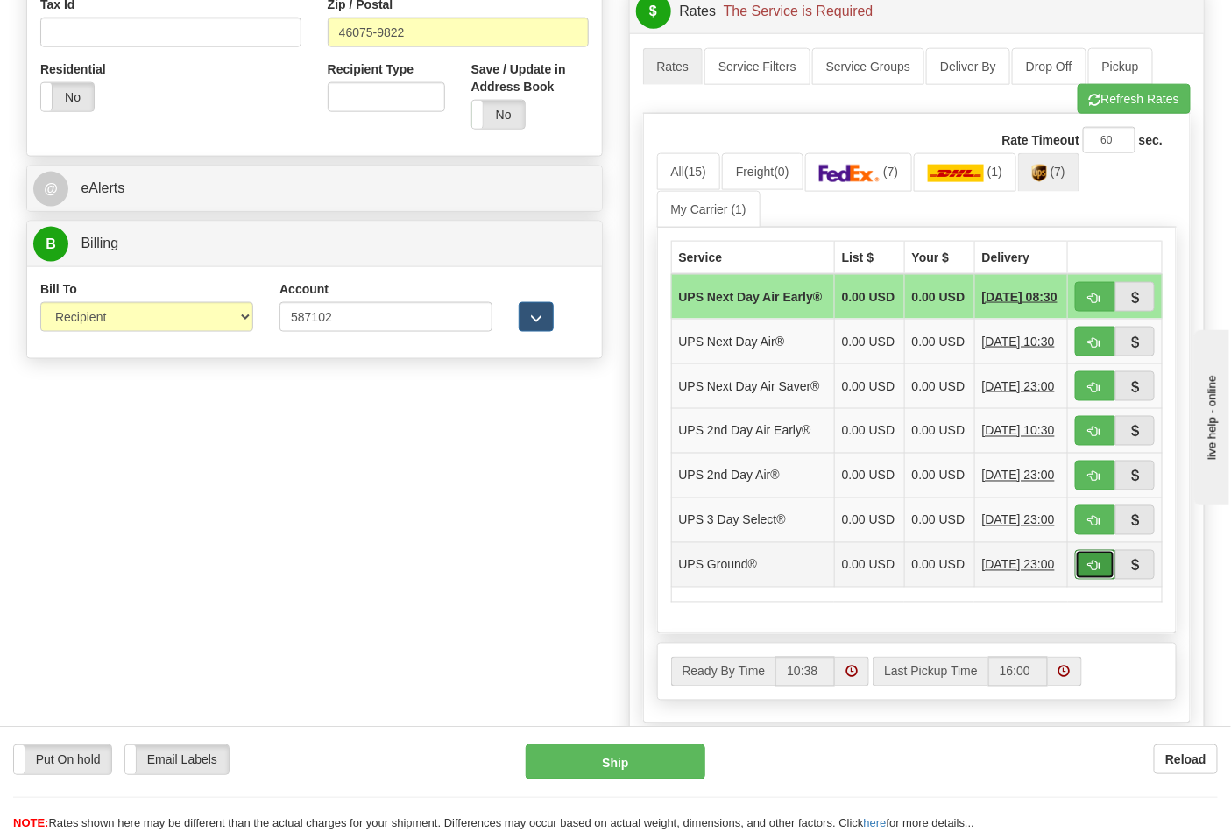
click at [1093, 572] on span "button" at bounding box center [1095, 566] width 12 height 11
type input "03"
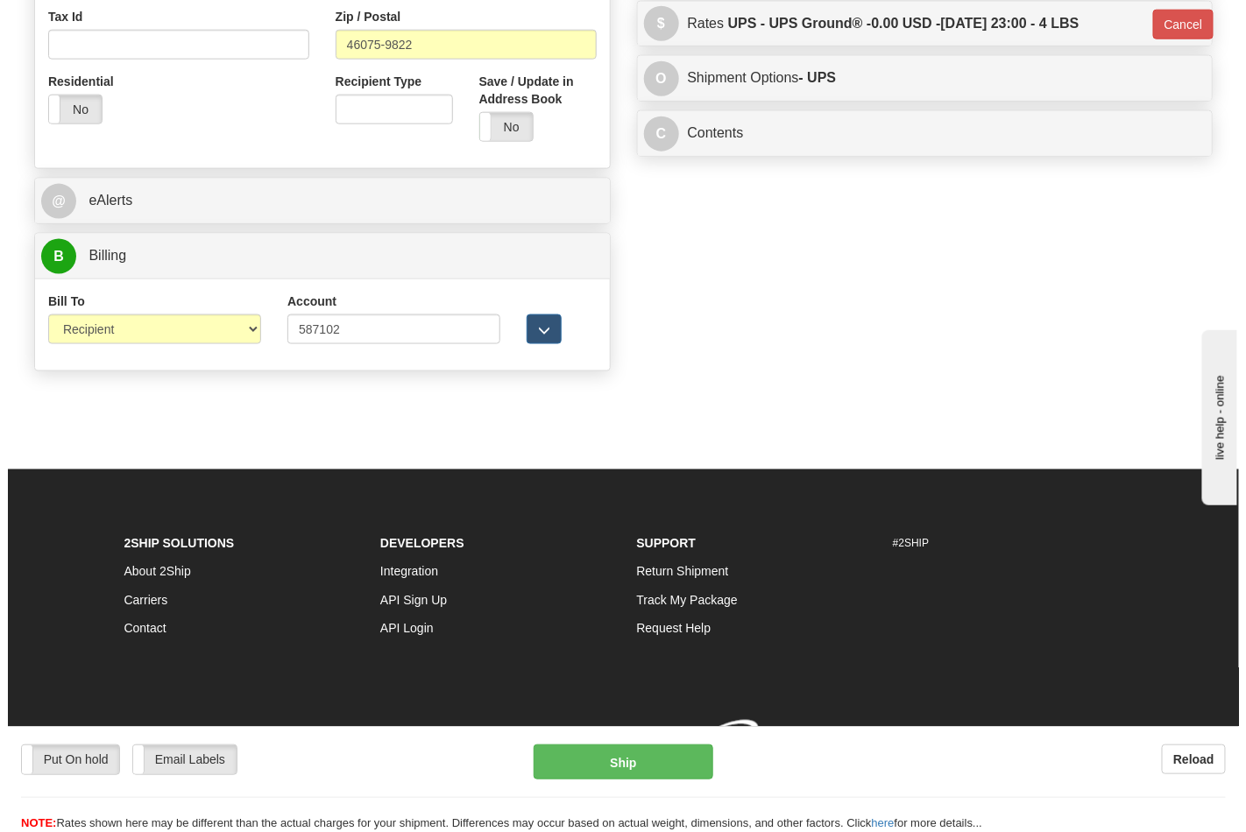
scroll to position [671, 0]
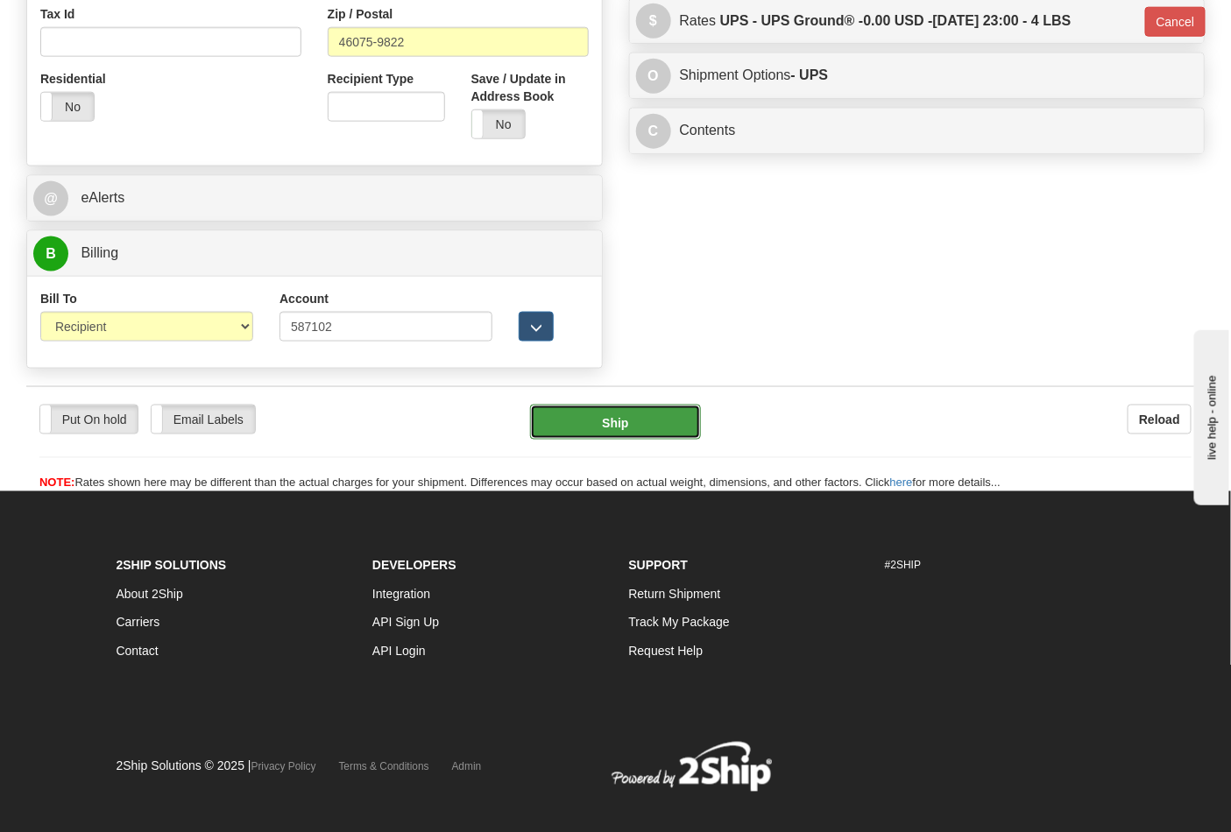
click at [653, 416] on button "Ship" at bounding box center [615, 422] width 170 height 35
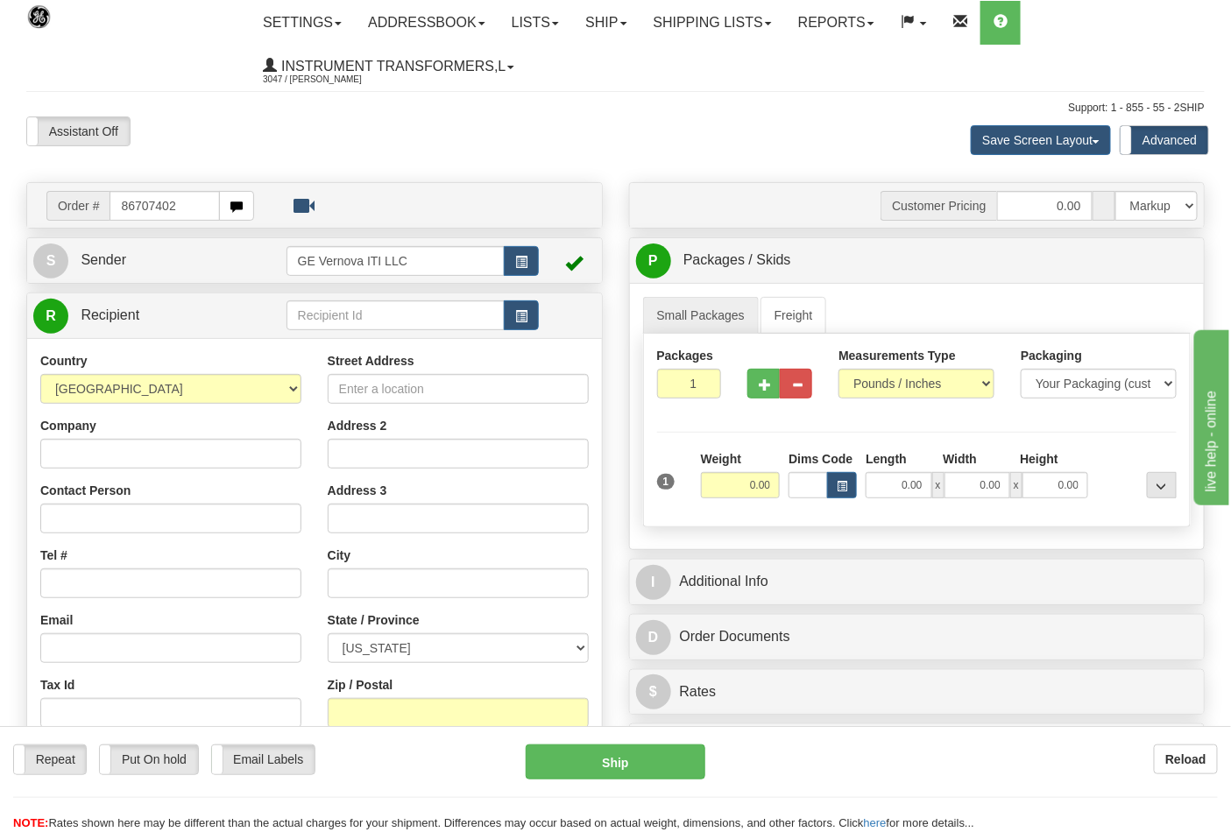
type input "86707402"
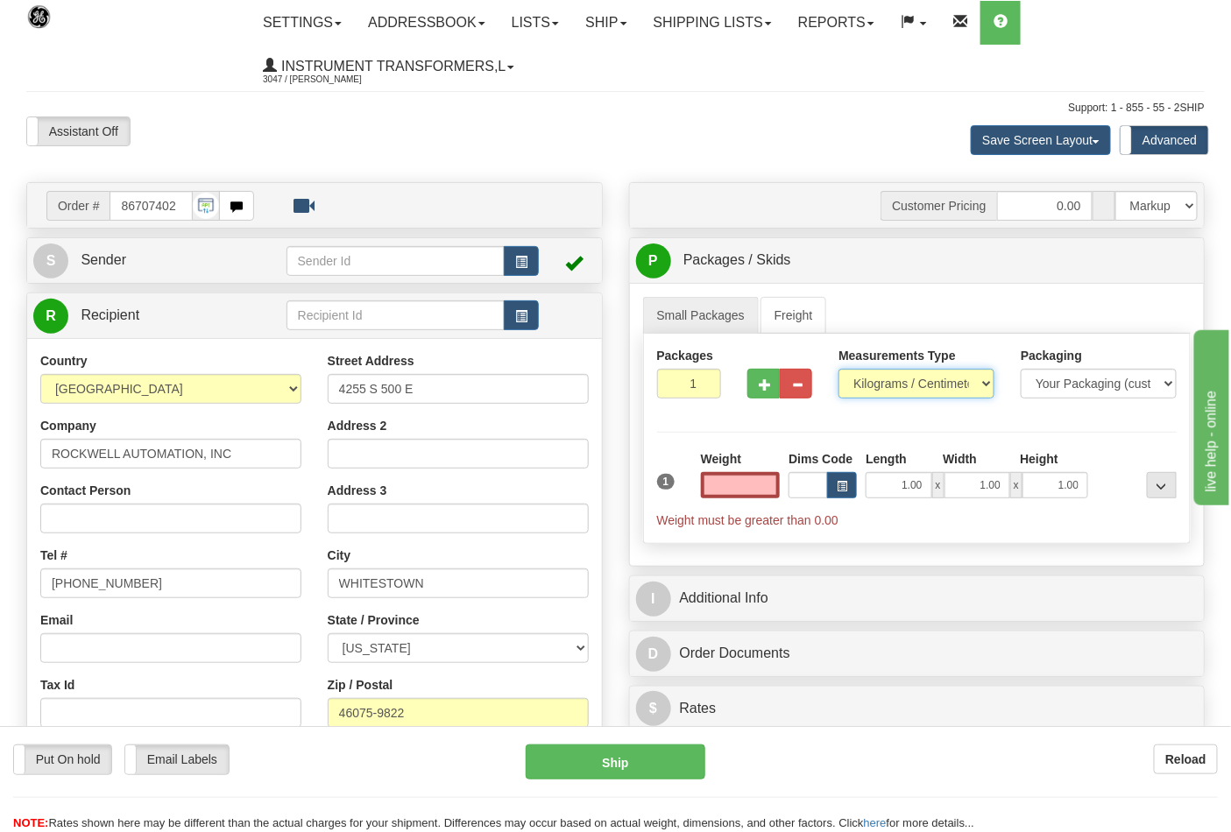
type input "0.00"
click at [896, 381] on select "Pounds / Inches Kilograms / Centimeters" at bounding box center [916, 384] width 156 height 30
select select "0"
click at [838, 370] on select "Pounds / Inches Kilograms / Centimeters" at bounding box center [916, 384] width 156 height 30
click at [887, 385] on select "Pounds / Inches Kilograms / Centimeters" at bounding box center [916, 384] width 156 height 30
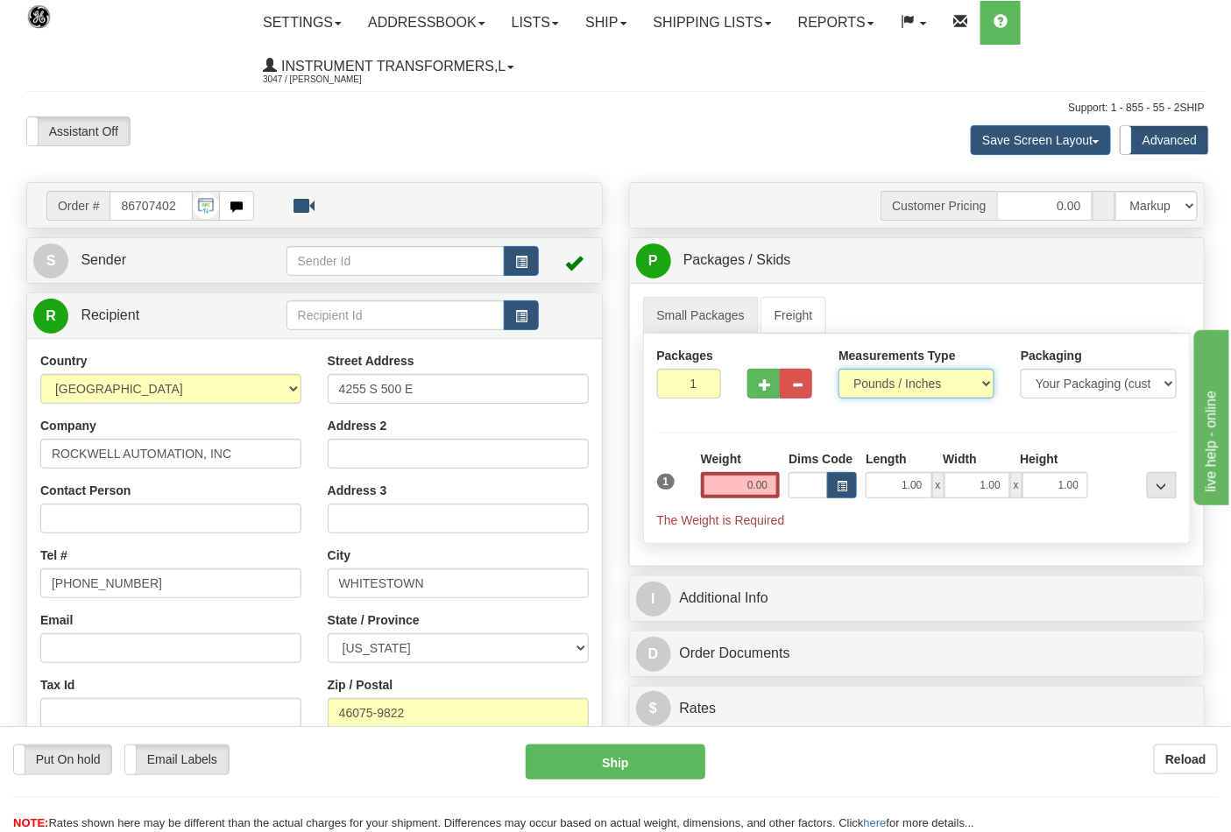
click at [838, 370] on select "Pounds / Inches Kilograms / Centimeters" at bounding box center [916, 384] width 156 height 30
click at [734, 491] on input "0.00" at bounding box center [741, 485] width 80 height 26
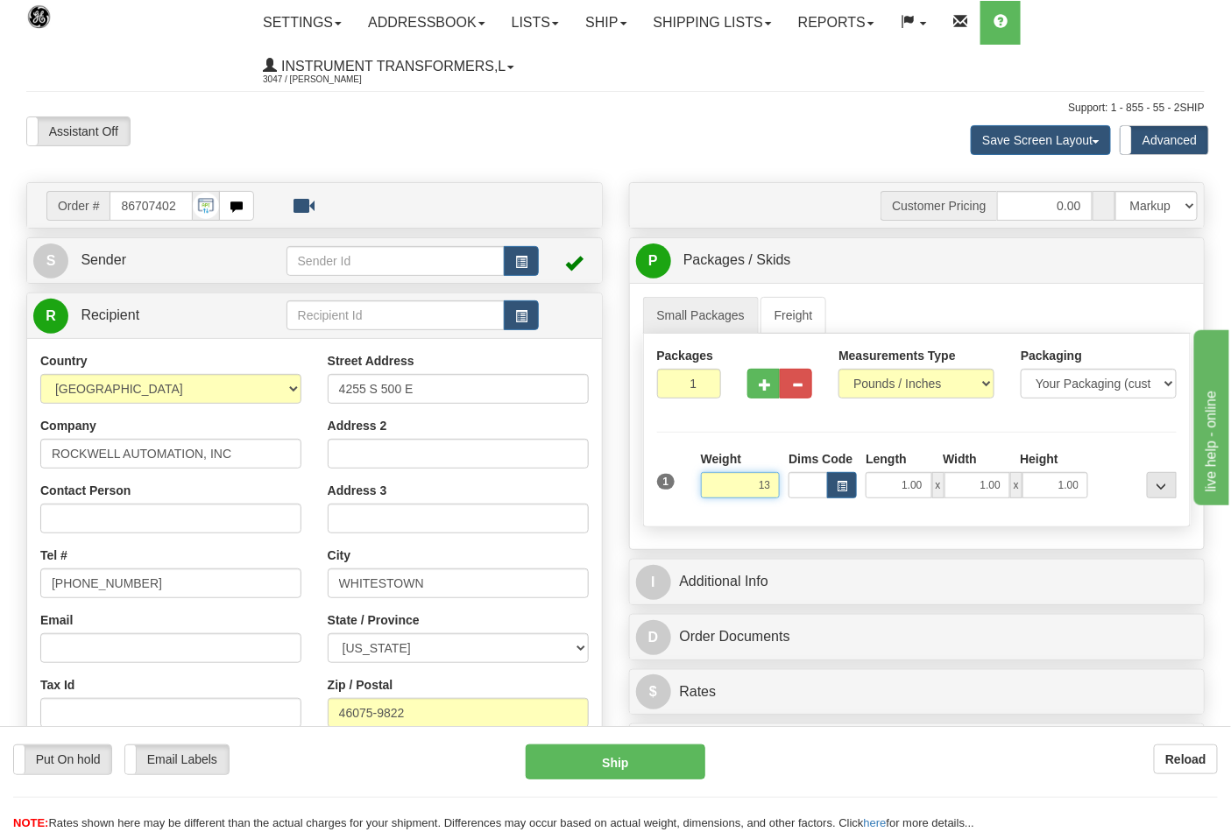
click button "Delete" at bounding box center [0, 0] width 0 height 0
type input "13.00"
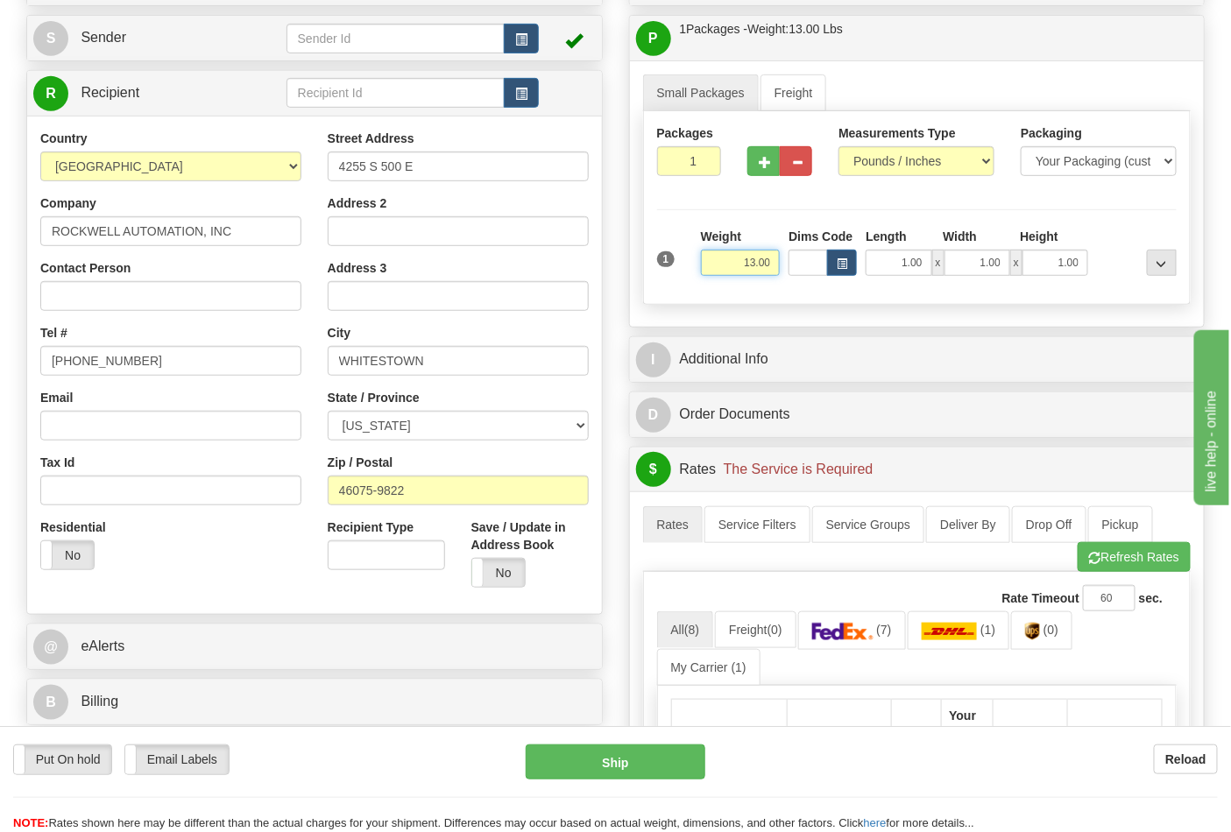
scroll to position [292, 0]
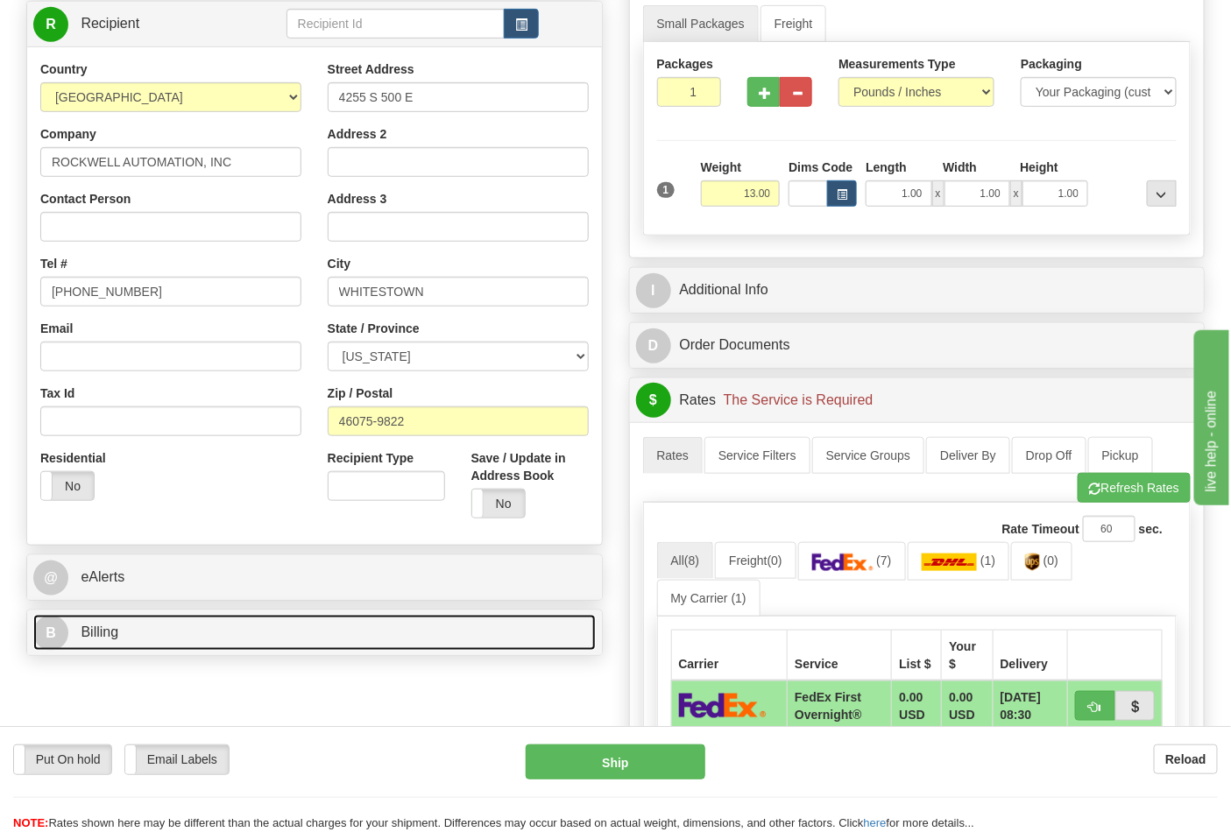
click at [361, 631] on link "B Billing" at bounding box center [314, 633] width 562 height 36
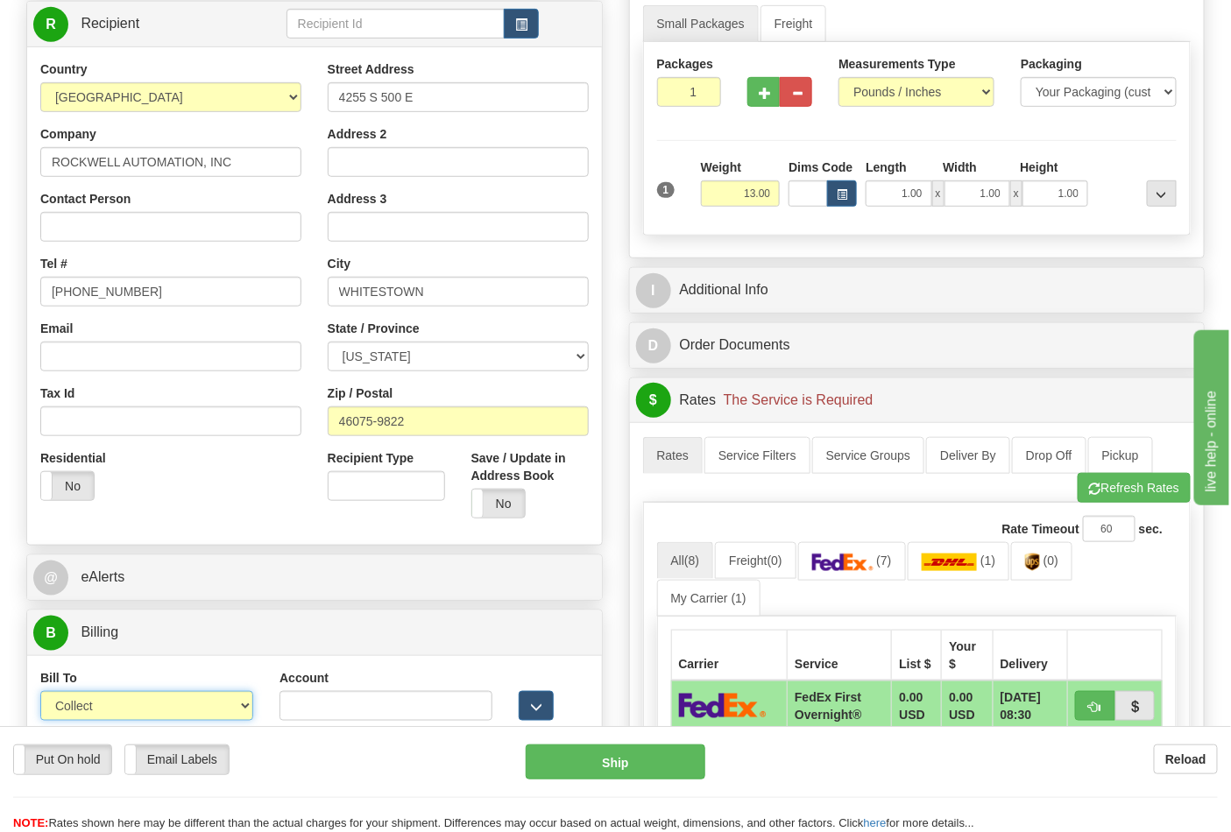
click at [172, 717] on select "Sender Recipient Third Party Collect" at bounding box center [146, 706] width 213 height 30
select select "2"
click at [40, 694] on select "Sender Recipient Third Party Collect" at bounding box center [146, 706] width 213 height 30
click at [390, 698] on input "Account" at bounding box center [385, 706] width 213 height 30
paste input "587102"
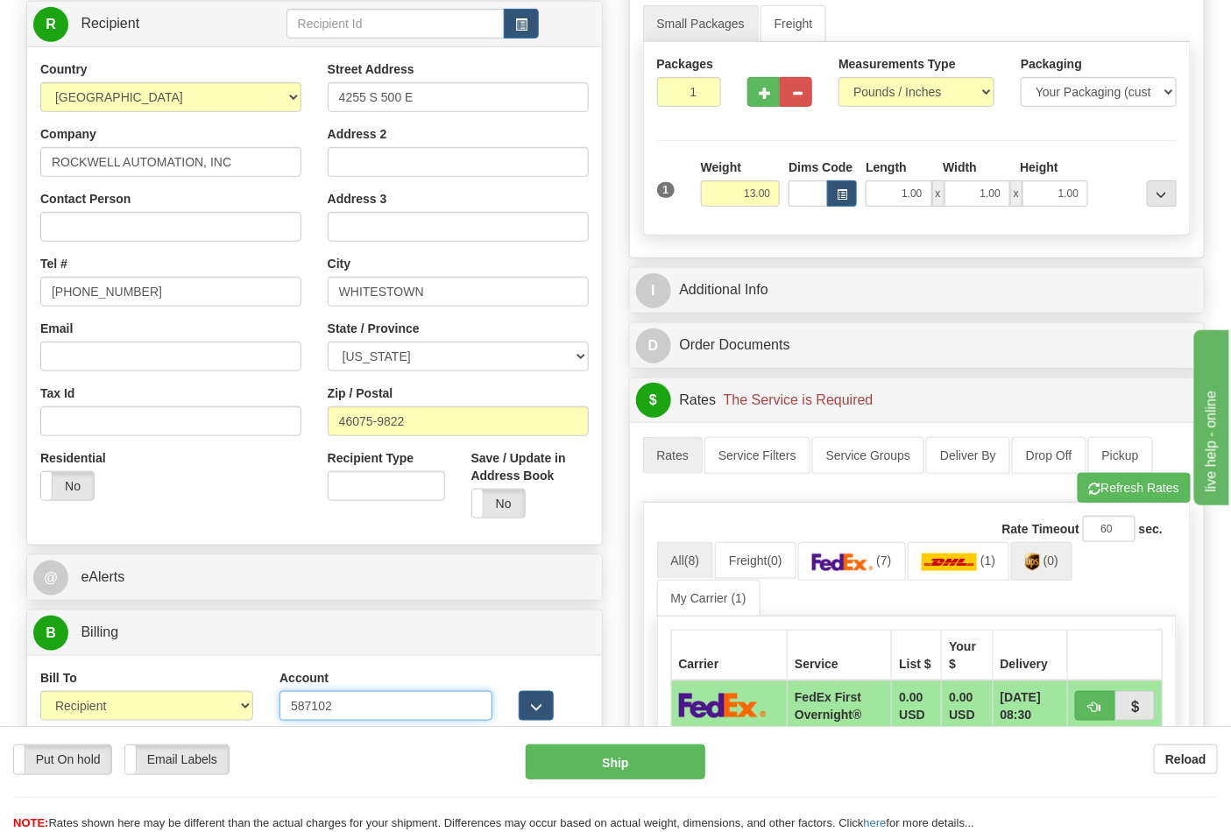
type input "587102"
click at [1048, 567] on link "(0)" at bounding box center [1041, 561] width 61 height 38
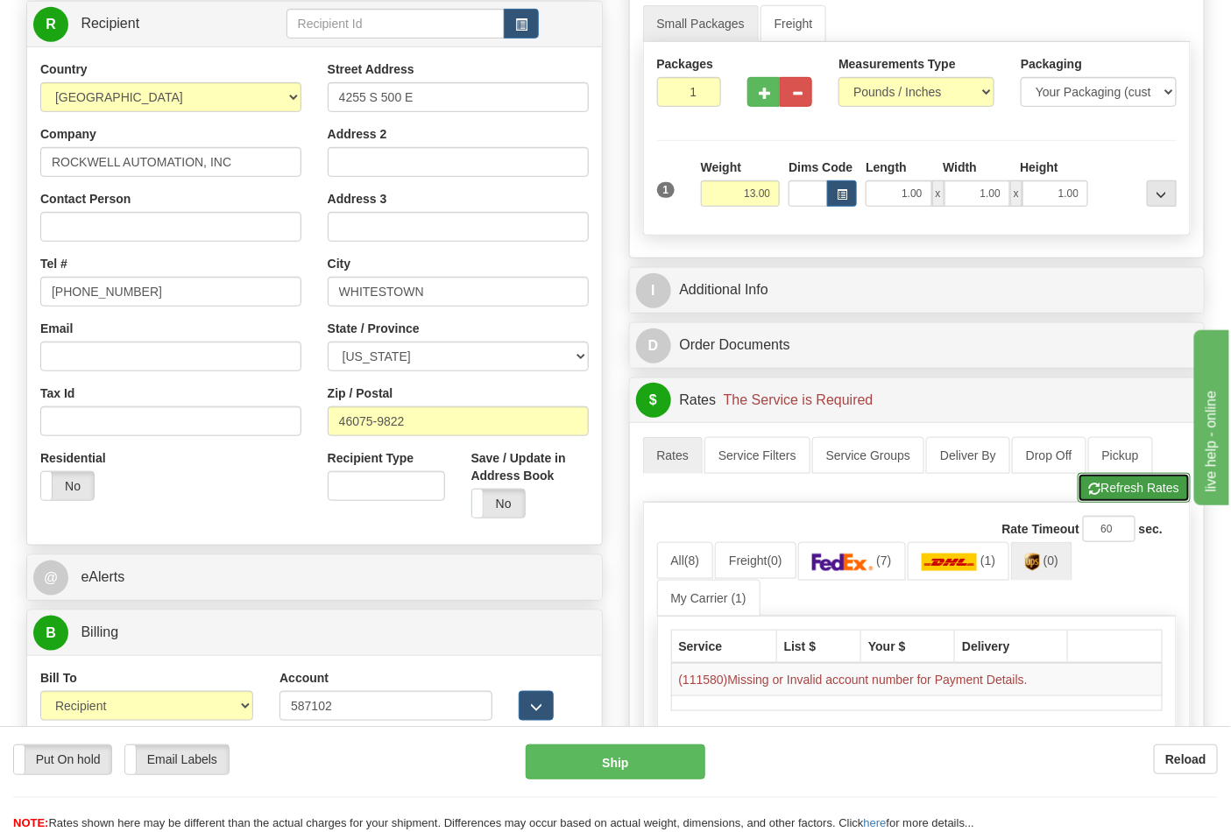
click at [1113, 502] on button "Refresh Rates" at bounding box center [1134, 488] width 113 height 30
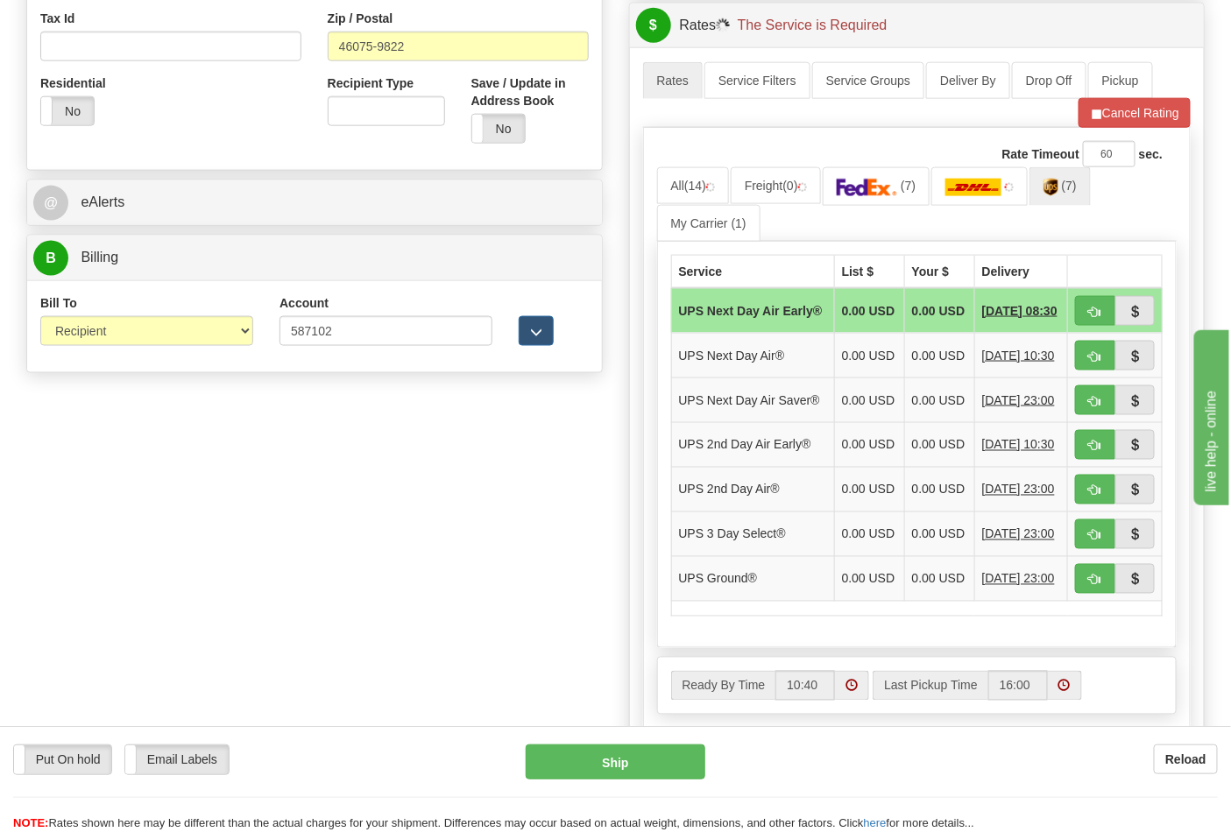
scroll to position [681, 0]
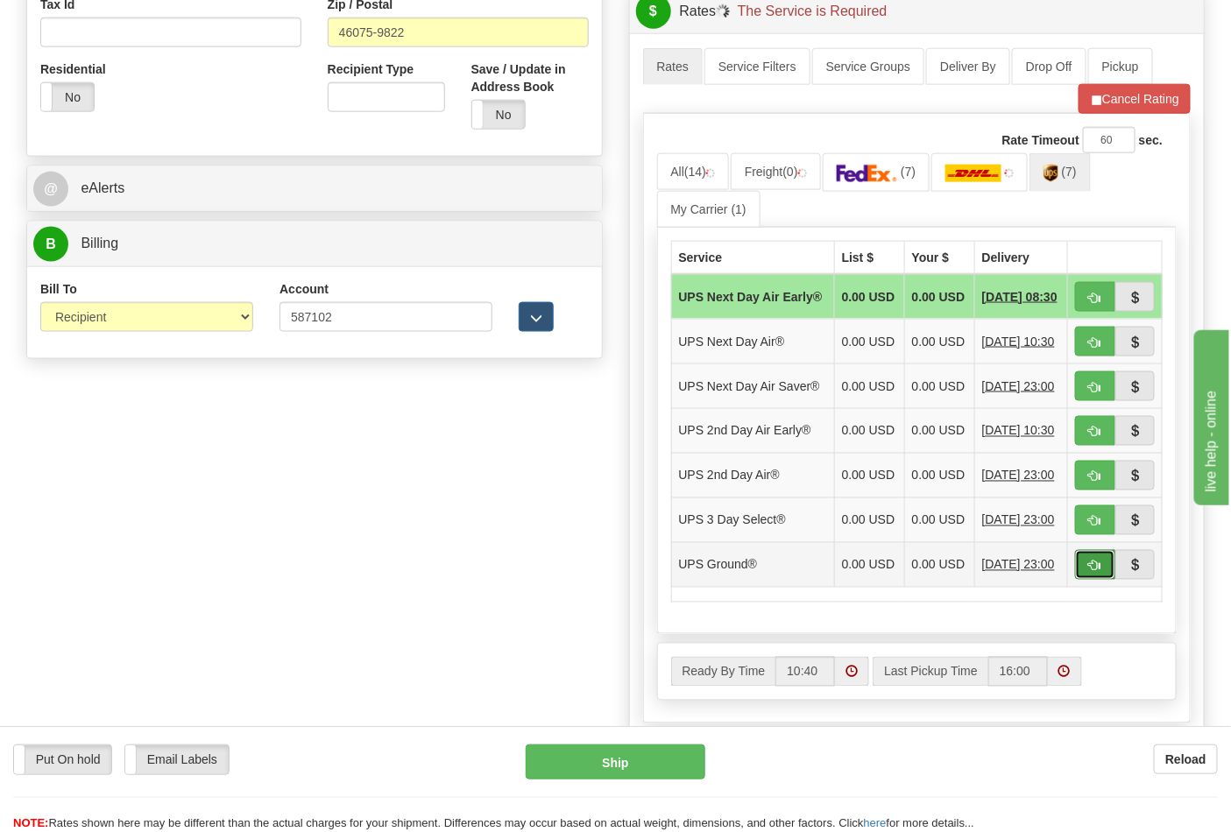
click at [1099, 572] on span "button" at bounding box center [1095, 566] width 12 height 11
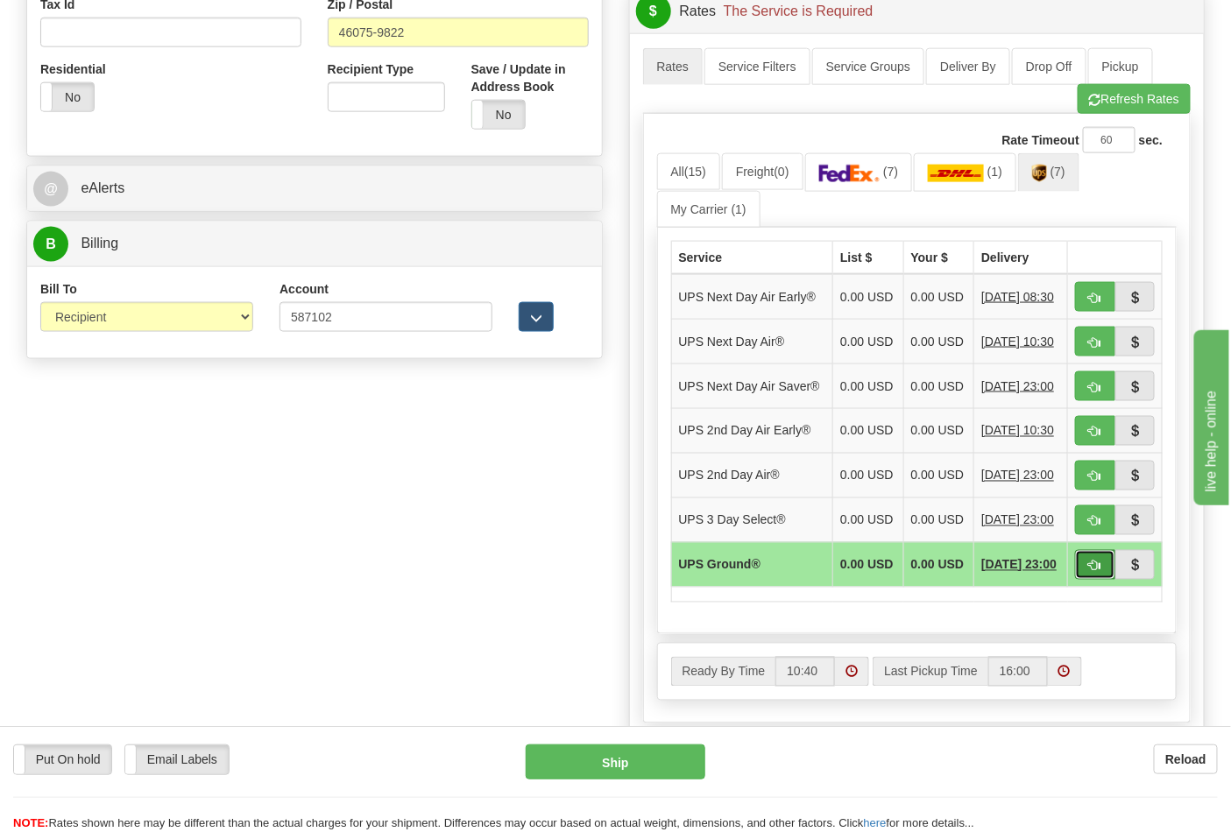
click at [1089, 572] on span "button" at bounding box center [1095, 566] width 12 height 11
type input "03"
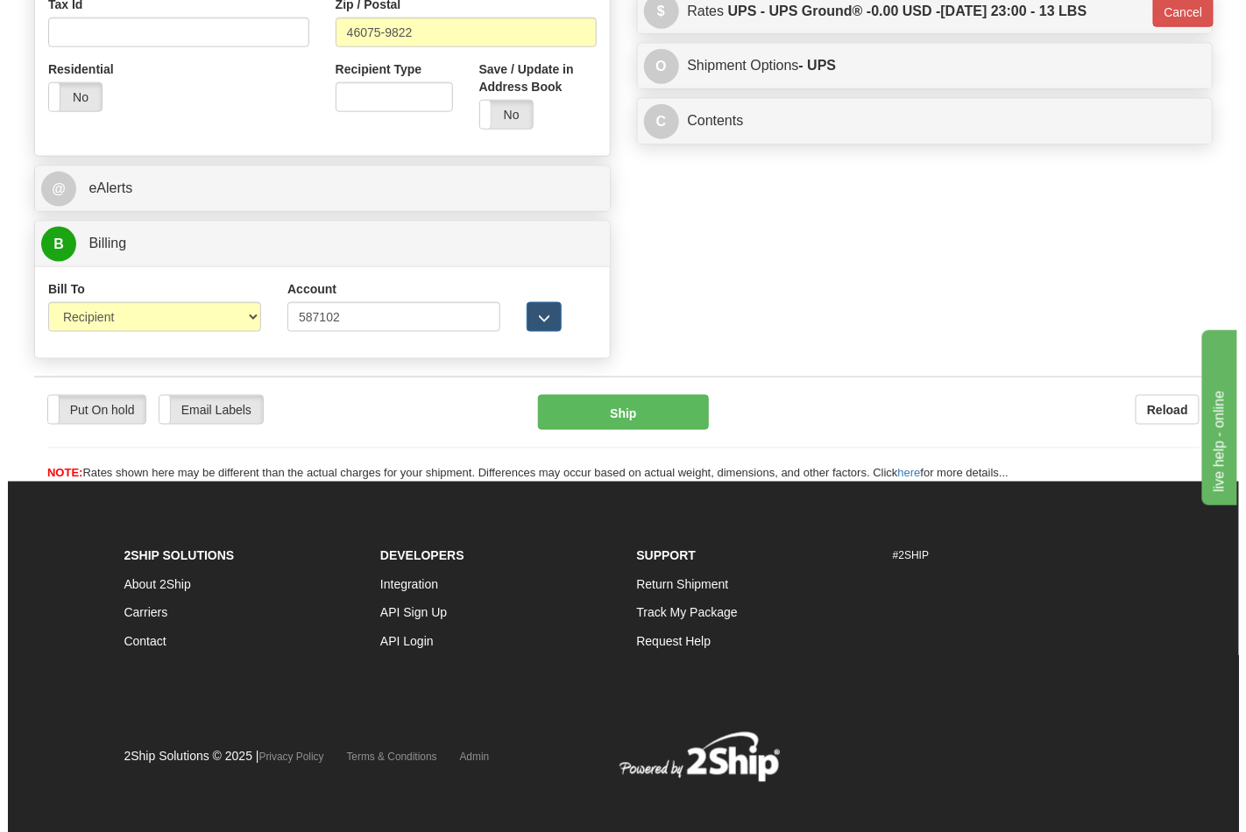
scroll to position [671, 0]
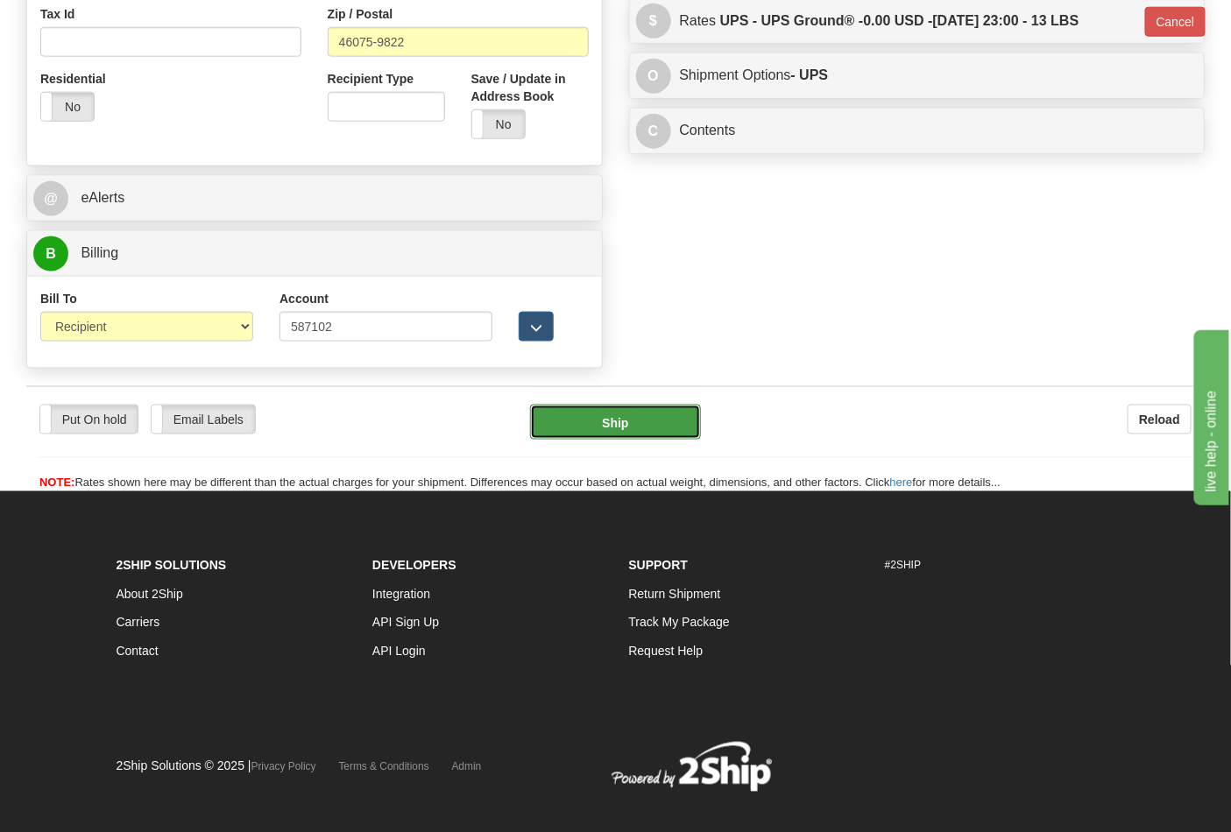
click at [648, 431] on button "Ship" at bounding box center [615, 422] width 170 height 35
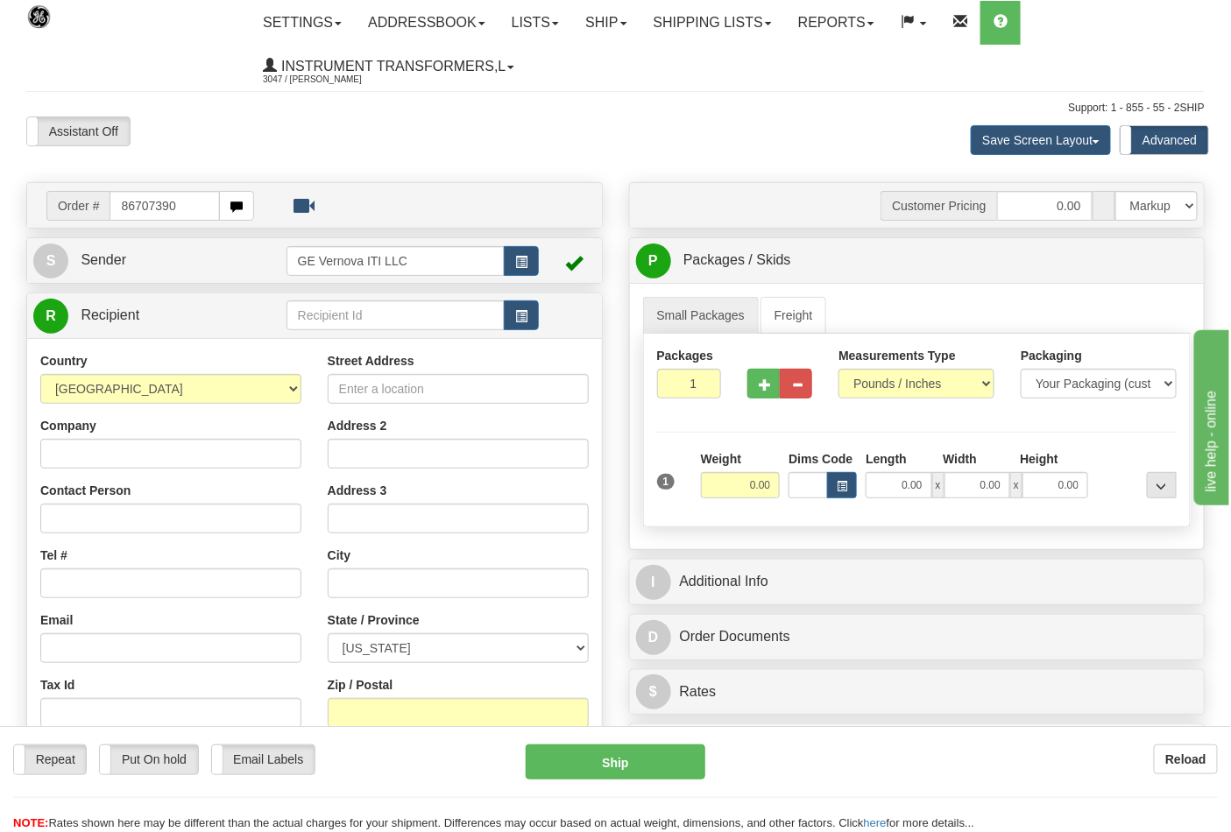
type input "86707390"
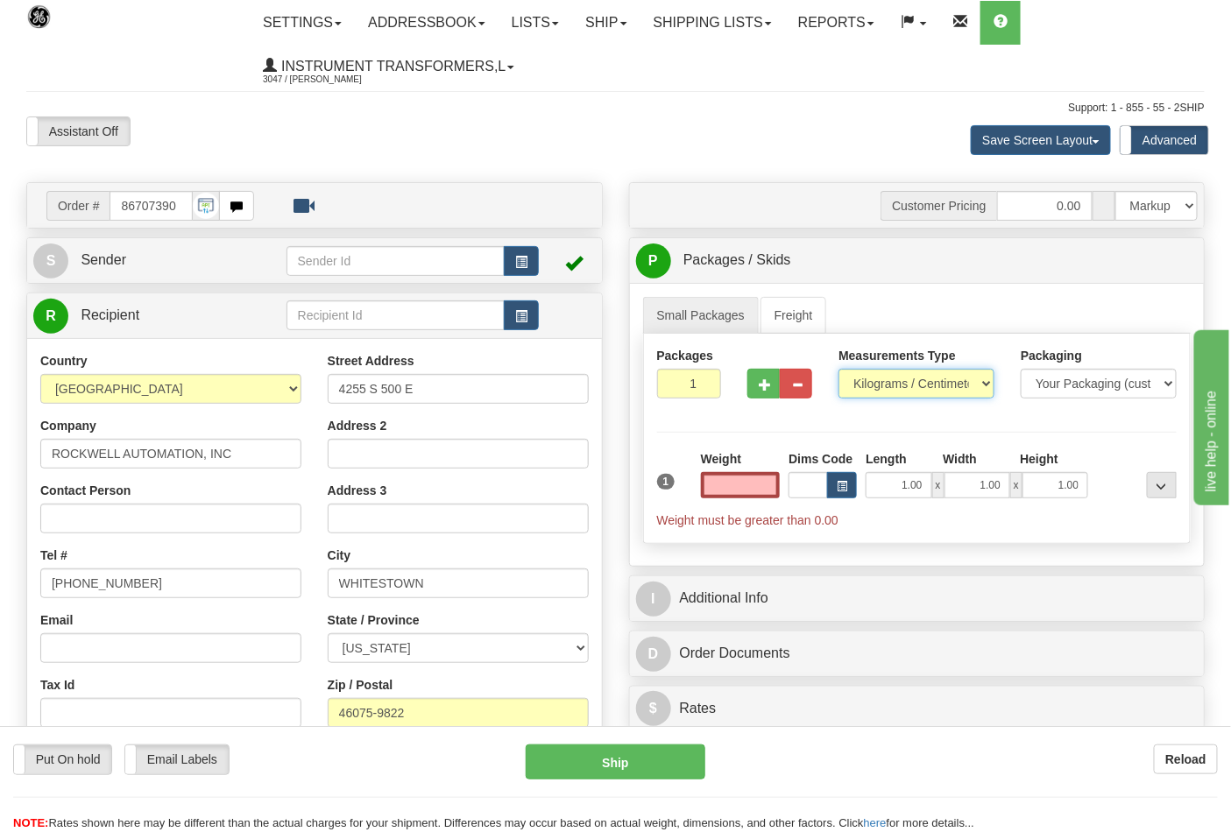
type input "0.00"
click at [915, 379] on select "Pounds / Inches Kilograms / Centimeters" at bounding box center [916, 384] width 156 height 30
select select "0"
click at [838, 370] on select "Pounds / Inches Kilograms / Centimeters" at bounding box center [916, 384] width 156 height 30
click at [728, 484] on input "0.00" at bounding box center [741, 485] width 80 height 26
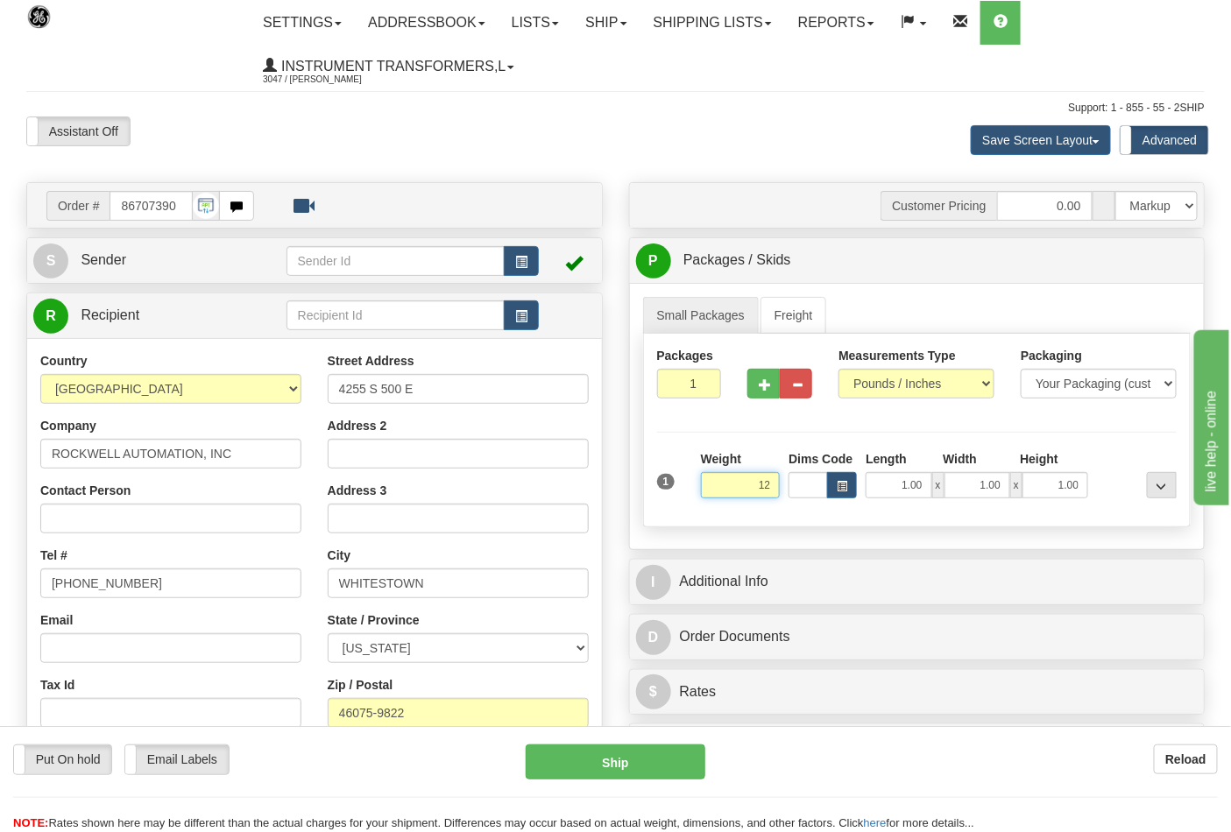
click button "Delete" at bounding box center [0, 0] width 0 height 0
type input "12.00"
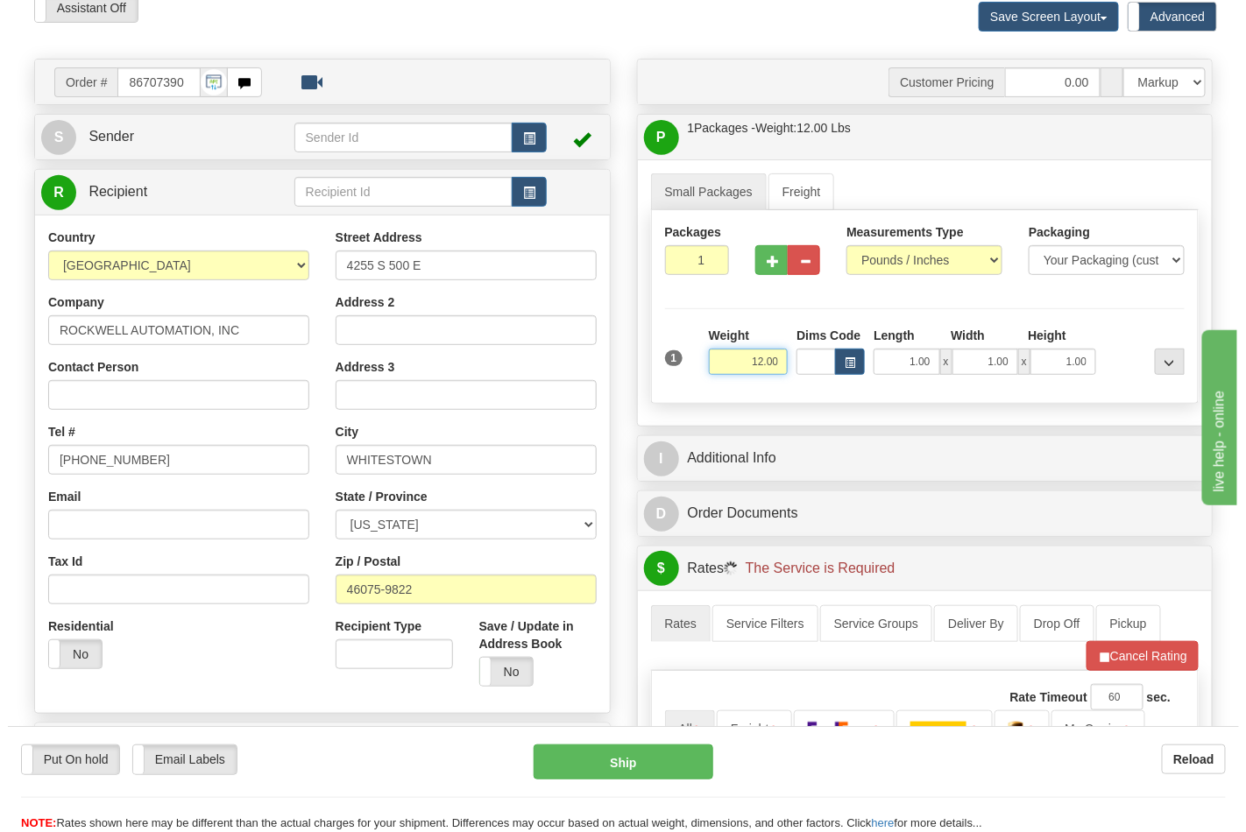
scroll to position [486, 0]
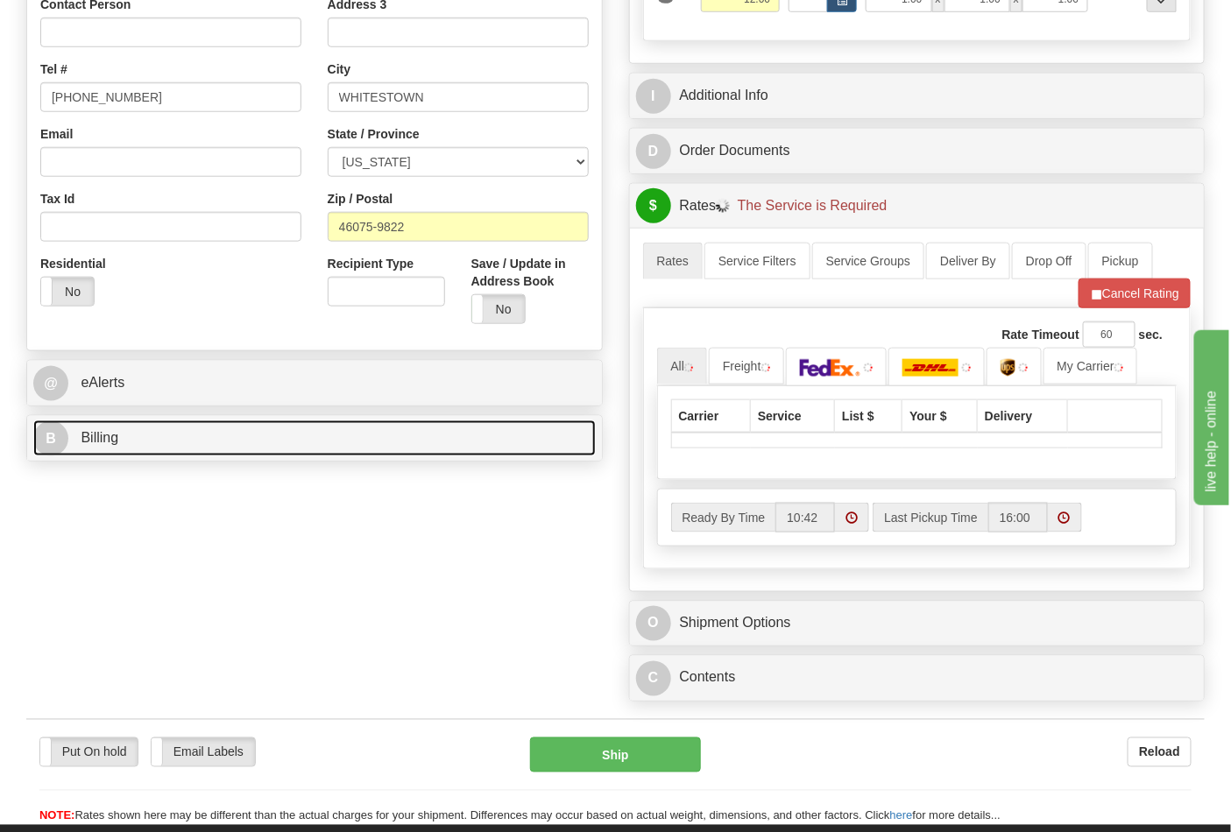
click at [400, 445] on link "B Billing" at bounding box center [314, 438] width 562 height 36
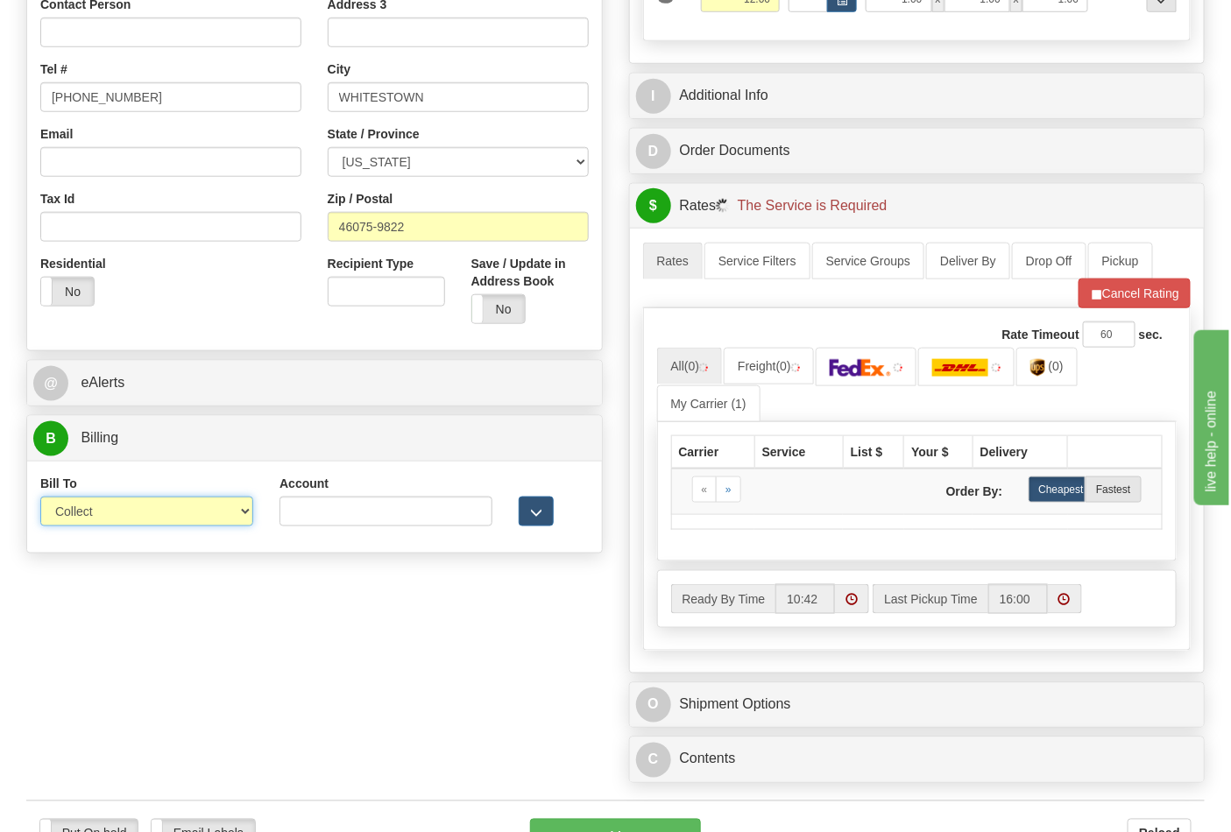
drag, startPoint x: 242, startPoint y: 511, endPoint x: 230, endPoint y: 526, distance: 18.7
click at [241, 512] on select "Sender Recipient Third Party Collect" at bounding box center [146, 512] width 213 height 30
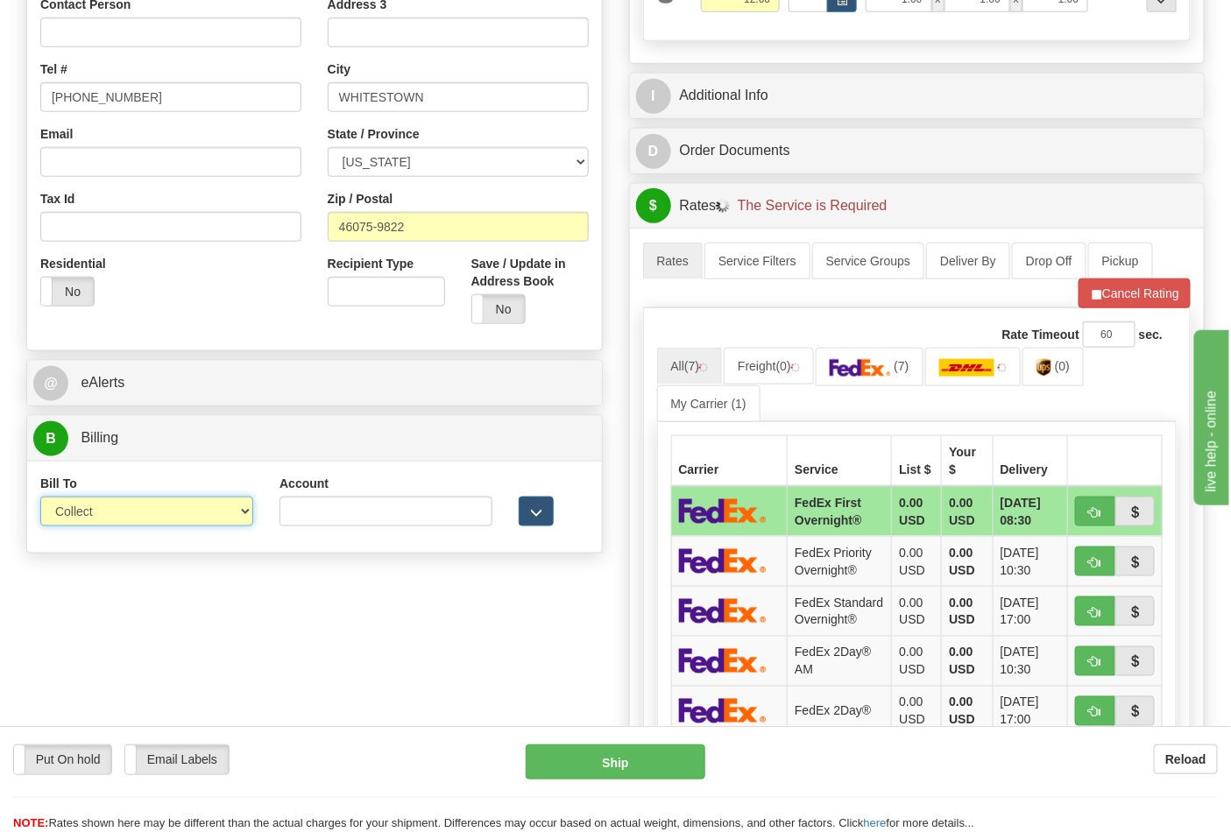
select select "2"
click at [40, 498] on select "Sender Recipient Third Party Collect" at bounding box center [146, 512] width 213 height 30
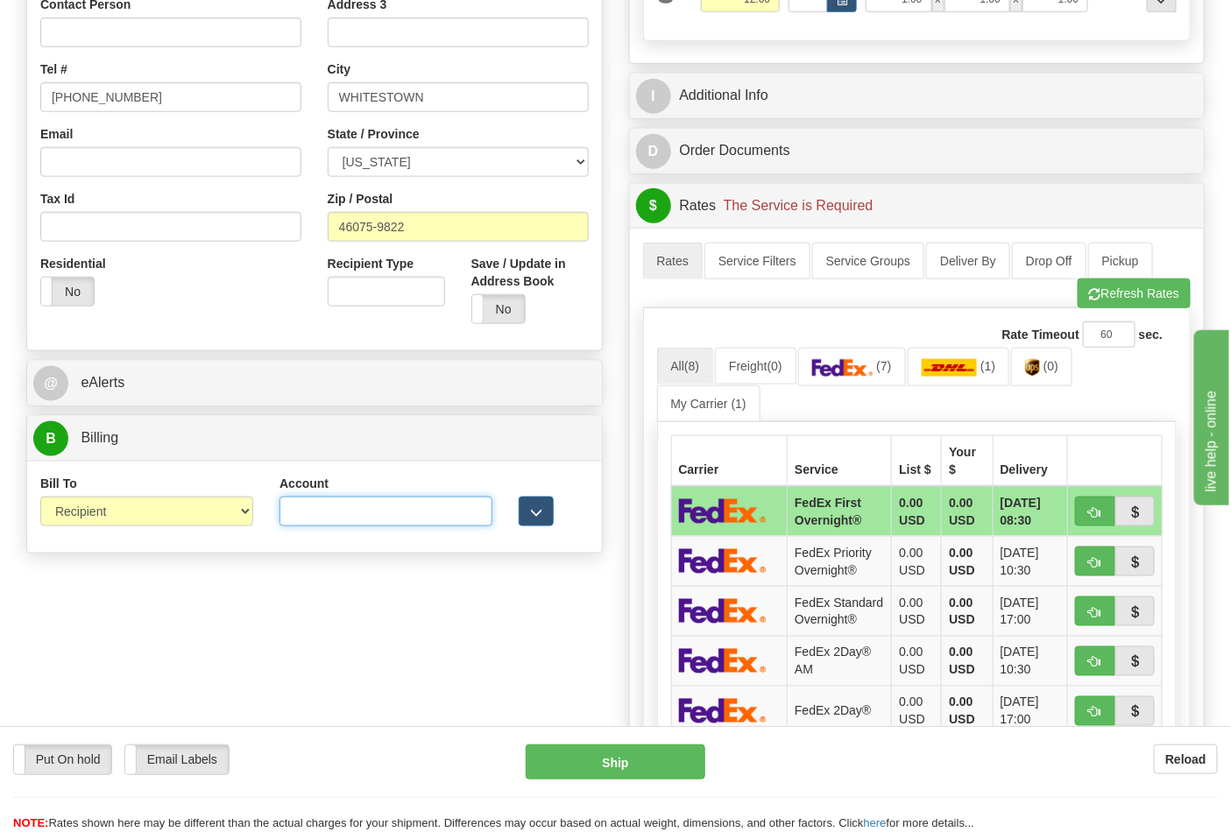
click at [386, 513] on input "Account" at bounding box center [385, 512] width 213 height 30
paste input "587102"
type input "587102"
click at [1051, 361] on link "(0)" at bounding box center [1041, 367] width 61 height 38
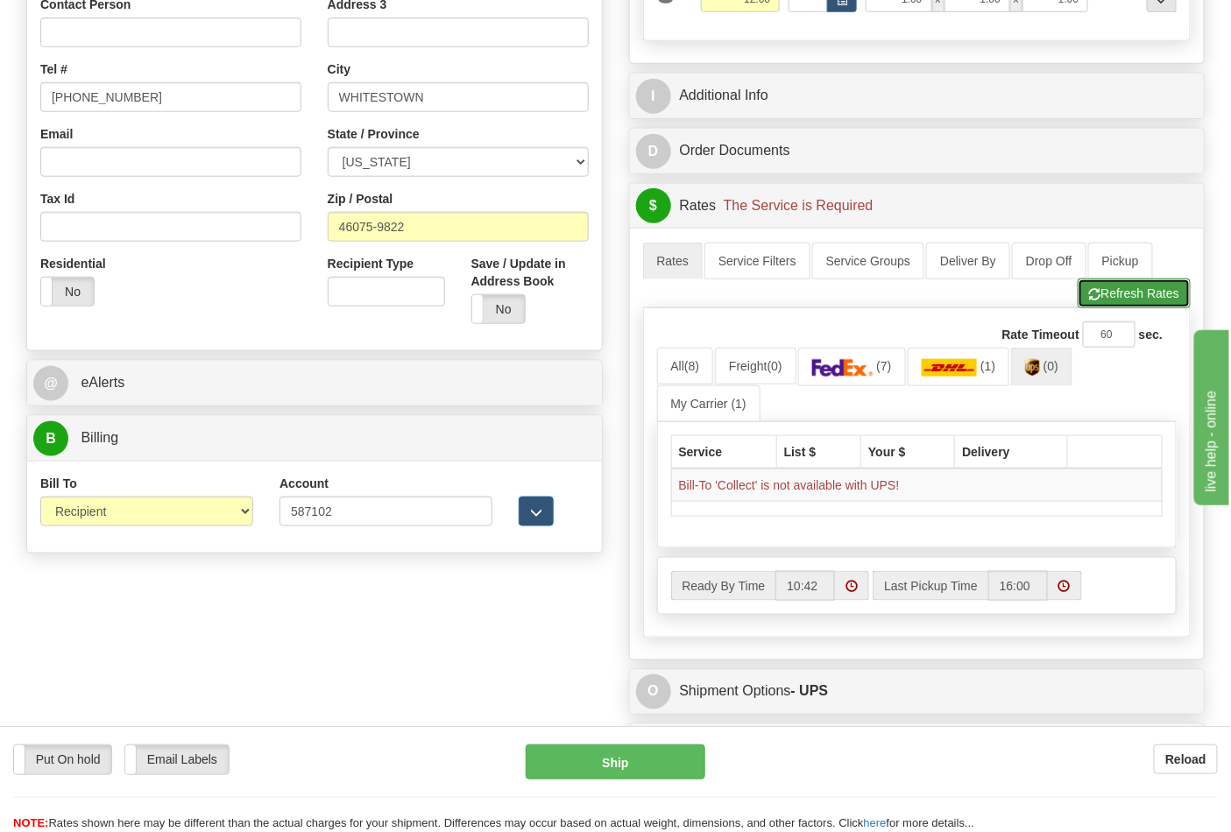
click at [1118, 299] on button "Refresh Rates" at bounding box center [1134, 294] width 113 height 30
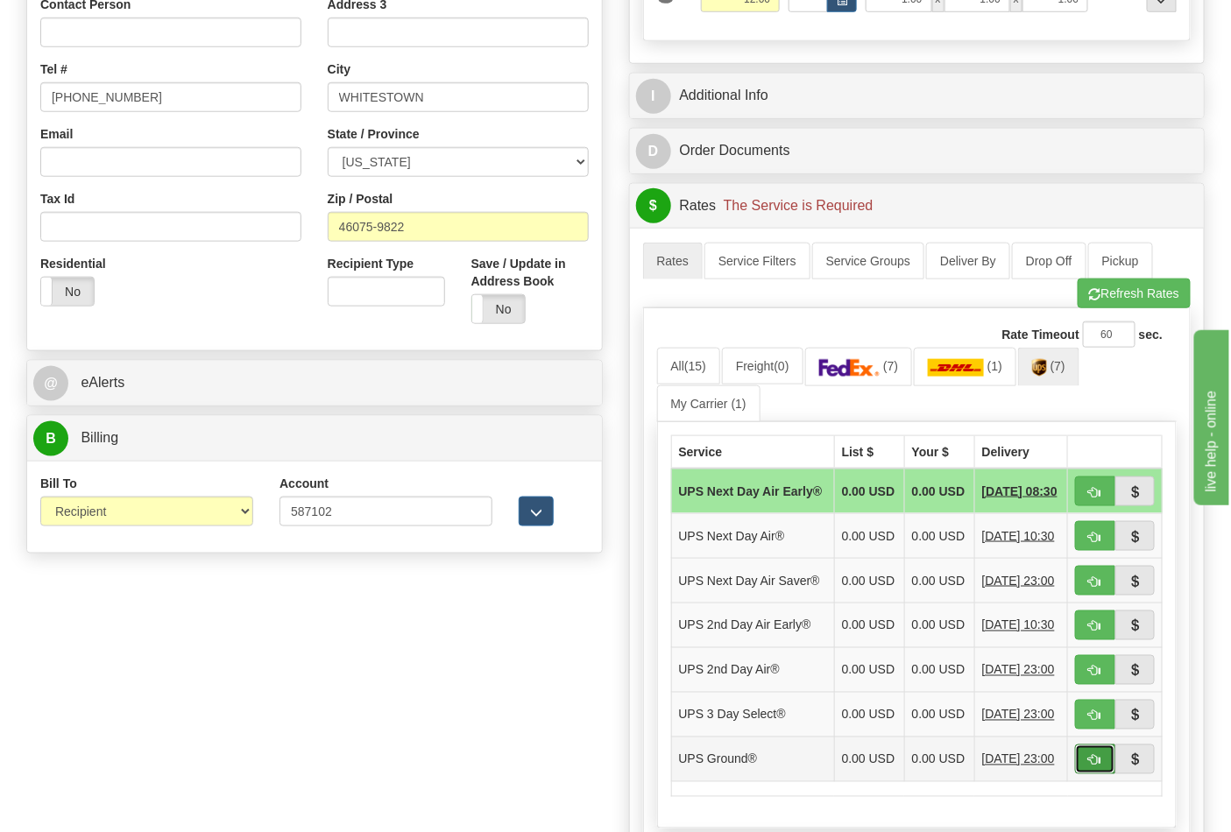
click at [1099, 767] on span "button" at bounding box center [1095, 760] width 12 height 11
type input "03"
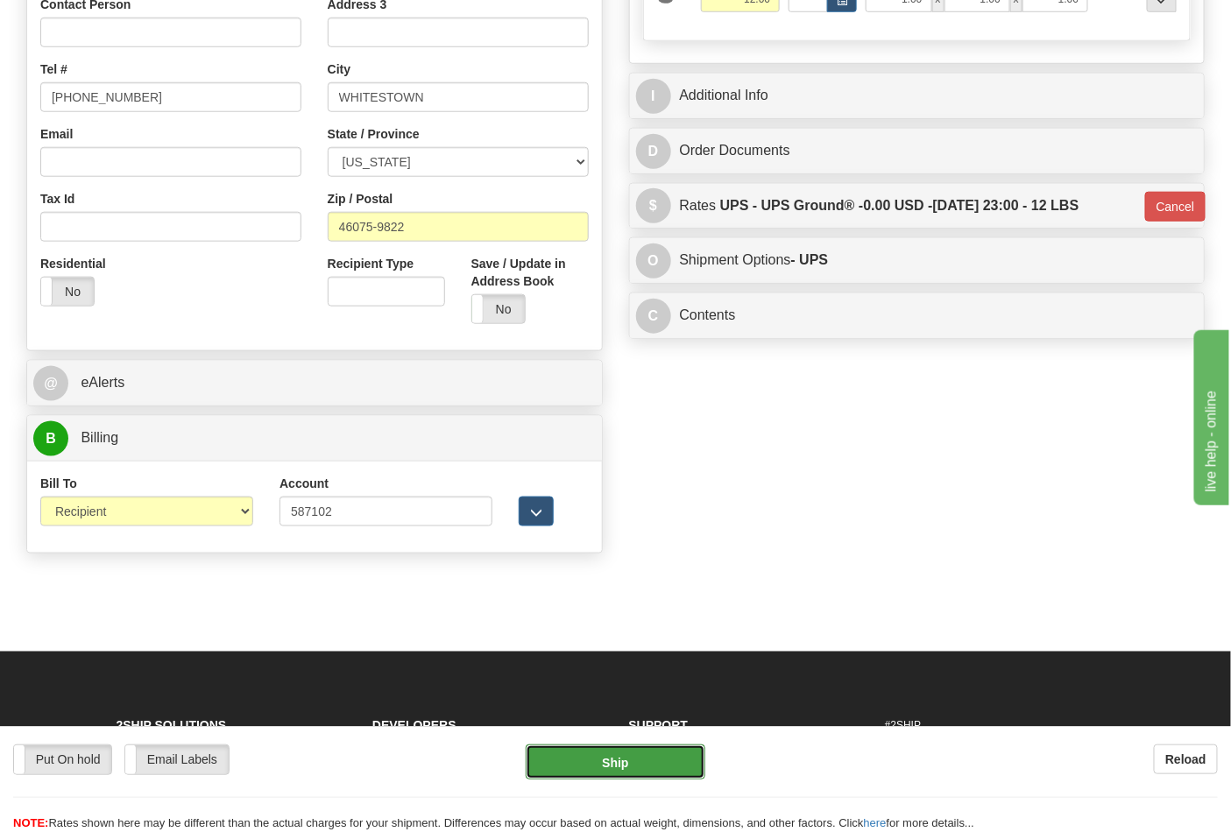
click at [618, 756] on button "Ship" at bounding box center [615, 762] width 179 height 35
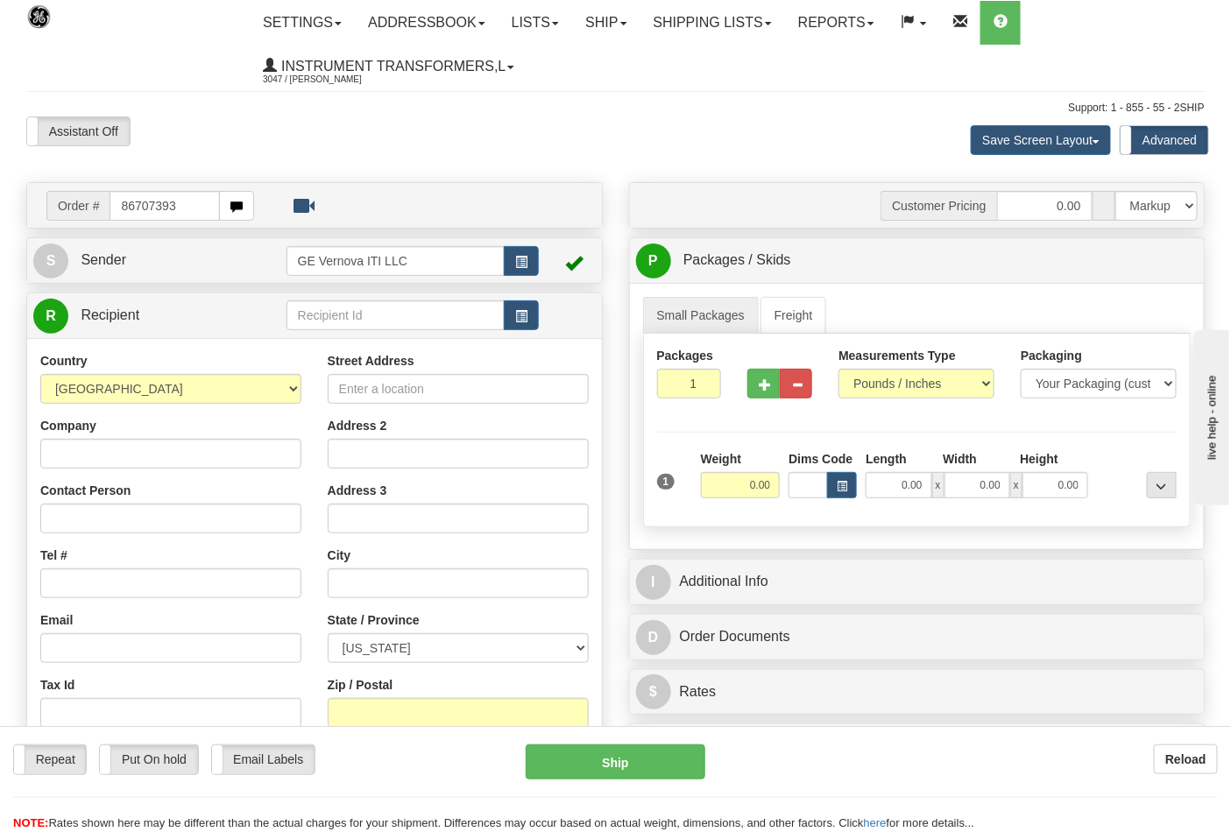
type input "86707393"
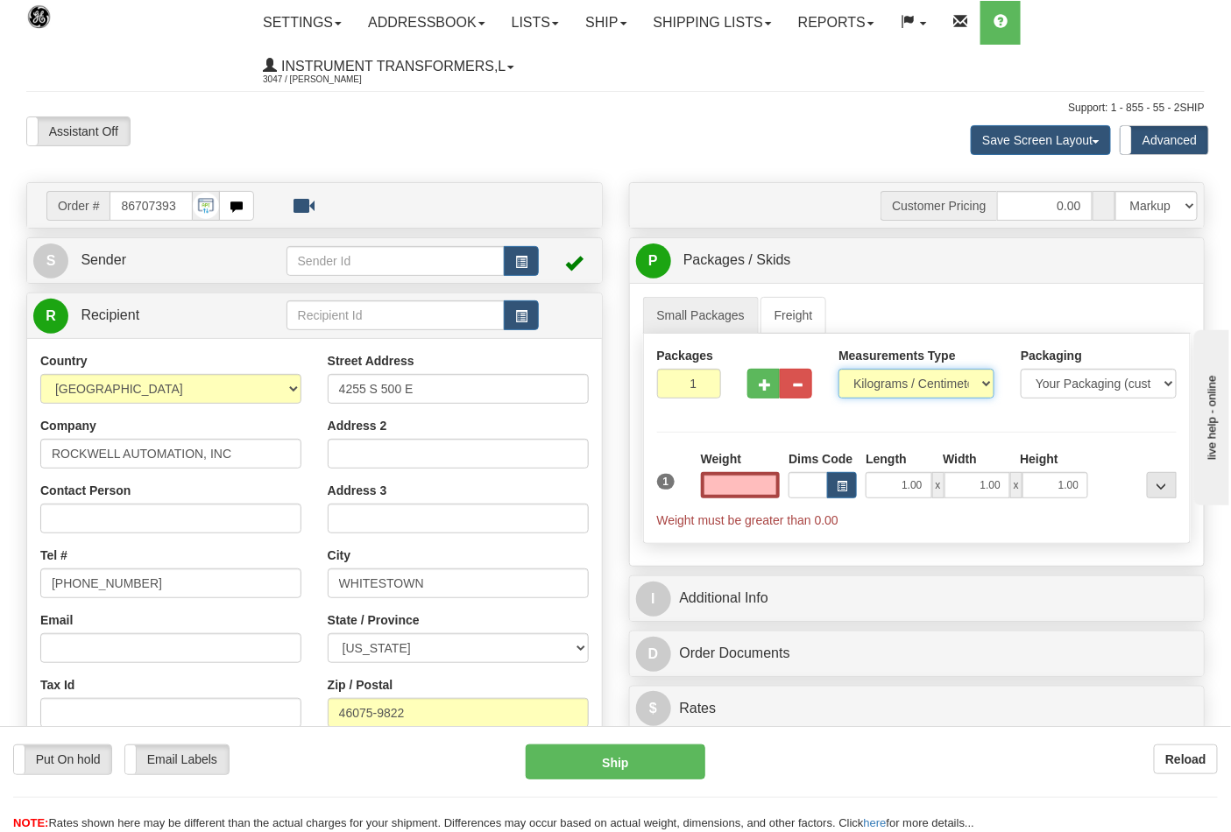
type input "0.00"
click at [880, 385] on select "Pounds / Inches Kilograms / Centimeters" at bounding box center [916, 384] width 156 height 30
select select "0"
click at [838, 370] on select "Pounds / Inches Kilograms / Centimeters" at bounding box center [916, 384] width 156 height 30
click at [742, 489] on input "0.00" at bounding box center [741, 485] width 80 height 26
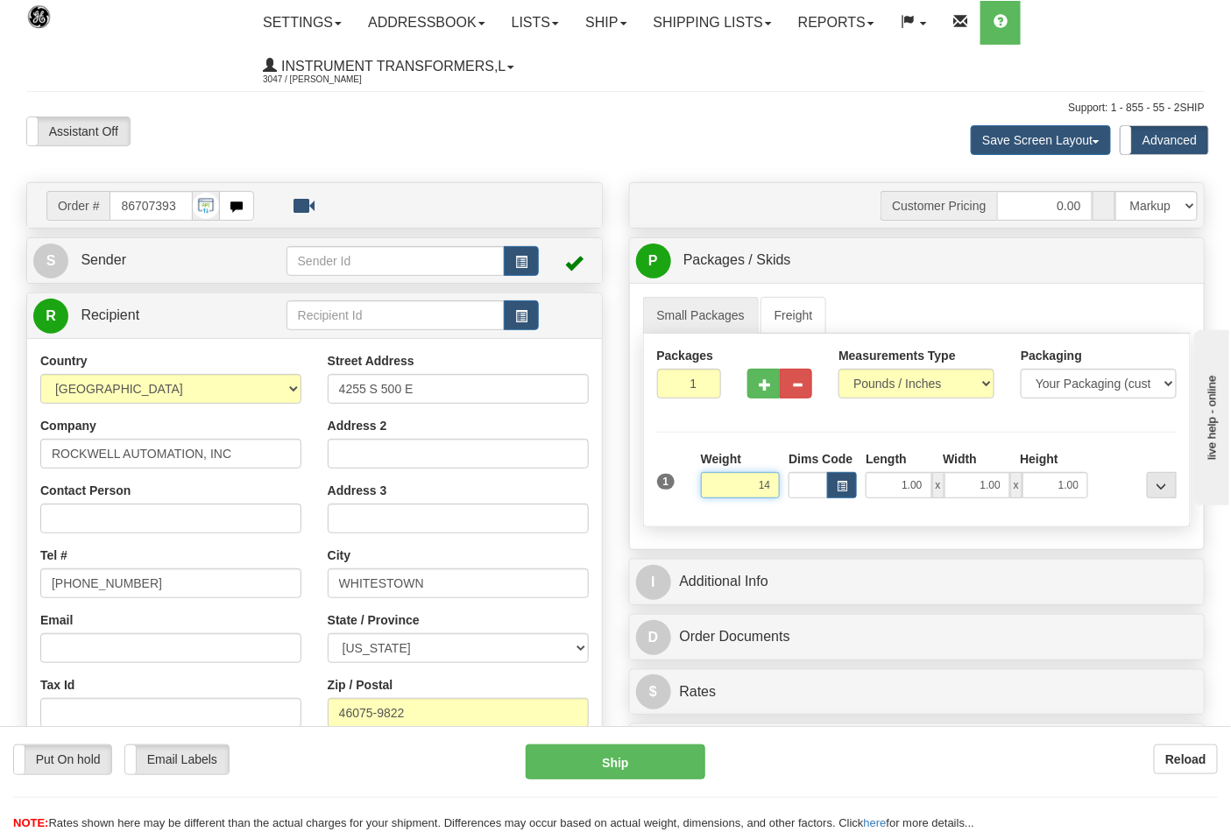
click button "Delete" at bounding box center [0, 0] width 0 height 0
type input "14.00"
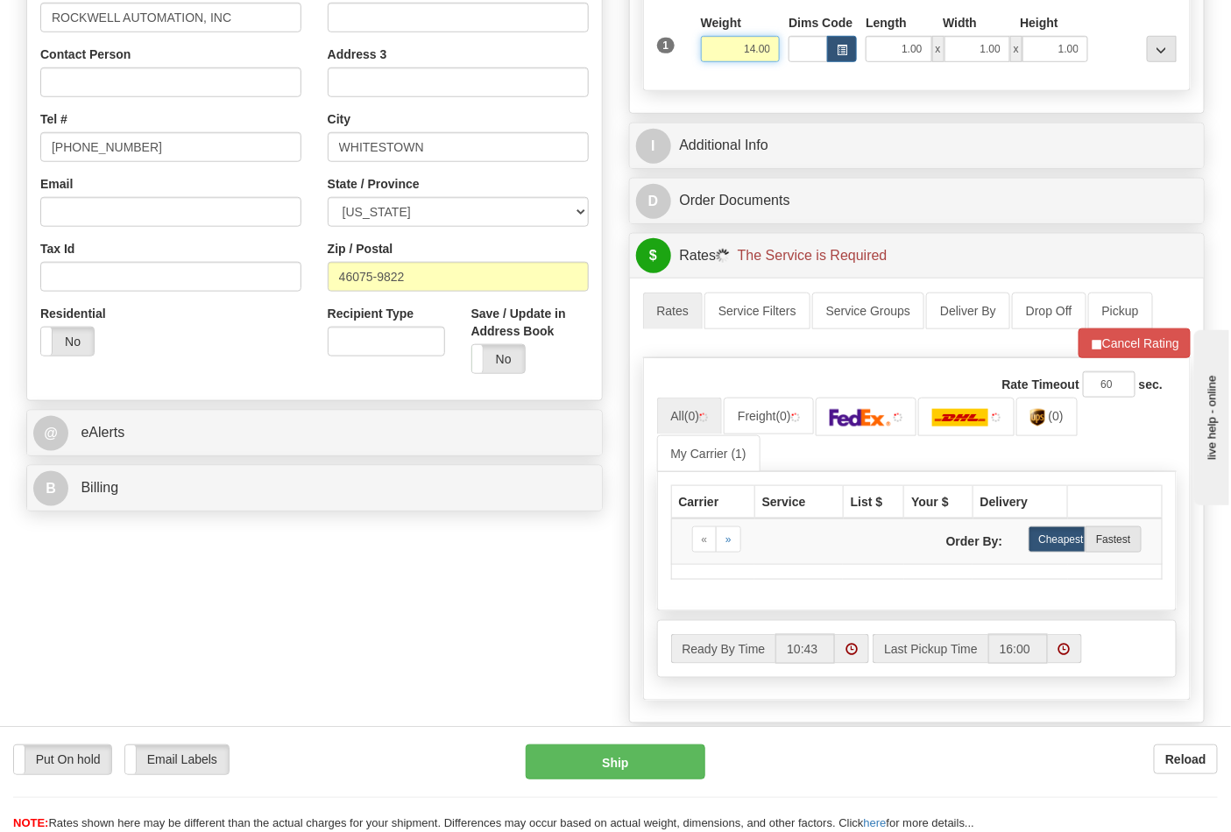
scroll to position [486, 0]
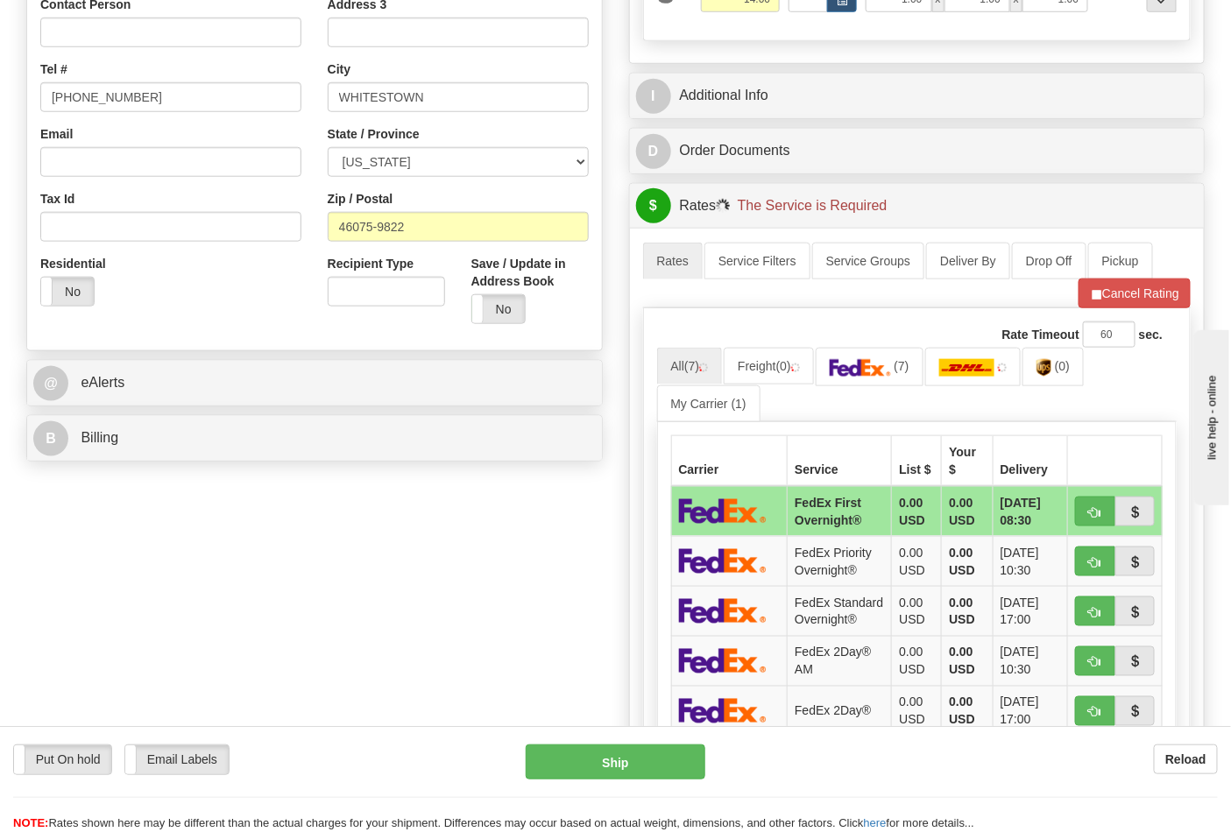
click at [484, 465] on div "Order # 86707393 S" at bounding box center [314, 83] width 603 height 774
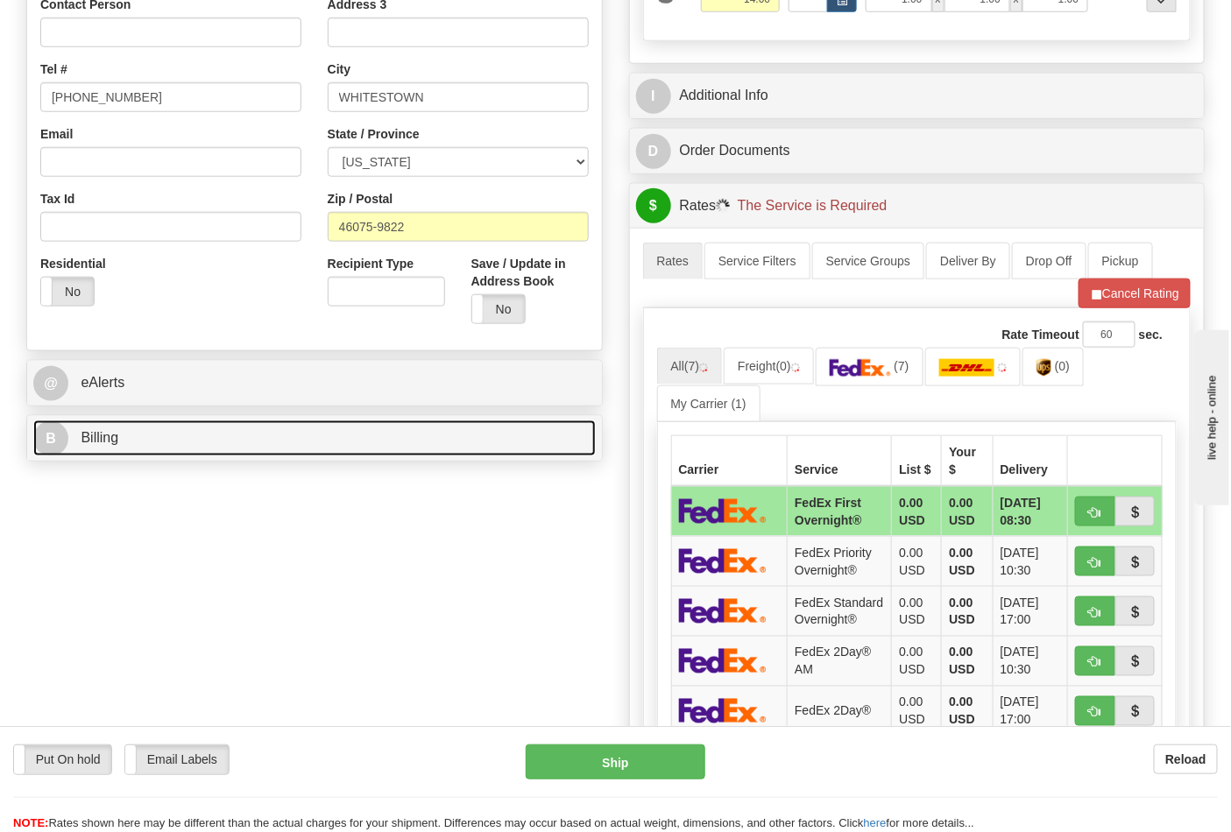
click at [478, 445] on link "B Billing" at bounding box center [314, 438] width 562 height 36
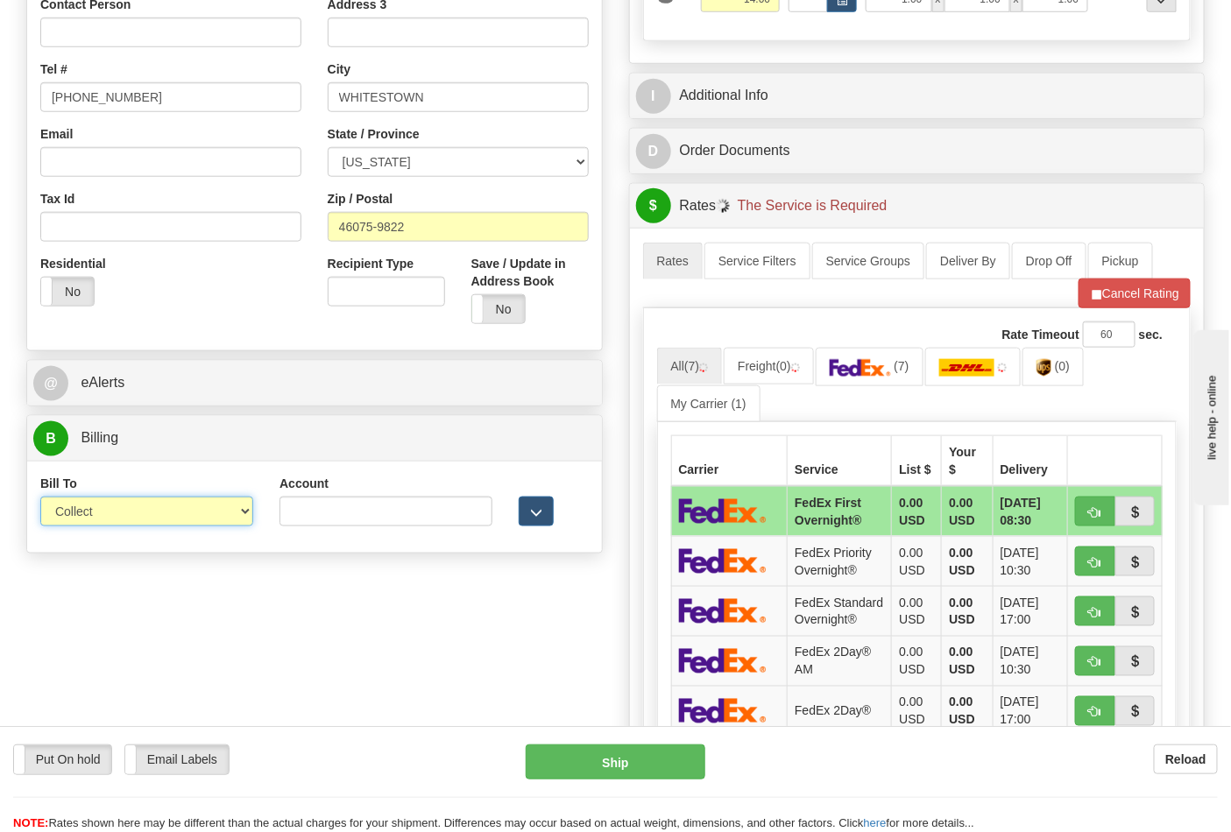
click at [214, 519] on select "Sender Recipient Third Party Collect" at bounding box center [146, 512] width 213 height 30
select select "2"
click at [40, 498] on select "Sender Recipient Third Party Collect" at bounding box center [146, 512] width 213 height 30
click at [318, 512] on input "Account" at bounding box center [385, 512] width 213 height 30
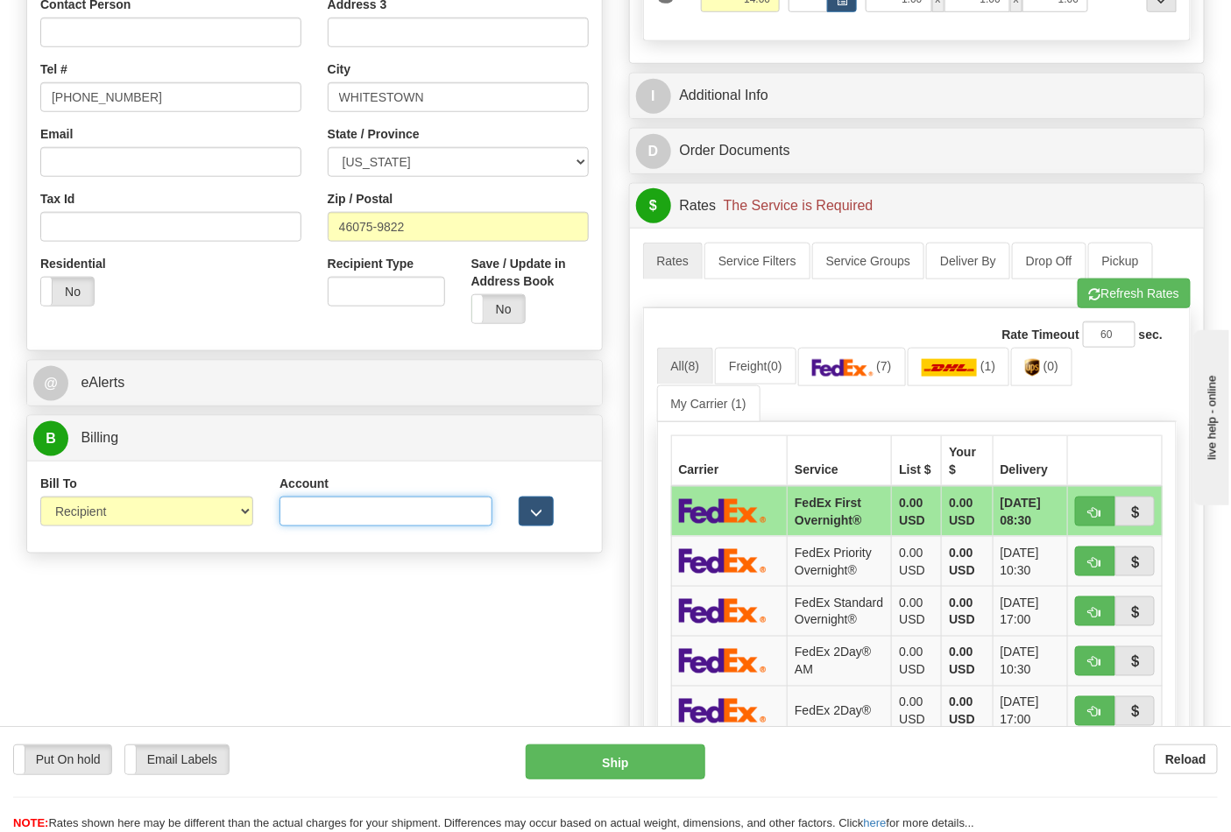
paste input "587102"
type input "587102"
click at [1144, 308] on button "Refresh Rates" at bounding box center [1134, 294] width 113 height 30
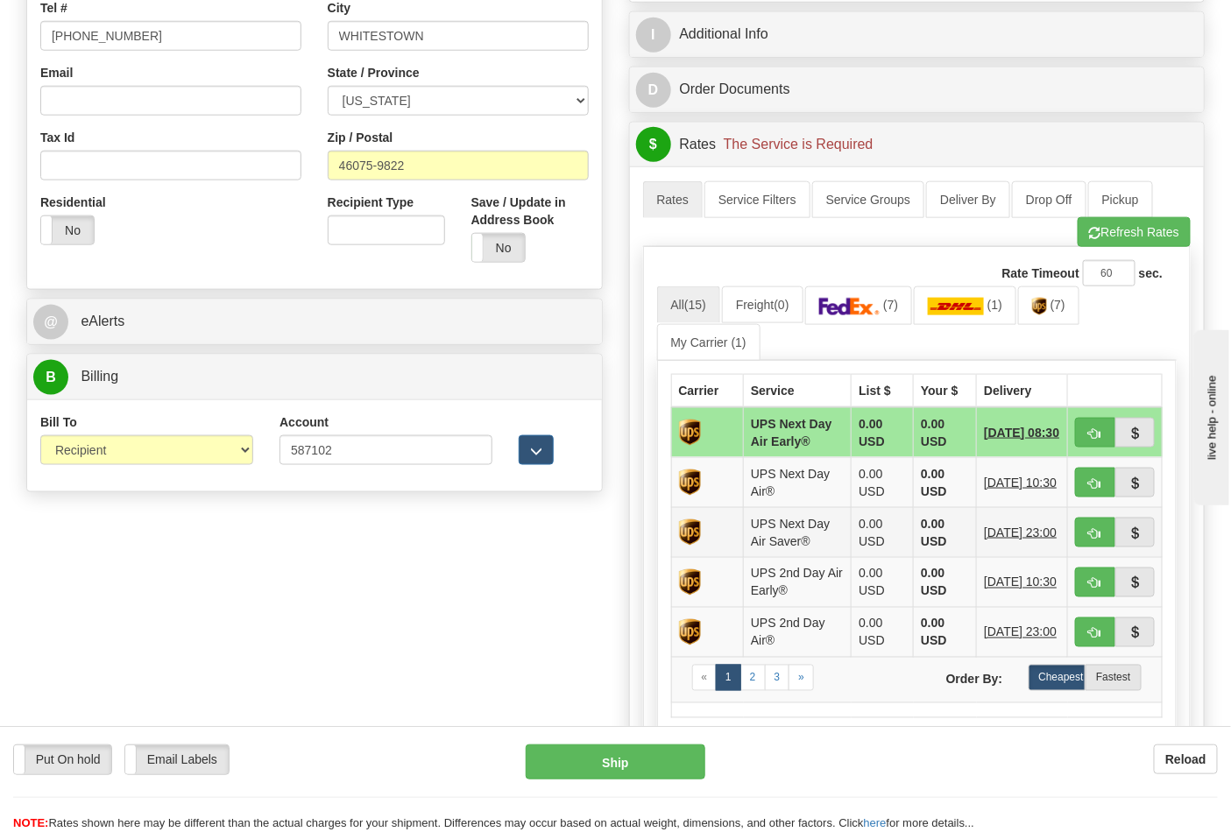
scroll to position [681, 0]
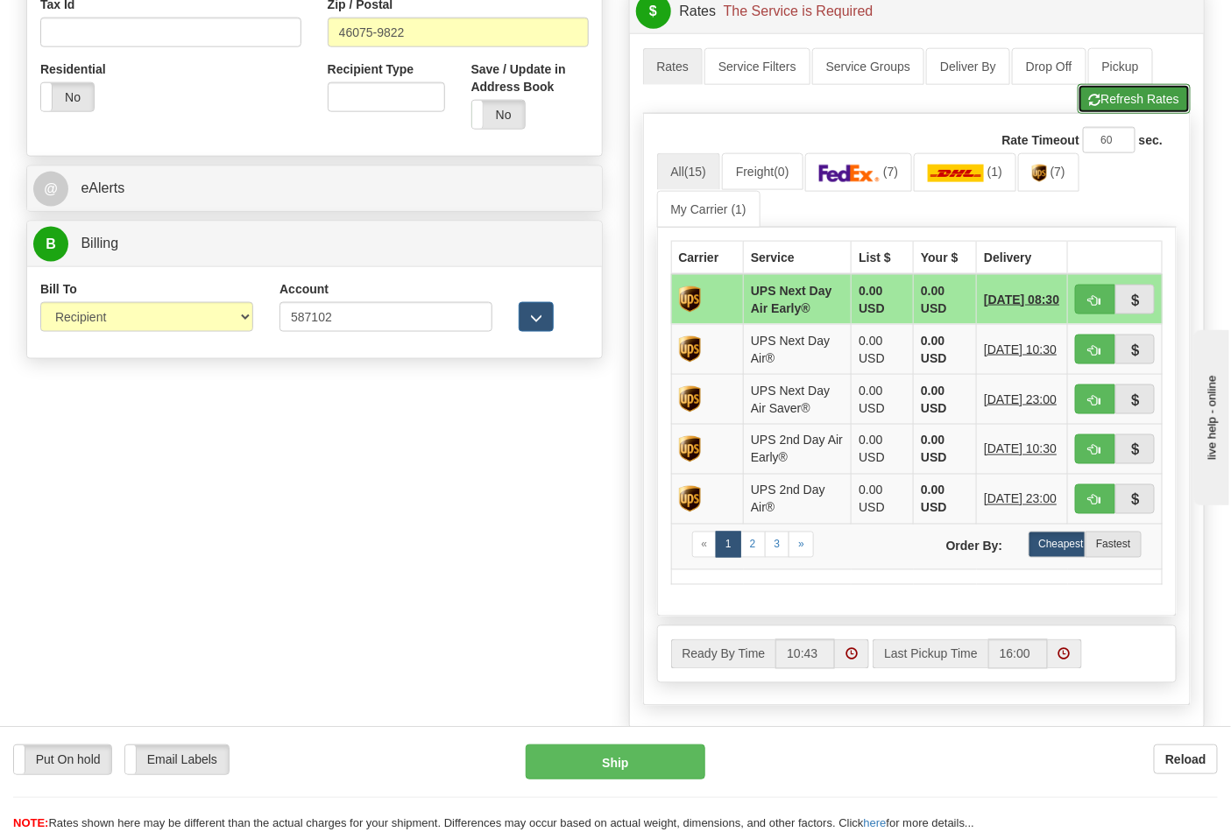
click at [1154, 105] on button "Refresh Rates" at bounding box center [1134, 99] width 113 height 30
click at [1043, 188] on link "(7)" at bounding box center [1048, 172] width 61 height 38
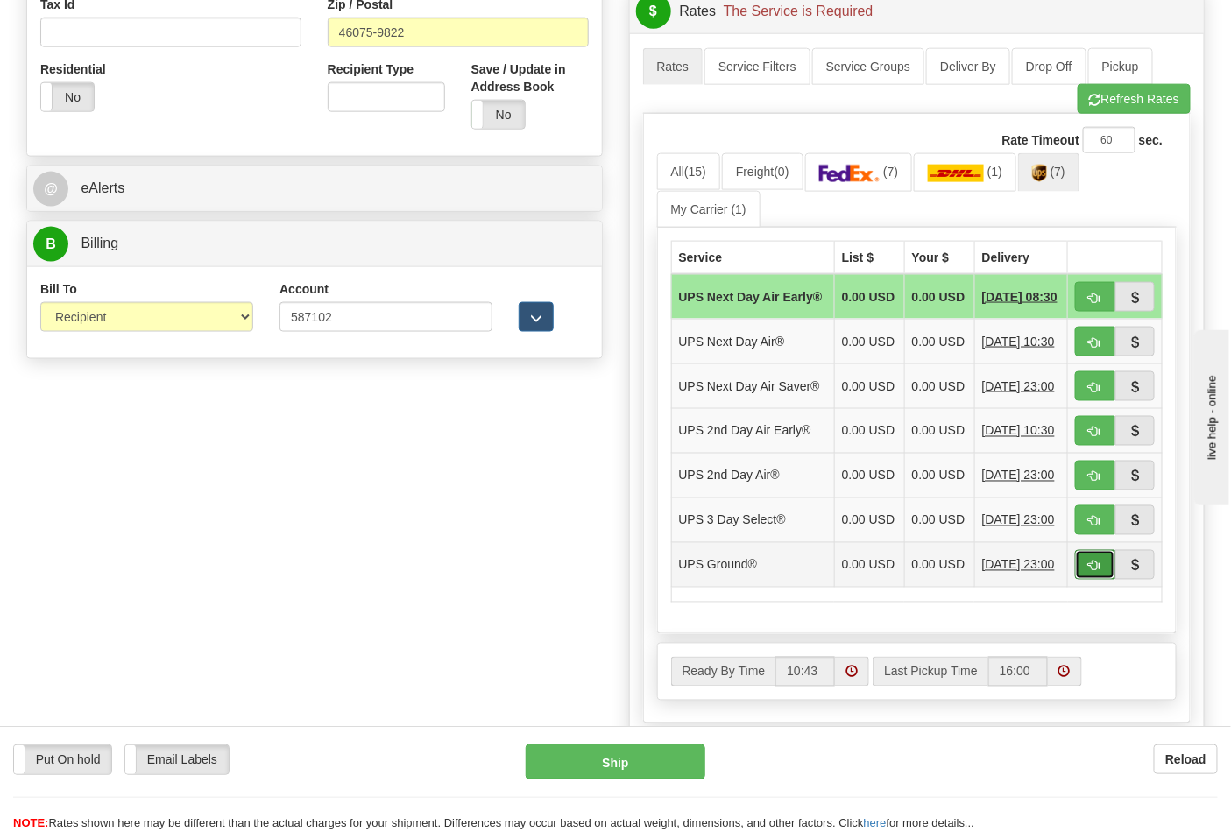
click at [1104, 580] on button "button" at bounding box center [1095, 565] width 40 height 30
type input "03"
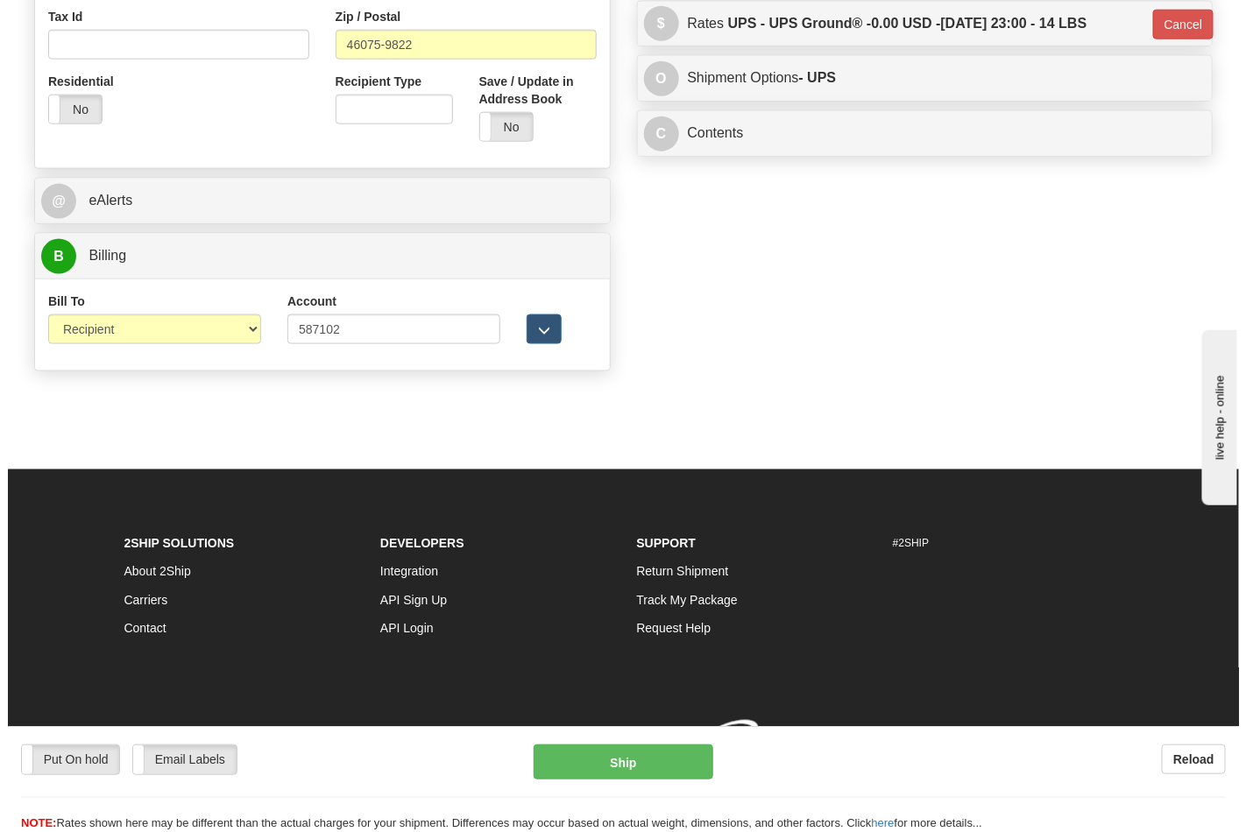
scroll to position [671, 0]
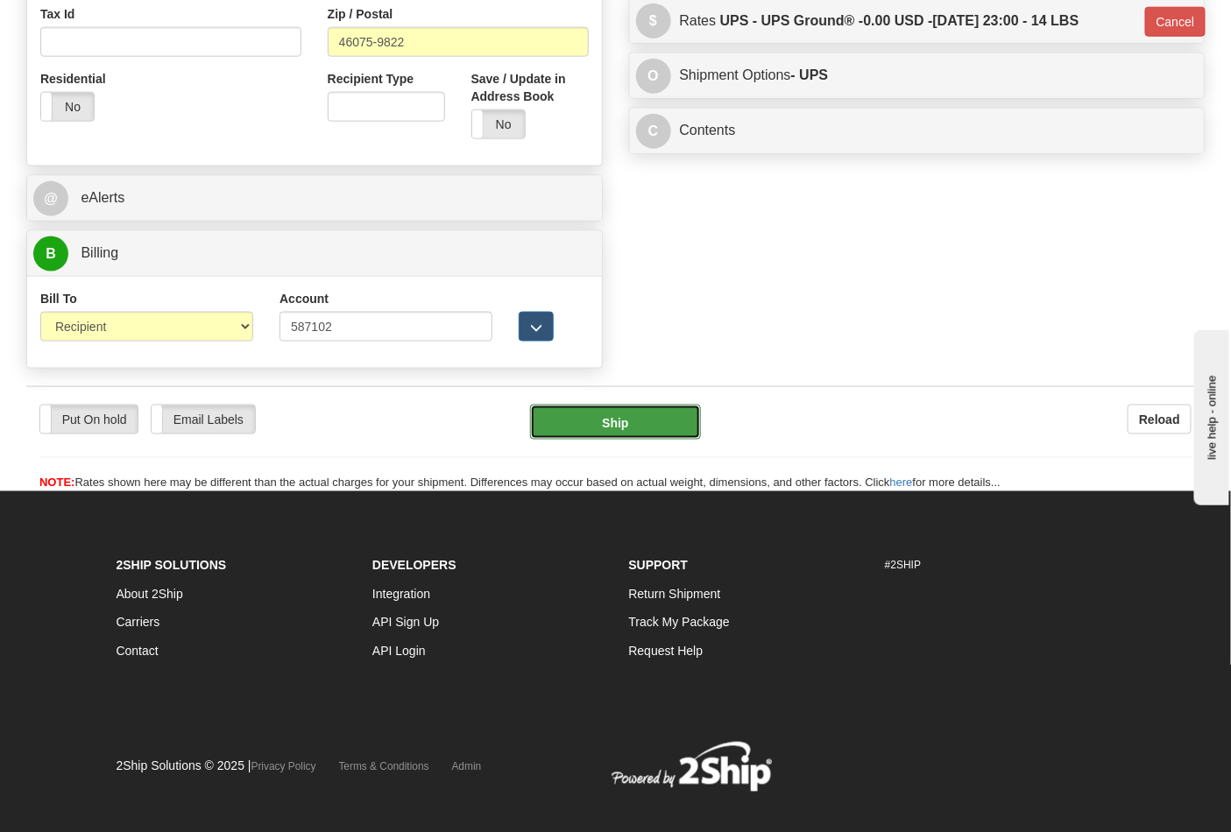
click at [623, 435] on button "Ship" at bounding box center [615, 422] width 170 height 35
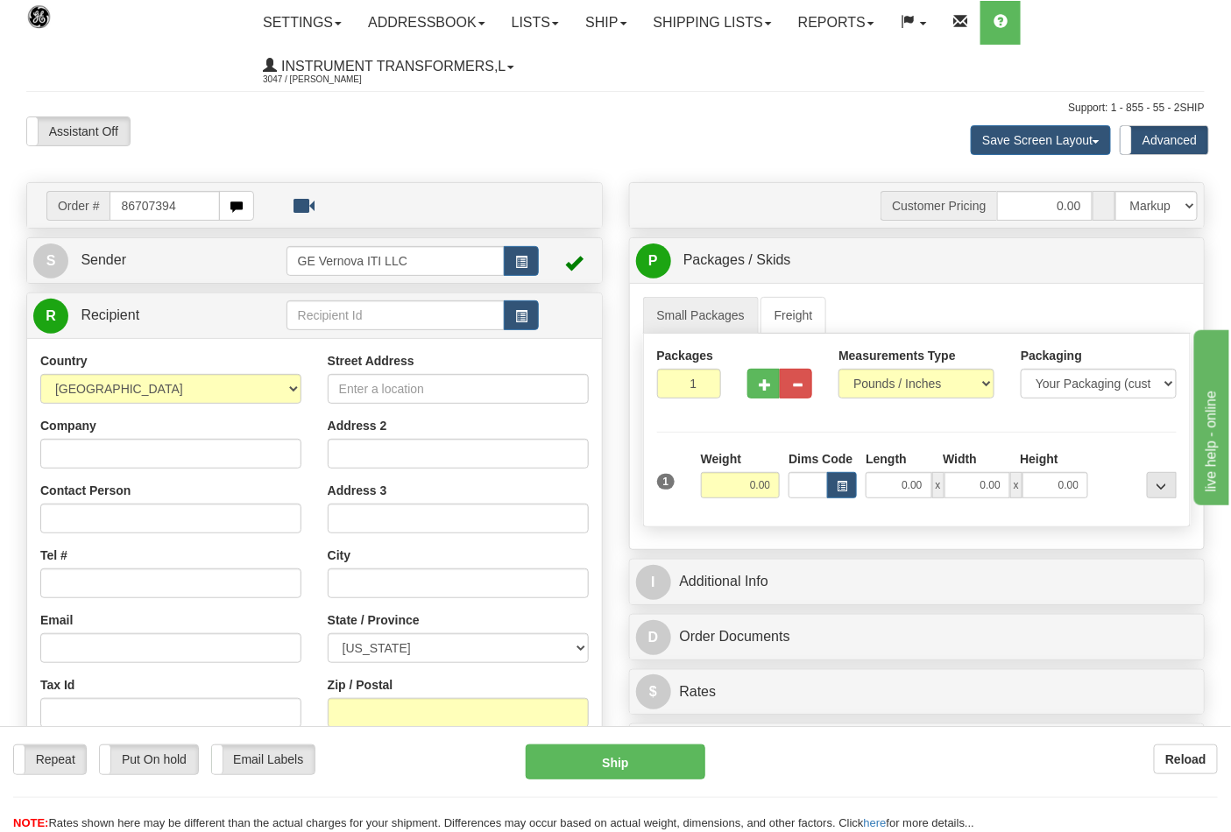
type input "86707394"
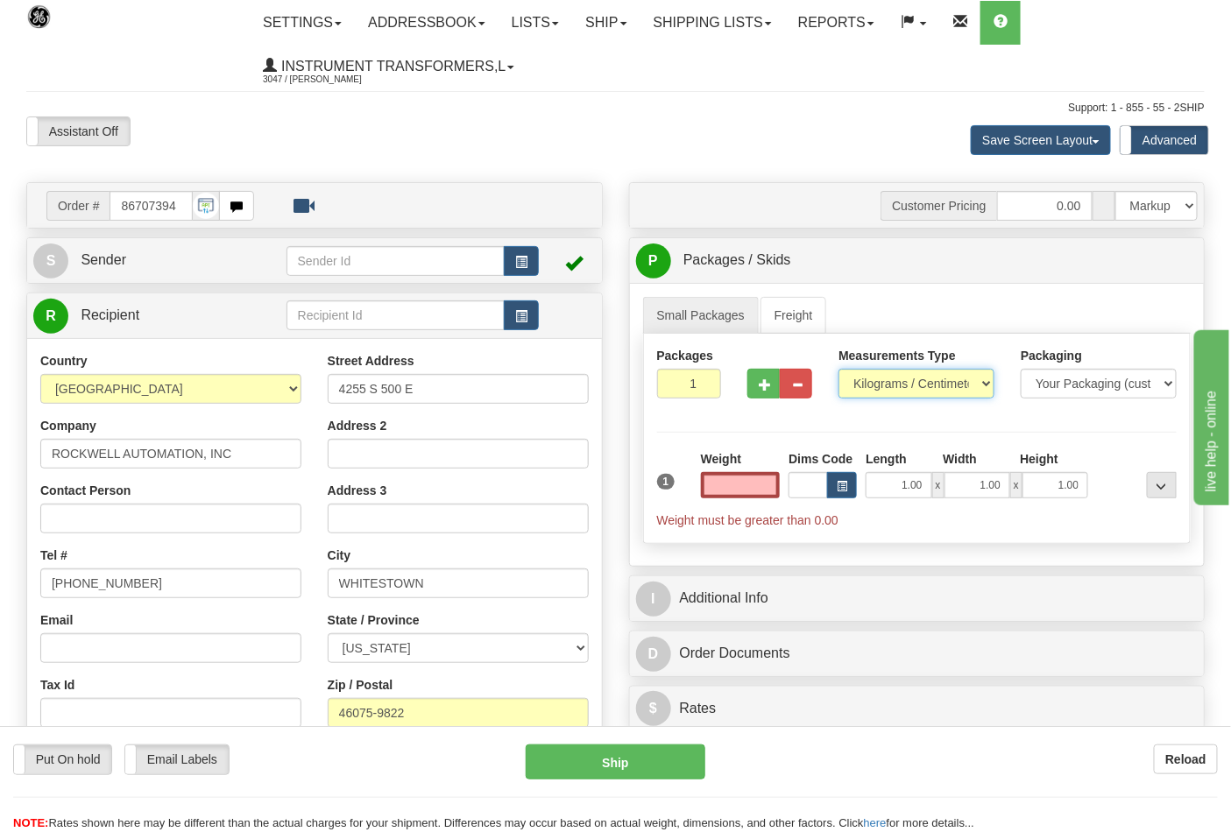
type input "0.00"
click at [890, 378] on select "Pounds / Inches Kilograms / Centimeters" at bounding box center [916, 384] width 156 height 30
select select "0"
click at [838, 370] on select "Pounds / Inches Kilograms / Centimeters" at bounding box center [916, 384] width 156 height 30
click at [736, 473] on div "Weight 0.00" at bounding box center [741, 474] width 80 height 48
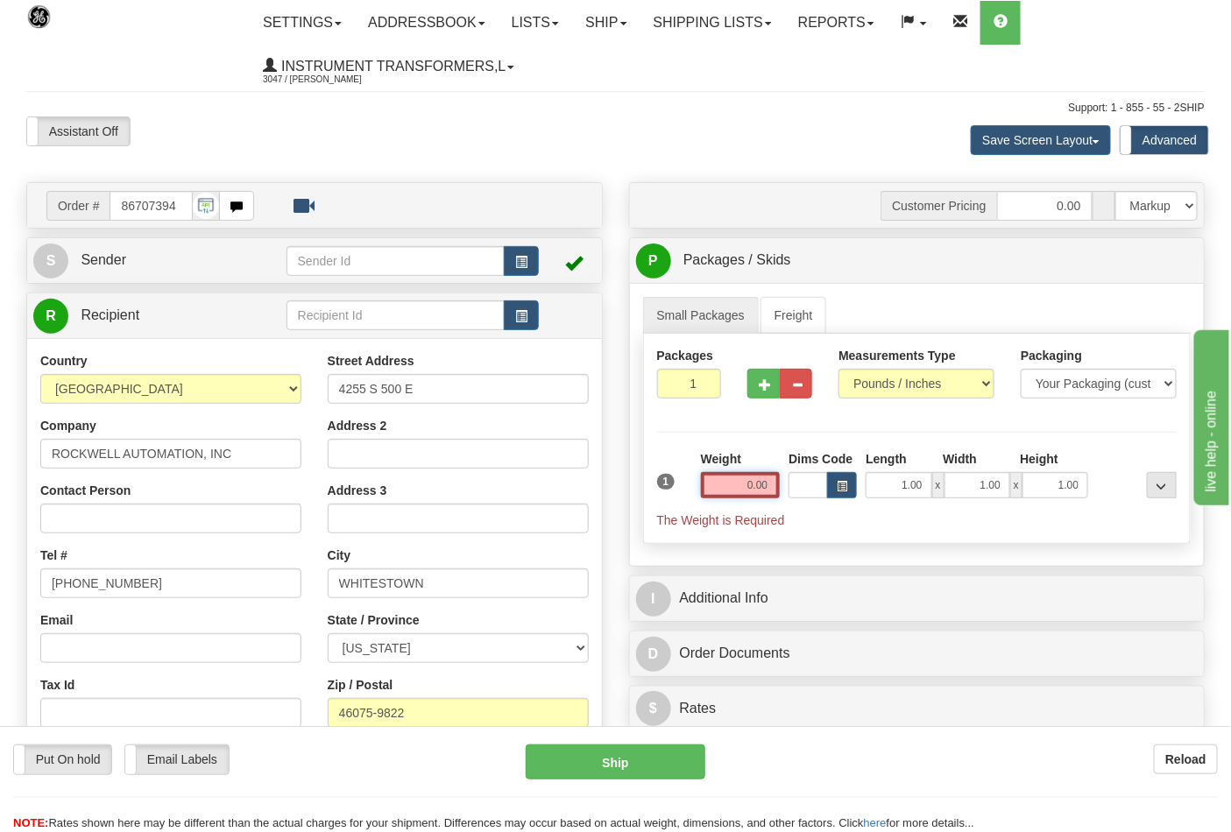
click at [728, 487] on input "0.00" at bounding box center [741, 485] width 80 height 26
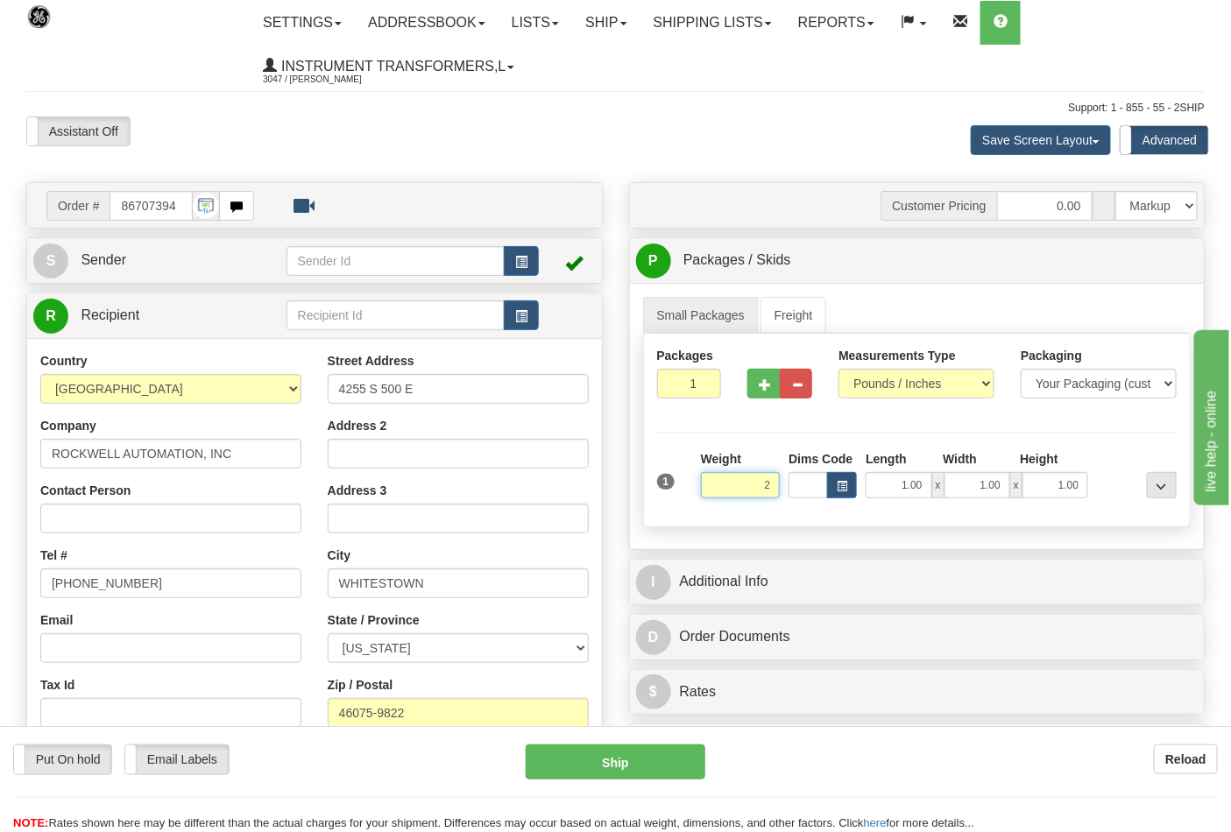
click button "Delete" at bounding box center [0, 0] width 0 height 0
type input "2.00"
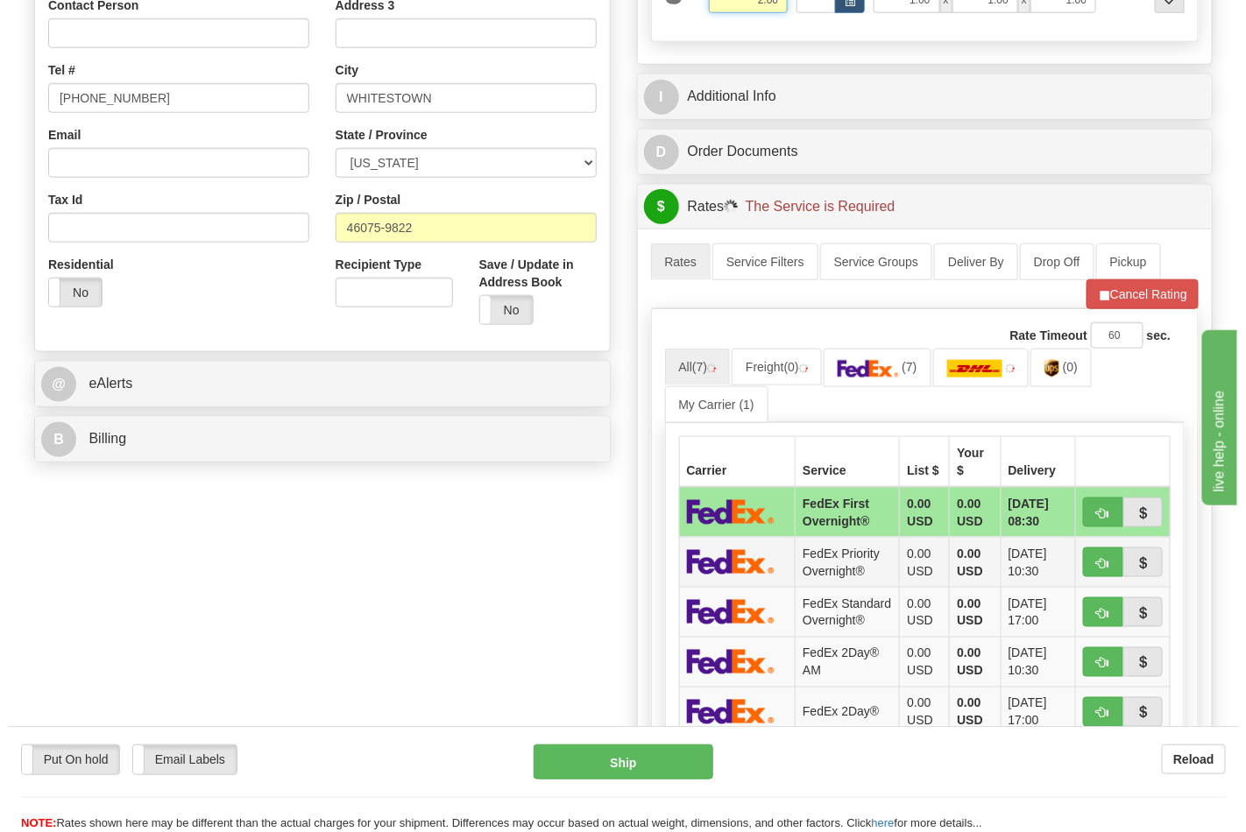
scroll to position [486, 0]
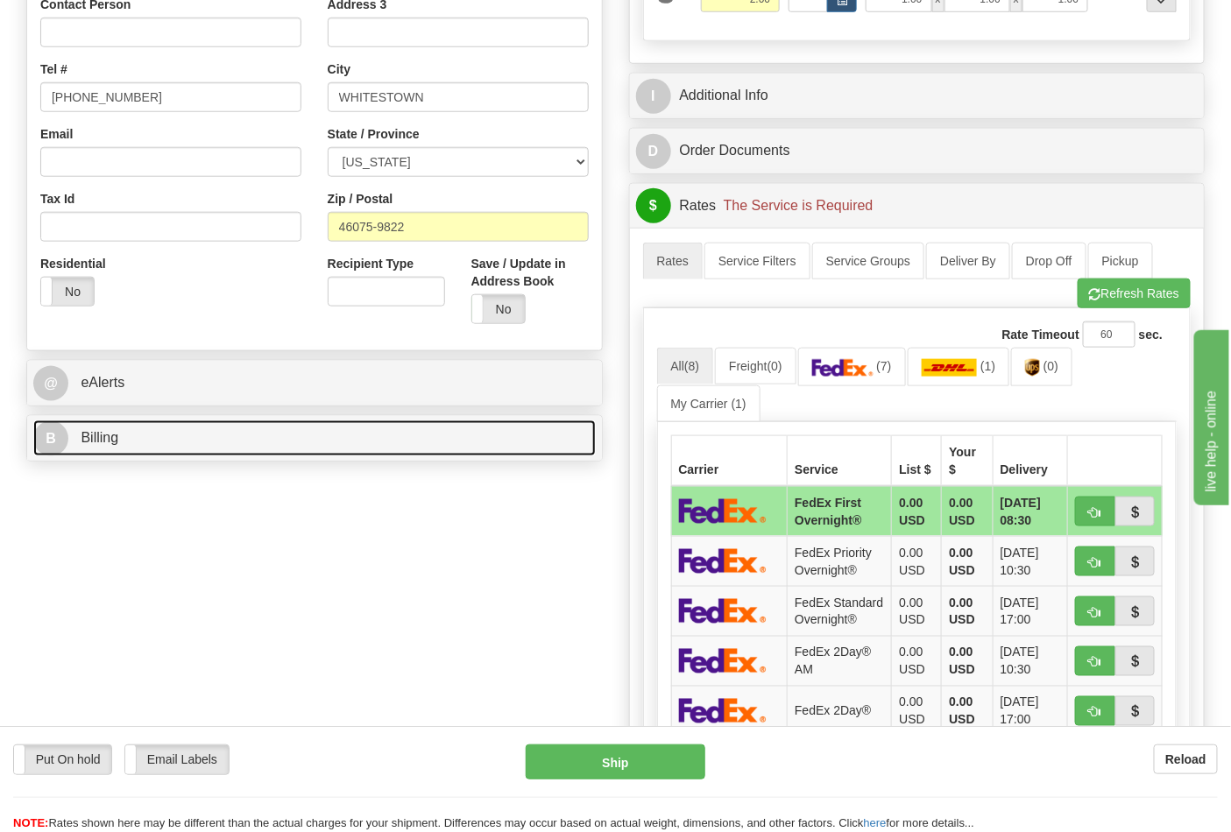
click at [557, 444] on link "B Billing" at bounding box center [314, 438] width 562 height 36
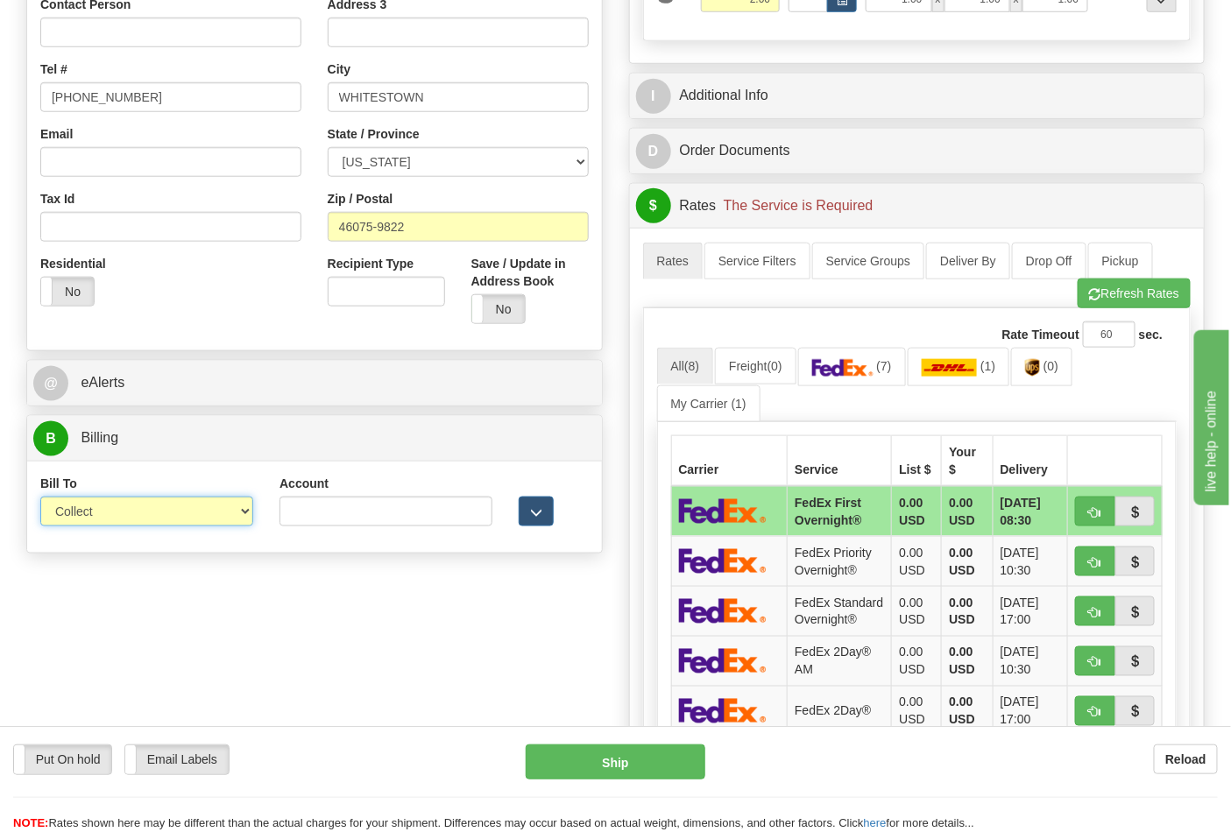
click at [234, 519] on select "Sender Recipient Third Party Collect" at bounding box center [146, 512] width 213 height 30
select select "2"
click at [40, 498] on select "Sender Recipient Third Party Collect" at bounding box center [146, 512] width 213 height 30
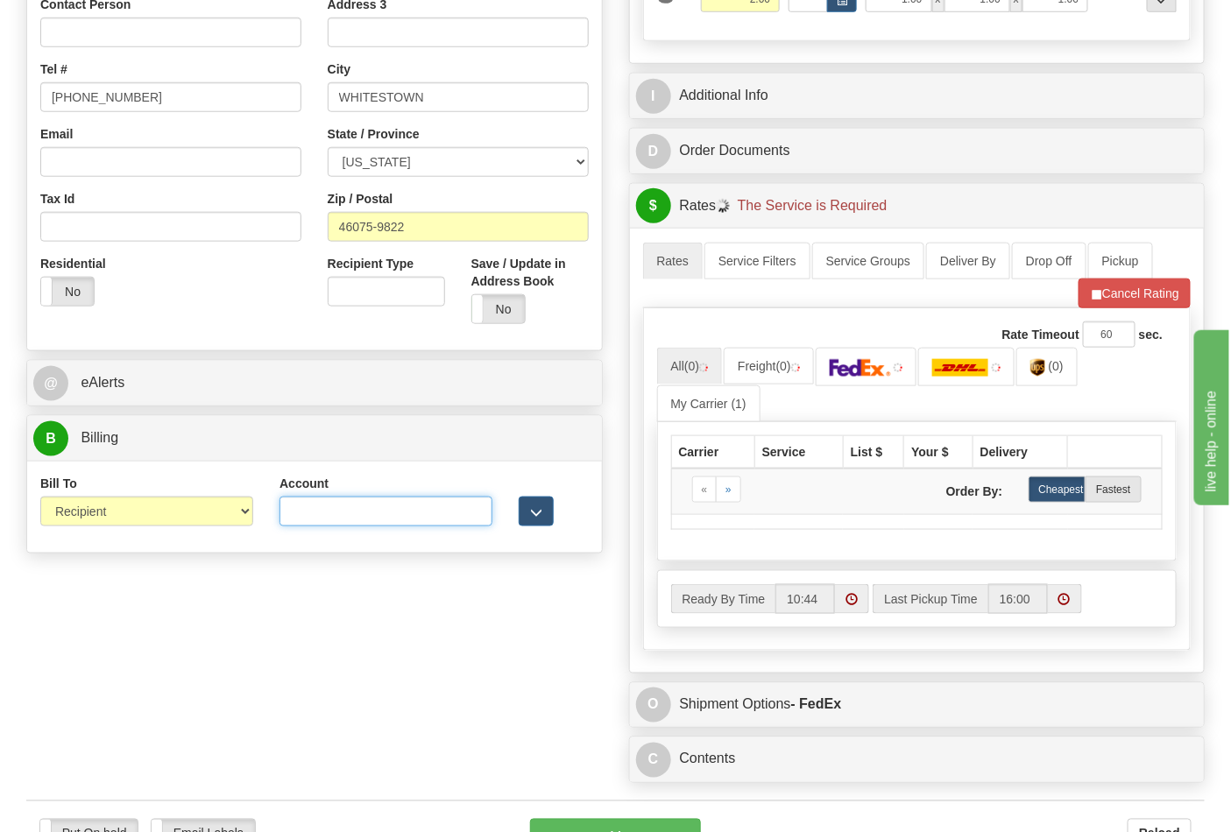
click at [410, 512] on input "Account" at bounding box center [385, 512] width 213 height 30
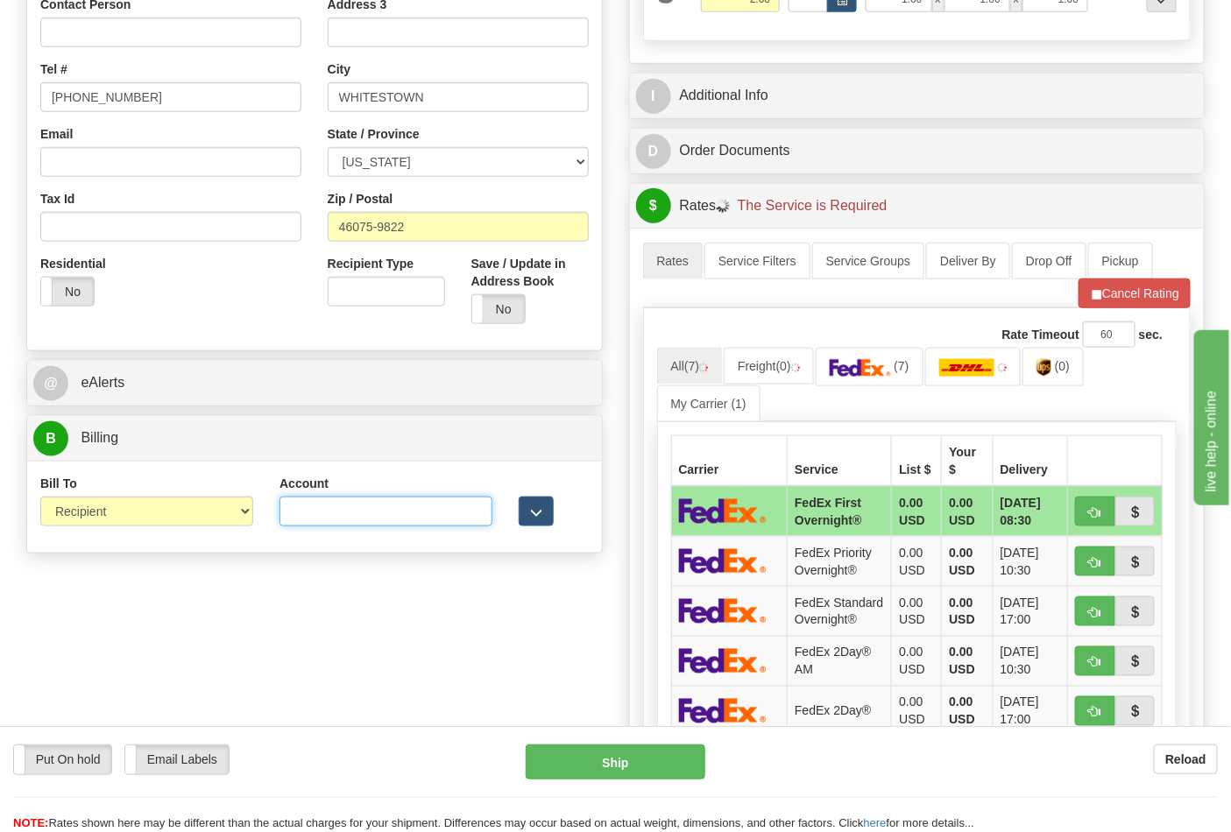
paste input "587102"
type input "587102"
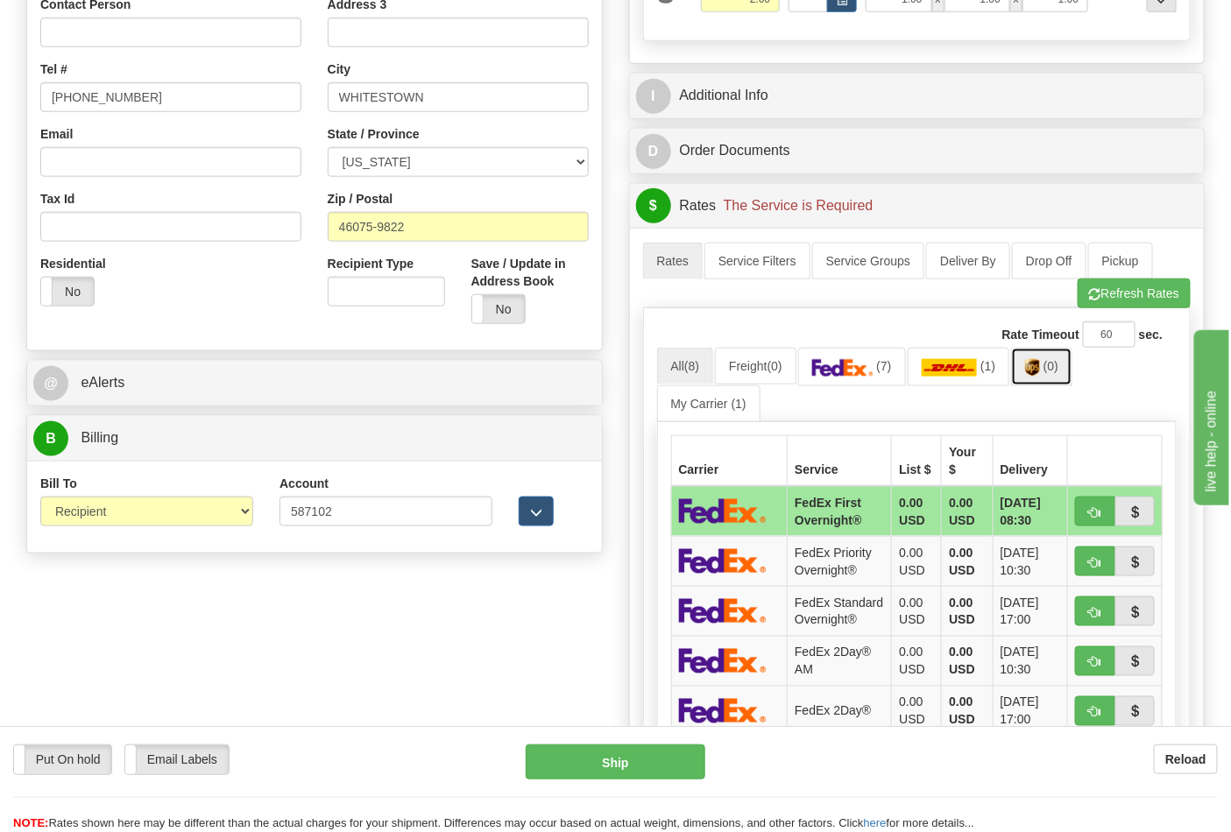
click at [1040, 368] on img at bounding box center [1032, 368] width 15 height 18
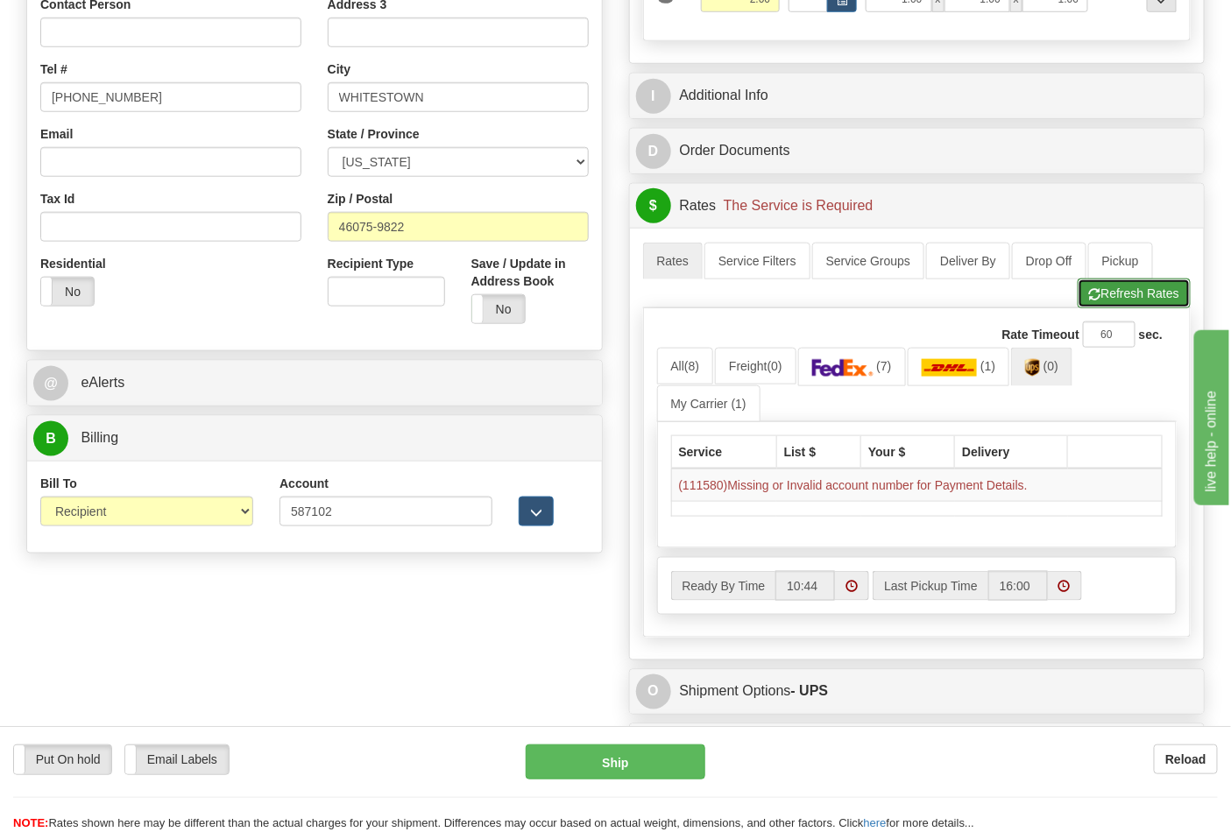
click at [1126, 290] on button "Refresh Rates" at bounding box center [1134, 294] width 113 height 30
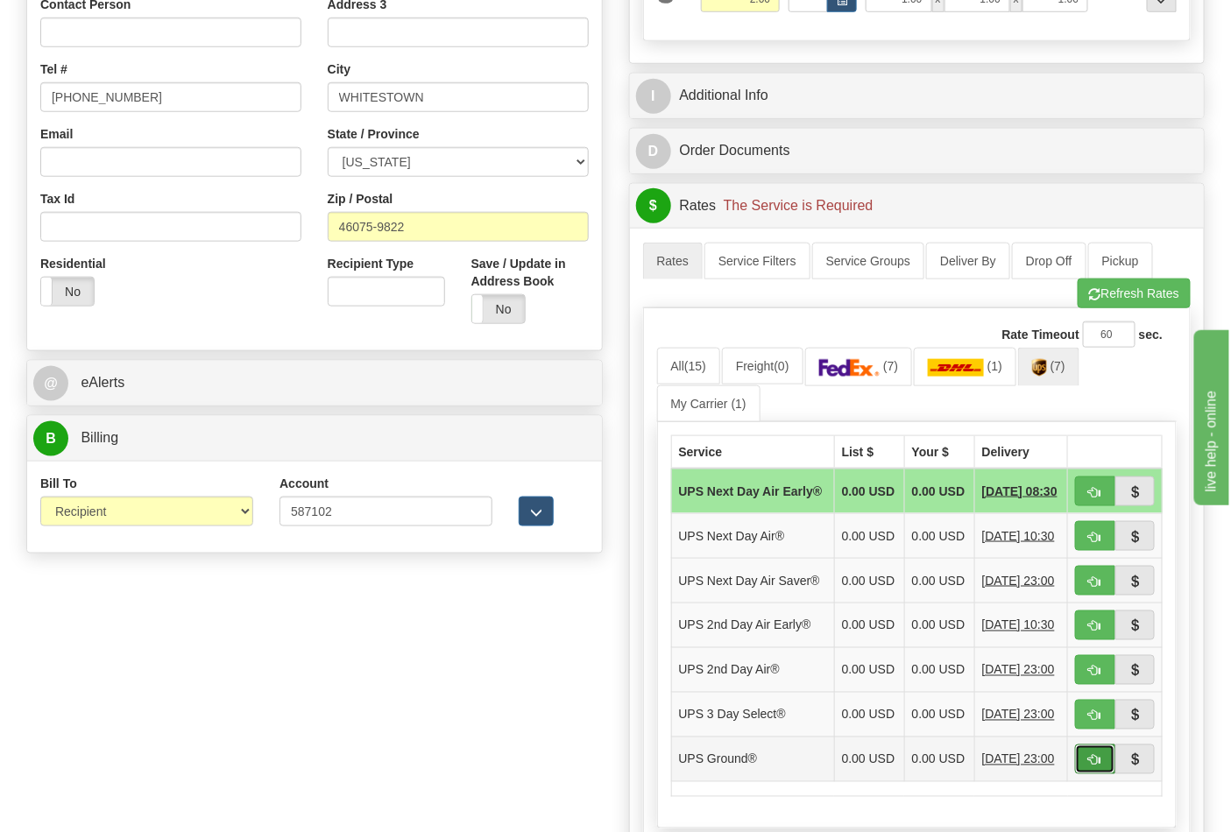
click at [1083, 774] on button "button" at bounding box center [1095, 760] width 40 height 30
type input "03"
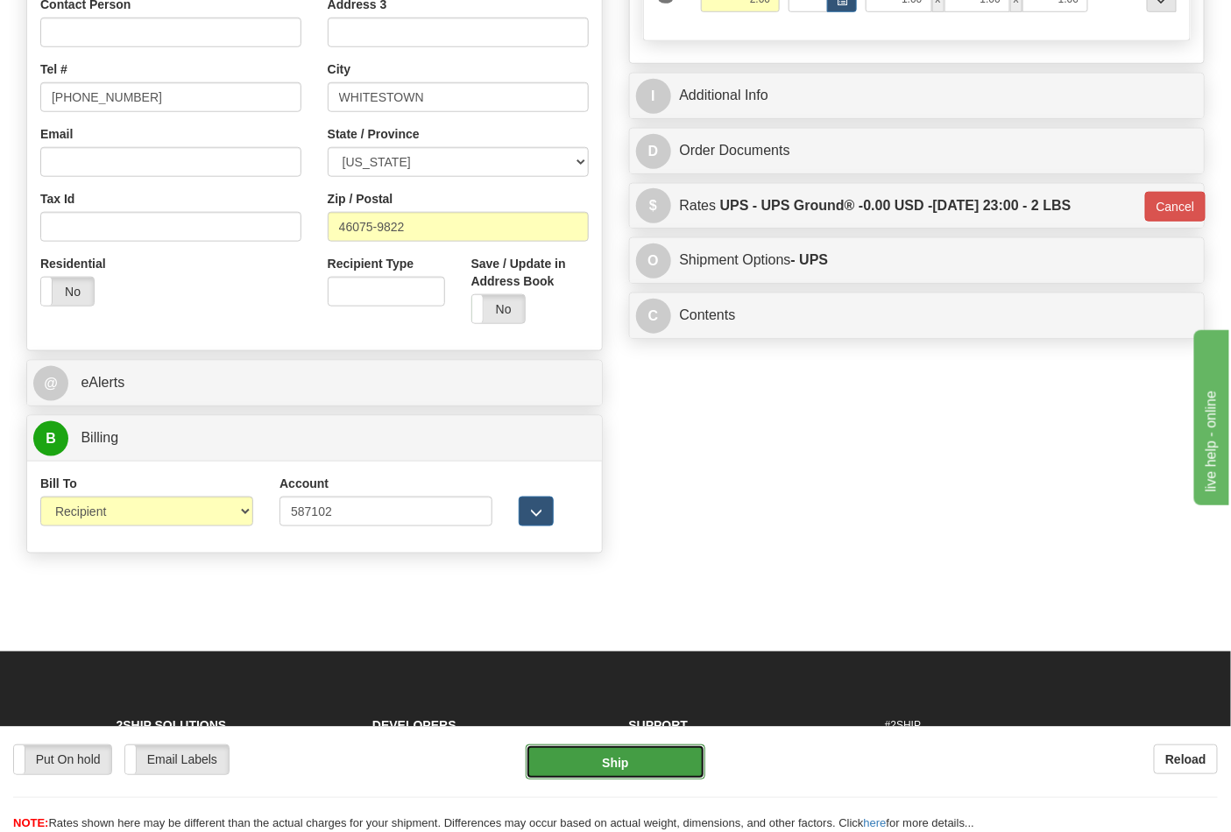
click at [659, 748] on button "Ship" at bounding box center [615, 762] width 179 height 35
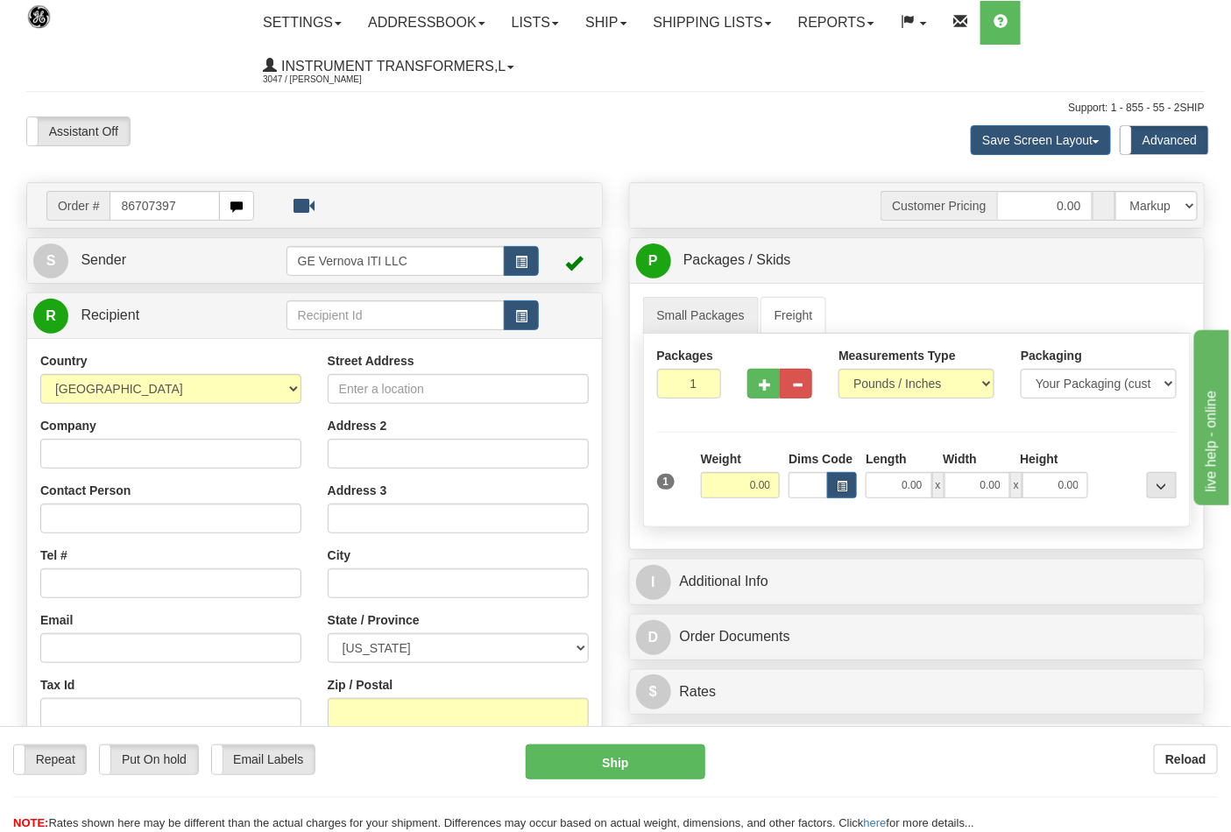
type input "86707397"
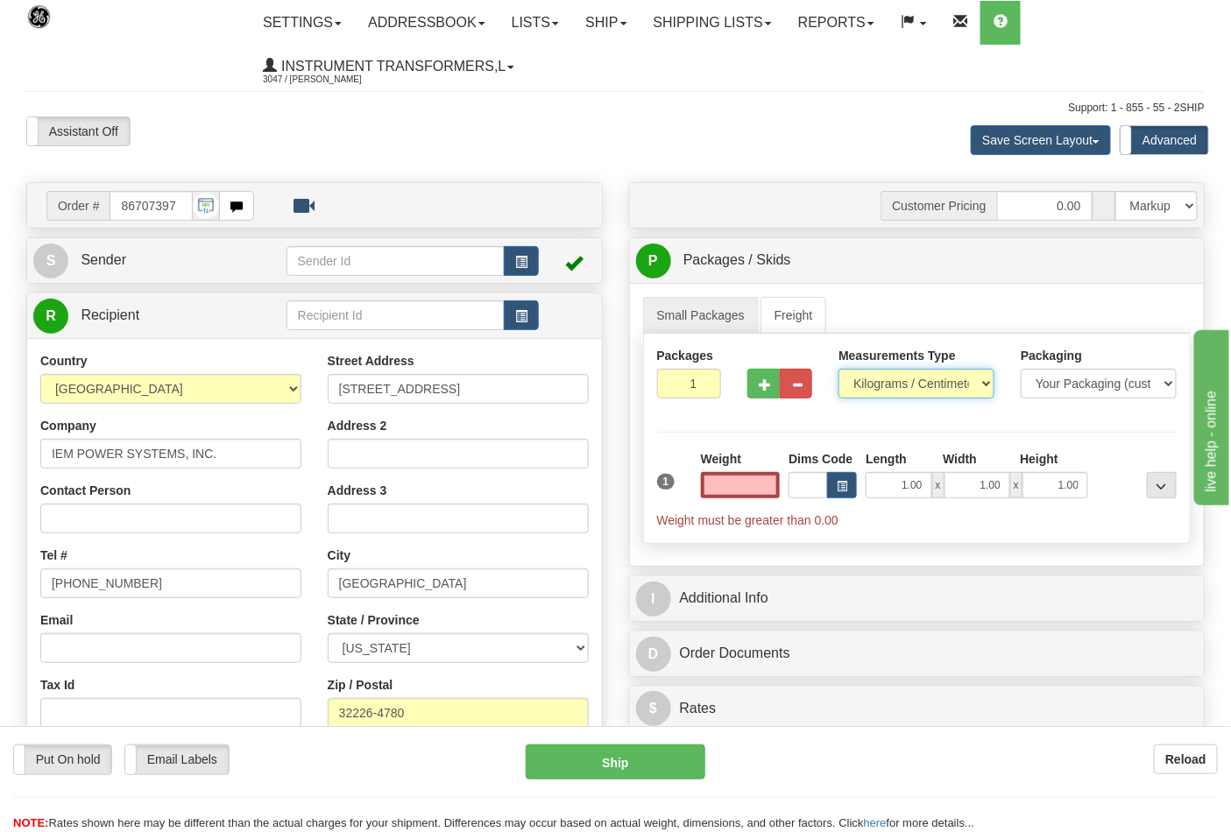
type input "0.00"
drag, startPoint x: 953, startPoint y: 377, endPoint x: 926, endPoint y: 396, distance: 33.3
click at [953, 377] on select "Pounds / Inches Kilograms / Centimeters" at bounding box center [916, 384] width 156 height 30
select select "0"
click at [838, 370] on select "Pounds / Inches Kilograms / Centimeters" at bounding box center [916, 384] width 156 height 30
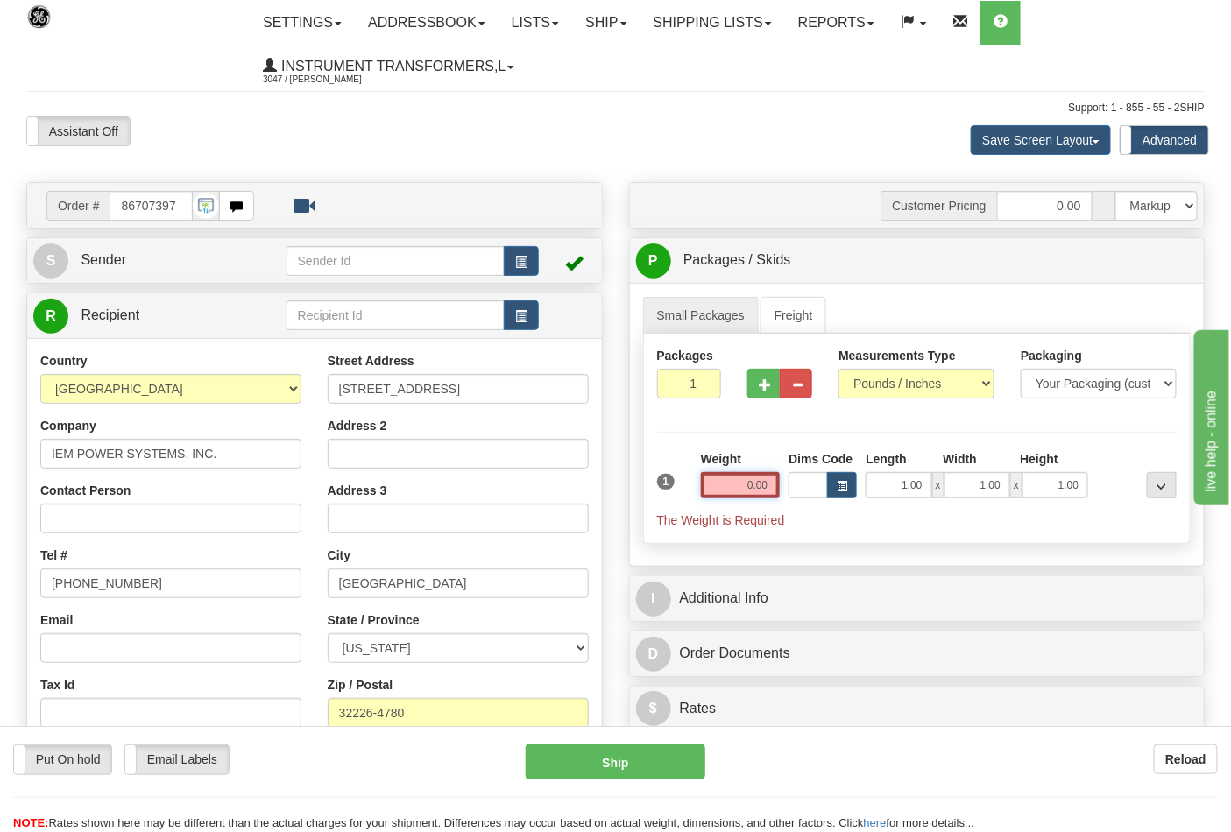
click at [752, 494] on input "0.00" at bounding box center [741, 485] width 80 height 26
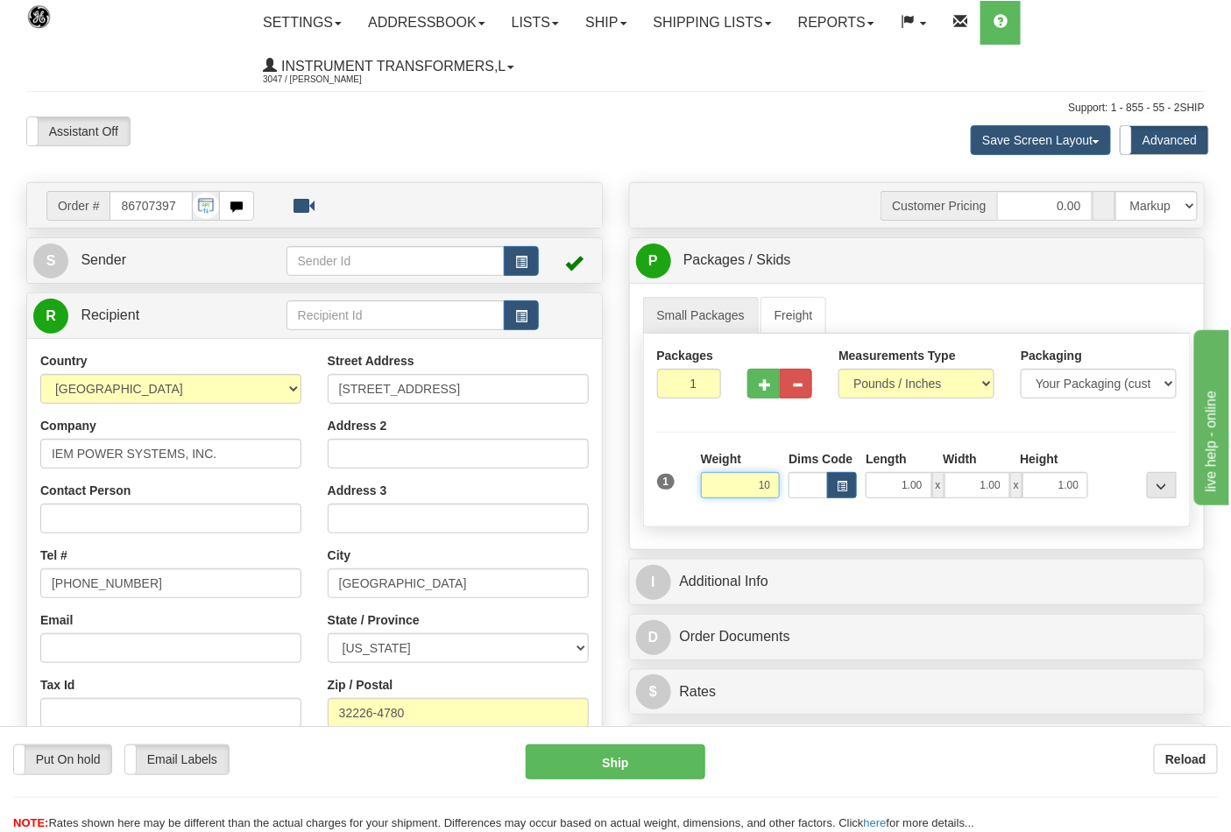
click button "Delete" at bounding box center [0, 0] width 0 height 0
type input "10.00"
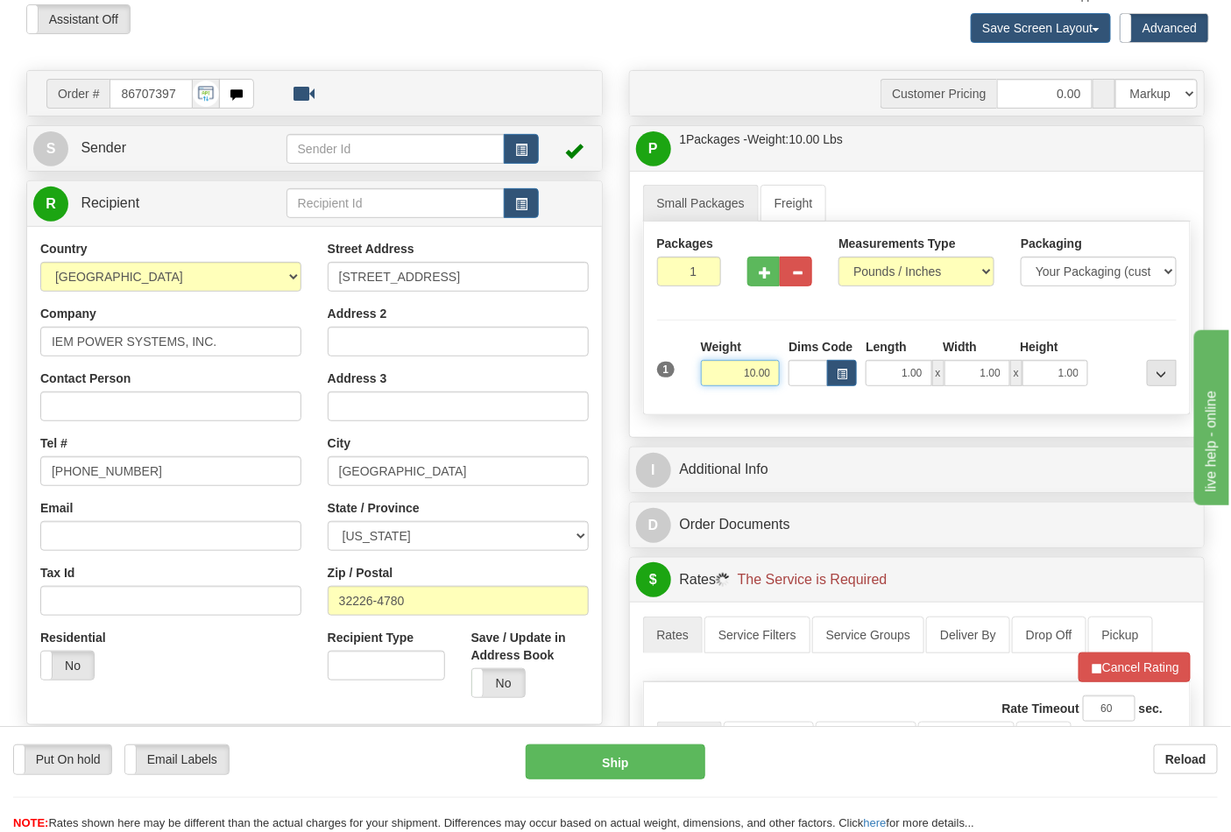
scroll to position [292, 0]
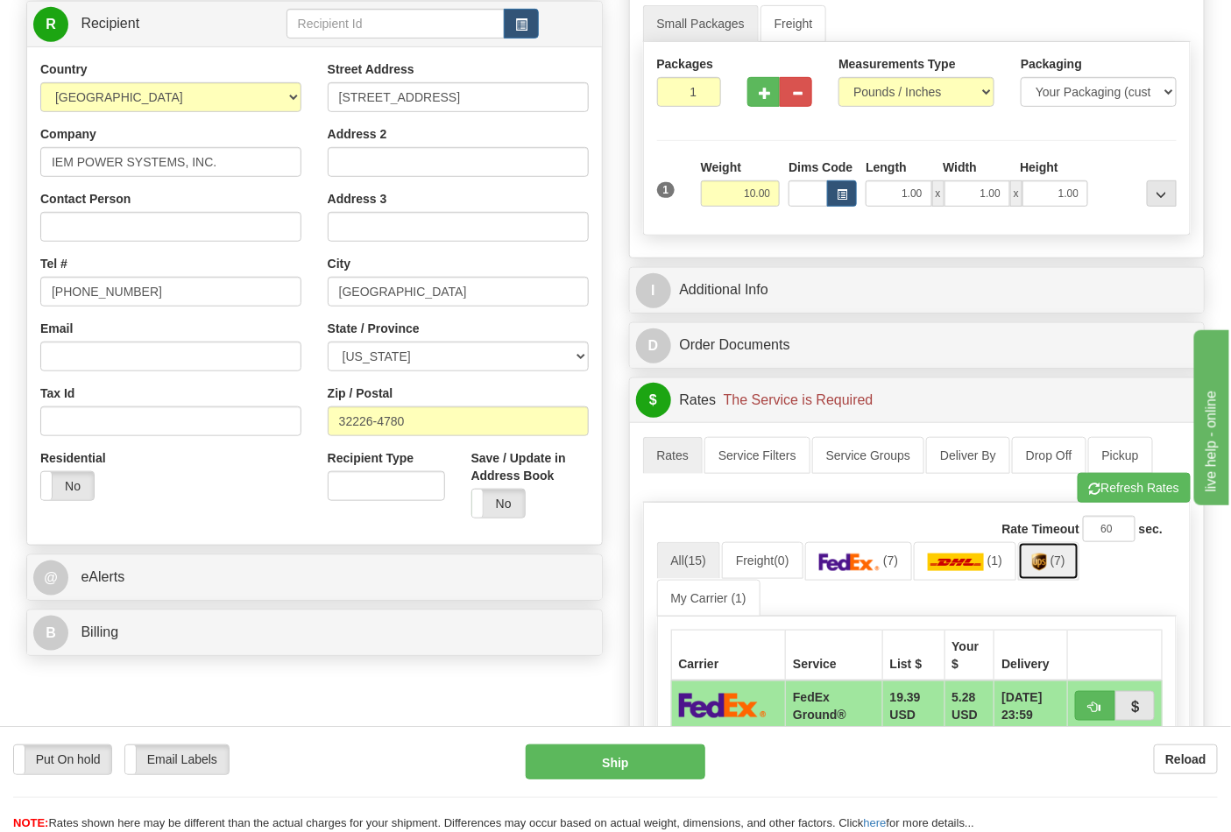
click at [1047, 571] on img at bounding box center [1039, 563] width 15 height 18
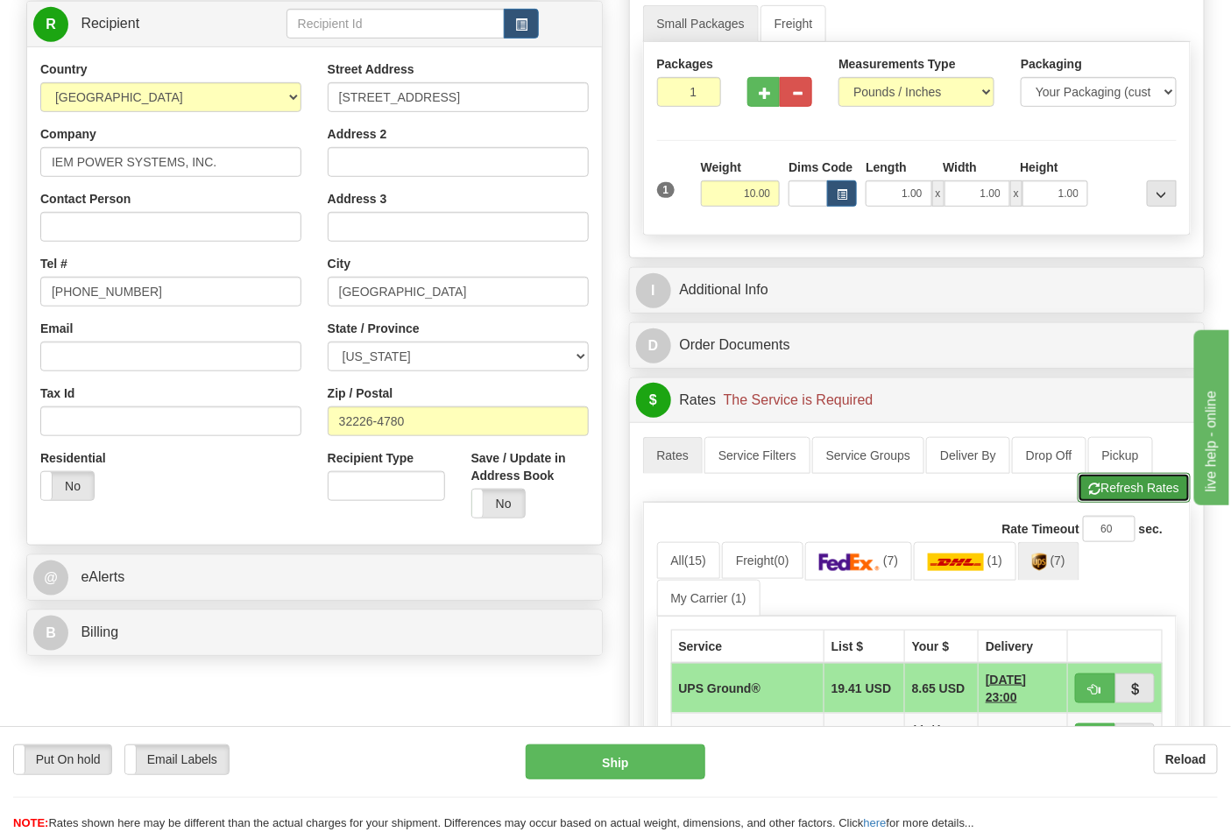
click at [1113, 492] on button "Refresh Rates" at bounding box center [1134, 488] width 113 height 30
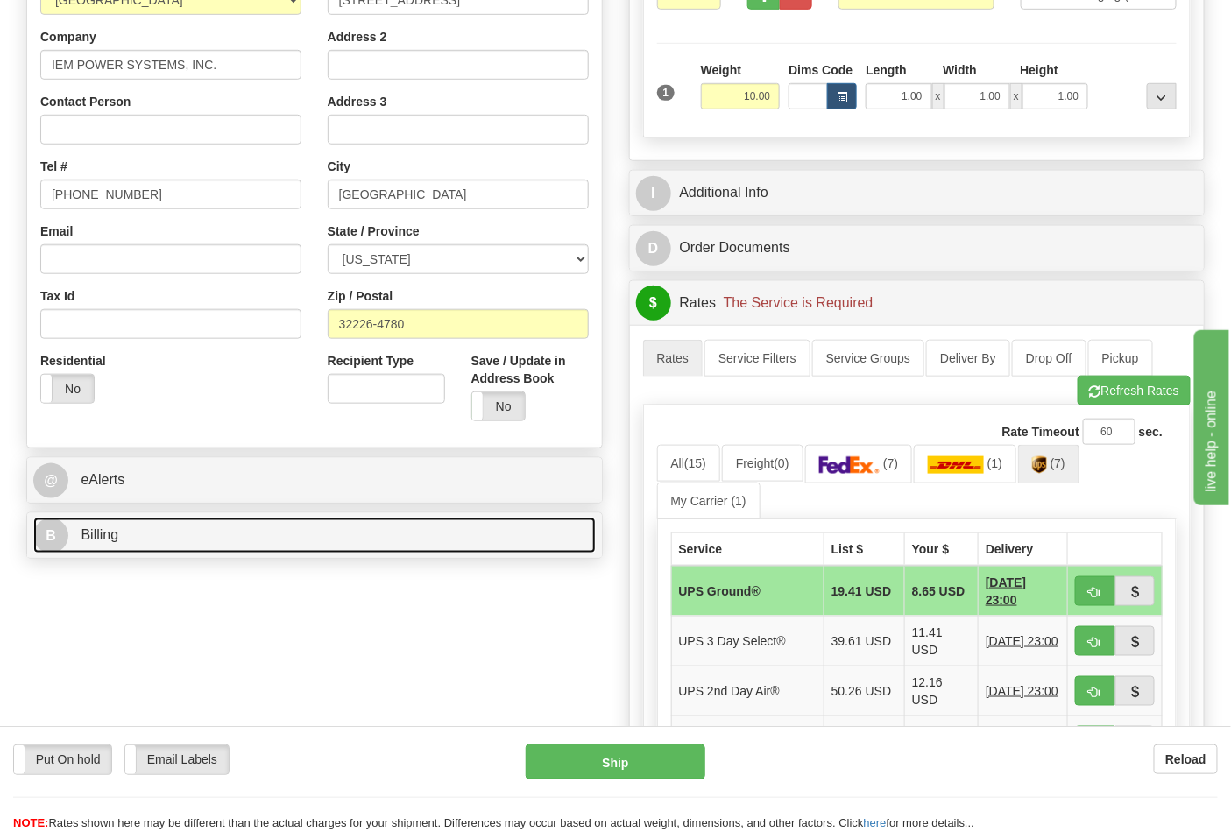
click at [468, 536] on link "B Billing" at bounding box center [314, 536] width 562 height 36
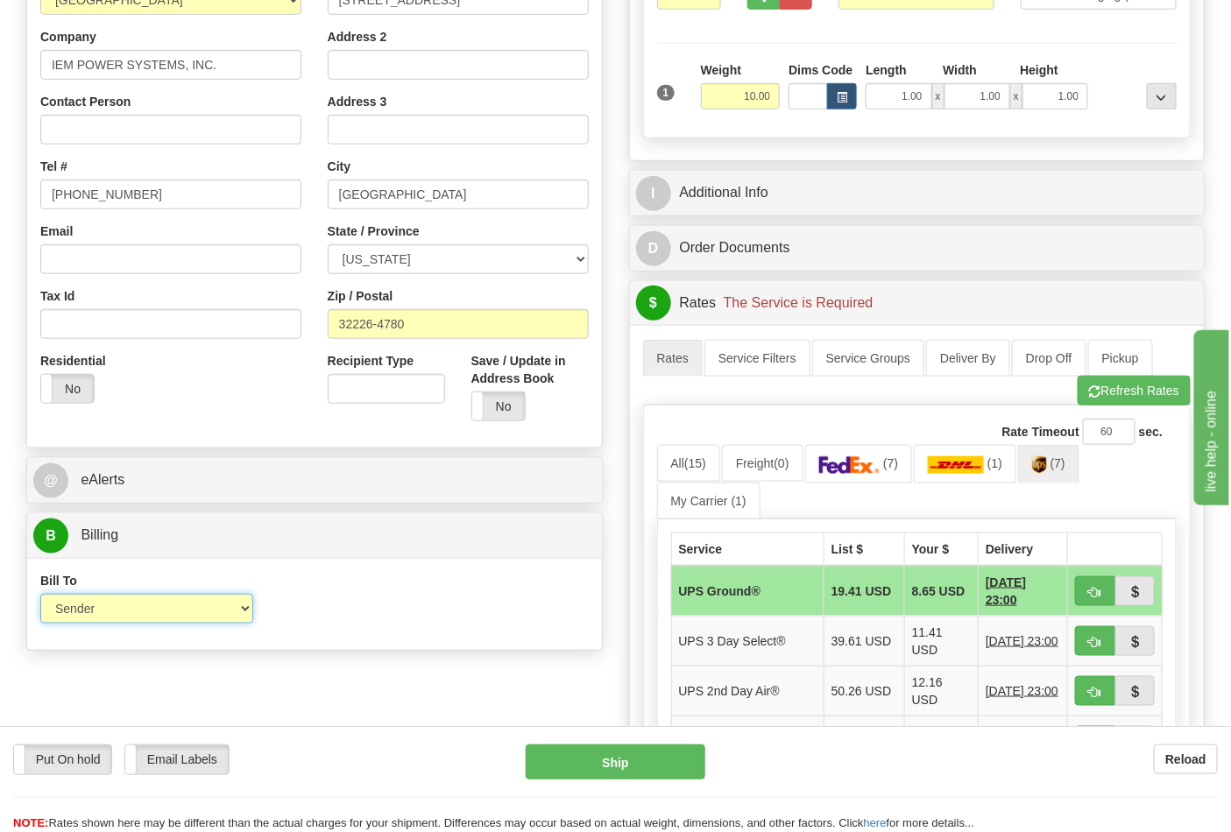
drag, startPoint x: 216, startPoint y: 594, endPoint x: 199, endPoint y: 610, distance: 22.9
click at [199, 610] on select "Sender Recipient Third Party Collect" at bounding box center [146, 609] width 213 height 30
select select "2"
click at [40, 596] on select "Sender Recipient Third Party Collect" at bounding box center [146, 609] width 213 height 30
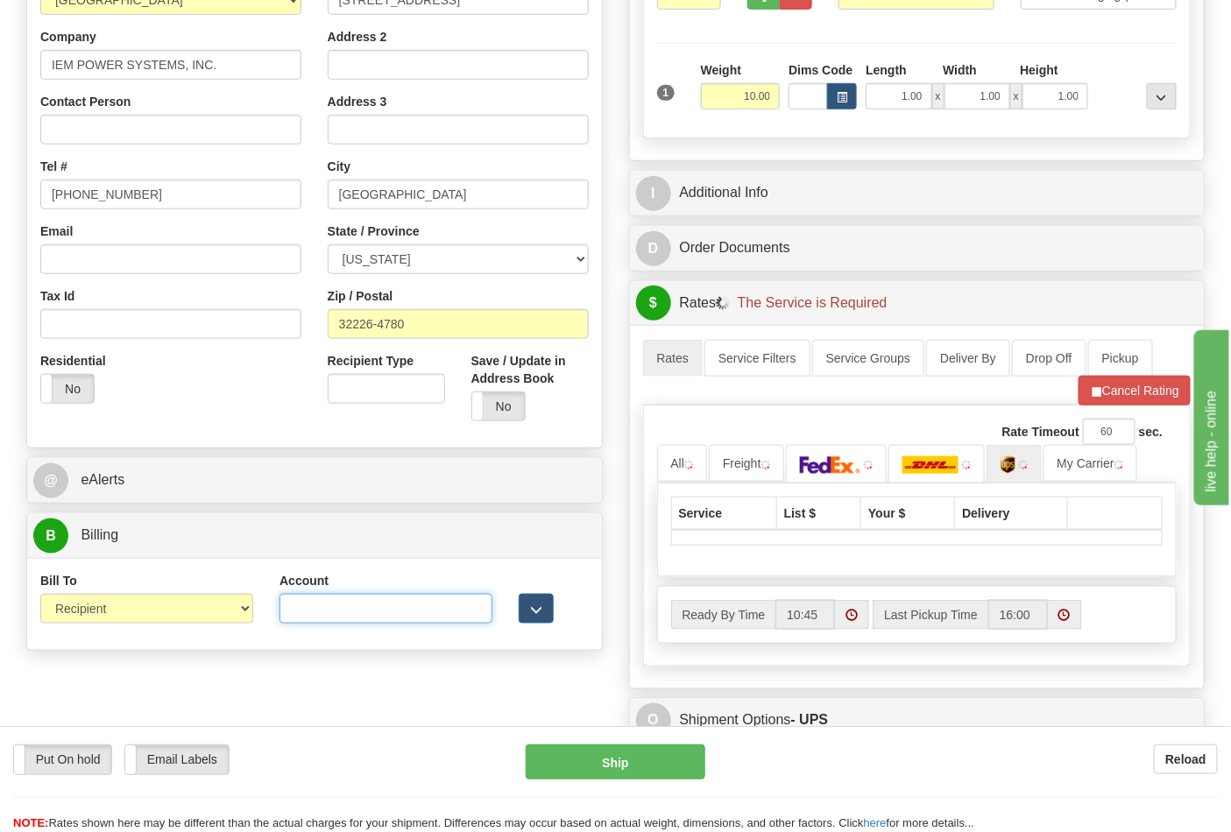
click at [353, 610] on input "Account" at bounding box center [385, 609] width 213 height 30
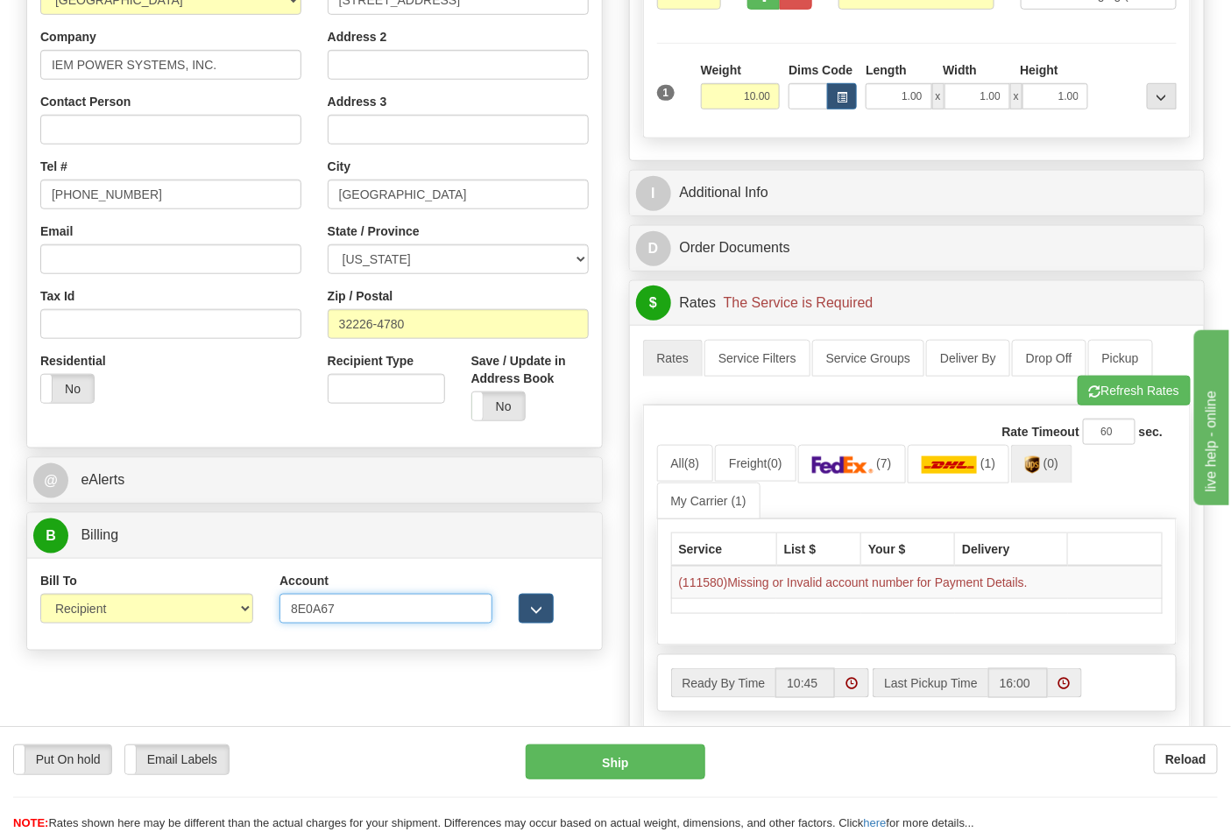
type input "8E0A67"
click button "Delete" at bounding box center [0, 0] width 0 height 0
click at [1125, 390] on button "Refresh Rates" at bounding box center [1134, 391] width 113 height 30
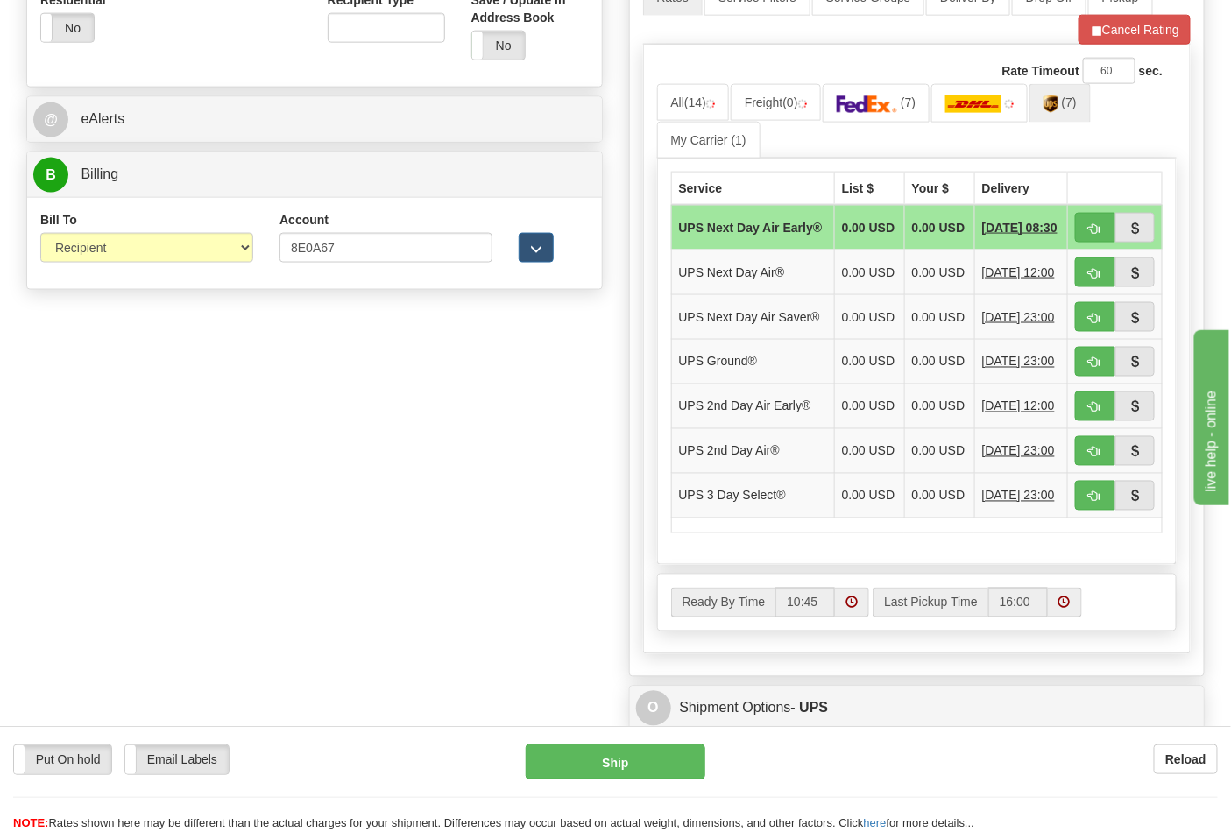
scroll to position [778, 0]
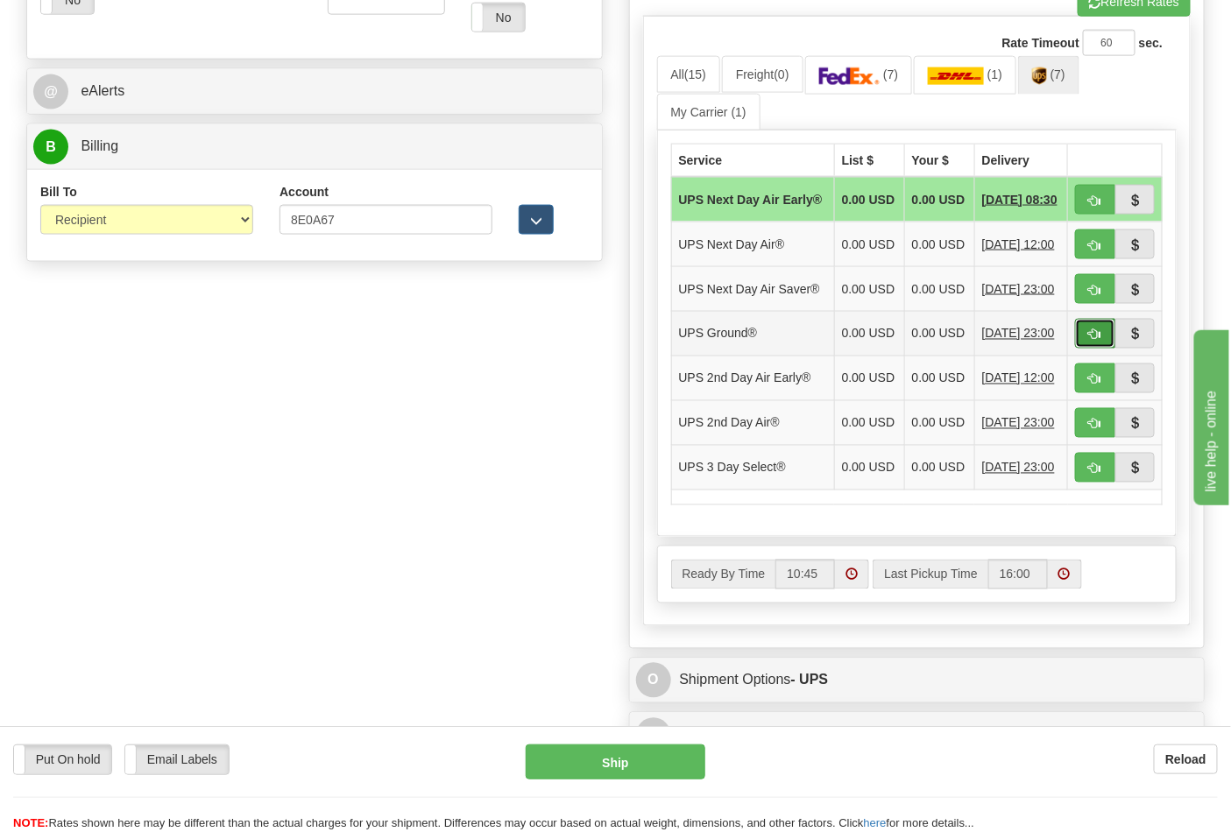
click at [1097, 341] on span "button" at bounding box center [1095, 334] width 12 height 11
type input "03"
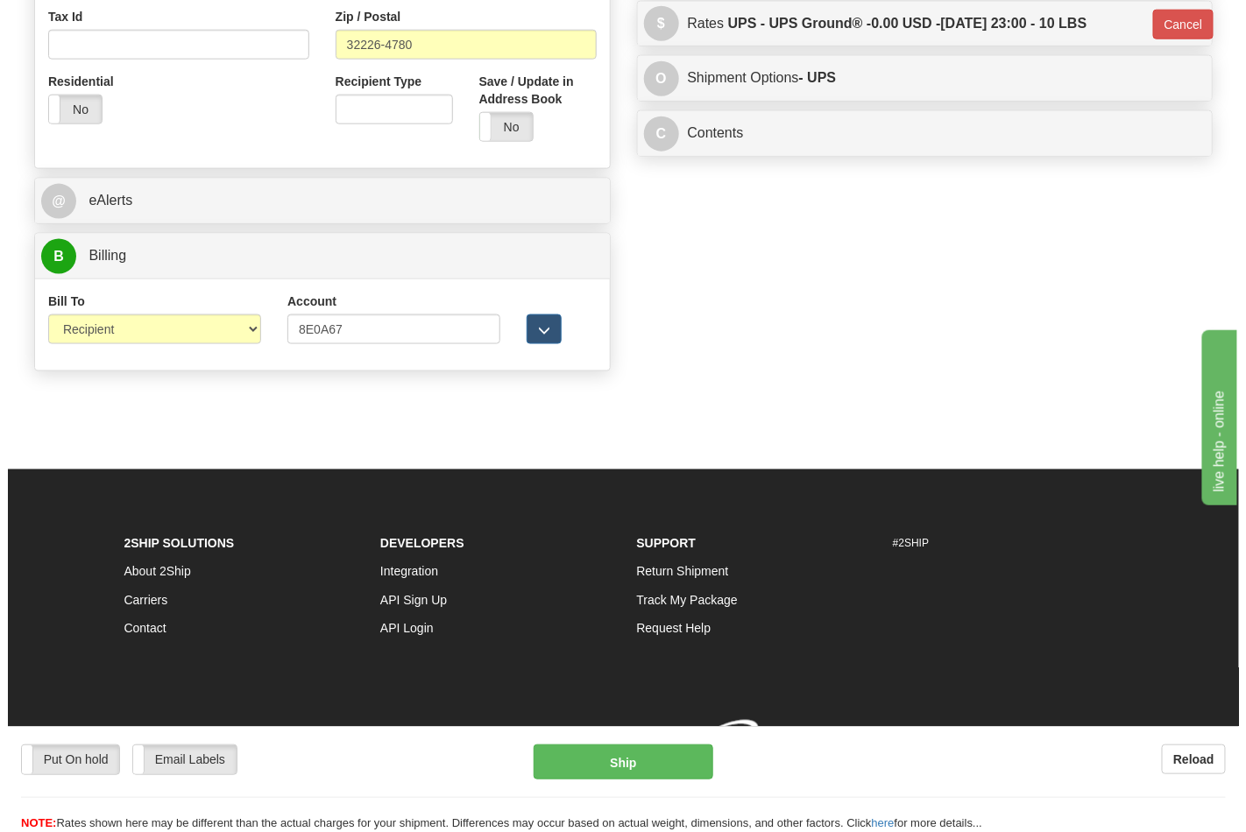
scroll to position [696, 0]
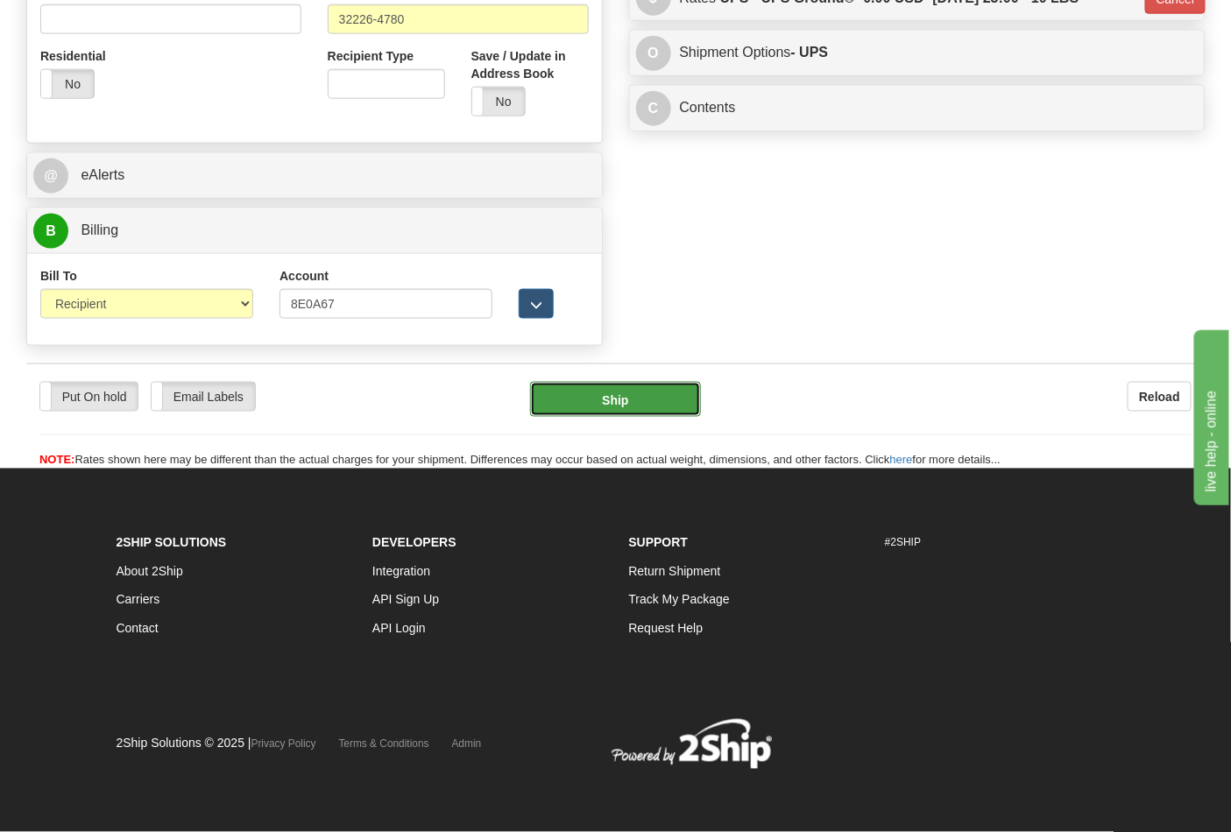
click at [636, 404] on button "Ship" at bounding box center [615, 399] width 170 height 35
